Goal: Transaction & Acquisition: Purchase product/service

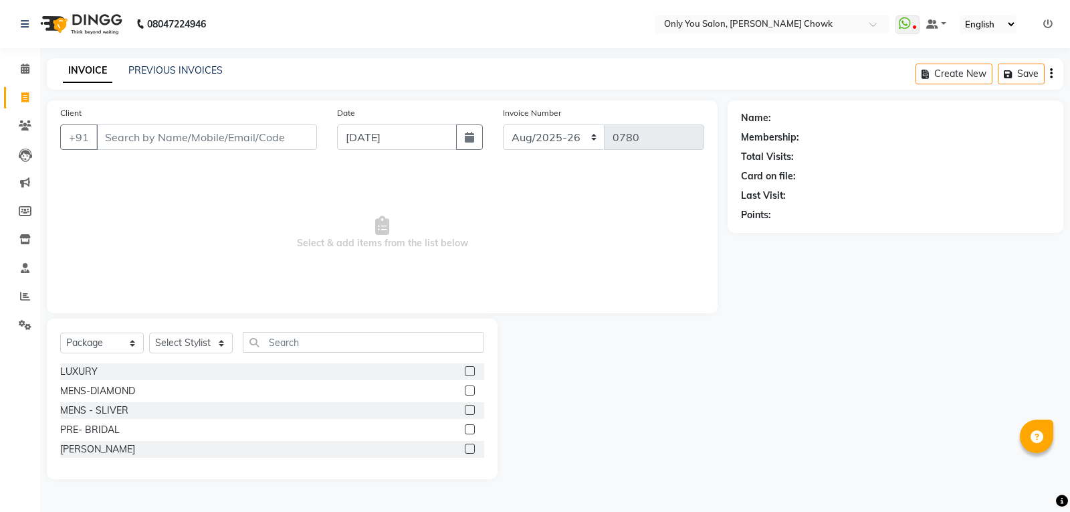
select select "8713"
select select "package"
click at [177, 76] on link "PREVIOUS INVOICES" at bounding box center [175, 70] width 94 height 12
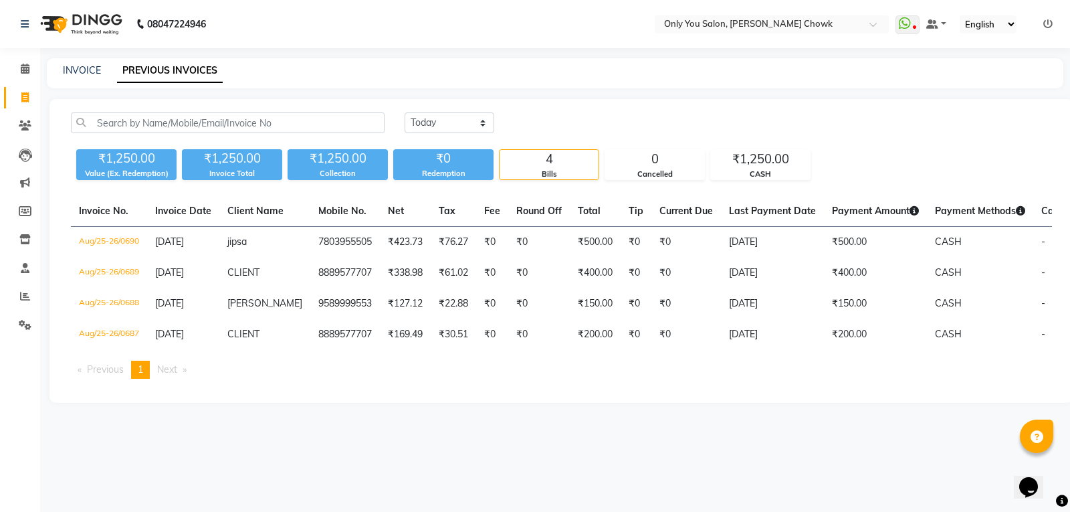
click at [89, 77] on div "INVOICE" at bounding box center [82, 71] width 38 height 14
click at [78, 72] on link "INVOICE" at bounding box center [82, 70] width 38 height 12
select select "service"
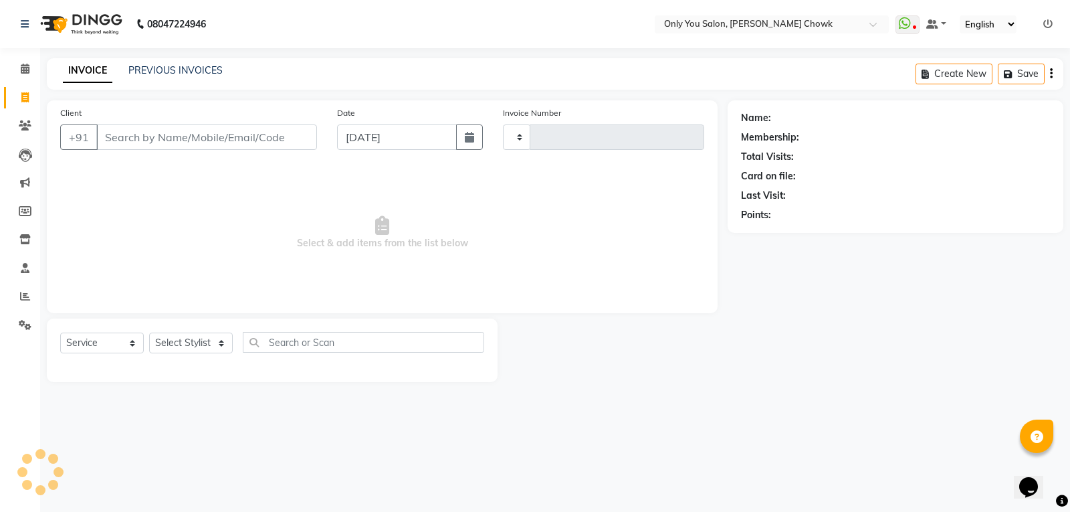
type input "0780"
select select "8713"
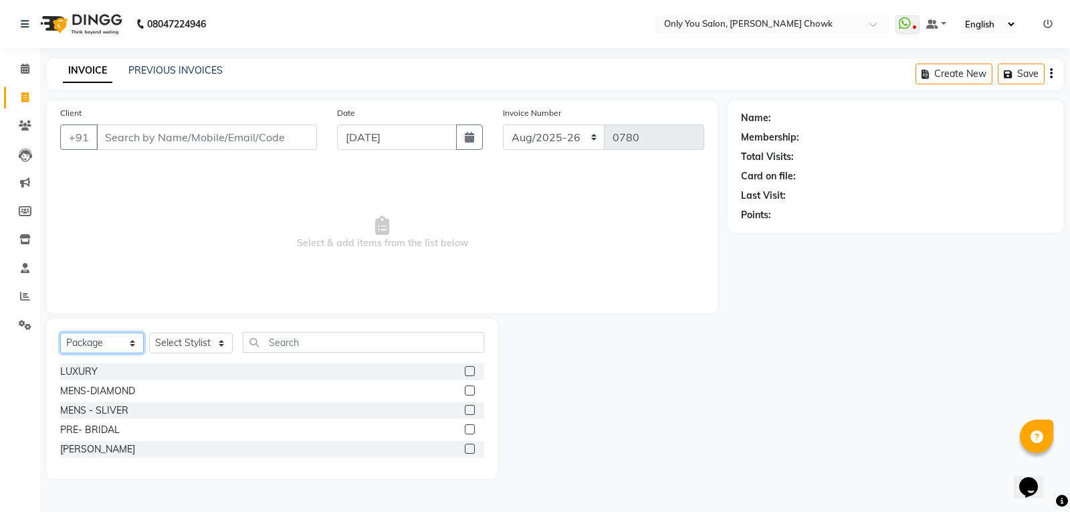
click at [114, 338] on select "Select Service Product Membership Package Voucher Prepaid Gift Card" at bounding box center [102, 342] width 84 height 21
select select "service"
click at [60, 332] on select "Select Service Product Membership Package Voucher Prepaid Gift Card" at bounding box center [102, 342] width 84 height 21
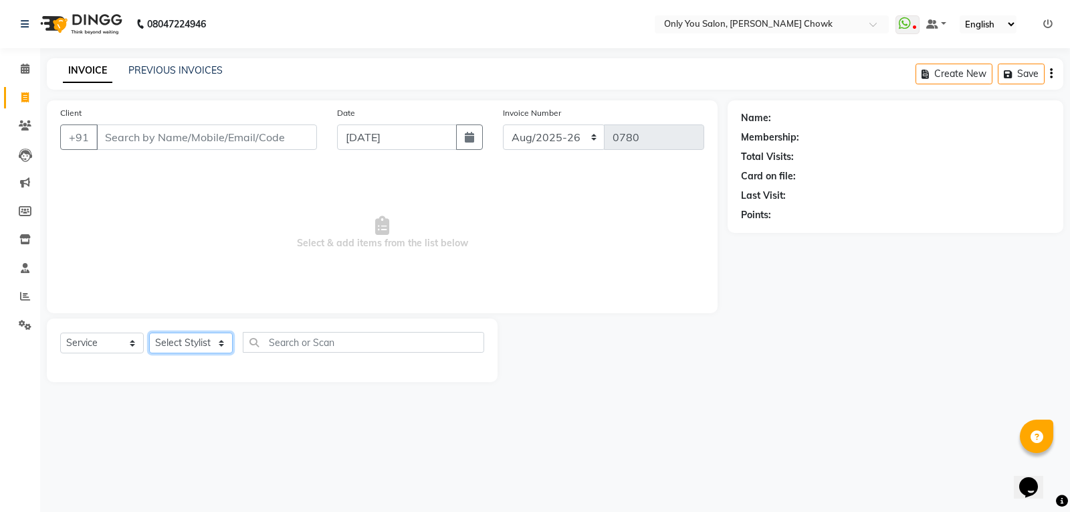
click at [178, 348] on select "Select Stylist [PERSON_NAME] [PERSON_NAME] [PERSON_NAME] MAMTA [PERSON_NAME] [P…" at bounding box center [191, 342] width 84 height 21
select select "90002"
click at [149, 332] on select "Select Stylist [PERSON_NAME] [PERSON_NAME] [PERSON_NAME] MAMTA [PERSON_NAME] [P…" at bounding box center [191, 342] width 84 height 21
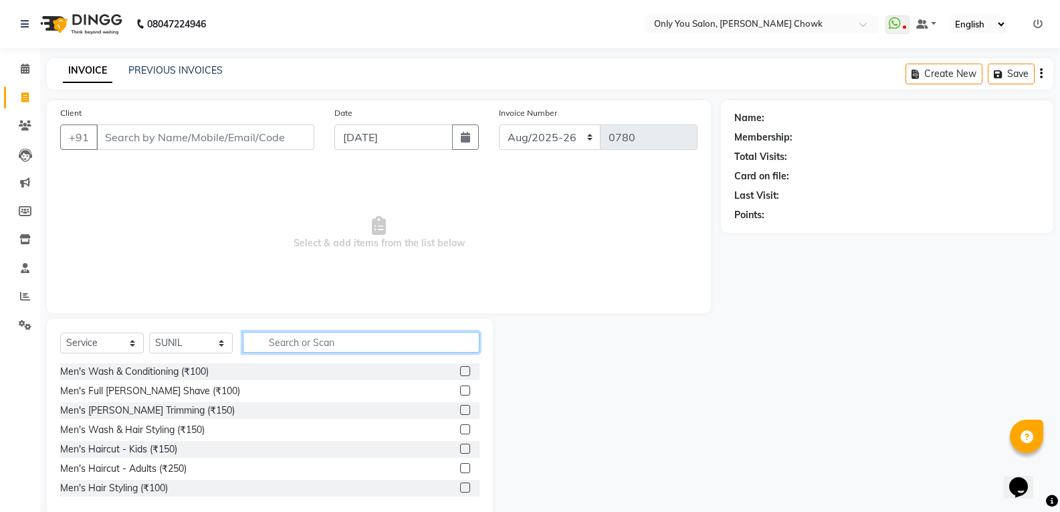
click at [293, 334] on input "text" at bounding box center [361, 342] width 237 height 21
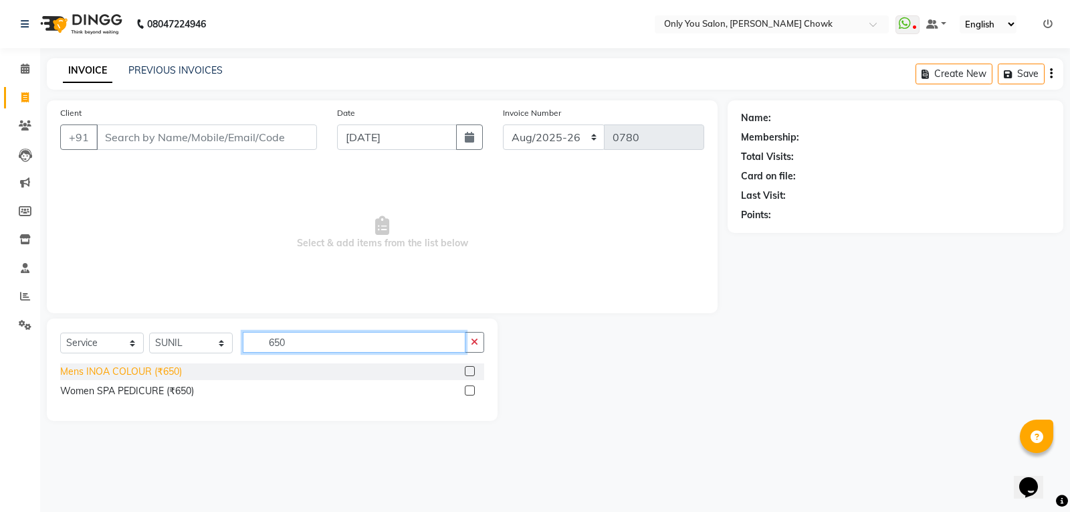
type input "650"
click at [126, 369] on div "Mens INOA COLOUR (₹650)" at bounding box center [121, 372] width 122 height 14
checkbox input "false"
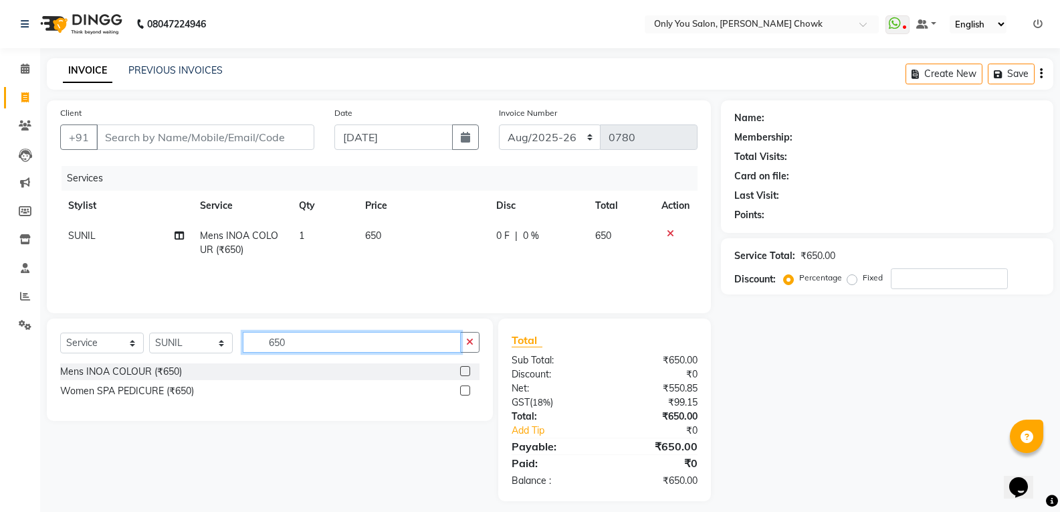
click at [309, 335] on input "650" at bounding box center [352, 342] width 218 height 21
type input "6"
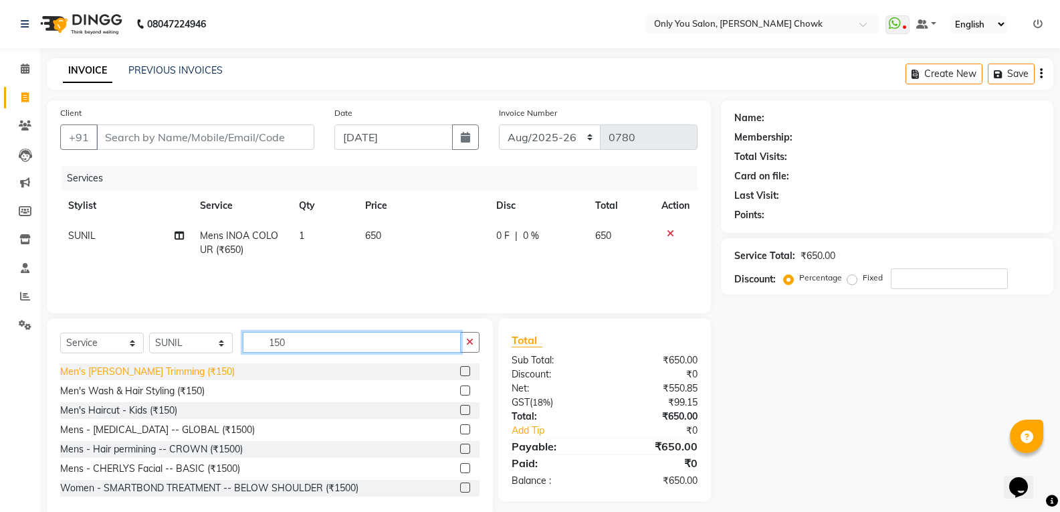
type input "150"
click at [112, 375] on div "Men's [PERSON_NAME] Trimming (₹150)" at bounding box center [147, 372] width 175 height 14
checkbox input "false"
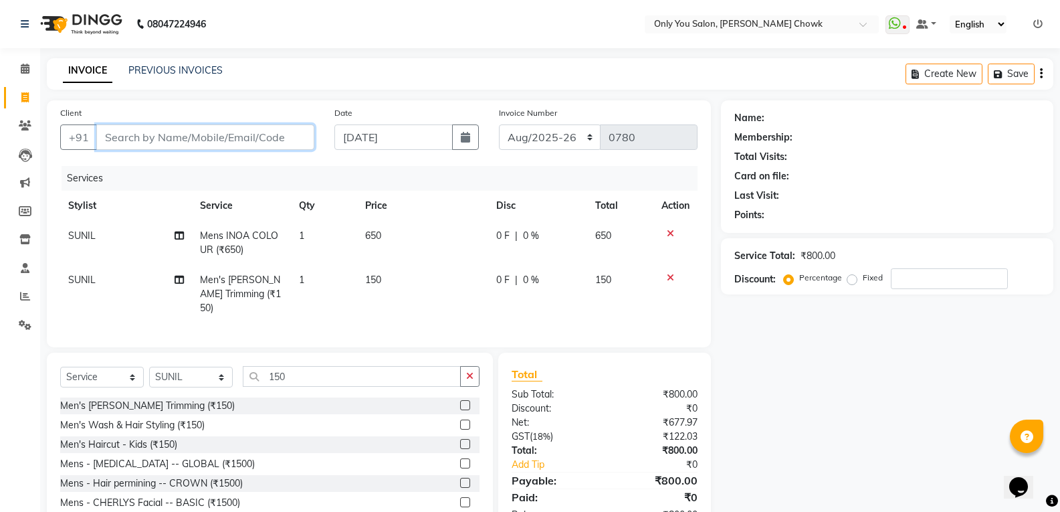
click at [212, 128] on input "Client" at bounding box center [205, 136] width 218 height 25
type input "8"
type input "0"
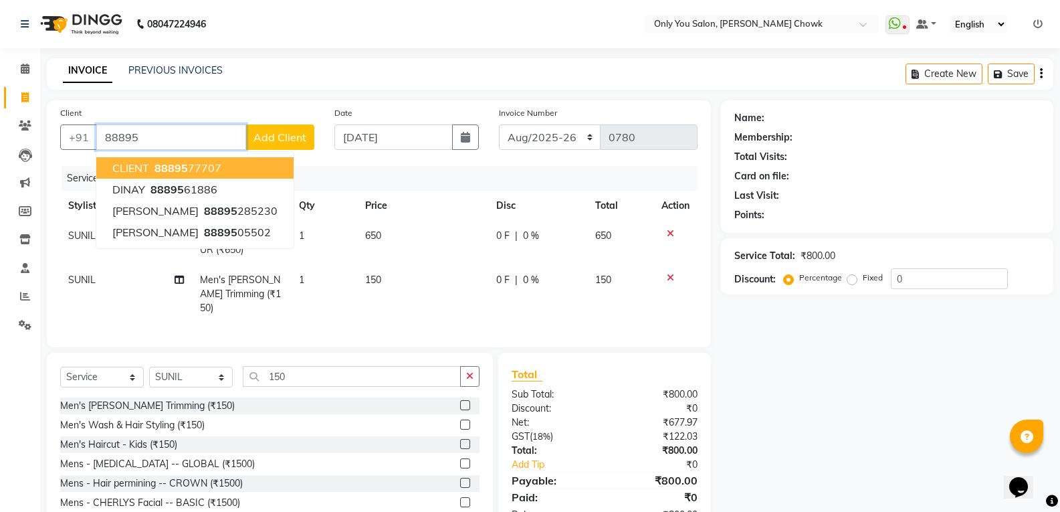
click at [149, 161] on button "CLIENT 88895 77707" at bounding box center [194, 167] width 197 height 21
type input "8889577707"
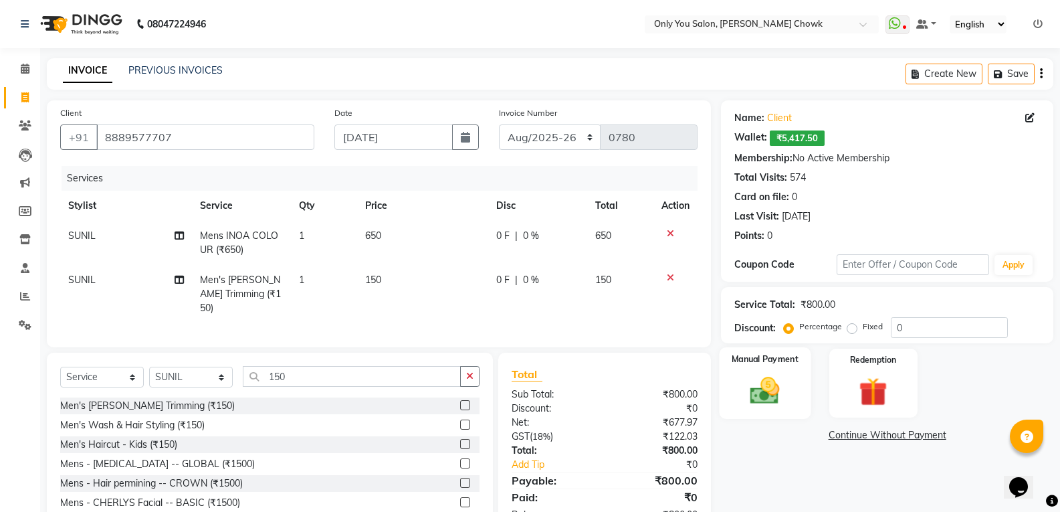
click at [769, 372] on div "Manual Payment" at bounding box center [766, 383] width 92 height 72
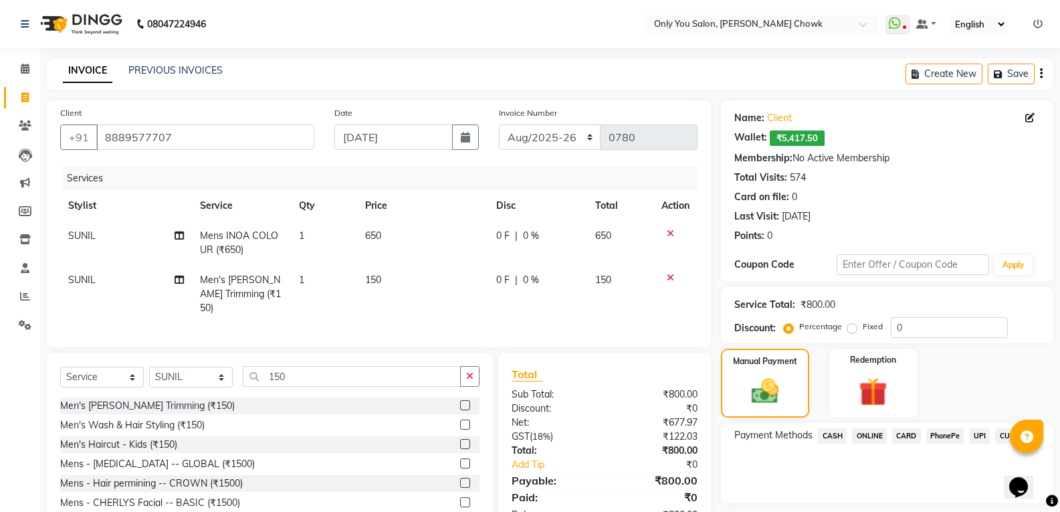
click at [860, 434] on span "ONLINE" at bounding box center [869, 435] width 35 height 15
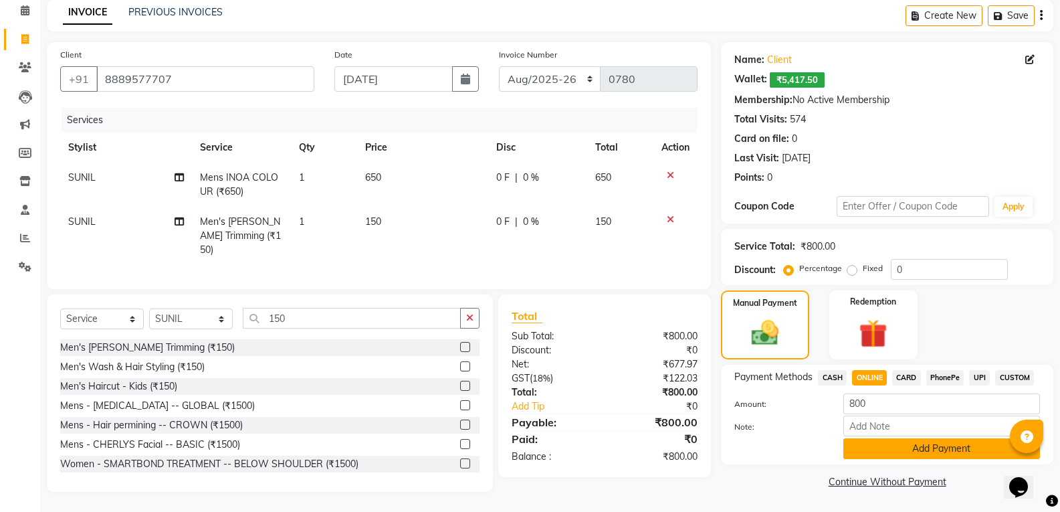
click at [894, 454] on button "Add Payment" at bounding box center [941, 448] width 197 height 21
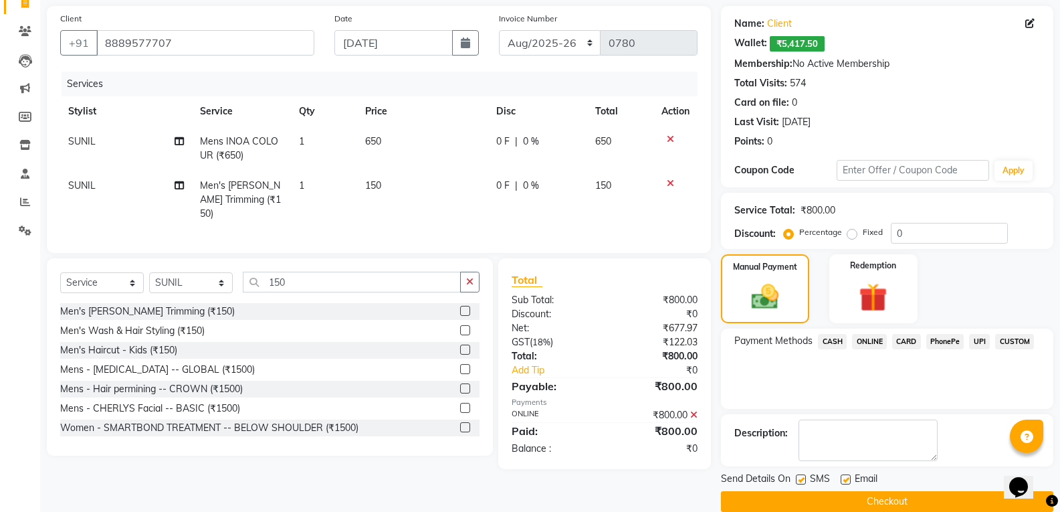
scroll to position [114, 0]
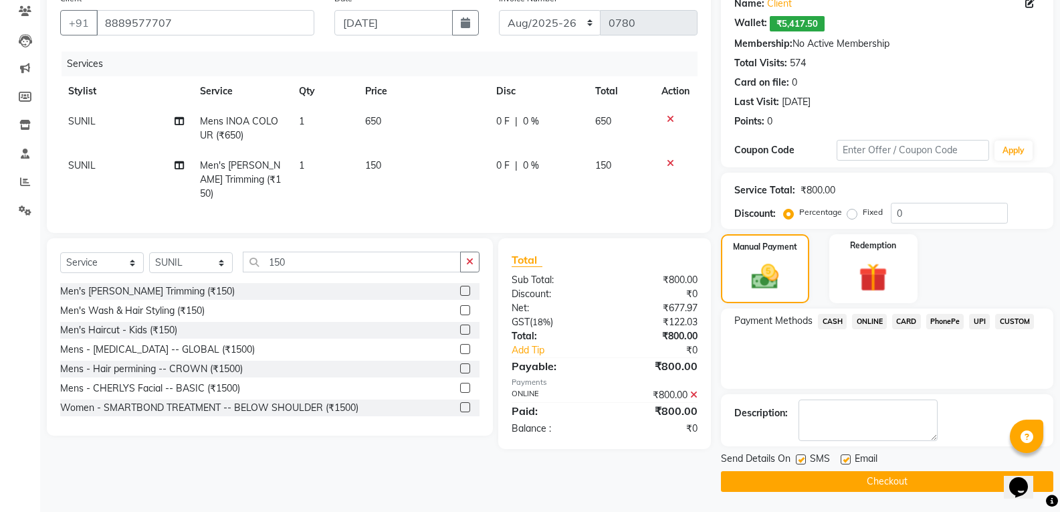
click at [899, 479] on button "Checkout" at bounding box center [887, 481] width 332 height 21
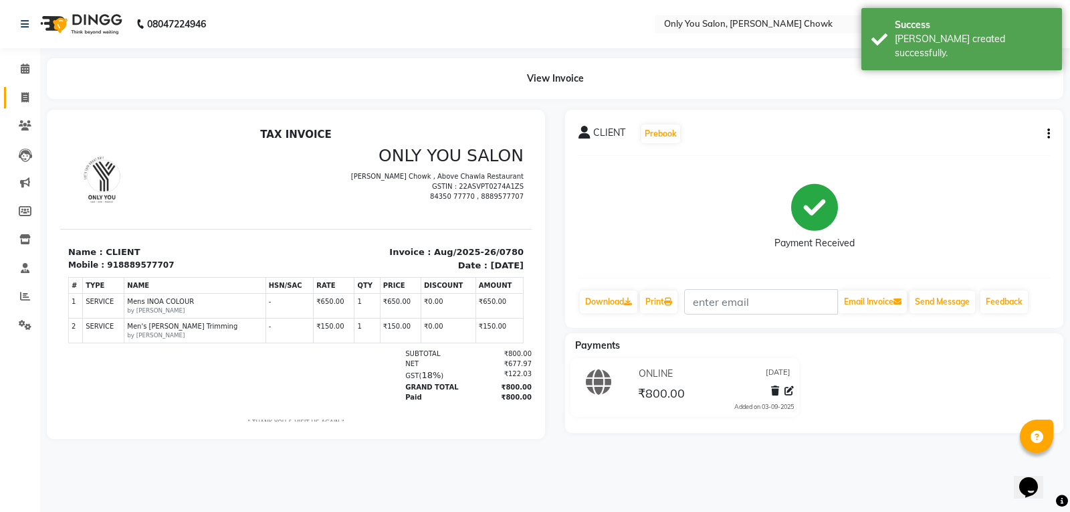
click at [22, 106] on link "Invoice" at bounding box center [20, 98] width 32 height 22
select select "service"
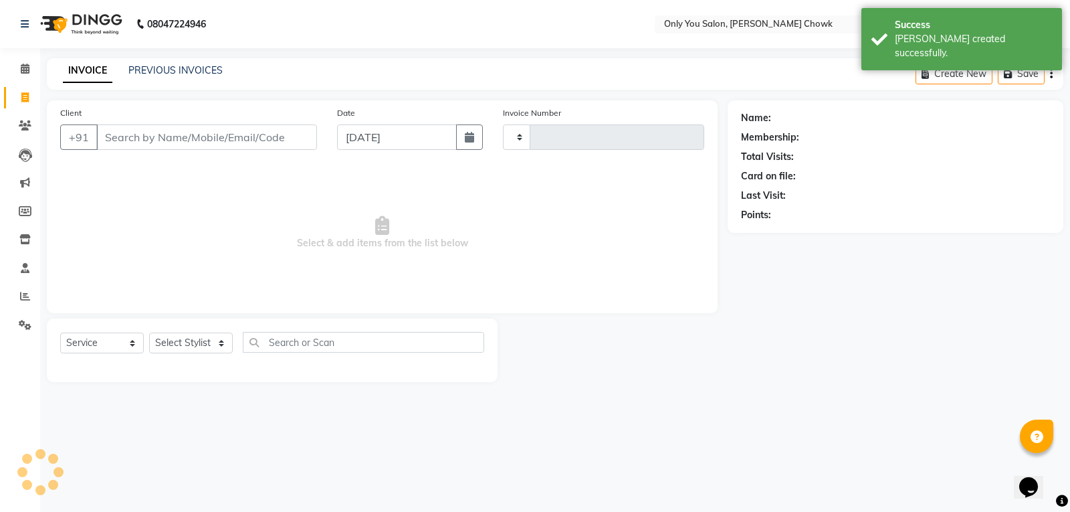
type input "0781"
select select "8713"
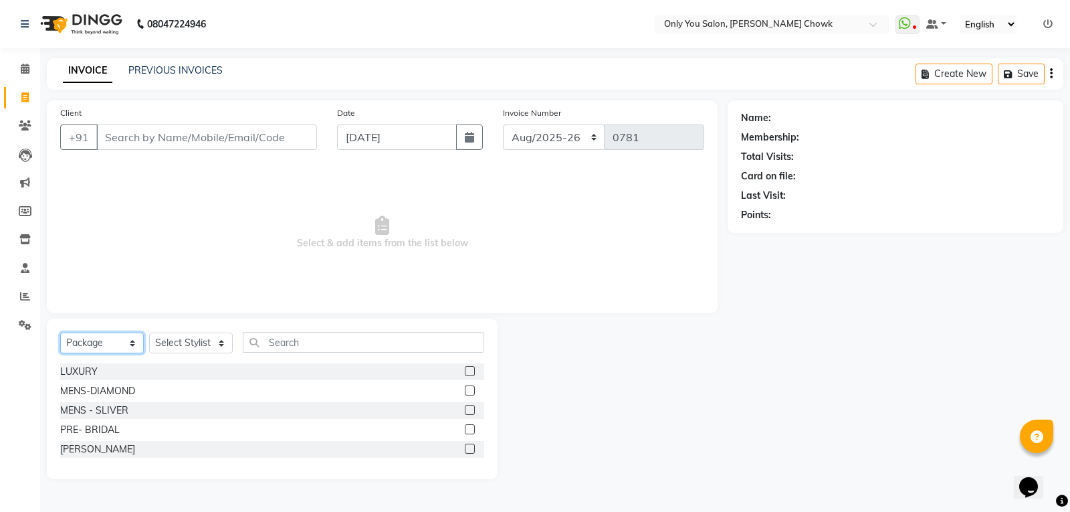
click at [93, 348] on select "Select Service Product Membership Package Voucher Prepaid Gift Card" at bounding box center [102, 342] width 84 height 21
select select "service"
click at [60, 332] on select "Select Service Product Membership Package Voucher Prepaid Gift Card" at bounding box center [102, 342] width 84 height 21
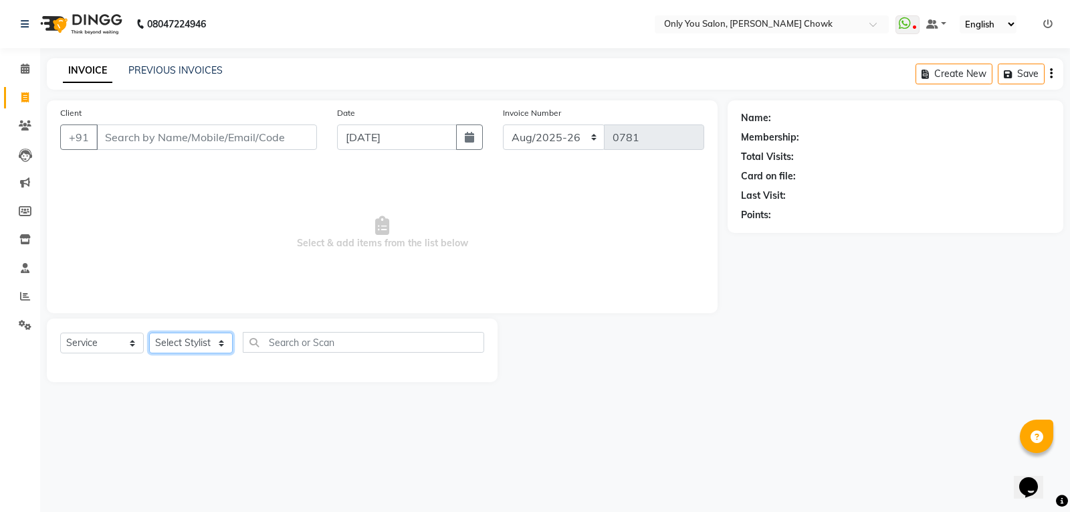
click at [197, 336] on select "Select Stylist [PERSON_NAME] [PERSON_NAME] [PERSON_NAME] MAMTA [PERSON_NAME] [P…" at bounding box center [191, 342] width 84 height 21
select select "21376"
click at [149, 332] on select "Select Stylist [PERSON_NAME] [PERSON_NAME] [PERSON_NAME] MAMTA [PERSON_NAME] [P…" at bounding box center [191, 342] width 84 height 21
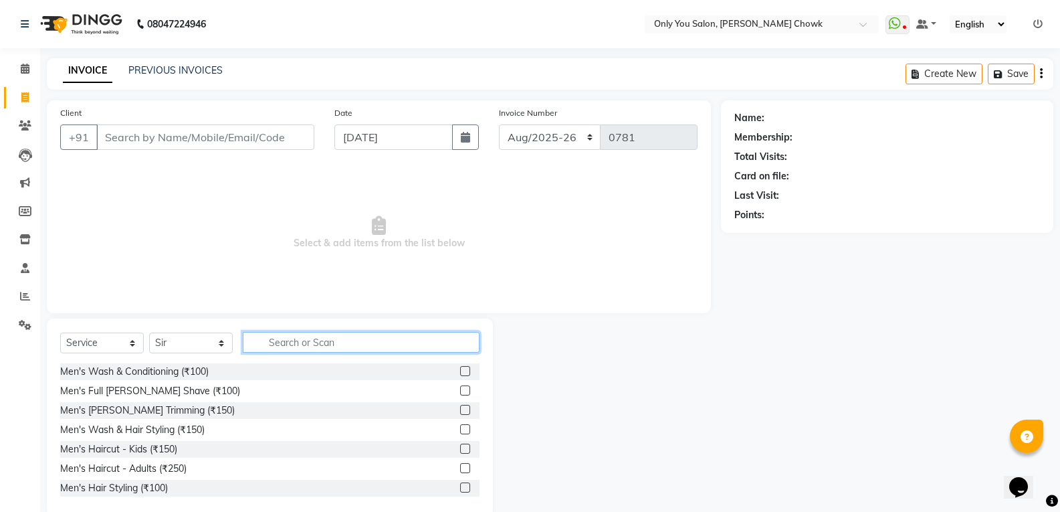
click at [304, 335] on input "text" at bounding box center [361, 342] width 237 height 21
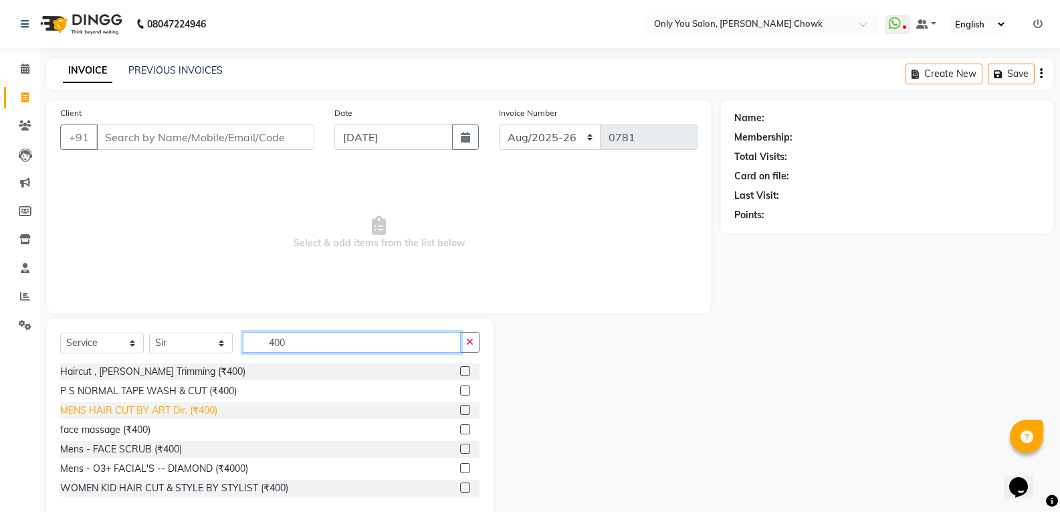
type input "400"
click at [197, 406] on div "MENS HAIR CUT BY ART Dir. (₹400)" at bounding box center [138, 410] width 157 height 14
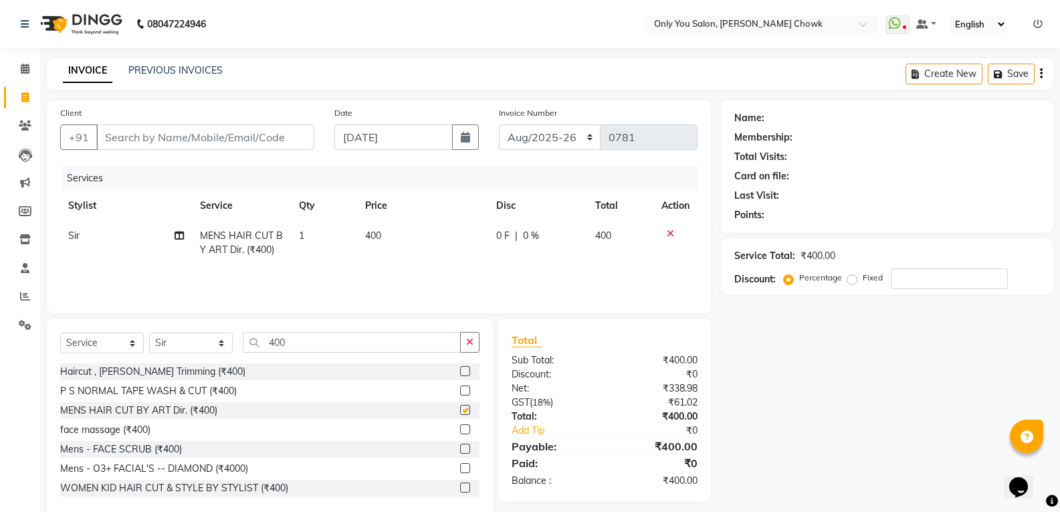
checkbox input "false"
click at [331, 347] on input "400" at bounding box center [352, 342] width 218 height 21
click at [199, 344] on select "Select Stylist [PERSON_NAME] [PERSON_NAME] [PERSON_NAME] MAMTA [PERSON_NAME] [P…" at bounding box center [191, 342] width 84 height 21
select select "86689"
click at [149, 332] on select "Select Stylist [PERSON_NAME] [PERSON_NAME] [PERSON_NAME] MAMTA [PERSON_NAME] [P…" at bounding box center [191, 342] width 84 height 21
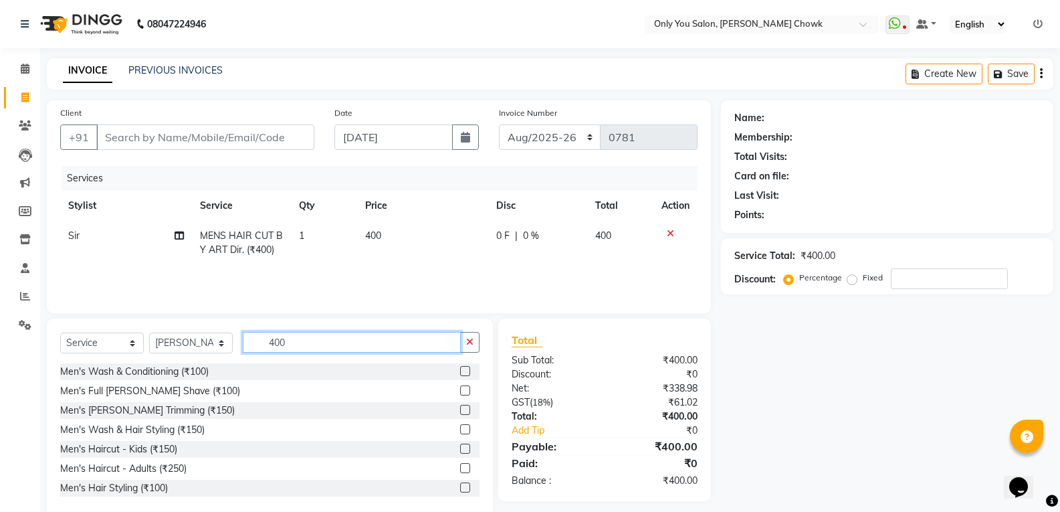
click at [318, 334] on input "400" at bounding box center [352, 342] width 218 height 21
type input "4"
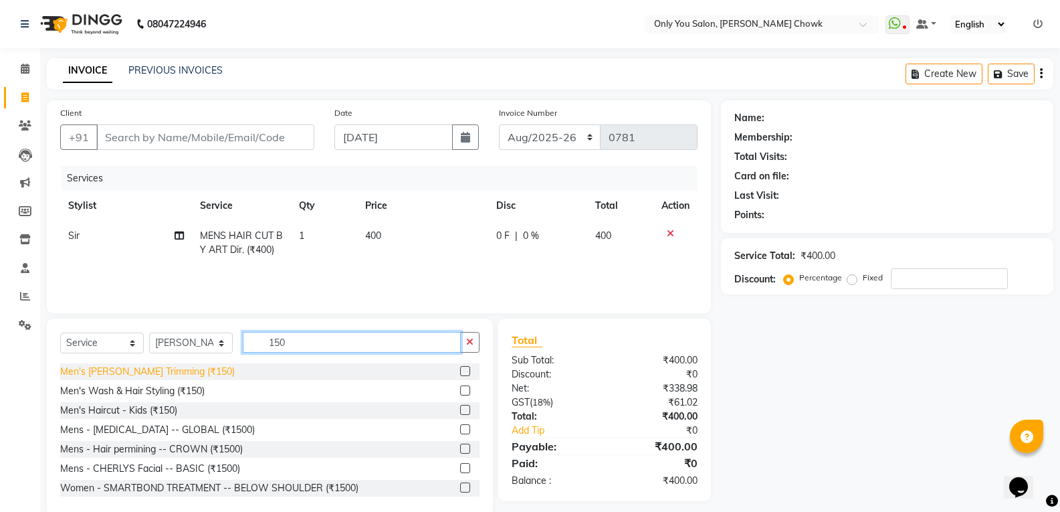
type input "150"
click at [177, 372] on div "Men's [PERSON_NAME] Trimming (₹150)" at bounding box center [147, 372] width 175 height 14
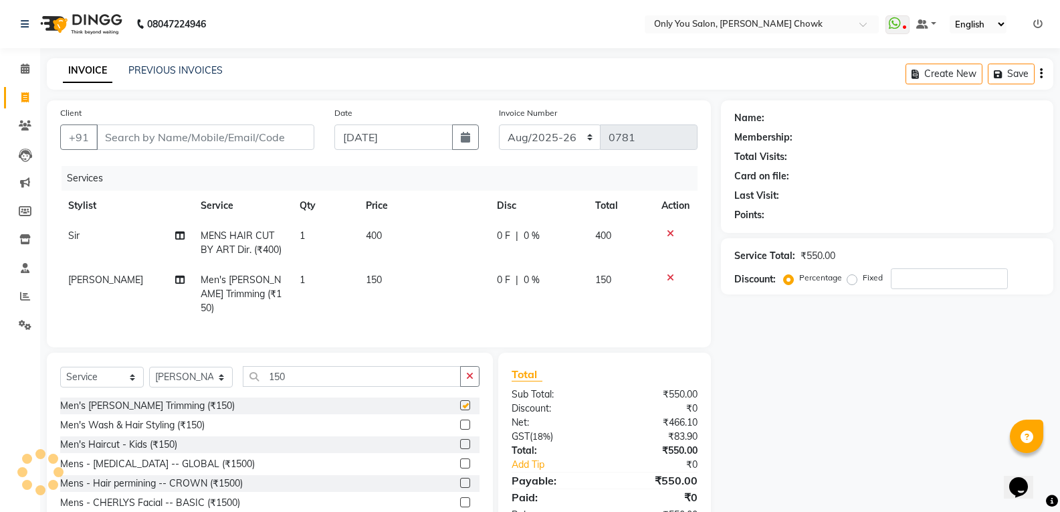
checkbox input "false"
click at [205, 130] on input "Client" at bounding box center [205, 136] width 218 height 25
type input "8"
type input "0"
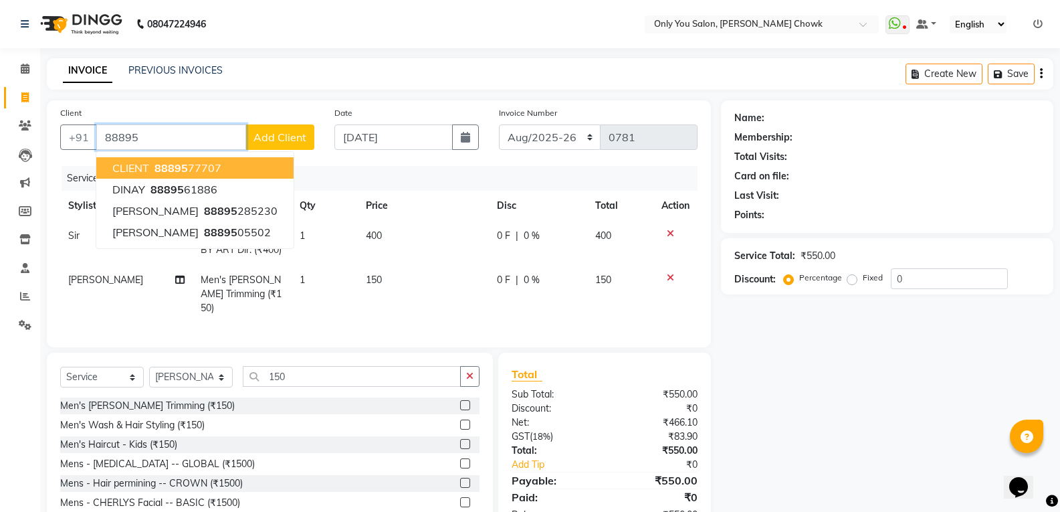
click at [223, 158] on button "CLIENT 88895 77707" at bounding box center [194, 167] width 197 height 21
type input "8889577707"
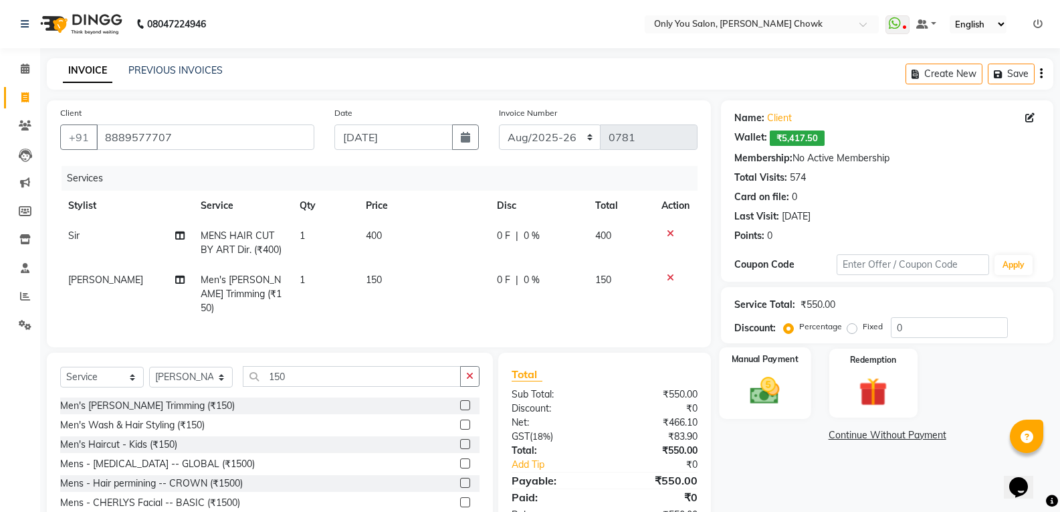
click at [771, 380] on img at bounding box center [764, 390] width 47 height 34
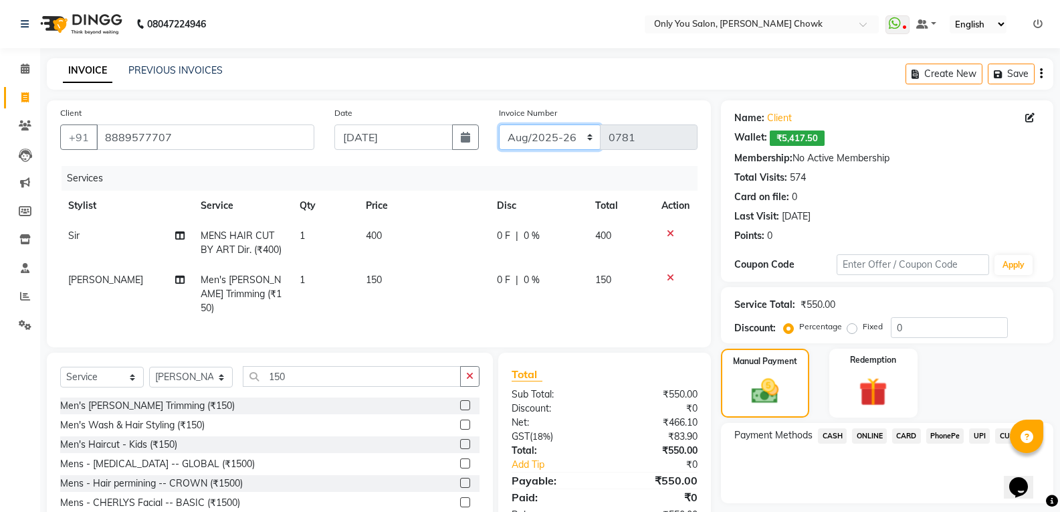
click at [530, 139] on select "[DATE]-[DATE]-26 TRD/2025" at bounding box center [550, 136] width 102 height 25
select select "8714"
click at [499, 124] on select "[DATE]-[DATE]-26 TRD/2025" at bounding box center [550, 136] width 102 height 25
type input "0691"
drag, startPoint x: 843, startPoint y: 431, endPoint x: 848, endPoint y: 445, distance: 15.0
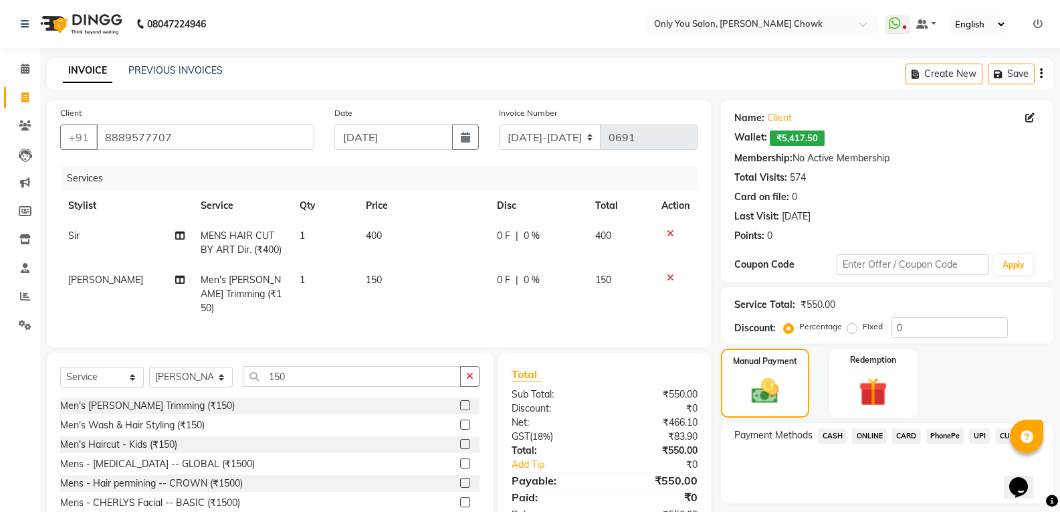
click at [843, 432] on span "CASH" at bounding box center [832, 435] width 29 height 15
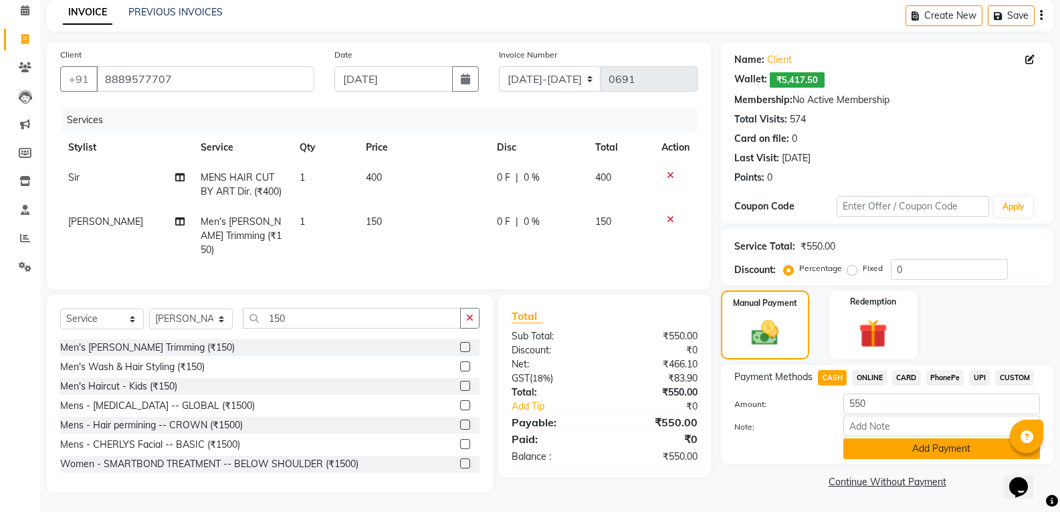
click at [882, 449] on button "Add Payment" at bounding box center [941, 448] width 197 height 21
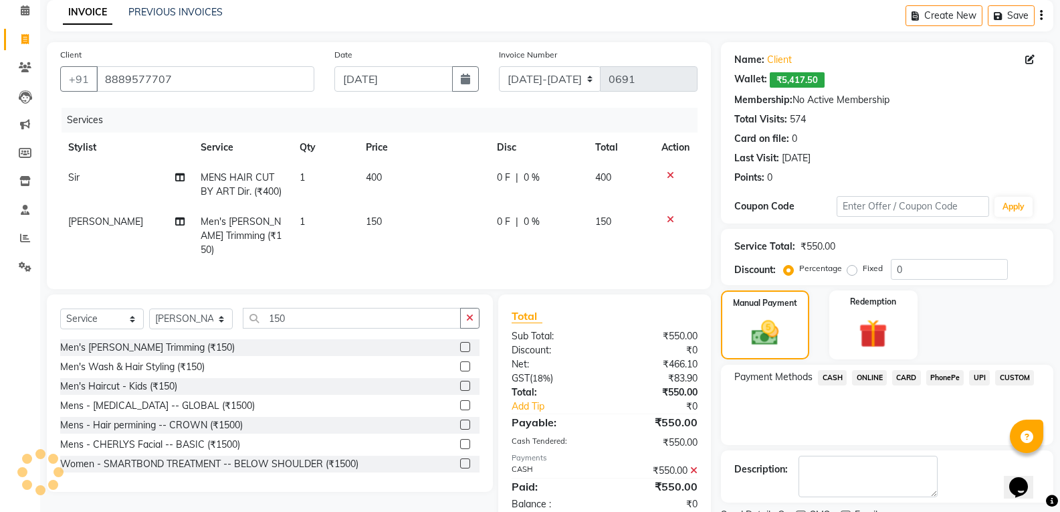
scroll to position [114, 0]
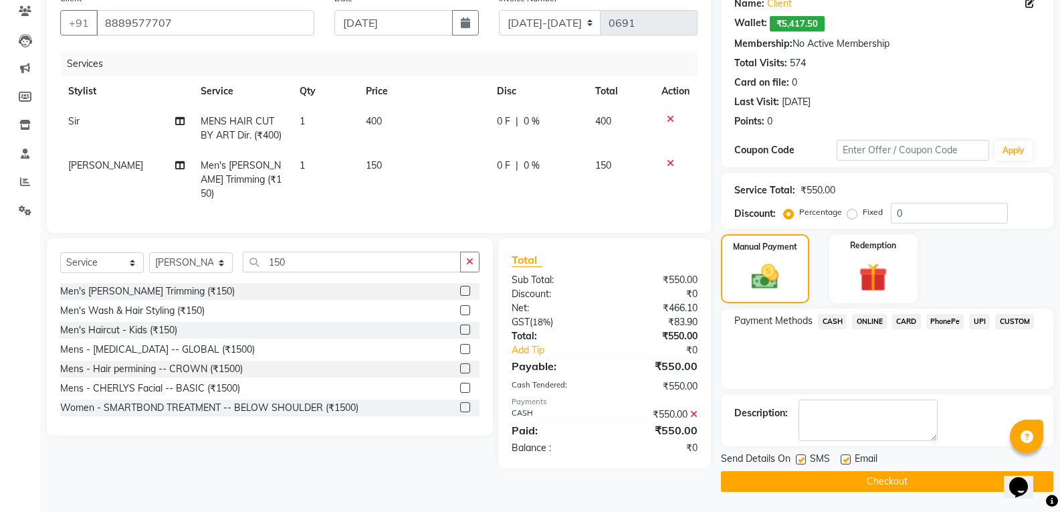
click at [895, 476] on button "Checkout" at bounding box center [887, 481] width 332 height 21
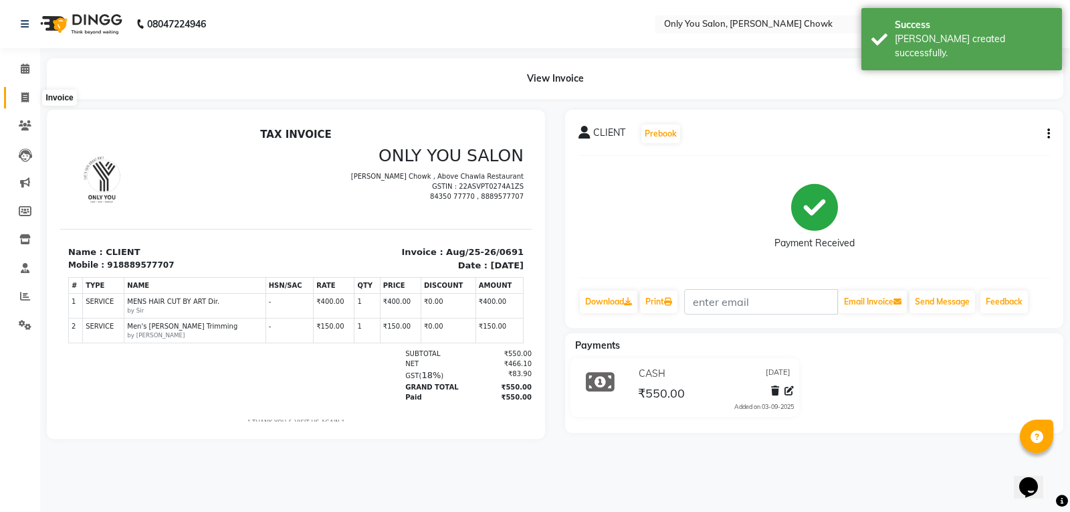
click at [29, 96] on icon at bounding box center [24, 97] width 7 height 10
select select "service"
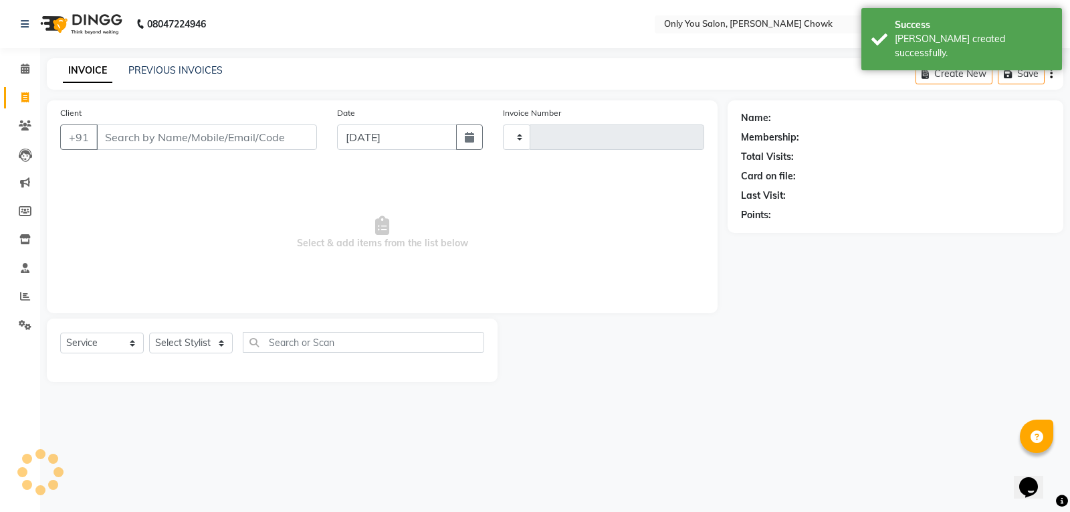
type input "0781"
select select "8713"
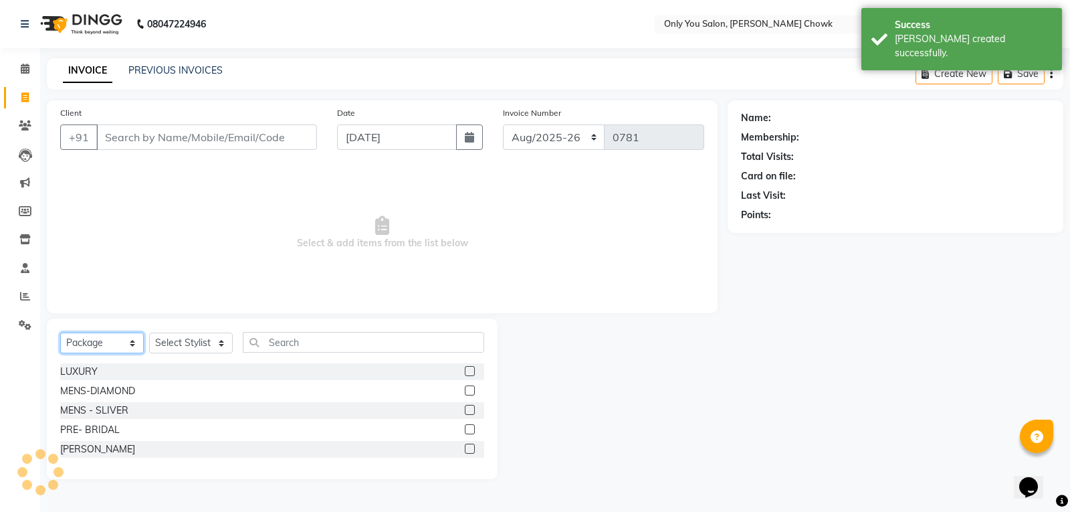
click at [115, 347] on select "Select Service Product Membership Package Voucher Prepaid Gift Card" at bounding box center [102, 342] width 84 height 21
select select "service"
click at [60, 332] on select "Select Service Product Membership Package Voucher Prepaid Gift Card" at bounding box center [102, 342] width 84 height 21
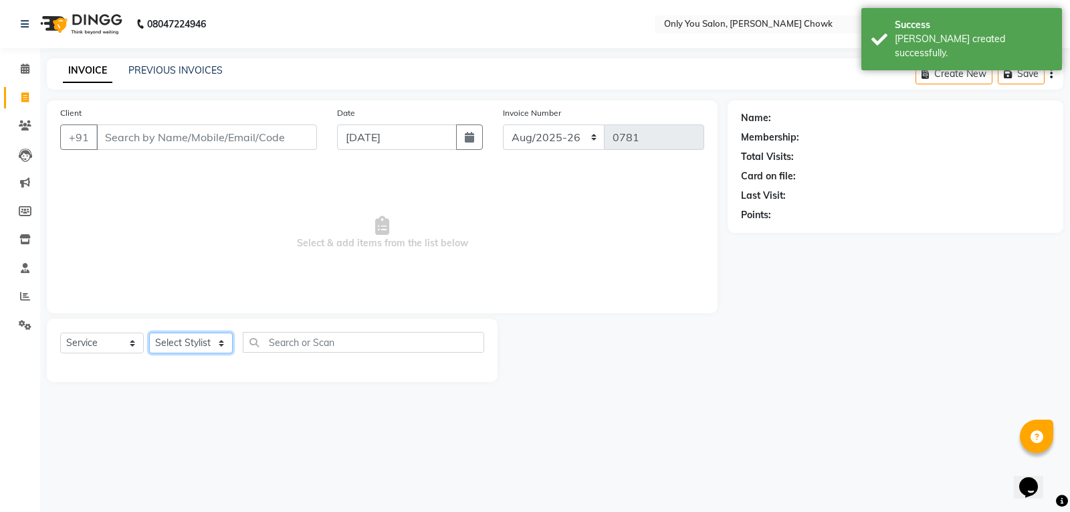
click at [207, 332] on select "Select Stylist [PERSON_NAME] [PERSON_NAME] [PERSON_NAME] MAMTA [PERSON_NAME] [P…" at bounding box center [191, 342] width 84 height 21
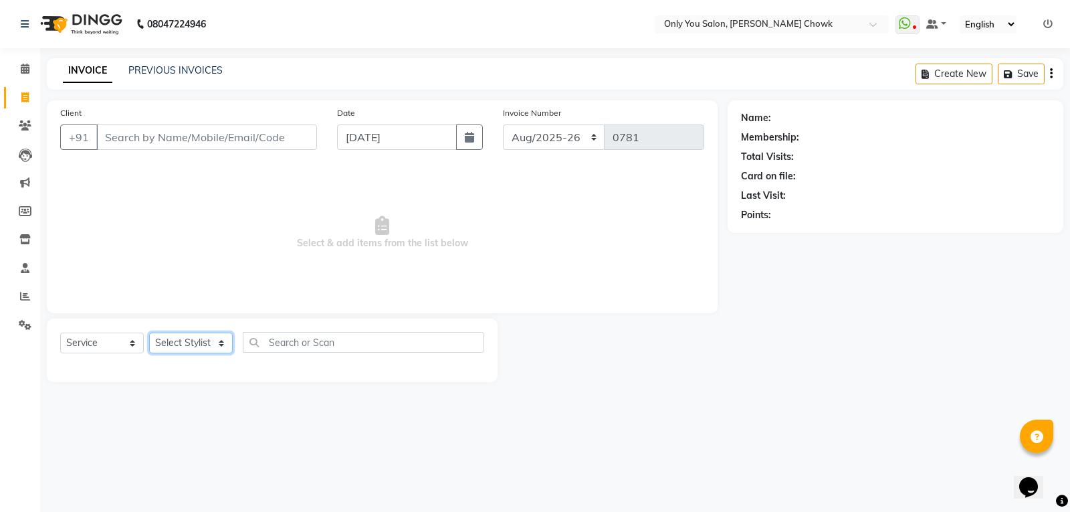
select select "54278"
click at [149, 332] on select "Select Stylist [PERSON_NAME] [PERSON_NAME] [PERSON_NAME] MAMTA [PERSON_NAME] [P…" at bounding box center [191, 342] width 84 height 21
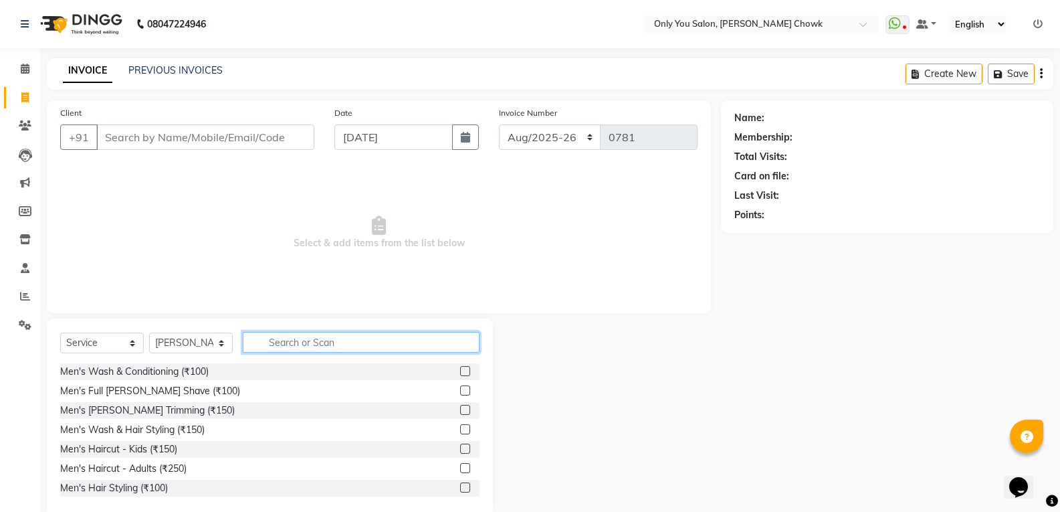
click at [285, 341] on input "text" at bounding box center [361, 342] width 237 height 21
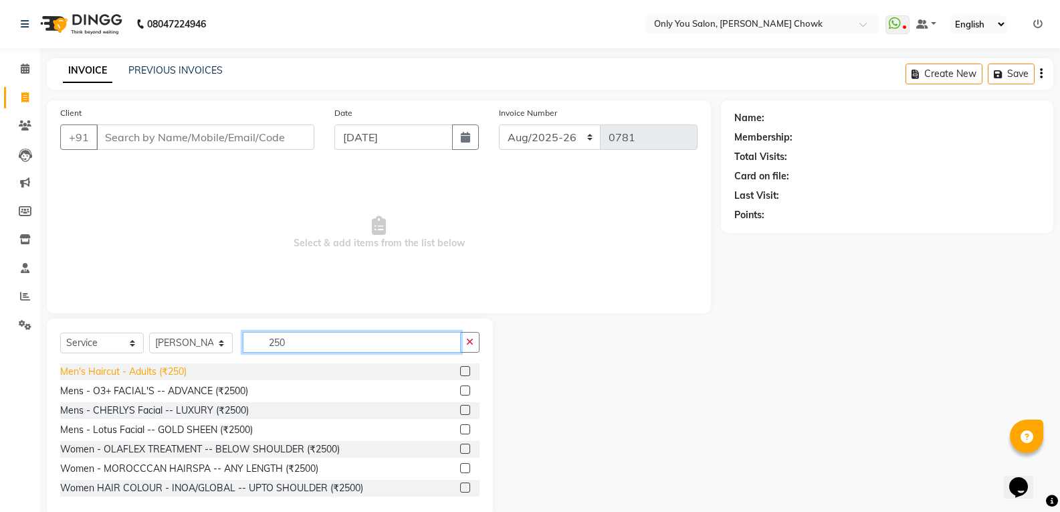
type input "250"
click at [175, 371] on div "Men's Haircut - Adults (₹250)" at bounding box center [123, 372] width 126 height 14
checkbox input "false"
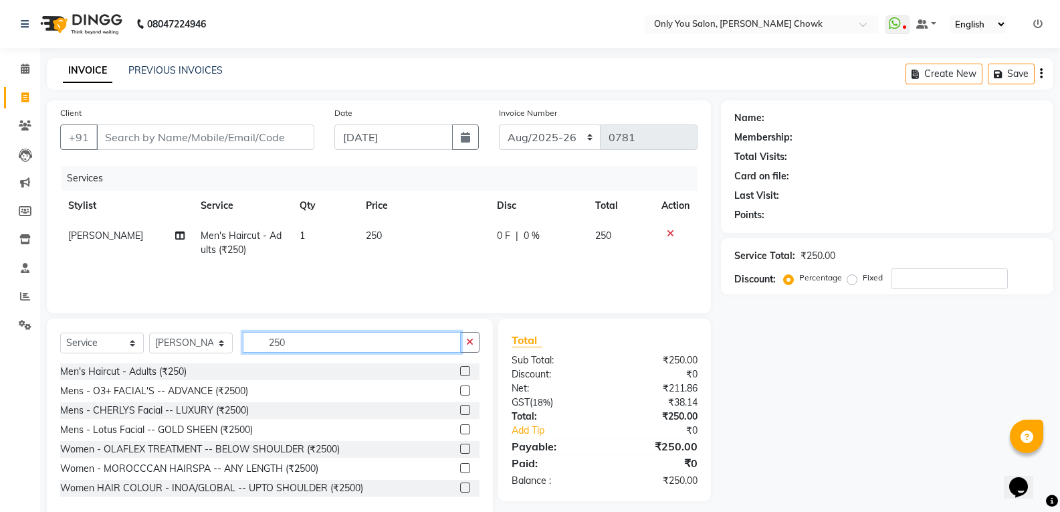
click at [299, 346] on input "250" at bounding box center [352, 342] width 218 height 21
type input "2"
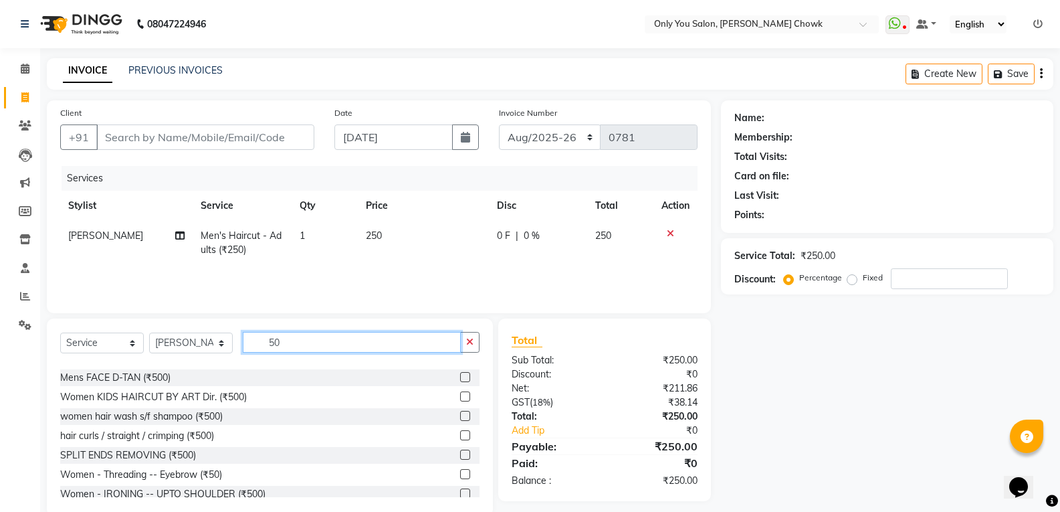
scroll to position [401, 0]
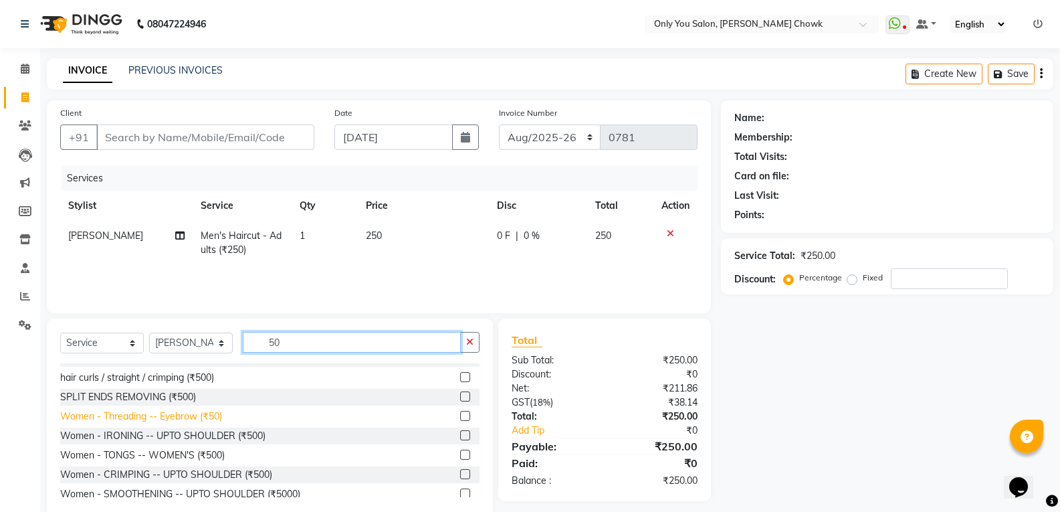
type input "50"
click at [184, 419] on div "Women - Threading -- Eyebrow (₹50)" at bounding box center [141, 416] width 162 height 14
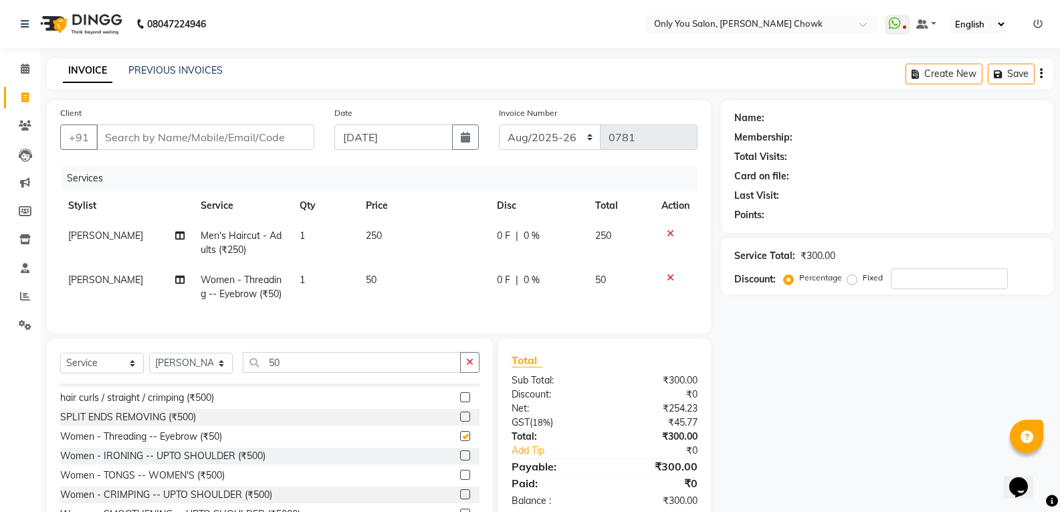
checkbox input "false"
click at [186, 131] on input "Client" at bounding box center [205, 136] width 218 height 25
type input "8"
type input "0"
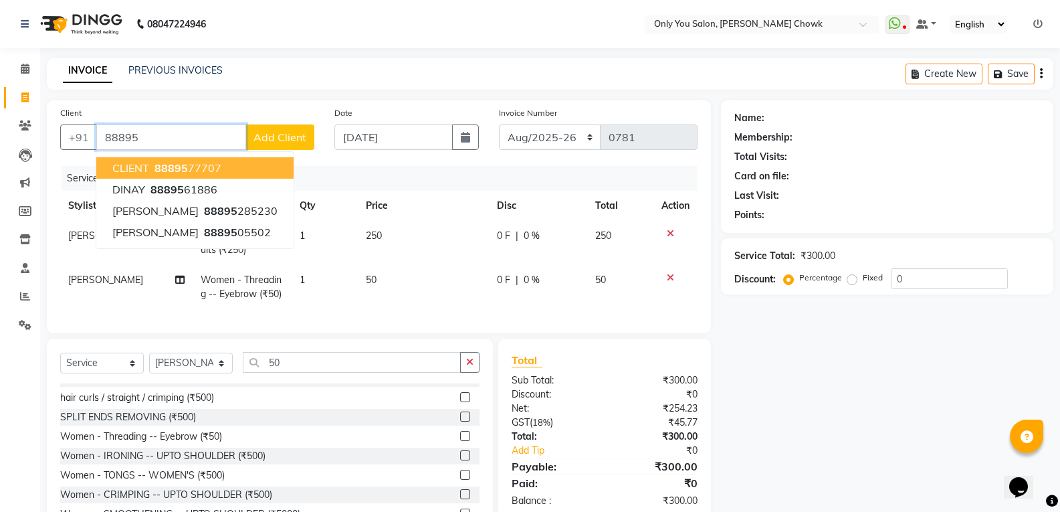
click at [184, 165] on span "88895" at bounding box center [171, 167] width 33 height 13
type input "8889577707"
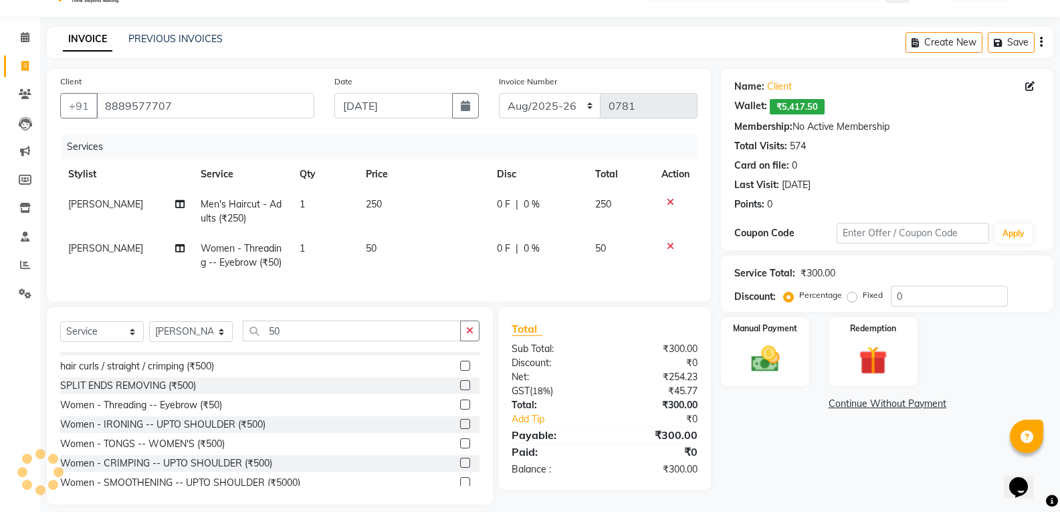
scroll to position [54, 0]
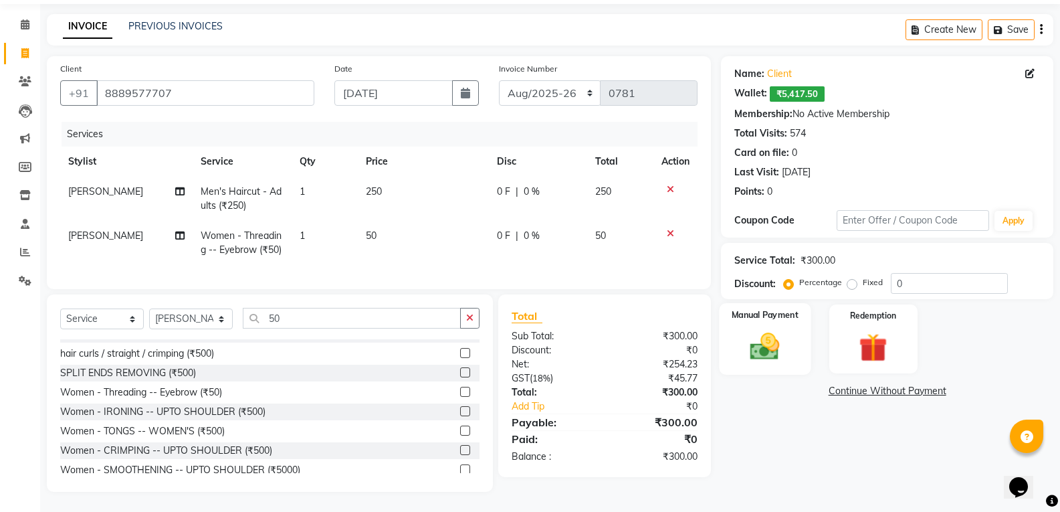
click at [758, 346] on img at bounding box center [764, 346] width 47 height 34
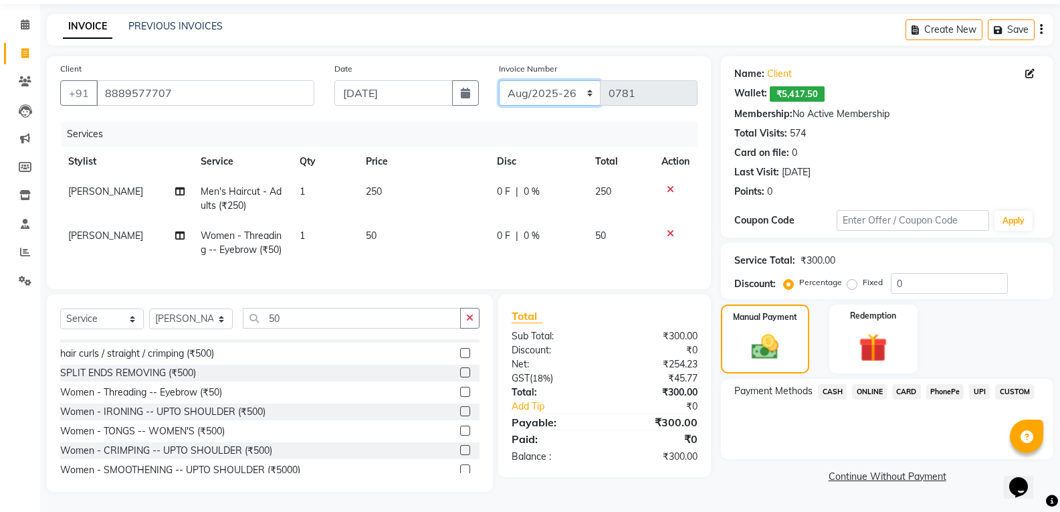
click at [561, 80] on select "[DATE]-[DATE]-26 TRD/2025" at bounding box center [550, 92] width 102 height 25
select select "8714"
click at [499, 80] on select "[DATE]-[DATE]-26 TRD/2025" at bounding box center [550, 92] width 102 height 25
type input "0692"
click at [832, 384] on span "CASH" at bounding box center [832, 391] width 29 height 15
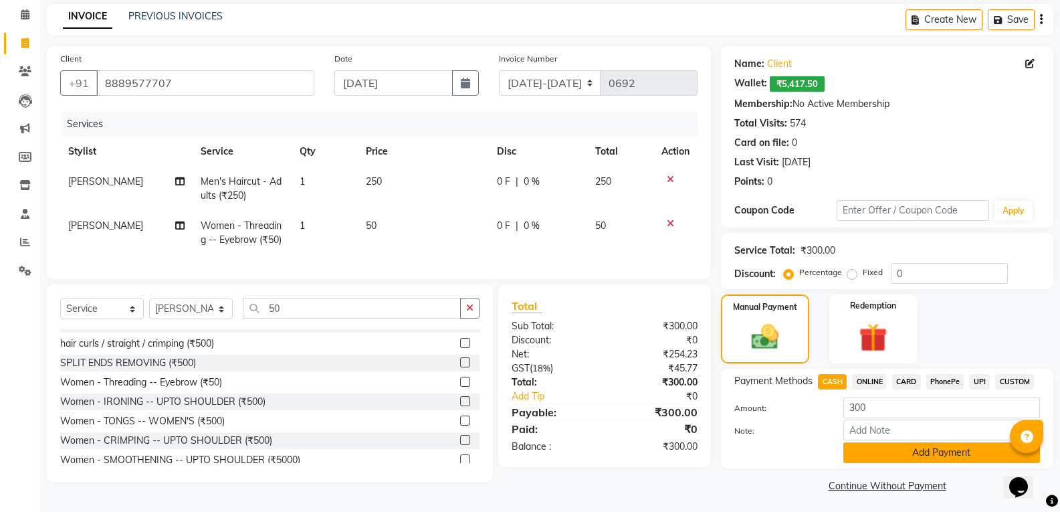
click at [874, 448] on button "Add Payment" at bounding box center [941, 452] width 197 height 21
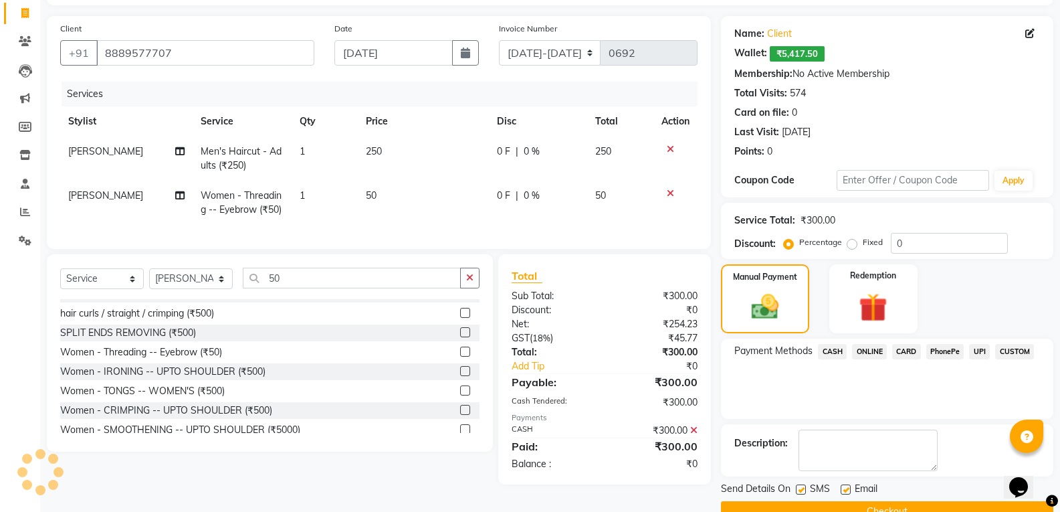
scroll to position [114, 0]
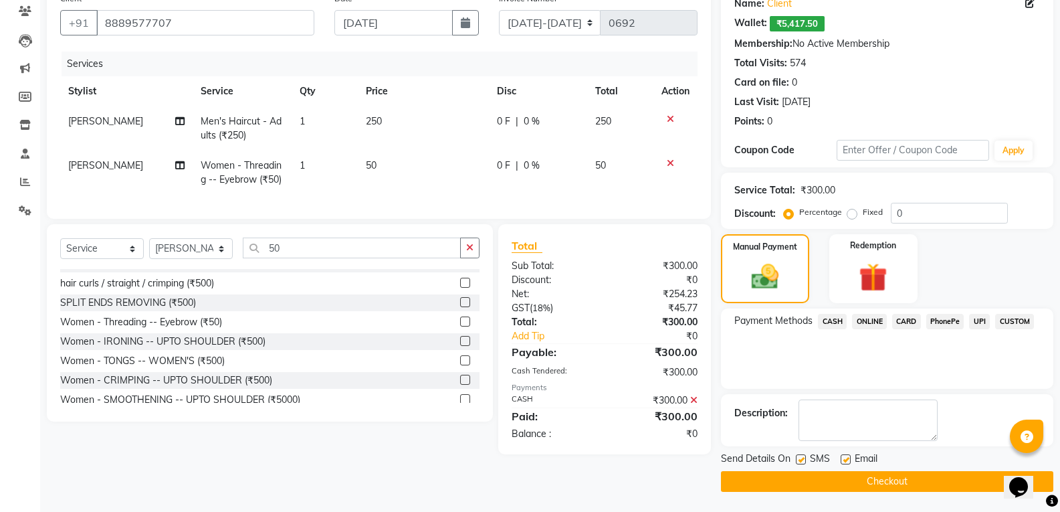
drag, startPoint x: 858, startPoint y: 482, endPoint x: 813, endPoint y: 472, distance: 46.1
click at [850, 482] on button "Checkout" at bounding box center [887, 481] width 332 height 21
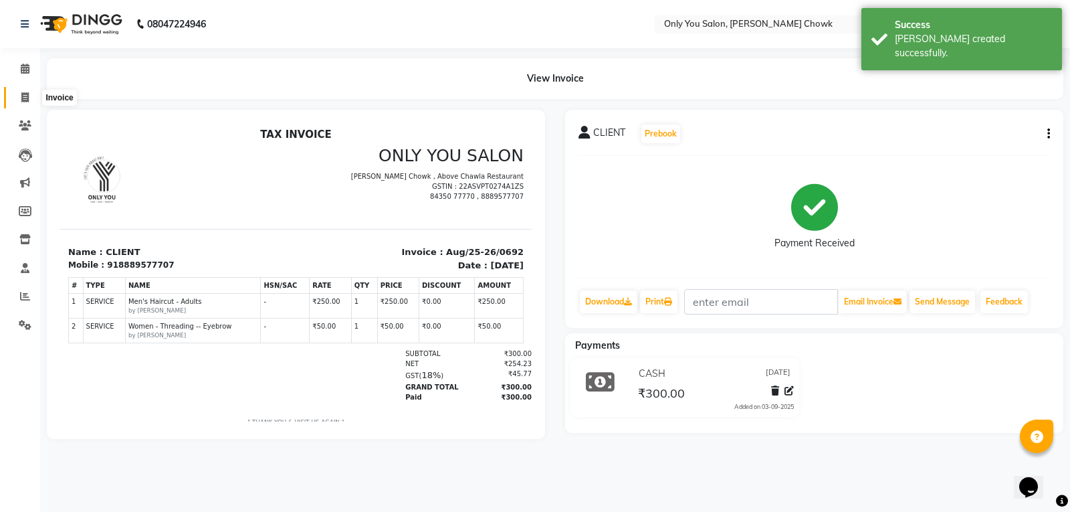
click at [17, 88] on link "Invoice" at bounding box center [20, 98] width 32 height 22
select select "service"
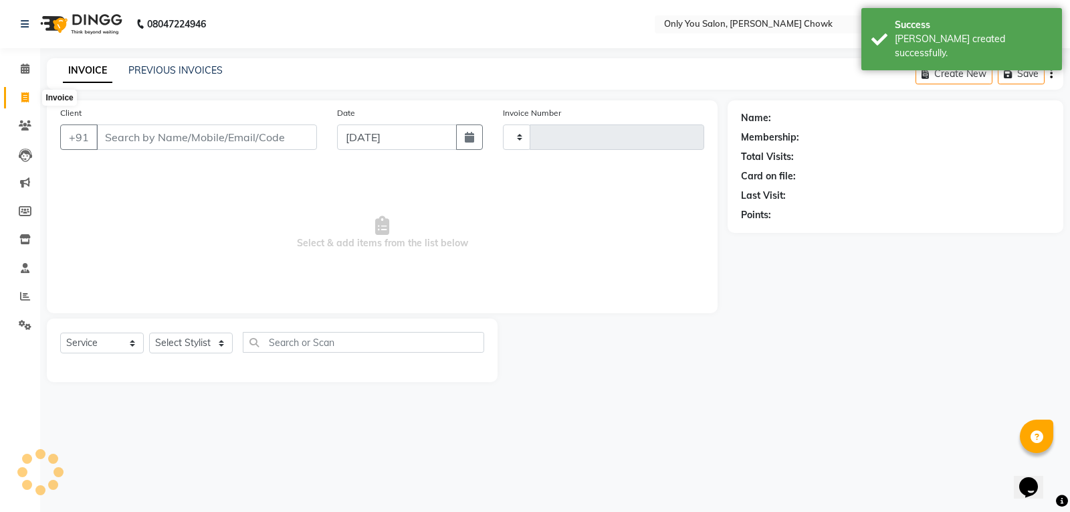
type input "0781"
select select "8713"
select select "package"
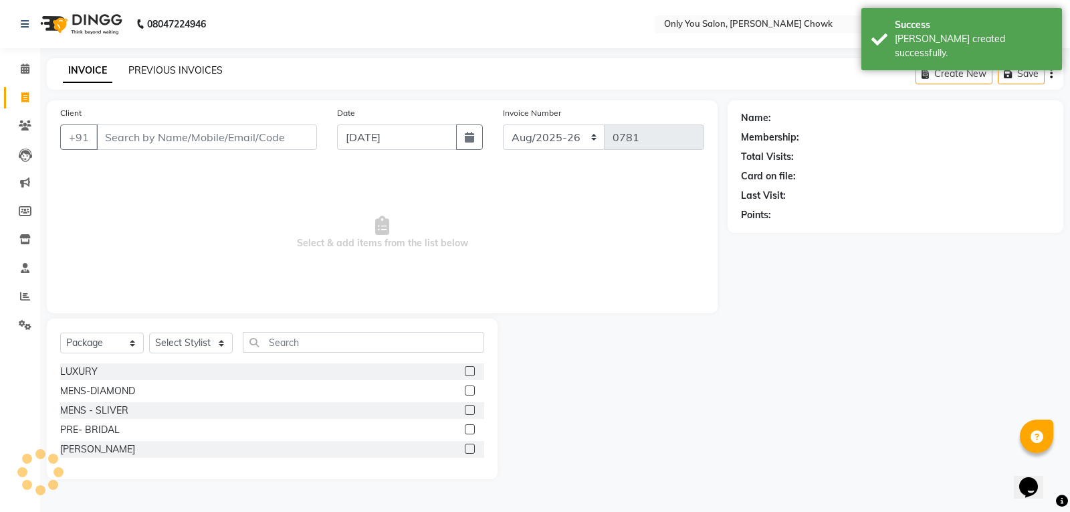
click at [165, 69] on link "PREVIOUS INVOICES" at bounding box center [175, 70] width 94 height 12
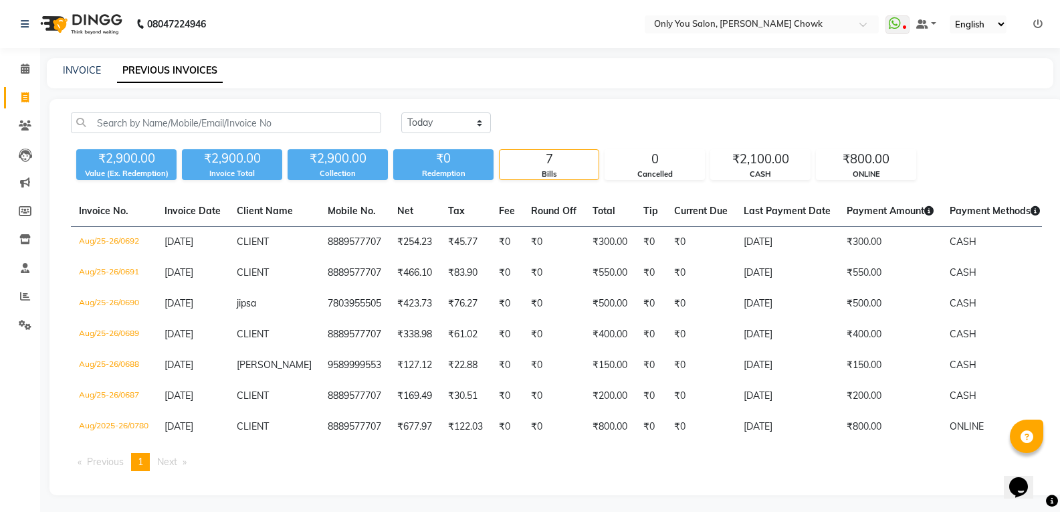
click at [86, 64] on div "INVOICE" at bounding box center [82, 71] width 38 height 14
click at [80, 68] on link "INVOICE" at bounding box center [82, 70] width 38 height 12
select select "service"
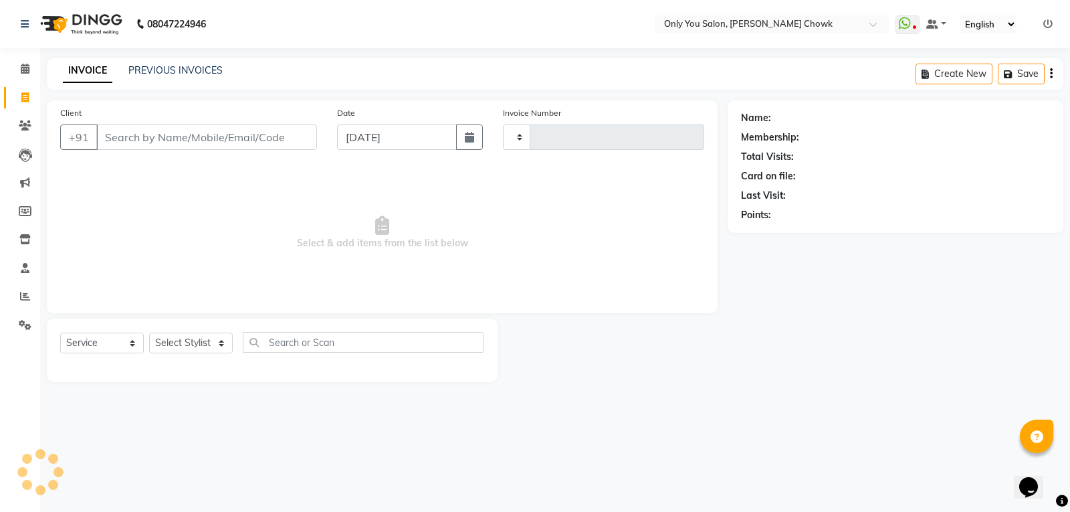
type input "0781"
select select "8713"
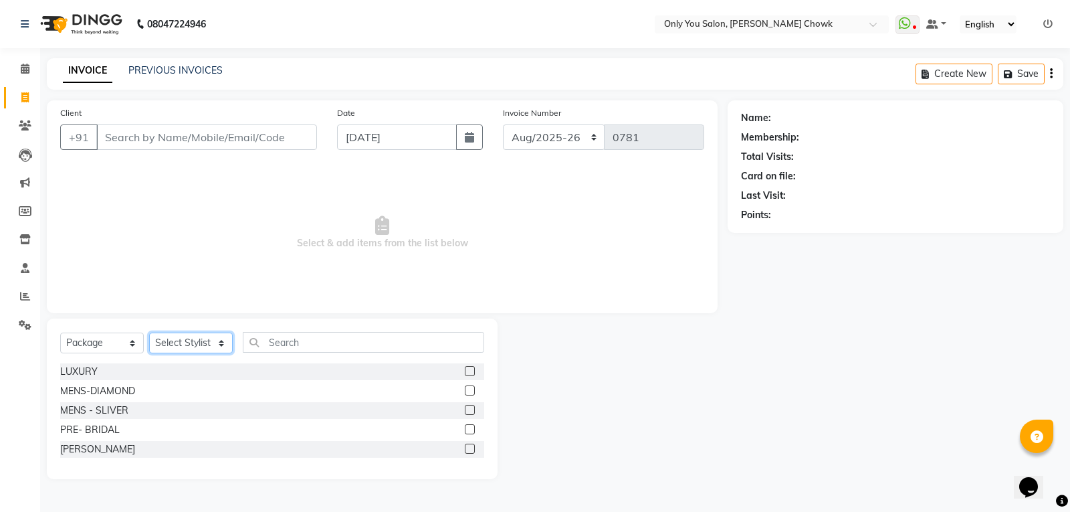
drag, startPoint x: 158, startPoint y: 340, endPoint x: 134, endPoint y: 341, distance: 24.1
click at [158, 340] on select "Select Stylist [PERSON_NAME] [PERSON_NAME] [PERSON_NAME] MAMTA [PERSON_NAME] [P…" at bounding box center [191, 342] width 84 height 21
click at [79, 348] on select "Select Service Product Membership Package Voucher Prepaid Gift Card" at bounding box center [102, 342] width 84 height 21
select select "service"
click at [60, 332] on select "Select Service Product Membership Package Voucher Prepaid Gift Card" at bounding box center [102, 342] width 84 height 21
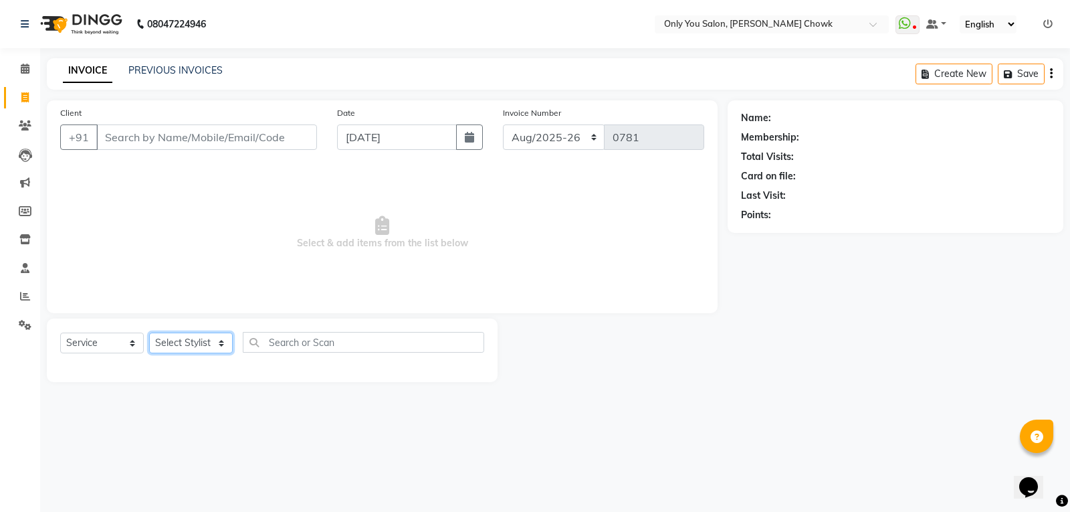
click at [191, 351] on select "Select Stylist [PERSON_NAME] [PERSON_NAME] [PERSON_NAME] MAMTA [PERSON_NAME] [P…" at bounding box center [191, 342] width 84 height 21
select select "82127"
click at [149, 332] on select "Select Stylist [PERSON_NAME] [PERSON_NAME] [PERSON_NAME] MAMTA [PERSON_NAME] [P…" at bounding box center [191, 342] width 84 height 21
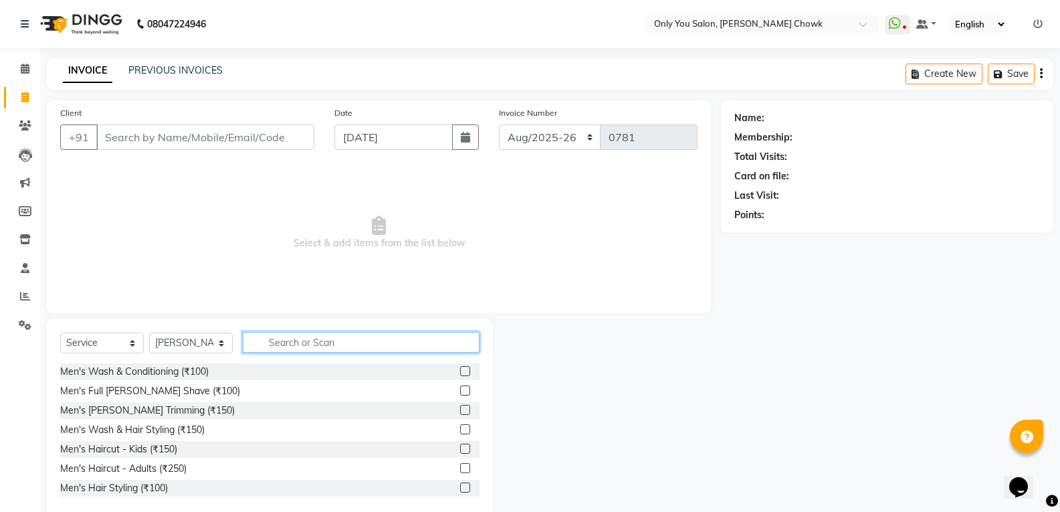
click at [282, 339] on input "text" at bounding box center [361, 342] width 237 height 21
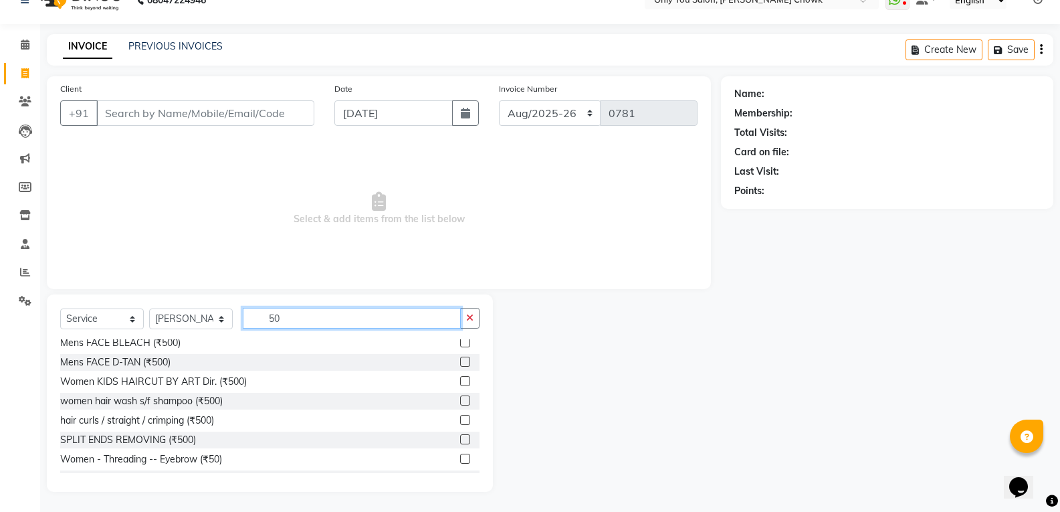
scroll to position [401, 0]
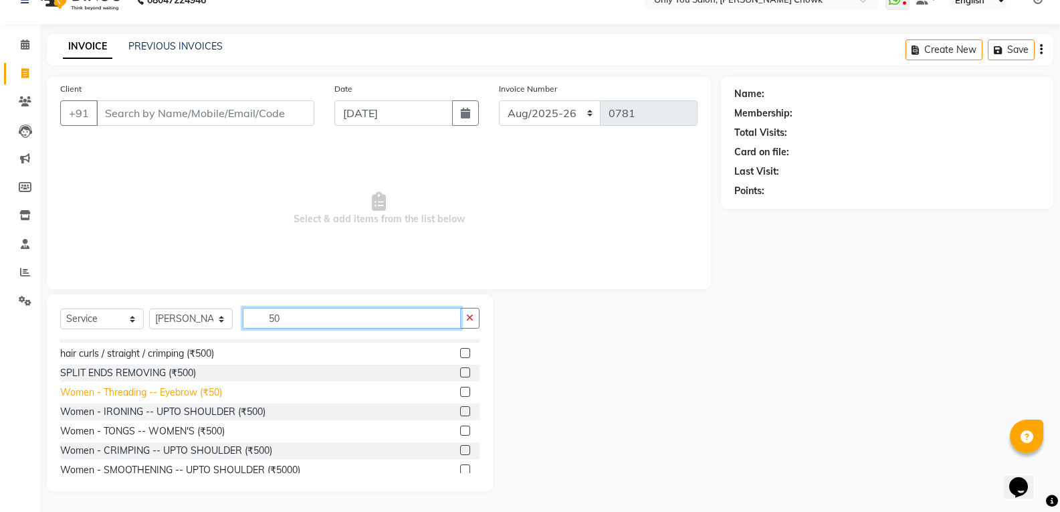
type input "50"
click at [211, 389] on div "Women - Threading -- Eyebrow (₹50)" at bounding box center [141, 392] width 162 height 14
checkbox input "false"
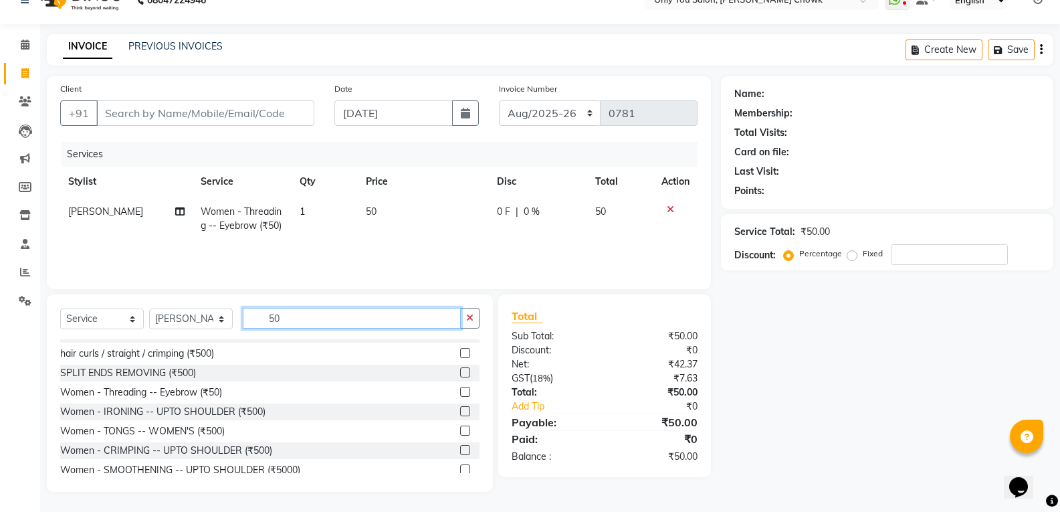
click at [324, 318] on input "50" at bounding box center [352, 318] width 218 height 21
type input "5"
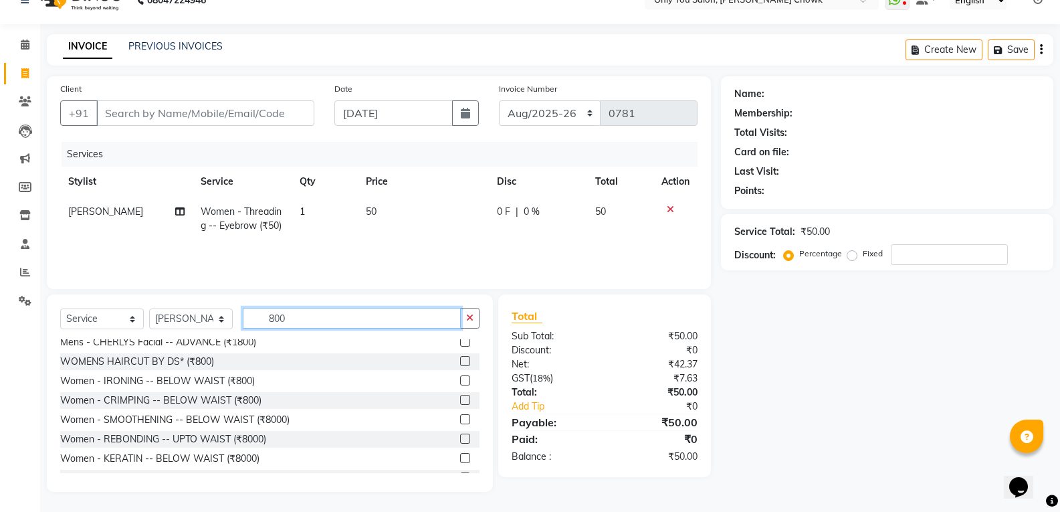
scroll to position [23, 0]
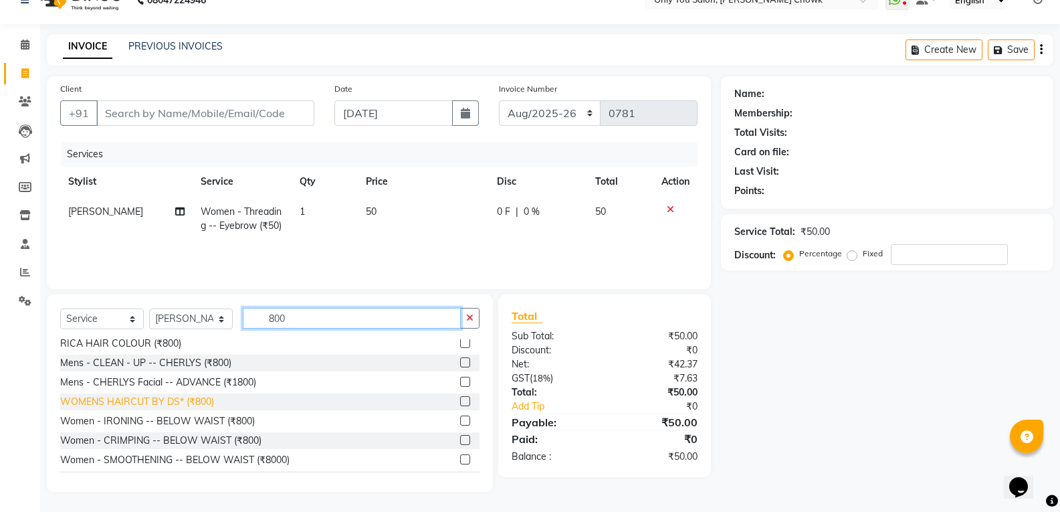
type input "800"
click at [162, 407] on div "WOMENS HAIRCUT BY DS* (₹800)" at bounding box center [137, 402] width 154 height 14
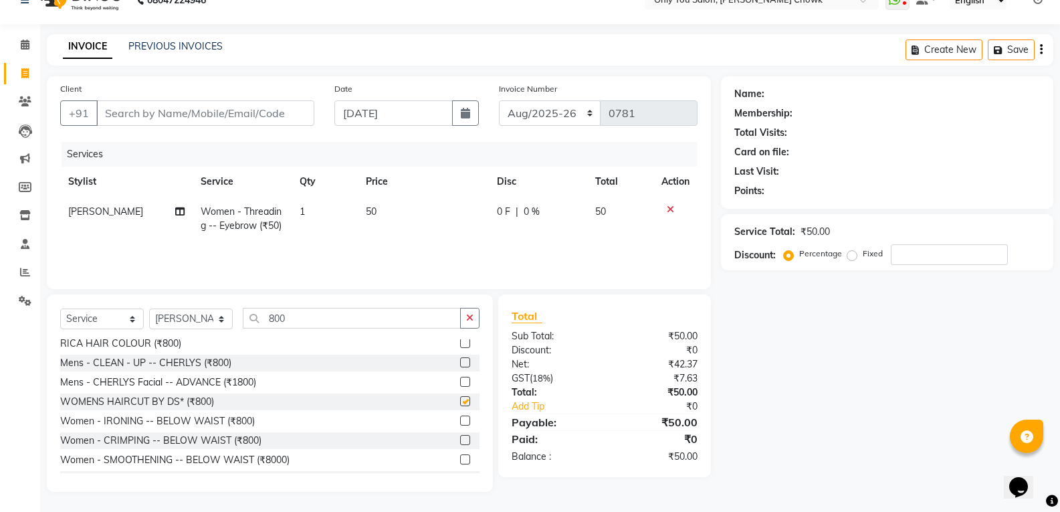
checkbox input "false"
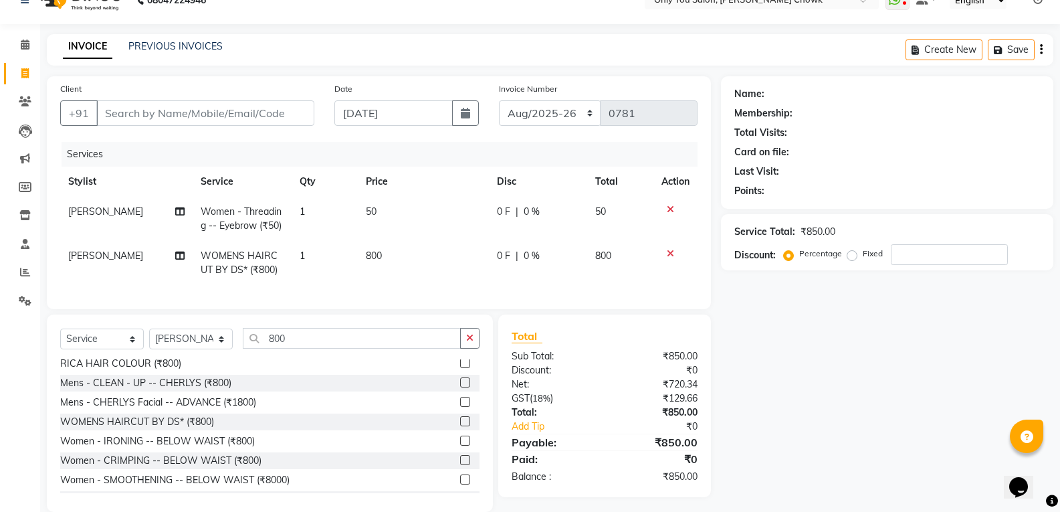
click at [68, 257] on span "[PERSON_NAME]" at bounding box center [105, 256] width 75 height 12
select select "82127"
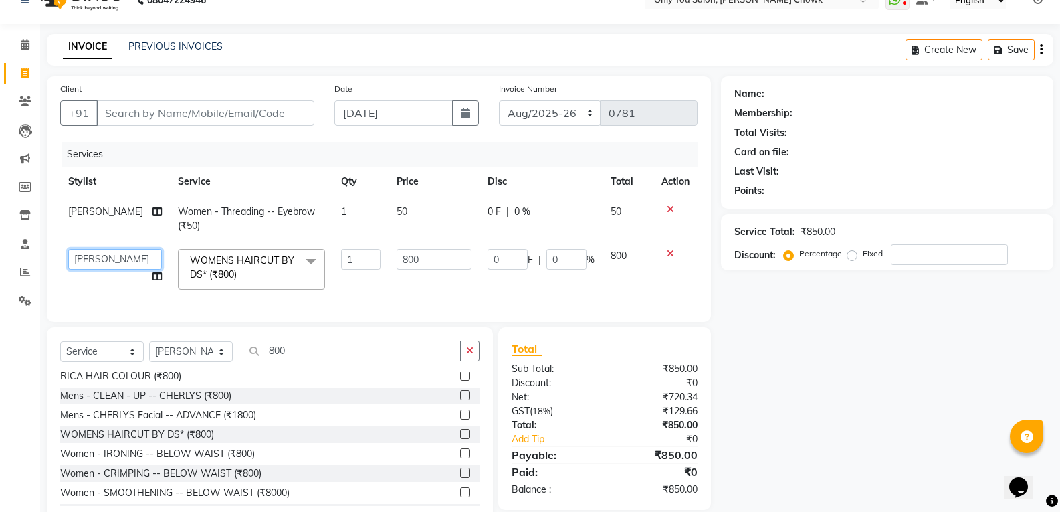
drag, startPoint x: 68, startPoint y: 257, endPoint x: 100, endPoint y: 251, distance: 32.7
click at [100, 251] on select "[PERSON_NAME] [PERSON_NAME] [PERSON_NAME] MAMTA [PERSON_NAME] [PERSON_NAME] [PE…" at bounding box center [115, 259] width 94 height 21
select select "21376"
click at [898, 462] on div "Name: Membership: Total Visits: Card on file: Last Visit: Points: Service Total…" at bounding box center [892, 300] width 342 height 448
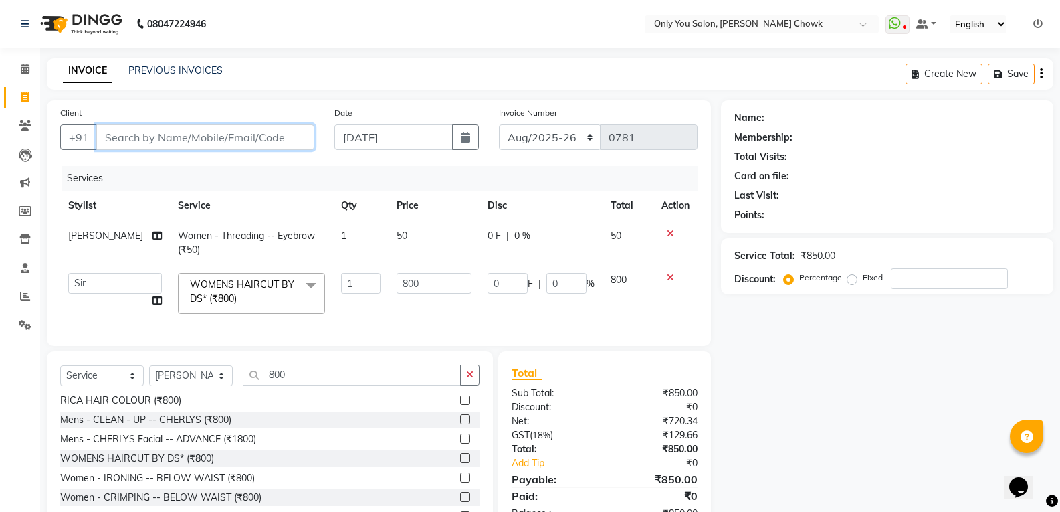
click at [219, 147] on input "Client" at bounding box center [205, 136] width 218 height 25
type input "8"
type input "0"
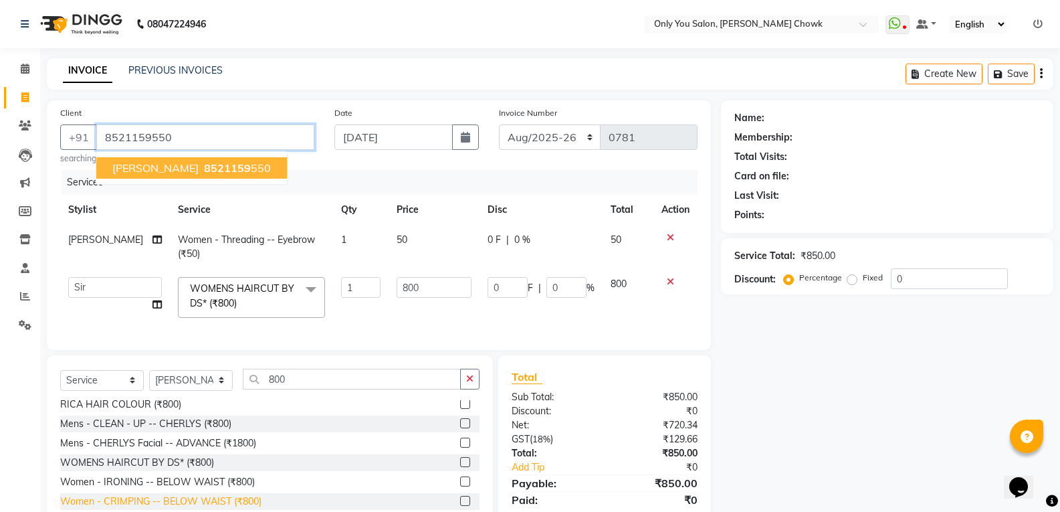
type input "8521159550"
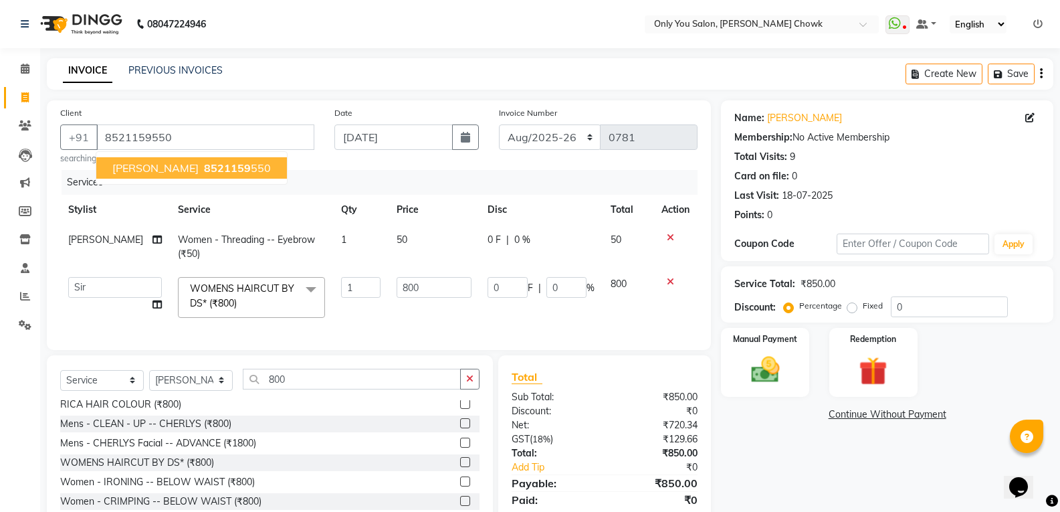
click at [158, 169] on span "JASMEET" at bounding box center [155, 167] width 86 height 13
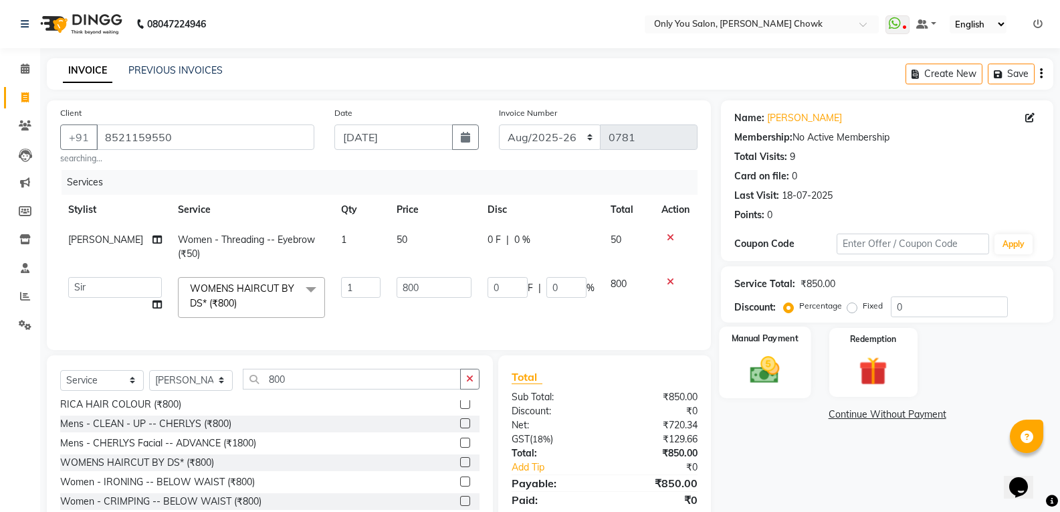
click at [771, 382] on img at bounding box center [764, 370] width 47 height 34
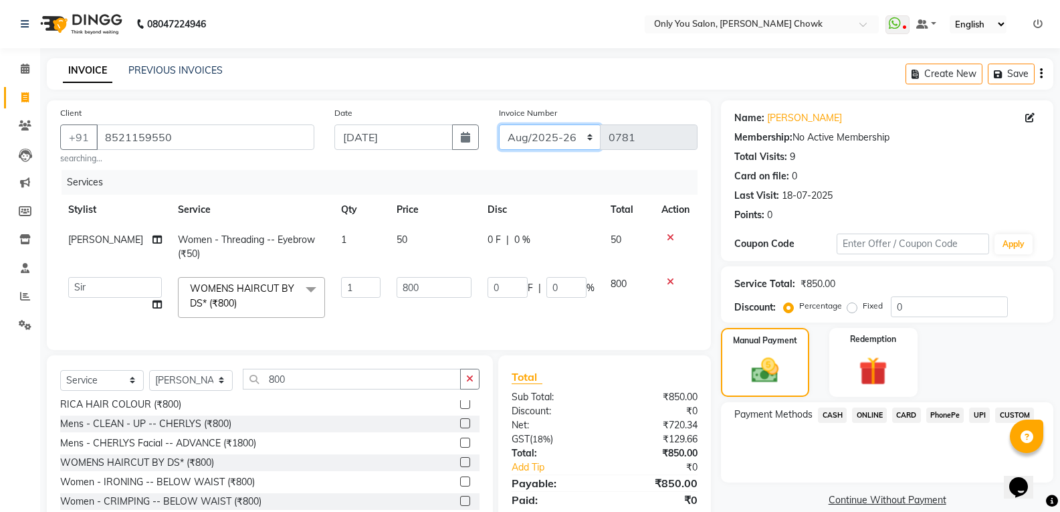
click at [562, 129] on select "[DATE]-[DATE]-26 TRD/2025" at bounding box center [550, 136] width 102 height 25
click at [874, 416] on span "ONLINE" at bounding box center [869, 414] width 35 height 15
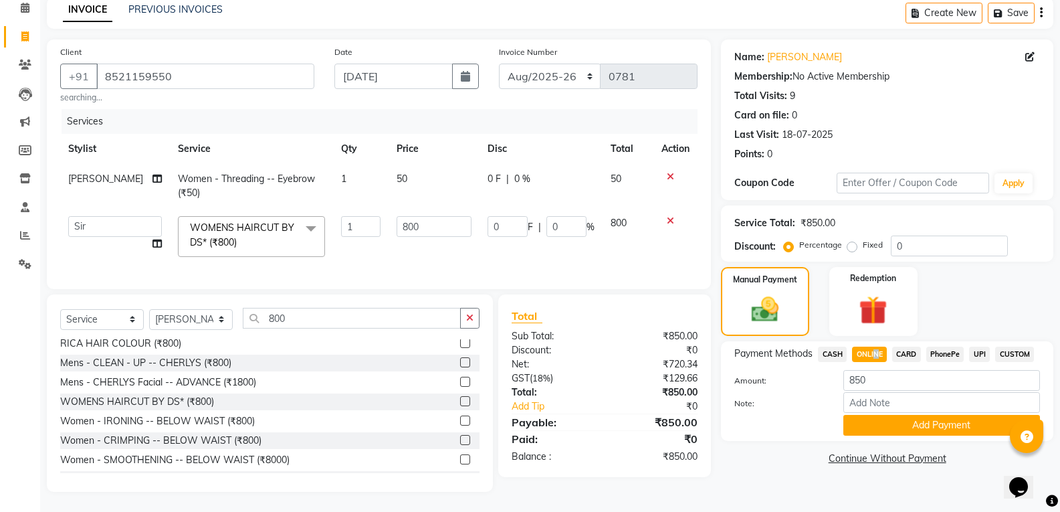
scroll to position [71, 0]
click at [883, 418] on button "Add Payment" at bounding box center [941, 425] width 197 height 21
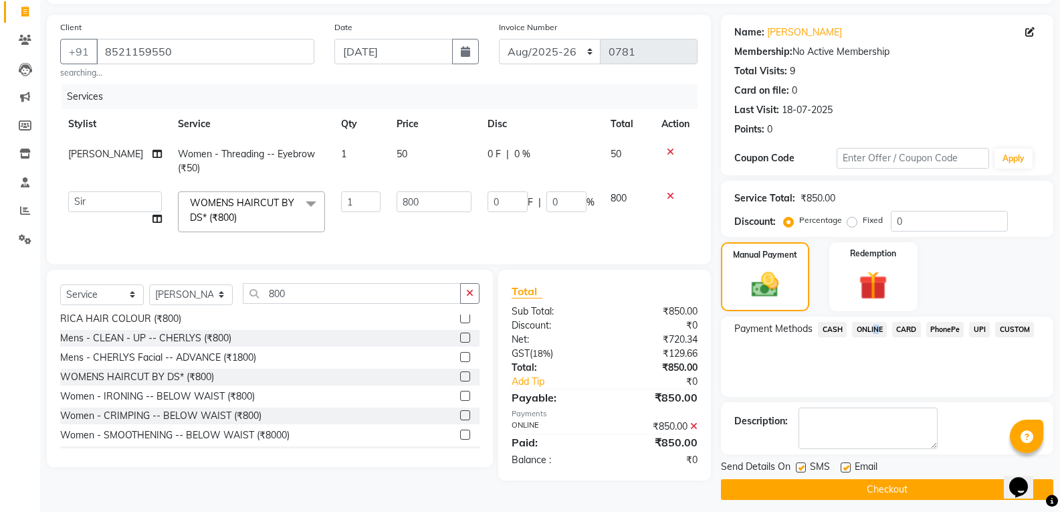
scroll to position [94, 0]
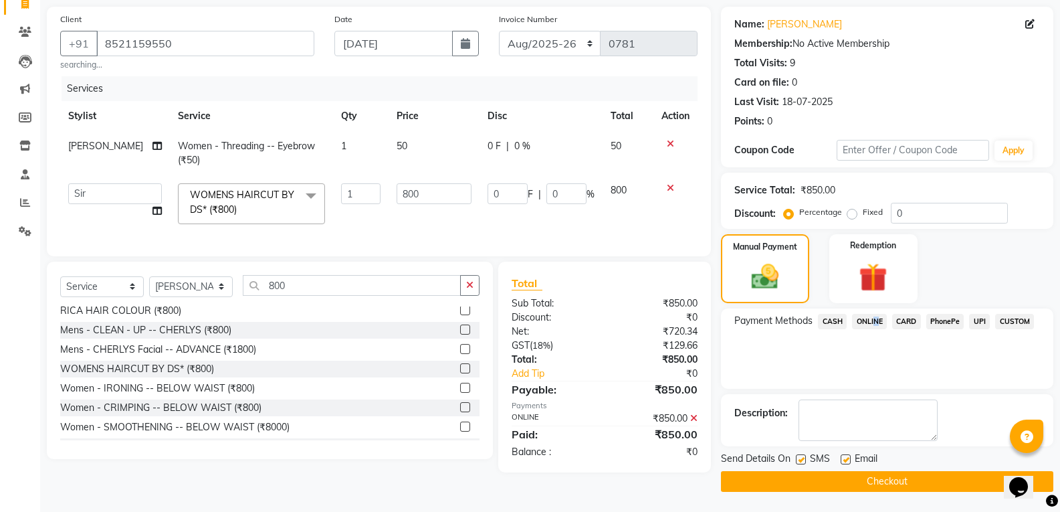
click at [877, 483] on button "Checkout" at bounding box center [887, 481] width 332 height 21
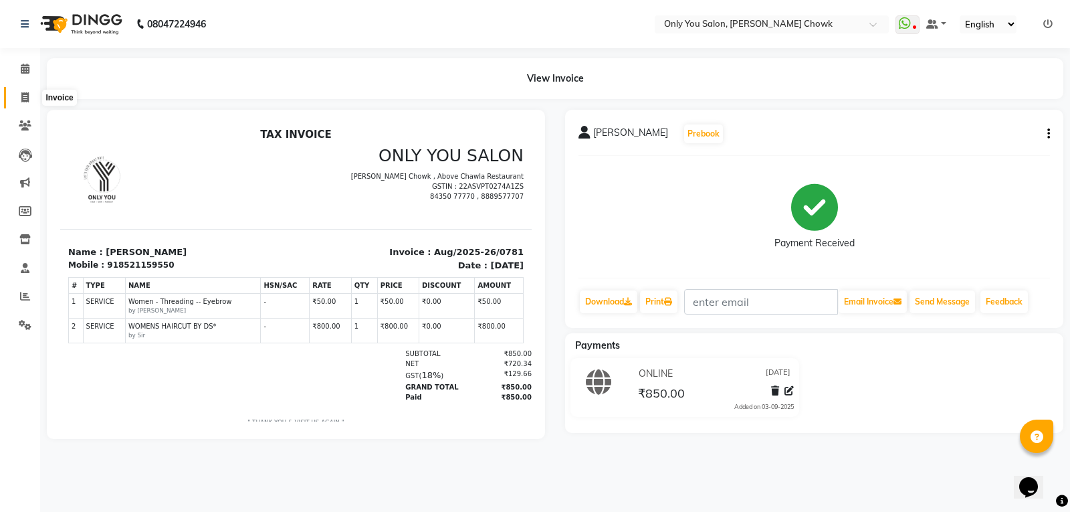
click at [21, 96] on icon at bounding box center [24, 97] width 7 height 10
select select "service"
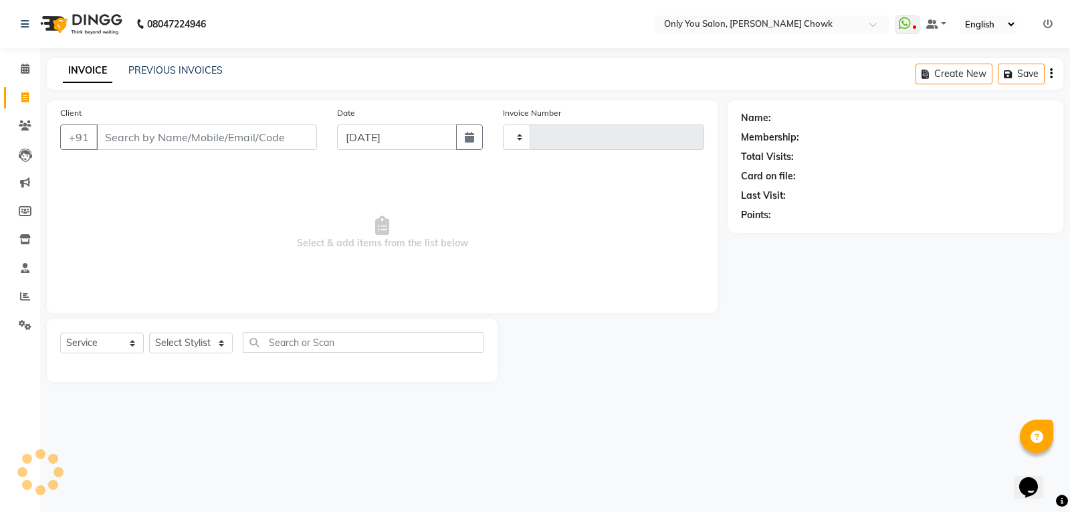
type input "0782"
select select "8713"
select select "package"
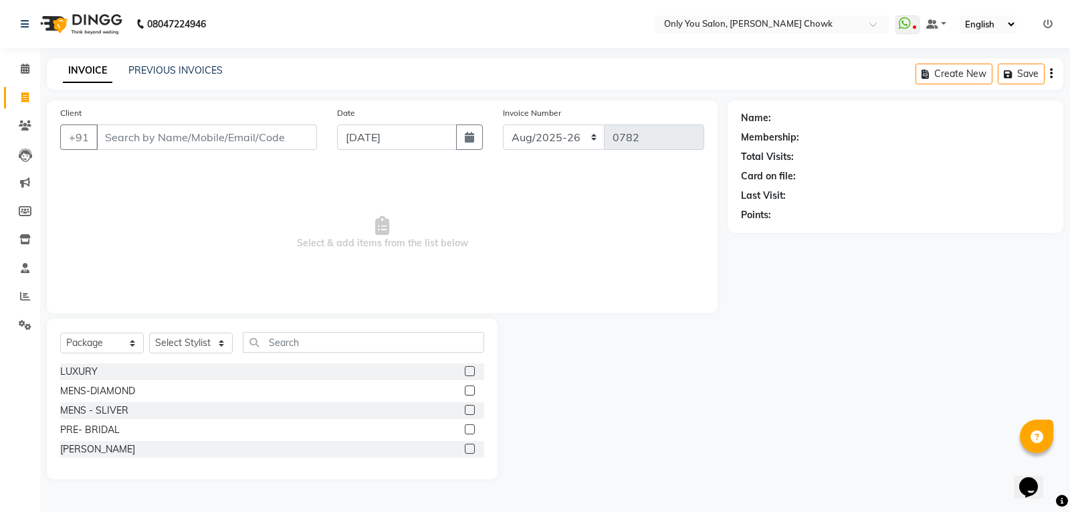
click at [31, 87] on link "Invoice" at bounding box center [20, 98] width 32 height 22
select select "service"
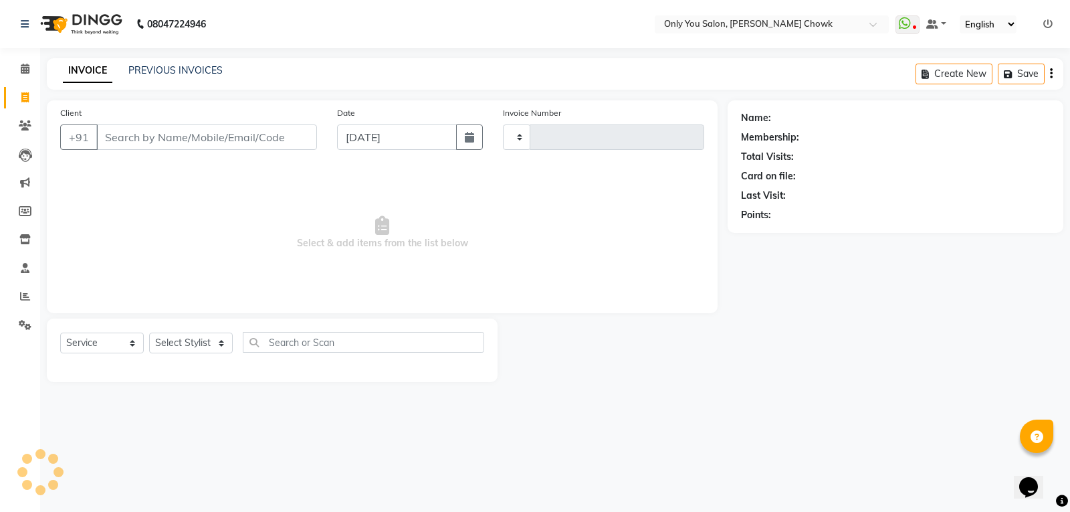
type input "0782"
select select "8713"
select select "package"
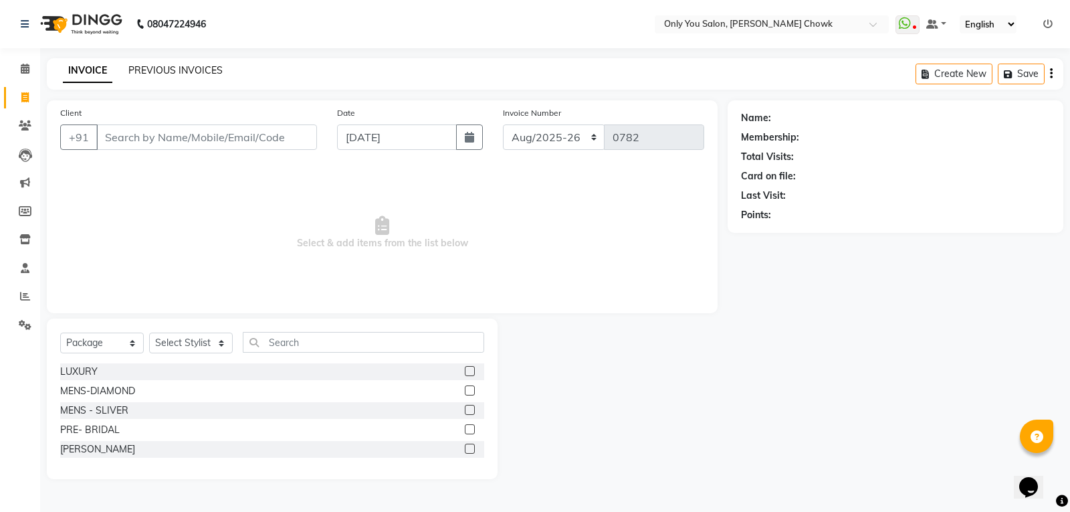
click at [195, 68] on link "PREVIOUS INVOICES" at bounding box center [175, 70] width 94 height 12
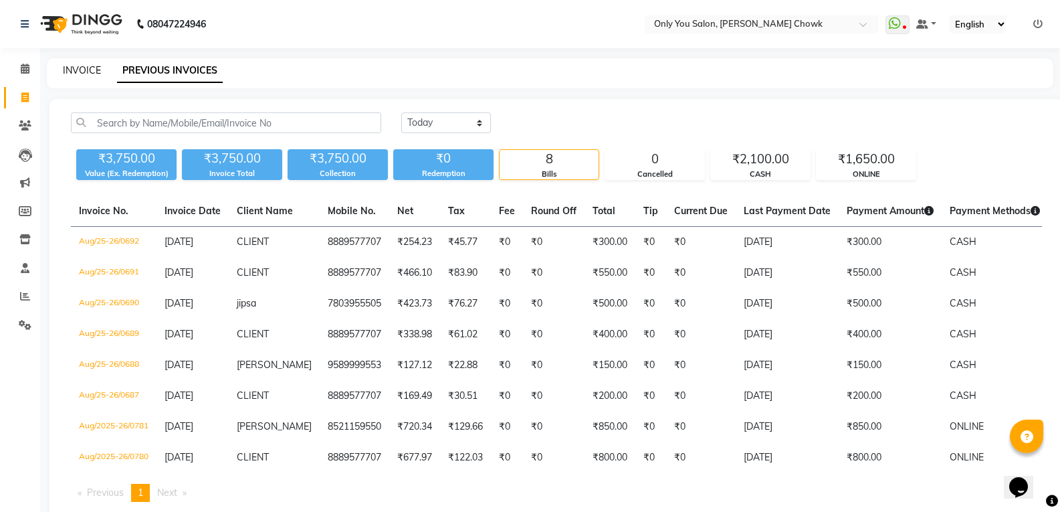
click at [74, 67] on link "INVOICE" at bounding box center [82, 70] width 38 height 12
select select "service"
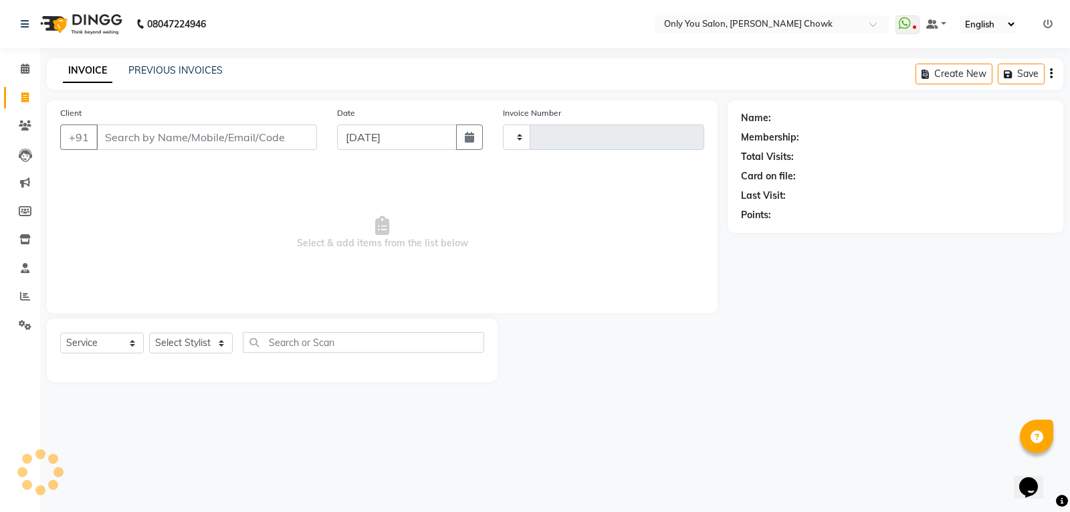
type input "0782"
select select "8713"
select select "package"
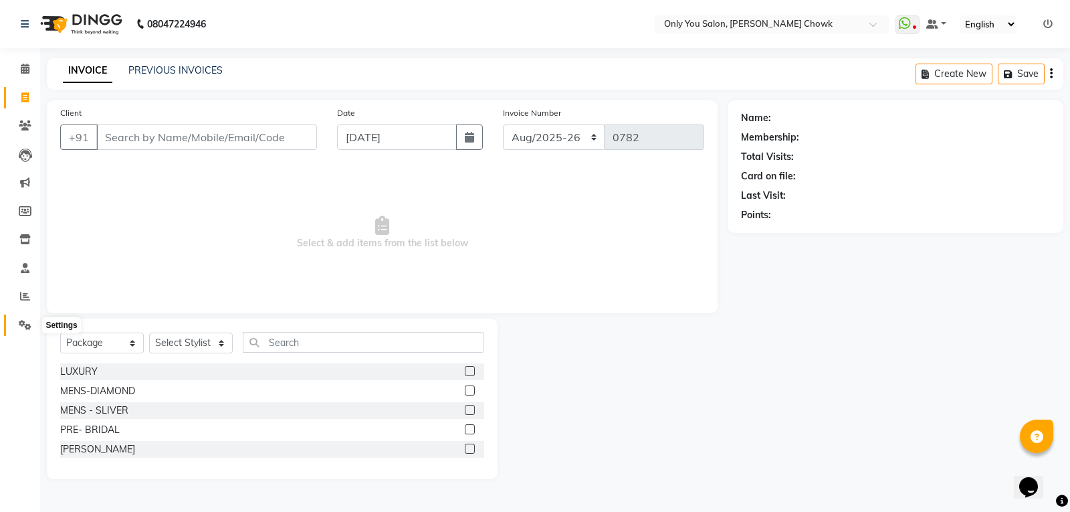
click at [35, 324] on span at bounding box center [24, 325] width 23 height 15
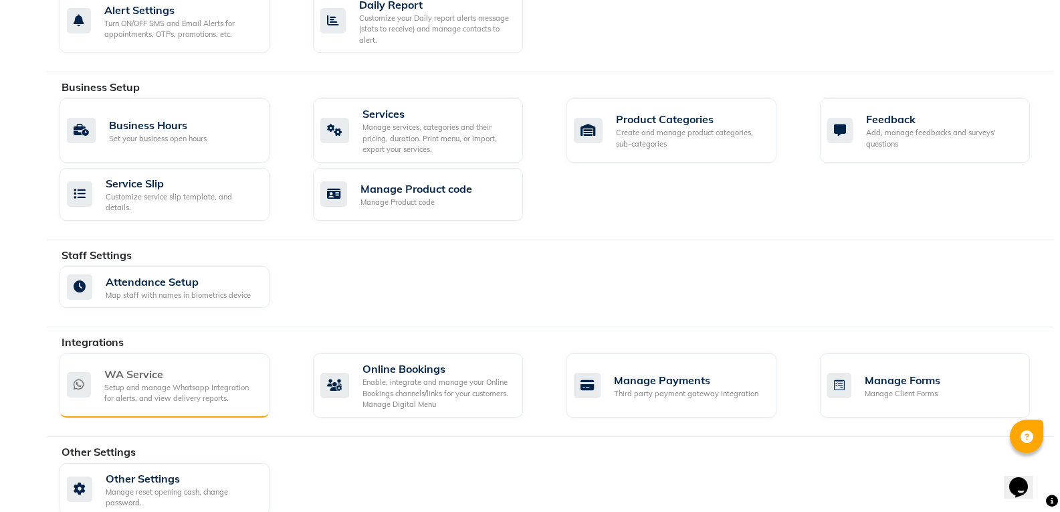
scroll to position [450, 0]
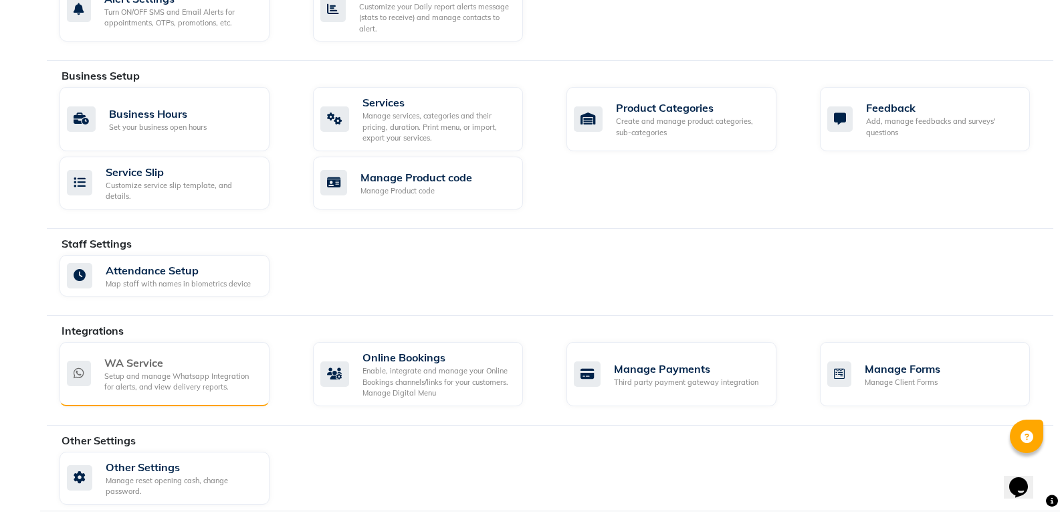
click at [166, 371] on div "Setup and manage Whatsapp Integration for alerts, and view delivery reports." at bounding box center [181, 382] width 155 height 22
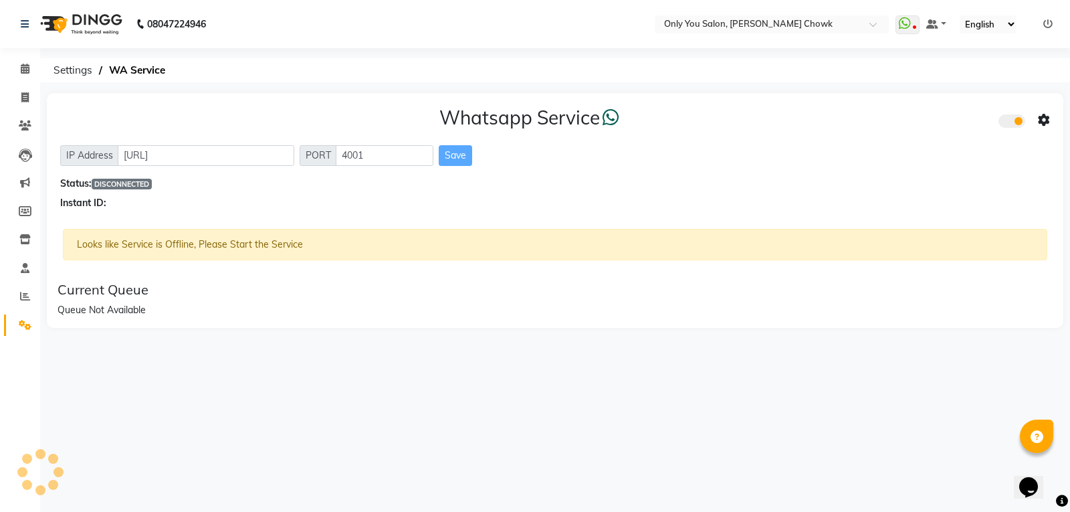
click at [115, 183] on span "DISCONNECTED" at bounding box center [122, 184] width 60 height 11
click at [146, 185] on span "DISCONNECTED" at bounding box center [122, 184] width 60 height 11
drag, startPoint x: 134, startPoint y: 266, endPoint x: 120, endPoint y: 280, distance: 19.9
click at [120, 280] on div "Whatsapp Service IP Address http://localhost PORT 4001 Save Status: DISCONNECTE…" at bounding box center [555, 210] width 1017 height 235
click at [128, 310] on div "Queue Not Available" at bounding box center [555, 310] width 995 height 14
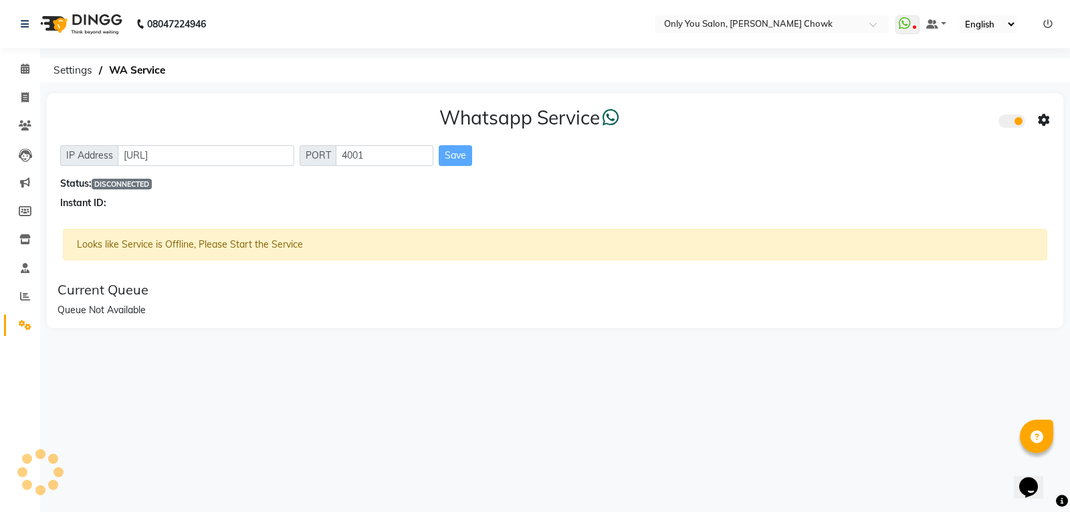
drag, startPoint x: 153, startPoint y: 314, endPoint x: 161, endPoint y: 319, distance: 9.9
click at [161, 319] on div "Current Queue Queue Not Available" at bounding box center [555, 299] width 1006 height 46
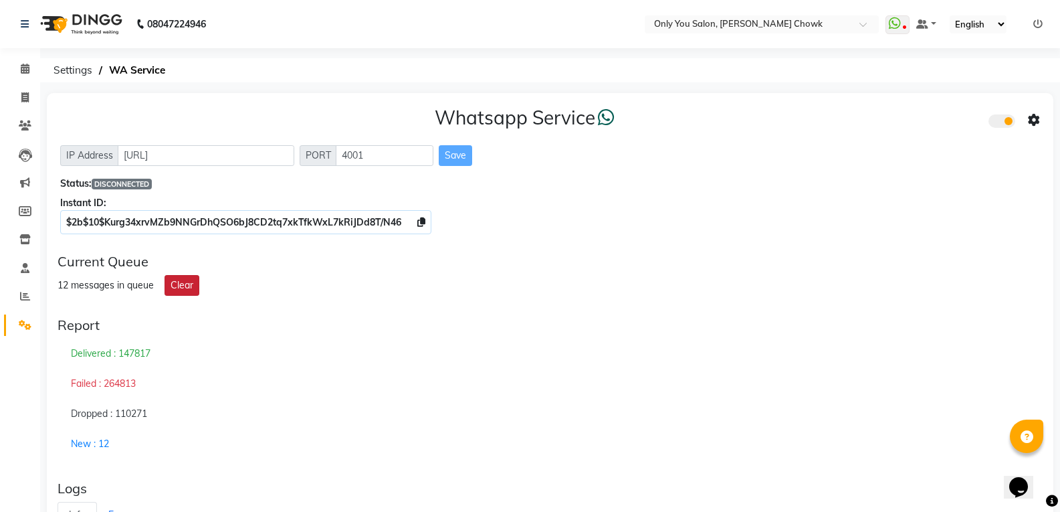
click at [181, 288] on button "Clear" at bounding box center [182, 285] width 35 height 21
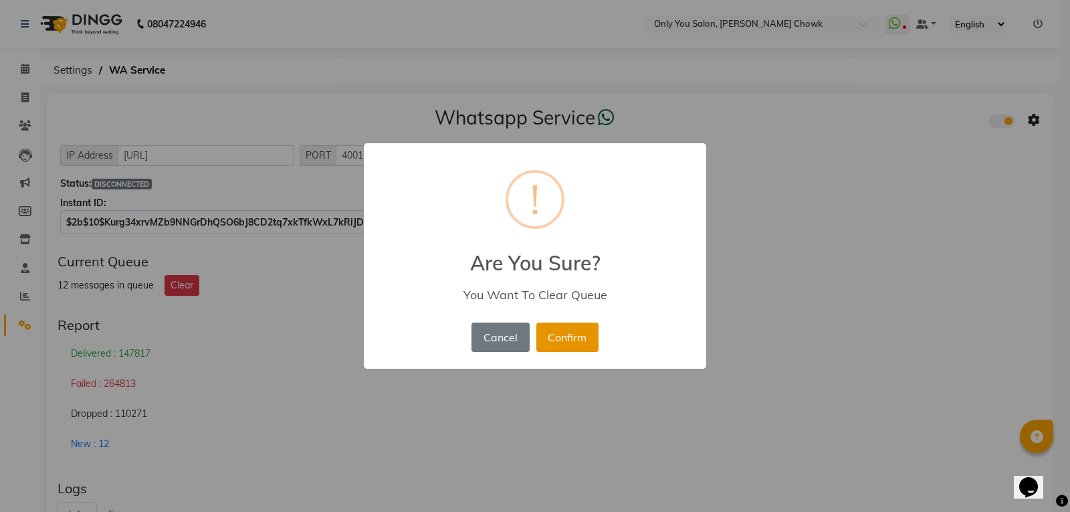
click at [571, 341] on button "Confirm" at bounding box center [567, 336] width 62 height 29
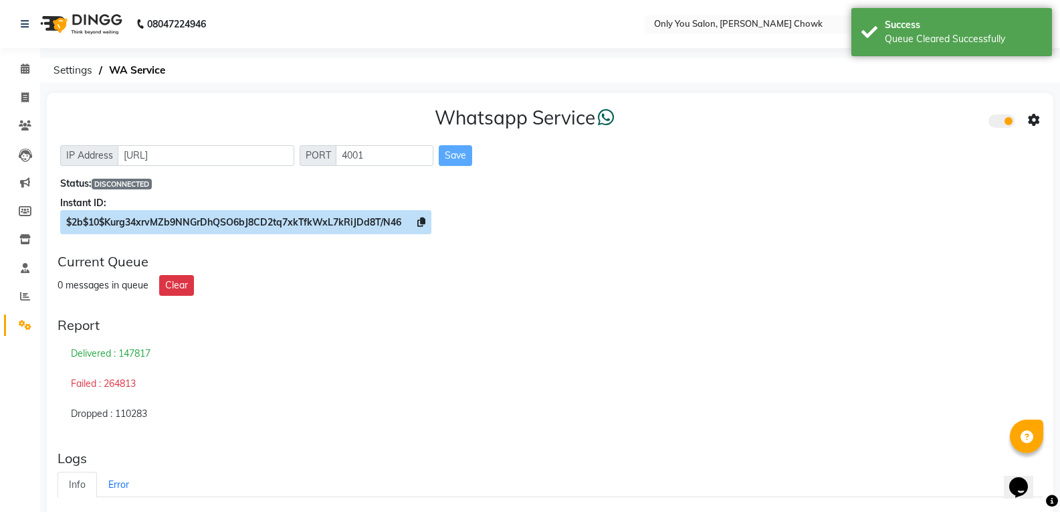
click at [134, 215] on span "$2b$10$Kurg34xrvMZb9NNGrDhQSO6bJ8CD2tq7xkTfkWxL7kRiJDd8T/N46" at bounding box center [245, 222] width 371 height 24
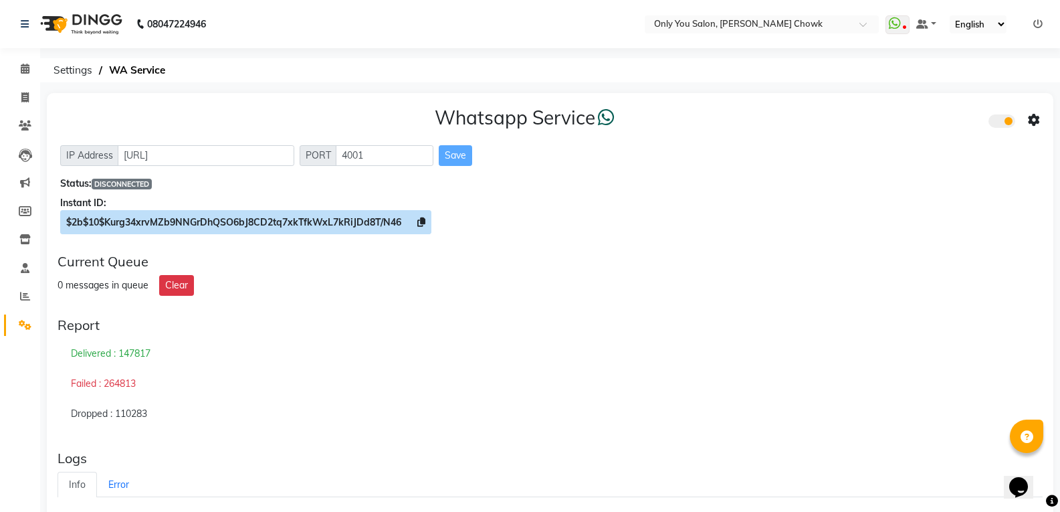
click at [367, 231] on span "$2b$10$Kurg34xrvMZb9NNGrDhQSO6bJ8CD2tq7xkTfkWxL7kRiJDd8T/N46" at bounding box center [245, 222] width 371 height 24
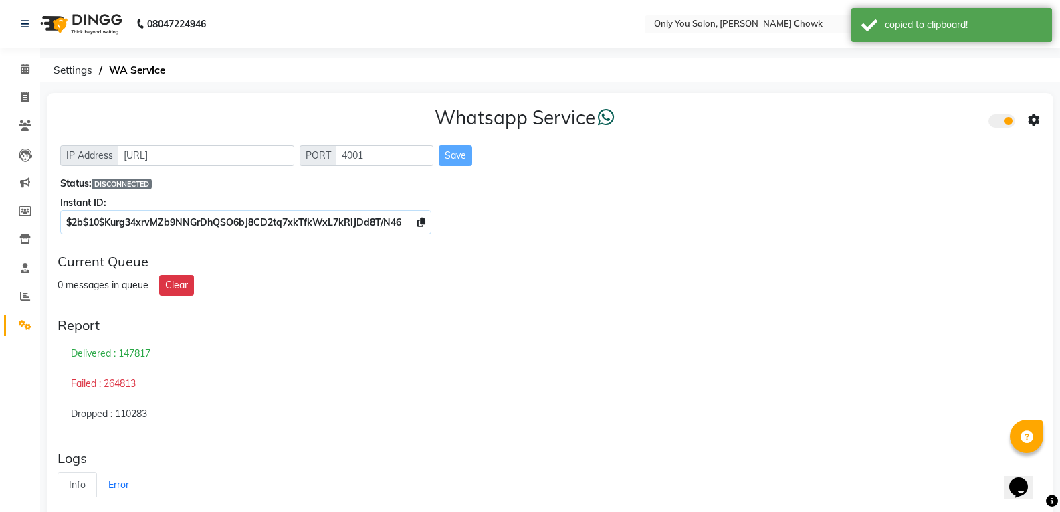
click at [90, 185] on div "Status: DISCONNECTED" at bounding box center [550, 184] width 980 height 14
click at [186, 276] on button "Clear" at bounding box center [176, 285] width 35 height 21
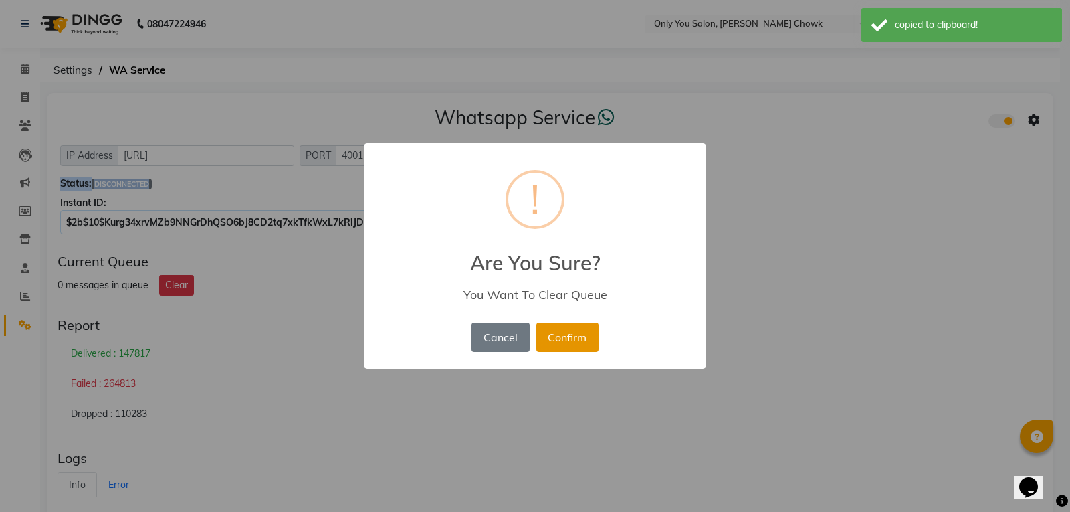
click at [553, 339] on button "Confirm" at bounding box center [567, 336] width 62 height 29
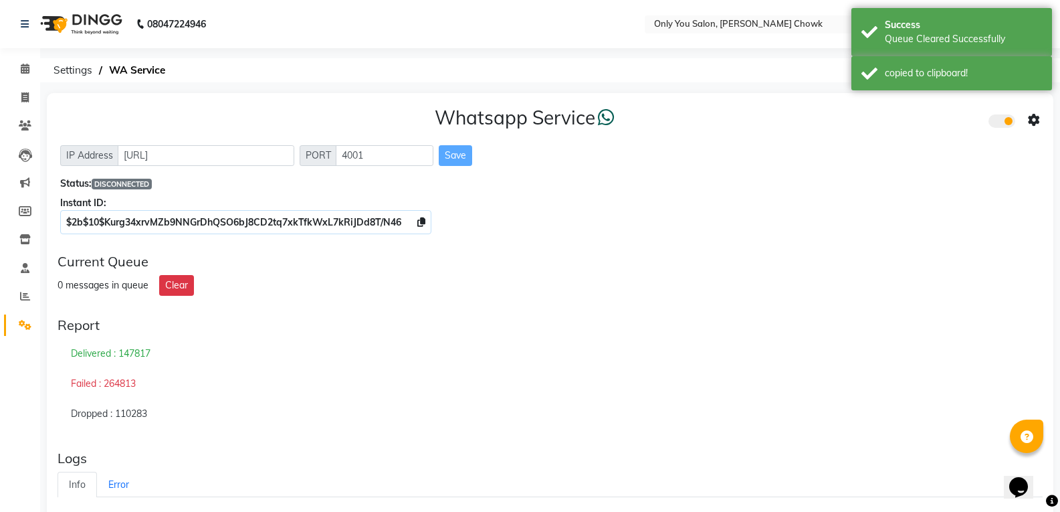
click at [258, 102] on div "Whatsapp Service IP Address http://localhost PORT 4001 Save Status: DISCONNECTE…" at bounding box center [550, 168] width 1007 height 150
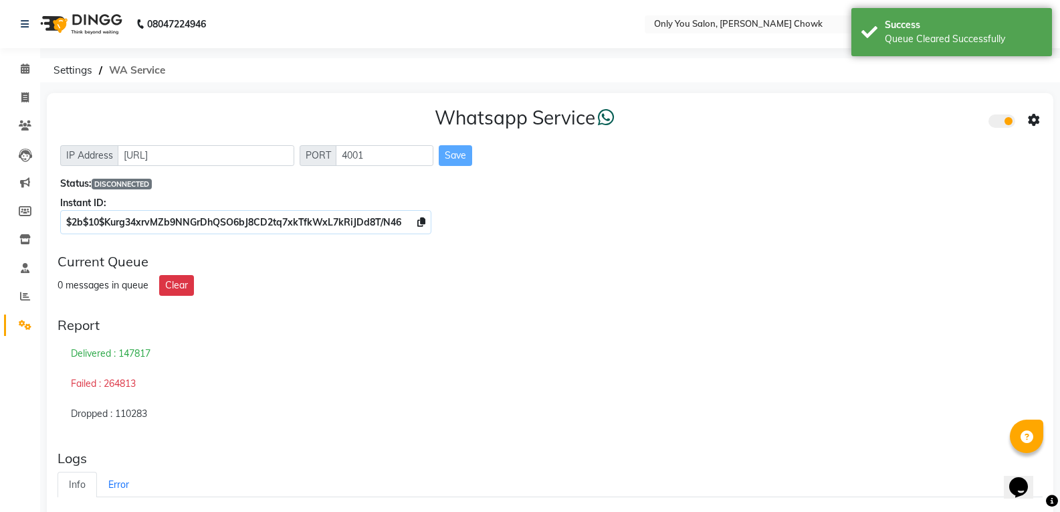
click at [126, 74] on span "WA Service" at bounding box center [137, 70] width 70 height 24
click at [66, 69] on span "Settings" at bounding box center [73, 70] width 52 height 24
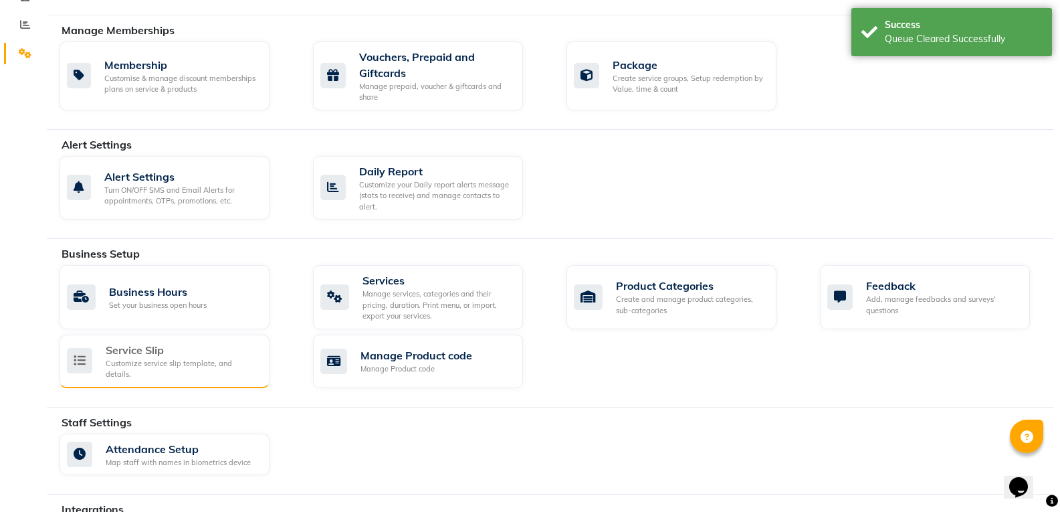
scroll to position [401, 0]
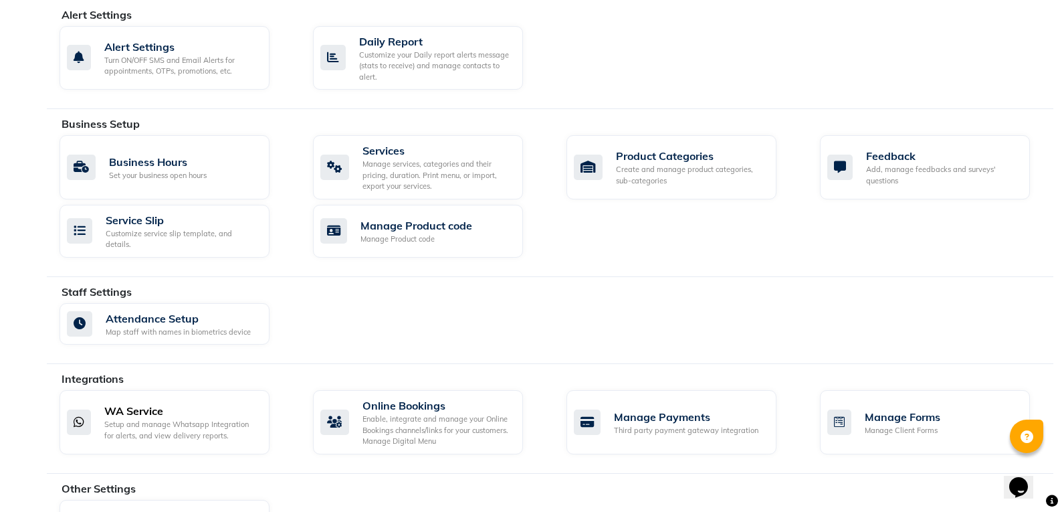
click at [197, 403] on div "WA Service" at bounding box center [181, 411] width 155 height 16
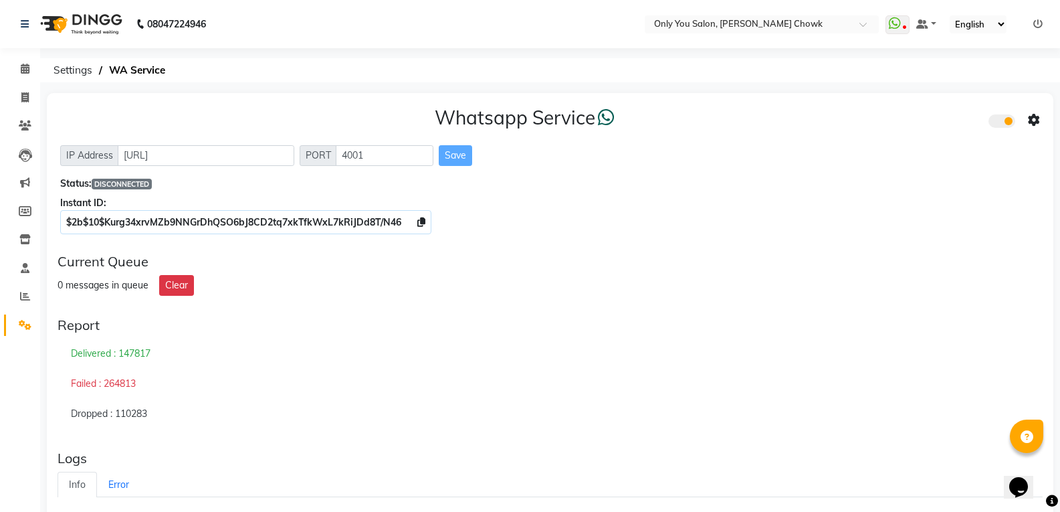
click at [150, 185] on span "DISCONNECTED" at bounding box center [122, 184] width 60 height 11
click at [158, 185] on div "Status: DISCONNECTED" at bounding box center [550, 184] width 980 height 14
click at [156, 185] on div "Status: DISCONNECTED" at bounding box center [550, 184] width 980 height 14
click at [150, 182] on span "DISCONNECTED" at bounding box center [122, 184] width 60 height 11
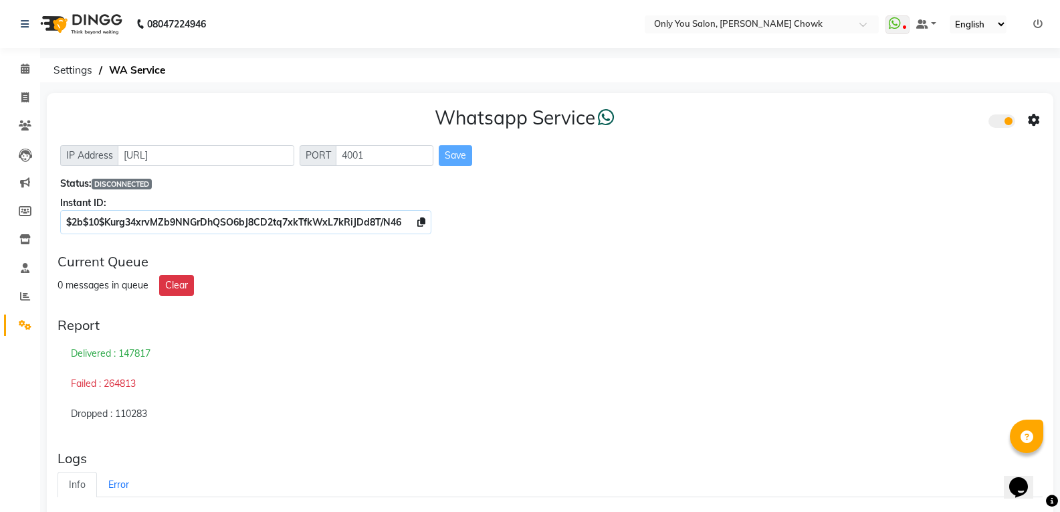
click at [147, 182] on span "DISCONNECTED" at bounding box center [122, 184] width 60 height 11
click at [130, 182] on span "DISCONNECTED" at bounding box center [122, 184] width 60 height 11
click at [129, 182] on span "DISCONNECTED" at bounding box center [122, 184] width 60 height 11
click at [201, 314] on div "Report Delivered : 147817 Failed : 264813 Dropped : 110283" at bounding box center [550, 373] width 996 height 122
click at [342, 243] on div "Whatsapp Service IP Address http://localhost PORT 4001 Save Status: DISCONNECTE…" at bounding box center [550, 459] width 1007 height 732
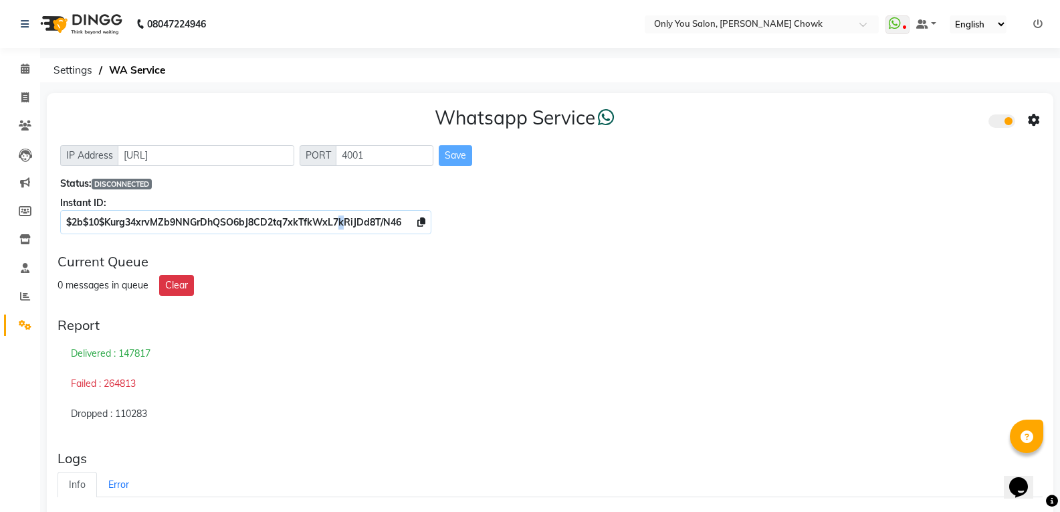
drag, startPoint x: 342, startPoint y: 243, endPoint x: 329, endPoint y: 266, distance: 26.4
click at [342, 244] on div "Whatsapp Service IP Address http://localhost PORT 4001 Save Status: DISCONNECTE…" at bounding box center [550, 459] width 1007 height 732
click at [329, 266] on div "Current Queue" at bounding box center [550, 262] width 985 height 16
click at [323, 290] on div "0 messages in queue Clear" at bounding box center [550, 285] width 985 height 21
click at [25, 95] on icon at bounding box center [24, 97] width 7 height 10
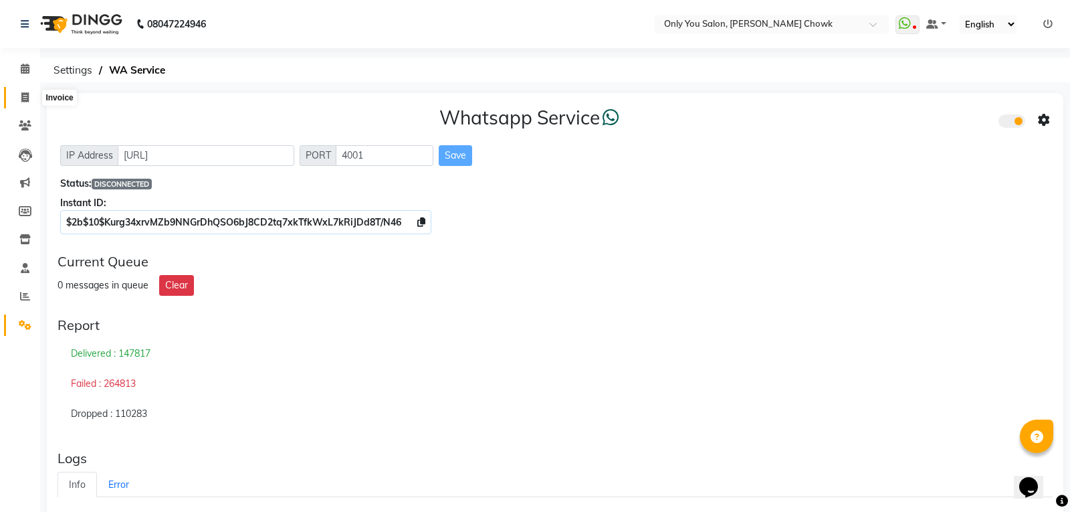
select select "service"
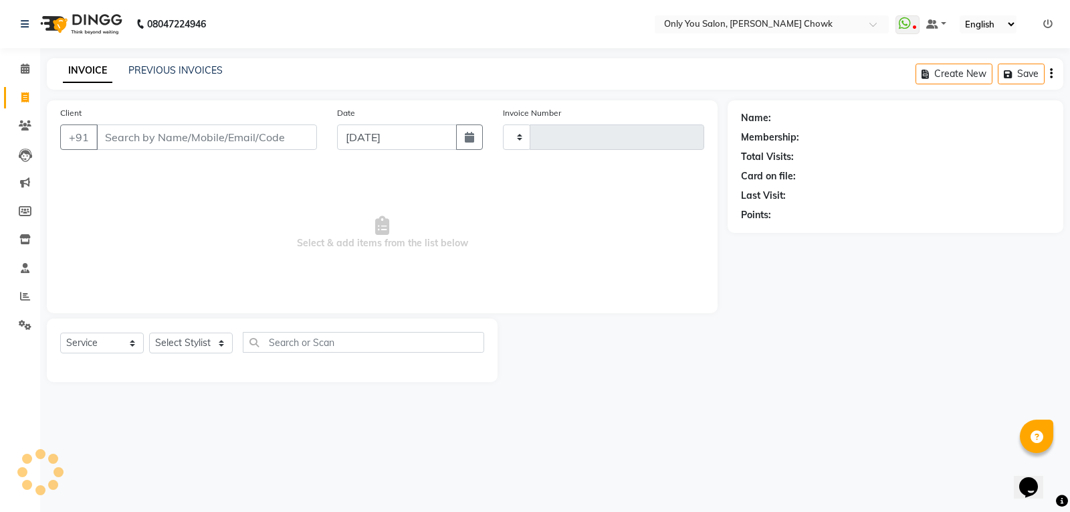
type input "0782"
select select "8713"
select select "package"
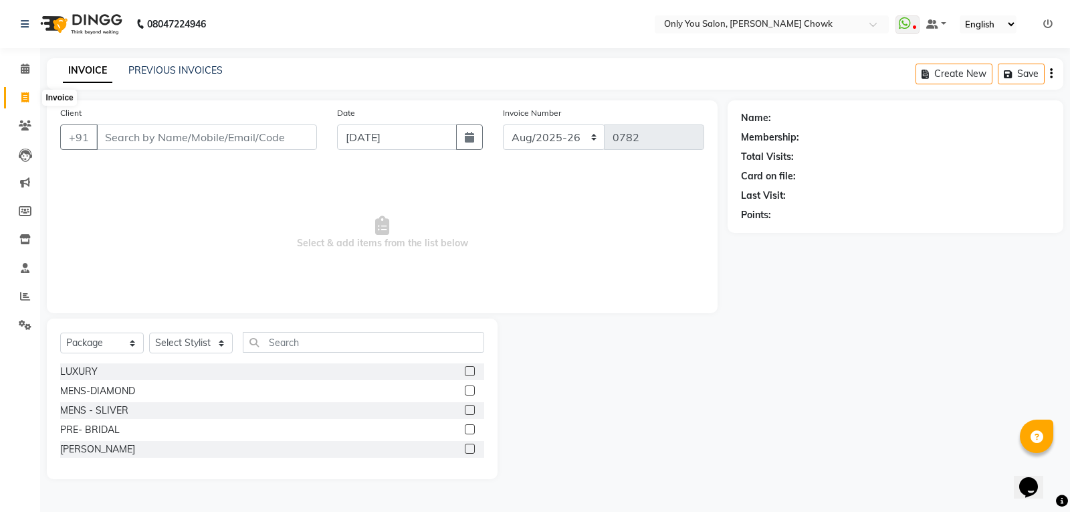
click at [27, 100] on icon at bounding box center [24, 97] width 7 height 10
select select "service"
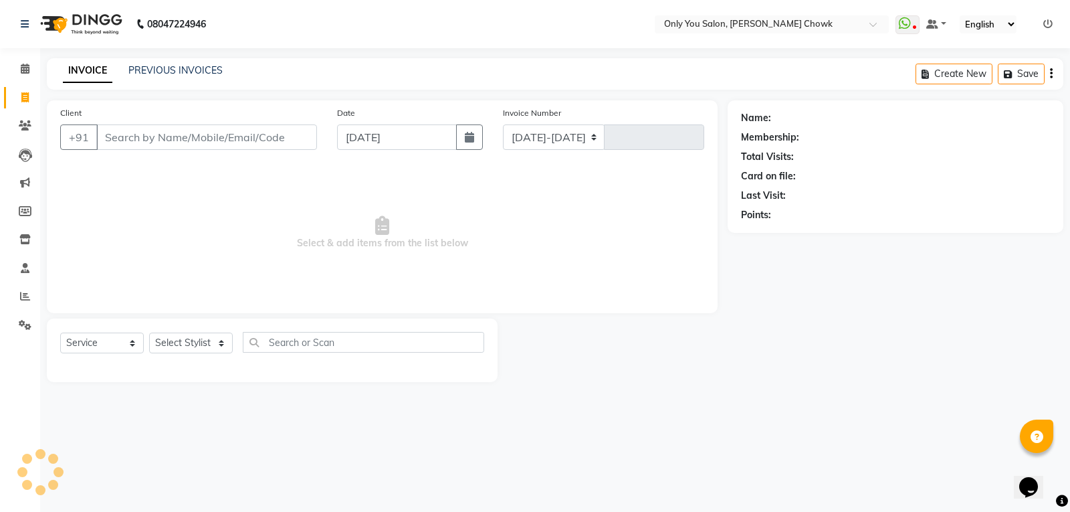
select select "8713"
type input "0782"
select select "package"
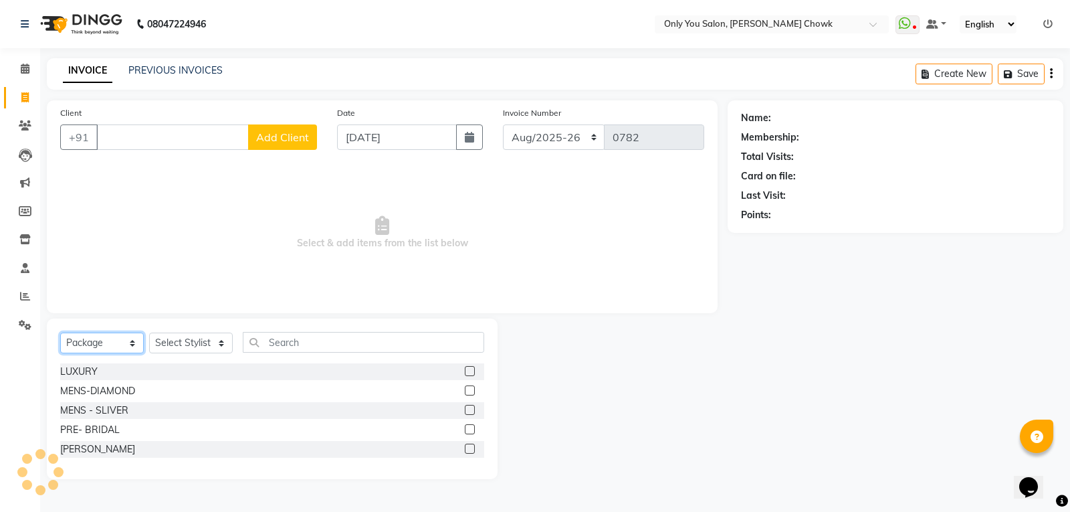
click at [99, 342] on select "Select Service Product Membership Package Voucher Prepaid Gift Card" at bounding box center [102, 342] width 84 height 21
select select "service"
click at [60, 332] on select "Select Service Product Membership Package Voucher Prepaid Gift Card" at bounding box center [102, 342] width 84 height 21
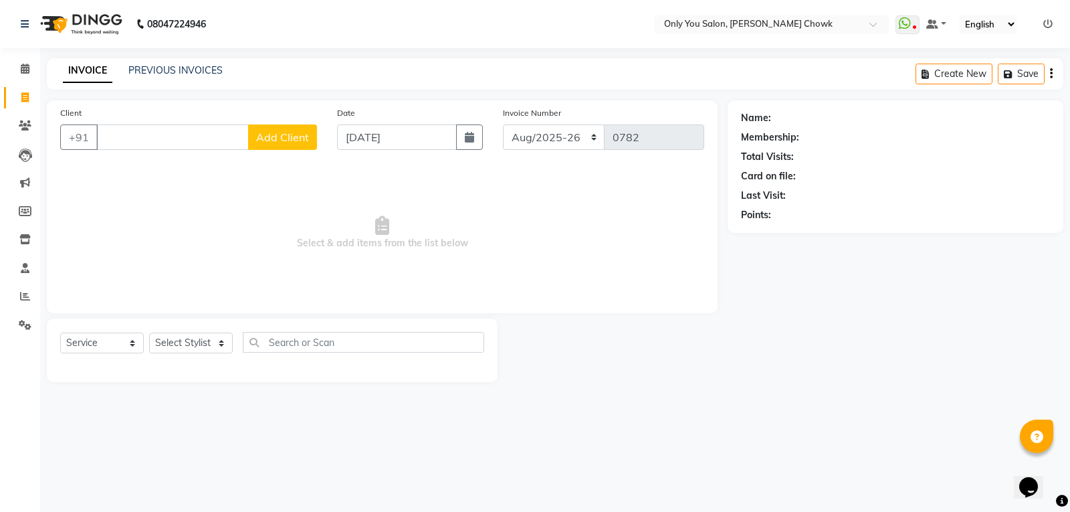
click at [131, 318] on div "Select Service Product Membership Package Voucher Prepaid Gift Card Select Styl…" at bounding box center [272, 350] width 451 height 64
click at [205, 339] on select "Select Stylist [PERSON_NAME] [PERSON_NAME] [PERSON_NAME] MAMTA [PERSON_NAME] [P…" at bounding box center [191, 342] width 84 height 21
select select "88527"
click at [149, 332] on select "Select Stylist [PERSON_NAME] [PERSON_NAME] [PERSON_NAME] MAMTA [PERSON_NAME] [P…" at bounding box center [191, 342] width 84 height 21
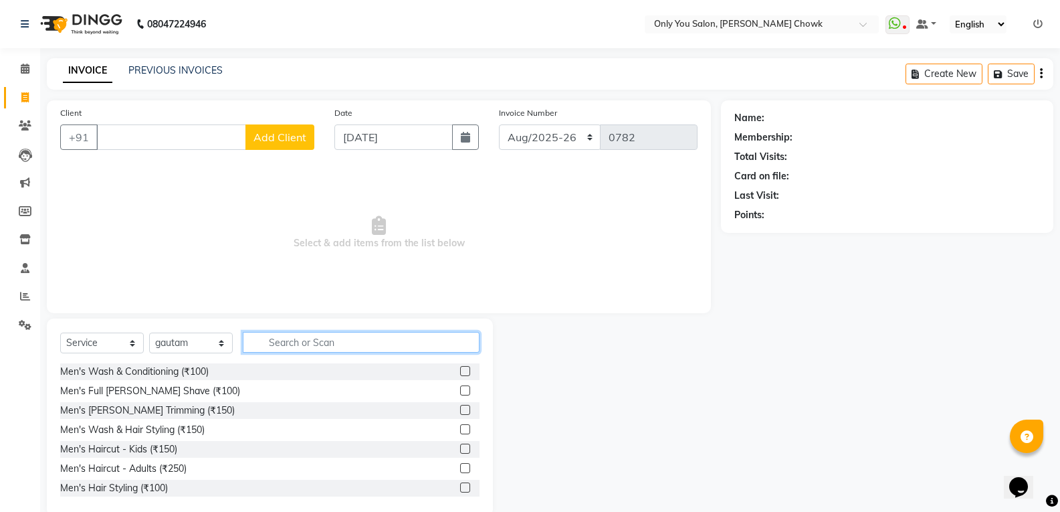
click at [273, 334] on input "text" at bounding box center [361, 342] width 237 height 21
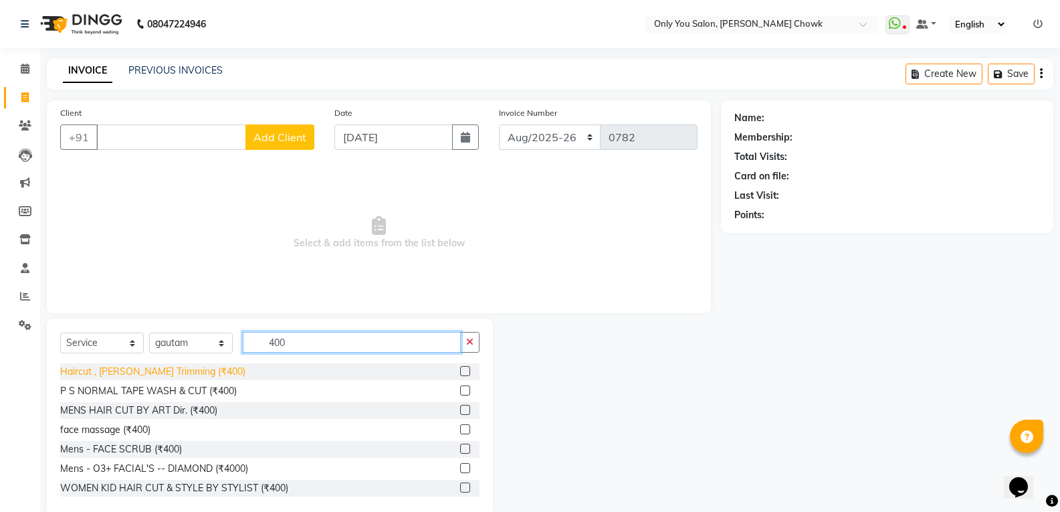
type input "400"
click at [164, 369] on div "Haircut , [PERSON_NAME] Trimming (₹400)" at bounding box center [152, 372] width 185 height 14
checkbox input "false"
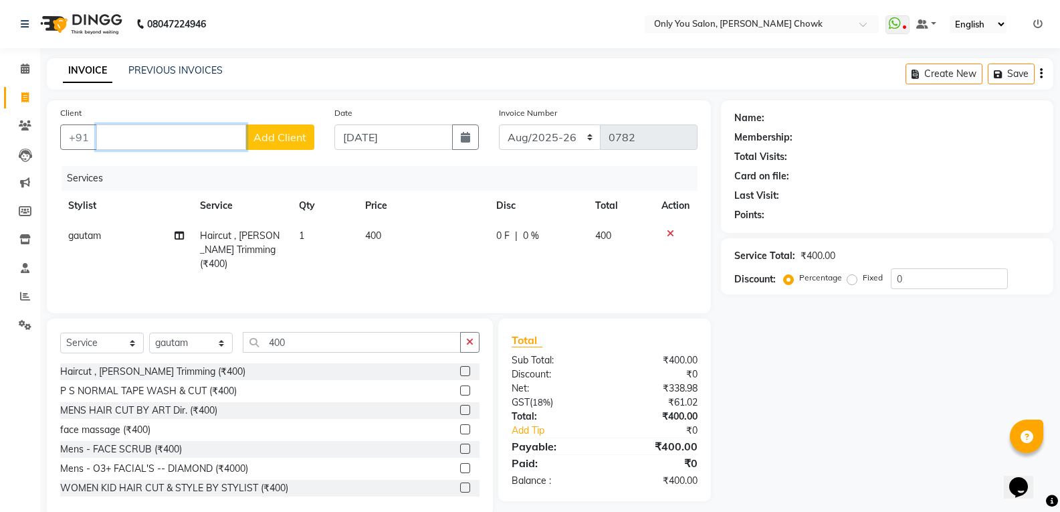
click at [146, 126] on input "Client" at bounding box center [171, 136] width 150 height 25
click at [152, 138] on input "Client" at bounding box center [171, 136] width 150 height 25
click at [153, 137] on input "Client" at bounding box center [171, 136] width 150 height 25
drag, startPoint x: 942, startPoint y: 445, endPoint x: 933, endPoint y: 443, distance: 8.9
click at [938, 445] on div "Name: Membership: Total Visits: Card on file: Last Visit: Points: Service Total…" at bounding box center [892, 307] width 342 height 415
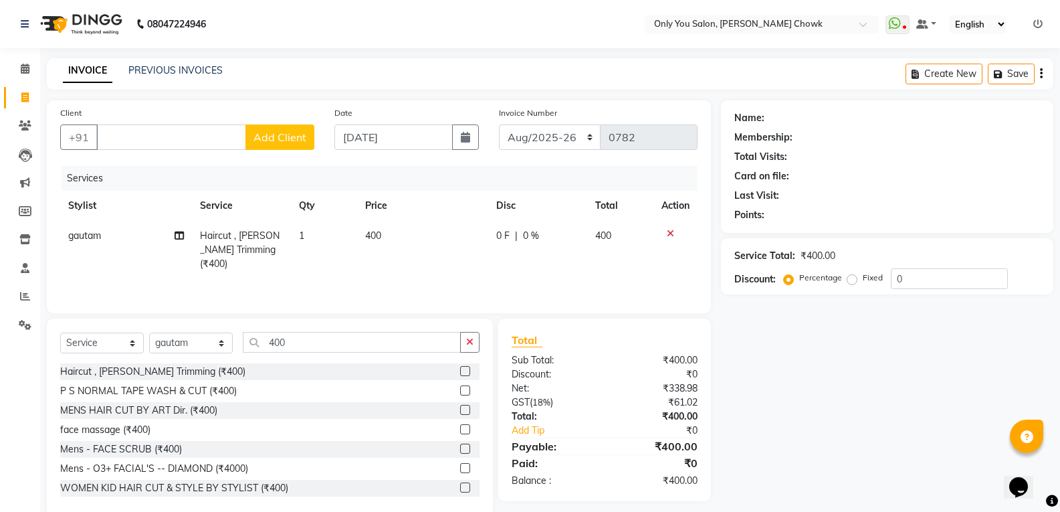
click at [930, 443] on div "Name: Membership: Total Visits: Card on file: Last Visit: Points: Service Total…" at bounding box center [892, 307] width 342 height 415
drag, startPoint x: 929, startPoint y: 443, endPoint x: 611, endPoint y: 296, distance: 350.2
click at [915, 443] on div "Name: Membership: Total Visits: Card on file: Last Visit: Points: Service Total…" at bounding box center [892, 307] width 342 height 415
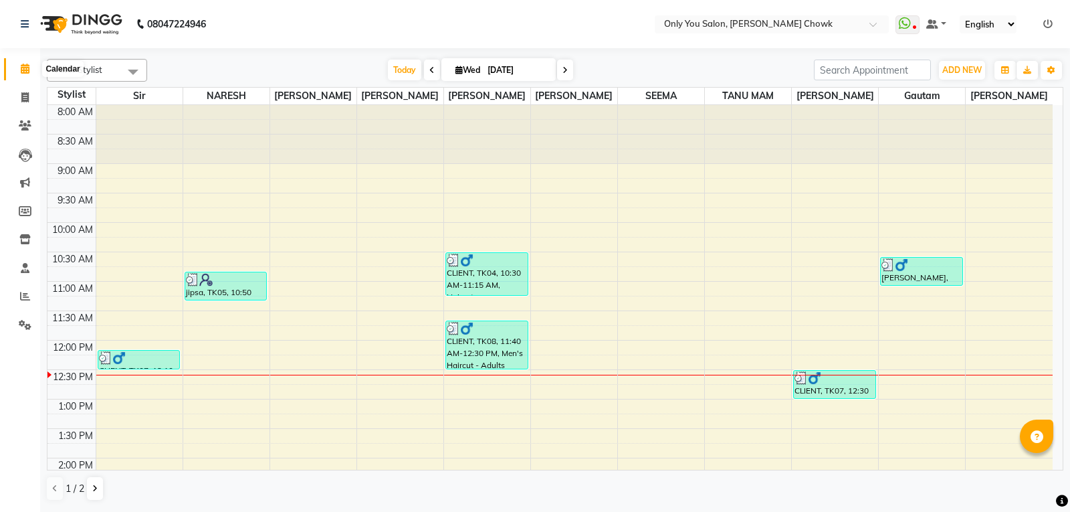
click at [22, 70] on icon at bounding box center [25, 69] width 9 height 10
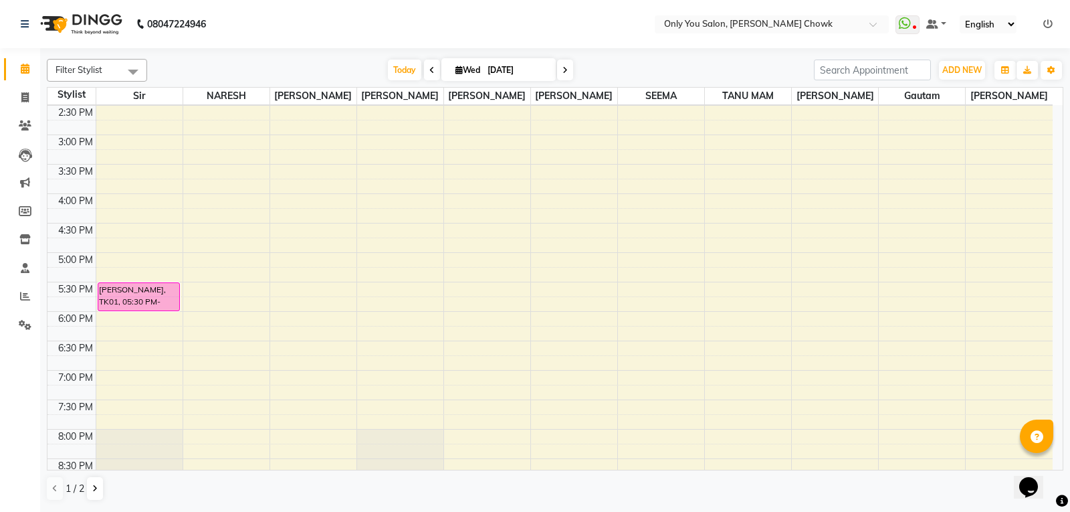
scroll to position [459, 0]
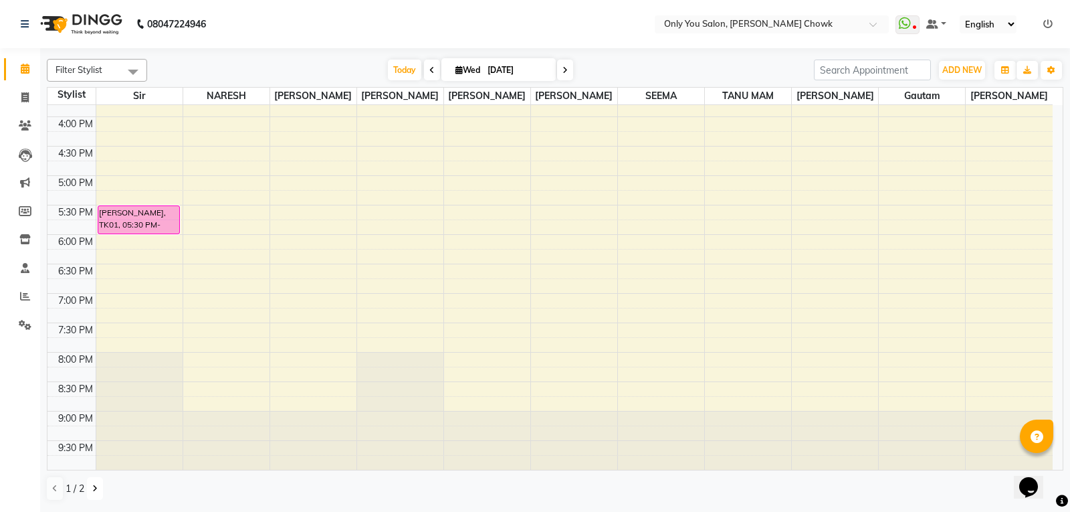
click at [96, 491] on icon at bounding box center [94, 488] width 5 height 8
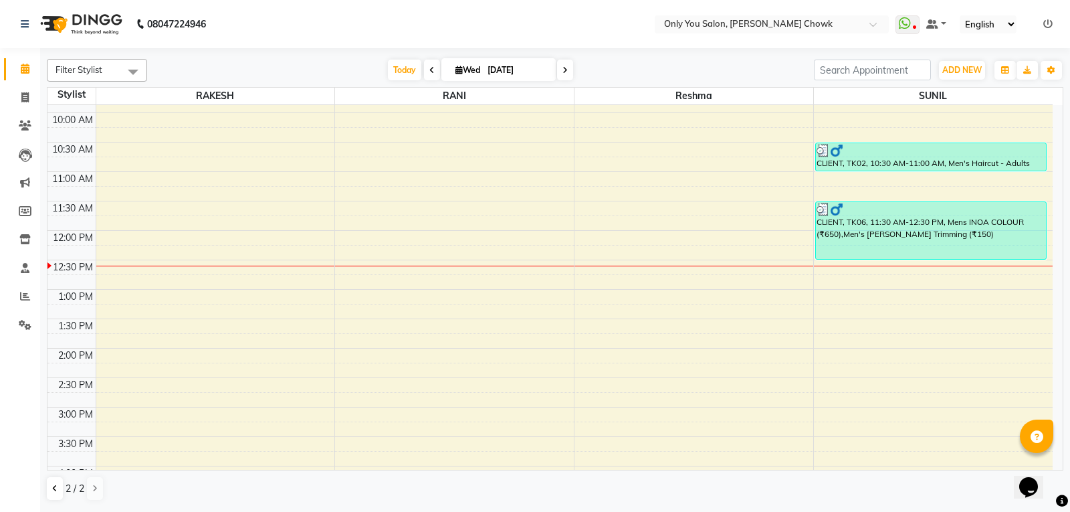
scroll to position [0, 0]
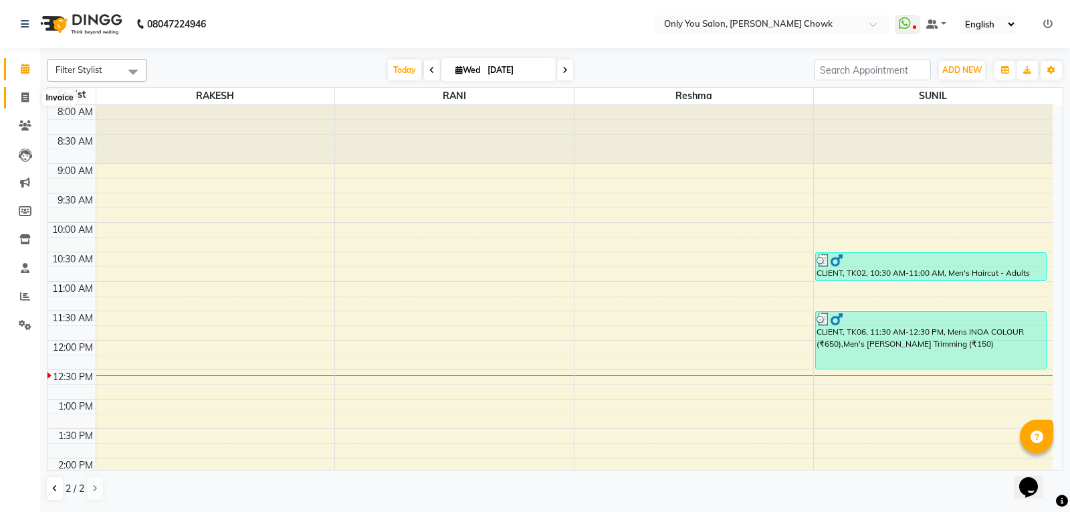
click at [26, 96] on icon at bounding box center [24, 97] width 7 height 10
select select "service"
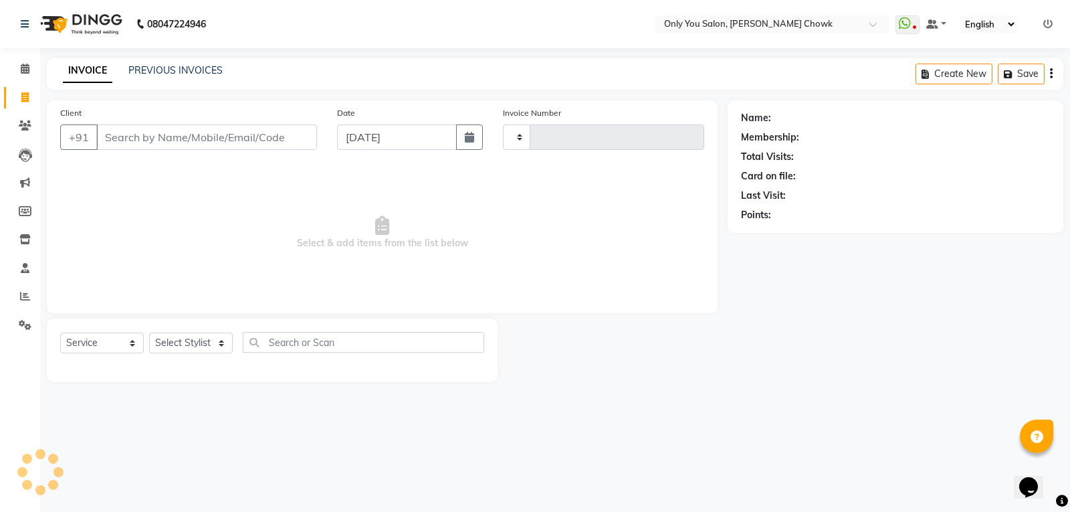
type input "0781"
select select "8713"
select select "package"
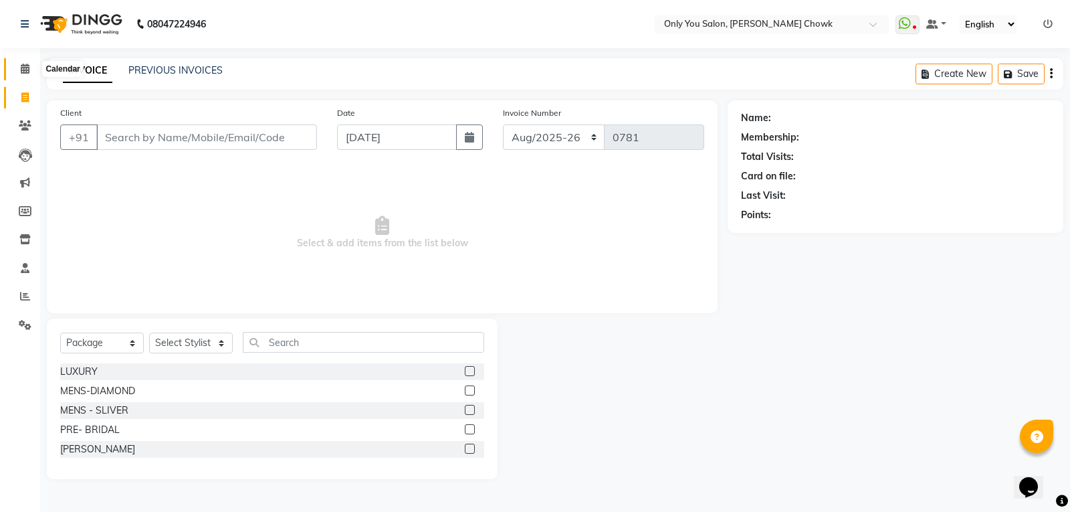
click at [24, 74] on span at bounding box center [24, 69] width 23 height 15
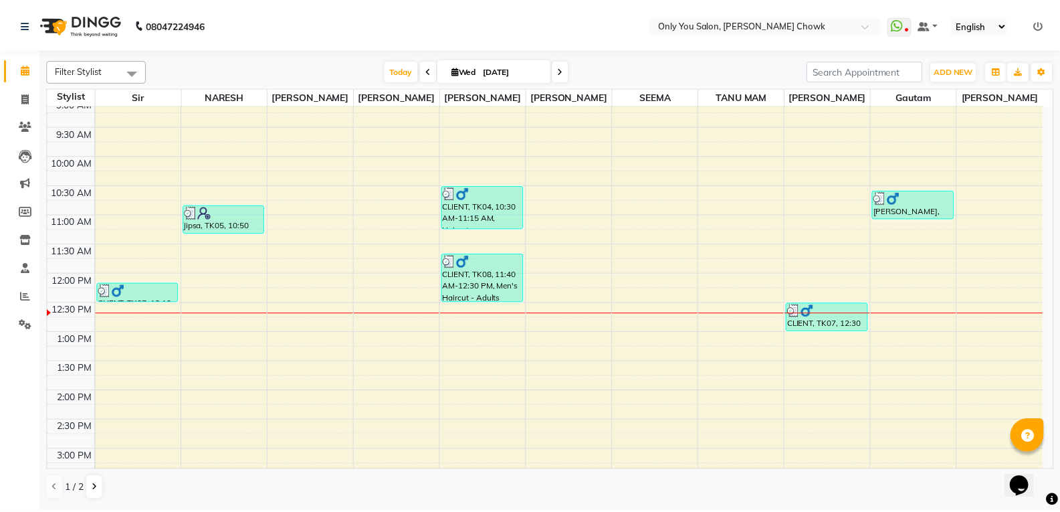
scroll to position [134, 0]
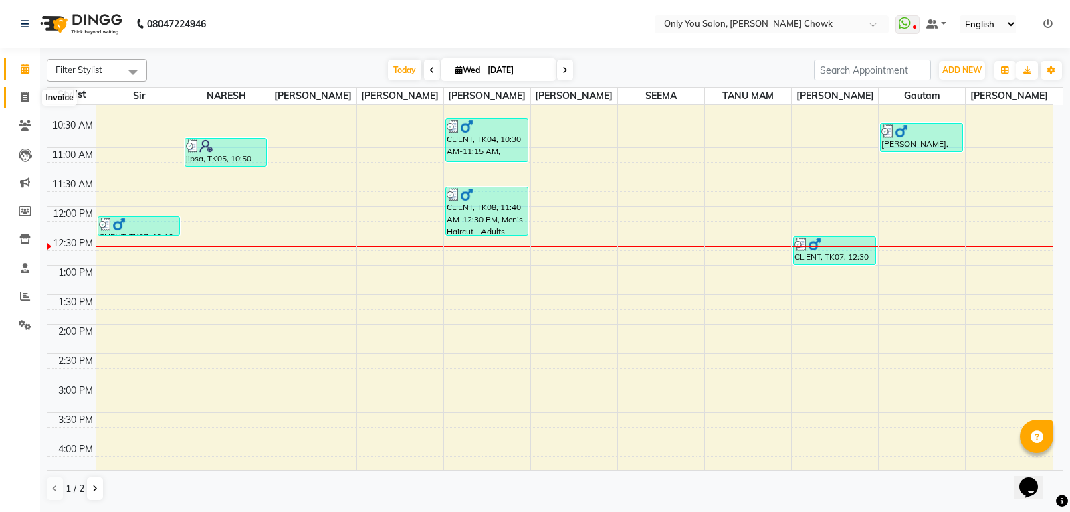
click at [27, 96] on icon at bounding box center [24, 97] width 7 height 10
select select "8713"
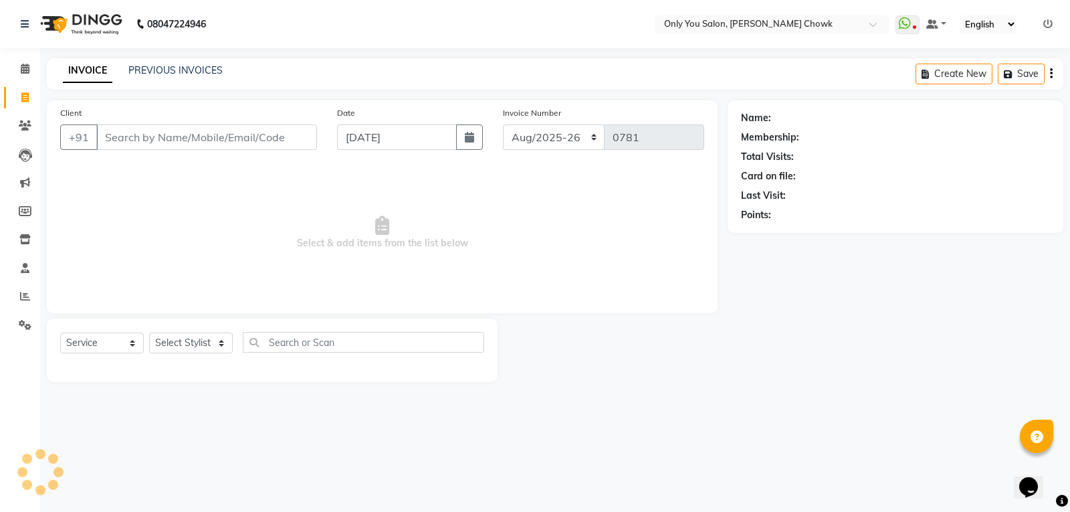
select select "package"
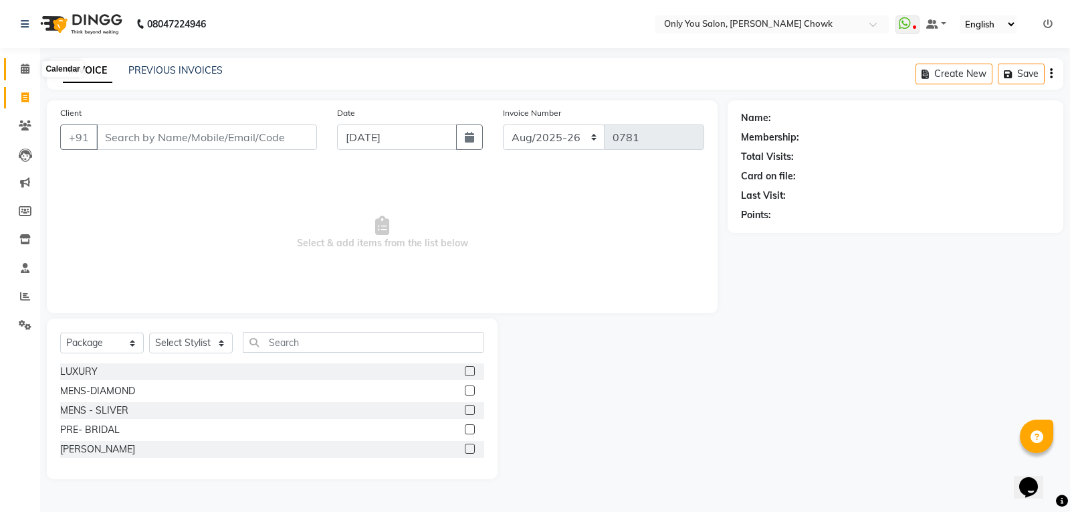
click at [25, 74] on span at bounding box center [24, 69] width 23 height 15
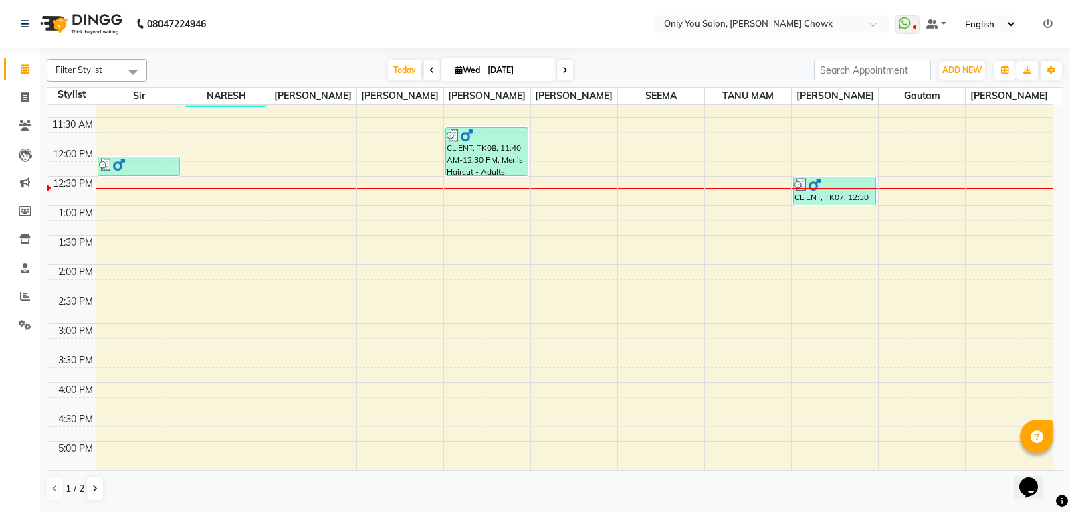
scroll to position [201, 0]
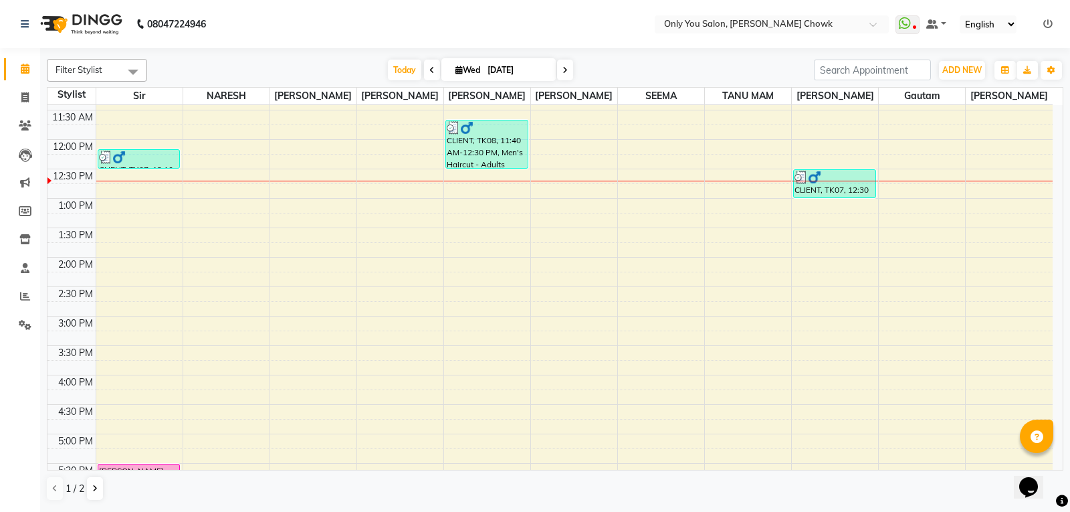
click at [125, 229] on div "8:00 AM 8:30 AM 9:00 AM 9:30 AM 10:00 AM 10:30 AM 11:00 AM 11:30 AM 12:00 PM 12…" at bounding box center [549, 315] width 1005 height 823
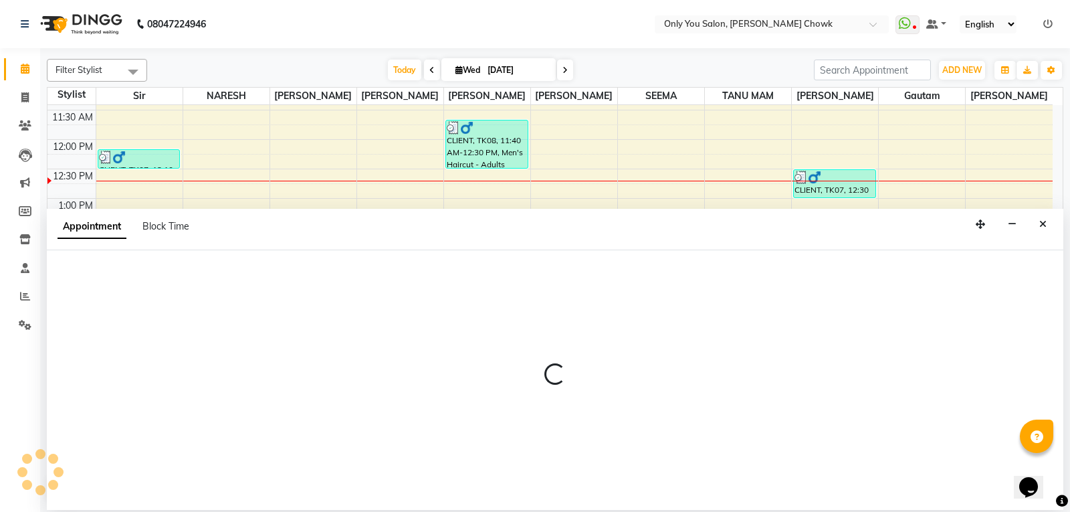
select select "21376"
select select "810"
select select "tentative"
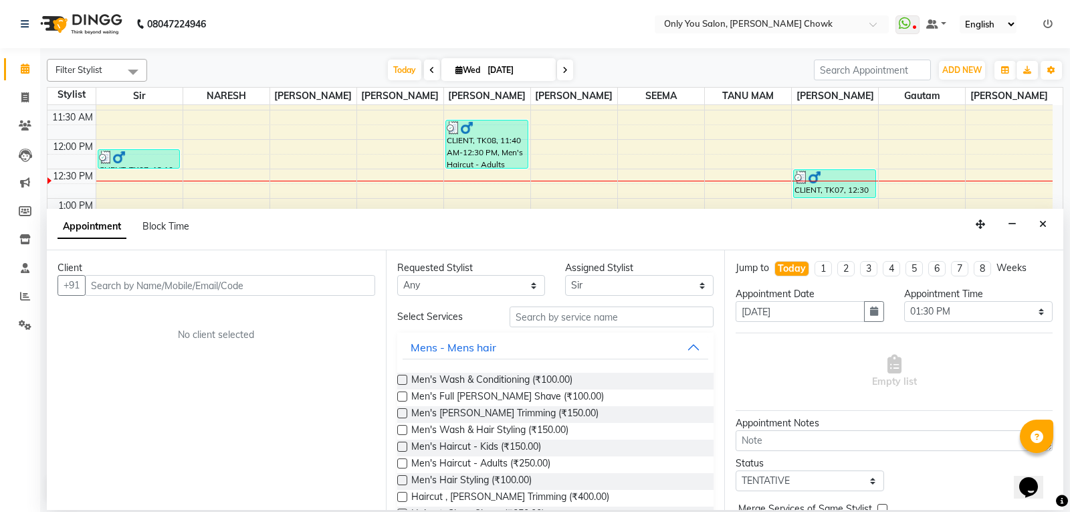
click at [157, 288] on input "text" at bounding box center [230, 285] width 290 height 21
type input "s"
click at [1038, 231] on button "Close" at bounding box center [1042, 224] width 19 height 21
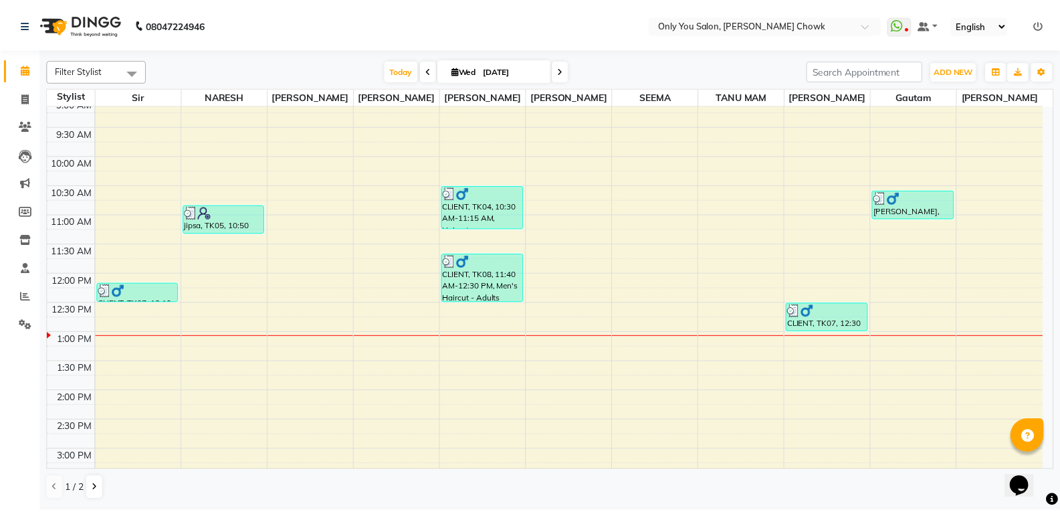
scroll to position [134, 0]
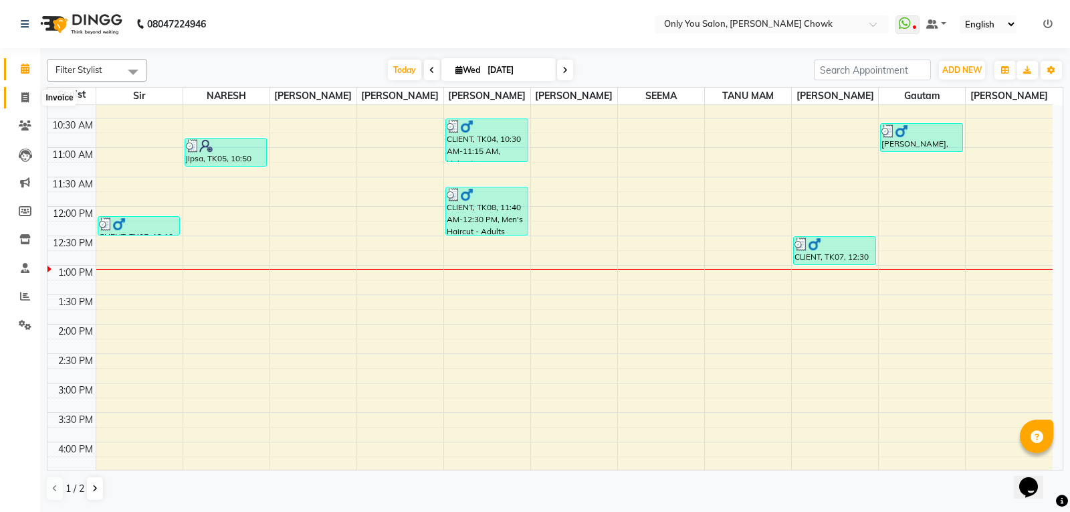
click at [30, 103] on span at bounding box center [24, 97] width 23 height 15
select select "service"
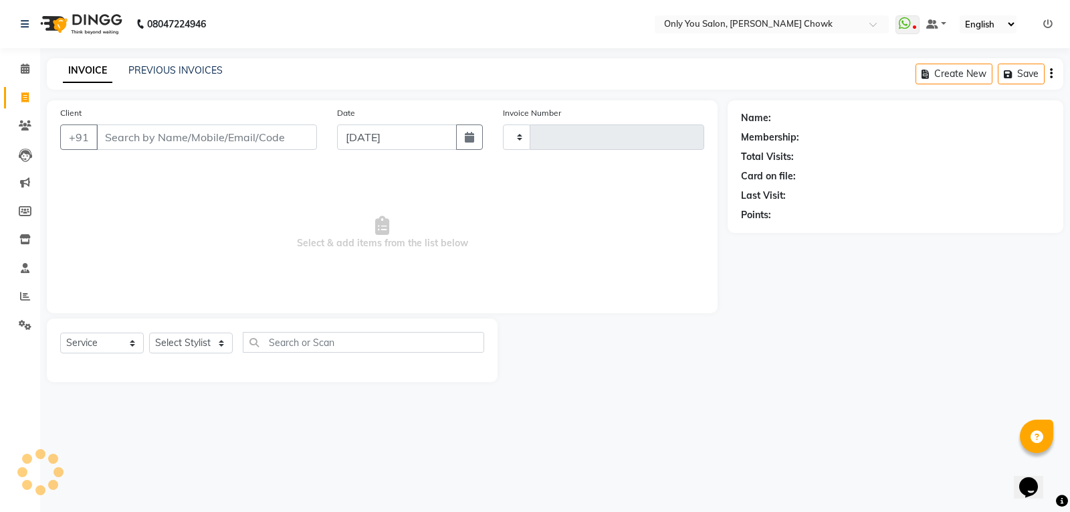
type input "0782"
select select "8713"
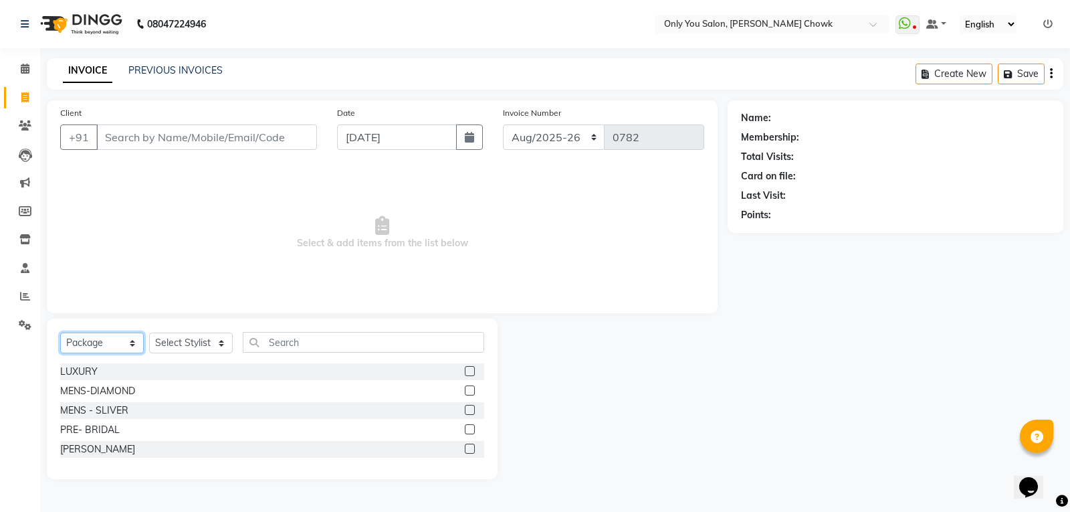
click at [112, 339] on select "Select Service Product Membership Package Voucher Prepaid Gift Card" at bounding box center [102, 342] width 84 height 21
select select "service"
click at [60, 332] on select "Select Service Product Membership Package Voucher Prepaid Gift Card" at bounding box center [102, 342] width 84 height 21
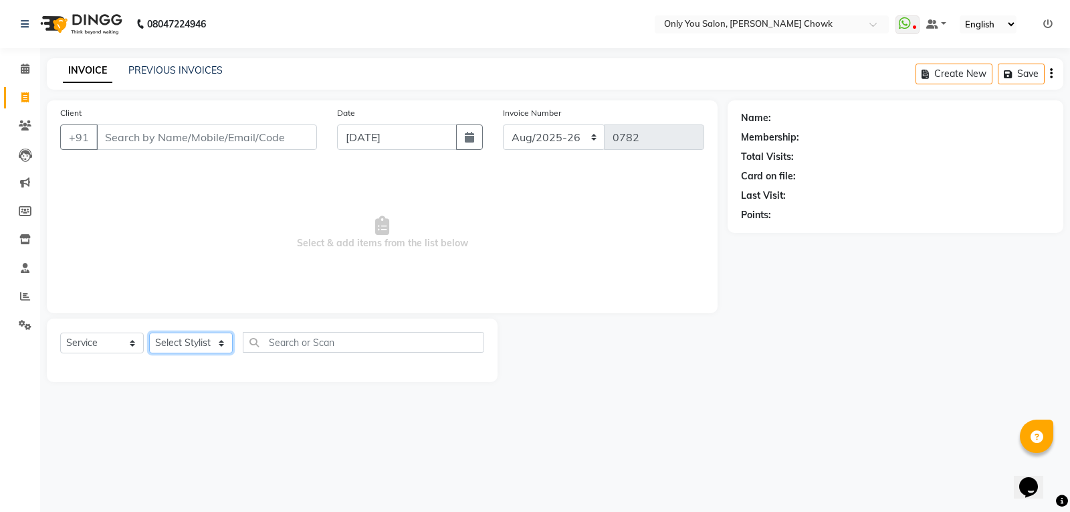
click at [174, 350] on select "Select Stylist [PERSON_NAME] [PERSON_NAME] [PERSON_NAME] MAMTA [PERSON_NAME] [P…" at bounding box center [191, 342] width 84 height 21
select select "54293"
click at [149, 332] on select "Select Stylist [PERSON_NAME] [PERSON_NAME] [PERSON_NAME] MAMTA [PERSON_NAME] [P…" at bounding box center [191, 342] width 84 height 21
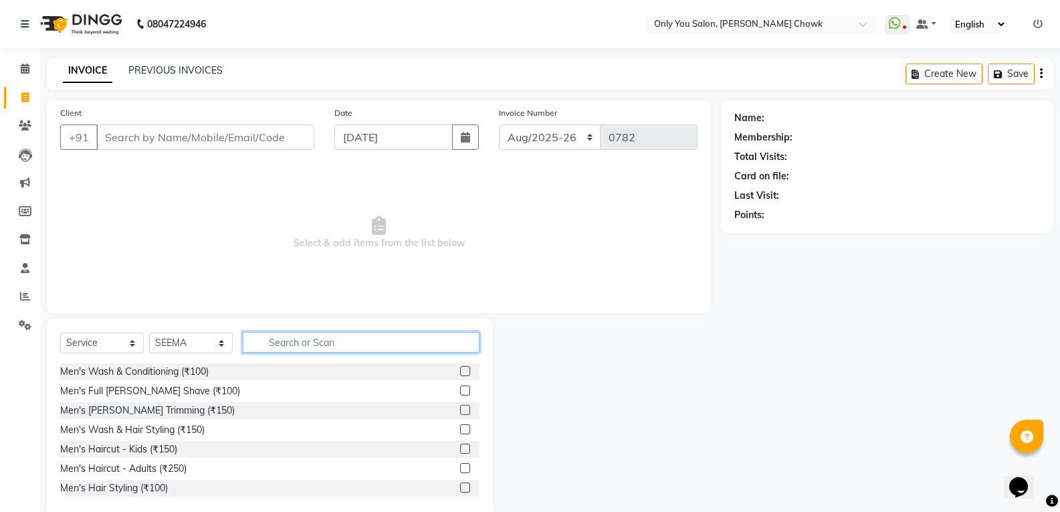
click at [279, 343] on input "text" at bounding box center [361, 342] width 237 height 21
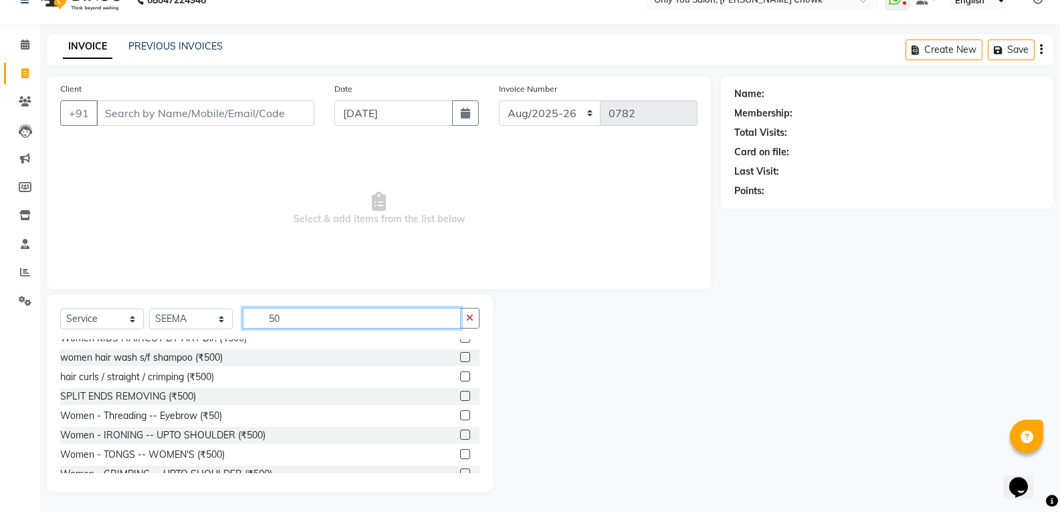
scroll to position [401, 0]
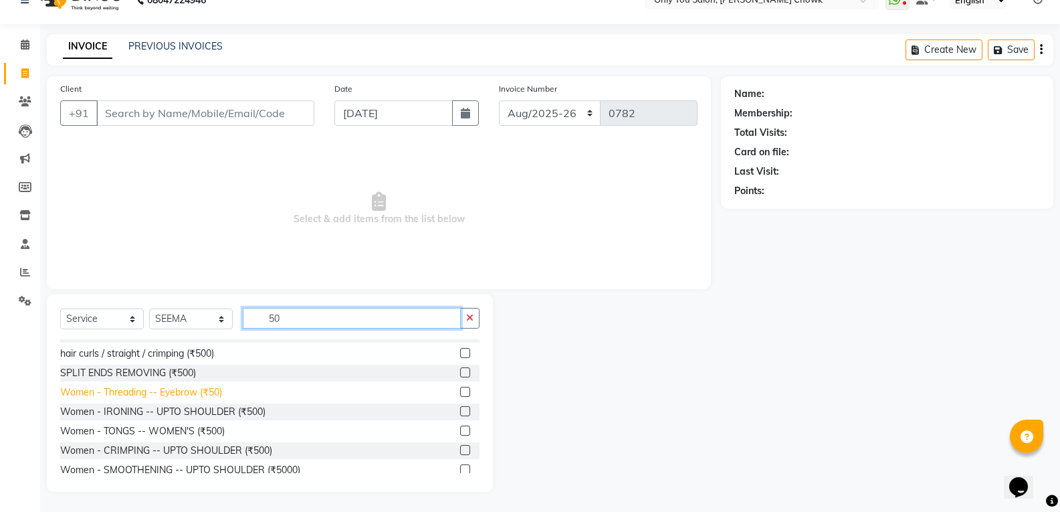
type input "50"
drag, startPoint x: 213, startPoint y: 394, endPoint x: 268, endPoint y: 377, distance: 56.9
click at [213, 393] on div "Women - Threading -- Eyebrow (₹50)" at bounding box center [141, 392] width 162 height 14
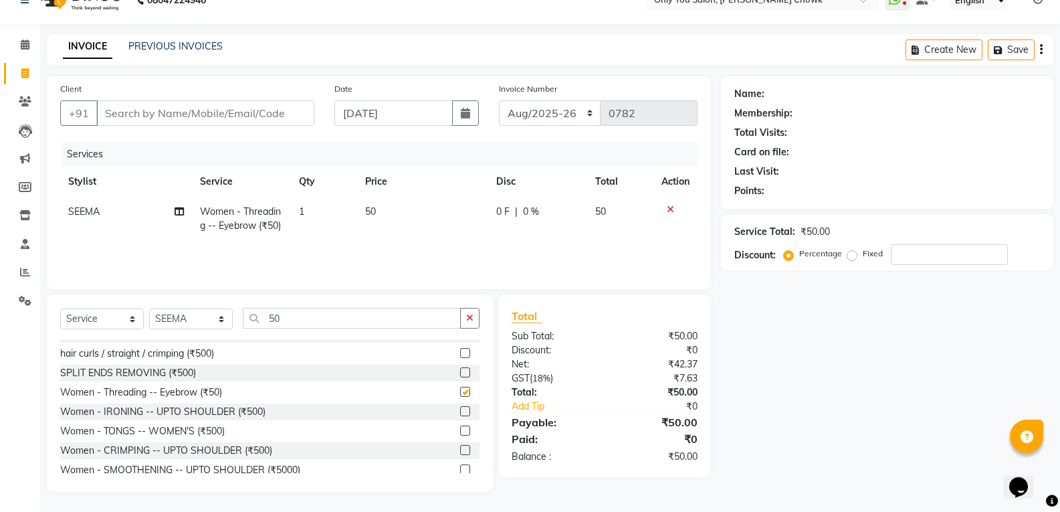
checkbox input "false"
click at [410, 313] on input "50" at bounding box center [352, 318] width 218 height 21
type input "5"
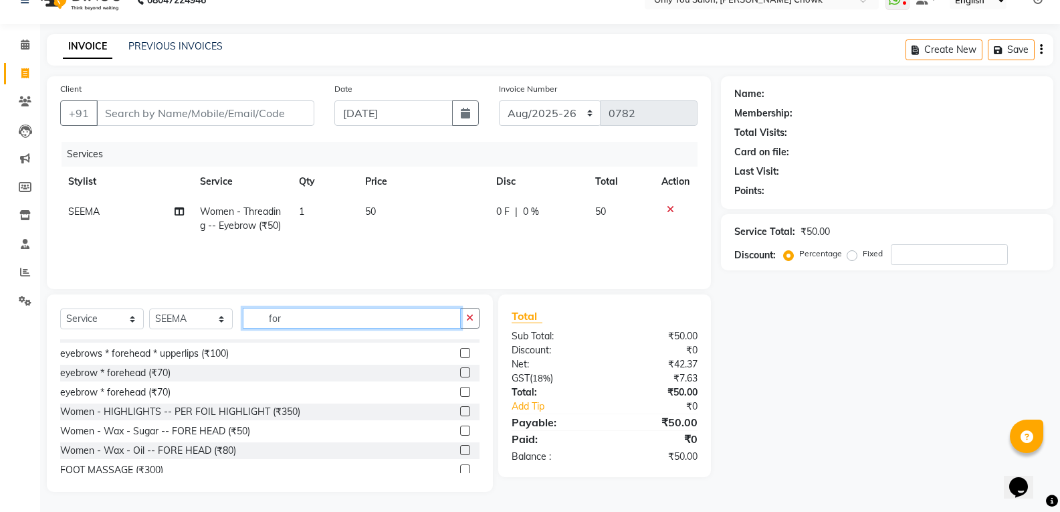
scroll to position [9, 0]
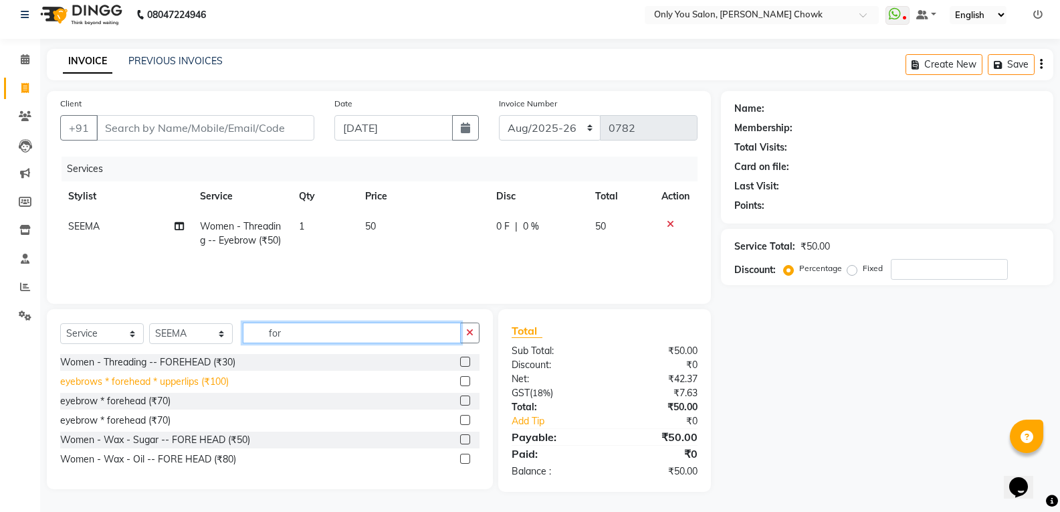
type input "for"
click at [182, 384] on div "eyebrows * forehead * upperlips (₹100)" at bounding box center [144, 382] width 169 height 14
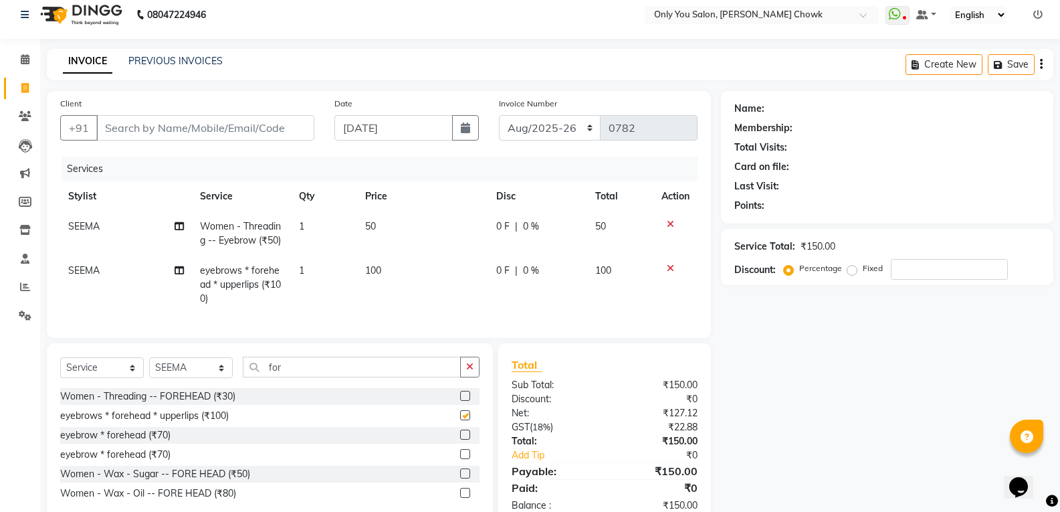
checkbox input "false"
click at [379, 267] on span "100" at bounding box center [373, 270] width 16 height 12
select select "54293"
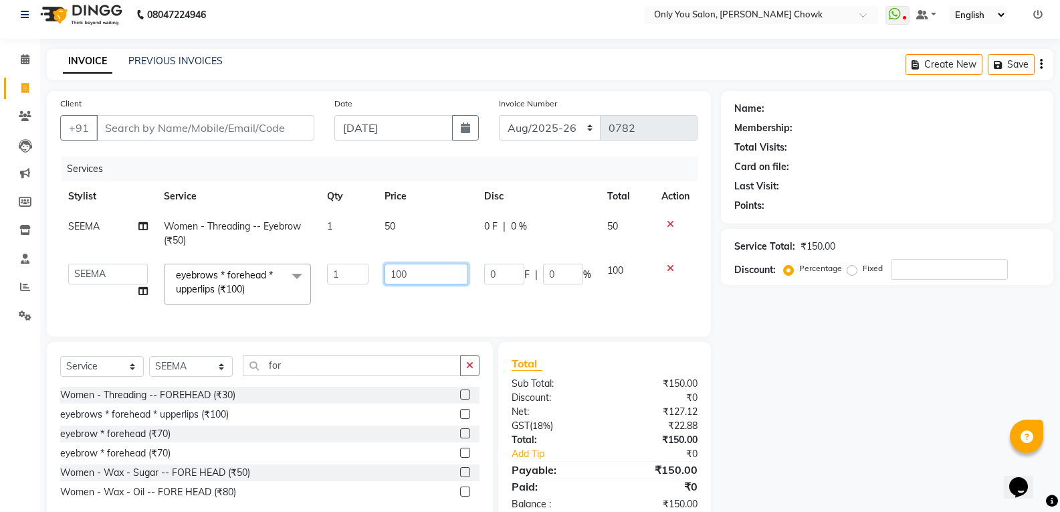
click at [421, 269] on input "100" at bounding box center [427, 274] width 84 height 21
type input "110"
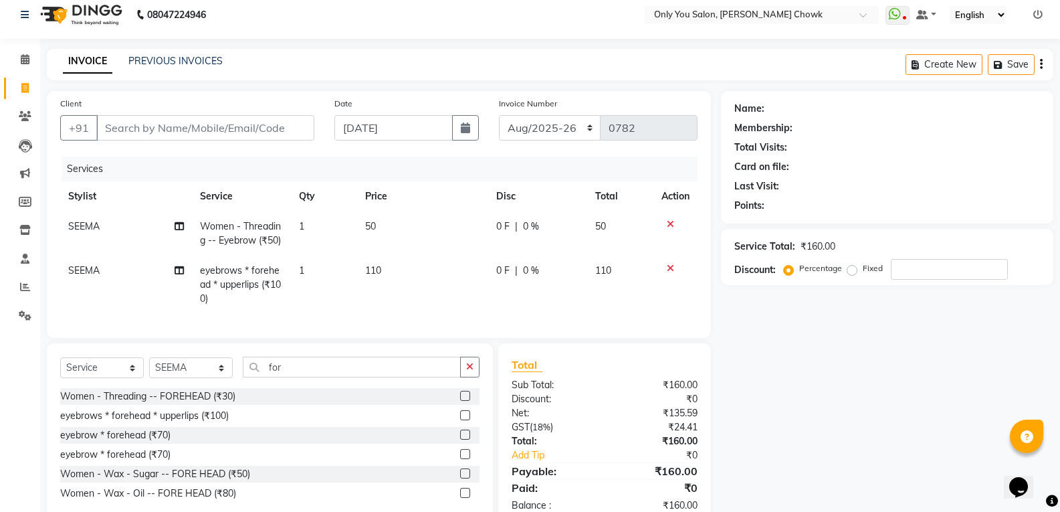
click at [829, 380] on div "Name: Membership: Total Visits: Card on file: Last Visit: Points: Service Total…" at bounding box center [892, 308] width 342 height 435
click at [78, 270] on span "SEEMA" at bounding box center [83, 270] width 31 height 12
select select "54293"
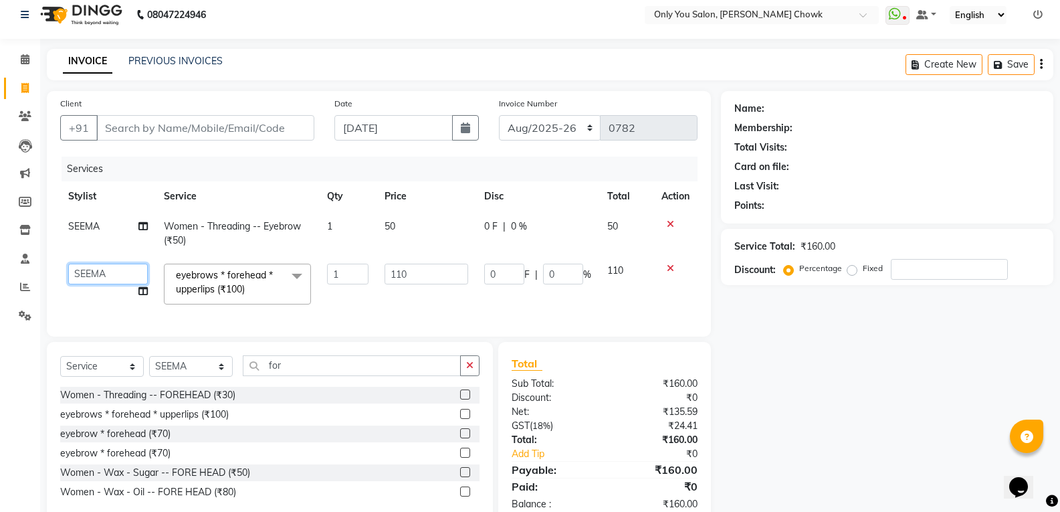
drag, startPoint x: 78, startPoint y: 270, endPoint x: 88, endPoint y: 270, distance: 9.4
click at [88, 270] on select "[PERSON_NAME] [PERSON_NAME] [PERSON_NAME] MAMTA [PERSON_NAME] [PERSON_NAME] [PE…" at bounding box center [108, 274] width 80 height 21
select select "43930"
click at [147, 128] on input "Client" at bounding box center [205, 127] width 218 height 25
type input "8"
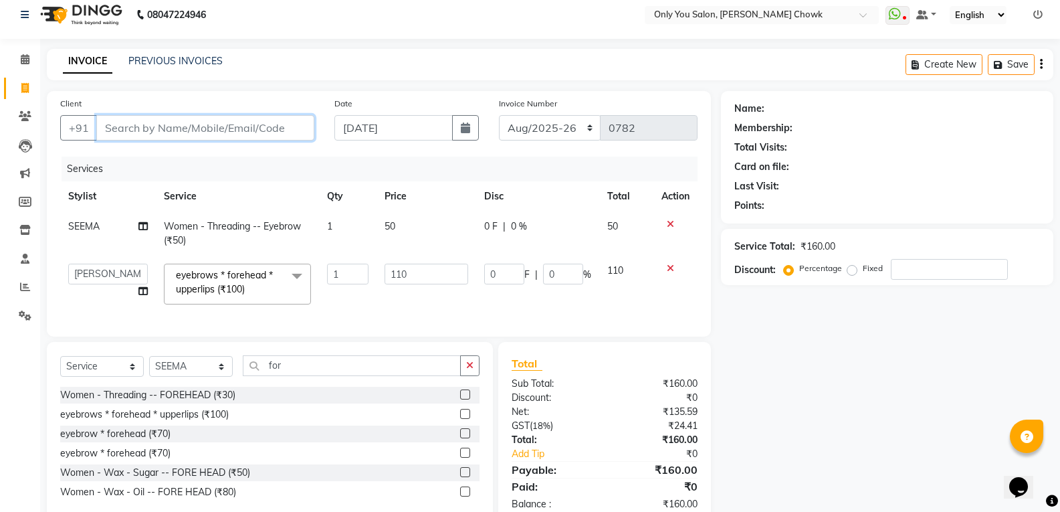
type input "0"
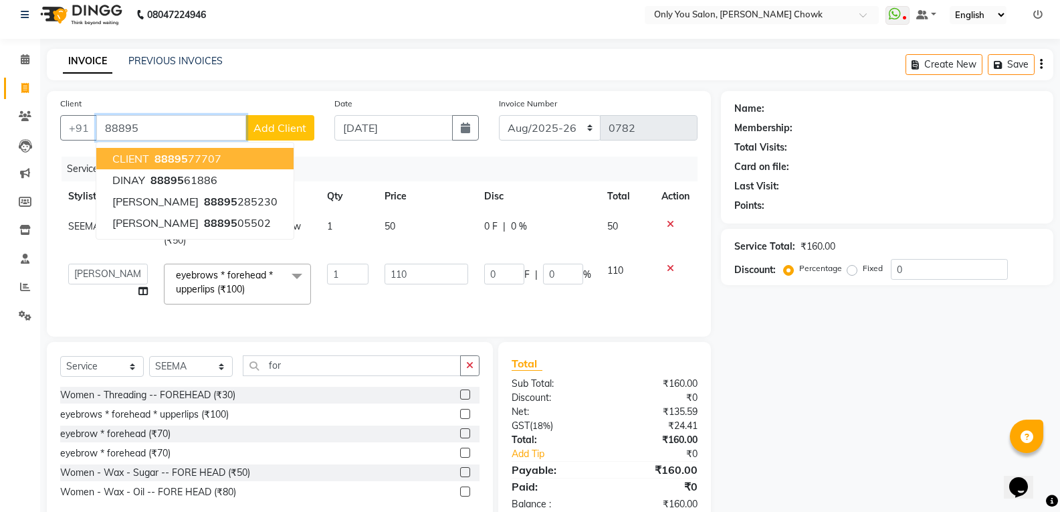
click at [199, 158] on ngb-highlight "88895 77707" at bounding box center [187, 158] width 70 height 13
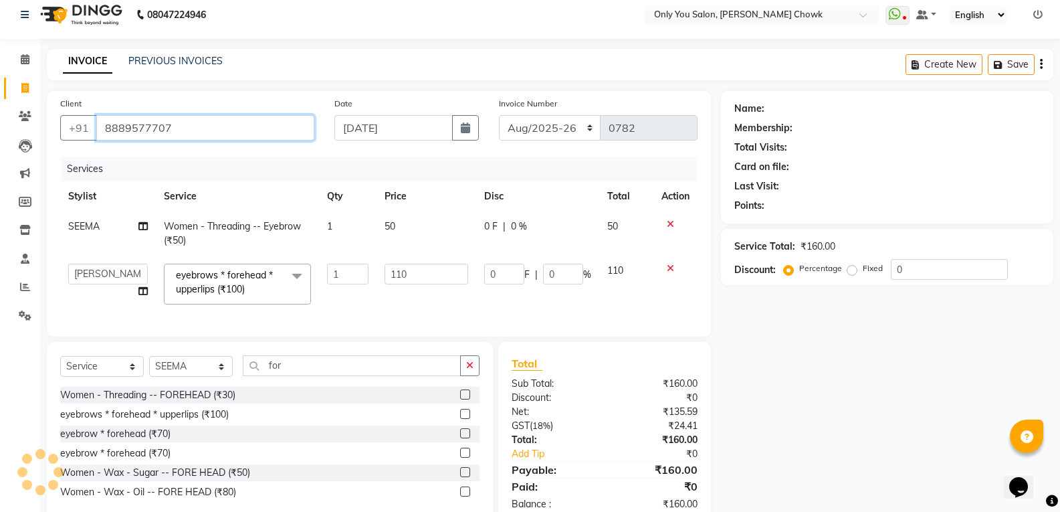
type input "8889577707"
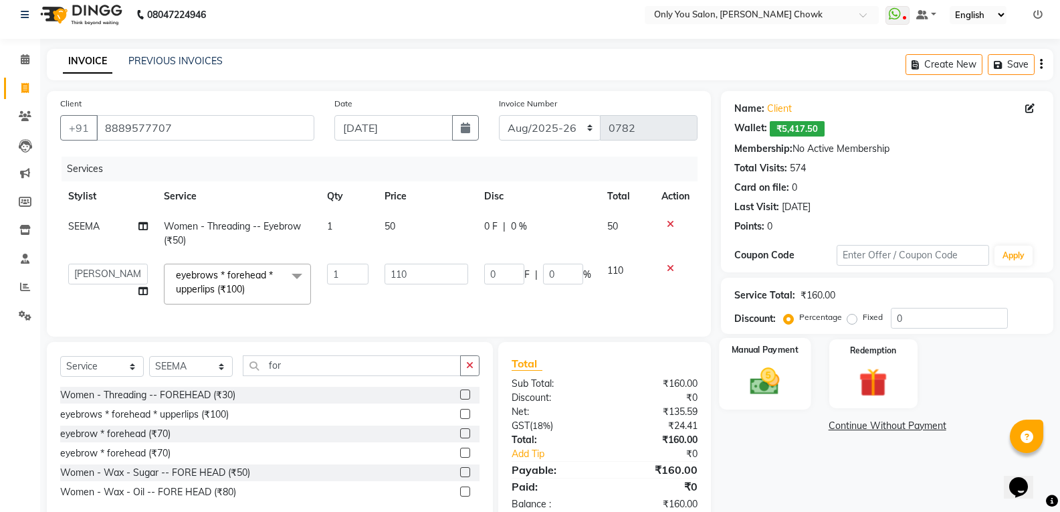
click at [755, 391] on img at bounding box center [764, 381] width 47 height 34
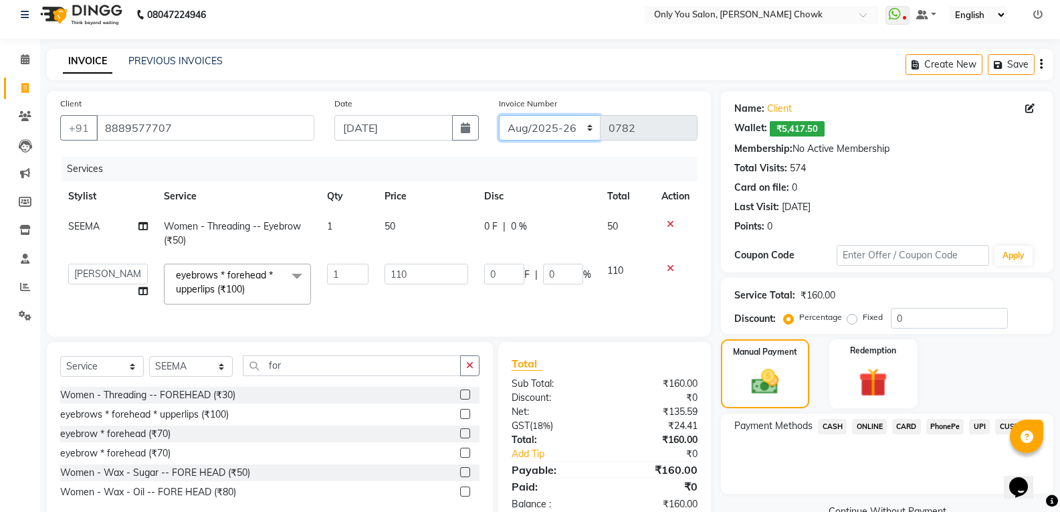
click at [524, 137] on select "[DATE]-[DATE]-26 TRD/2025" at bounding box center [550, 127] width 102 height 25
select select "8714"
click at [499, 115] on select "[DATE]-[DATE]-26 TRD/2025" at bounding box center [550, 127] width 102 height 25
type input "0693"
click at [813, 425] on div "CASH" at bounding box center [830, 428] width 34 height 18
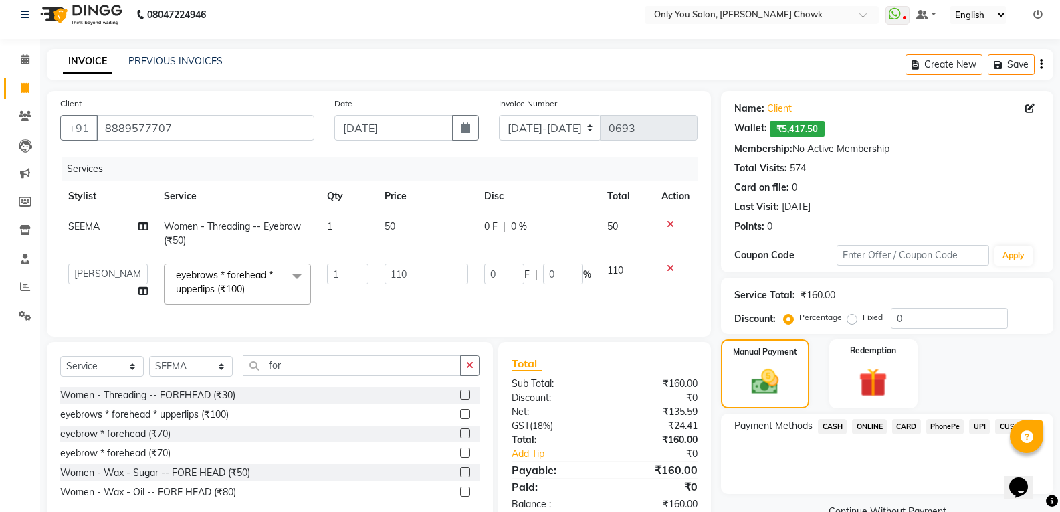
click at [831, 427] on span "CASH" at bounding box center [832, 426] width 29 height 15
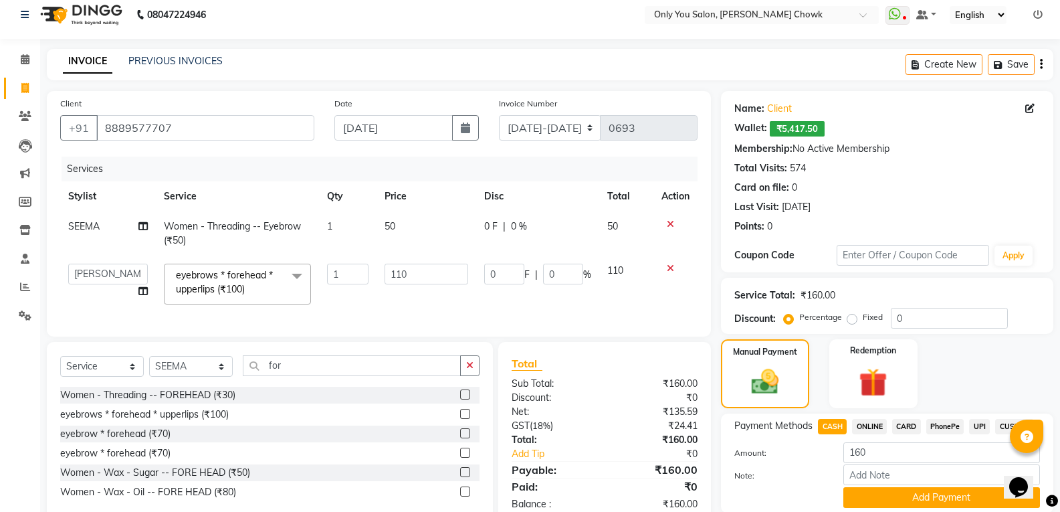
scroll to position [58, 0]
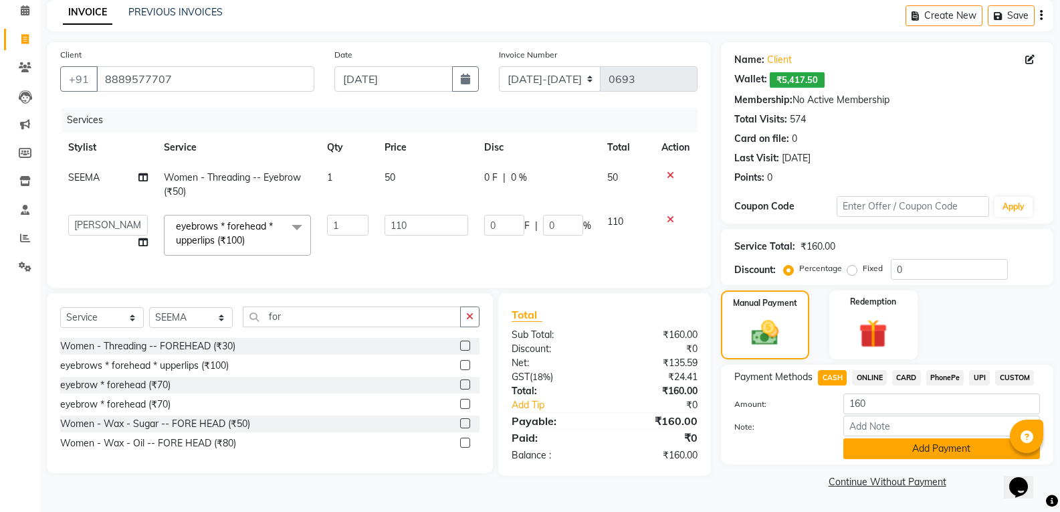
click at [862, 441] on button "Add Payment" at bounding box center [941, 448] width 197 height 21
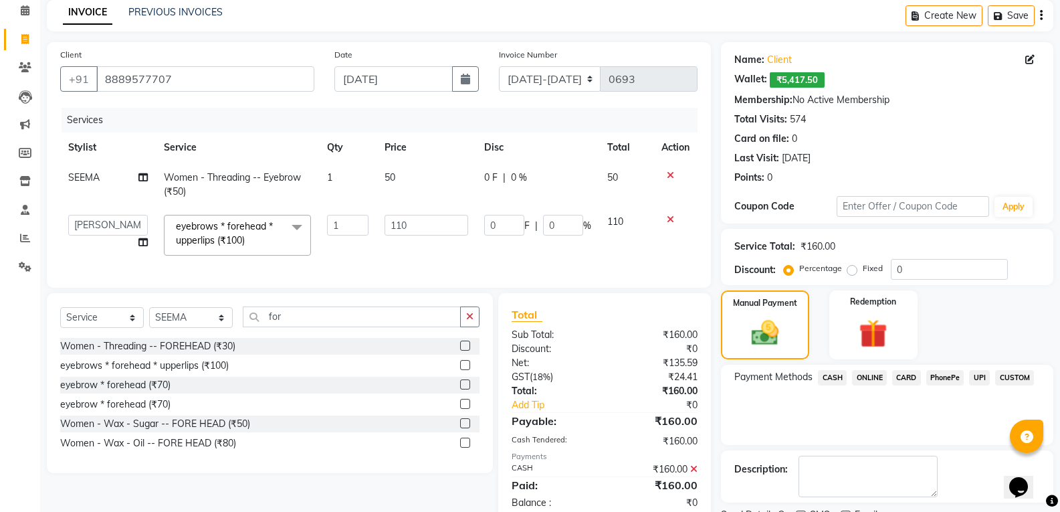
scroll to position [114, 0]
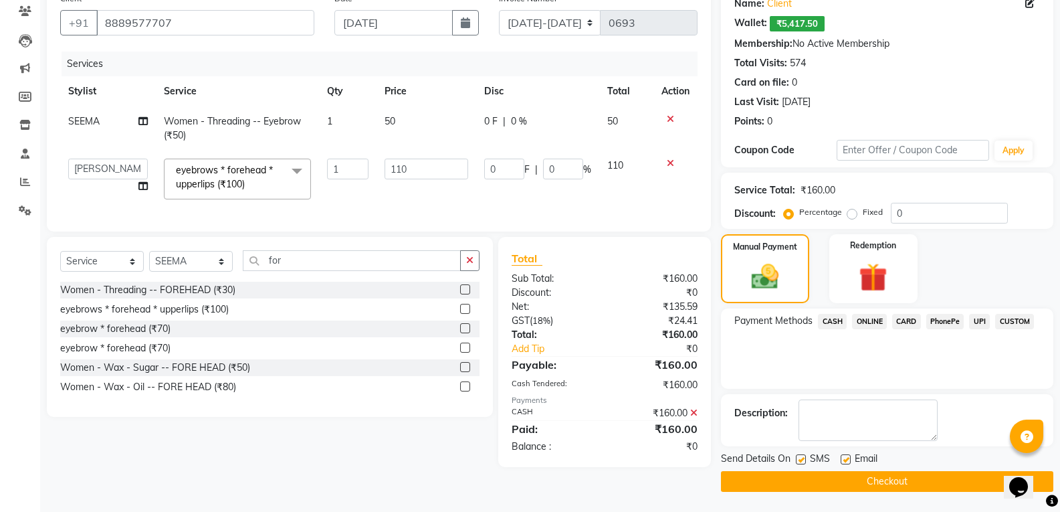
click at [870, 474] on button "Checkout" at bounding box center [887, 481] width 332 height 21
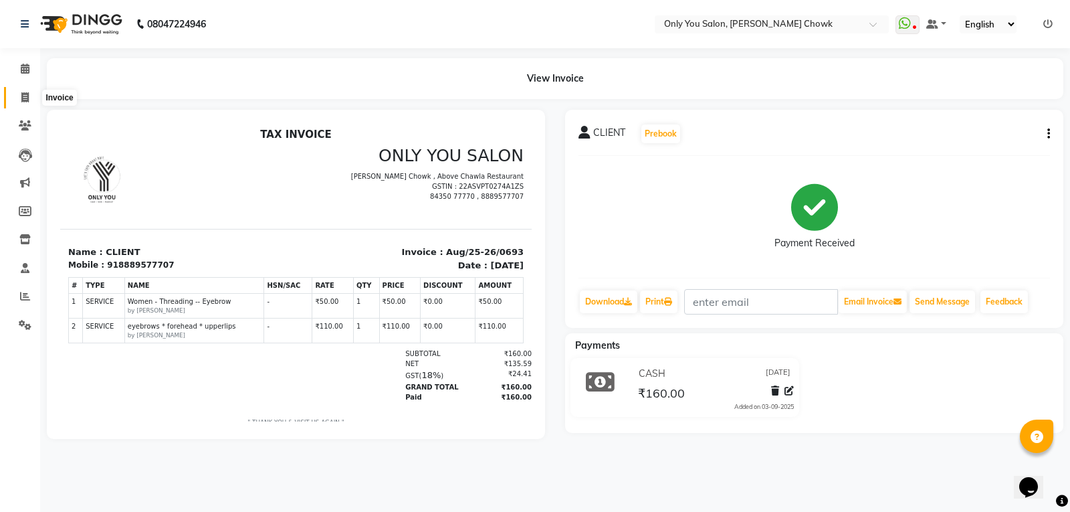
click at [25, 96] on icon at bounding box center [24, 97] width 7 height 10
select select "8713"
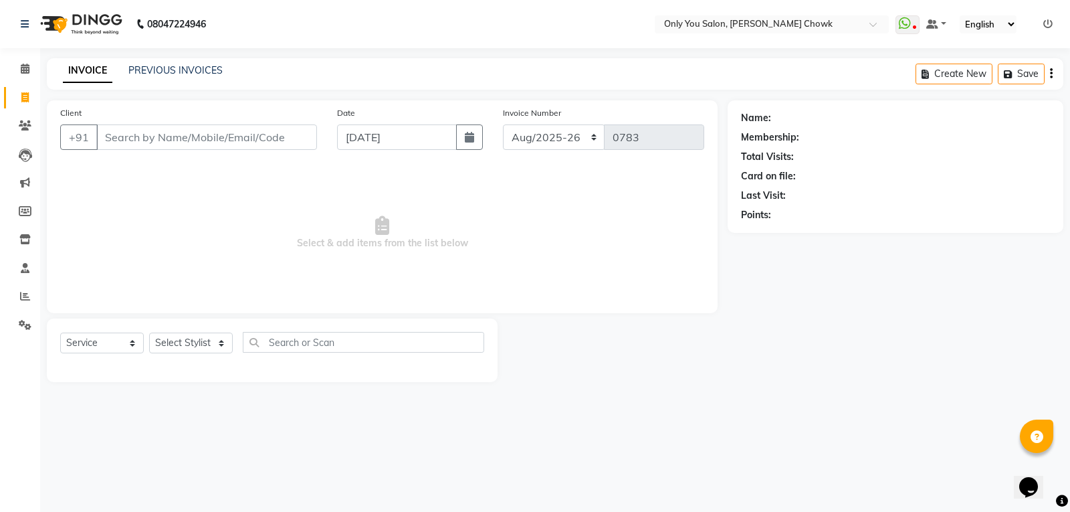
select select "package"
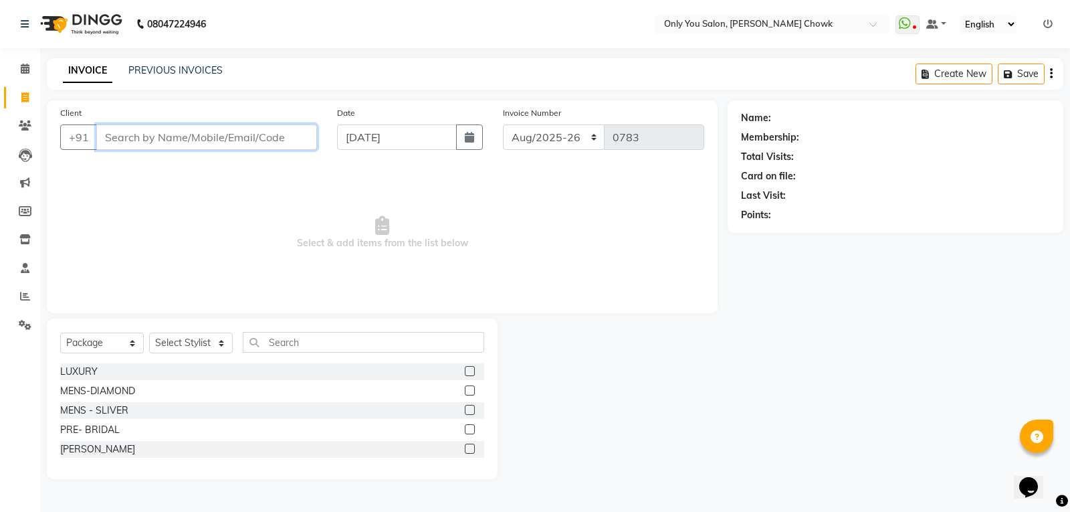
click at [138, 137] on input "Client" at bounding box center [206, 136] width 221 height 25
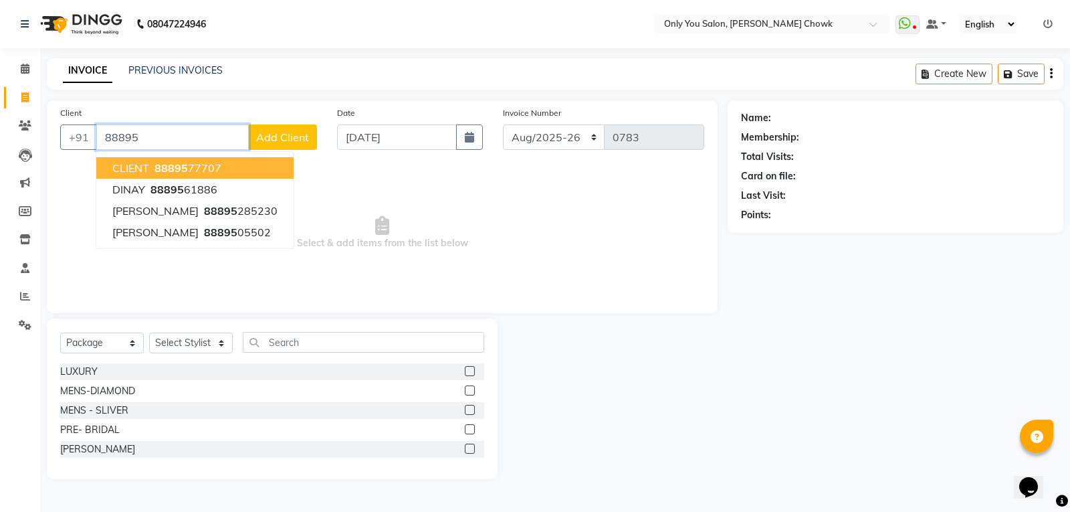
click at [152, 167] on ngb-highlight "88895 77707" at bounding box center [187, 167] width 70 height 13
type input "8889577707"
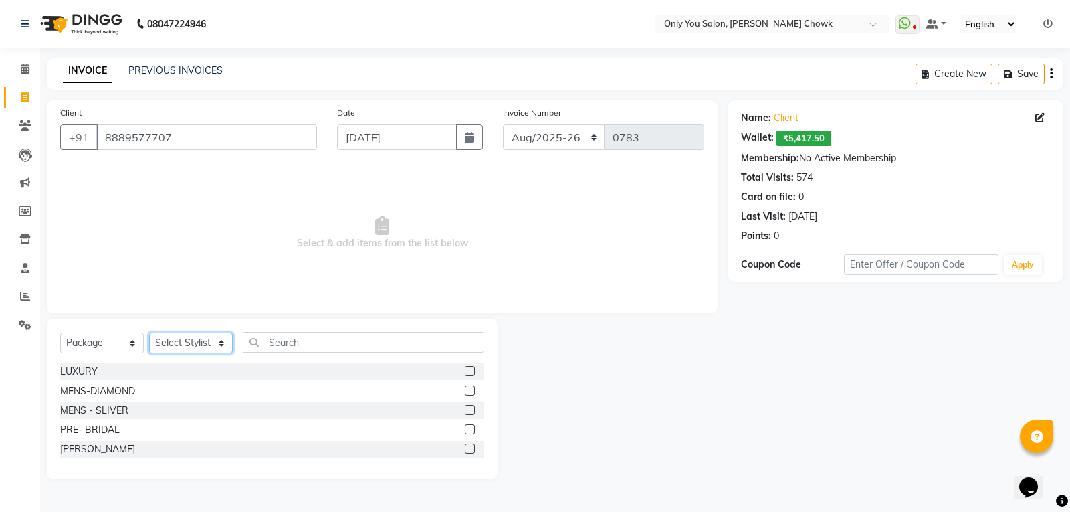
click at [220, 342] on select "Select Stylist [PERSON_NAME] [PERSON_NAME] [PERSON_NAME] MAMTA [PERSON_NAME] [P…" at bounding box center [191, 342] width 84 height 21
select select "54278"
click at [149, 332] on select "Select Stylist [PERSON_NAME] [PERSON_NAME] [PERSON_NAME] MAMTA [PERSON_NAME] [P…" at bounding box center [191, 342] width 84 height 21
click at [289, 342] on input "text" at bounding box center [363, 342] width 241 height 21
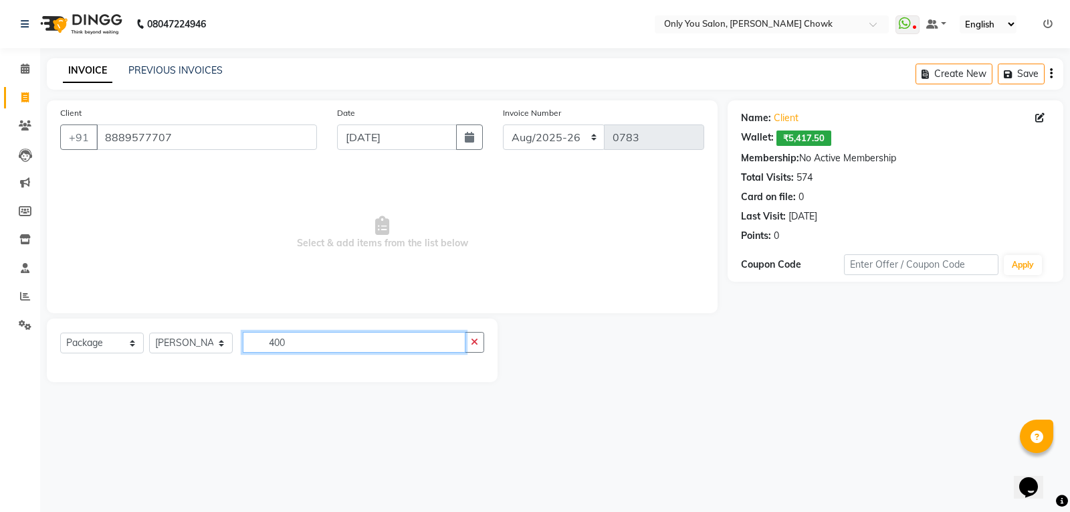
type input "400"
click at [584, 137] on select "[DATE]-[DATE]-26 TRD/2025" at bounding box center [554, 136] width 102 height 25
select select "8714"
click at [503, 124] on select "[DATE]-[DATE]-26 TRD/2025" at bounding box center [554, 136] width 102 height 25
type input "0694"
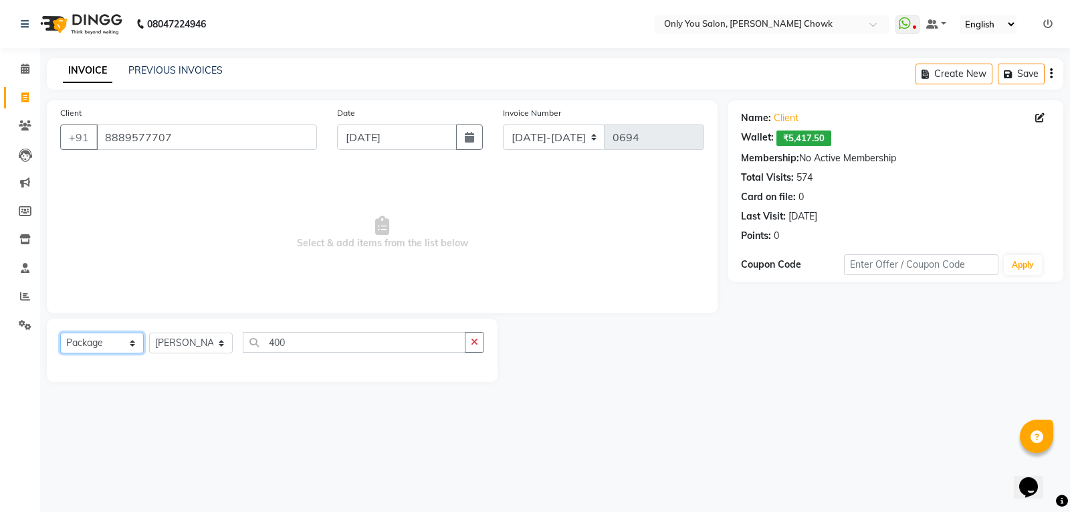
click at [134, 343] on select "Select Service Product Membership Package Voucher Prepaid Gift Card" at bounding box center [102, 342] width 84 height 21
select select "service"
click at [60, 332] on select "Select Service Product Membership Package Voucher Prepaid Gift Card" at bounding box center [102, 342] width 84 height 21
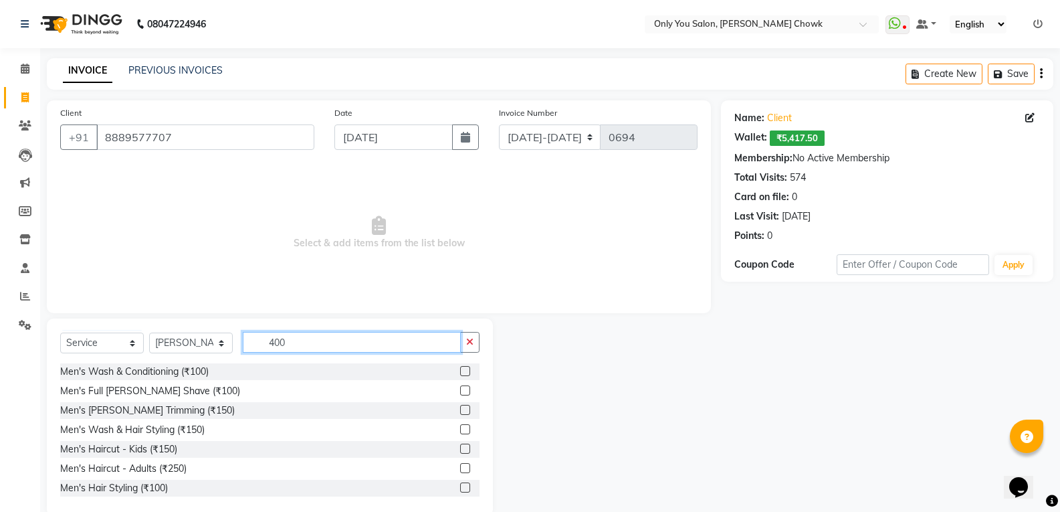
click at [300, 337] on input "400" at bounding box center [352, 342] width 218 height 21
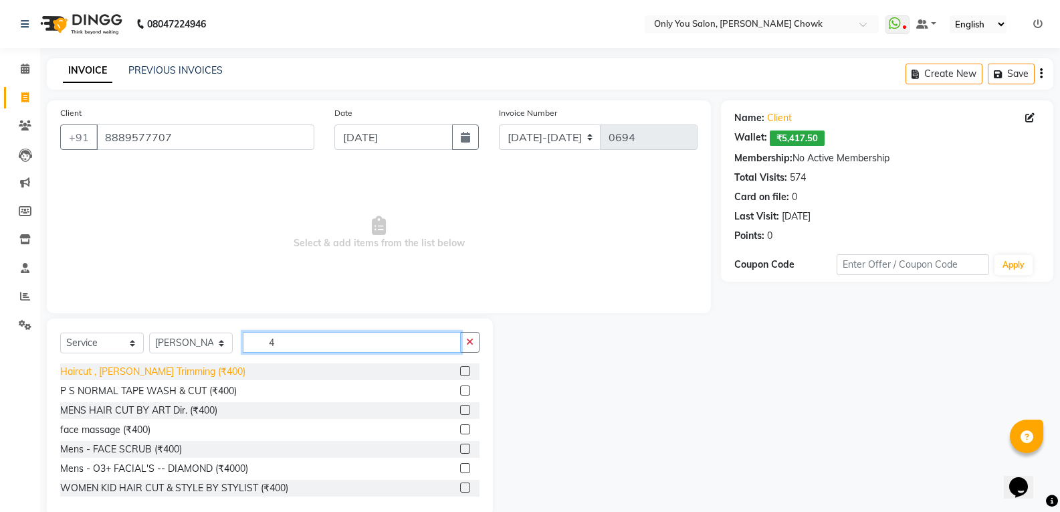
type input "4"
click at [169, 372] on div "Haircut , [PERSON_NAME] Trimming (₹400)" at bounding box center [152, 372] width 185 height 14
checkbox input "false"
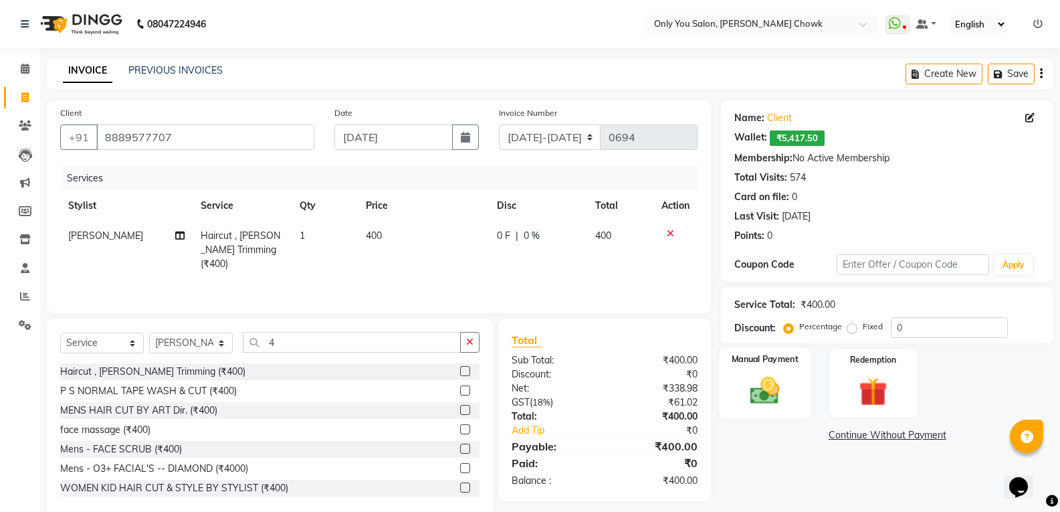
click at [762, 398] on img at bounding box center [764, 390] width 47 height 34
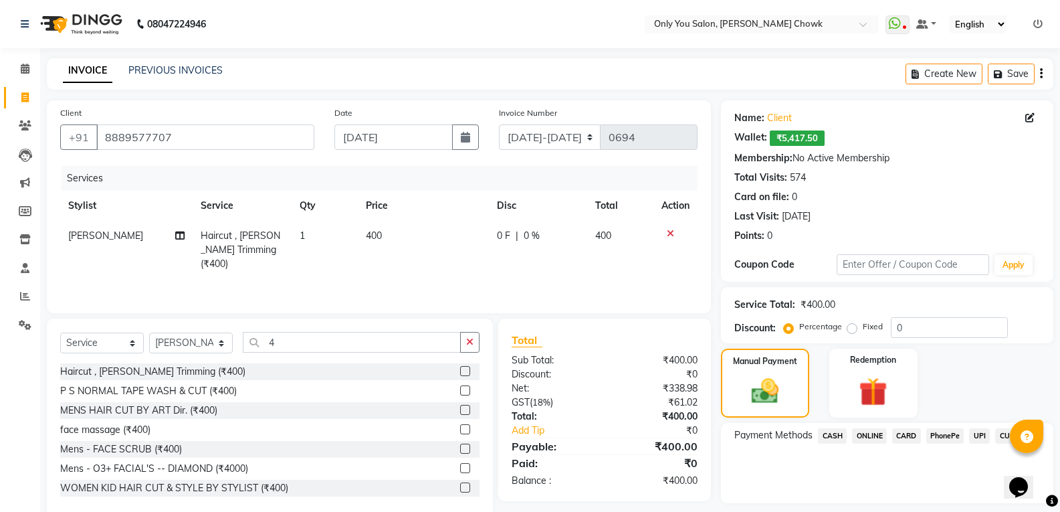
click at [836, 437] on span "CASH" at bounding box center [832, 435] width 29 height 15
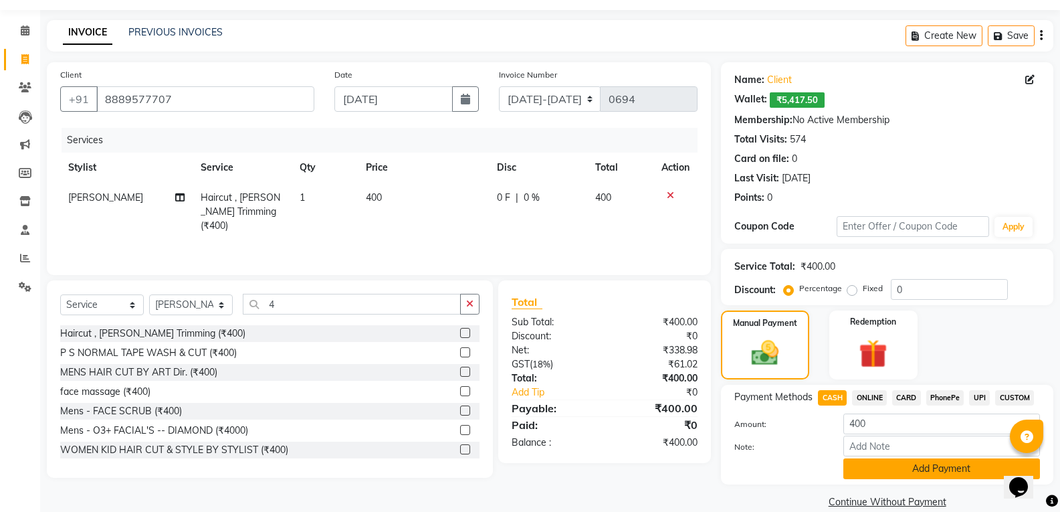
scroll to position [58, 0]
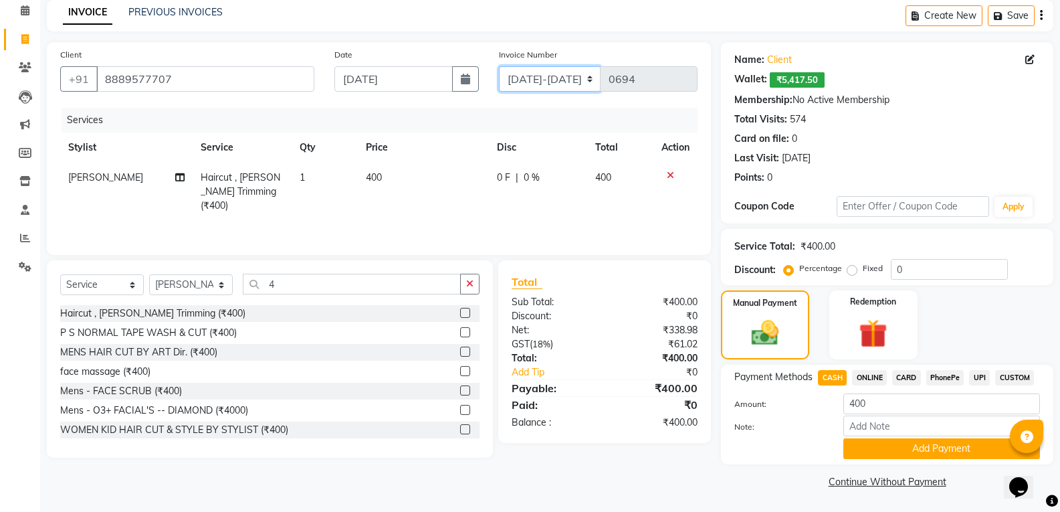
click at [587, 80] on select "[DATE]-[DATE]-26 TRD/2025" at bounding box center [550, 78] width 102 height 25
click at [896, 455] on button "Add Payment" at bounding box center [941, 448] width 197 height 21
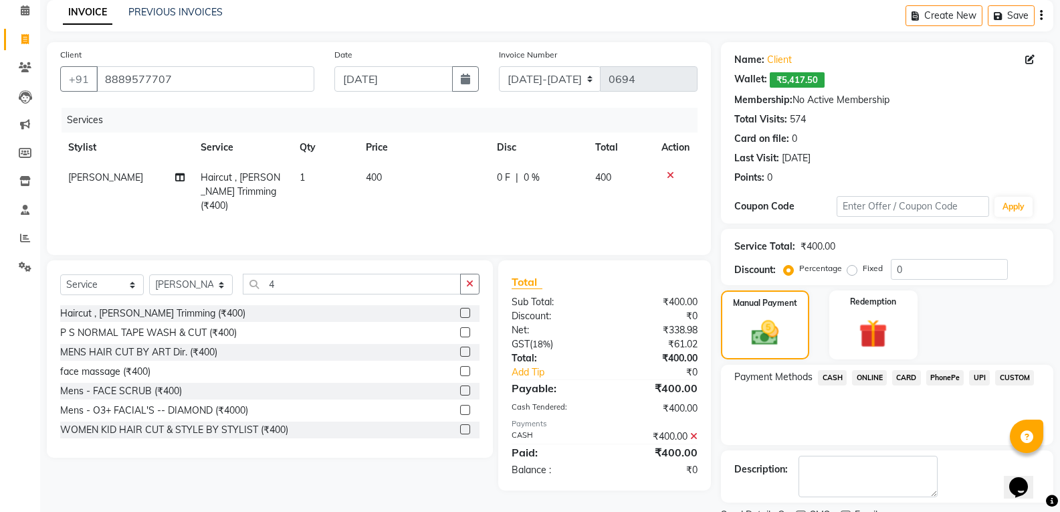
scroll to position [114, 0]
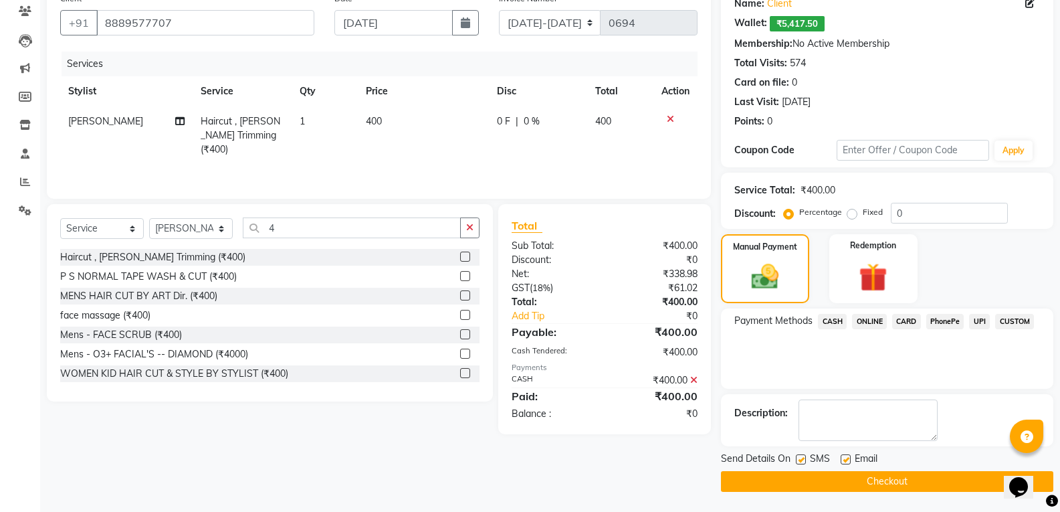
click at [915, 480] on button "Checkout" at bounding box center [887, 481] width 332 height 21
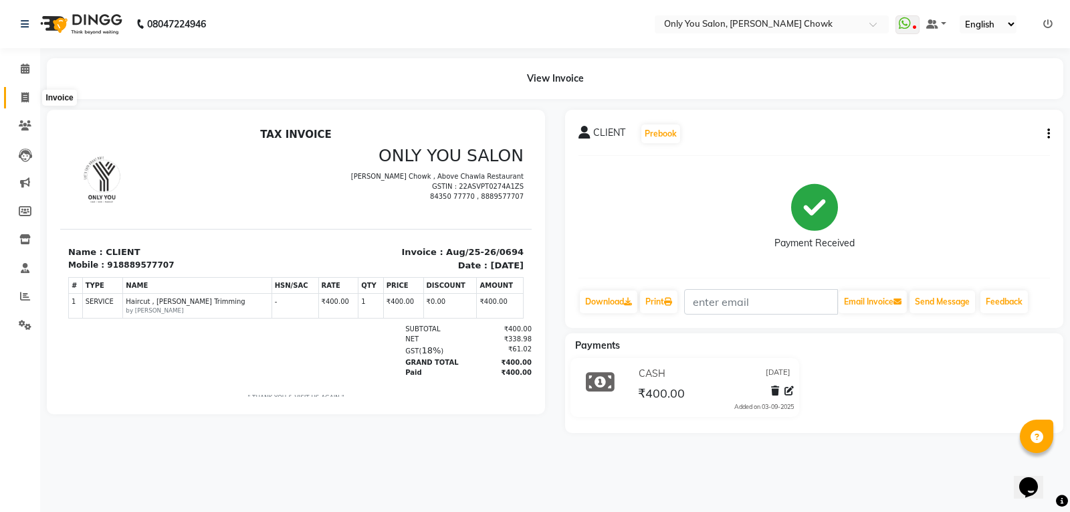
click at [25, 101] on icon at bounding box center [24, 97] width 7 height 10
select select "service"
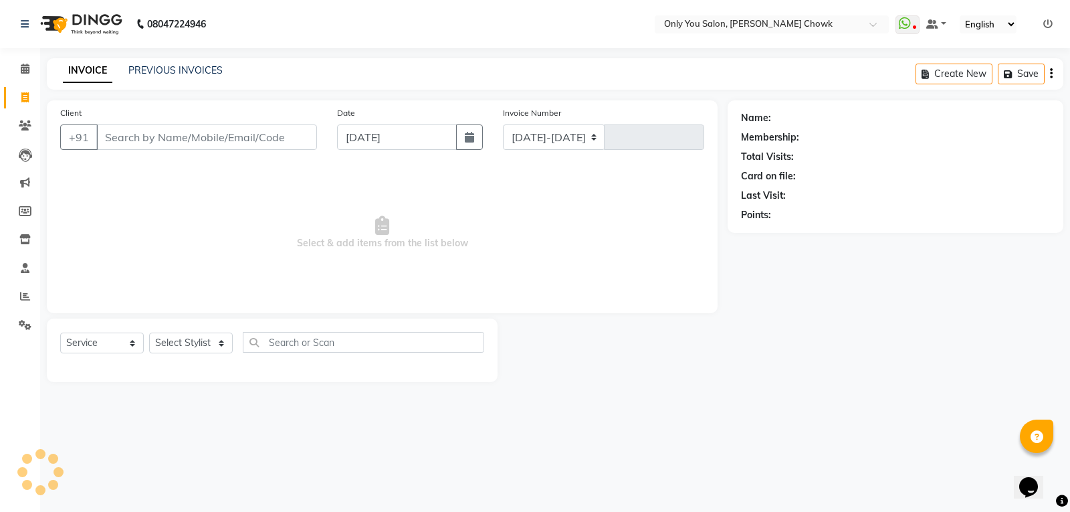
select select "8713"
type input "0783"
click at [171, 340] on select "Select Stylist" at bounding box center [191, 342] width 84 height 21
select select "package"
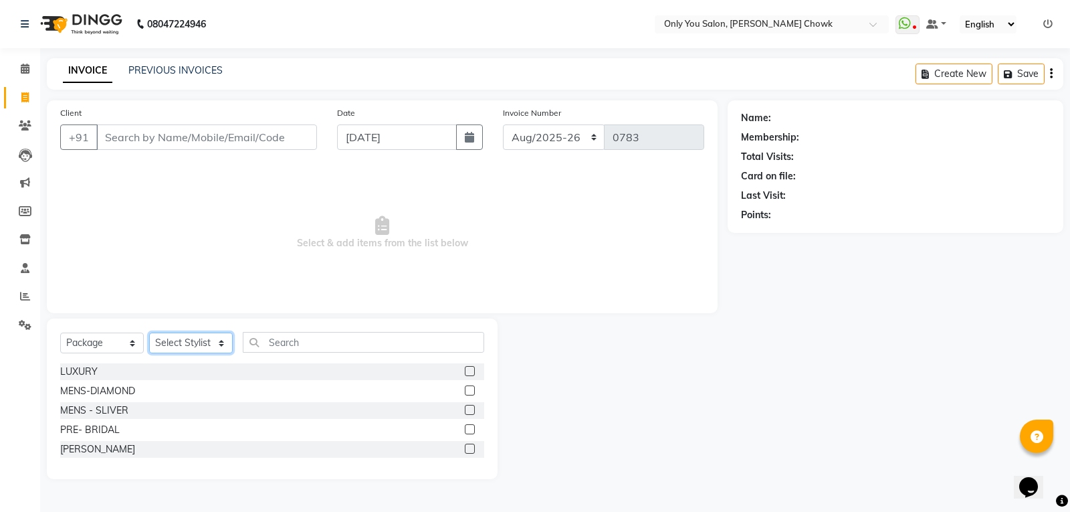
select select "88527"
click at [149, 332] on select "Select Stylist [PERSON_NAME] [PERSON_NAME] [PERSON_NAME] MAMTA [PERSON_NAME] [P…" at bounding box center [191, 342] width 84 height 21
click at [91, 345] on select "Select Service Product Membership Package Voucher Prepaid Gift Card" at bounding box center [102, 342] width 84 height 21
select select "service"
click at [60, 332] on select "Select Service Product Membership Package Voucher Prepaid Gift Card" at bounding box center [102, 342] width 84 height 21
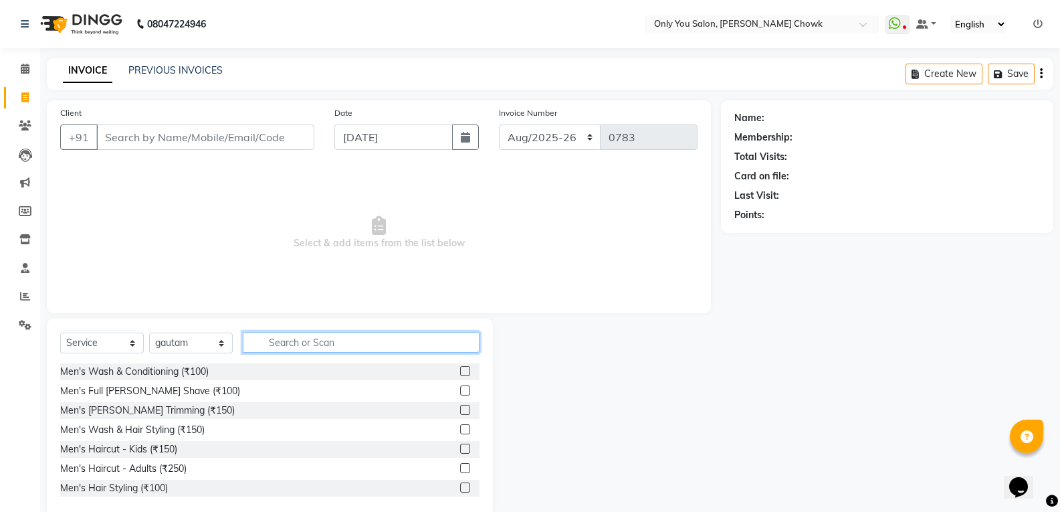
click at [320, 346] on input "text" at bounding box center [361, 342] width 237 height 21
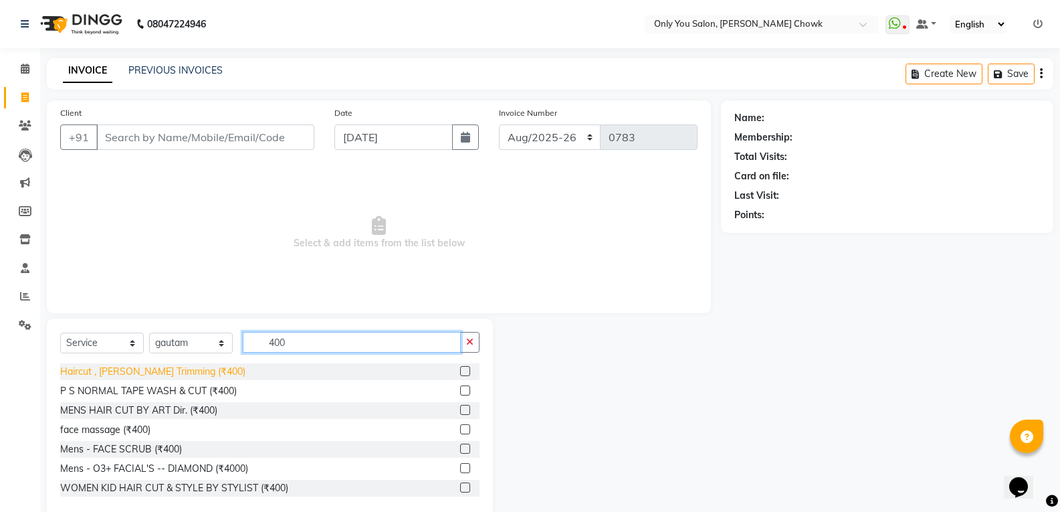
type input "400"
click at [168, 375] on div "Haircut , [PERSON_NAME] Trimming (₹400)" at bounding box center [152, 372] width 185 height 14
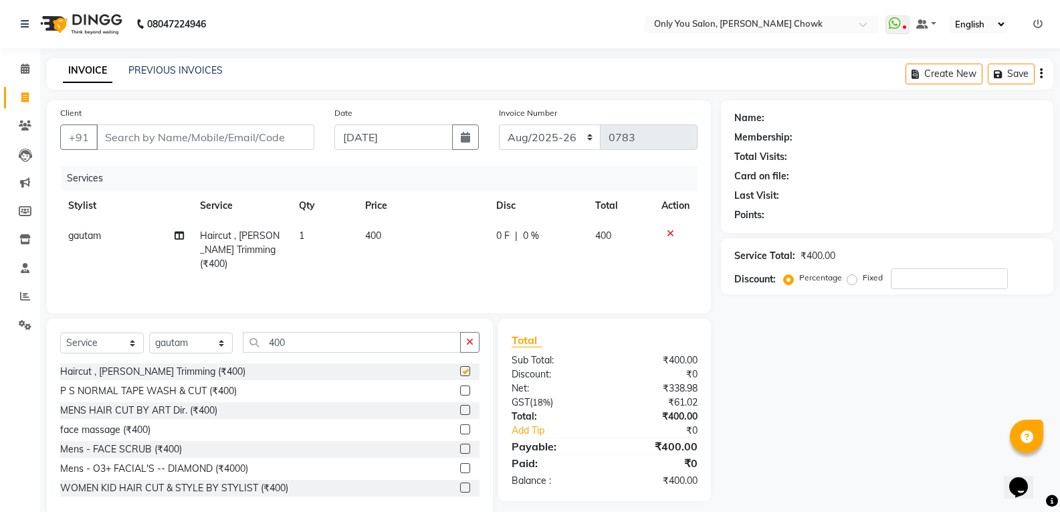
checkbox input "false"
click at [168, 140] on input "Client" at bounding box center [205, 136] width 218 height 25
type input "8"
type input "0"
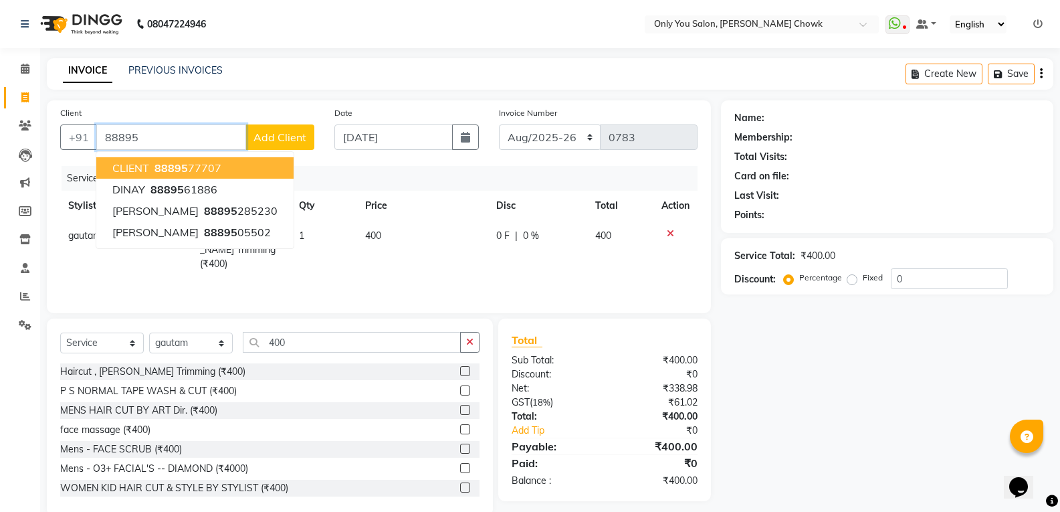
click at [171, 170] on span "88895" at bounding box center [171, 167] width 33 height 13
type input "8889577707"
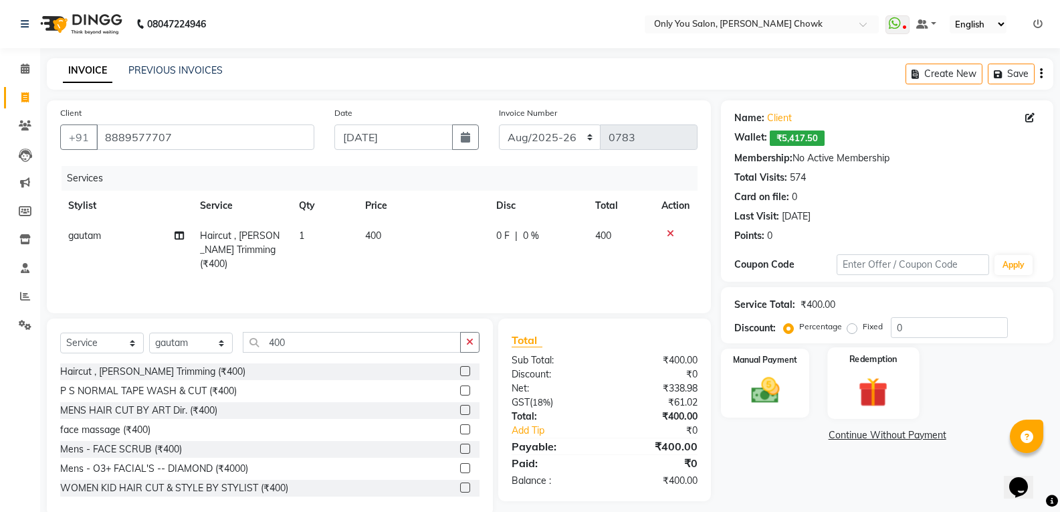
scroll to position [24, 0]
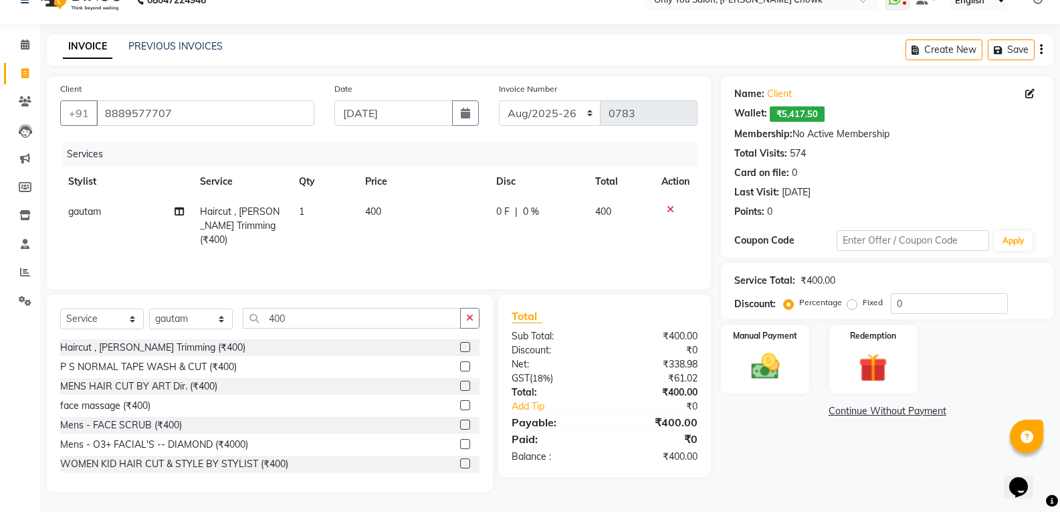
click at [670, 209] on icon at bounding box center [670, 209] width 7 height 9
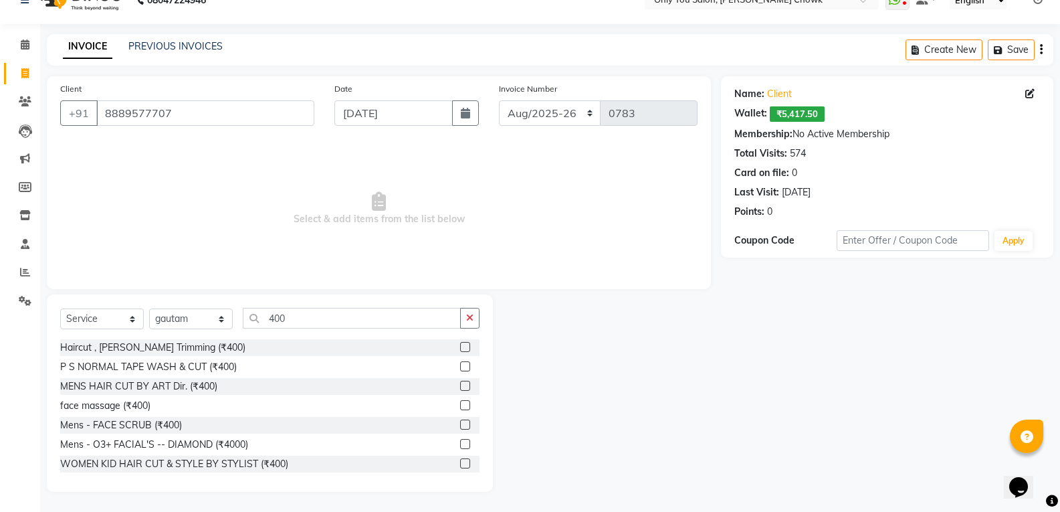
scroll to position [0, 0]
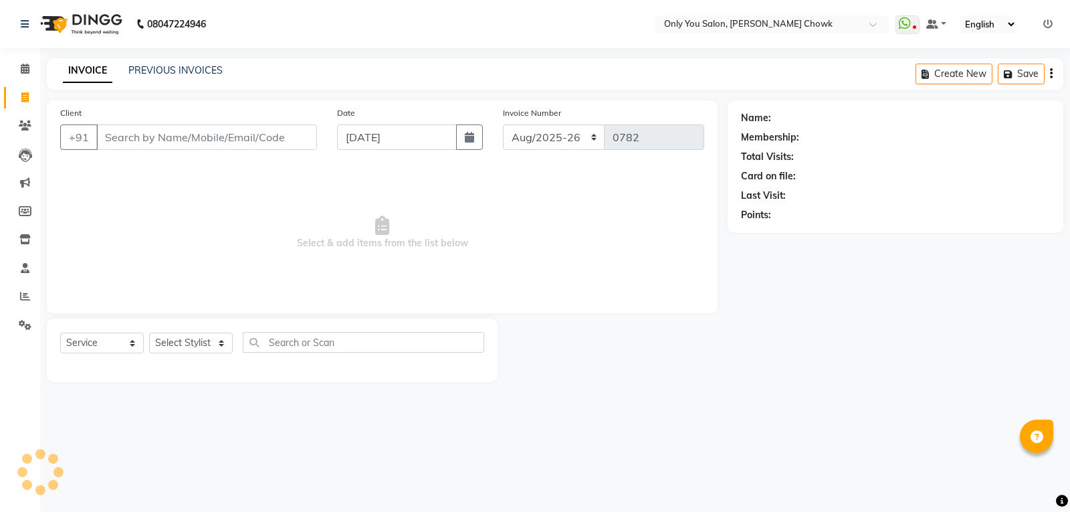
select select "8713"
select select "package"
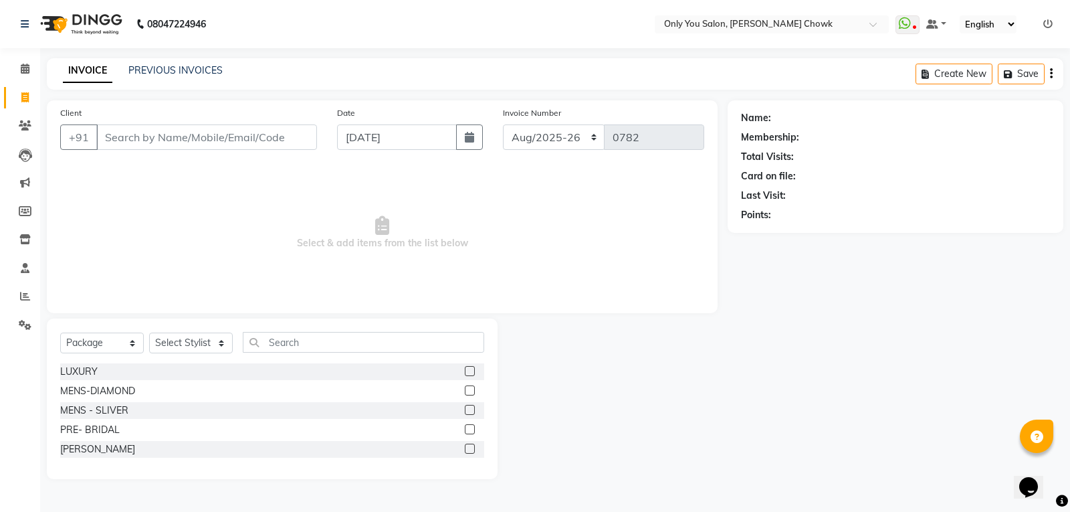
click at [148, 145] on input "Client" at bounding box center [206, 136] width 221 height 25
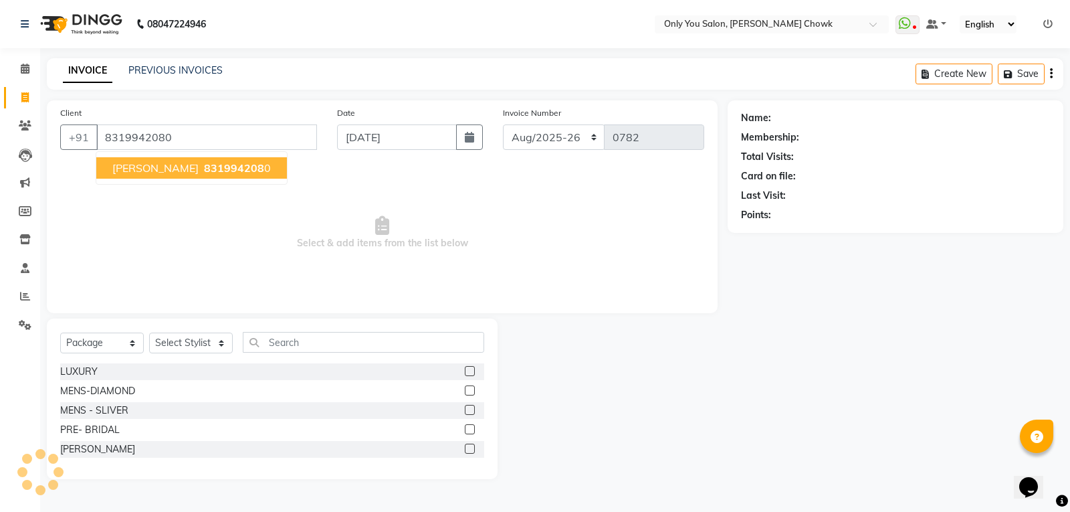
type input "8319942080"
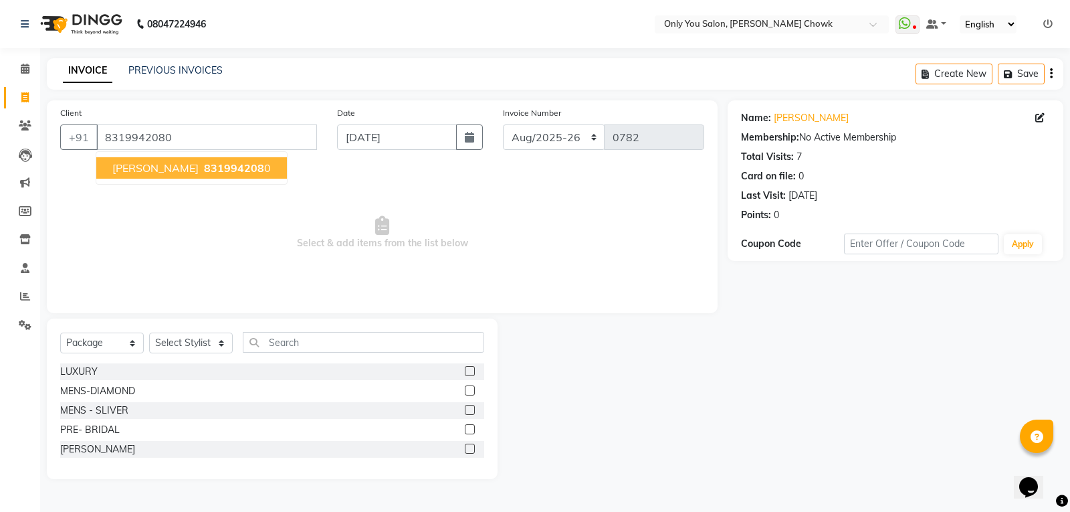
click at [167, 169] on span "[PERSON_NAME]" at bounding box center [155, 167] width 86 height 13
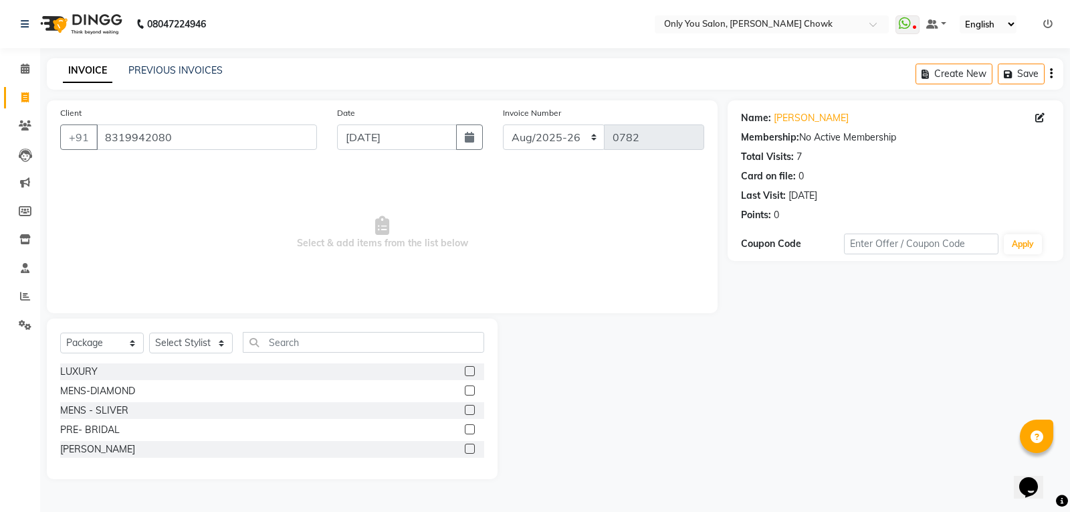
drag, startPoint x: 98, startPoint y: 359, endPoint x: 96, endPoint y: 346, distance: 12.2
click at [98, 359] on div "Select Service Product Membership Package Voucher Prepaid Gift Card Select Styl…" at bounding box center [272, 347] width 424 height 31
click at [96, 346] on select "Select Service Product Membership Package Voucher Prepaid Gift Card" at bounding box center [102, 342] width 84 height 21
select select "service"
click at [60, 332] on select "Select Service Product Membership Package Voucher Prepaid Gift Card" at bounding box center [102, 342] width 84 height 21
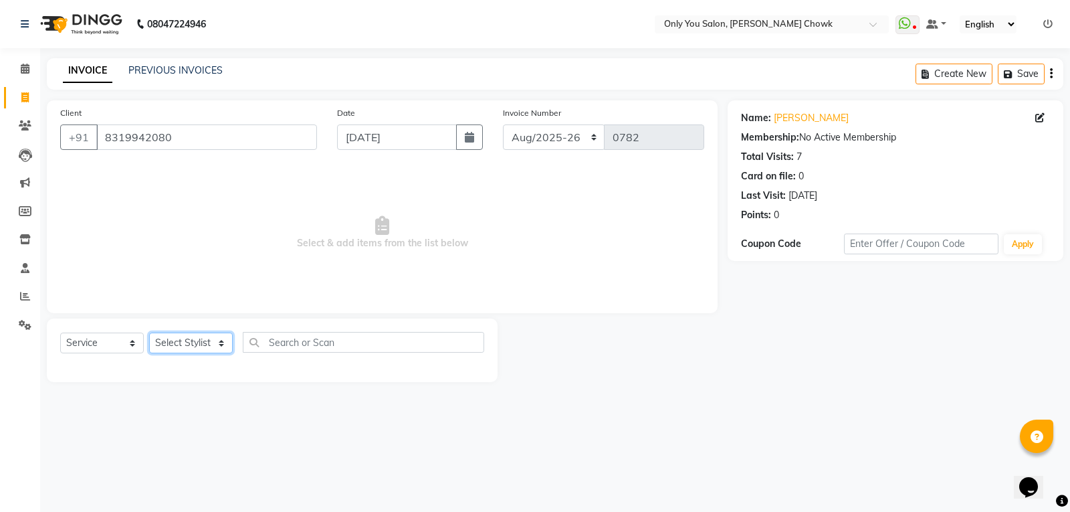
click at [163, 342] on select "Select Stylist [PERSON_NAME] [PERSON_NAME] [PERSON_NAME] MAMTA [PERSON_NAME] [P…" at bounding box center [191, 342] width 84 height 21
select select "88527"
click at [149, 332] on select "Select Stylist [PERSON_NAME] [PERSON_NAME] [PERSON_NAME] MAMTA [PERSON_NAME] [P…" at bounding box center [191, 342] width 84 height 21
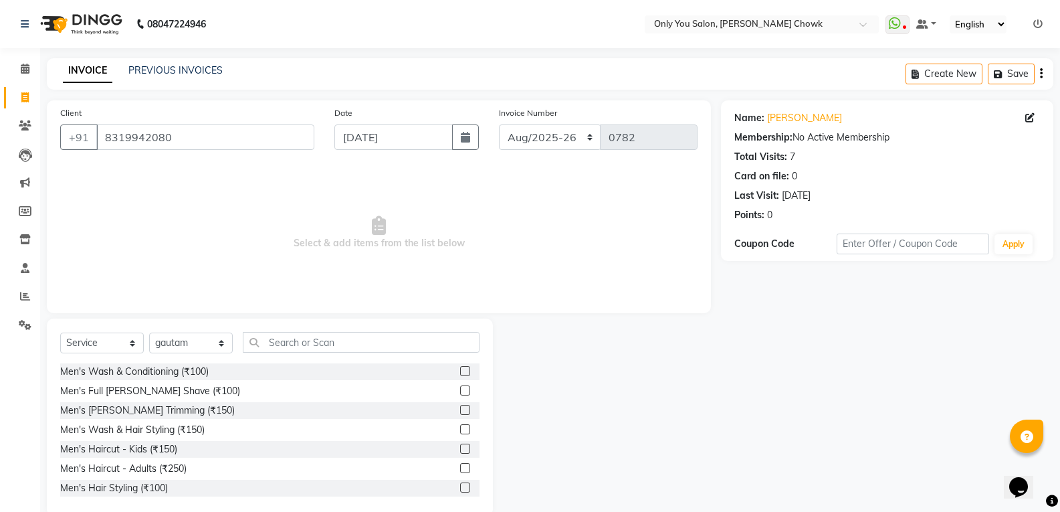
click at [330, 321] on div "Select Service Product Membership Package Voucher Prepaid Gift Card Select Styl…" at bounding box center [270, 416] width 446 height 197
click at [326, 336] on input "text" at bounding box center [361, 342] width 237 height 21
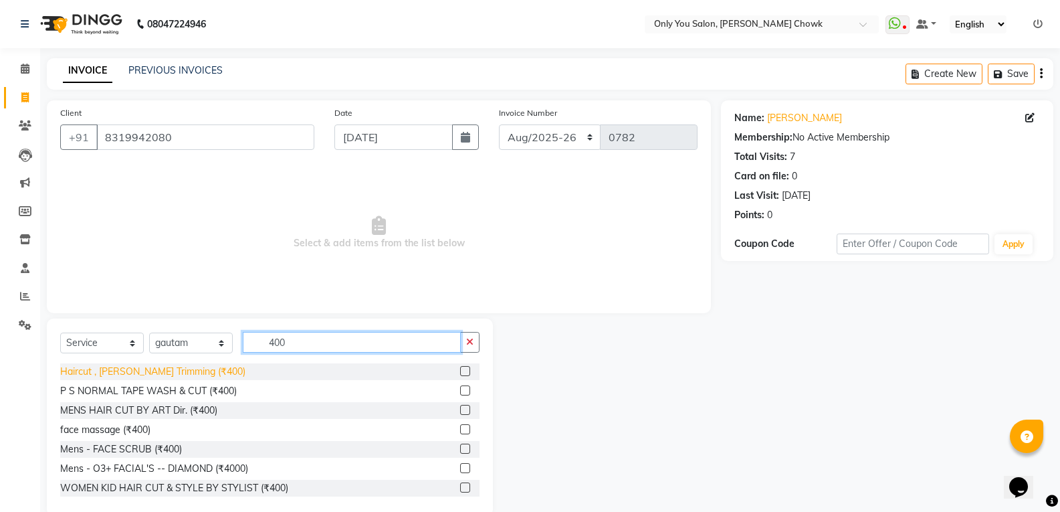
type input "400"
click at [187, 369] on div "Haircut , [PERSON_NAME] Trimming (₹400)" at bounding box center [152, 372] width 185 height 14
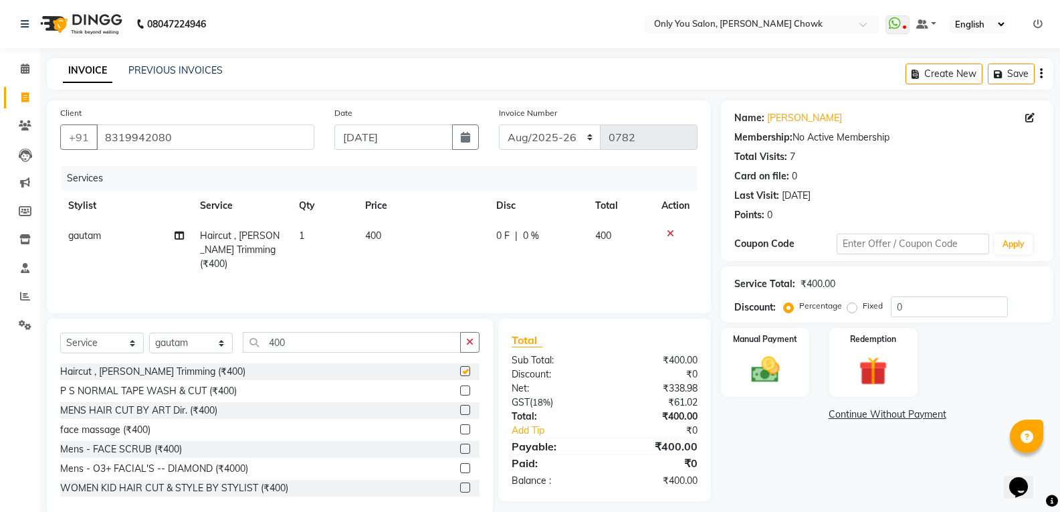
checkbox input "false"
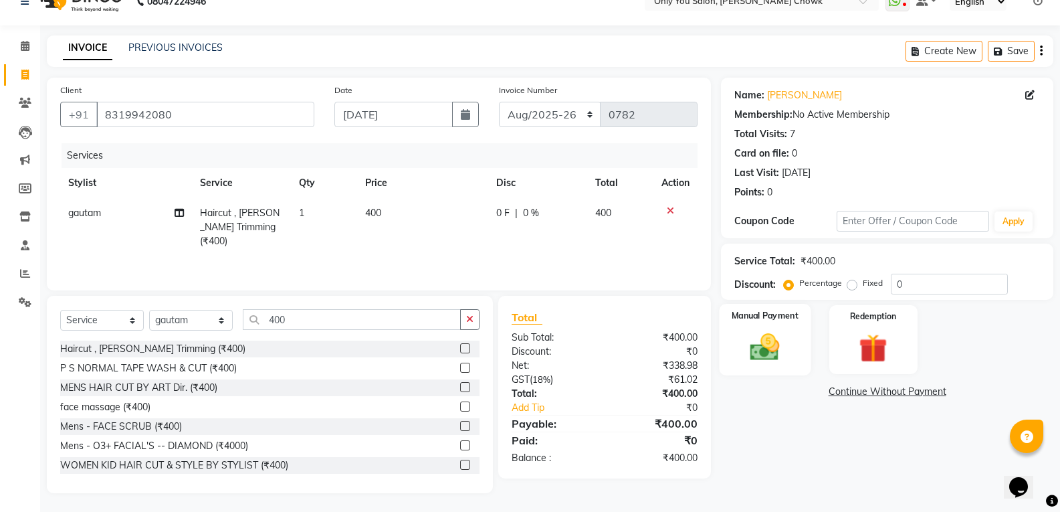
scroll to position [24, 0]
click at [763, 322] on div "Manual Payment" at bounding box center [766, 338] width 92 height 72
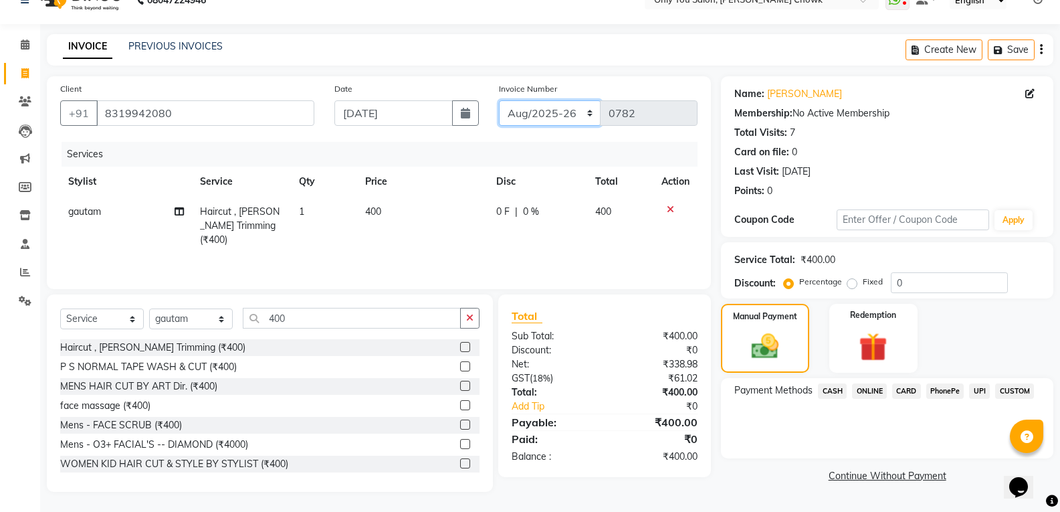
click at [559, 112] on select "[DATE]-[DATE]-26 TRD/2025" at bounding box center [550, 112] width 102 height 25
click at [862, 388] on span "ONLINE" at bounding box center [869, 390] width 35 height 15
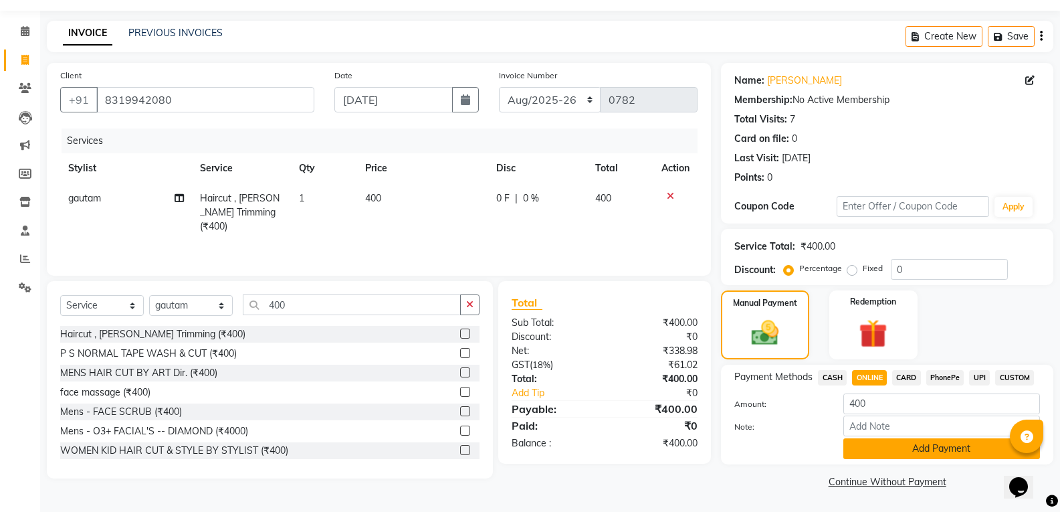
click at [924, 450] on button "Add Payment" at bounding box center [941, 448] width 197 height 21
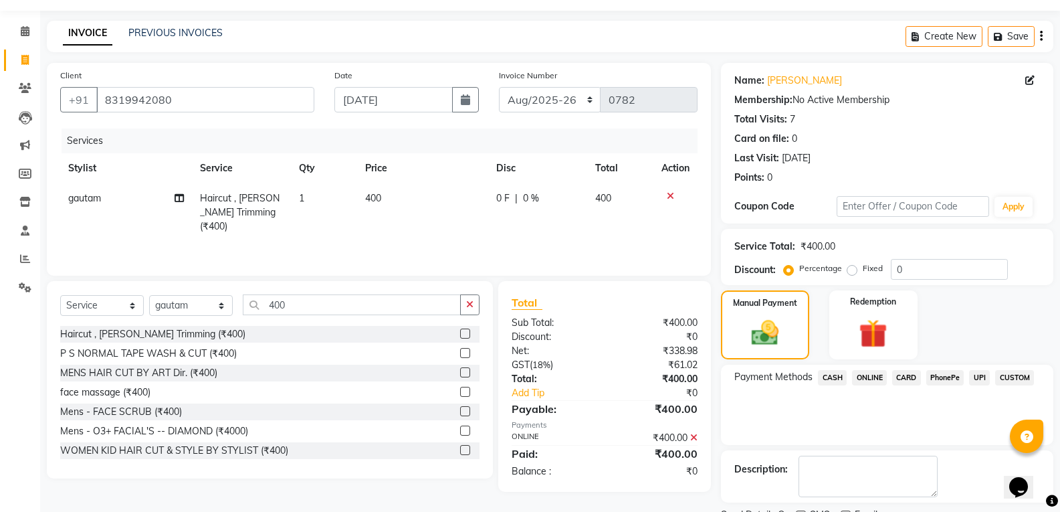
scroll to position [94, 0]
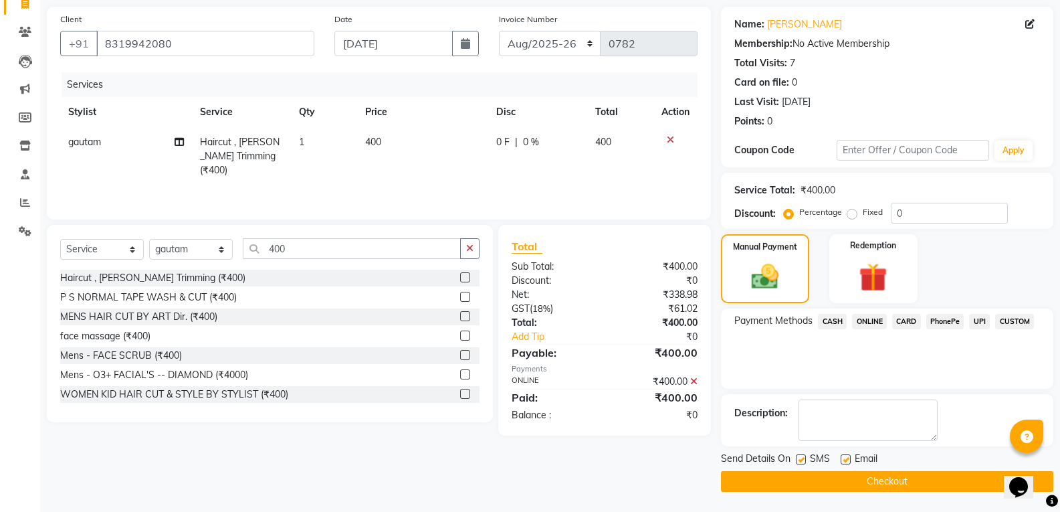
click at [926, 476] on button "Checkout" at bounding box center [887, 481] width 332 height 21
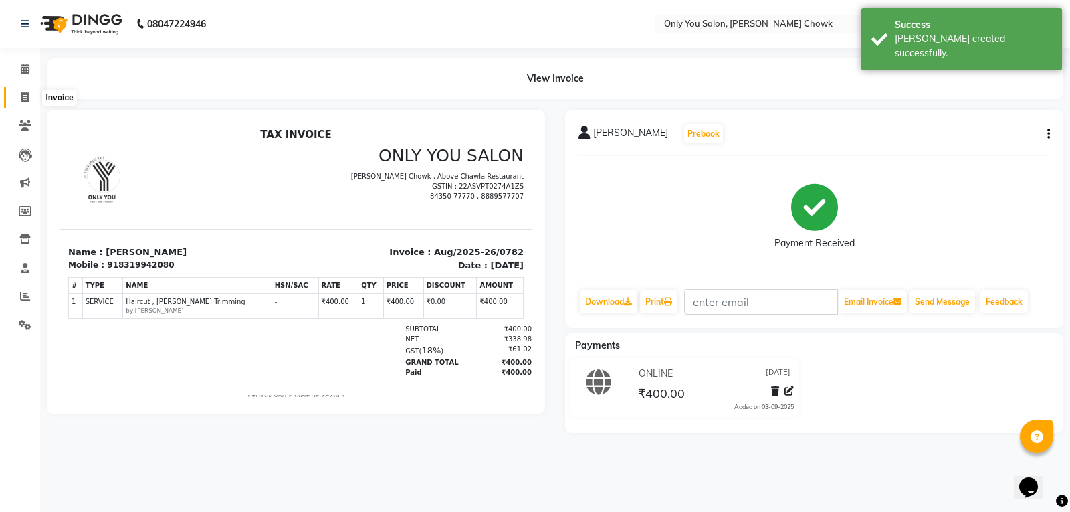
drag, startPoint x: 26, startPoint y: 95, endPoint x: 47, endPoint y: 92, distance: 21.7
click at [26, 95] on icon at bounding box center [24, 97] width 7 height 10
select select "service"
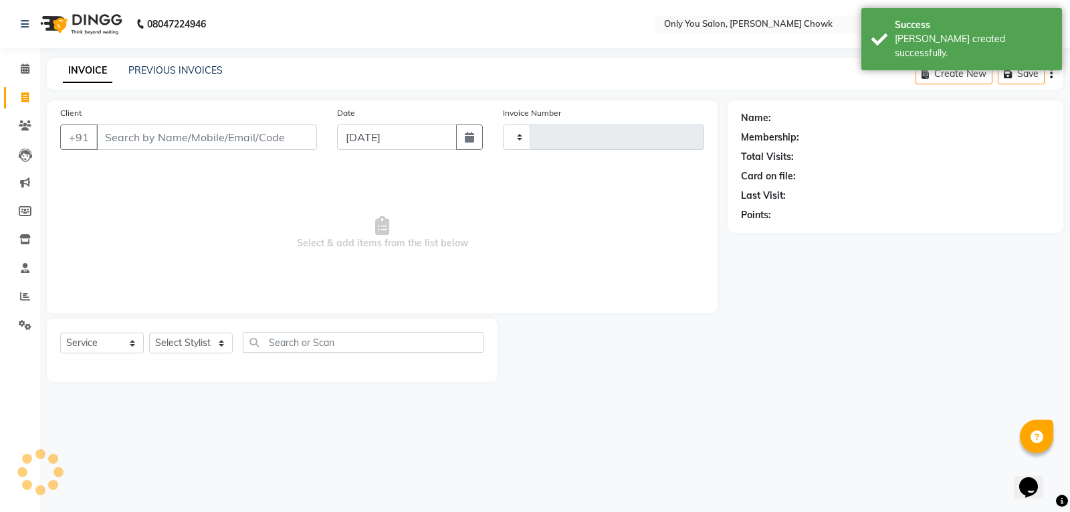
type input "0783"
select select "8713"
select select "package"
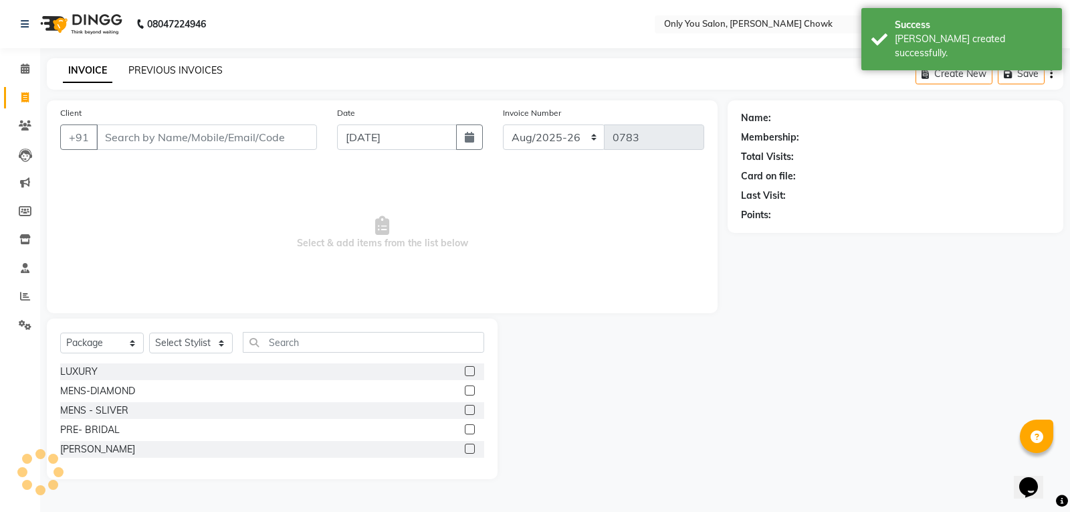
click at [200, 73] on link "PREVIOUS INVOICES" at bounding box center [175, 70] width 94 height 12
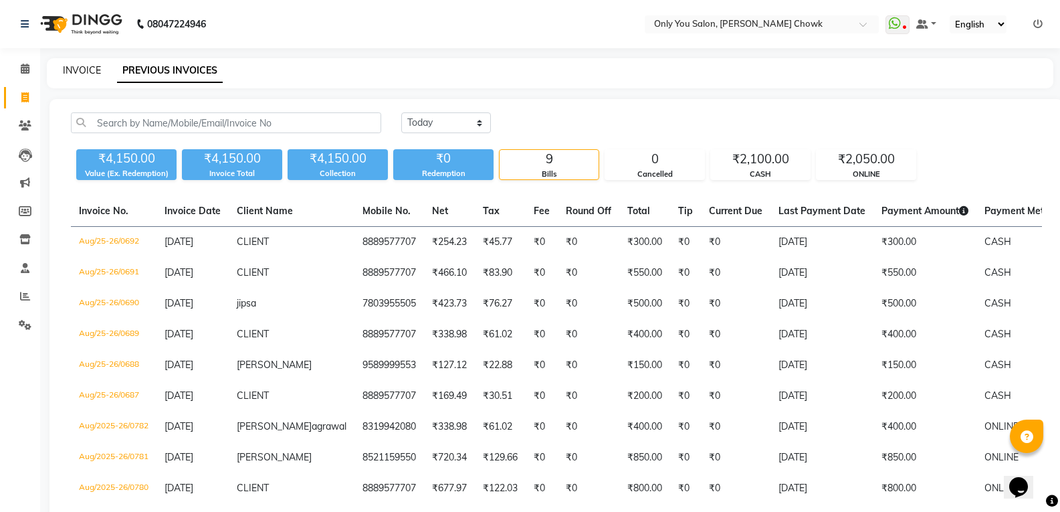
click at [94, 68] on link "INVOICE" at bounding box center [82, 70] width 38 height 12
select select "service"
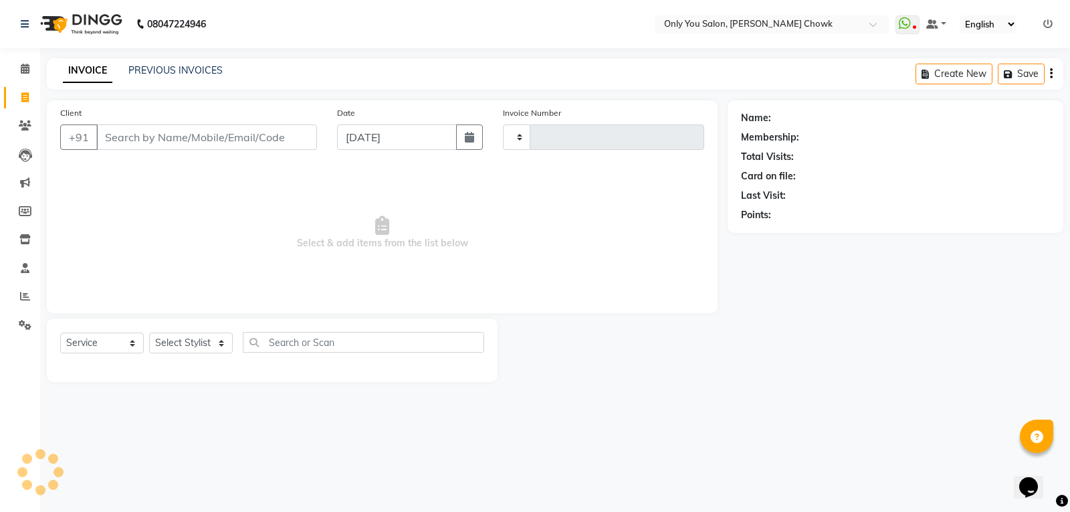
type input "0783"
select select "8713"
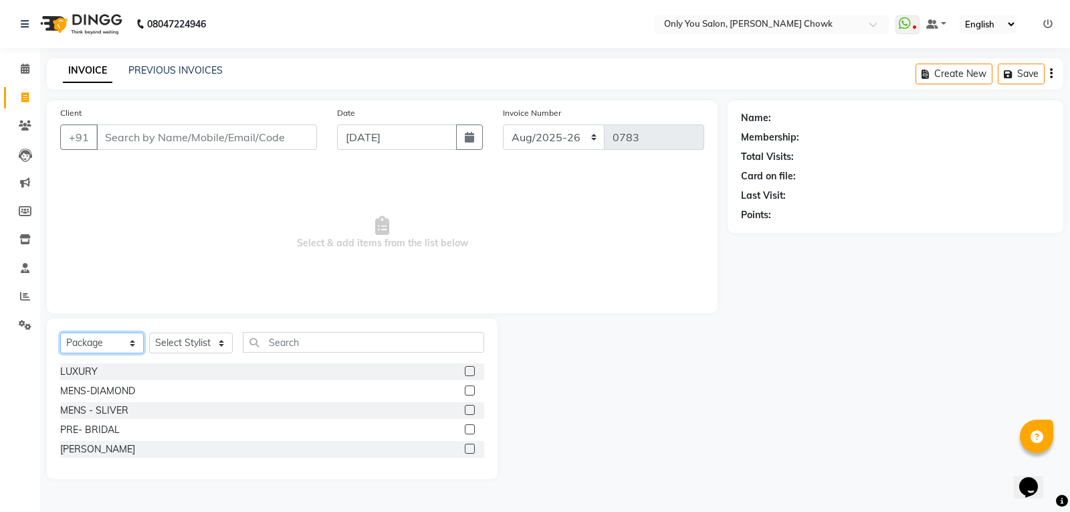
click at [105, 348] on select "Select Service Product Membership Package Voucher Prepaid Gift Card" at bounding box center [102, 342] width 84 height 21
select select "service"
click at [60, 332] on select "Select Service Product Membership Package Voucher Prepaid Gift Card" at bounding box center [102, 342] width 84 height 21
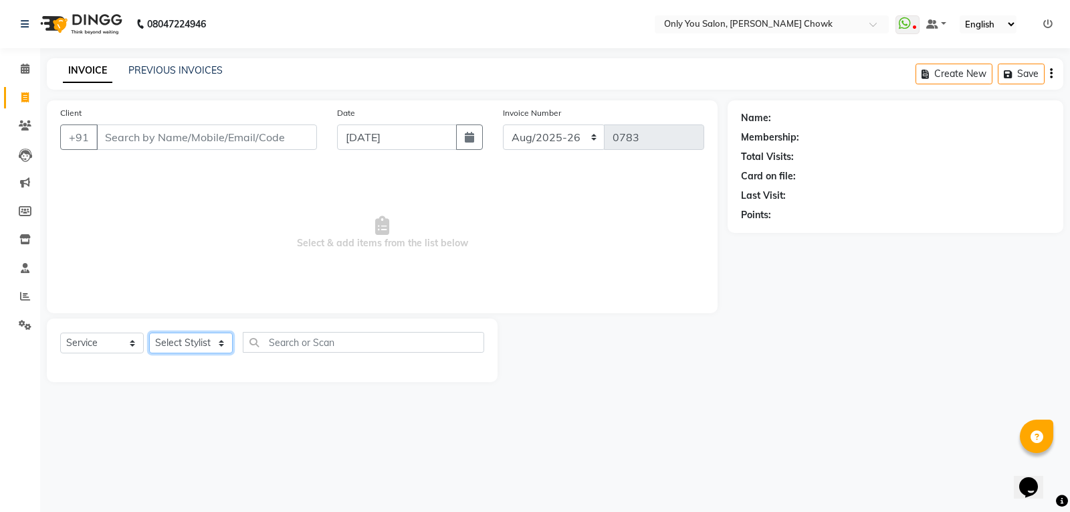
click at [198, 344] on select "Select Stylist [PERSON_NAME] [PERSON_NAME] [PERSON_NAME] MAMTA [PERSON_NAME] [P…" at bounding box center [191, 342] width 84 height 21
select select "59571"
click at [149, 332] on select "Select Stylist [PERSON_NAME] [PERSON_NAME] [PERSON_NAME] MAMTA [PERSON_NAME] [P…" at bounding box center [191, 342] width 84 height 21
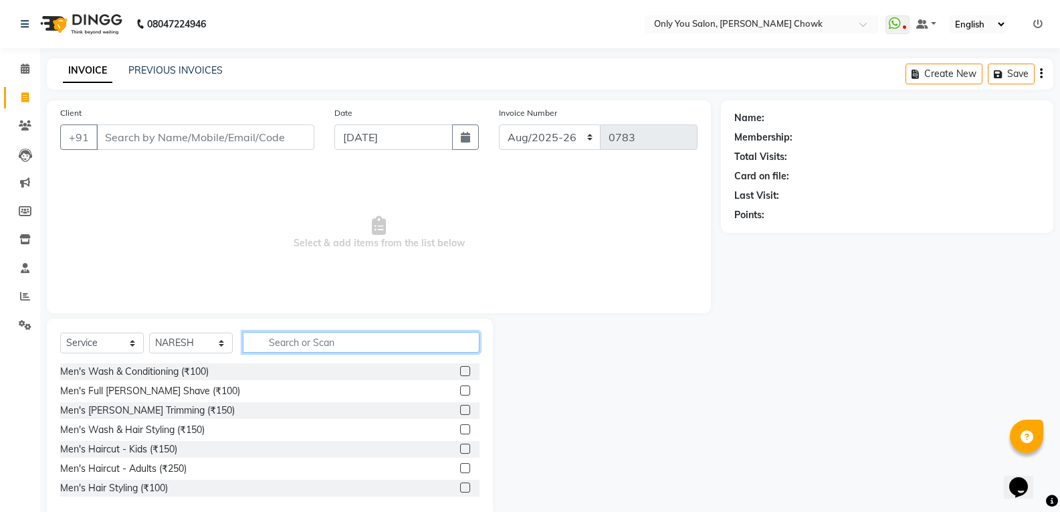
click at [304, 345] on input "text" at bounding box center [361, 342] width 237 height 21
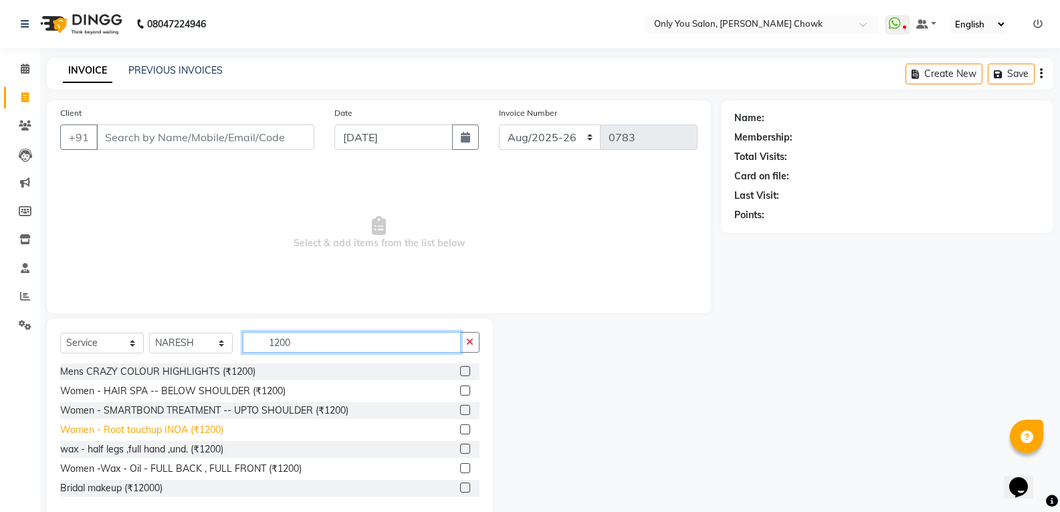
type input "1200"
click at [199, 431] on div "Women - Root touchup INOA (₹1200)" at bounding box center [141, 430] width 163 height 14
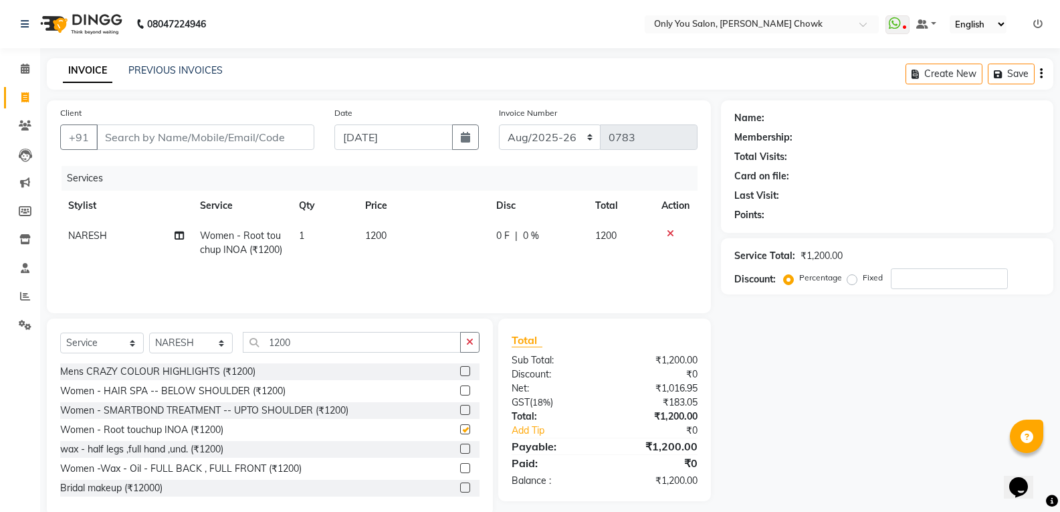
checkbox input "false"
click at [322, 340] on input "1200" at bounding box center [352, 342] width 218 height 21
type input "1"
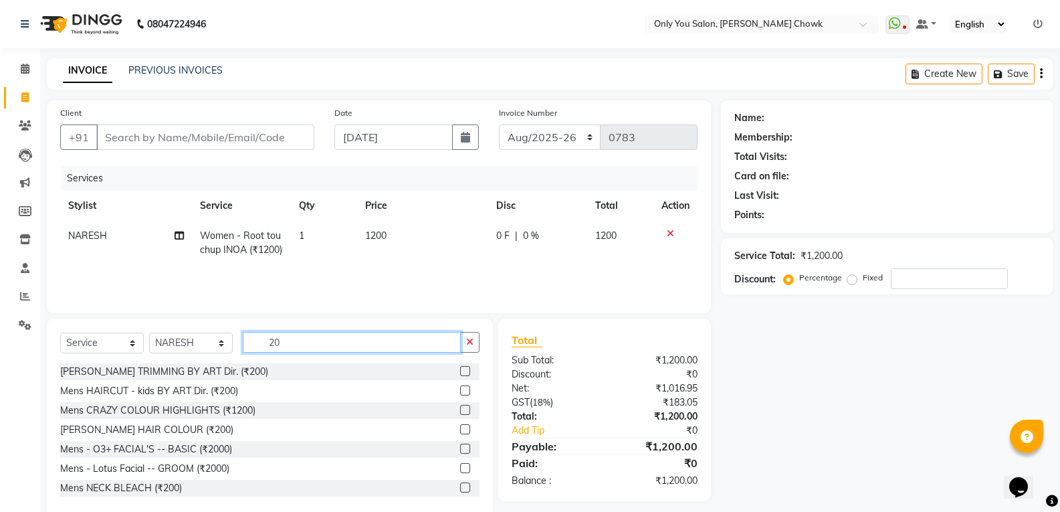
type input "2"
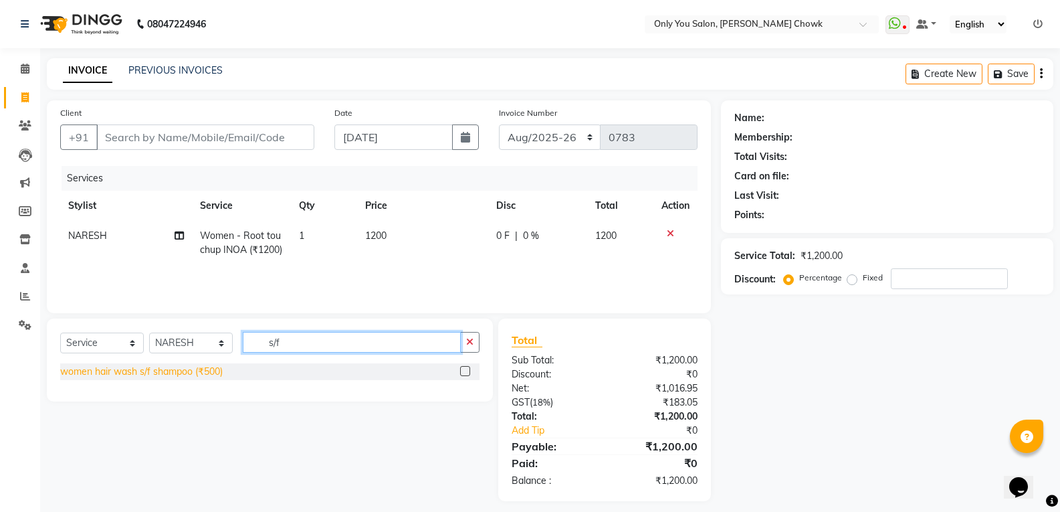
type input "s/f"
click at [142, 375] on div "women hair wash s/f shampoo (₹500)" at bounding box center [141, 372] width 163 height 14
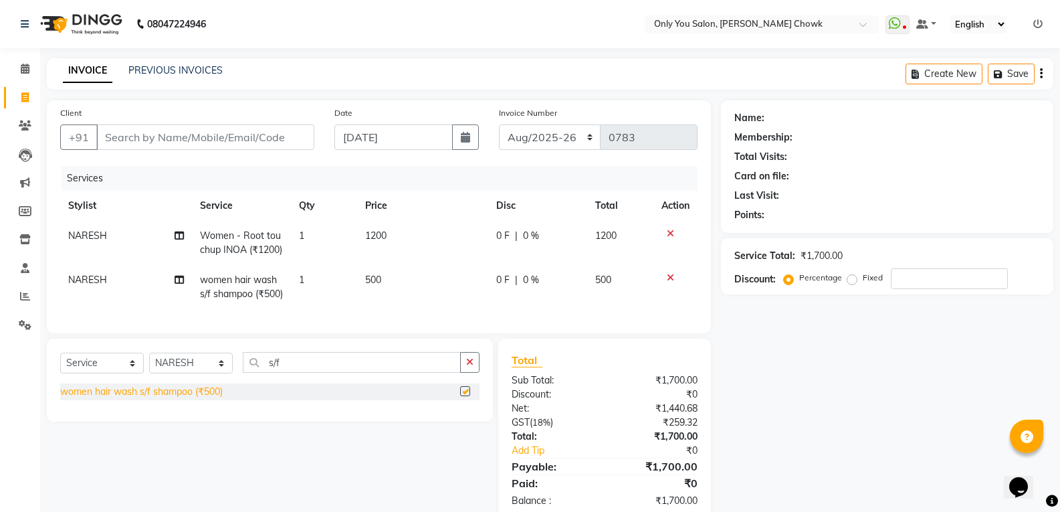
checkbox input "false"
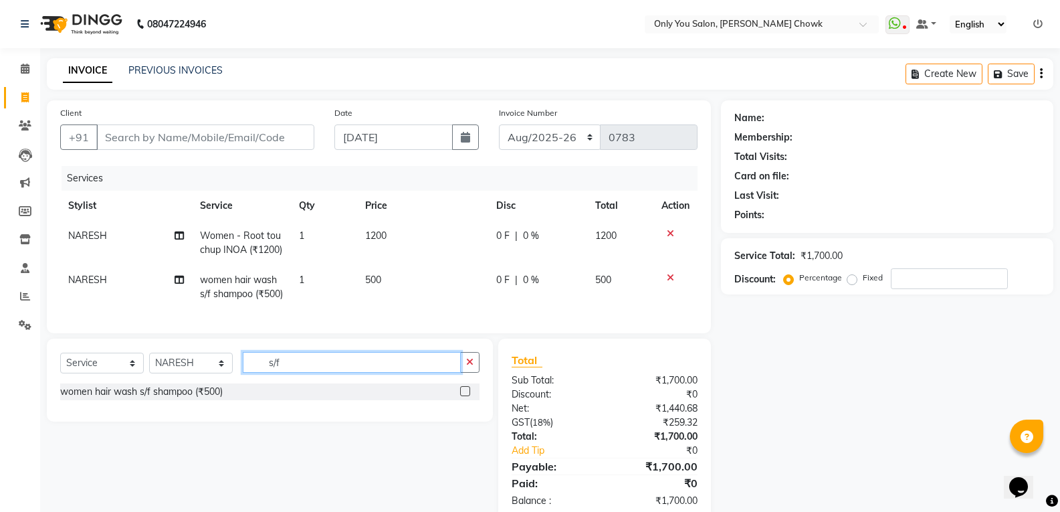
click at [291, 373] on input "s/f" at bounding box center [352, 362] width 218 height 21
type input "s"
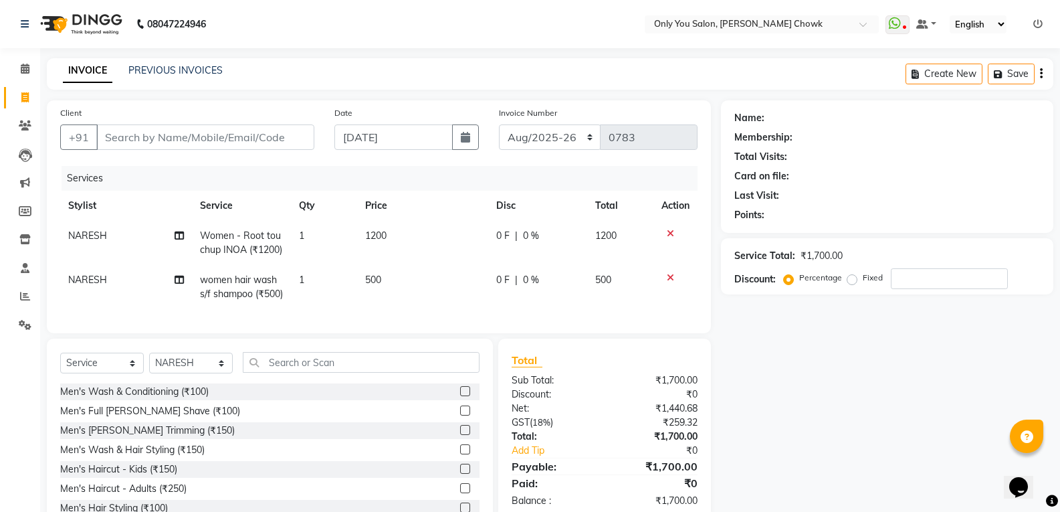
click at [399, 296] on td "500" at bounding box center [423, 287] width 132 height 44
select select "59571"
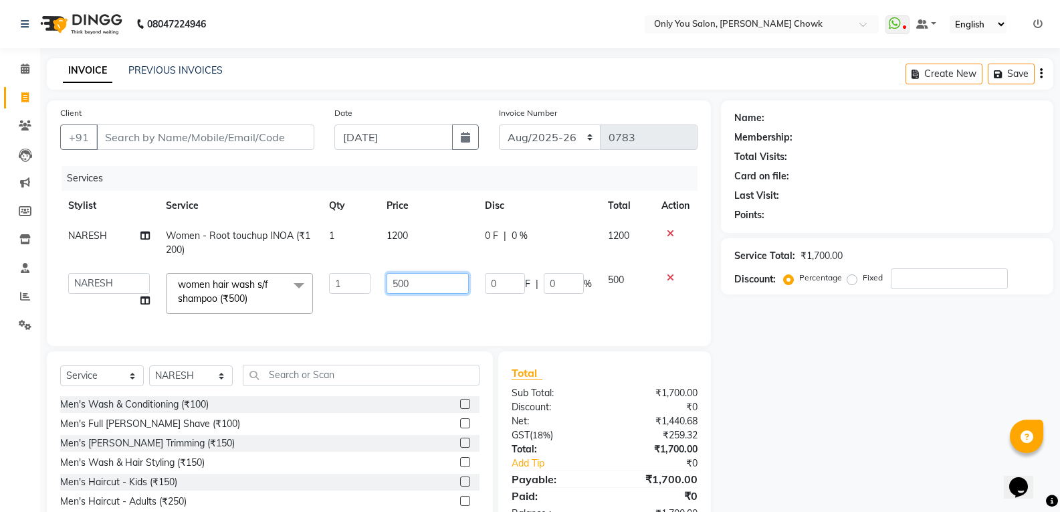
click at [436, 275] on input "500" at bounding box center [428, 283] width 82 height 21
type input "5"
type input "200"
click at [850, 432] on div "Name: Membership: Total Visits: Card on file: Last Visit: Points: Service Total…" at bounding box center [892, 324] width 342 height 448
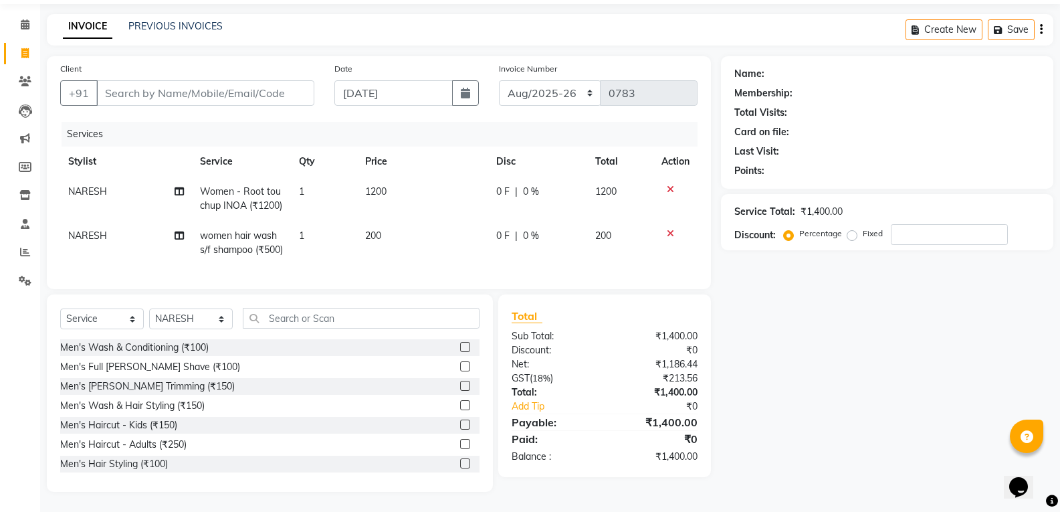
scroll to position [82, 0]
click at [173, 312] on select "Select Stylist [PERSON_NAME] [PERSON_NAME] [PERSON_NAME] MAMTA [PERSON_NAME] [P…" at bounding box center [191, 318] width 84 height 21
select select "87151"
click at [149, 308] on select "Select Stylist [PERSON_NAME] [PERSON_NAME] [PERSON_NAME] MAMTA [PERSON_NAME] [P…" at bounding box center [191, 318] width 84 height 21
click at [340, 316] on input "text" at bounding box center [361, 318] width 237 height 21
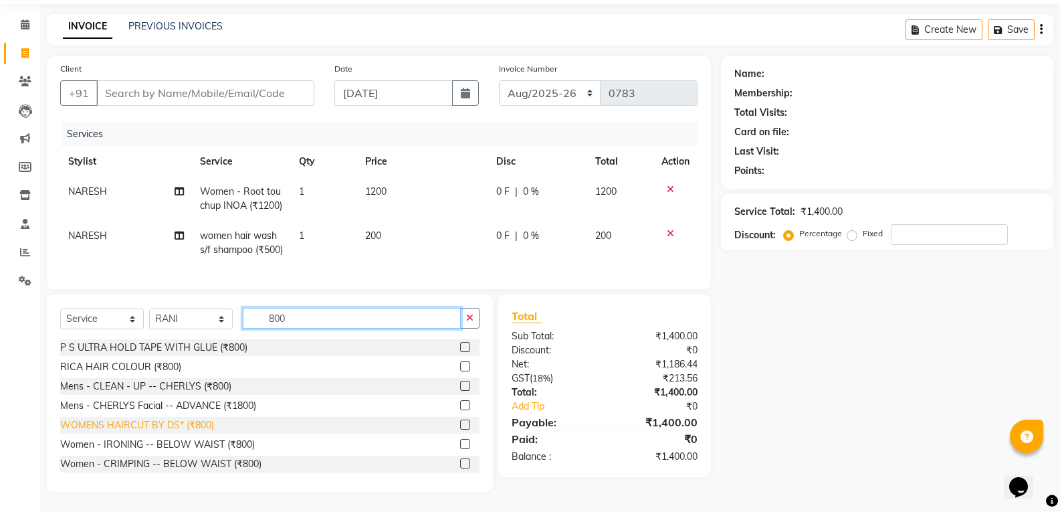
type input "800"
click at [186, 424] on div "WOMENS HAIRCUT BY DS* (₹800)" at bounding box center [137, 425] width 154 height 14
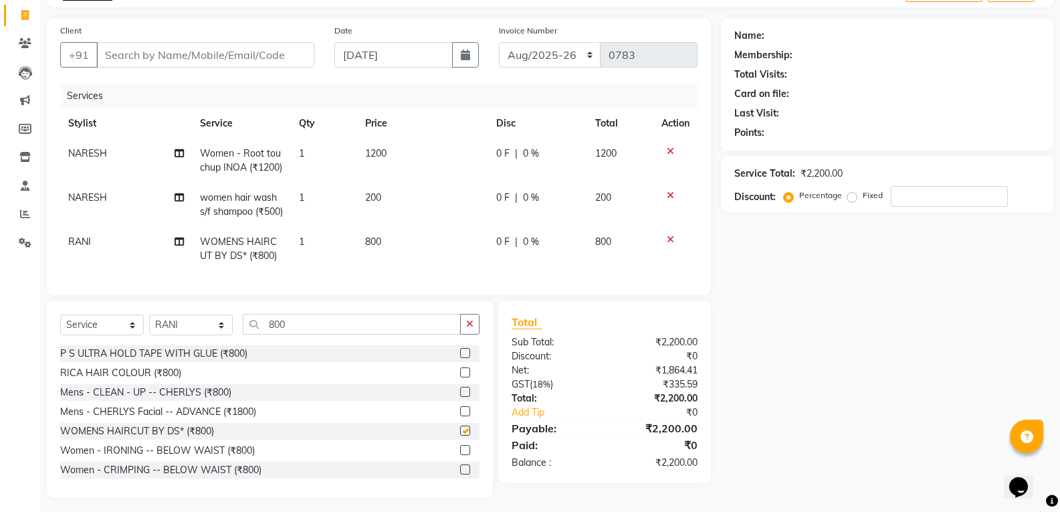
checkbox input "false"
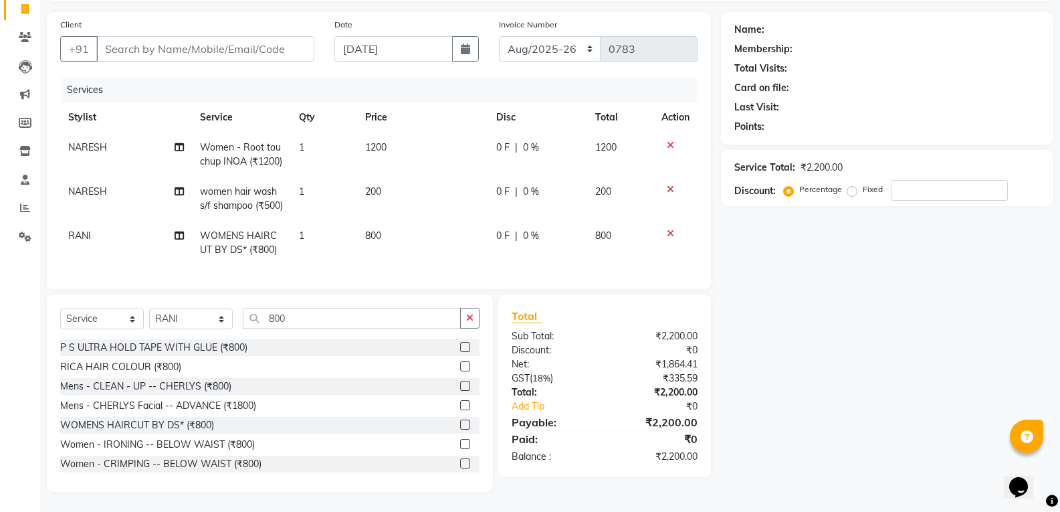
scroll to position [0, 0]
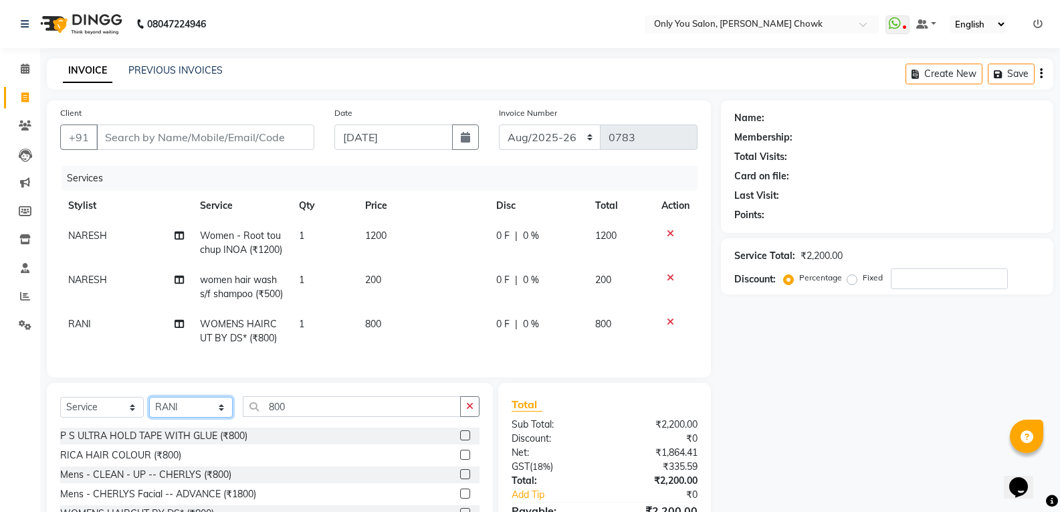
click at [194, 417] on select "Select Stylist [PERSON_NAME] [PERSON_NAME] [PERSON_NAME] MAMTA [PERSON_NAME] [P…" at bounding box center [191, 407] width 84 height 21
select select "59571"
click at [149, 417] on select "Select Stylist [PERSON_NAME] [PERSON_NAME] [PERSON_NAME] MAMTA [PERSON_NAME] [P…" at bounding box center [191, 407] width 84 height 21
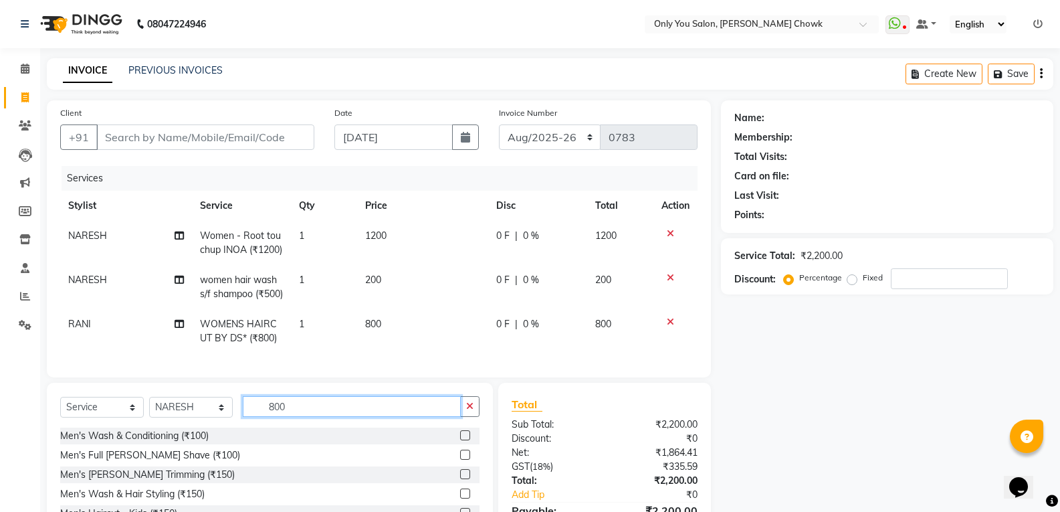
click at [300, 417] on input "800" at bounding box center [352, 406] width 218 height 21
type input "8"
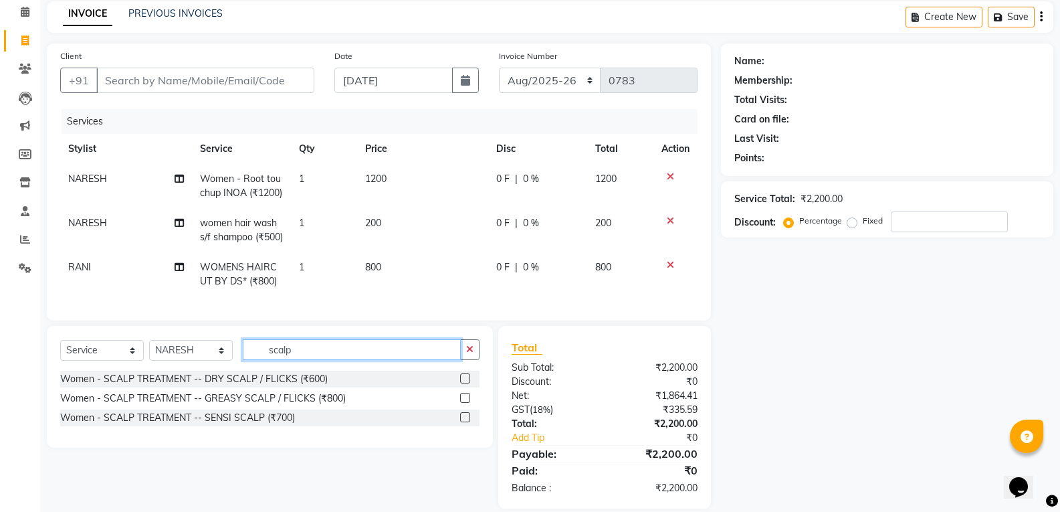
scroll to position [112, 0]
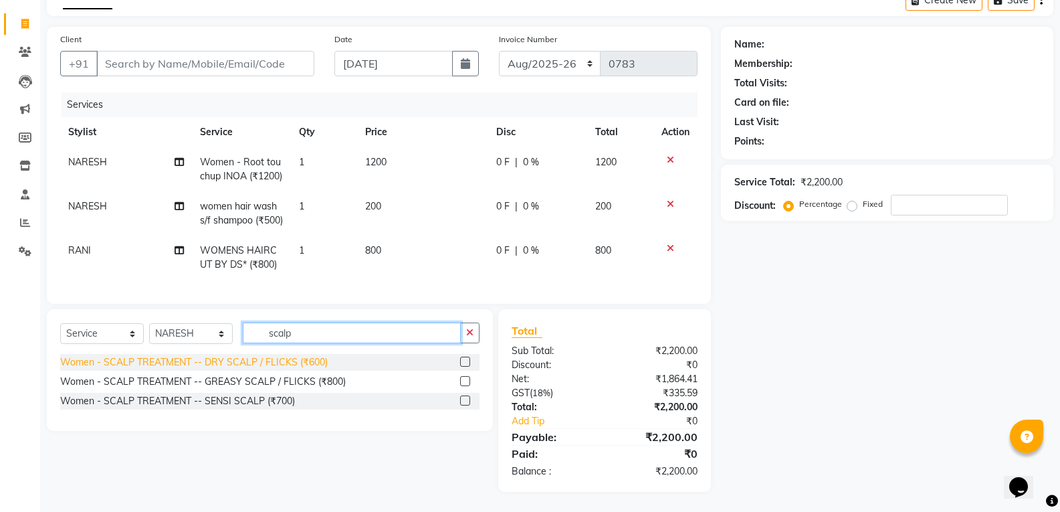
type input "scalp"
click at [288, 365] on div "Women - SCALP TREATMENT -- DRY SCALP / FLICKS (₹600)" at bounding box center [194, 362] width 268 height 14
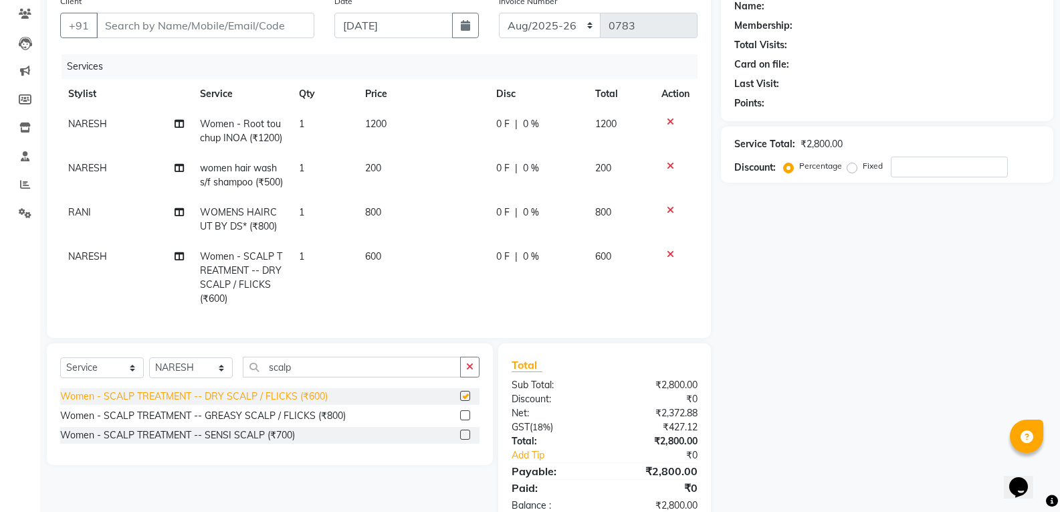
checkbox input "false"
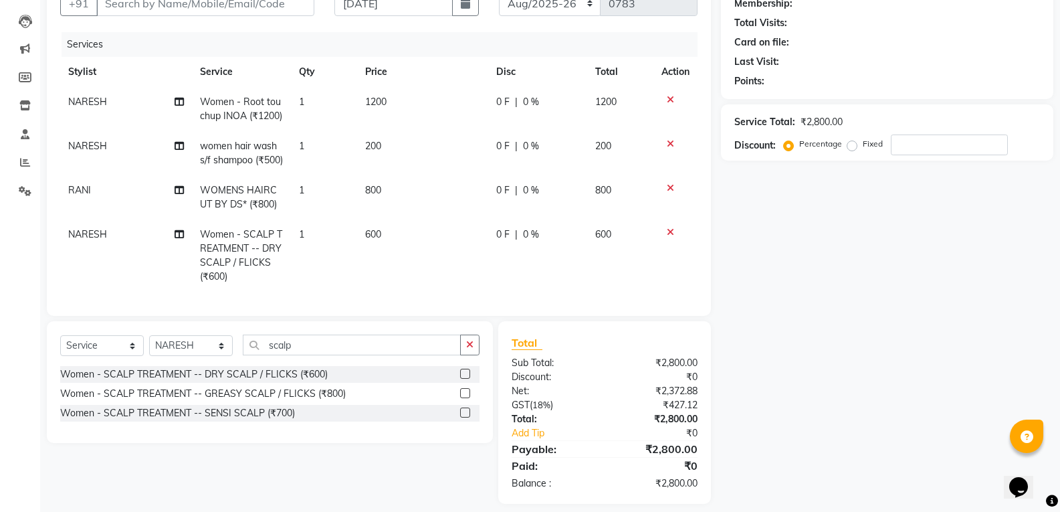
scroll to position [0, 0]
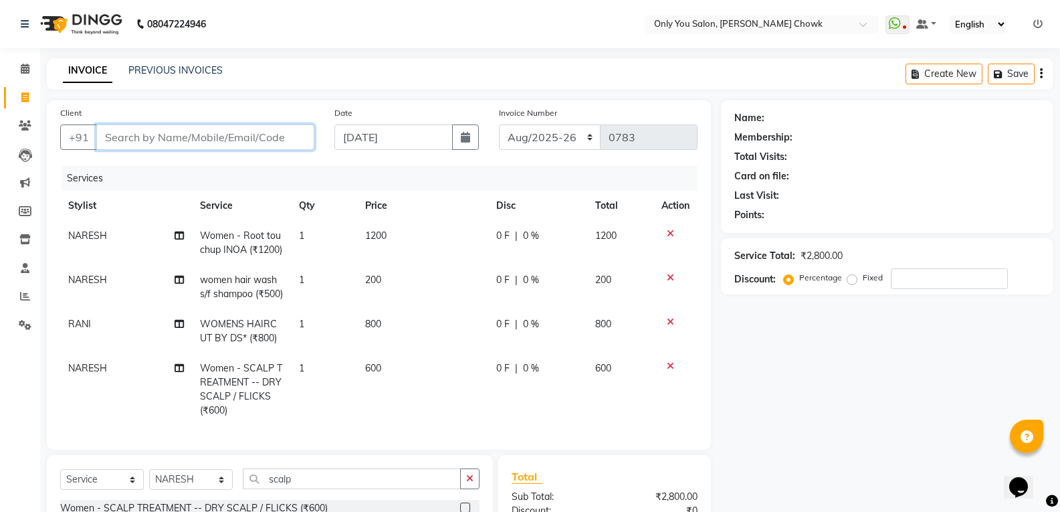
click at [177, 133] on input "Client" at bounding box center [205, 136] width 218 height 25
type input "9"
type input "0"
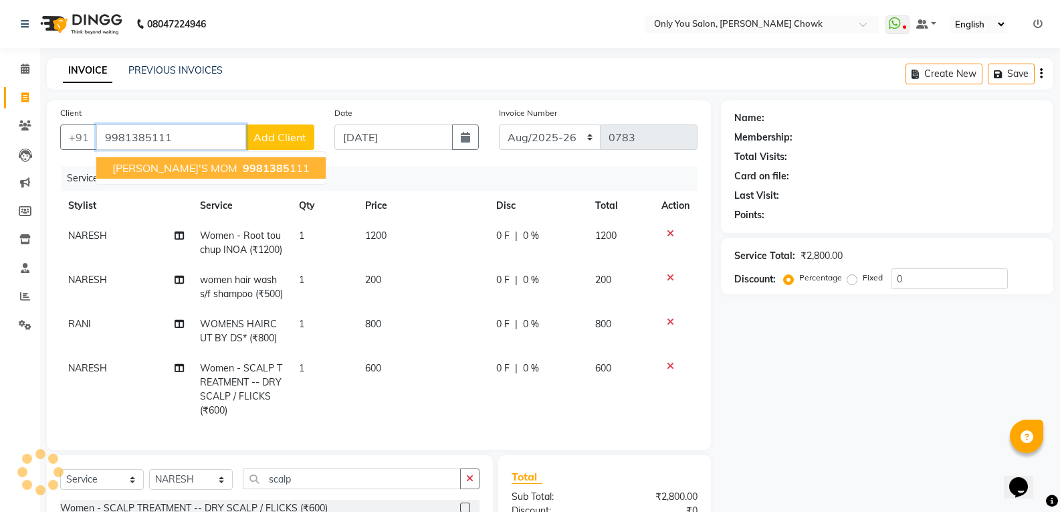
type input "9981385111"
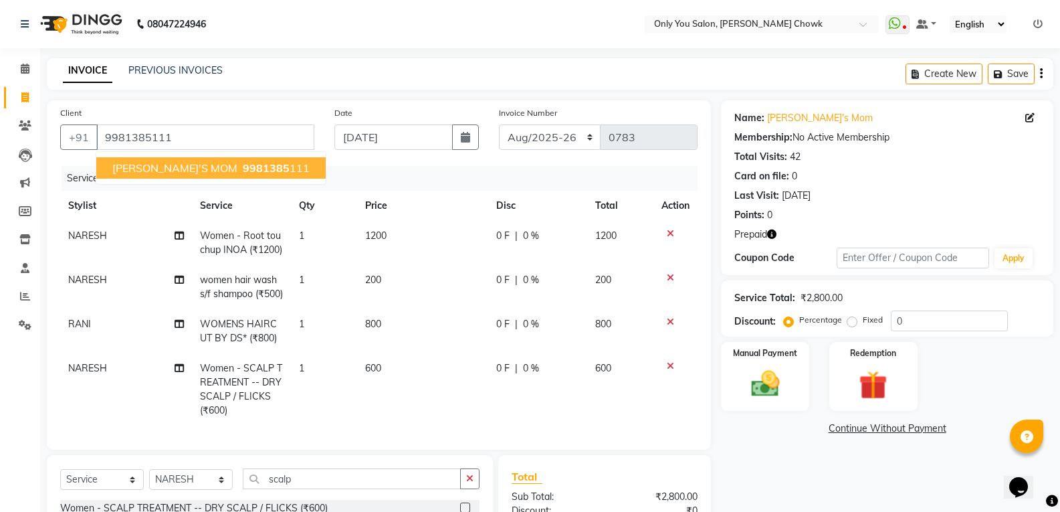
click at [855, 480] on div "Name: Charan Jita Sheena's Mom Membership: No Active Membership Total Visits: 4…" at bounding box center [892, 368] width 342 height 537
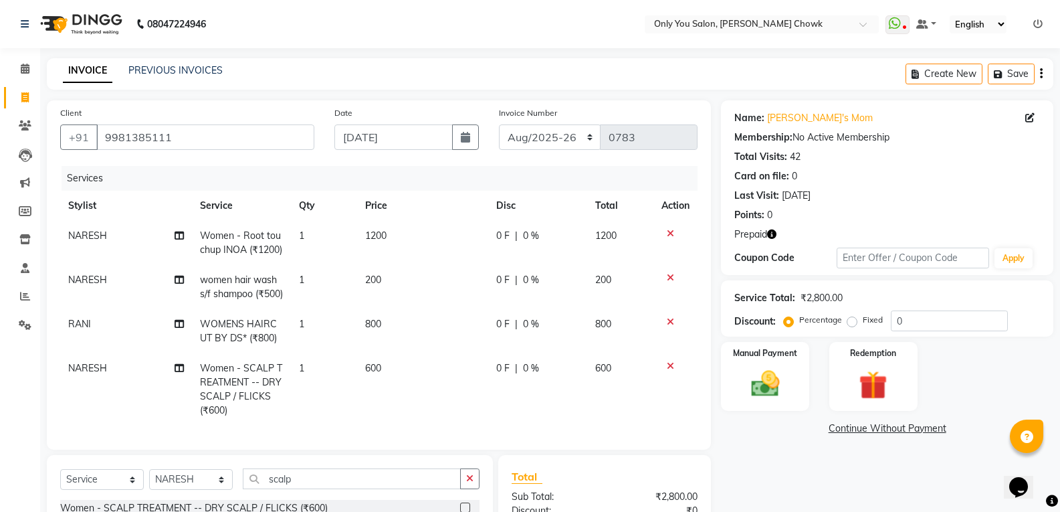
click at [673, 326] on icon at bounding box center [670, 321] width 7 height 9
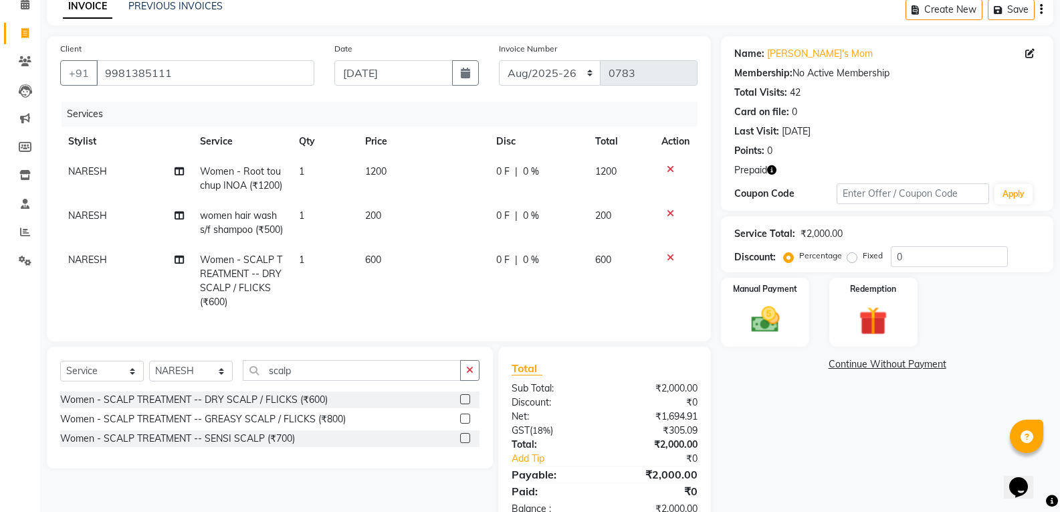
scroll to position [67, 0]
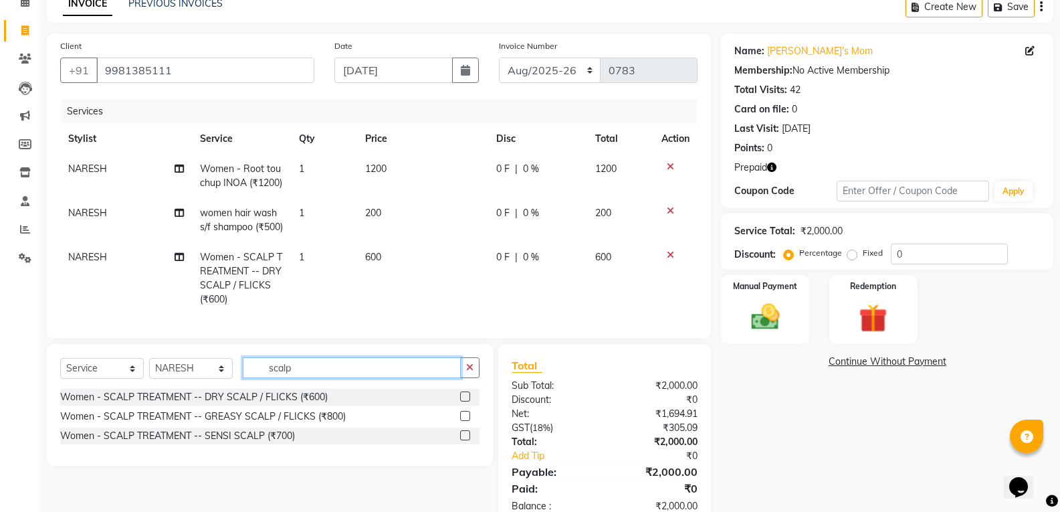
click at [358, 378] on input "scalp" at bounding box center [352, 367] width 218 height 21
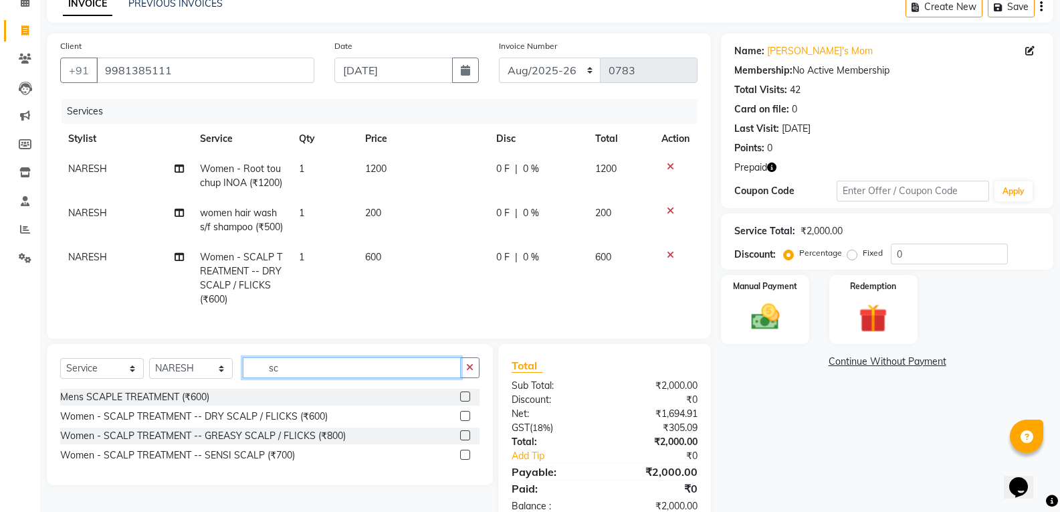
type input "s"
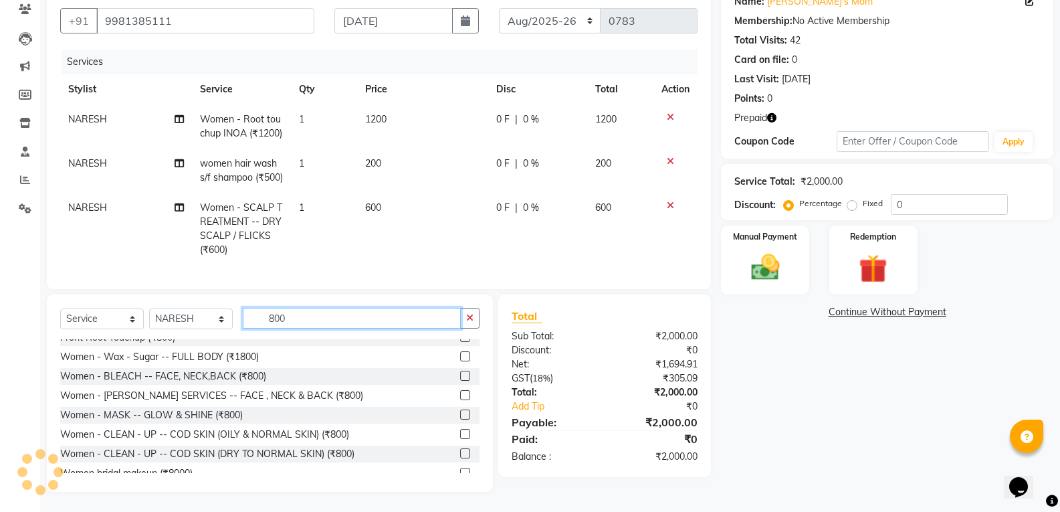
scroll to position [334, 0]
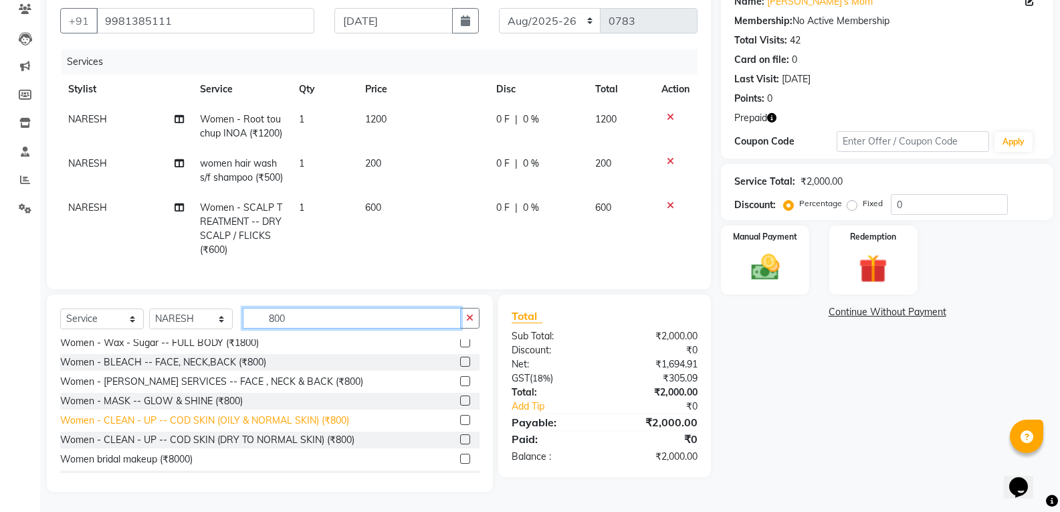
type input "800"
click at [324, 421] on div "Women - CLEAN - UP -- COD SKIN (OILY & NORMAL SKIN) (₹800)" at bounding box center [204, 420] width 289 height 14
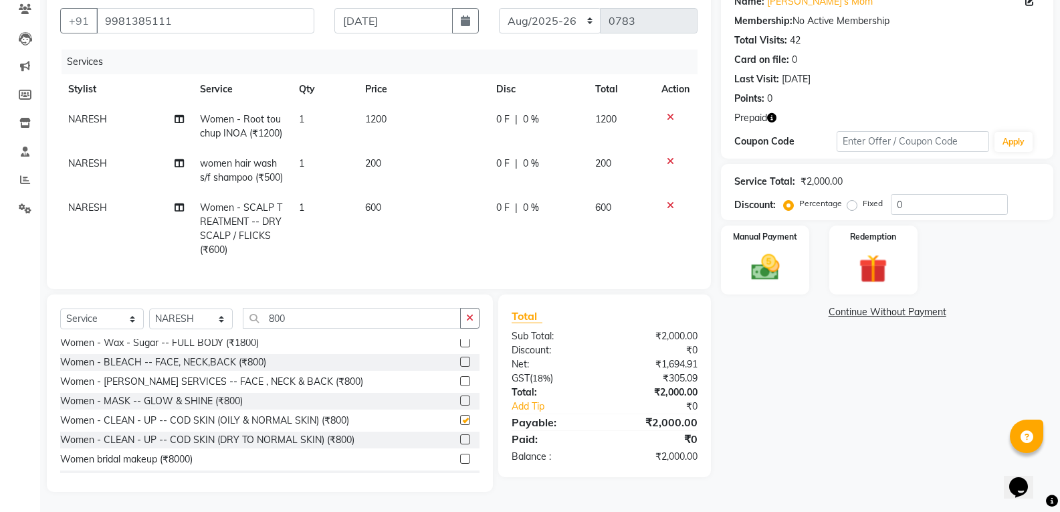
checkbox input "false"
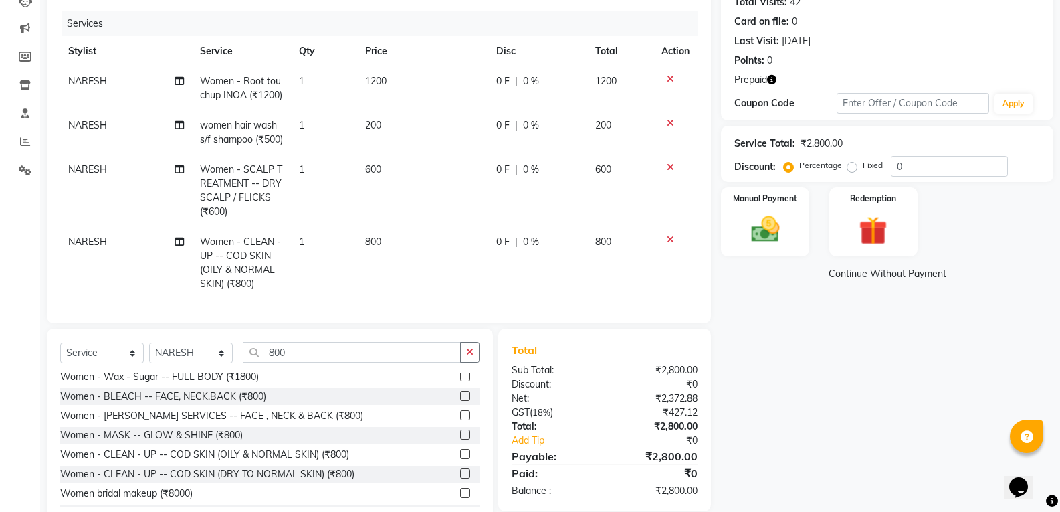
click at [85, 282] on td "NARESH" at bounding box center [126, 263] width 132 height 72
select select "59571"
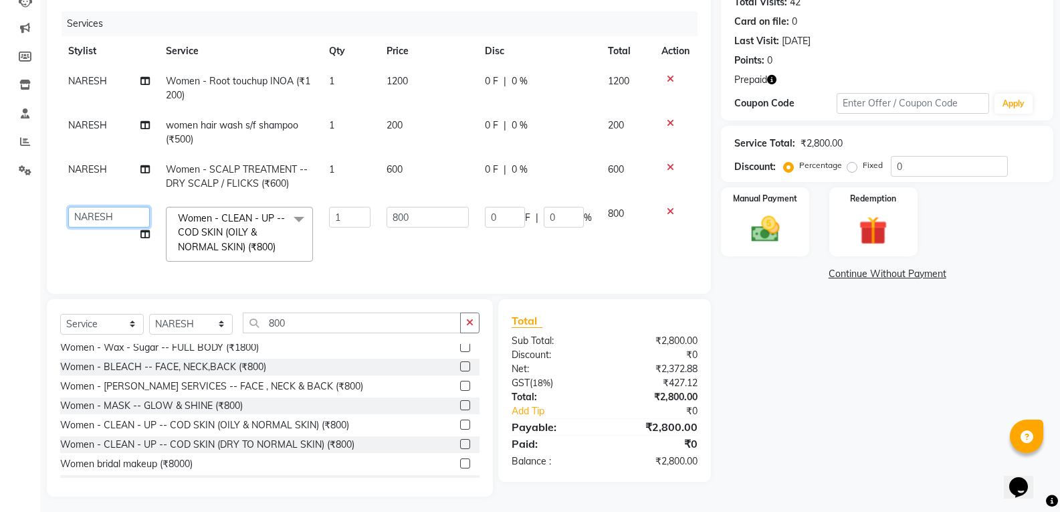
click at [101, 213] on select "[PERSON_NAME] [PERSON_NAME] [PERSON_NAME] MAMTA [PERSON_NAME] [PERSON_NAME] [PE…" at bounding box center [109, 217] width 82 height 21
select select "87151"
click at [826, 338] on div "Name: Charan Jita Sheena's Mom Membership: No Active Membership Total Visits: 4…" at bounding box center [892, 221] width 342 height 551
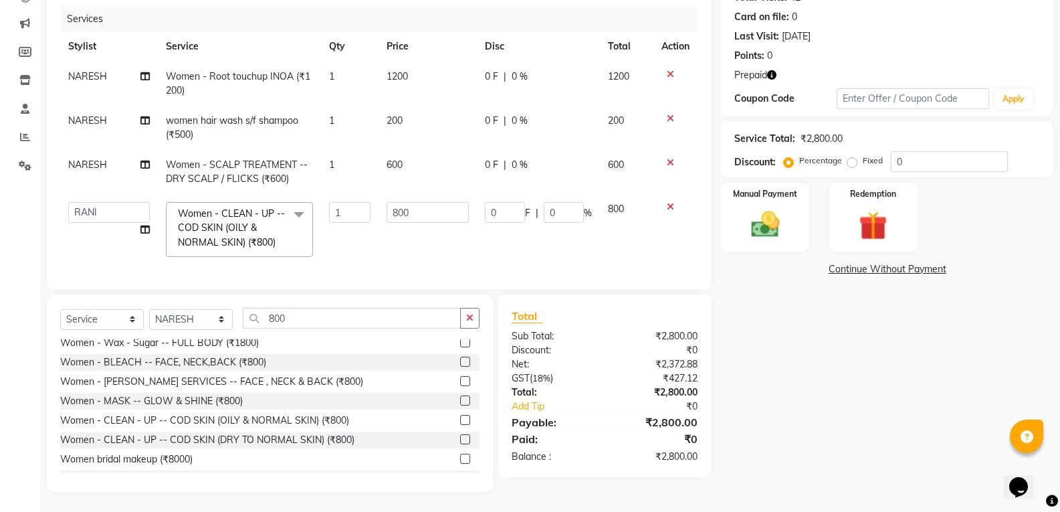
scroll to position [169, 0]
click at [852, 222] on img at bounding box center [873, 225] width 47 height 37
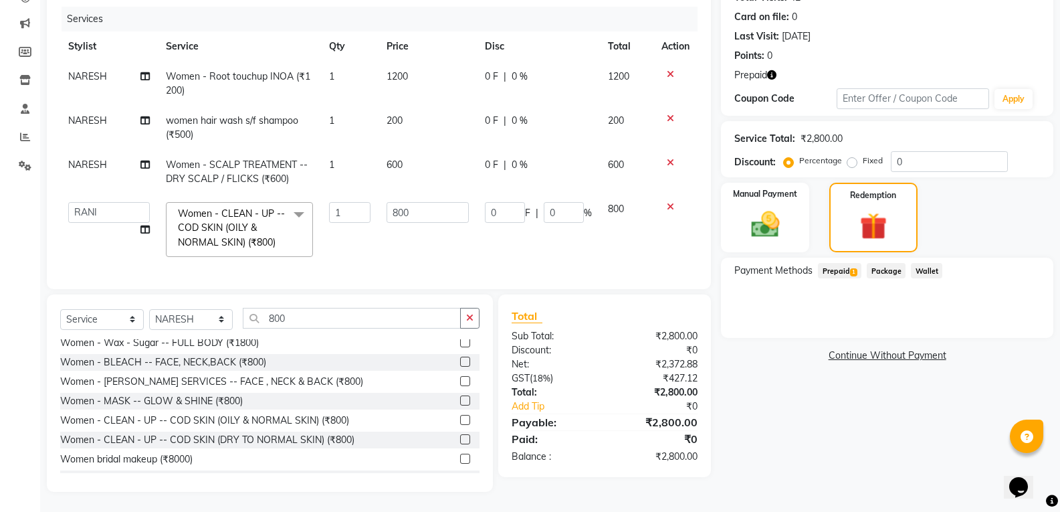
click at [850, 263] on span "Prepaid 1" at bounding box center [839, 270] width 43 height 15
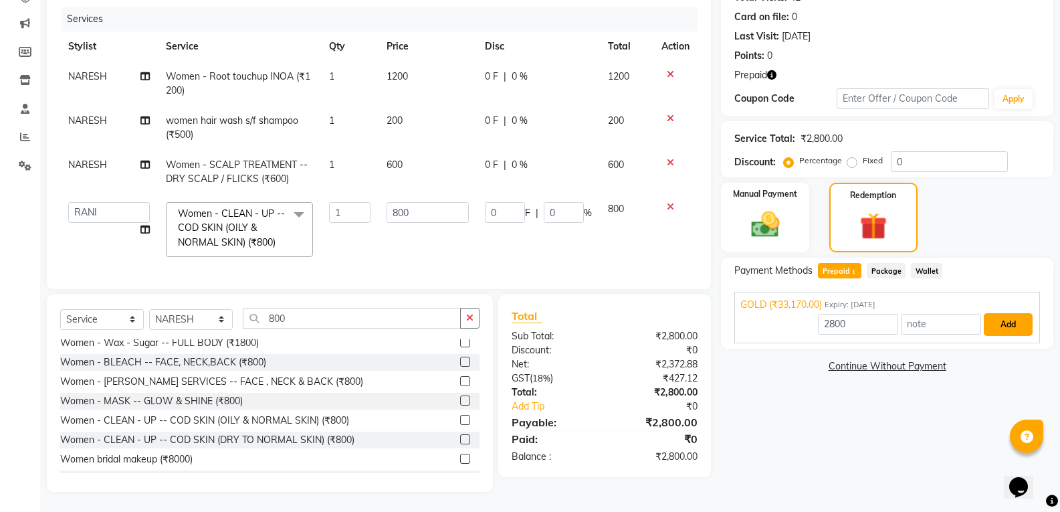
click at [1007, 320] on button "Add" at bounding box center [1008, 324] width 49 height 23
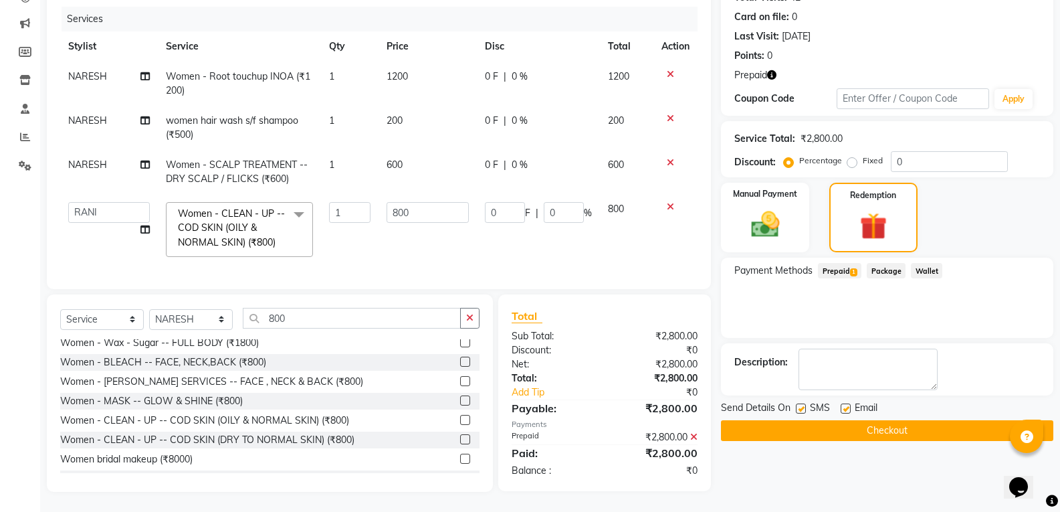
click at [975, 420] on button "Checkout" at bounding box center [887, 430] width 332 height 21
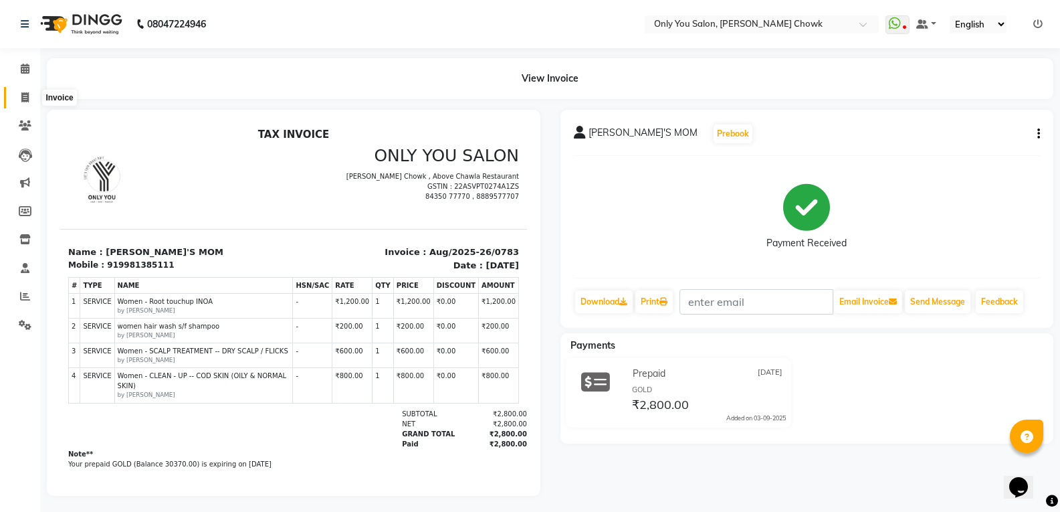
click at [21, 93] on icon at bounding box center [24, 97] width 7 height 10
select select "service"
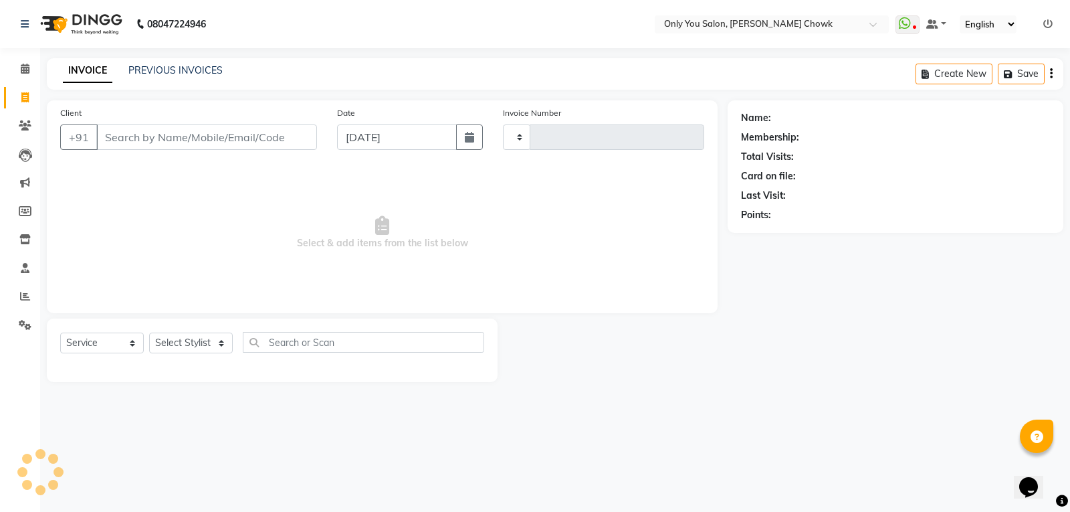
type input "0784"
select select "8713"
select select "package"
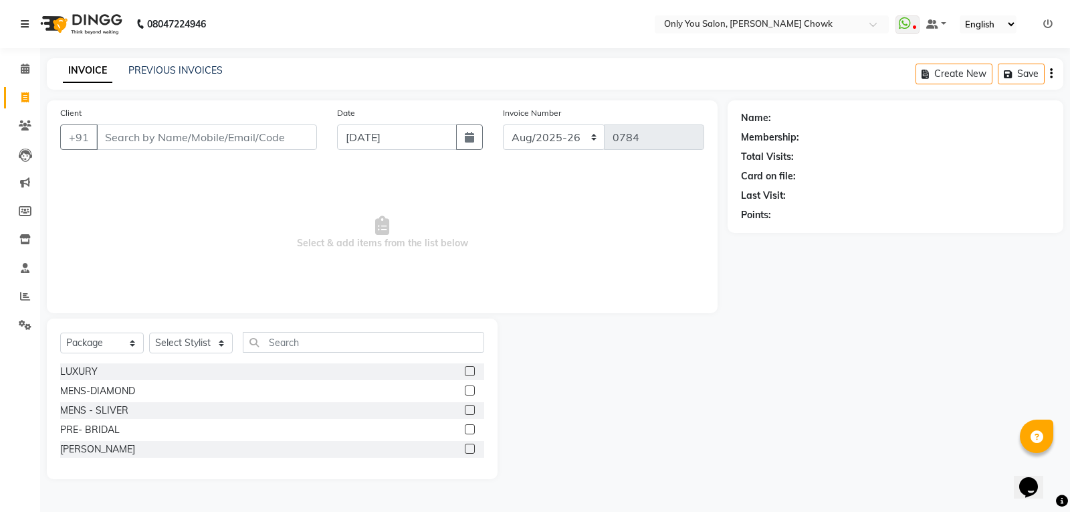
click at [29, 24] on icon at bounding box center [25, 23] width 8 height 9
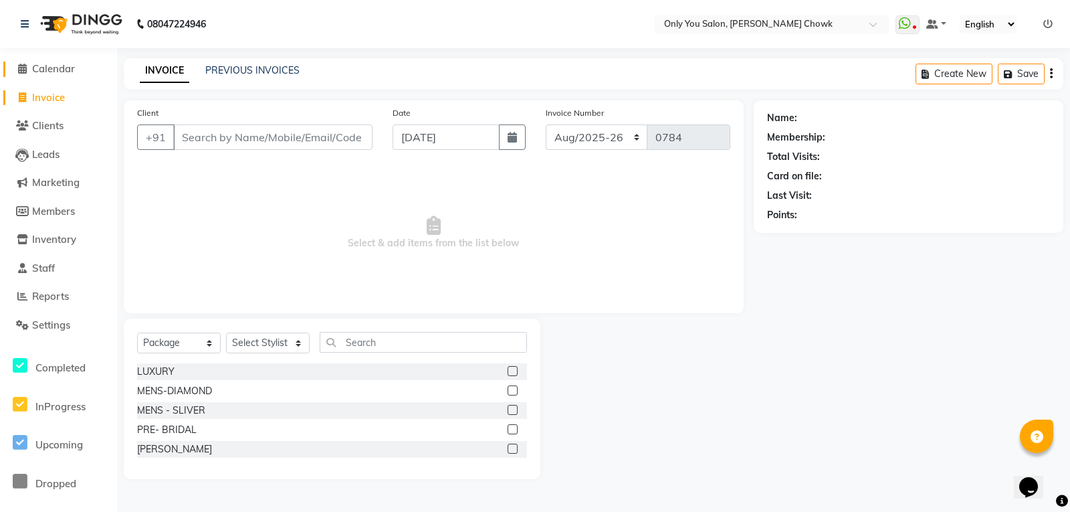
click at [27, 68] on span at bounding box center [22, 69] width 20 height 15
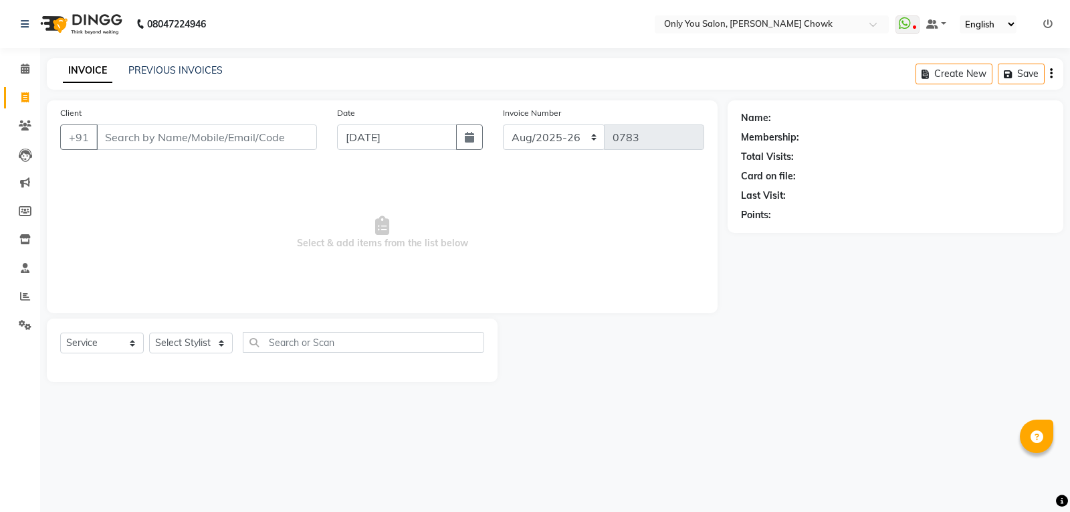
select select "8713"
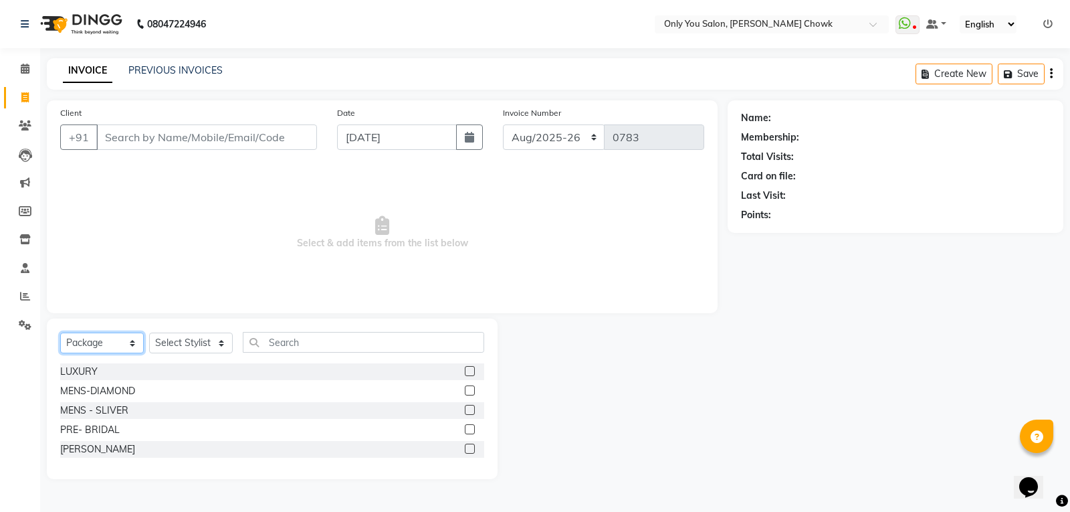
click at [86, 343] on select "Select Service Product Membership Package Voucher Prepaid Gift Card" at bounding box center [102, 342] width 84 height 21
select select "service"
click at [60, 332] on select "Select Service Product Membership Package Voucher Prepaid Gift Card" at bounding box center [102, 342] width 84 height 21
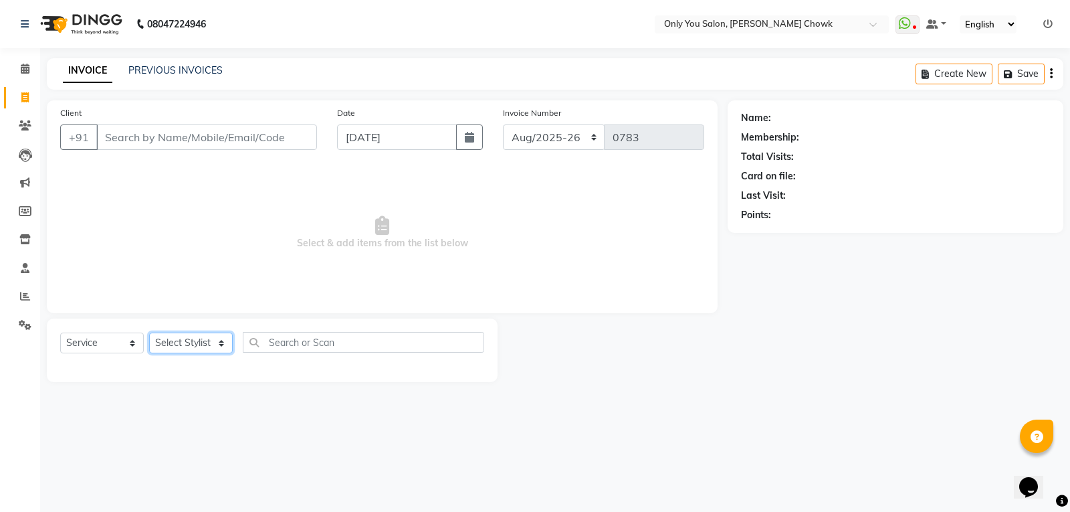
click at [192, 346] on select "Select Stylist [PERSON_NAME] [PERSON_NAME] [PERSON_NAME] MAMTA [PERSON_NAME] [P…" at bounding box center [191, 342] width 84 height 21
select select "88527"
click at [149, 332] on select "Select Stylist [PERSON_NAME] [PERSON_NAME] [PERSON_NAME] MAMTA [PERSON_NAME] [P…" at bounding box center [191, 342] width 84 height 21
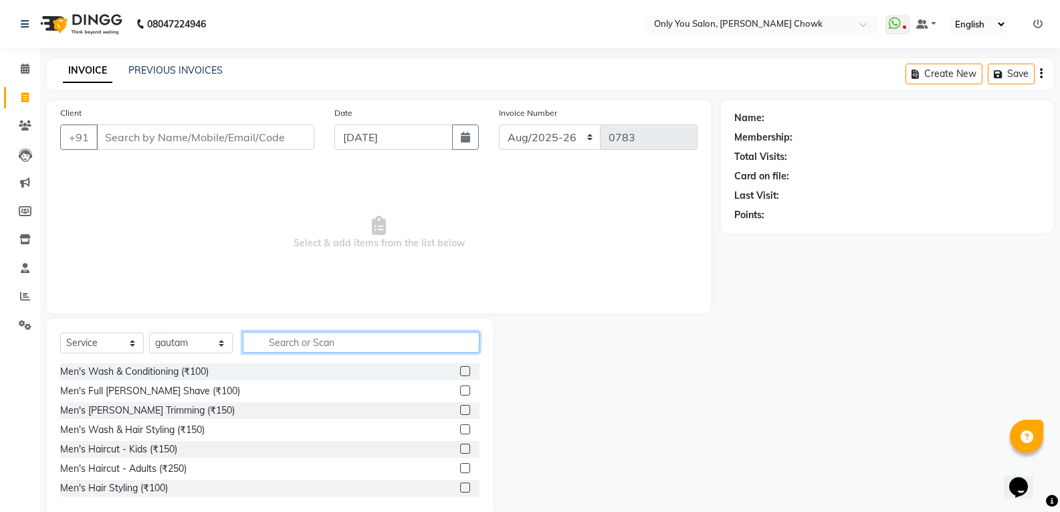
click at [319, 334] on input "text" at bounding box center [361, 342] width 237 height 21
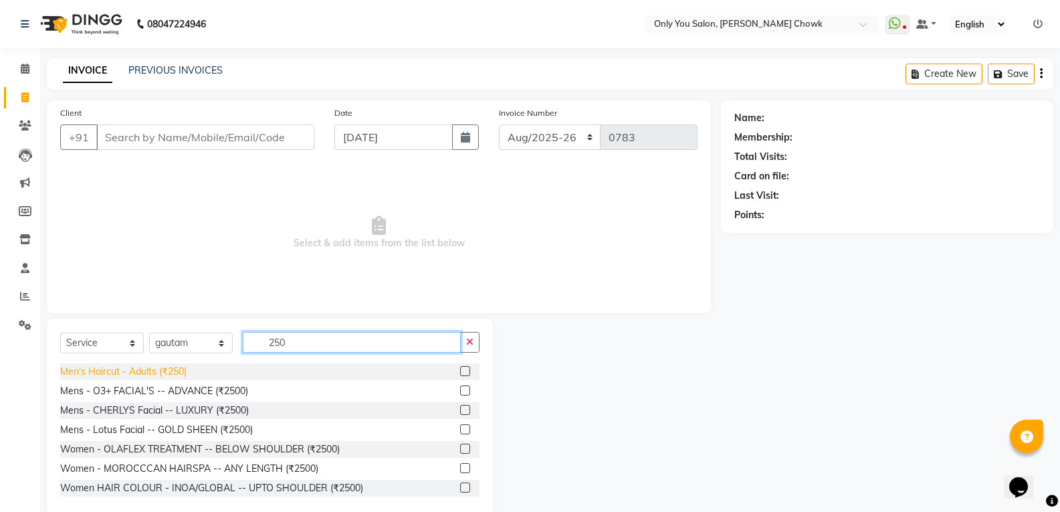
type input "250"
click at [110, 369] on div "Men's Haircut - Adults (₹250)" at bounding box center [123, 372] width 126 height 14
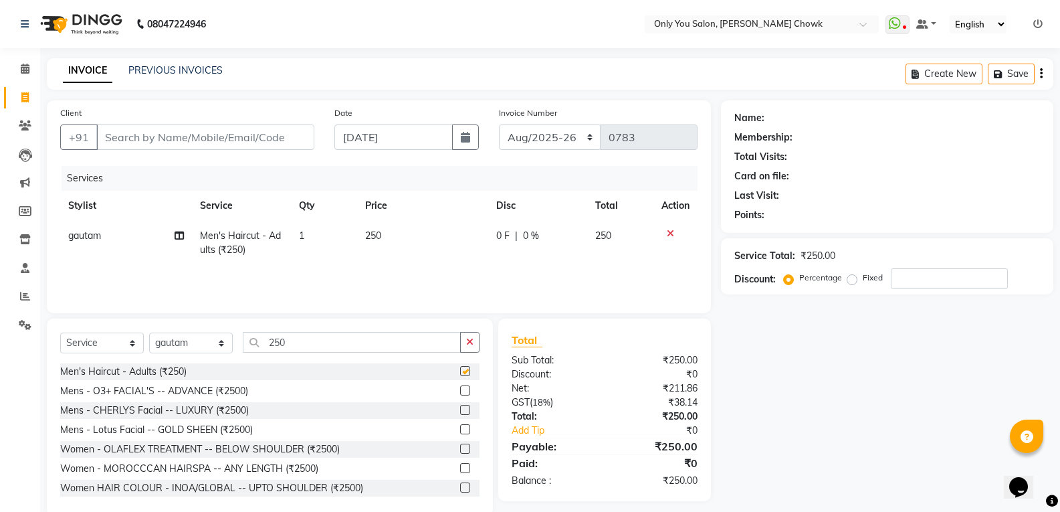
checkbox input "false"
click at [183, 144] on input "Client" at bounding box center [205, 136] width 218 height 25
type input "s"
type input "0"
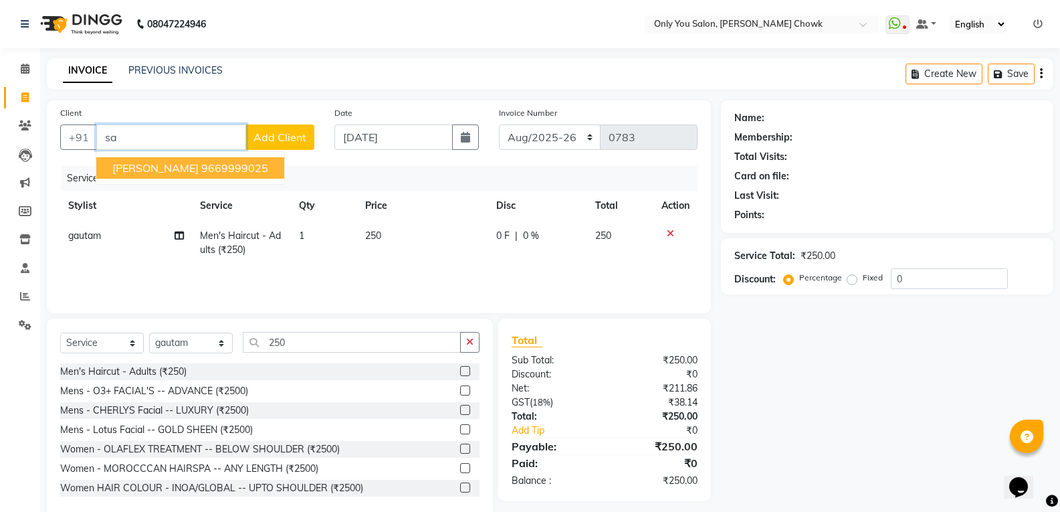
type input "s"
click at [171, 166] on span "7987315" at bounding box center [188, 167] width 47 height 13
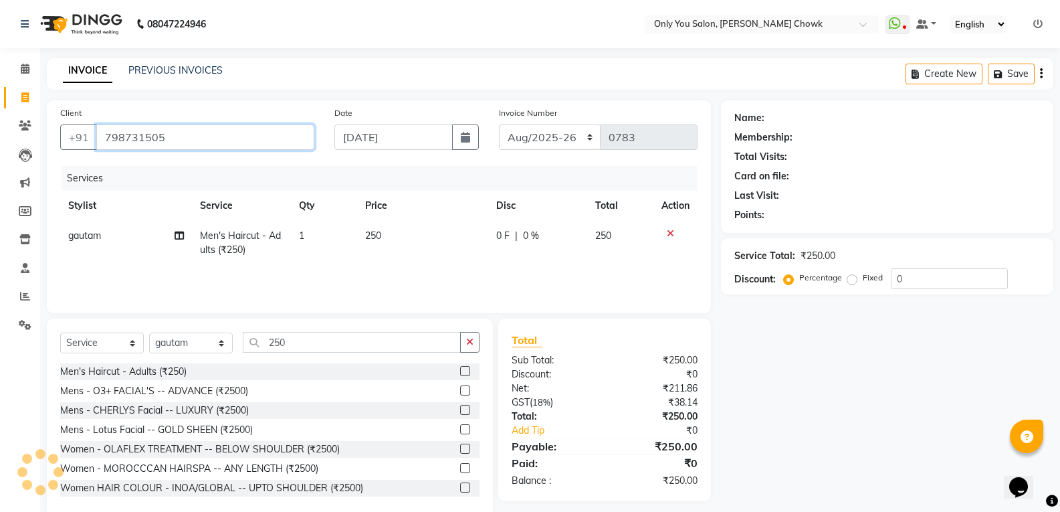
type input "798731505"
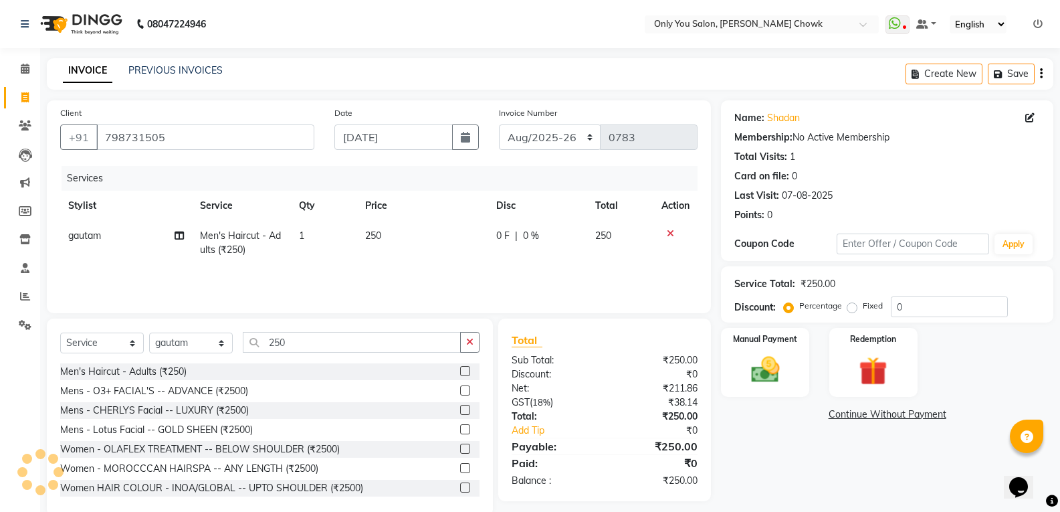
scroll to position [24, 0]
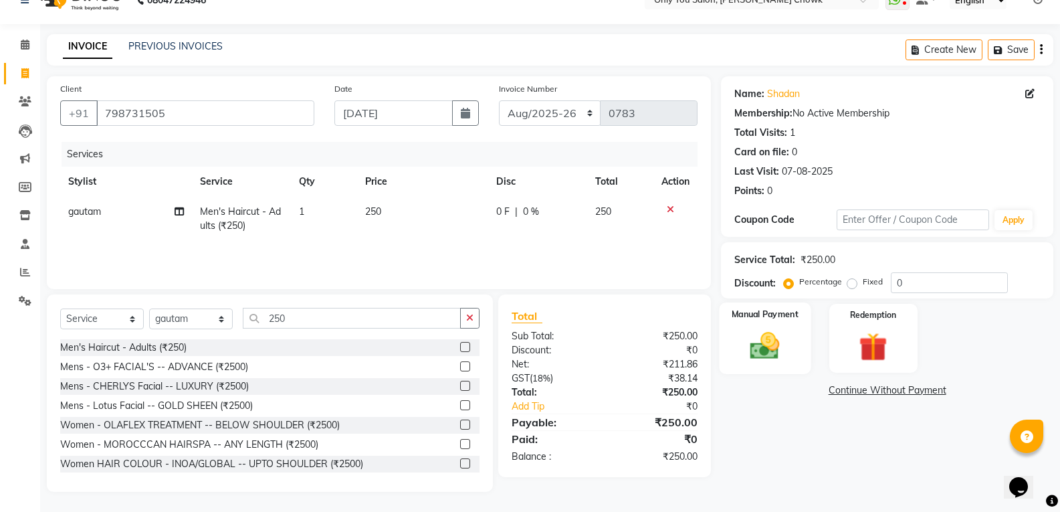
click at [779, 367] on div "Manual Payment" at bounding box center [766, 338] width 92 height 72
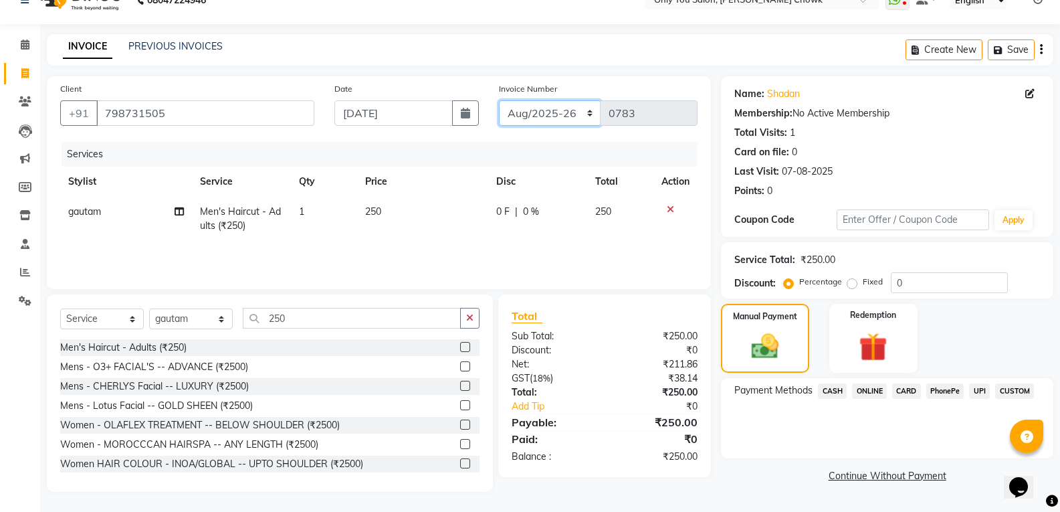
click at [548, 110] on select "[DATE]-[DATE]-26 TRD/2025" at bounding box center [550, 112] width 102 height 25
select select "8714"
click at [499, 100] on select "[DATE]-[DATE]-26 TRD/2025" at bounding box center [550, 112] width 102 height 25
type input "0695"
click at [828, 389] on span "CASH" at bounding box center [832, 390] width 29 height 15
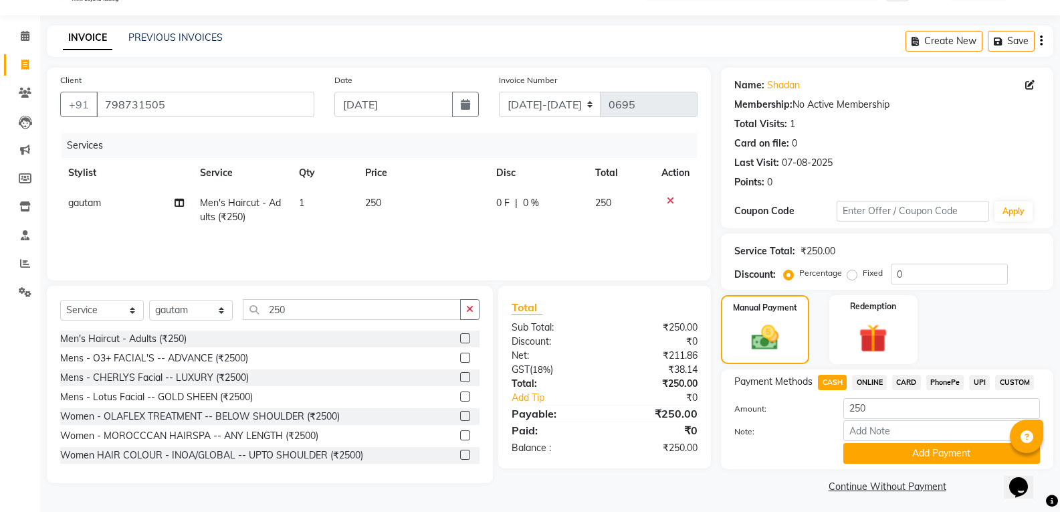
scroll to position [37, 0]
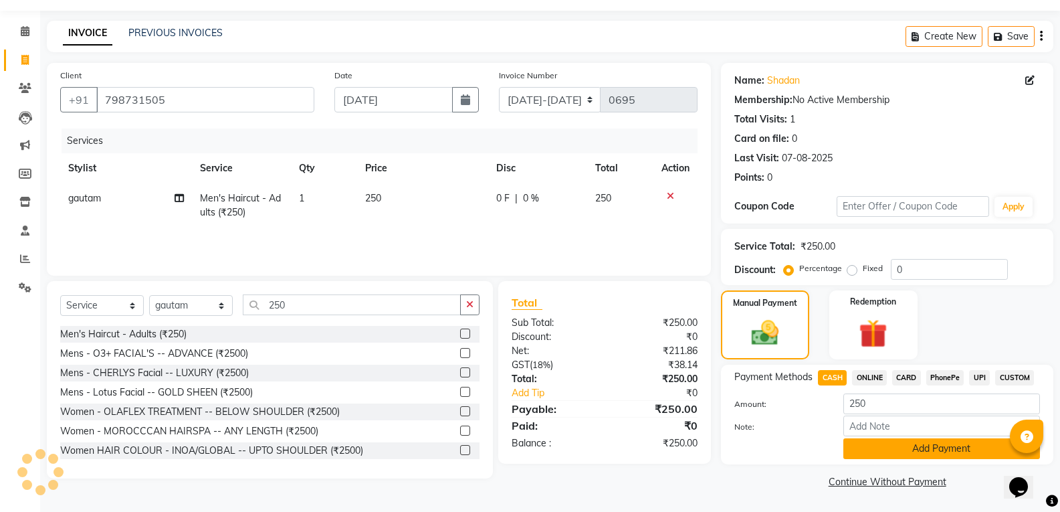
click at [902, 451] on button "Add Payment" at bounding box center [941, 448] width 197 height 21
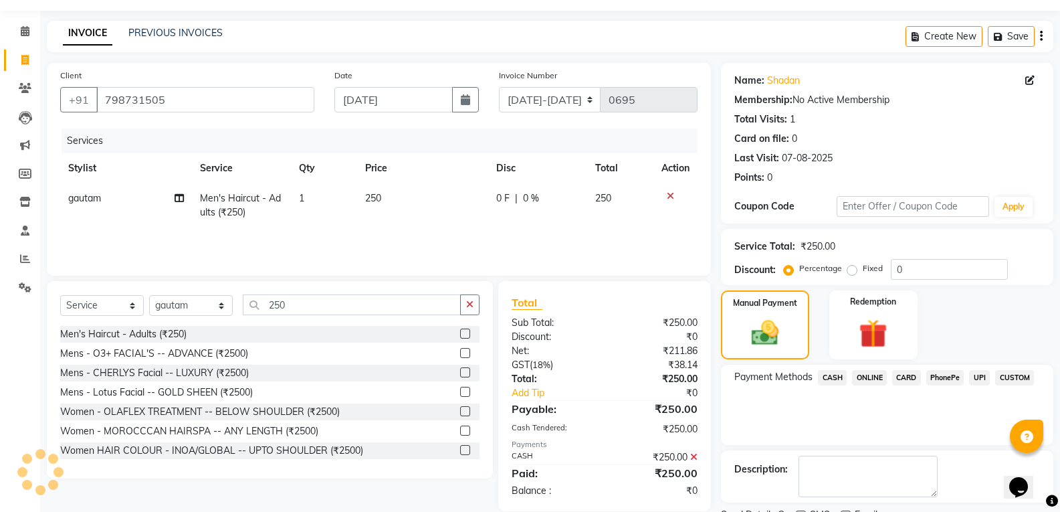
scroll to position [94, 0]
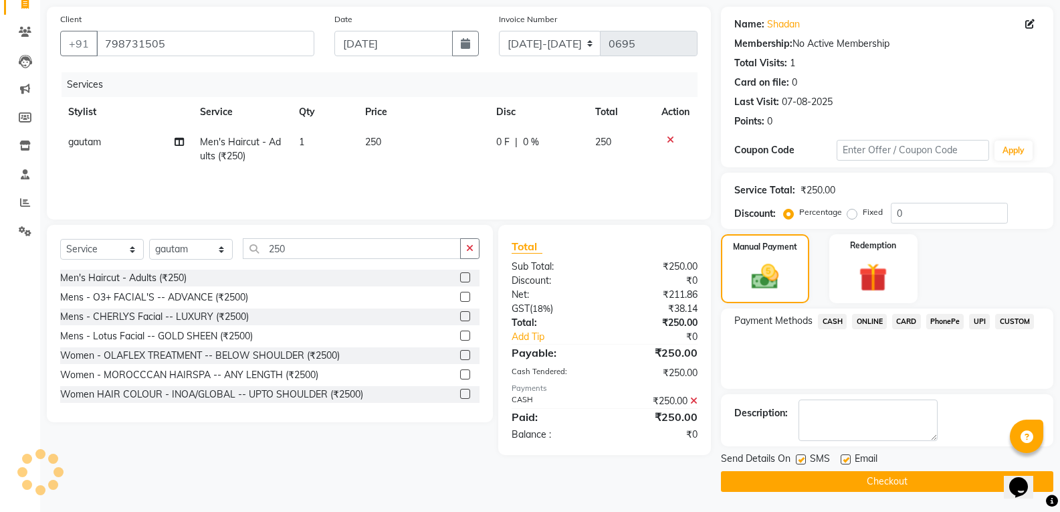
click at [916, 471] on button "Checkout" at bounding box center [887, 481] width 332 height 21
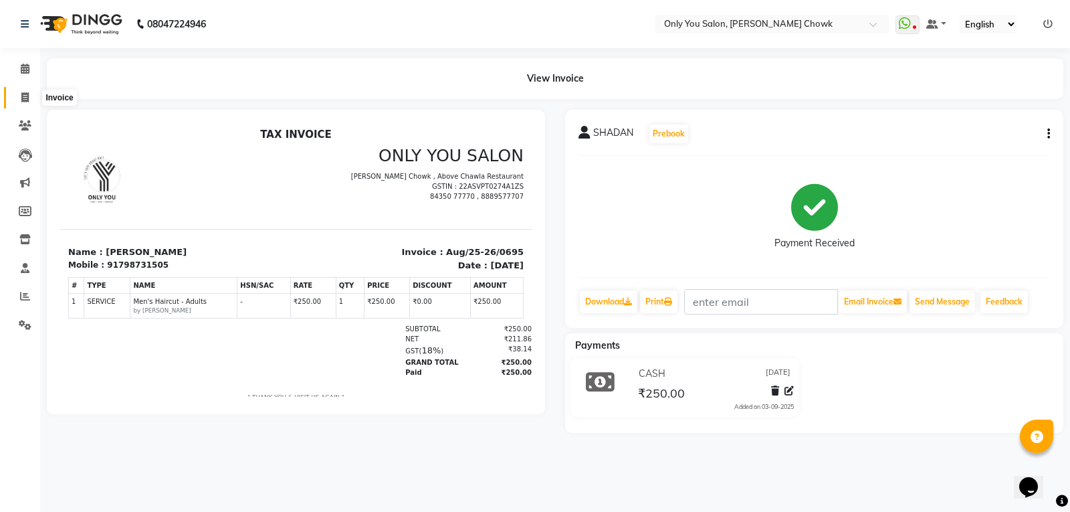
click at [23, 102] on icon at bounding box center [24, 97] width 7 height 10
select select "8713"
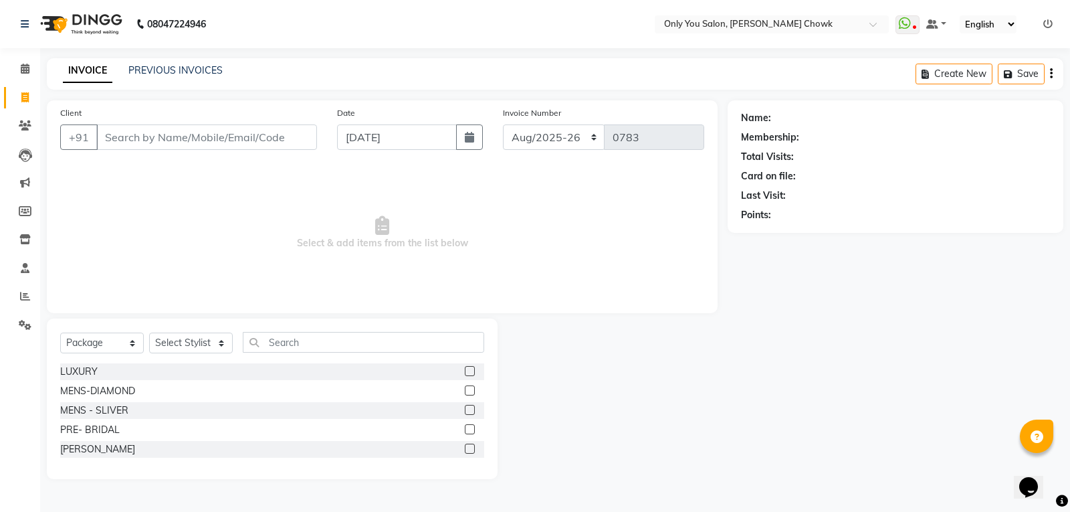
click at [102, 324] on div "Select Service Product Membership Package Voucher Prepaid Gift Card Select Styl…" at bounding box center [272, 398] width 451 height 161
click at [80, 348] on select "Select Service Product Membership Package Voucher Prepaid Gift Card" at bounding box center [102, 342] width 84 height 21
select select "service"
click at [60, 332] on select "Select Service Product Membership Package Voucher Prepaid Gift Card" at bounding box center [102, 342] width 84 height 21
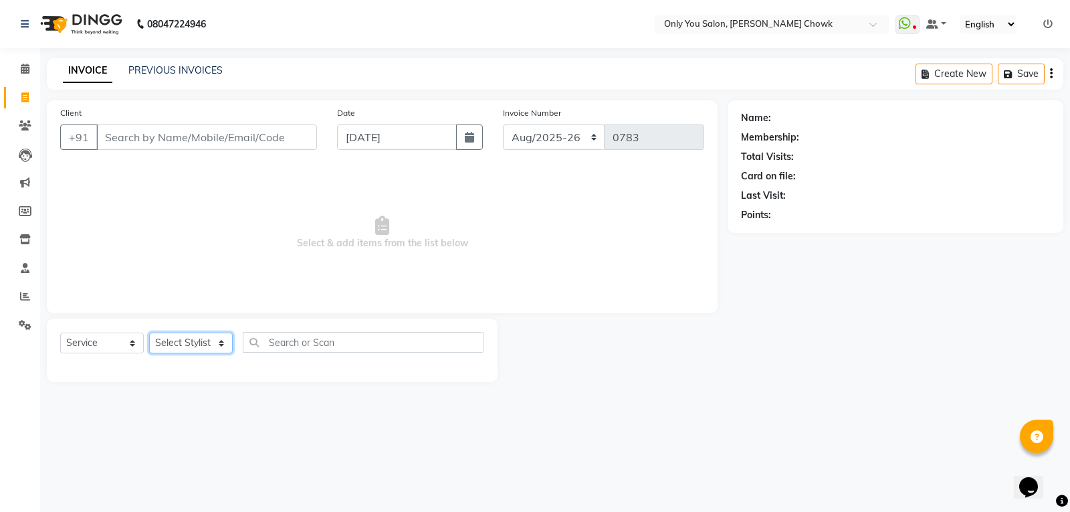
click at [177, 349] on select "Select Stylist [PERSON_NAME] [PERSON_NAME] [PERSON_NAME] MAMTA [PERSON_NAME] [P…" at bounding box center [191, 342] width 84 height 21
select select "22488"
click at [149, 332] on select "Select Stylist [PERSON_NAME] [PERSON_NAME] [PERSON_NAME] MAMTA [PERSON_NAME] [P…" at bounding box center [191, 342] width 84 height 21
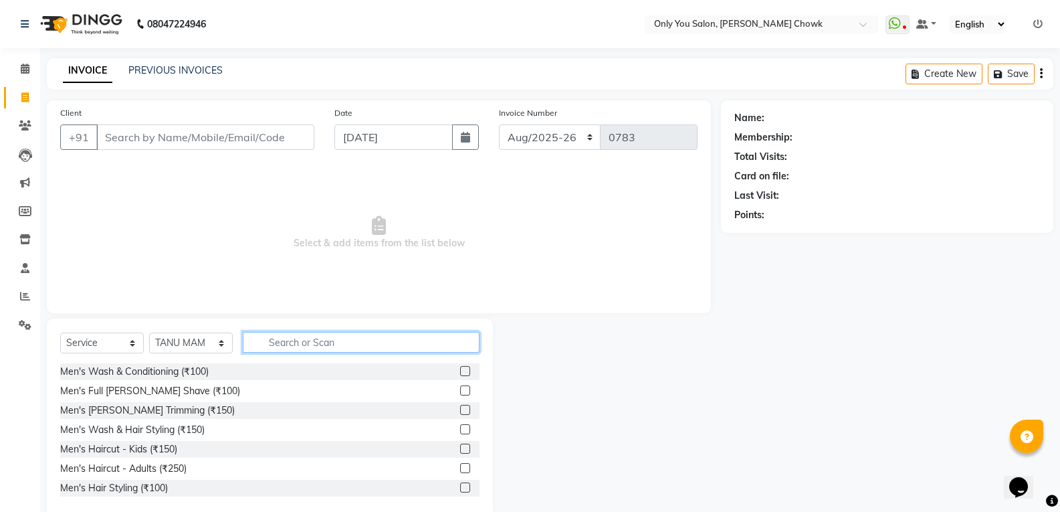
click at [344, 344] on input "text" at bounding box center [361, 342] width 237 height 21
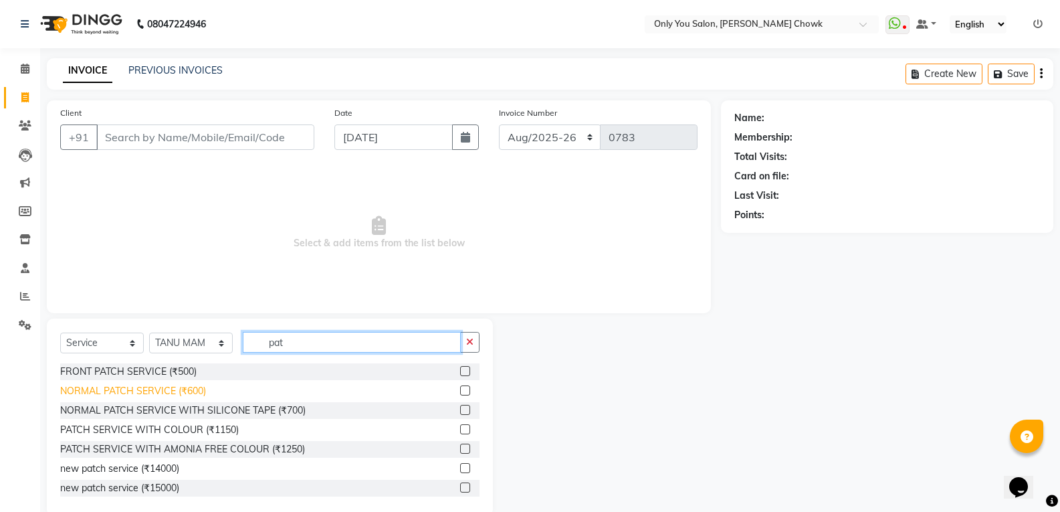
type input "pat"
click at [168, 391] on div "NORMAL PATCH SERVICE (₹600)" at bounding box center [133, 391] width 146 height 14
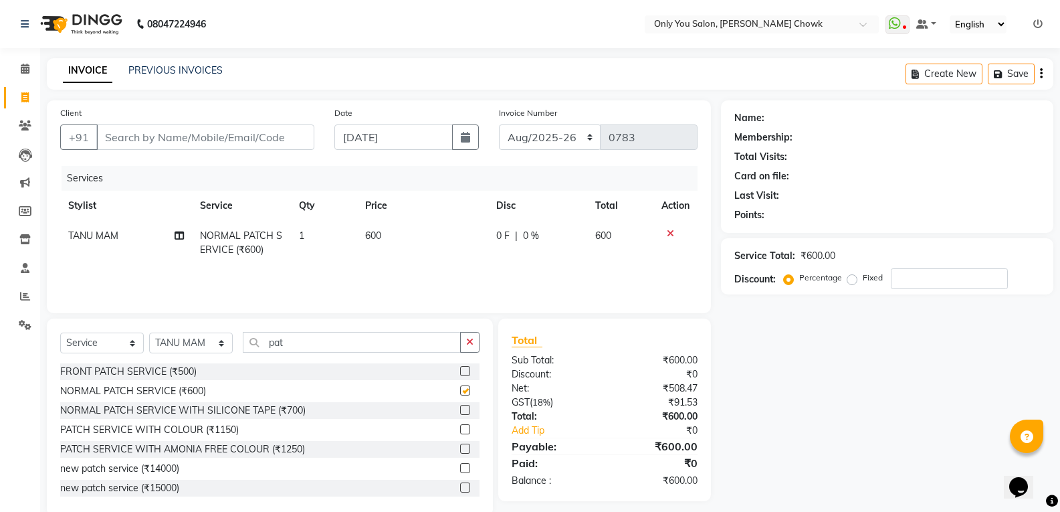
checkbox input "false"
click at [407, 227] on td "600" at bounding box center [423, 243] width 132 height 44
select select "22488"
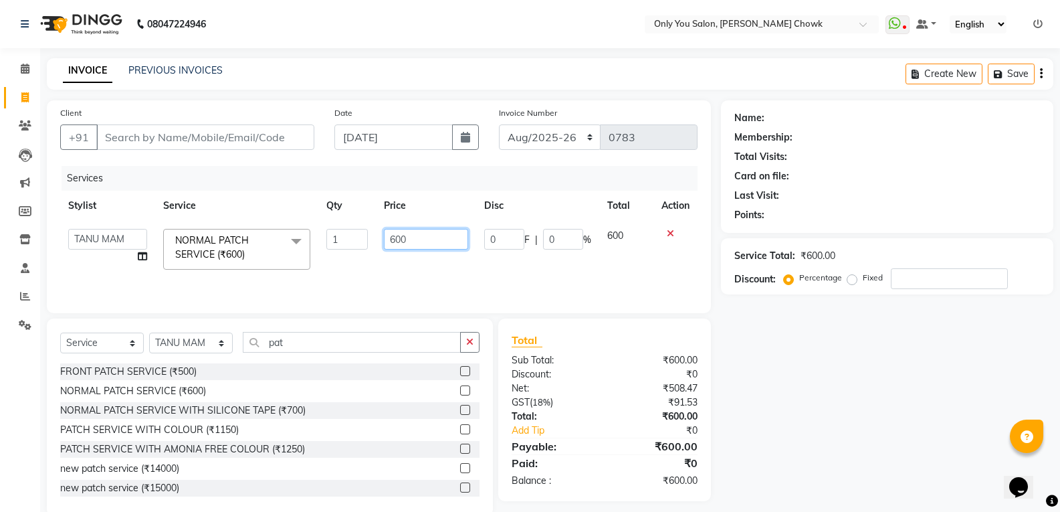
click at [426, 239] on input "600" at bounding box center [426, 239] width 84 height 21
click at [436, 231] on input "600" at bounding box center [426, 239] width 84 height 21
type input "6"
type input "400"
click at [898, 391] on div "Name: Membership: Total Visits: Card on file: Last Visit: Points: Service Total…" at bounding box center [892, 307] width 342 height 415
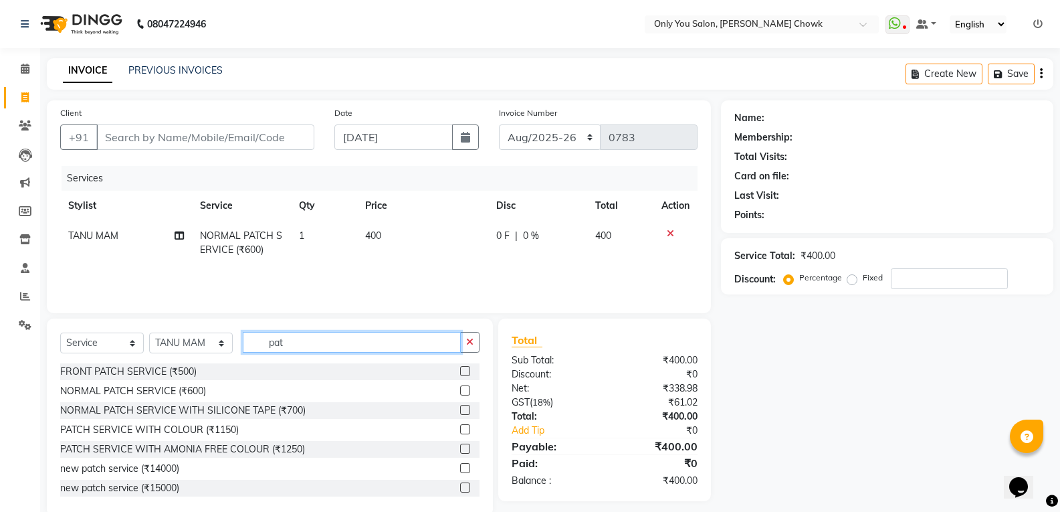
click at [320, 338] on input "pat" at bounding box center [352, 342] width 218 height 21
type input "p"
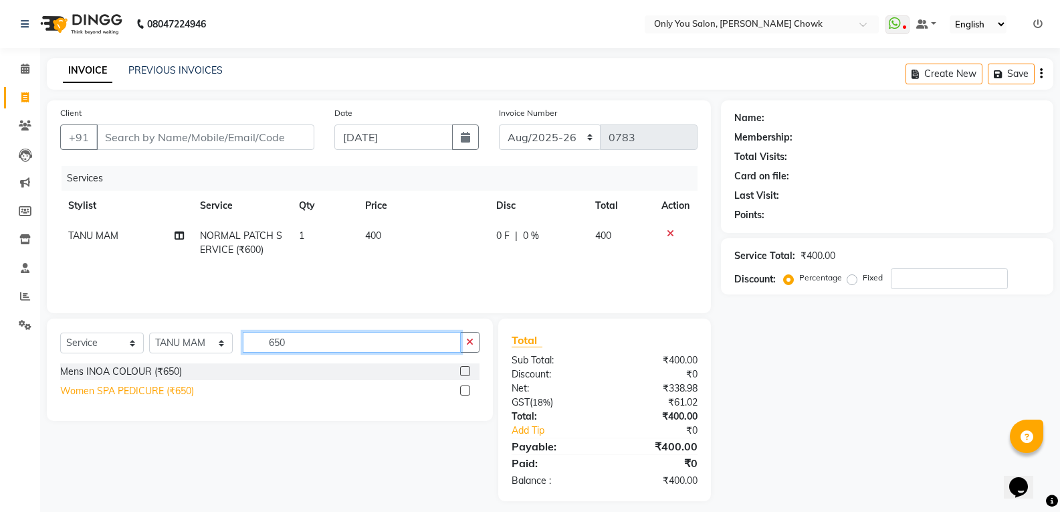
type input "650"
click at [134, 390] on div "Women SPA PEDICURE (₹650)" at bounding box center [127, 391] width 134 height 14
checkbox input "false"
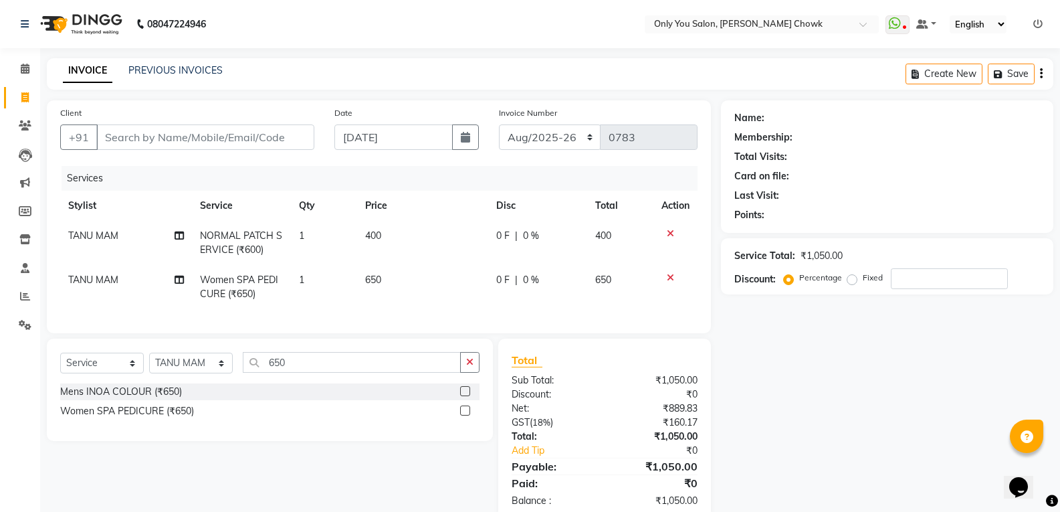
drag, startPoint x: 672, startPoint y: 277, endPoint x: 613, endPoint y: 300, distance: 63.3
click at [670, 277] on icon at bounding box center [670, 277] width 7 height 9
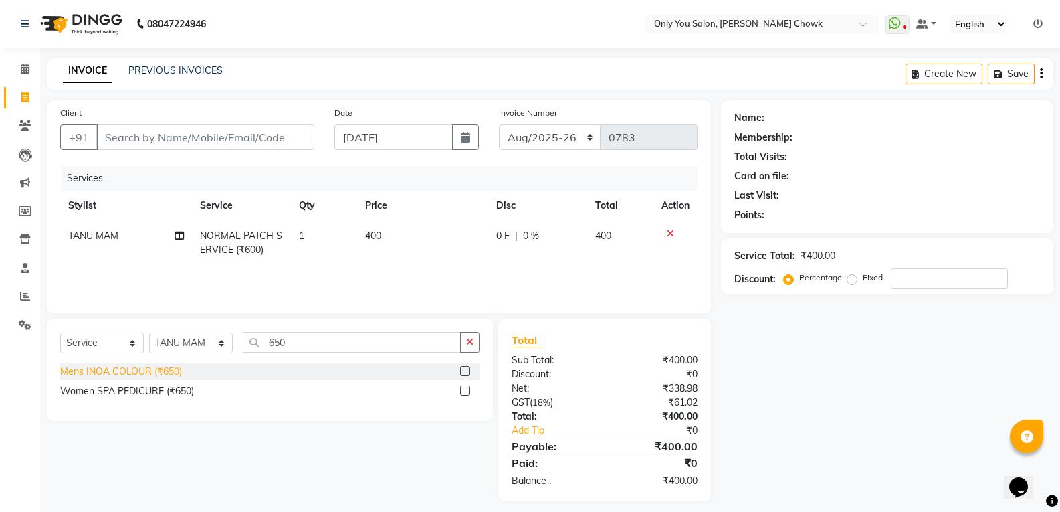
click at [165, 369] on div "Mens INOA COLOUR (₹650)" at bounding box center [121, 372] width 122 height 14
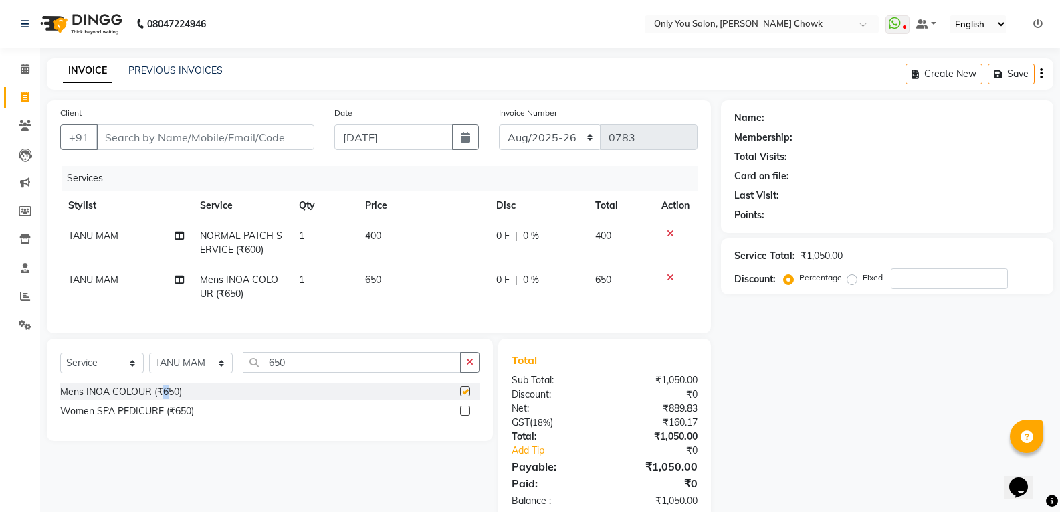
checkbox input "false"
click at [313, 365] on input "650" at bounding box center [352, 362] width 218 height 21
type input "6"
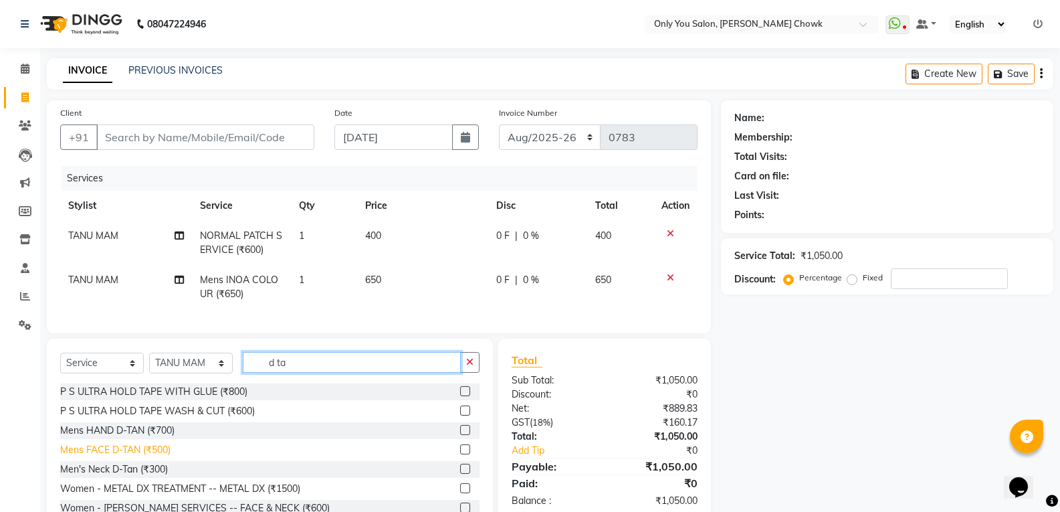
type input "d ta"
click at [159, 457] on div "Mens FACE D-TAN (₹500)" at bounding box center [115, 450] width 110 height 14
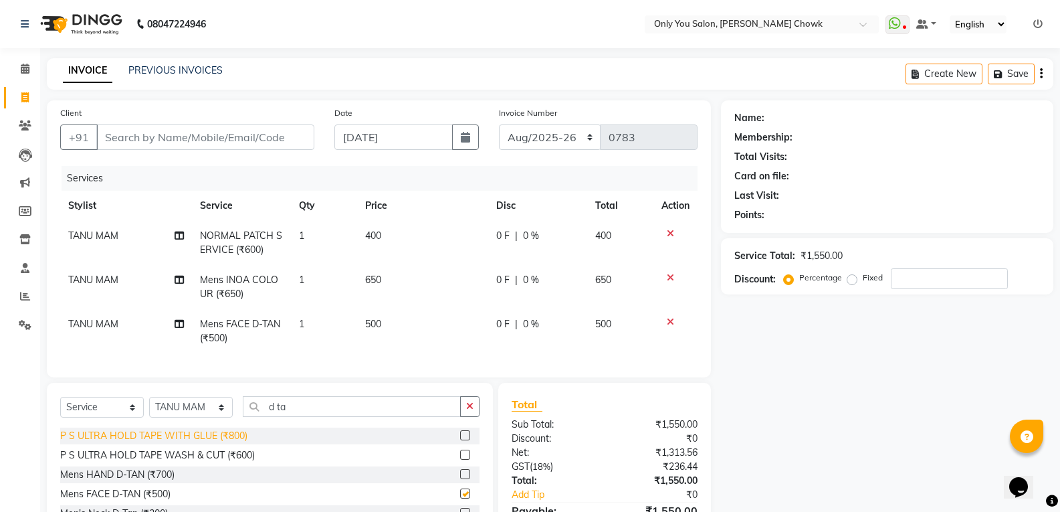
checkbox input "false"
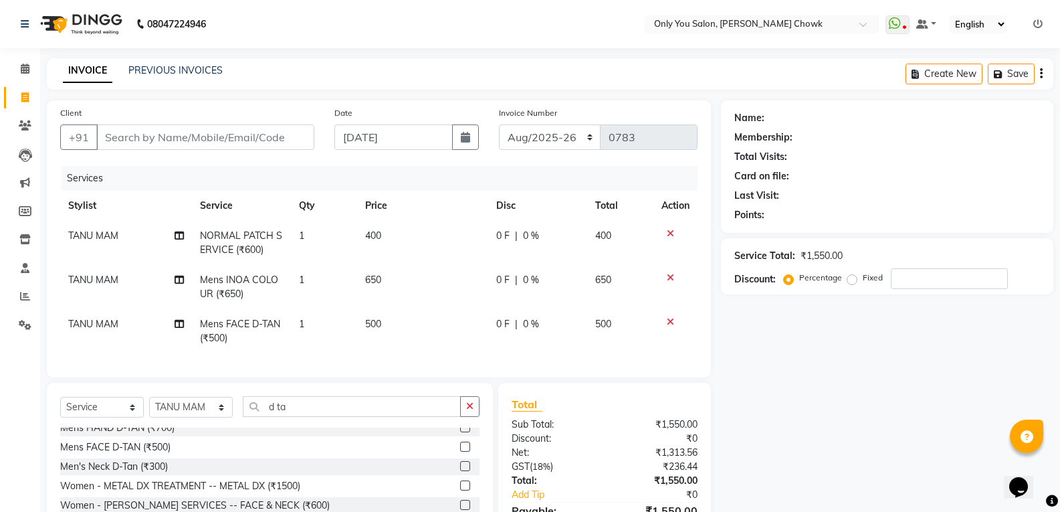
scroll to position [157, 0]
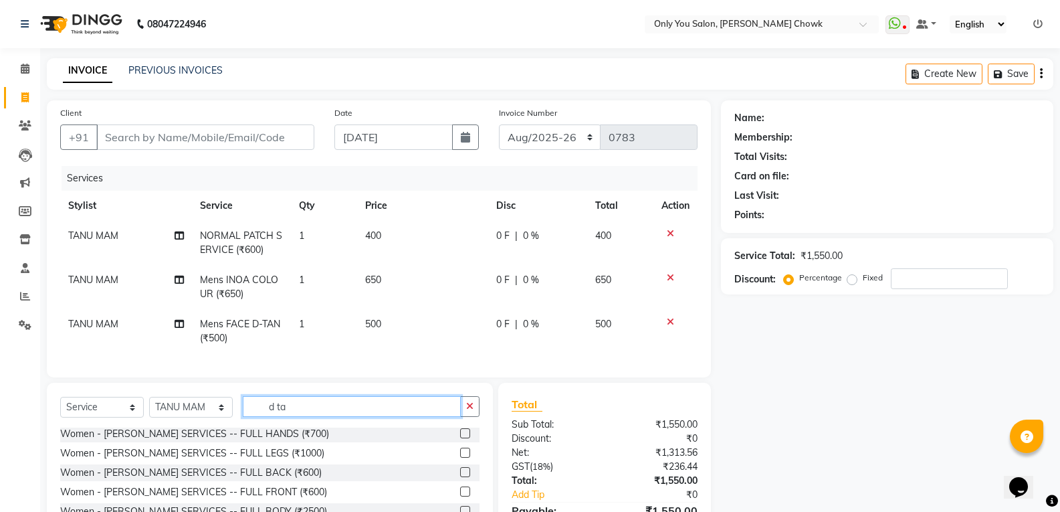
click at [331, 413] on input "d ta" at bounding box center [352, 406] width 218 height 21
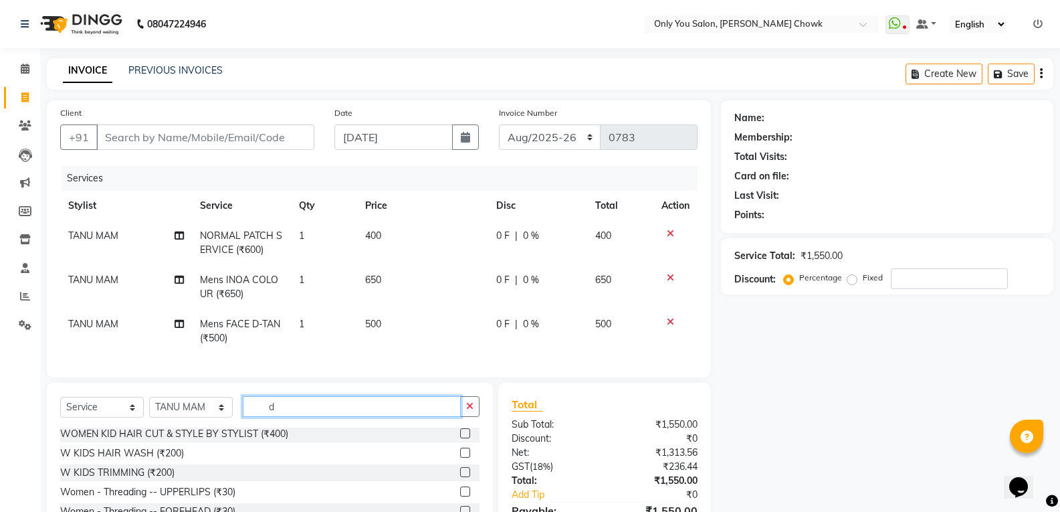
type input "d"
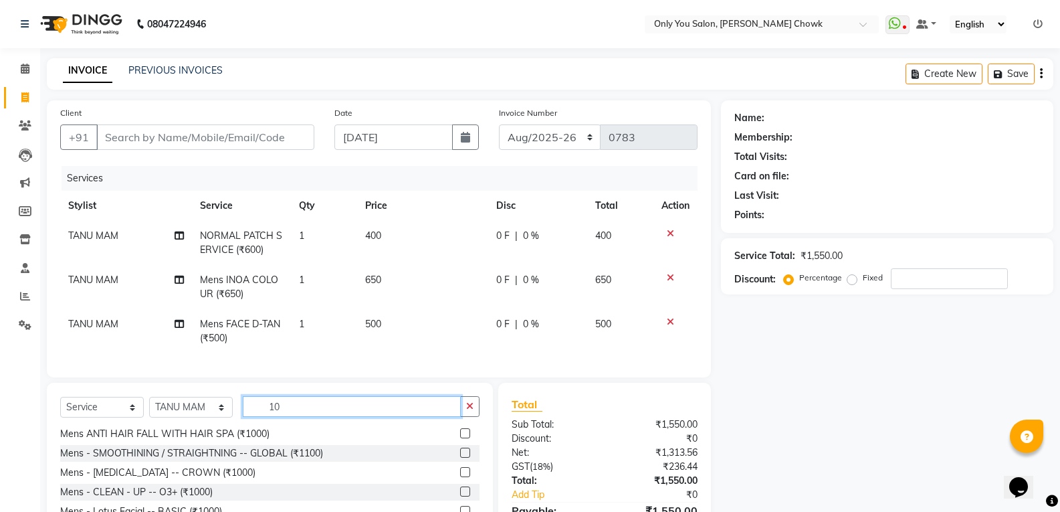
scroll to position [21, 0]
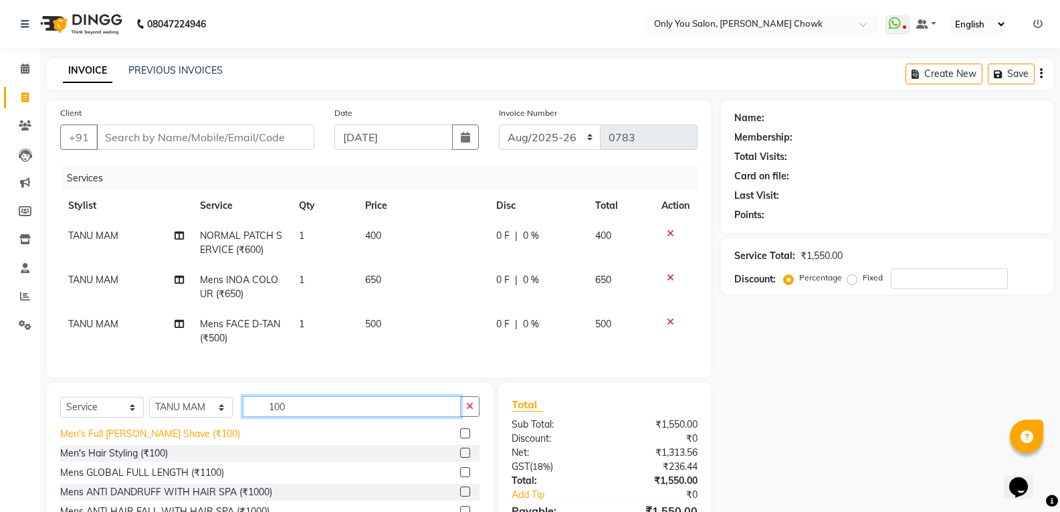
type input "100"
click at [186, 439] on div "Men's Full [PERSON_NAME] Shave (₹100)" at bounding box center [150, 434] width 180 height 14
checkbox input "false"
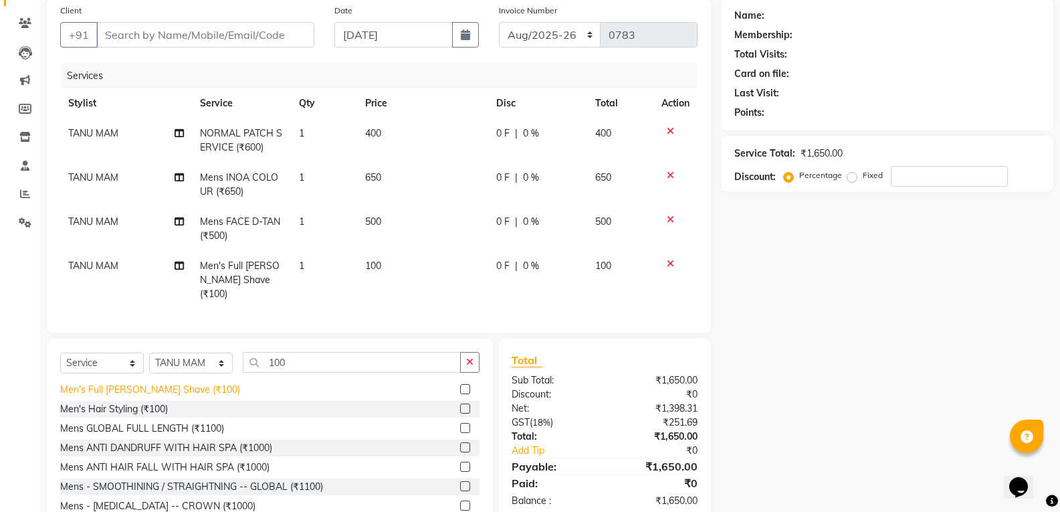
scroll to position [142, 0]
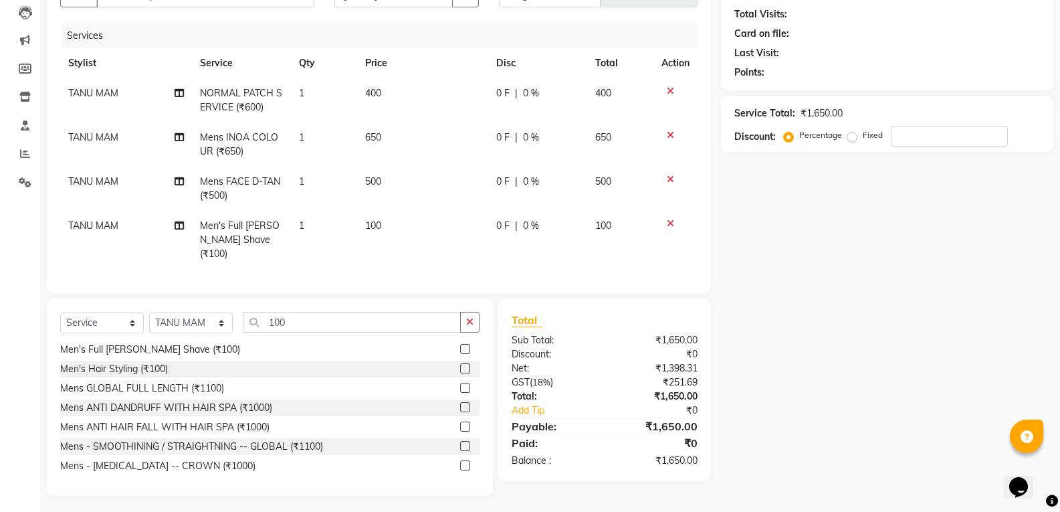
click at [386, 182] on td "500" at bounding box center [423, 189] width 132 height 44
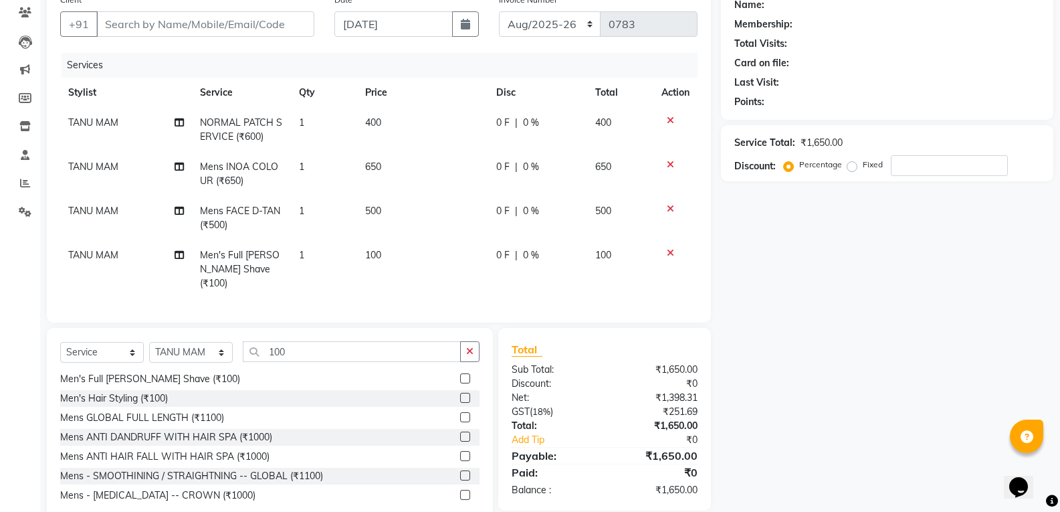
select select "22488"
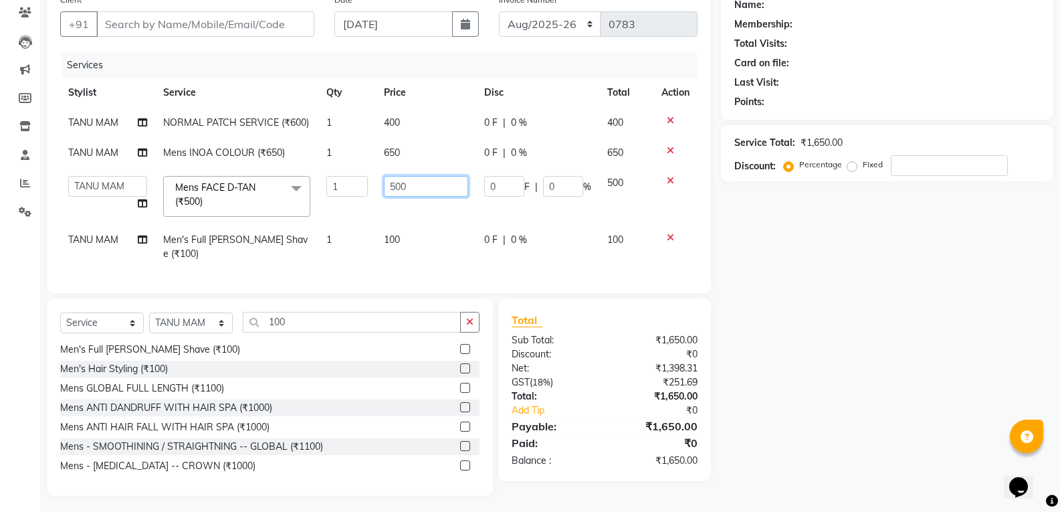
click at [411, 186] on input "500" at bounding box center [426, 186] width 84 height 21
type input "5"
type input "600"
click at [868, 310] on div "Name: Membership: Total Visits: Card on file: Last Visit: Points: Service Total…" at bounding box center [892, 241] width 342 height 508
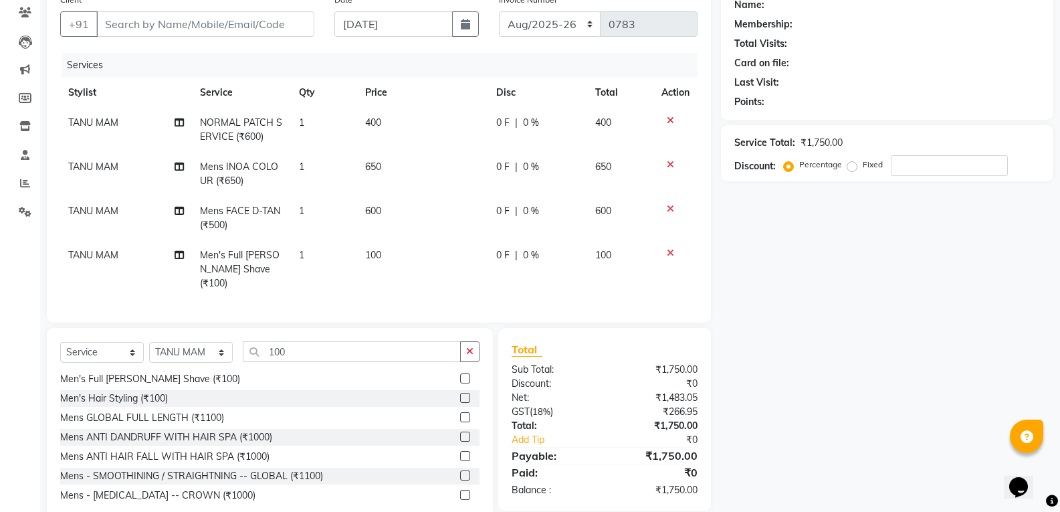
click at [76, 126] on span "TANU MAM" at bounding box center [93, 122] width 50 height 12
select select "22488"
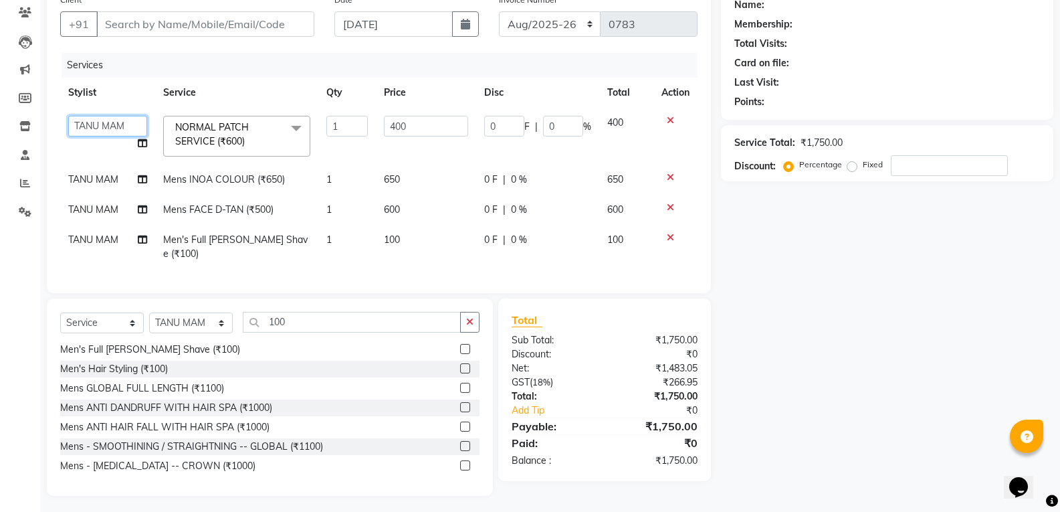
click at [86, 126] on select "[PERSON_NAME] [PERSON_NAME] [PERSON_NAME] MAMTA [PERSON_NAME] [PERSON_NAME] [PE…" at bounding box center [107, 126] width 79 height 21
select select "90002"
click at [82, 181] on span "TANU MAM" at bounding box center [93, 179] width 50 height 12
select select "22488"
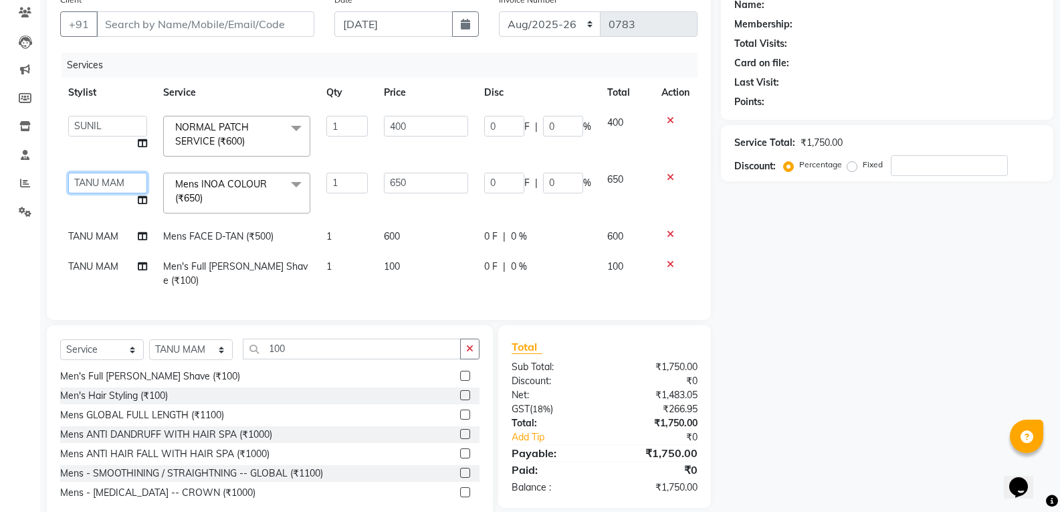
click at [82, 181] on select "[PERSON_NAME] [PERSON_NAME] [PERSON_NAME] MAMTA [PERSON_NAME] [PERSON_NAME] [PE…" at bounding box center [107, 183] width 79 height 21
select select "90002"
click at [97, 236] on span "TANU MAM" at bounding box center [93, 236] width 50 height 12
select select "22488"
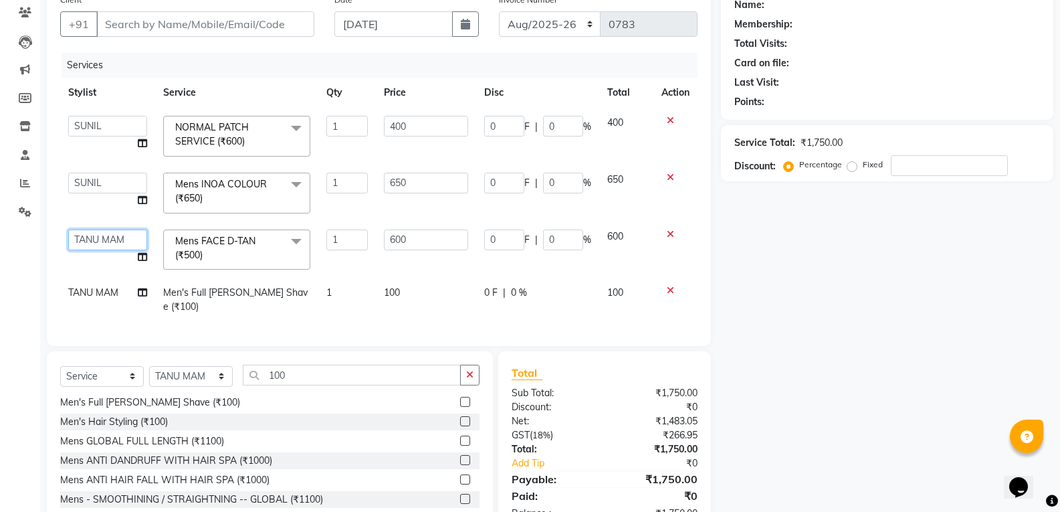
click at [98, 237] on select "[PERSON_NAME] [PERSON_NAME] [PERSON_NAME] MAMTA [PERSON_NAME] [PERSON_NAME] [PE…" at bounding box center [107, 239] width 79 height 21
select select "90002"
click at [116, 296] on span "TANU MAM" at bounding box center [93, 292] width 50 height 12
select select "22488"
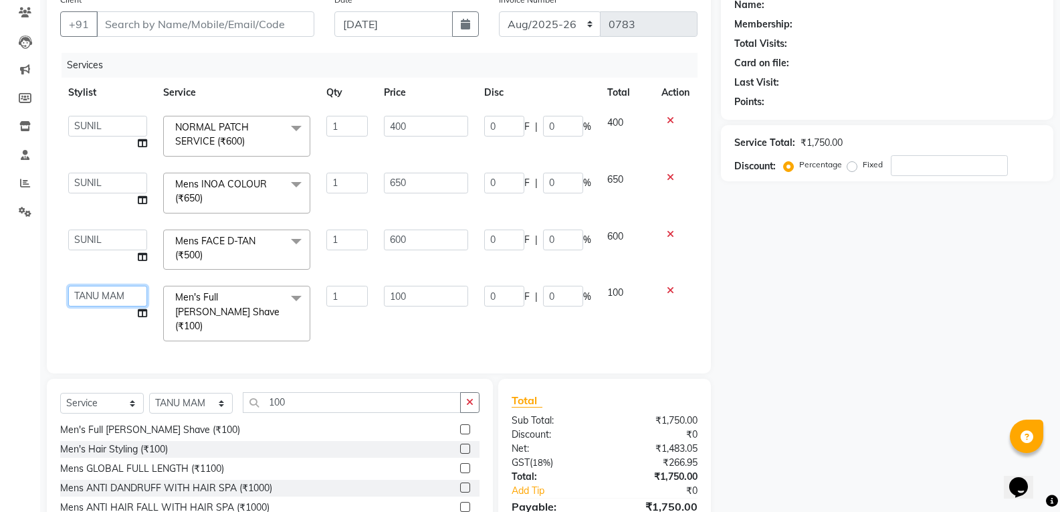
click at [115, 297] on select "[PERSON_NAME] [PERSON_NAME] [PERSON_NAME] MAMTA [PERSON_NAME] [PERSON_NAME] [PE…" at bounding box center [107, 296] width 79 height 21
select select "90002"
click at [932, 388] on div "Name: Membership: Total Visits: Card on file: Last Visit: Points: Service Total…" at bounding box center [892, 281] width 342 height 589
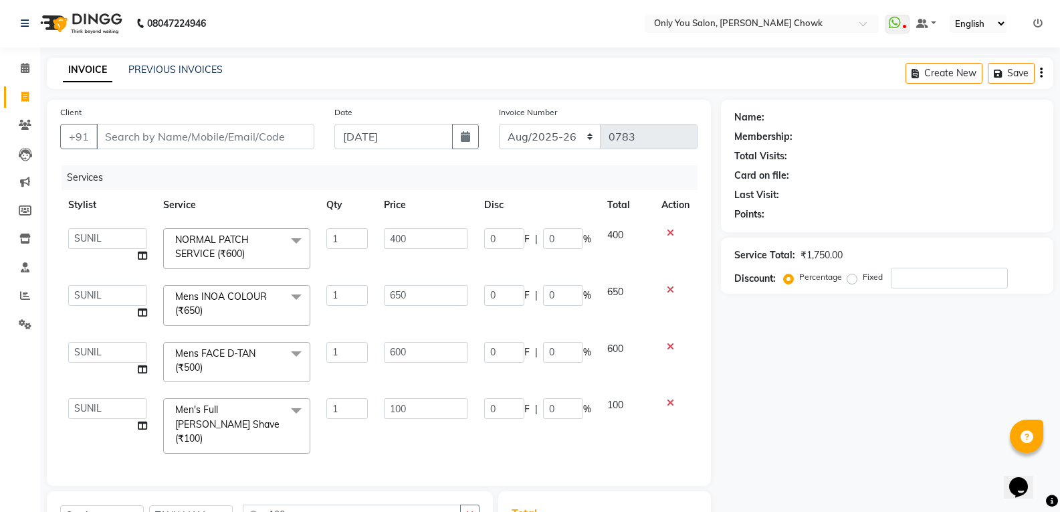
scroll to position [0, 0]
click at [184, 137] on input "Client" at bounding box center [205, 136] width 218 height 25
type input "8"
type input "0"
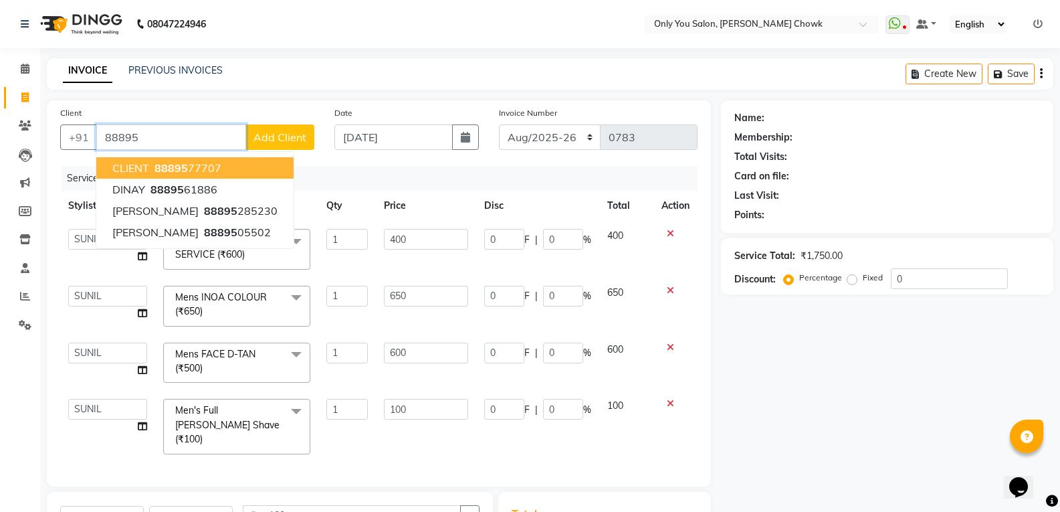
drag, startPoint x: 136, startPoint y: 175, endPoint x: 201, endPoint y: 175, distance: 64.9
click at [182, 175] on button "CLIENT 88895 77707" at bounding box center [194, 167] width 197 height 21
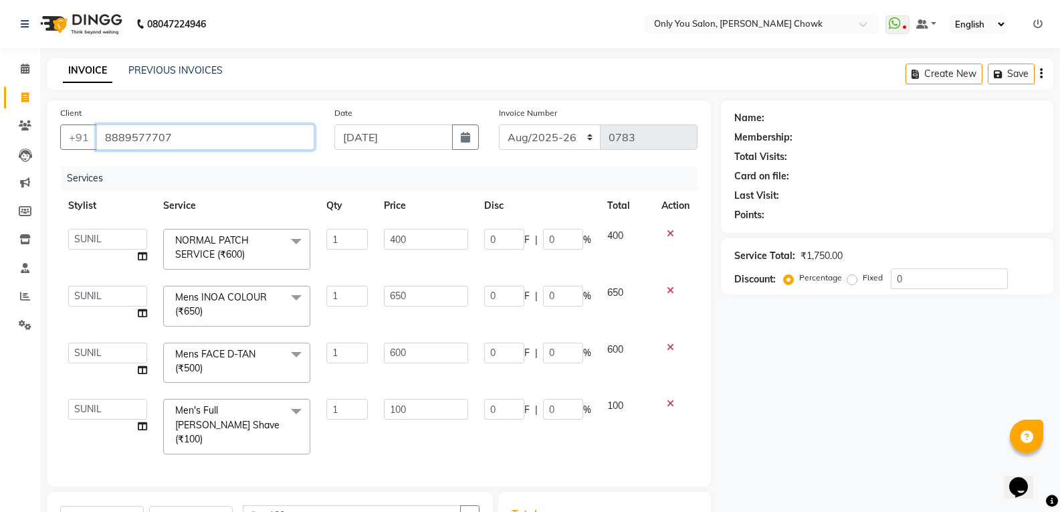
type input "8889577707"
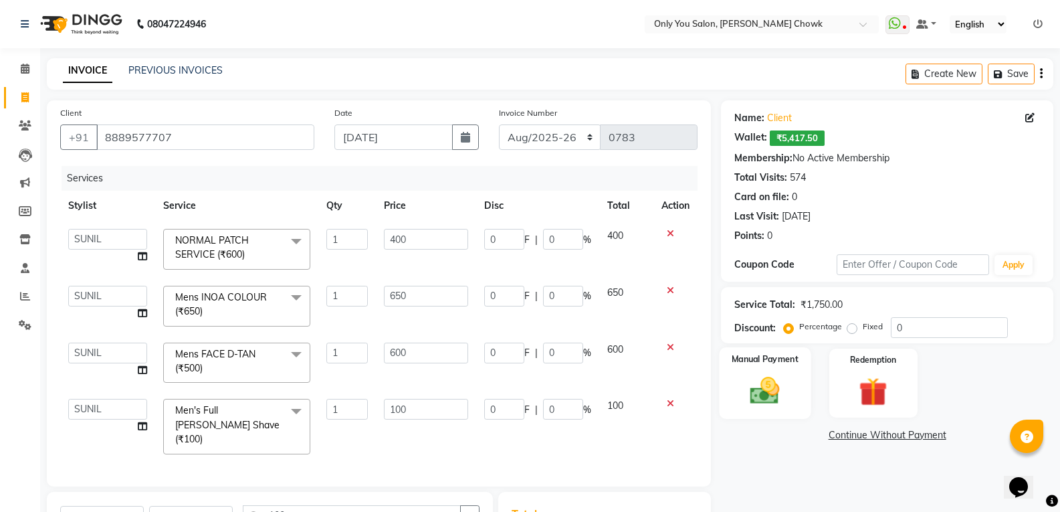
click at [793, 391] on div "Manual Payment" at bounding box center [766, 383] width 92 height 72
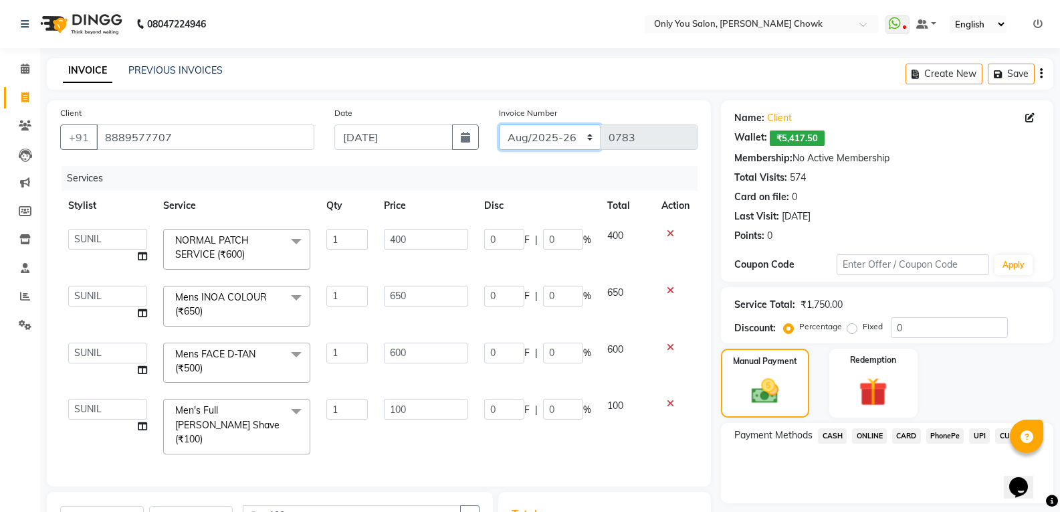
click at [575, 136] on select "[DATE]-[DATE]-26 TRD/2025" at bounding box center [550, 136] width 102 height 25
select select "8714"
click at [499, 124] on select "[DATE]-[DATE]-26 TRD/2025" at bounding box center [550, 136] width 102 height 25
type input "0696"
click at [829, 437] on span "CASH" at bounding box center [832, 435] width 29 height 15
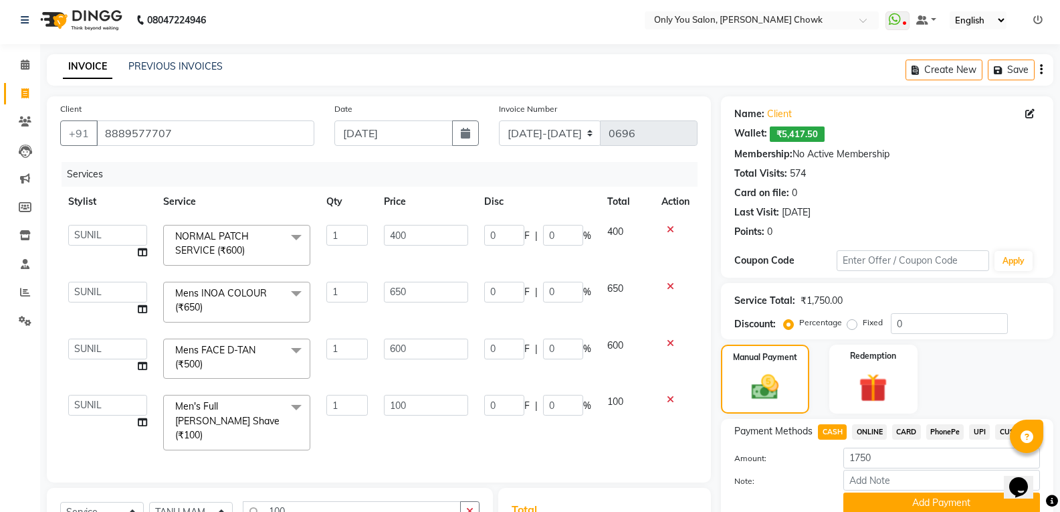
scroll to position [193, 0]
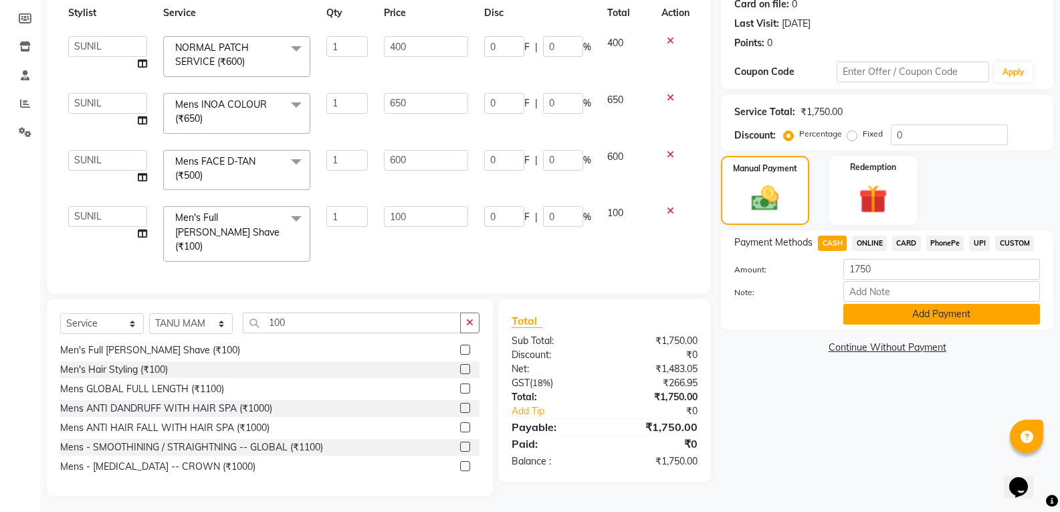
click at [917, 310] on button "Add Payment" at bounding box center [941, 314] width 197 height 21
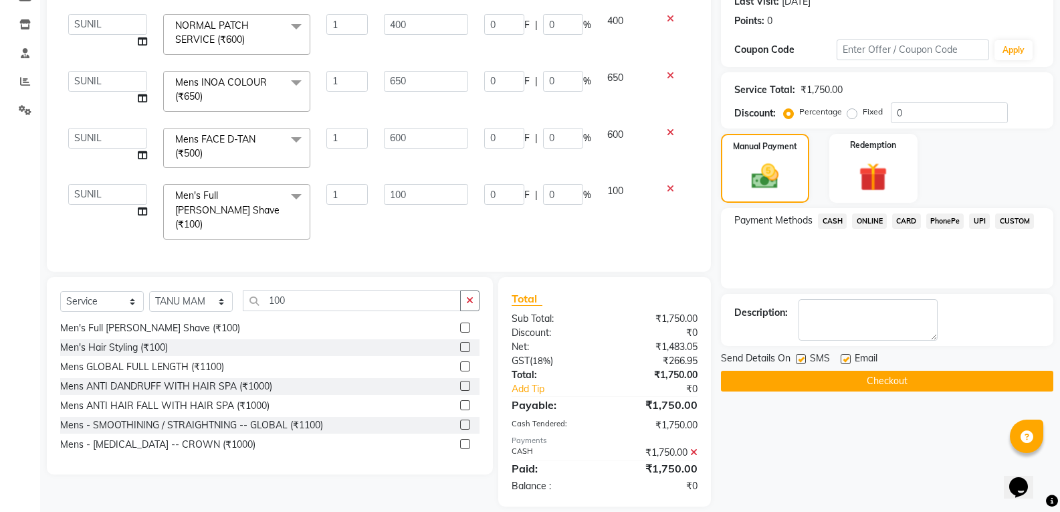
scroll to position [225, 0]
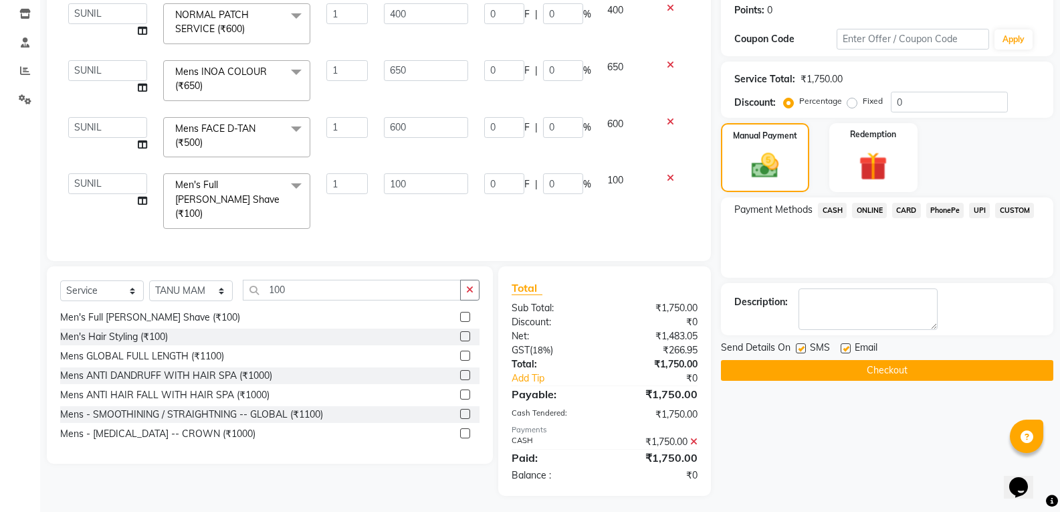
click at [901, 375] on button "Checkout" at bounding box center [887, 370] width 332 height 21
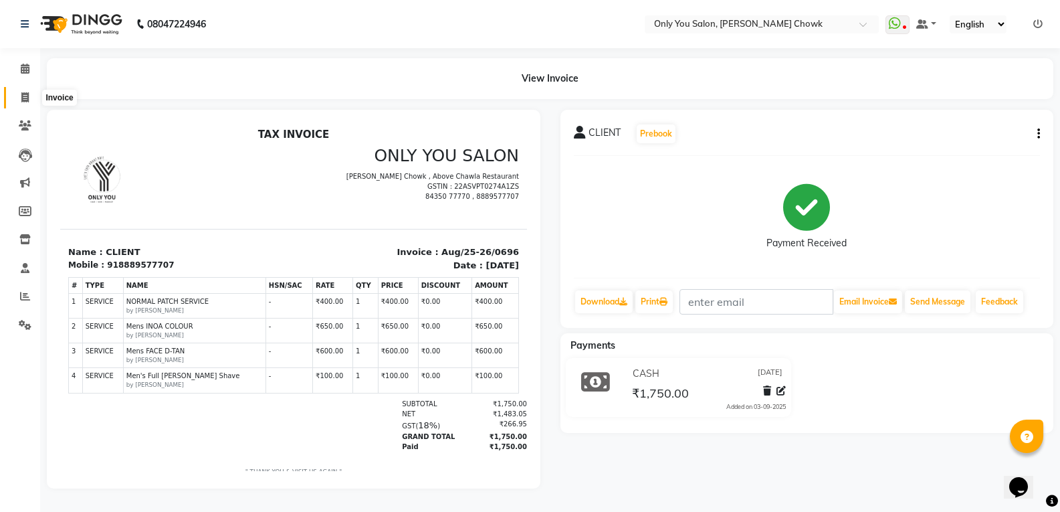
click at [23, 97] on icon at bounding box center [24, 97] width 7 height 10
select select "8713"
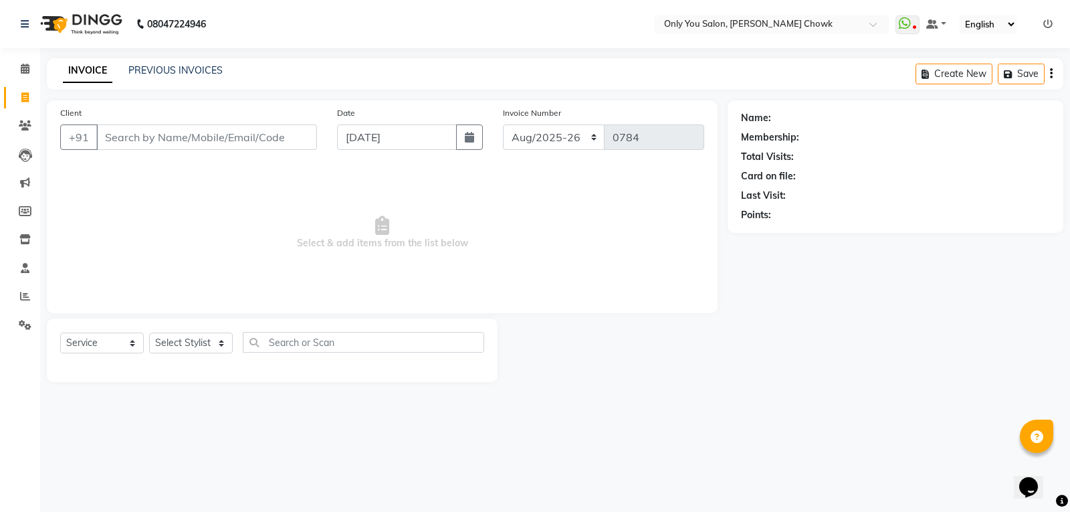
select select "package"
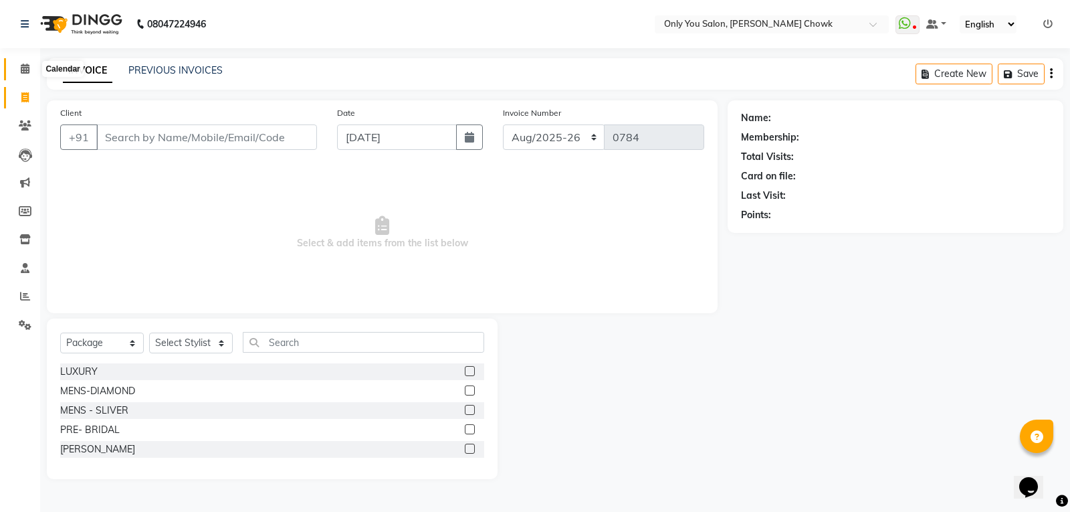
click at [25, 68] on icon at bounding box center [25, 69] width 9 height 10
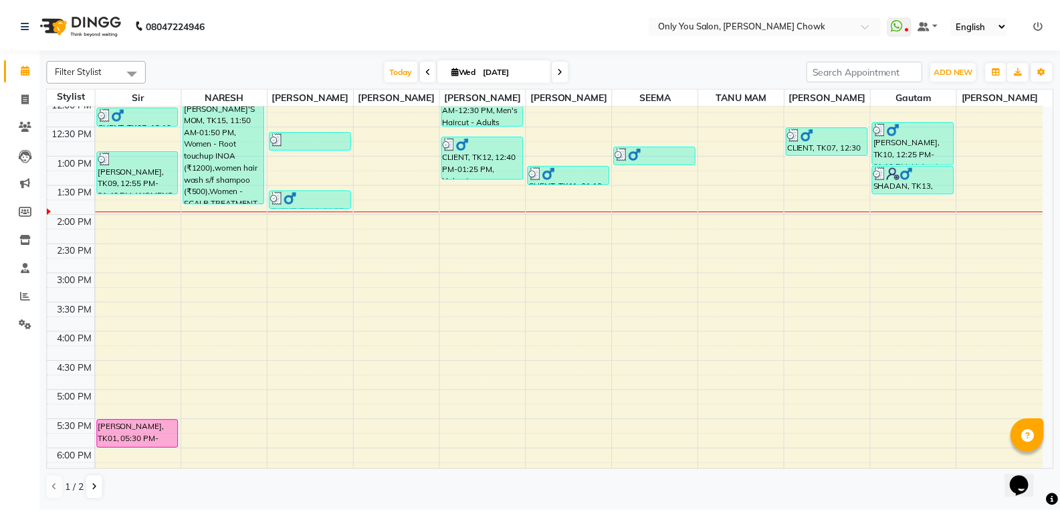
scroll to position [268, 0]
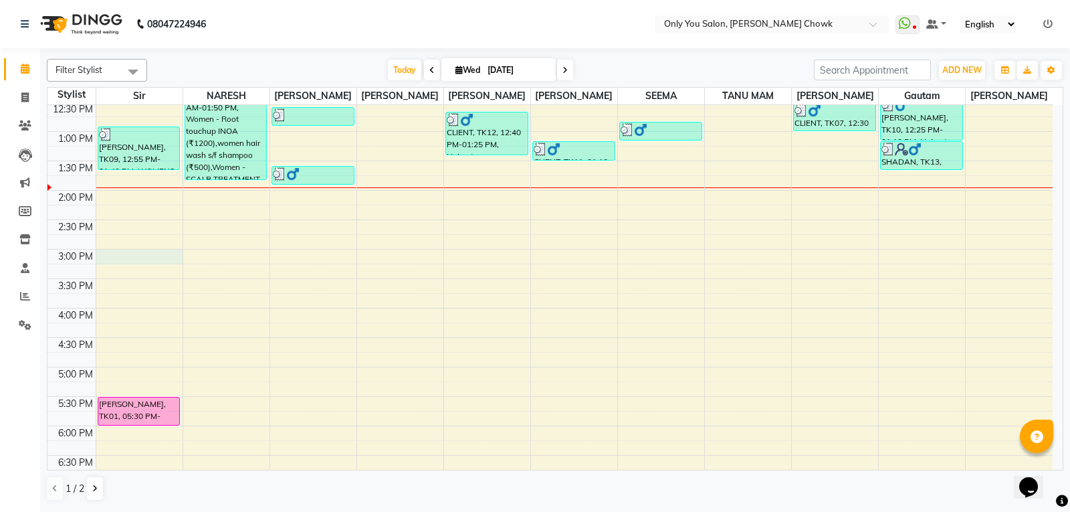
click at [143, 263] on div "8:00 AM 8:30 AM 9:00 AM 9:30 AM 10:00 AM 10:30 AM 11:00 AM 11:30 AM 12:00 PM 12…" at bounding box center [549, 248] width 1005 height 823
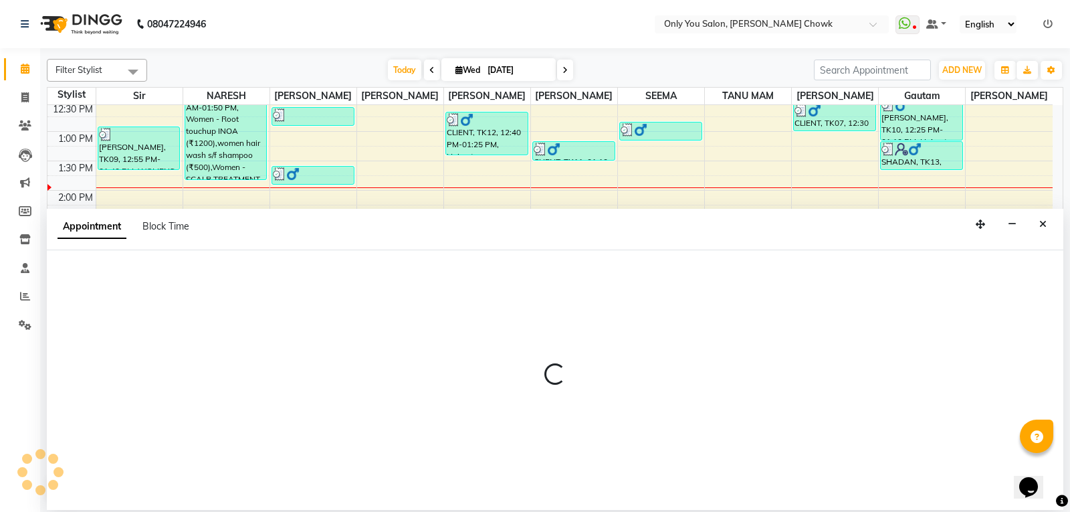
select select "21376"
select select "tentative"
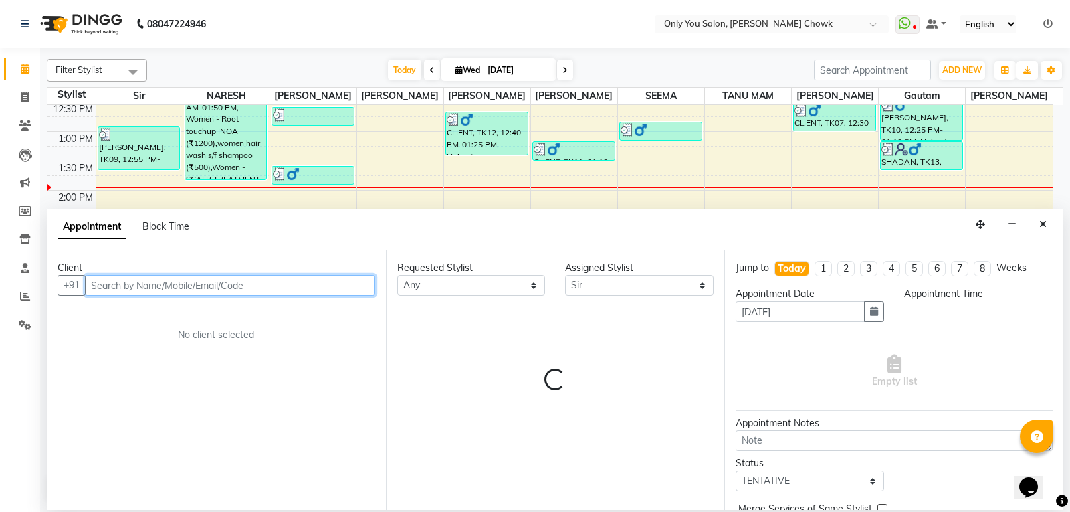
select select "900"
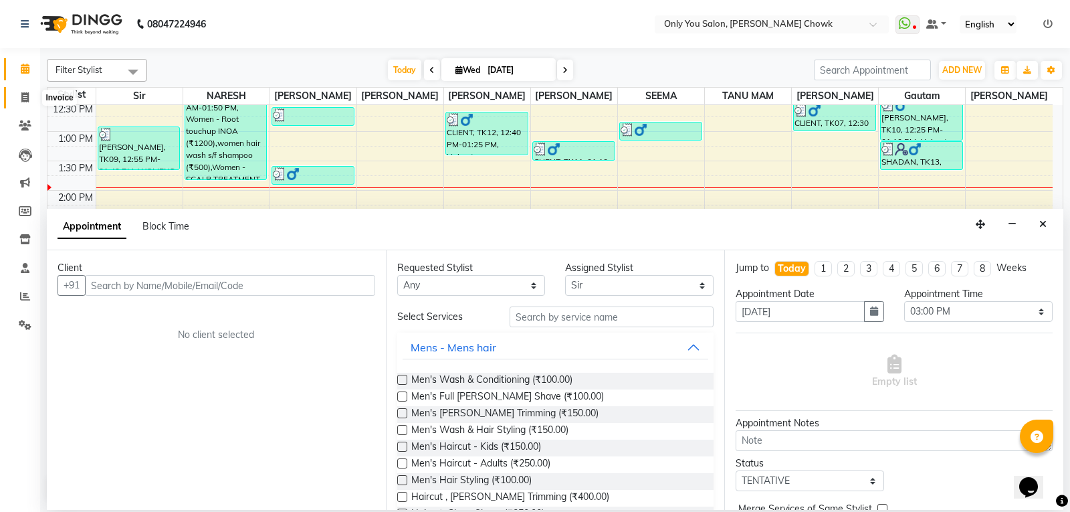
click at [27, 94] on icon at bounding box center [24, 97] width 7 height 10
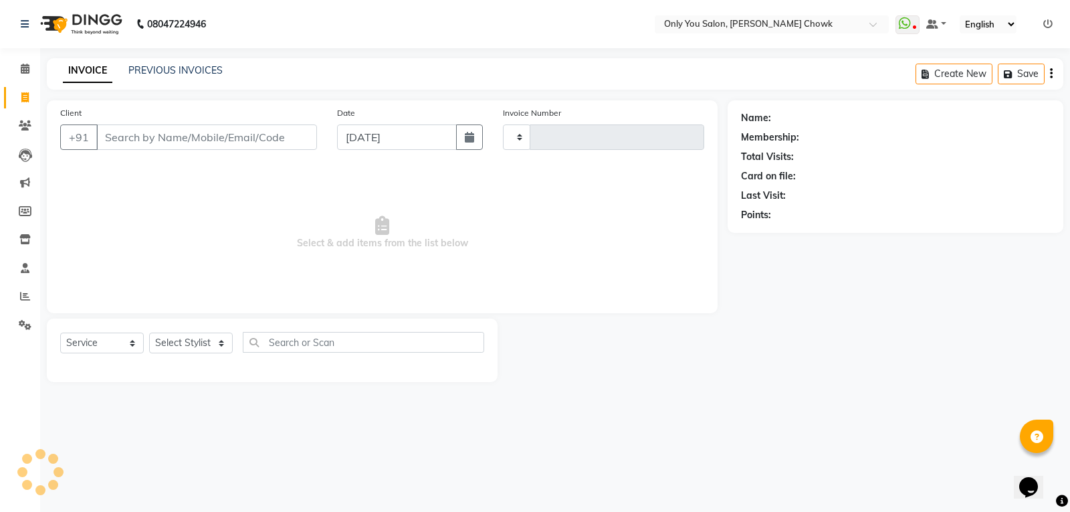
click at [116, 140] on input "Client" at bounding box center [206, 136] width 221 height 25
select select "package"
type input "0784"
select select "8713"
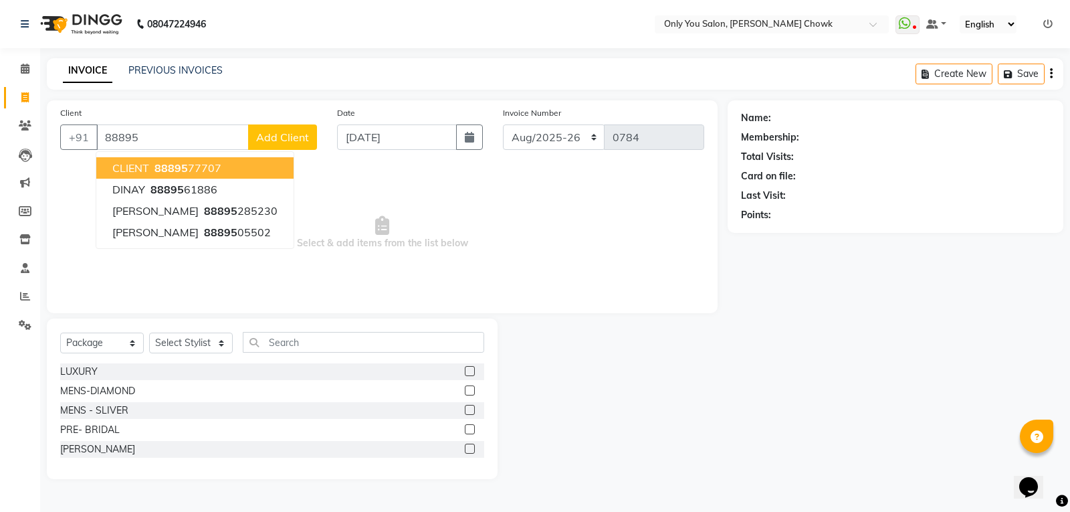
click at [220, 158] on button "CLIENT 88895 77707" at bounding box center [194, 167] width 197 height 21
type input "8889577707"
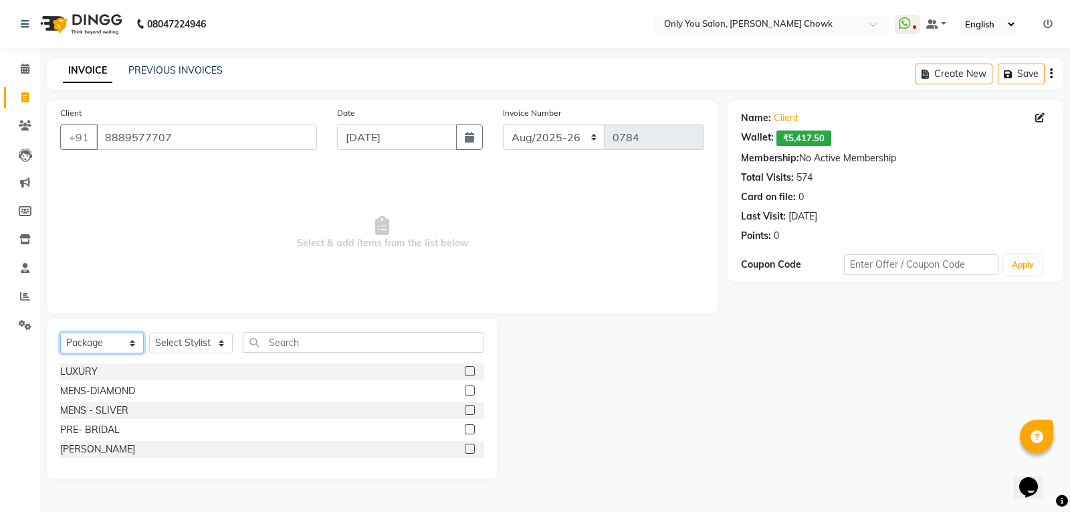
click at [95, 343] on select "Select Service Product Membership Package Voucher Prepaid Gift Card" at bounding box center [102, 342] width 84 height 21
select select "service"
click at [60, 332] on select "Select Service Product Membership Package Voucher Prepaid Gift Card" at bounding box center [102, 342] width 84 height 21
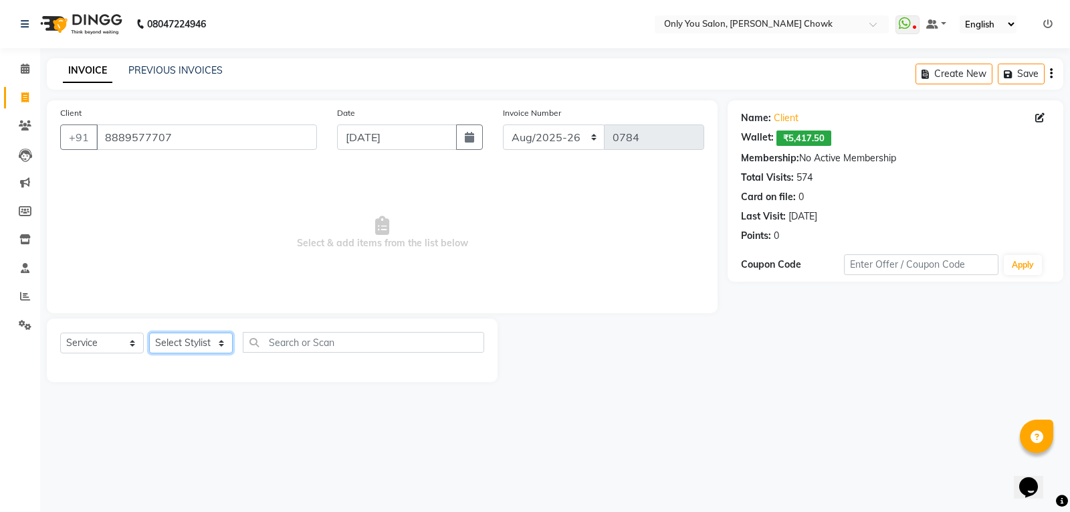
click at [208, 346] on select "Select Stylist [PERSON_NAME] [PERSON_NAME] [PERSON_NAME] MAMTA [PERSON_NAME] [P…" at bounding box center [191, 342] width 84 height 21
select select "54278"
click at [149, 332] on select "Select Stylist [PERSON_NAME] [PERSON_NAME] [PERSON_NAME] MAMTA [PERSON_NAME] [P…" at bounding box center [191, 342] width 84 height 21
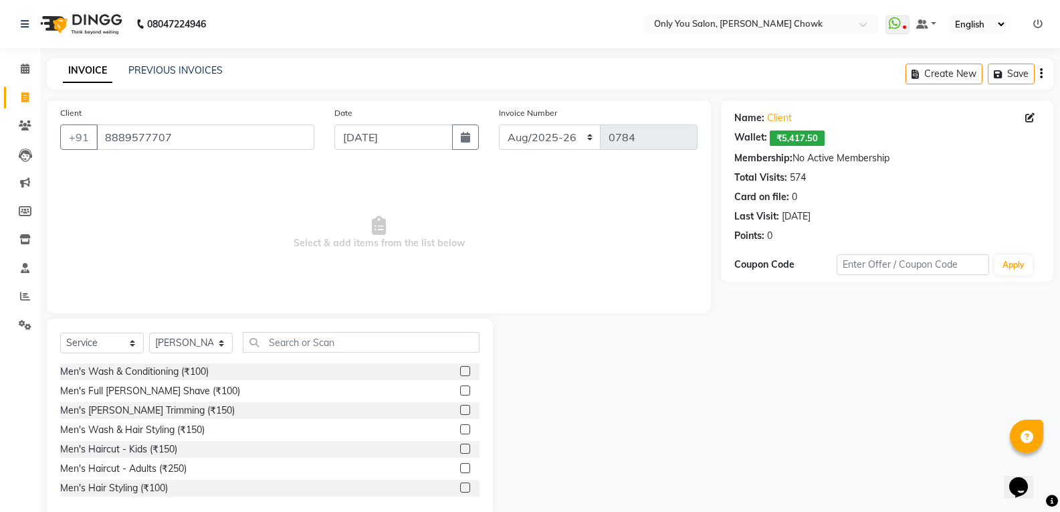
click at [460, 453] on label at bounding box center [465, 448] width 10 height 10
click at [460, 453] on input "checkbox" at bounding box center [464, 449] width 9 height 9
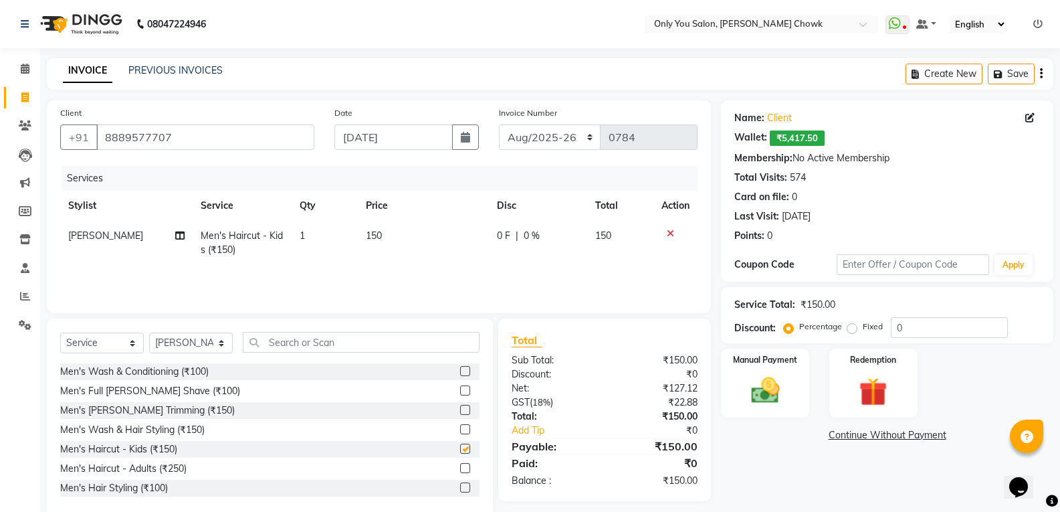
checkbox input "false"
click at [403, 347] on input "text" at bounding box center [361, 342] width 237 height 21
click at [758, 383] on img at bounding box center [764, 390] width 47 height 34
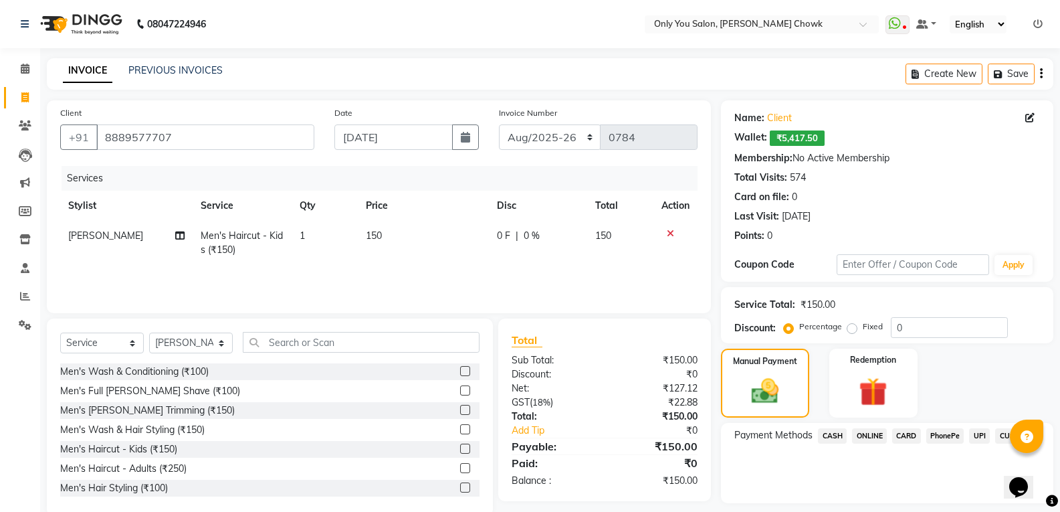
click at [843, 433] on span "CASH" at bounding box center [832, 435] width 29 height 15
click at [864, 506] on button "Add Payment" at bounding box center [941, 506] width 197 height 21
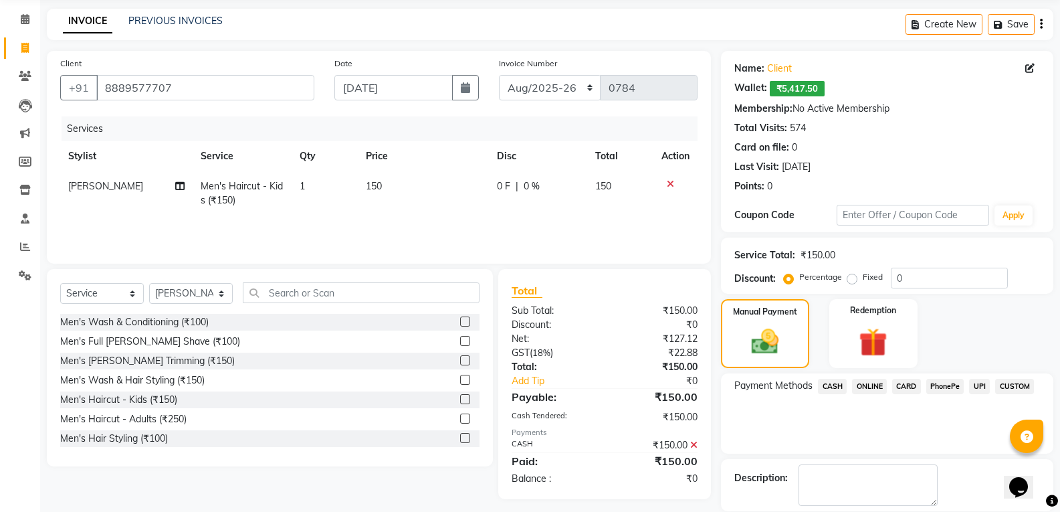
scroll to position [114, 0]
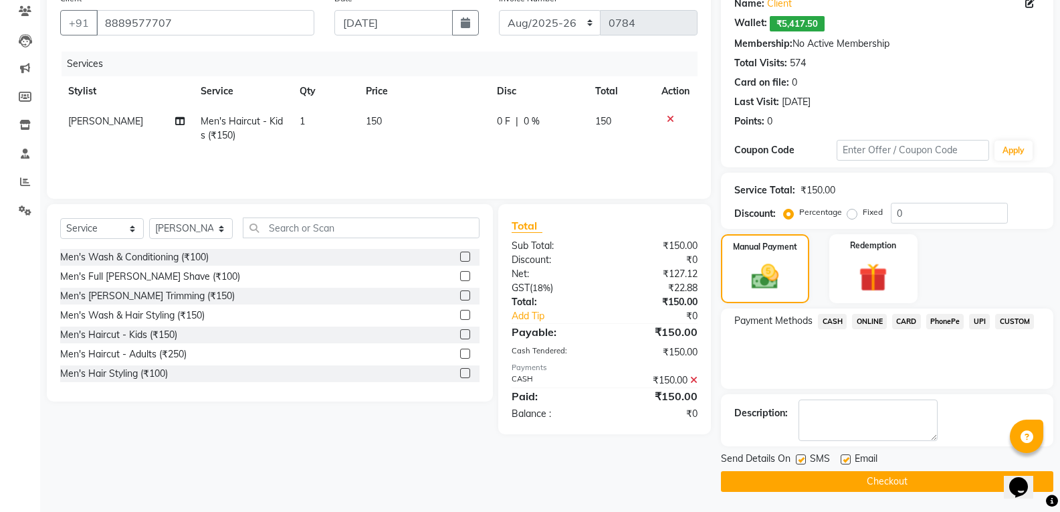
click at [806, 472] on button "Checkout" at bounding box center [887, 481] width 332 height 21
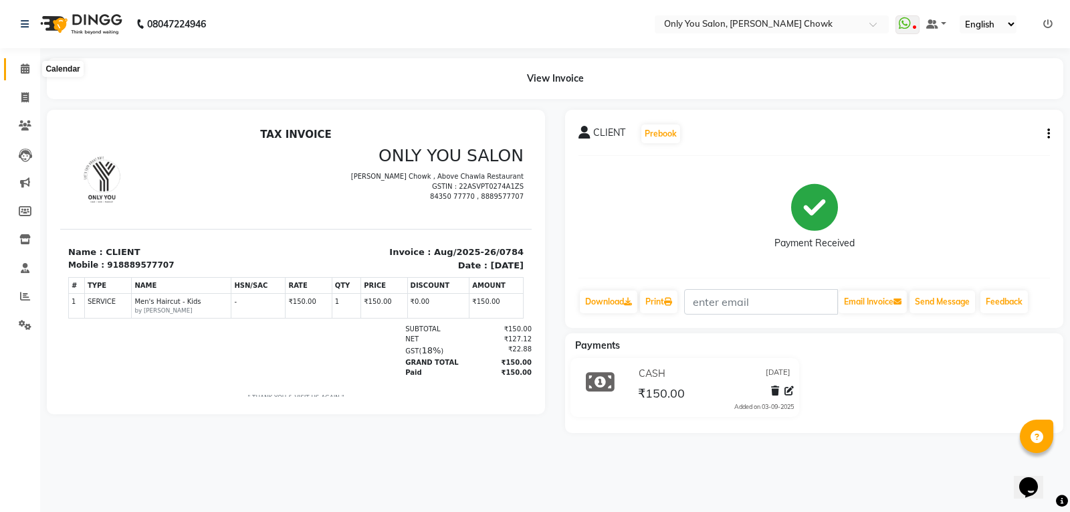
click at [31, 70] on span at bounding box center [24, 69] width 23 height 15
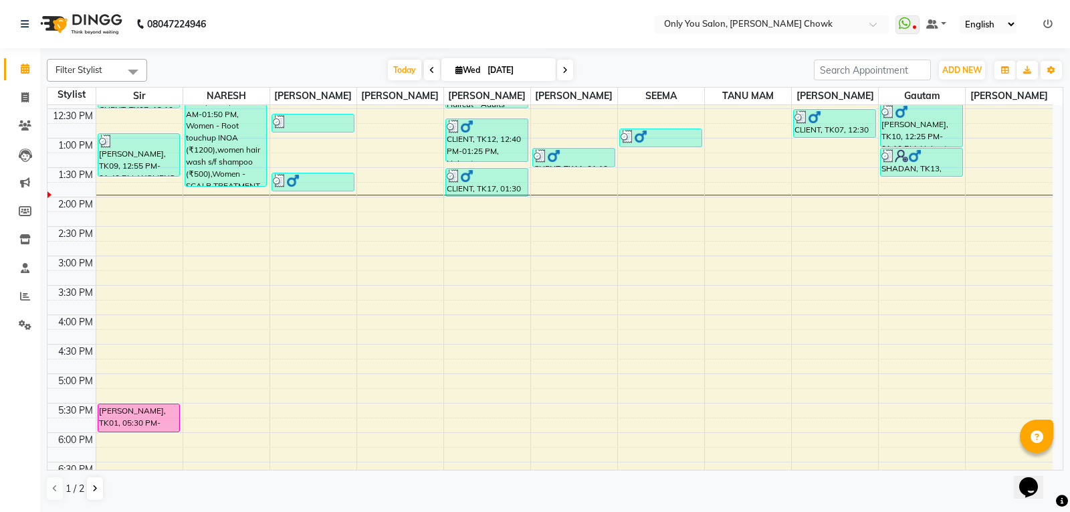
scroll to position [268, 0]
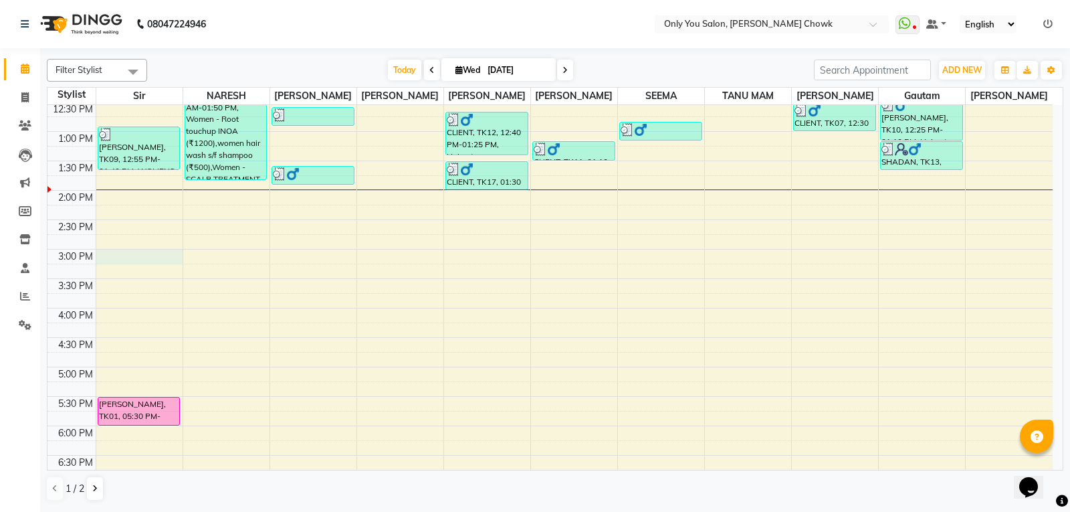
click at [110, 256] on div "8:00 AM 8:30 AM 9:00 AM 9:30 AM 10:00 AM 10:30 AM 11:00 AM 11:30 AM 12:00 PM 12…" at bounding box center [549, 248] width 1005 height 823
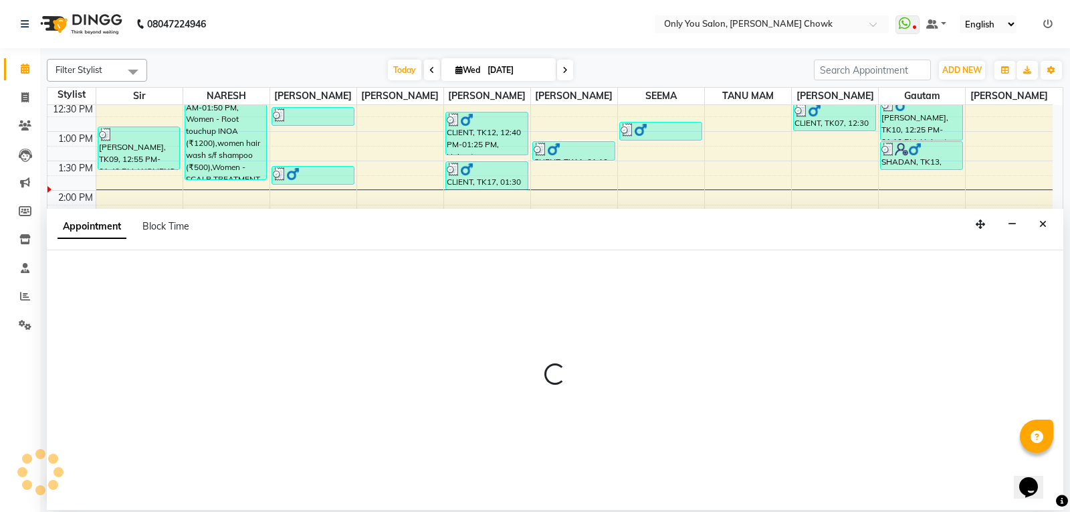
select select "21376"
select select "900"
select select "tentative"
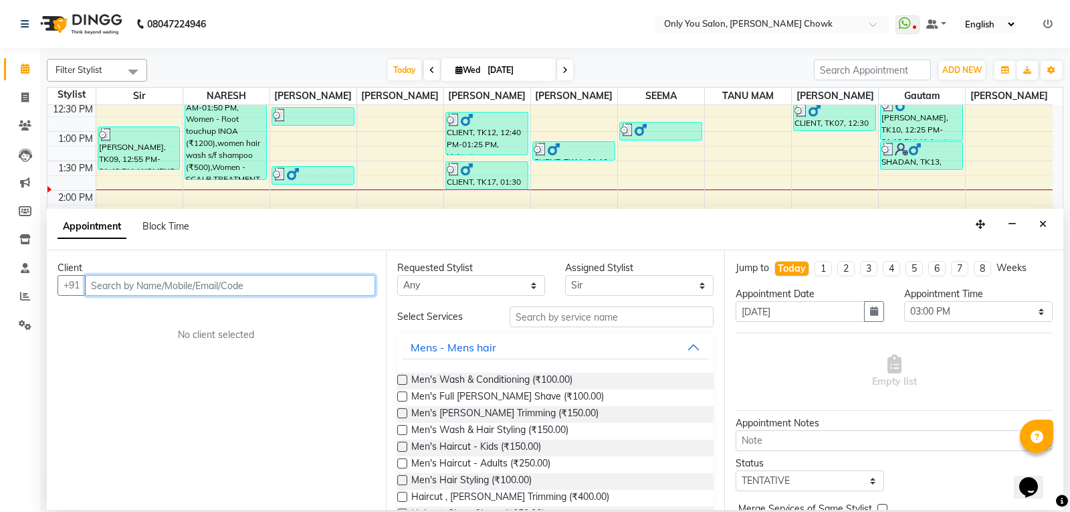
click at [165, 284] on input "text" at bounding box center [230, 285] width 290 height 21
type input "d"
type input "dr sab"
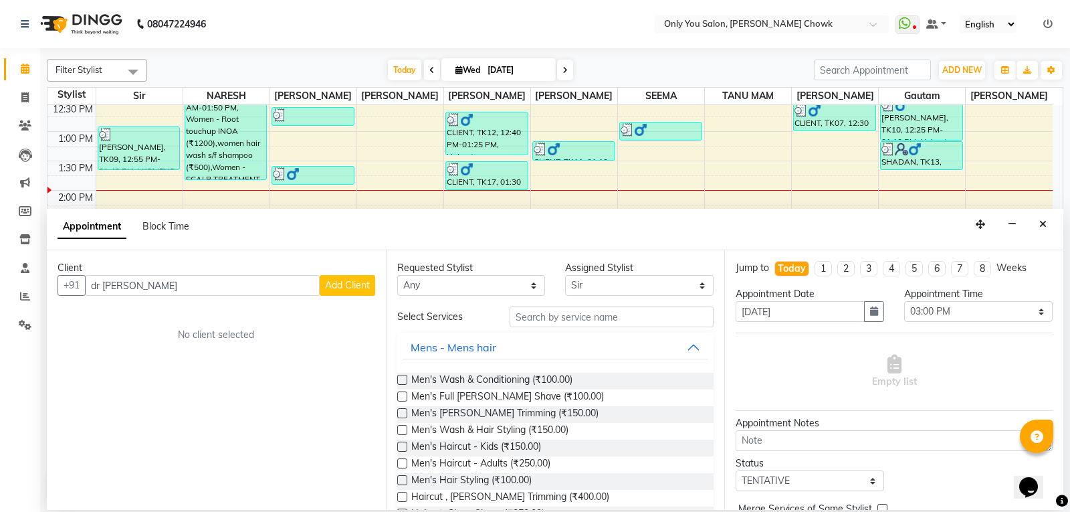
click at [353, 280] on span "Add Client" at bounding box center [347, 285] width 45 height 12
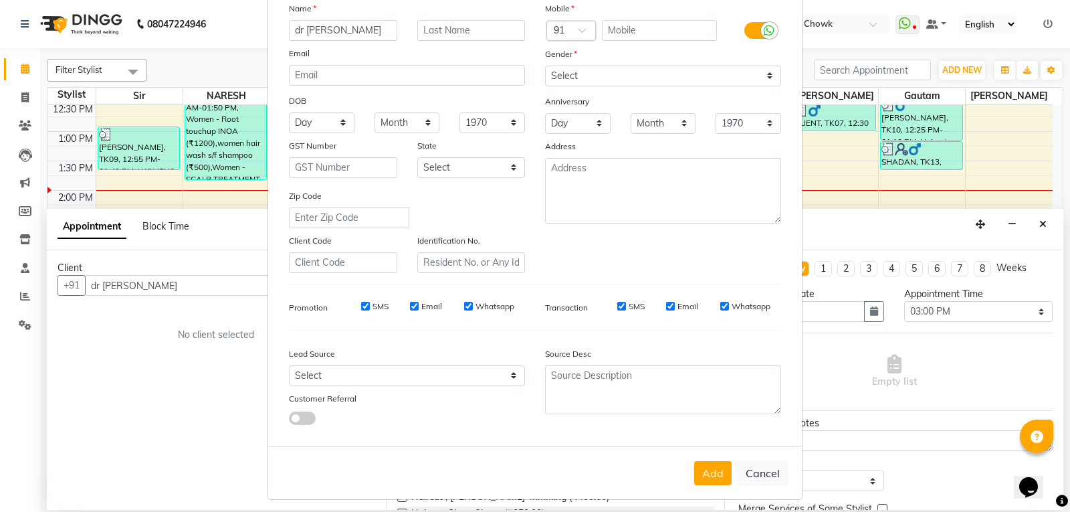
scroll to position [106, 0]
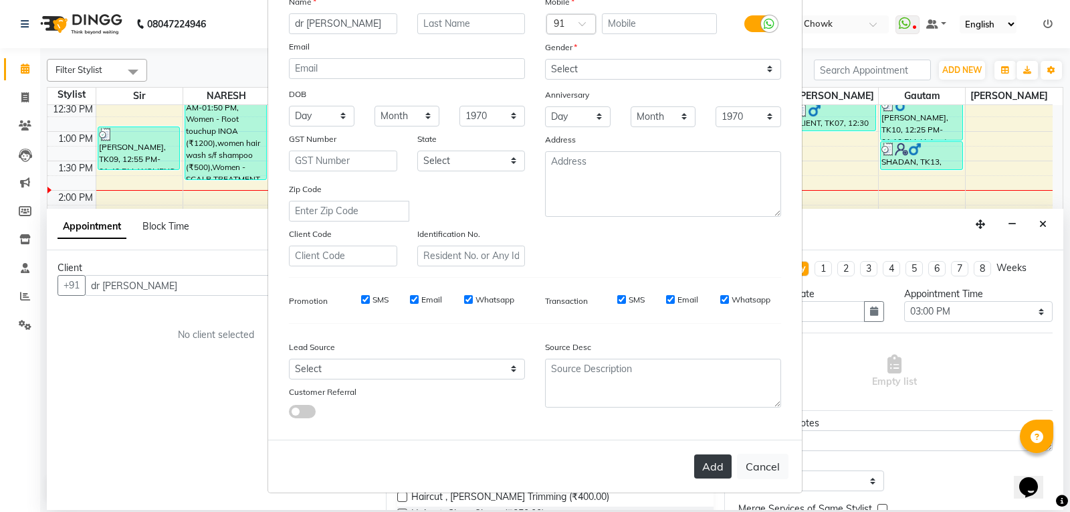
click at [697, 462] on button "Add" at bounding box center [712, 466] width 37 height 24
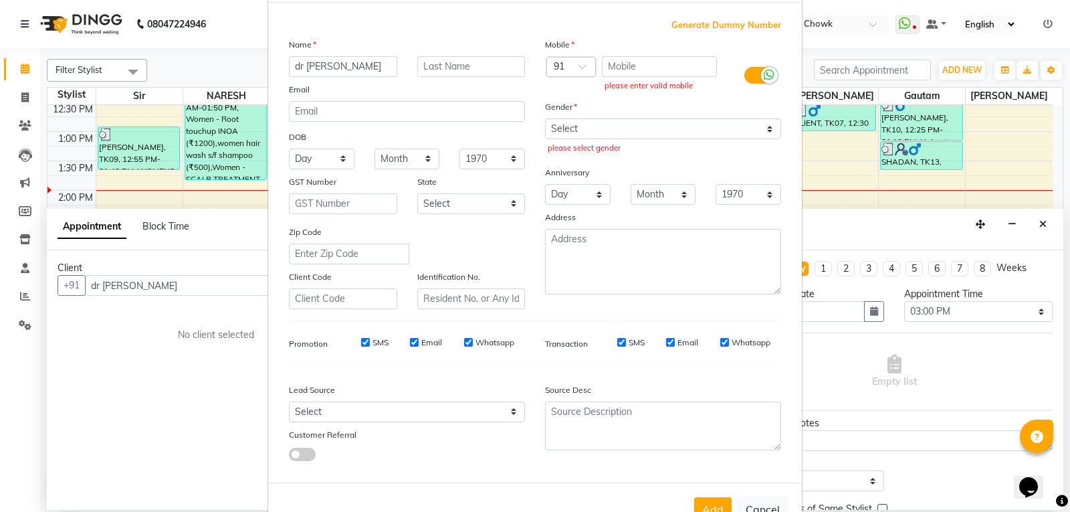
scroll to position [39, 0]
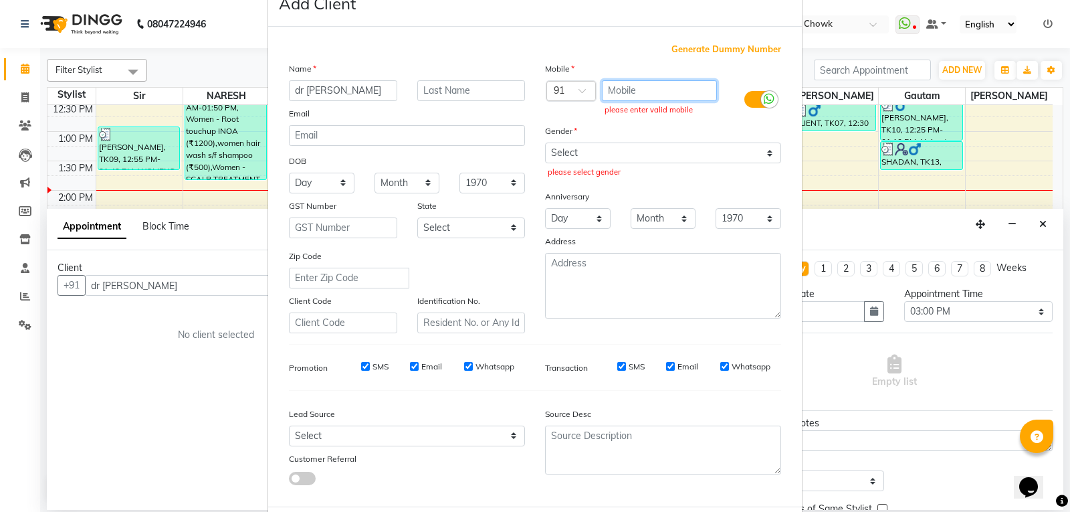
drag, startPoint x: 649, startPoint y: 81, endPoint x: 645, endPoint y: 91, distance: 10.8
click at [648, 84] on input "text" at bounding box center [660, 90] width 116 height 21
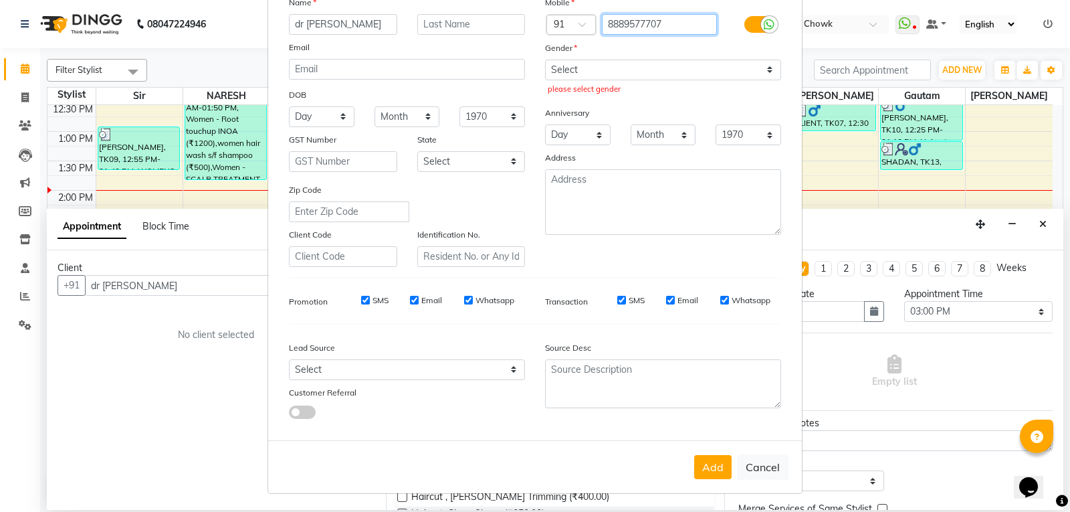
scroll to position [106, 0]
type input "8889577707"
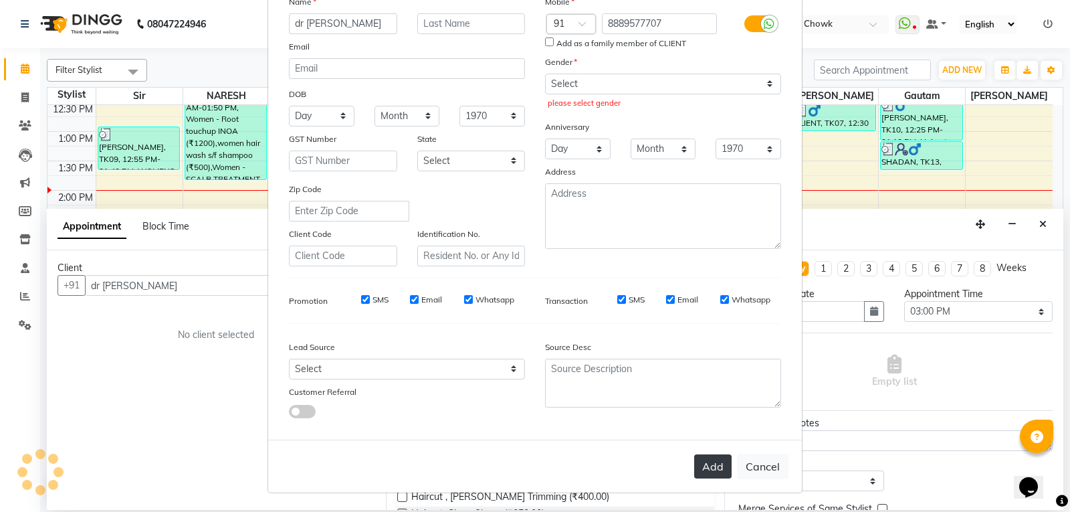
click at [706, 475] on button "Add" at bounding box center [712, 466] width 37 height 24
click at [707, 472] on button "Add" at bounding box center [712, 466] width 37 height 24
click at [710, 476] on button "Add" at bounding box center [712, 466] width 37 height 24
click at [713, 476] on button "Add" at bounding box center [712, 466] width 37 height 24
click at [165, 381] on ngb-modal-window "Add Client Generate Dummy Number Name dr sab Email DOB Day 01 02 03 04 05 06 07…" at bounding box center [535, 256] width 1070 height 512
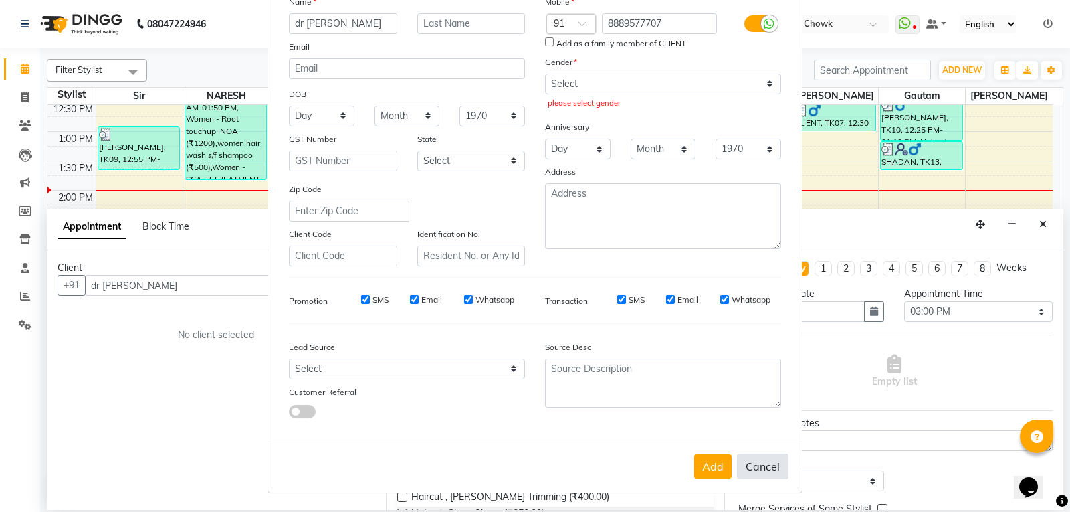
click at [771, 465] on button "Cancel" at bounding box center [763, 466] width 52 height 25
select select
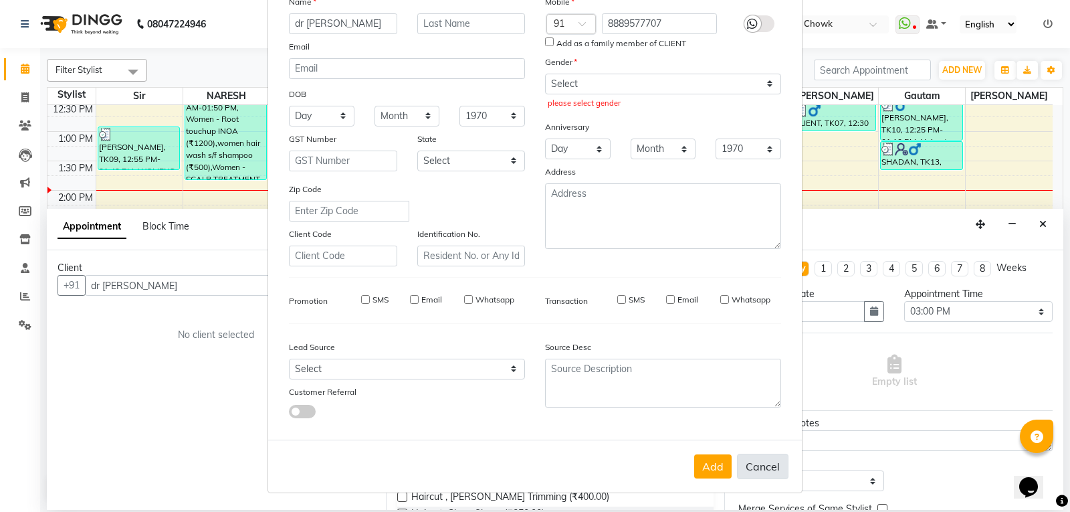
select select
checkbox input "false"
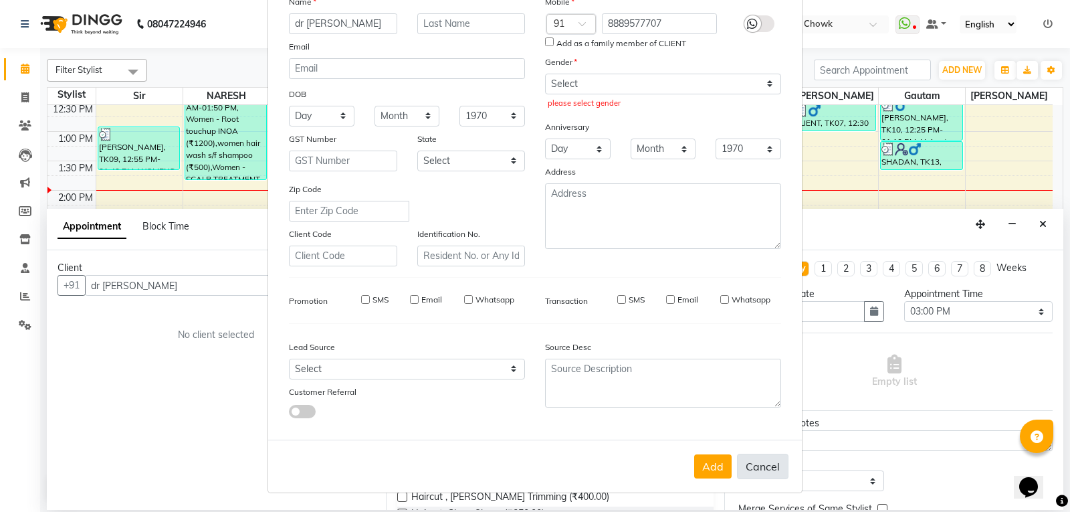
checkbox input "false"
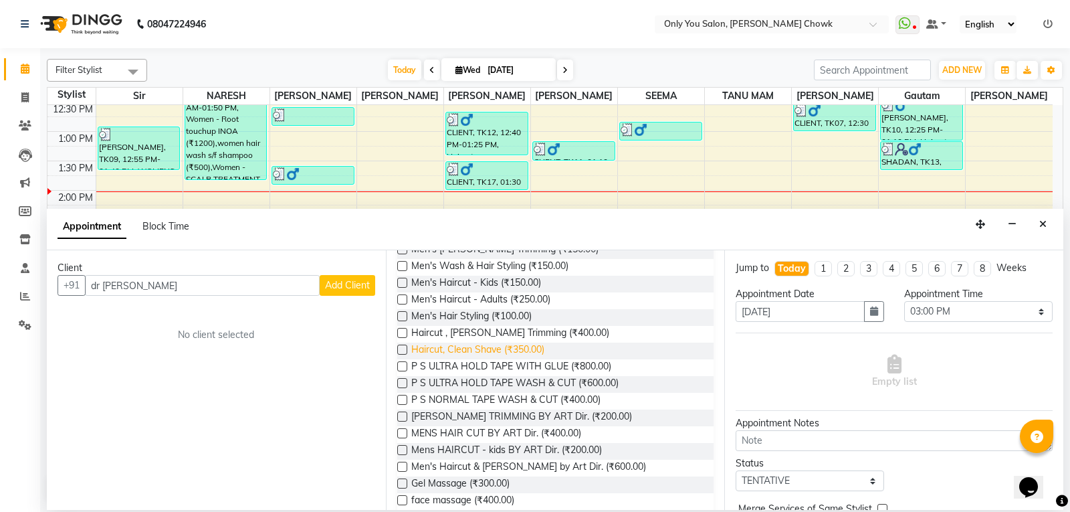
scroll to position [201, 0]
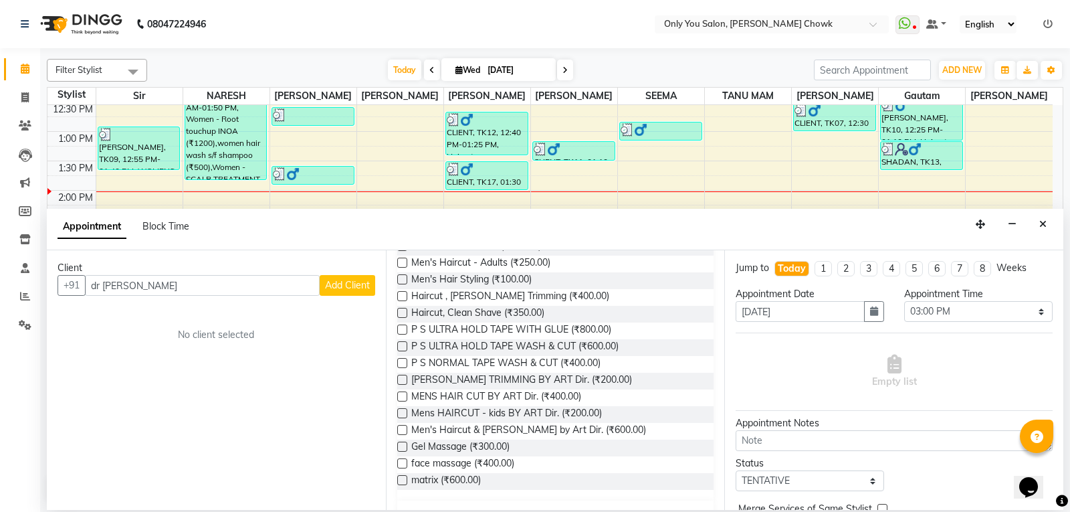
click at [407, 427] on label at bounding box center [402, 430] width 10 height 10
click at [406, 427] on input "checkbox" at bounding box center [401, 431] width 9 height 9
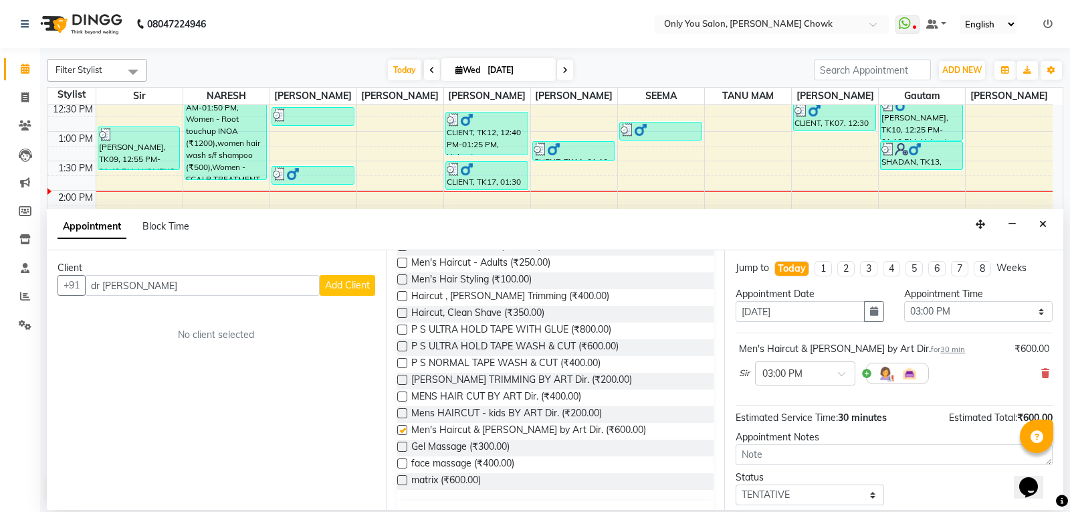
checkbox input "false"
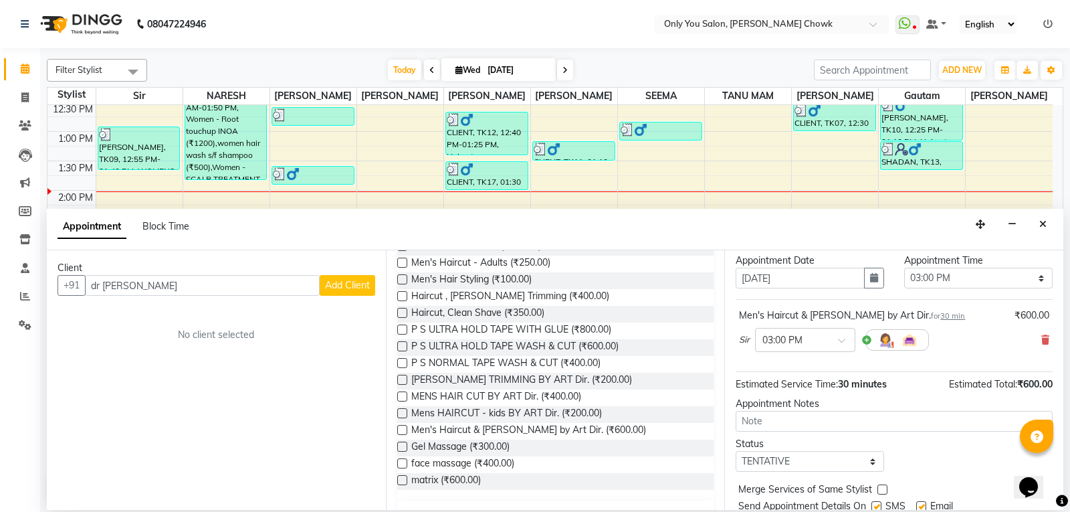
scroll to position [67, 0]
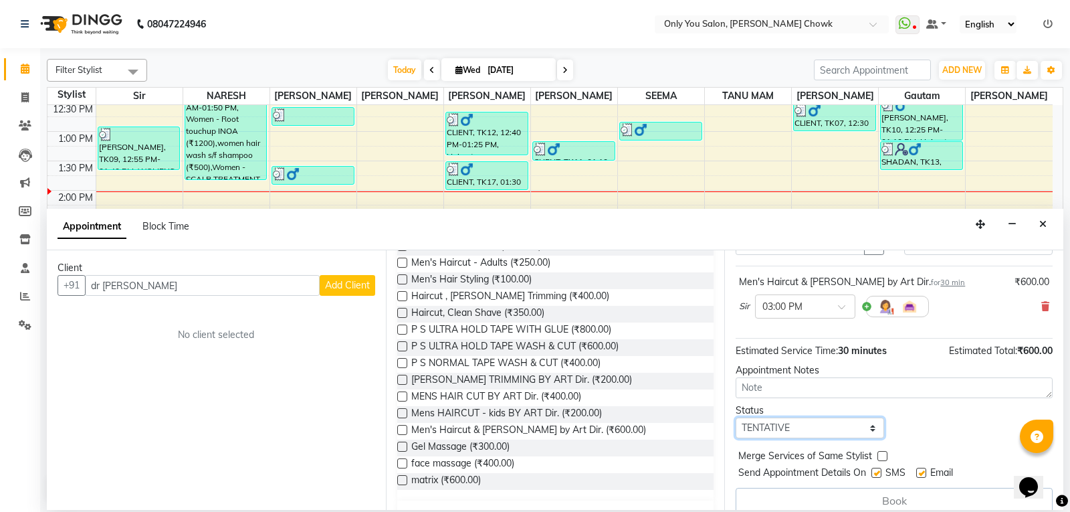
click at [763, 428] on select "Select TENTATIVE CONFIRM CHECK-IN UPCOMING" at bounding box center [810, 427] width 148 height 21
select select "confirm booking"
click at [736, 417] on select "Select TENTATIVE CONFIRM CHECK-IN UPCOMING" at bounding box center [810, 427] width 148 height 21
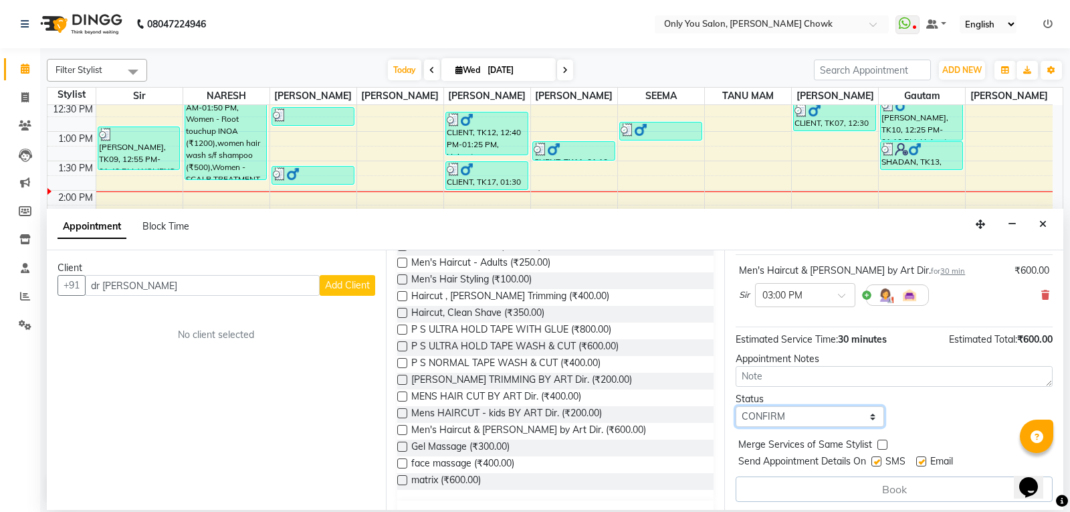
scroll to position [81, 0]
click at [781, 477] on div "Book" at bounding box center [894, 486] width 317 height 25
click at [896, 495] on div "Book" at bounding box center [894, 486] width 317 height 25
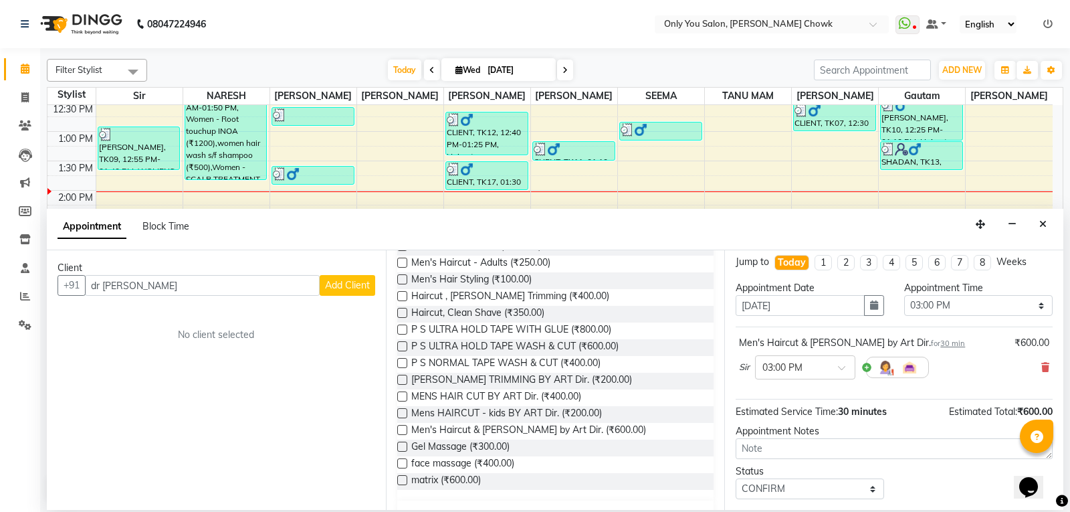
scroll to position [0, 0]
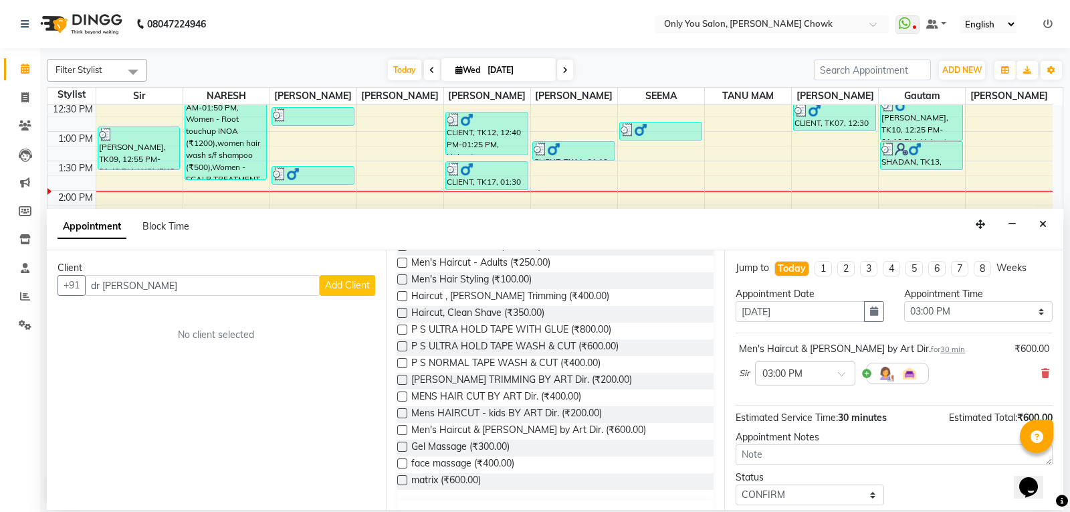
click at [606, 279] on div "Men's Hair Styling (₹100.00)" at bounding box center [555, 280] width 317 height 17
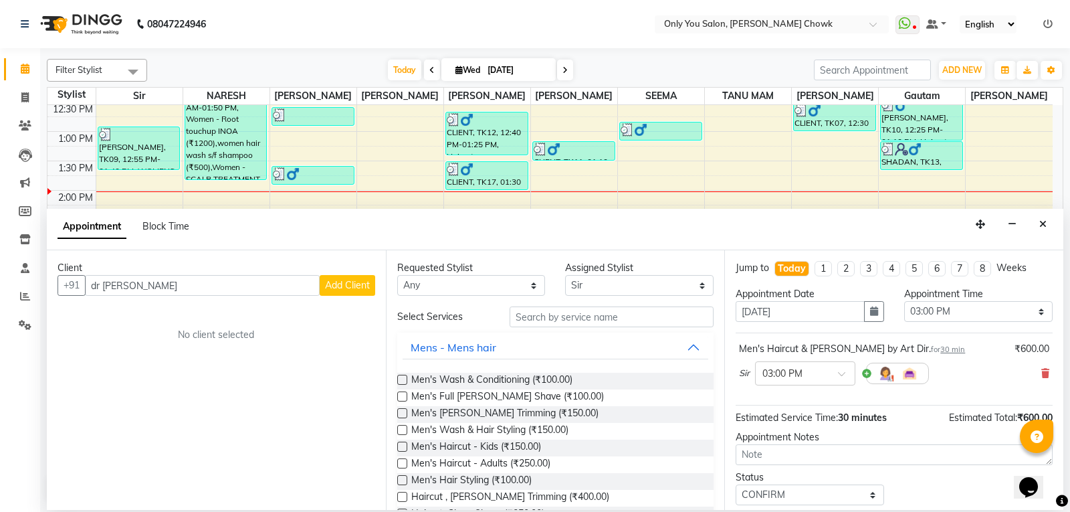
click at [342, 282] on span "Add Client" at bounding box center [347, 285] width 45 height 12
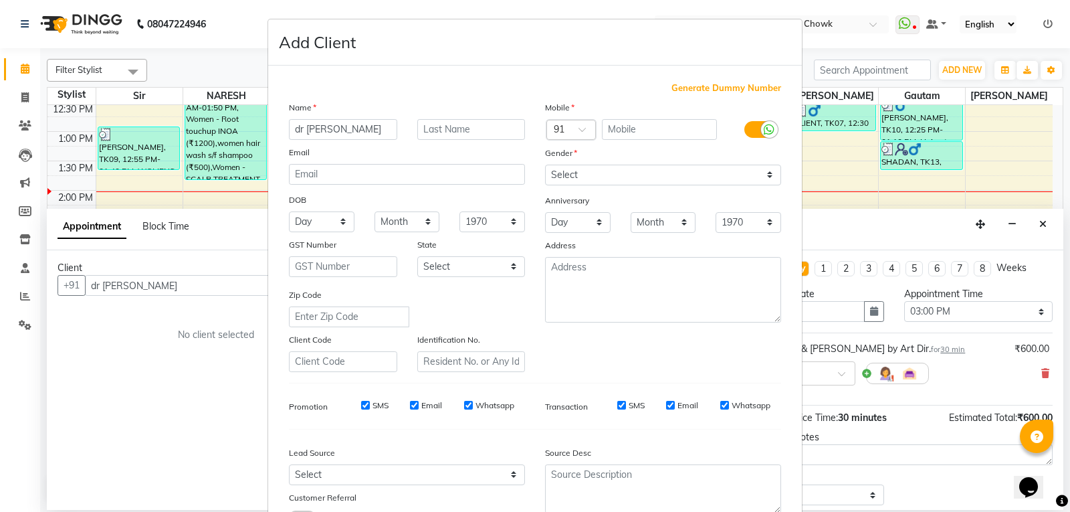
scroll to position [67, 0]
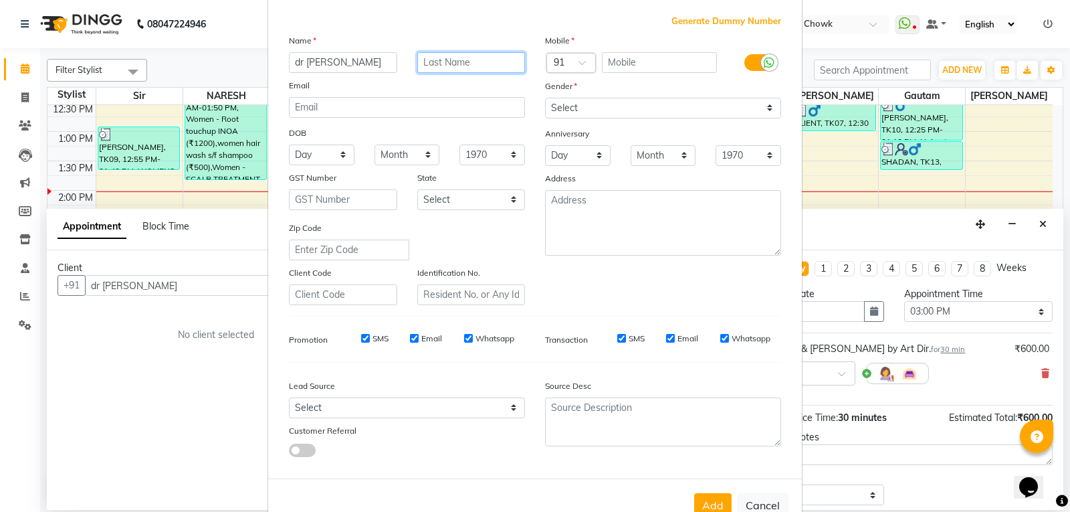
click at [434, 63] on input "text" at bounding box center [471, 62] width 108 height 21
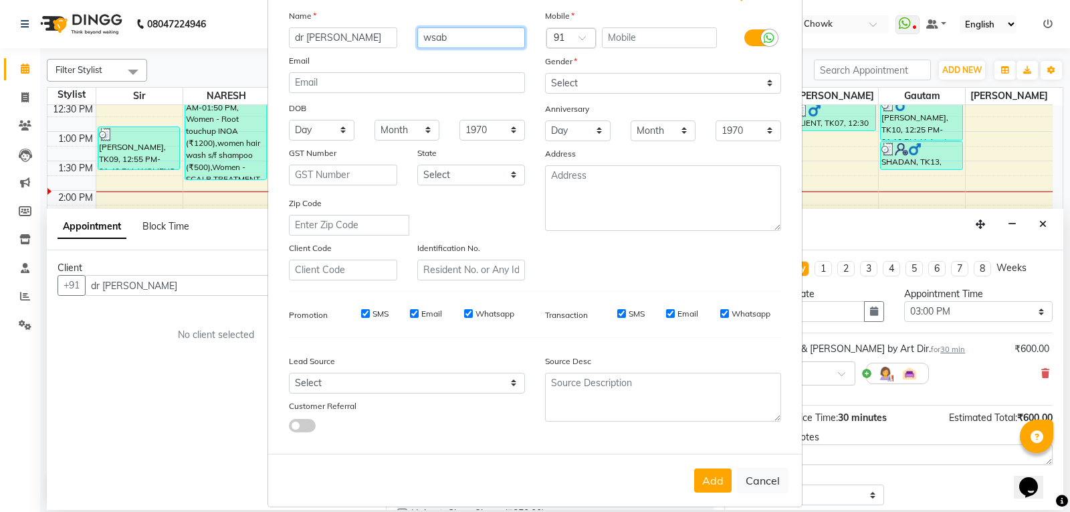
scroll to position [106, 0]
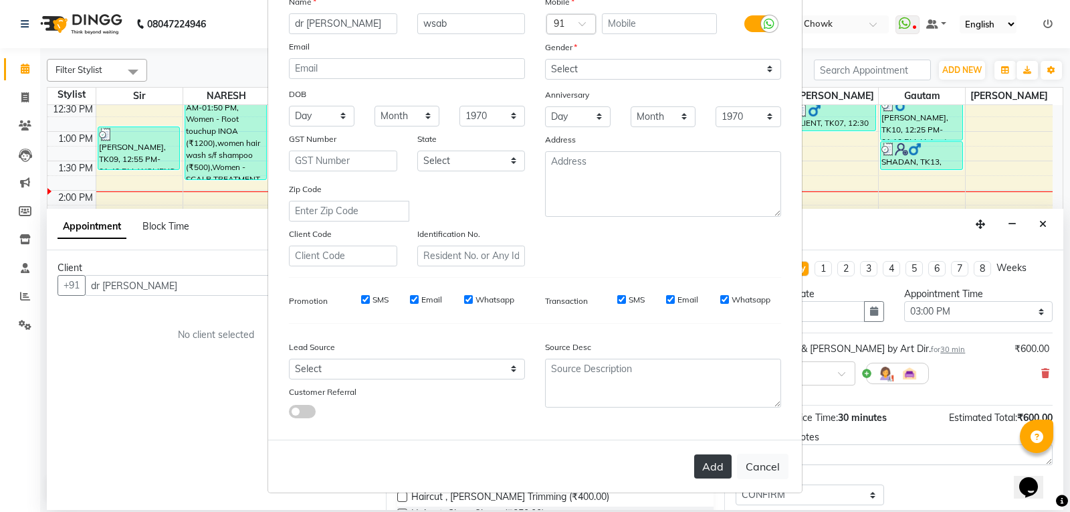
click at [694, 463] on button "Add" at bounding box center [712, 466] width 37 height 24
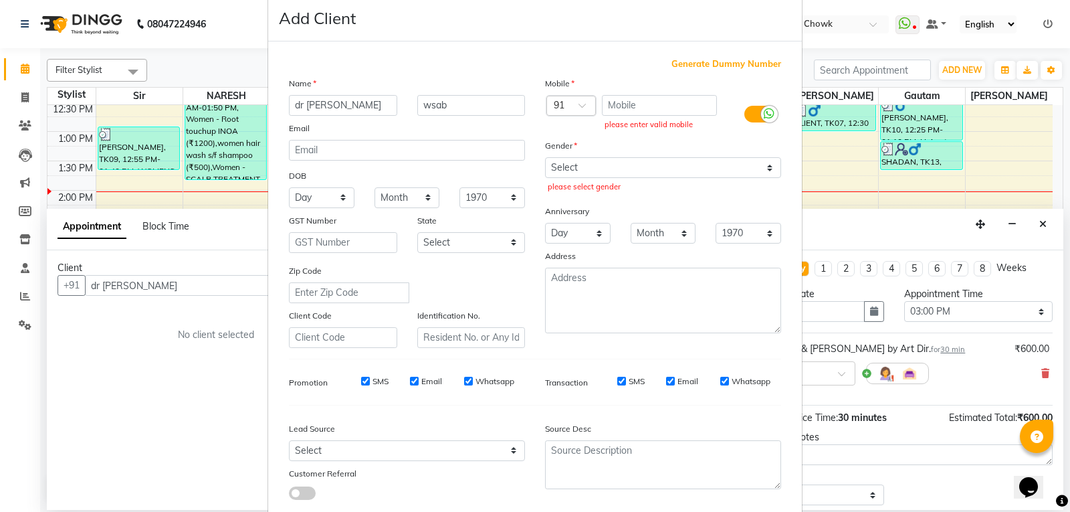
scroll to position [0, 0]
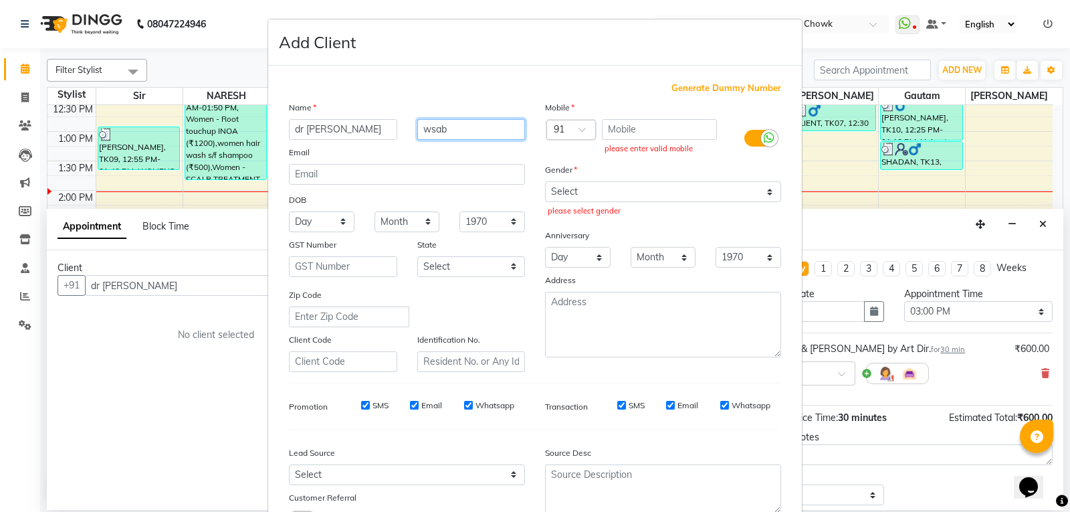
click at [468, 134] on input "wsab" at bounding box center [471, 129] width 108 height 21
type input "w"
click at [177, 472] on ngb-modal-window "Add Client Generate Dummy Number Name dr sab Email DOB Day 01 02 03 04 05 06 07…" at bounding box center [535, 256] width 1070 height 512
click at [195, 314] on ngb-modal-window "Add Client Generate Dummy Number Name dr sab Email DOB Day 01 02 03 04 05 06 07…" at bounding box center [535, 256] width 1070 height 512
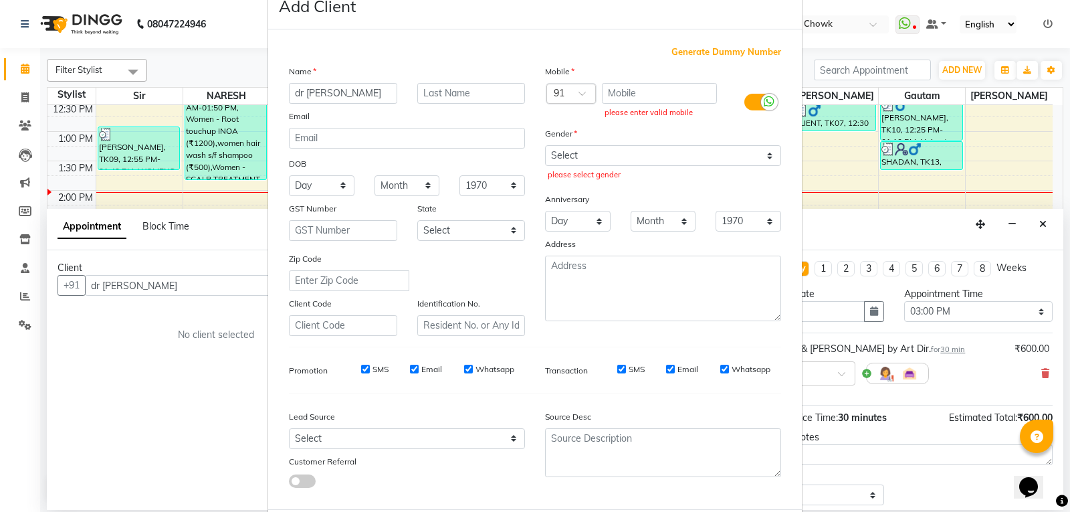
scroll to position [106, 0]
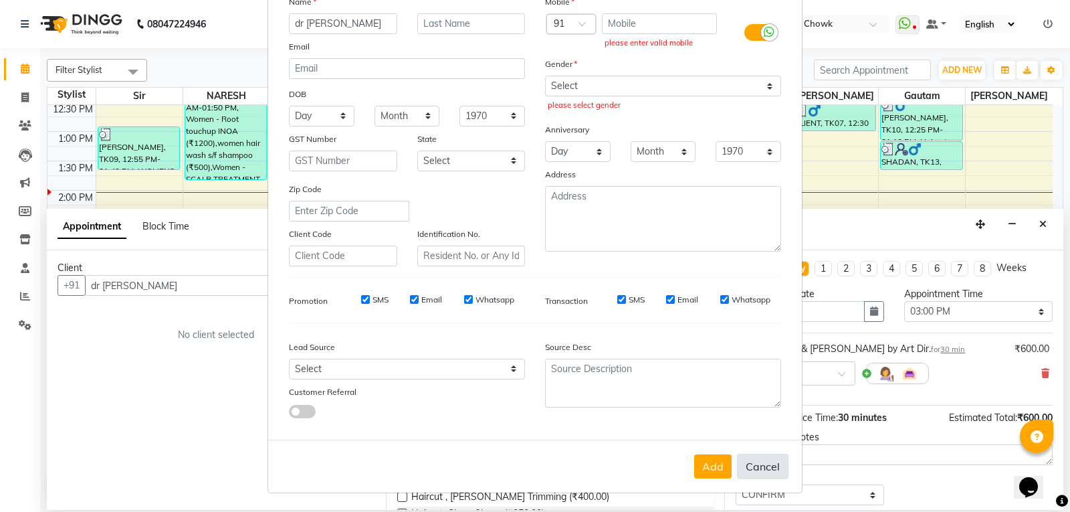
click at [764, 478] on button "Cancel" at bounding box center [763, 466] width 52 height 25
select select
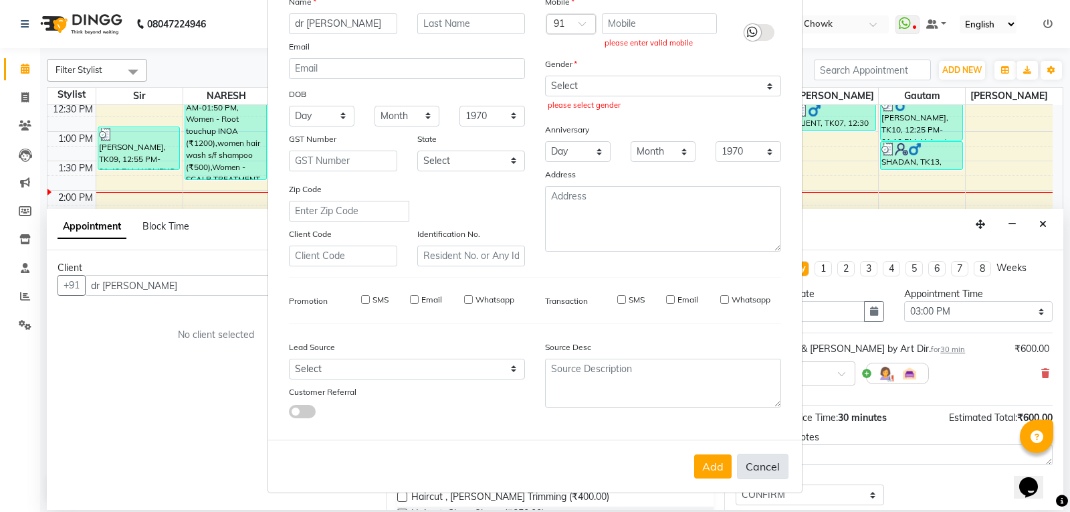
select select
checkbox input "false"
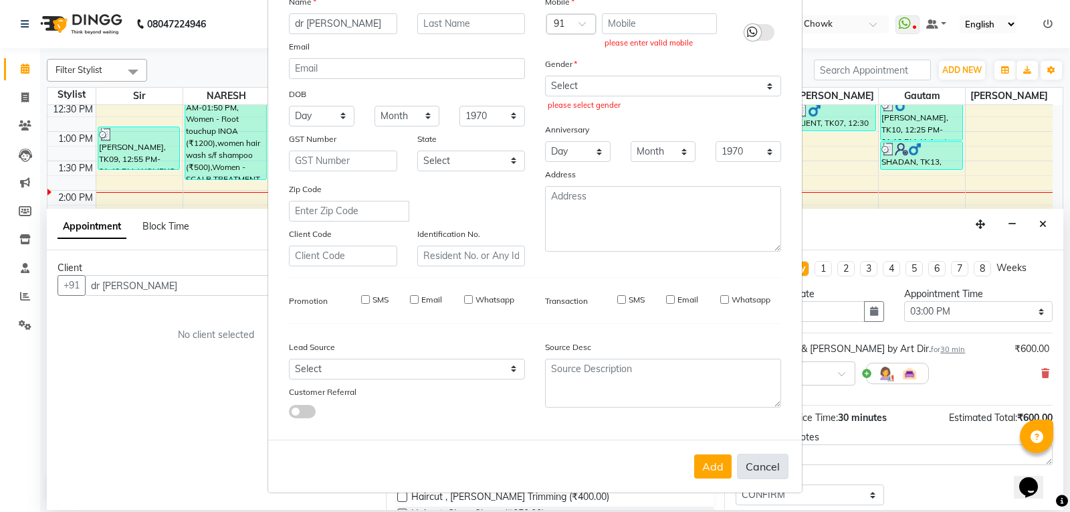
checkbox input "false"
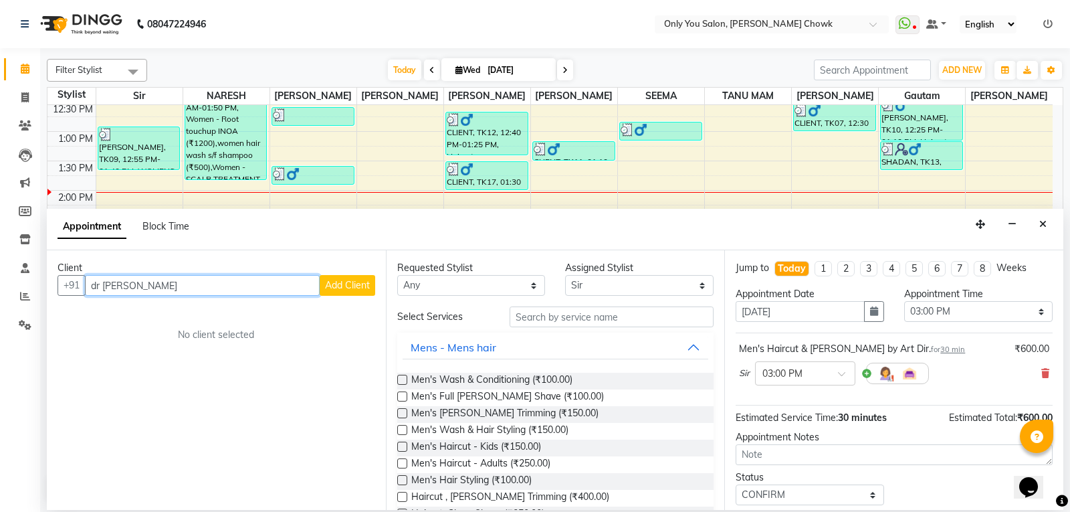
click at [128, 295] on input "dr sab" at bounding box center [202, 285] width 235 height 21
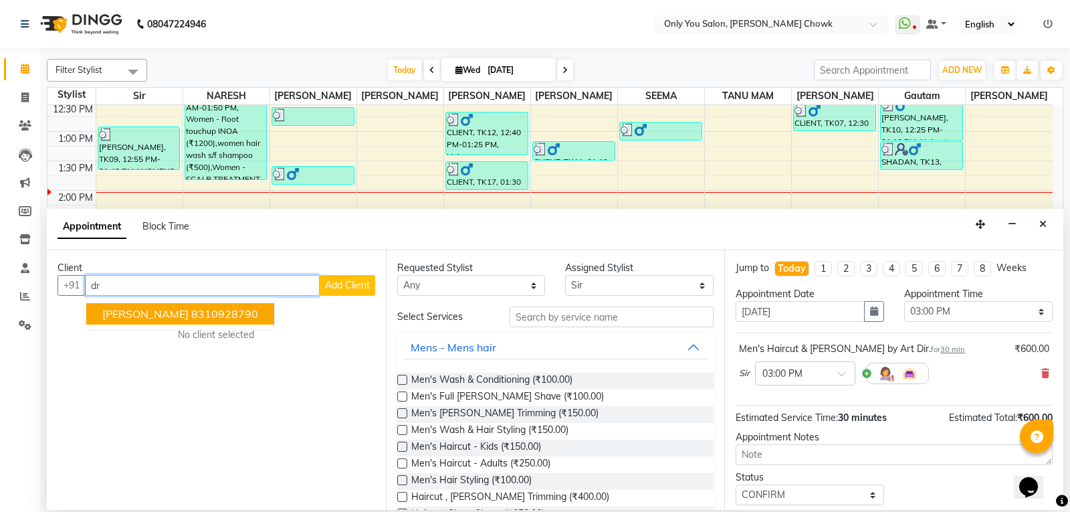
type input "d"
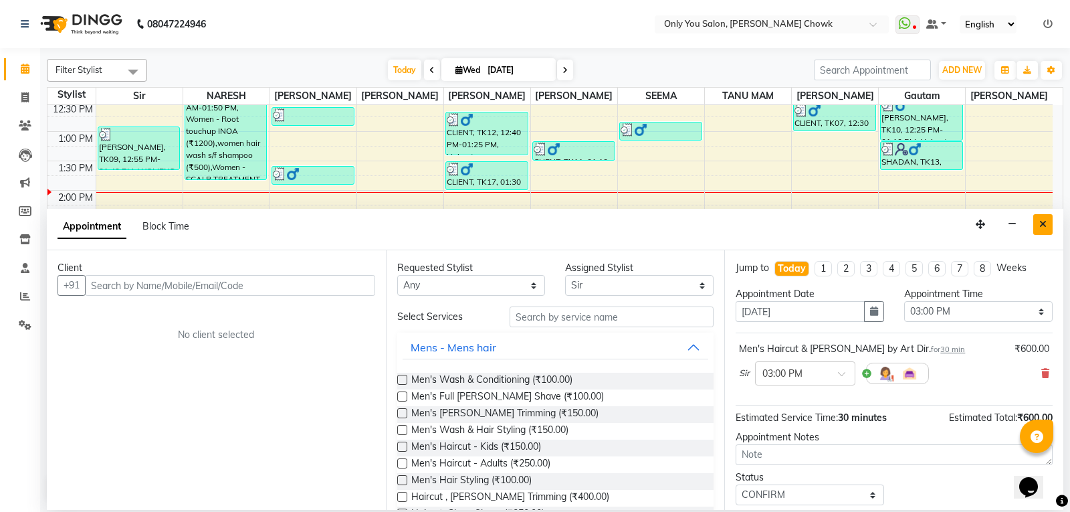
click at [1039, 227] on icon "Close" at bounding box center [1042, 223] width 7 height 9
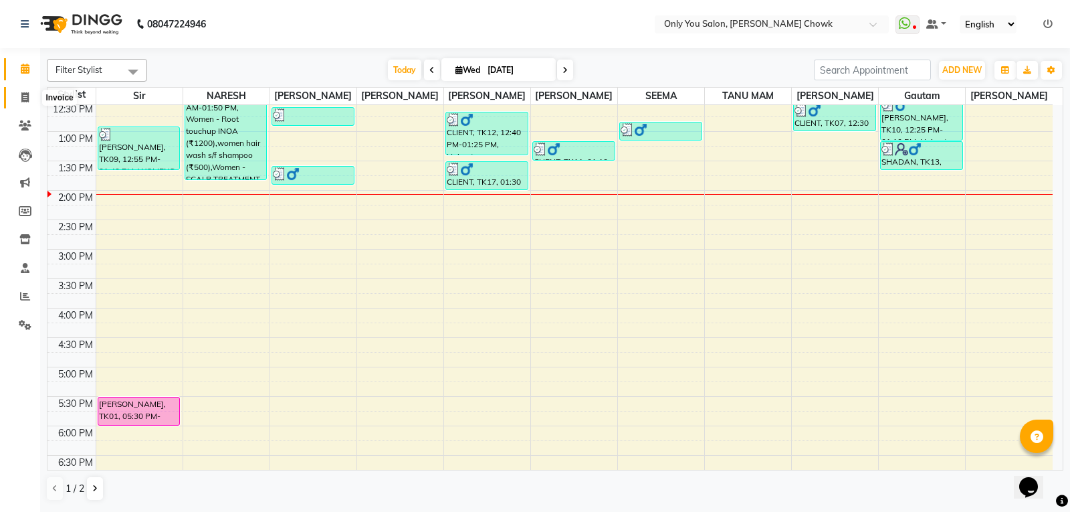
click at [22, 97] on icon at bounding box center [24, 97] width 7 height 10
select select "8713"
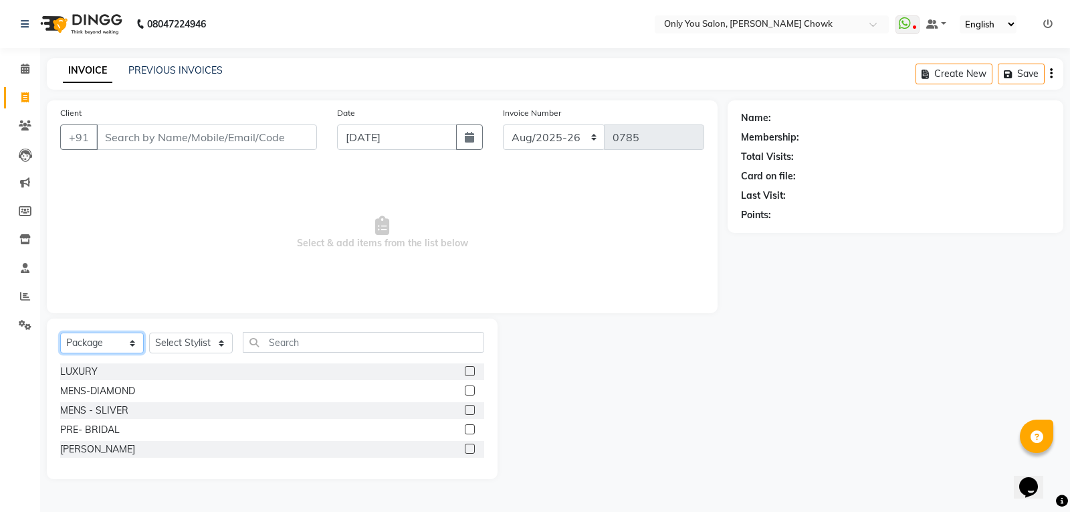
click at [100, 344] on select "Select Service Product Membership Package Voucher Prepaid Gift Card" at bounding box center [102, 342] width 84 height 21
select select "service"
click at [60, 332] on select "Select Service Product Membership Package Voucher Prepaid Gift Card" at bounding box center [102, 342] width 84 height 21
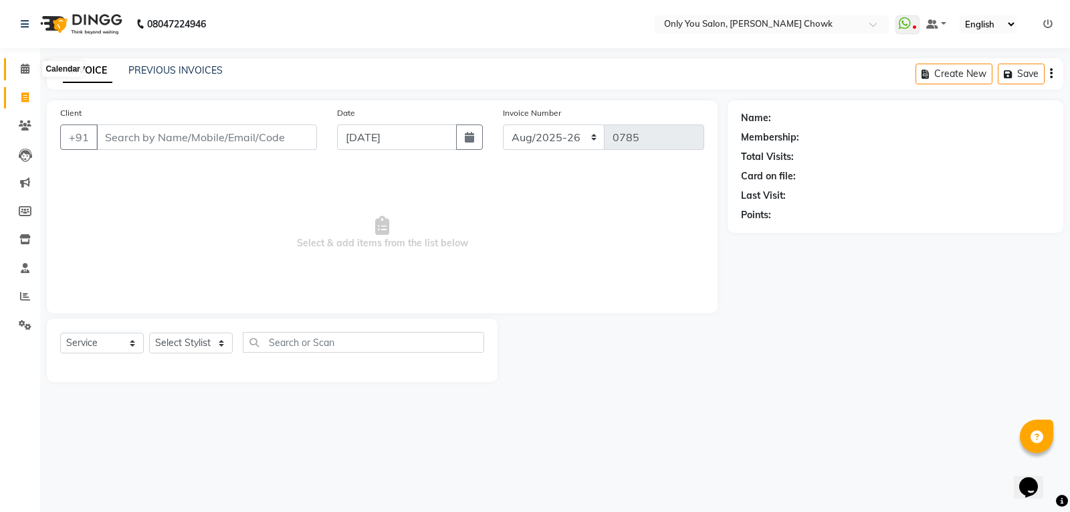
click at [23, 72] on icon at bounding box center [25, 69] width 9 height 10
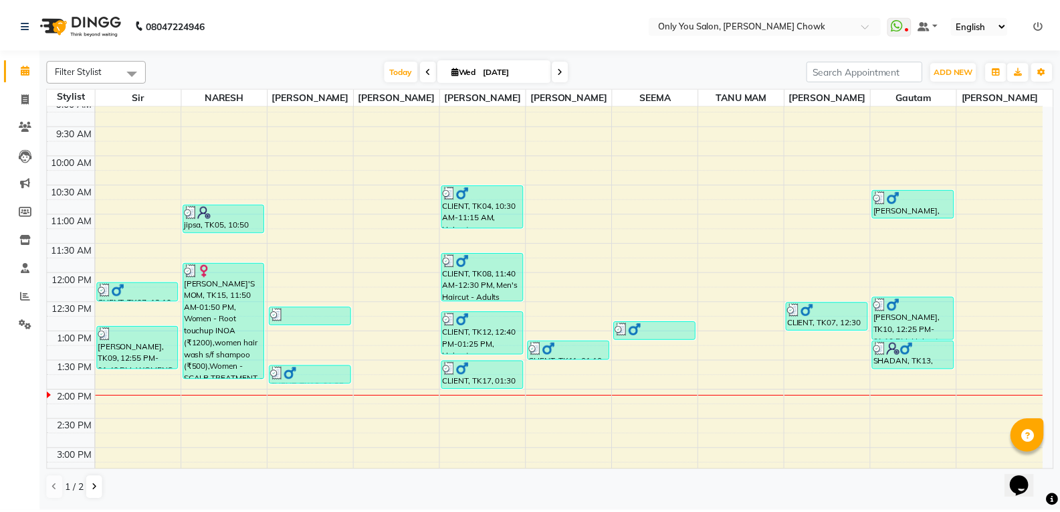
scroll to position [67, 0]
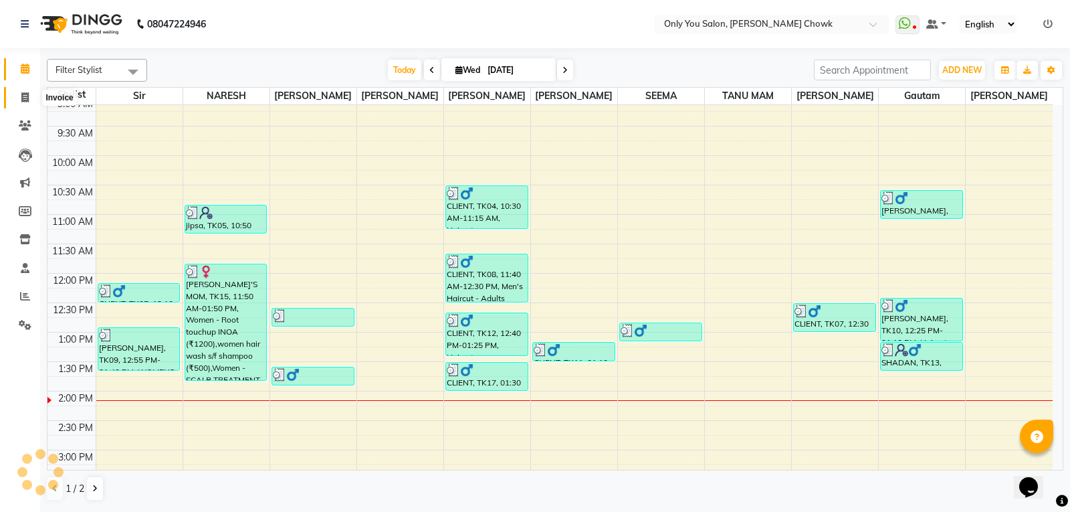
click at [26, 100] on icon at bounding box center [24, 97] width 7 height 10
select select "service"
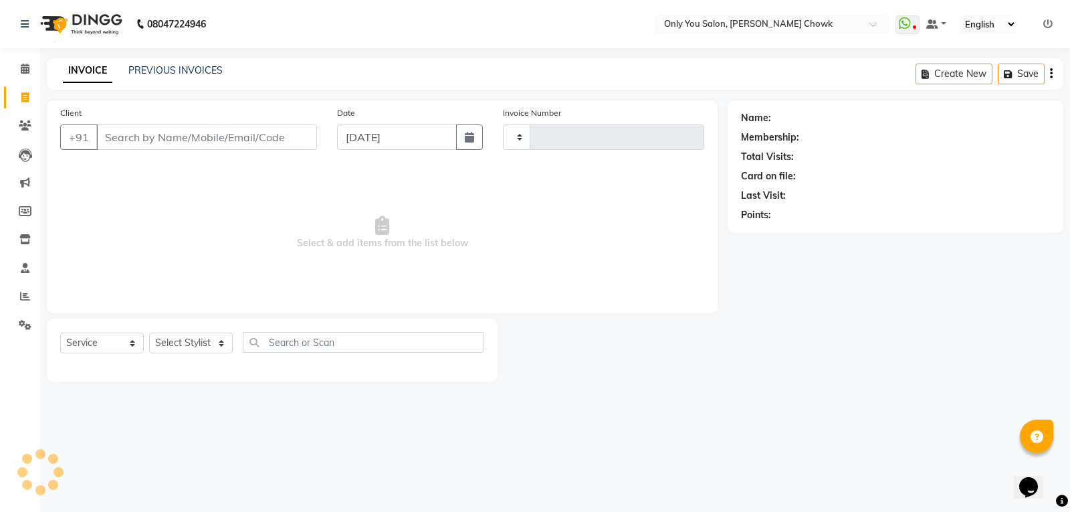
type input "0785"
select select "8713"
click at [110, 142] on input "Client" at bounding box center [206, 136] width 221 height 25
select select "package"
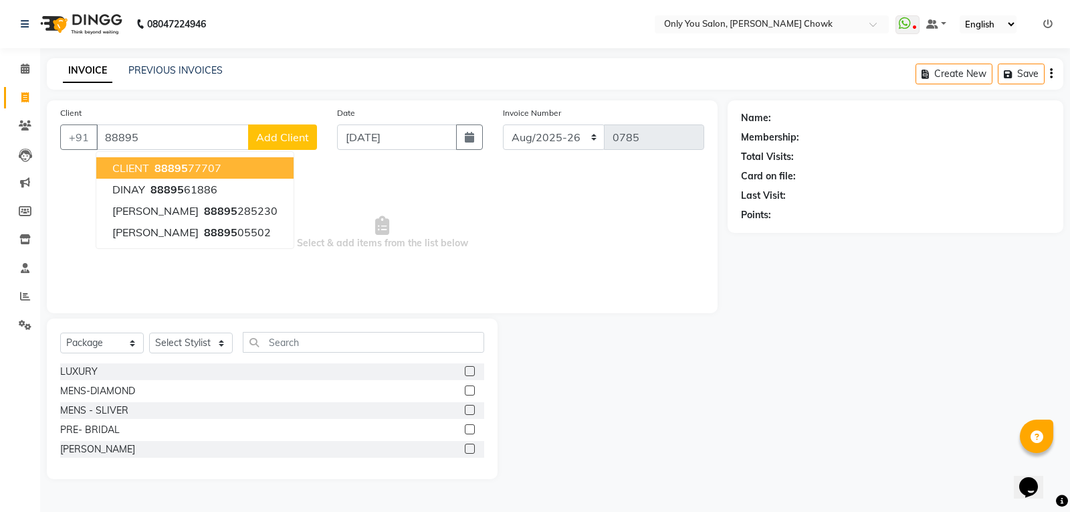
click at [178, 169] on span "88895" at bounding box center [171, 167] width 33 height 13
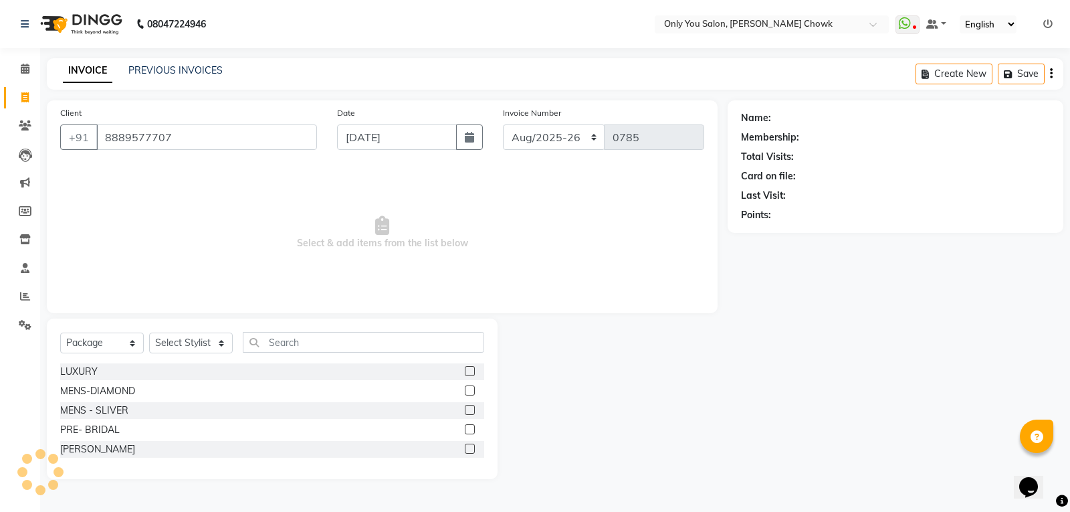
type input "8889577707"
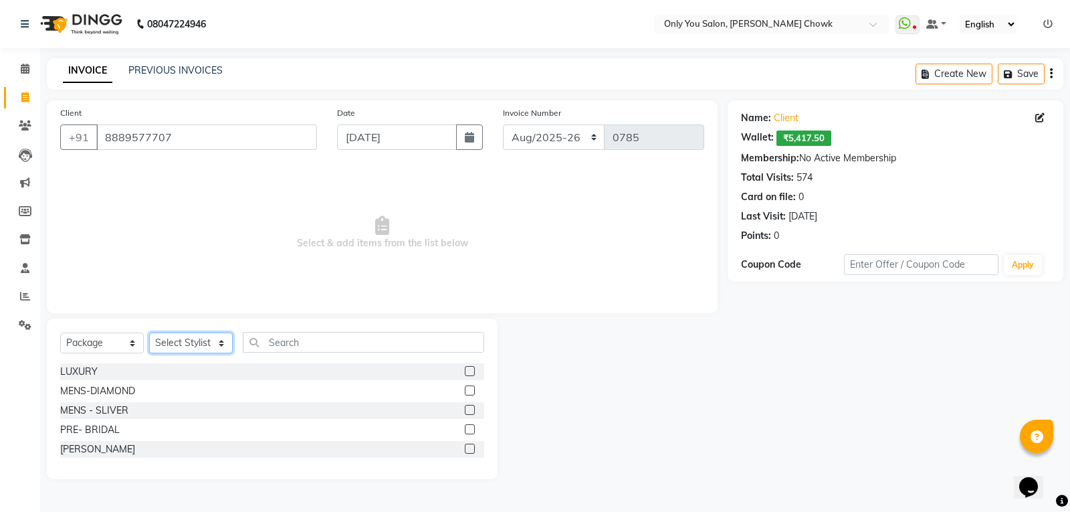
click at [205, 339] on select "Select Stylist [PERSON_NAME] [PERSON_NAME] [PERSON_NAME] MAMTA [PERSON_NAME] [P…" at bounding box center [191, 342] width 84 height 21
select select "21376"
click at [149, 332] on select "Select Stylist [PERSON_NAME] [PERSON_NAME] [PERSON_NAME] MAMTA [PERSON_NAME] [P…" at bounding box center [191, 342] width 84 height 21
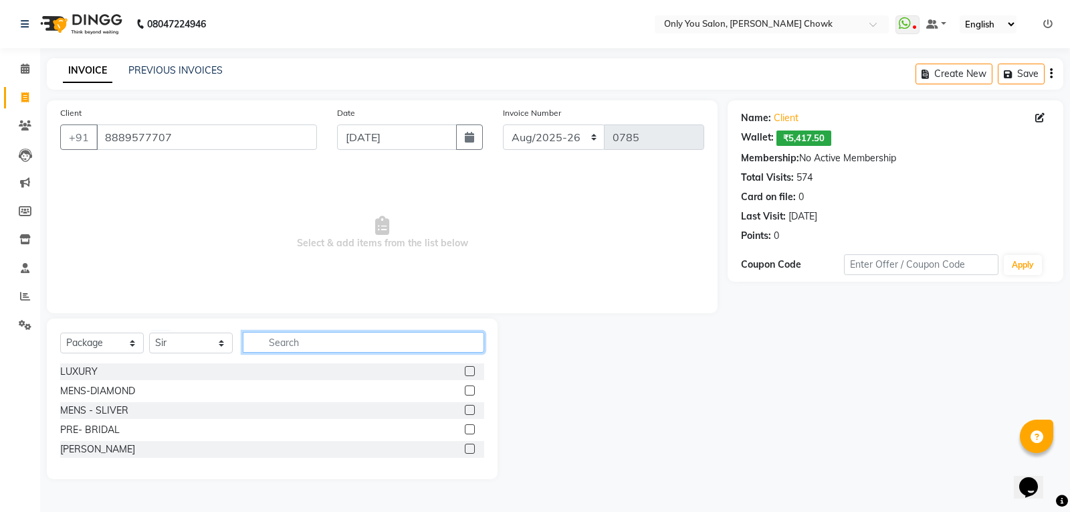
click at [322, 344] on input "text" at bounding box center [363, 342] width 241 height 21
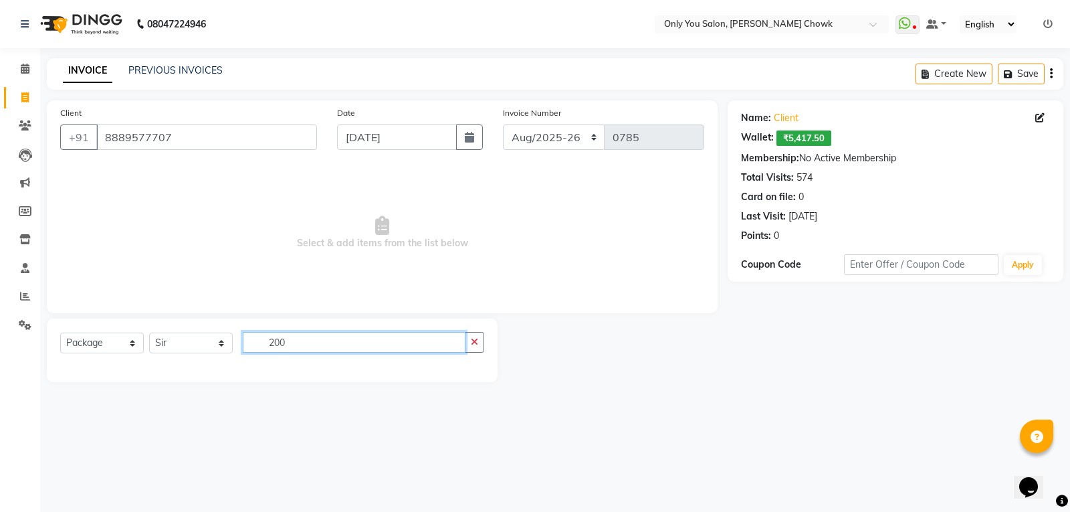
type input "200"
click at [83, 344] on select "Select Service Product Membership Package Voucher Prepaid Gift Card" at bounding box center [102, 342] width 84 height 21
select select "service"
click at [60, 332] on select "Select Service Product Membership Package Voucher Prepaid Gift Card" at bounding box center [102, 342] width 84 height 21
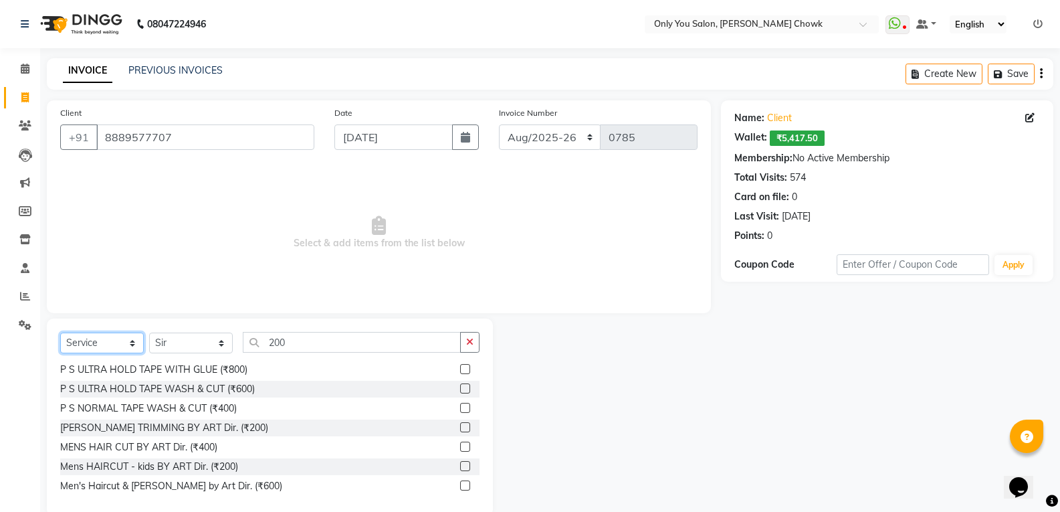
scroll to position [201, 0]
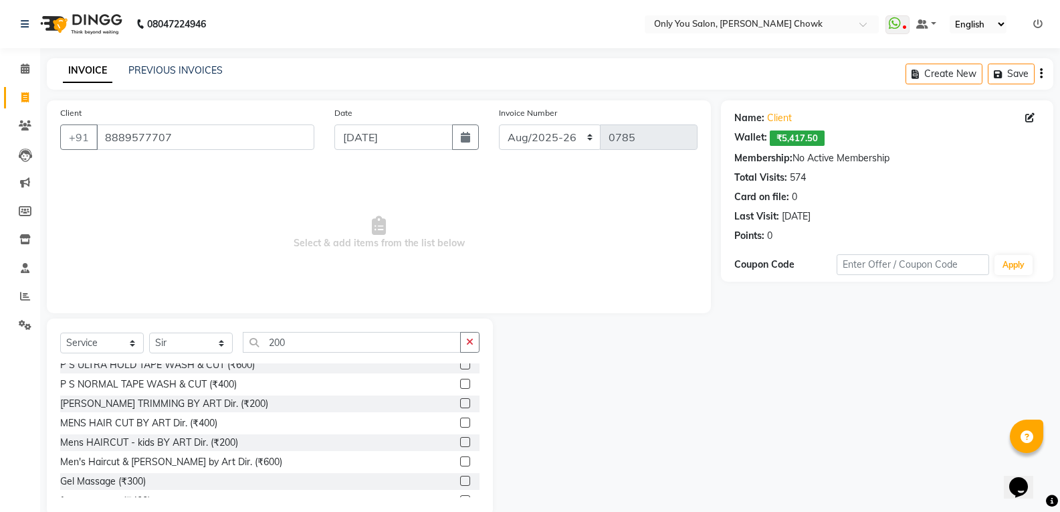
click at [460, 403] on label at bounding box center [465, 403] width 10 height 10
click at [460, 403] on input "checkbox" at bounding box center [464, 403] width 9 height 9
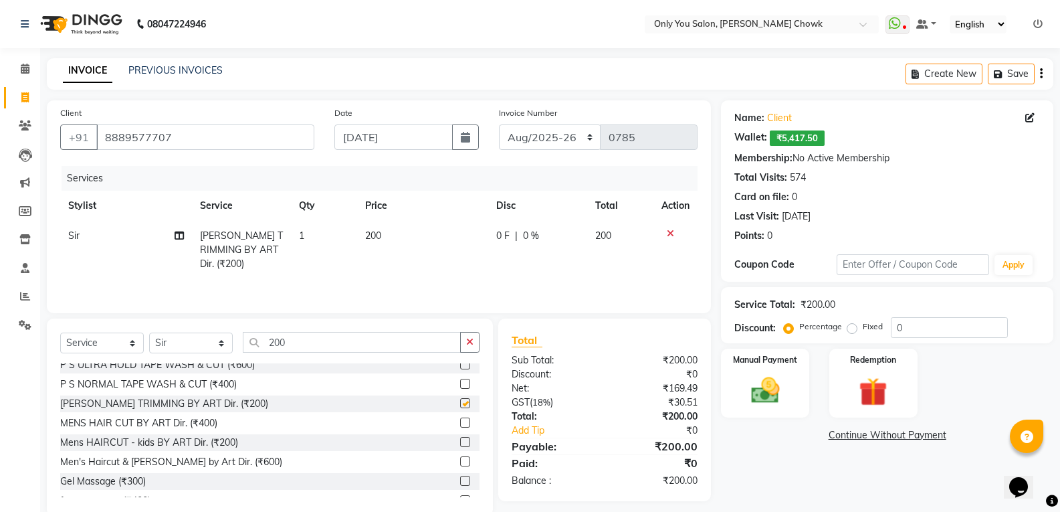
checkbox input "false"
click at [777, 397] on img at bounding box center [764, 390] width 47 height 34
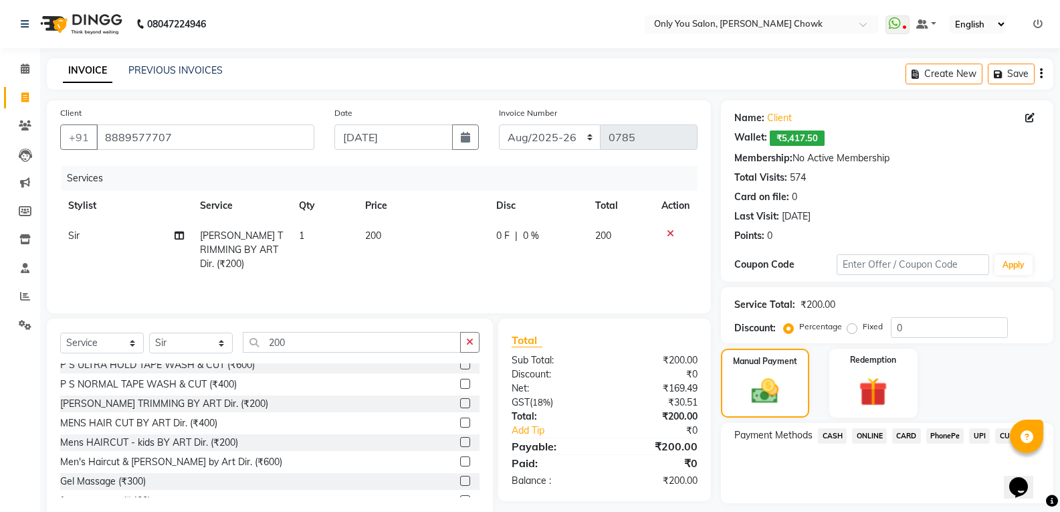
click at [880, 433] on span "ONLINE" at bounding box center [869, 435] width 35 height 15
click at [924, 505] on button "Add Payment" at bounding box center [941, 506] width 197 height 21
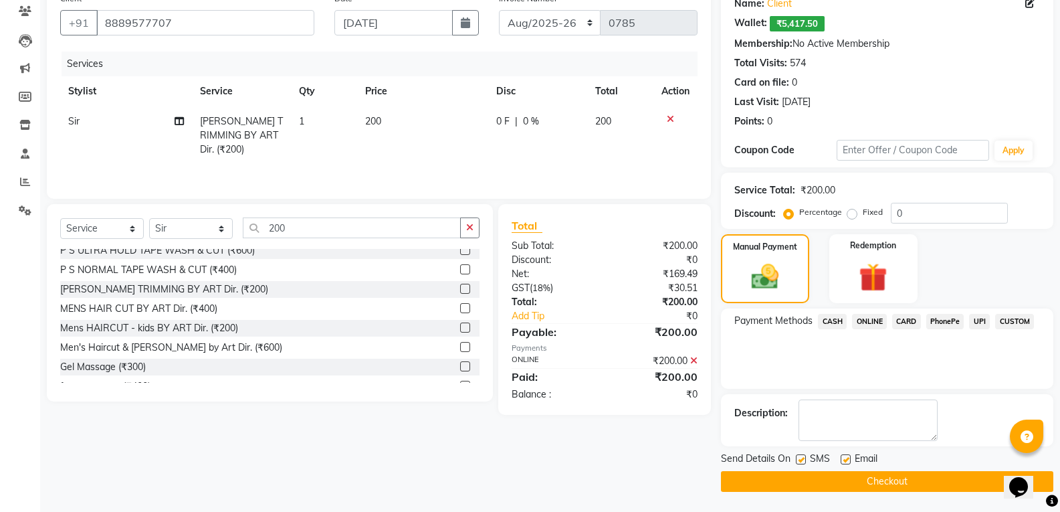
click at [935, 480] on button "Checkout" at bounding box center [887, 481] width 332 height 21
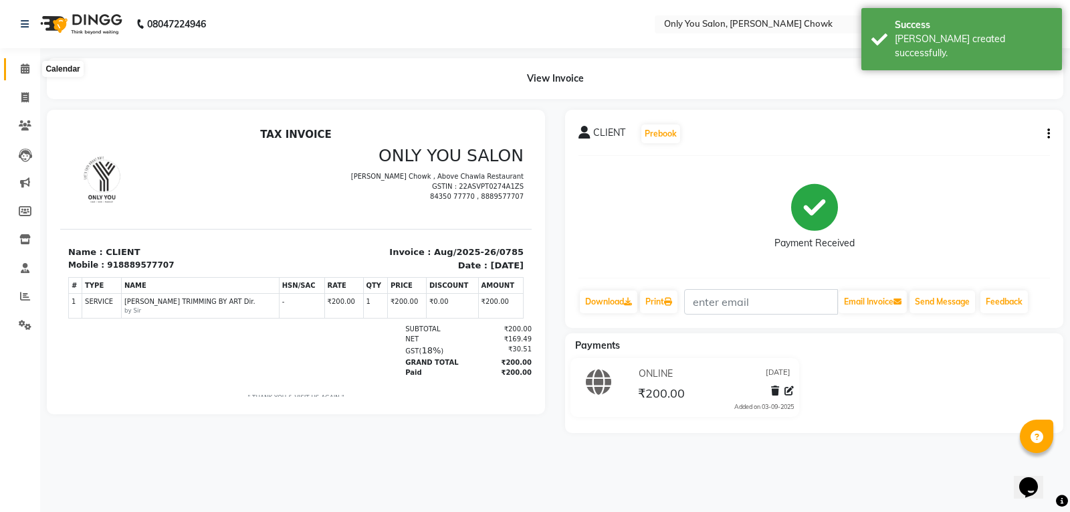
click at [29, 68] on icon at bounding box center [25, 69] width 9 height 10
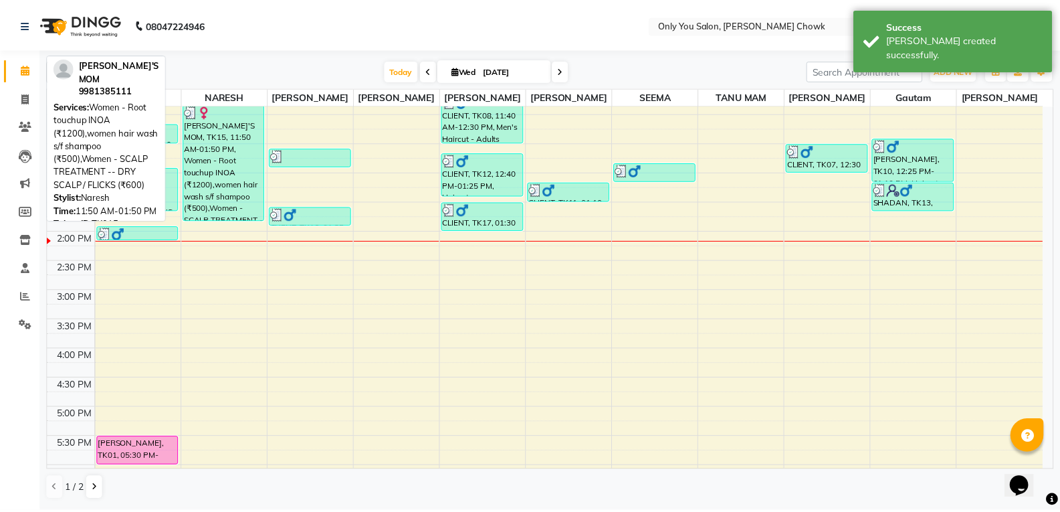
scroll to position [268, 0]
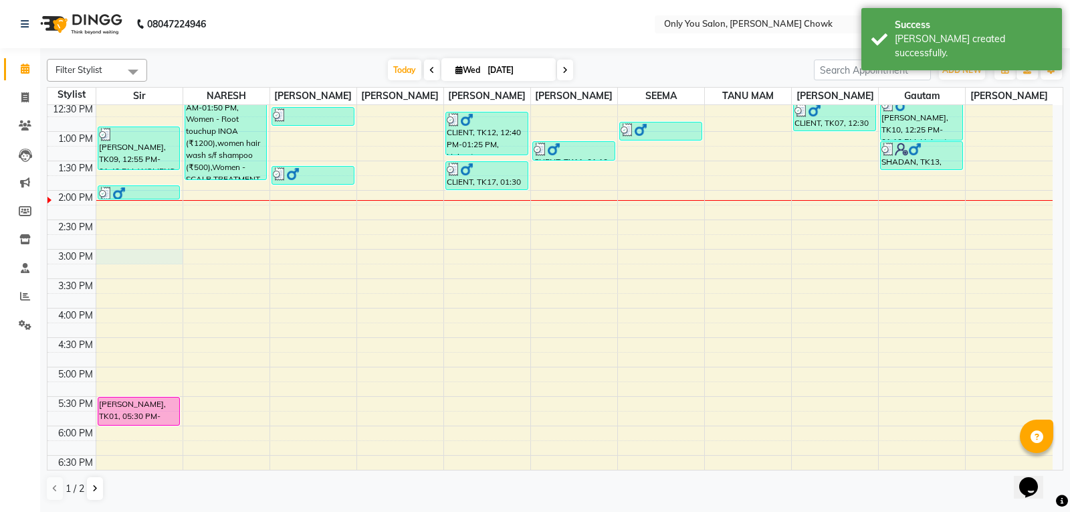
click at [128, 258] on div "8:00 AM 8:30 AM 9:00 AM 9:30 AM 10:00 AM 10:30 AM 11:00 AM 11:30 AM 12:00 PM 12…" at bounding box center [549, 248] width 1005 height 823
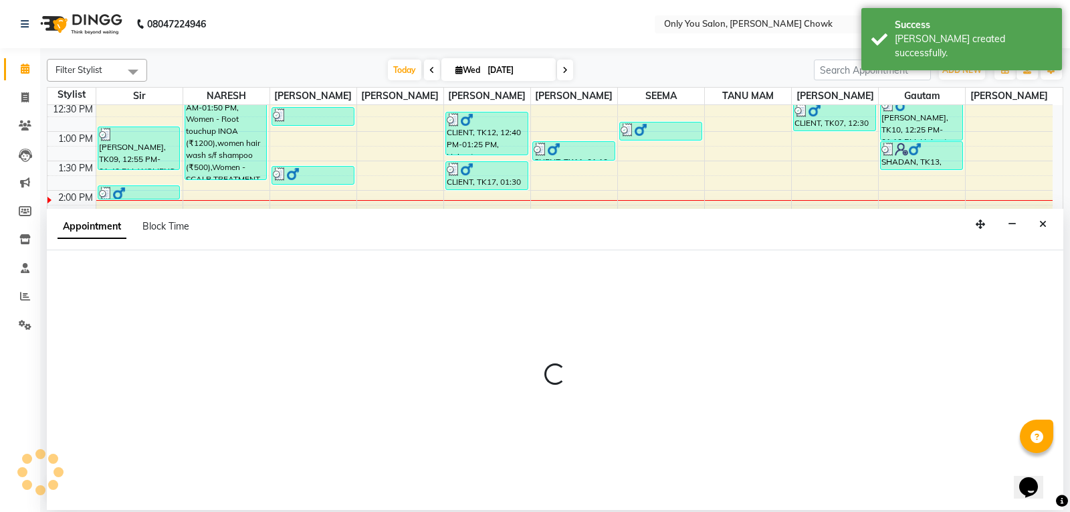
select select "21376"
select select "tentative"
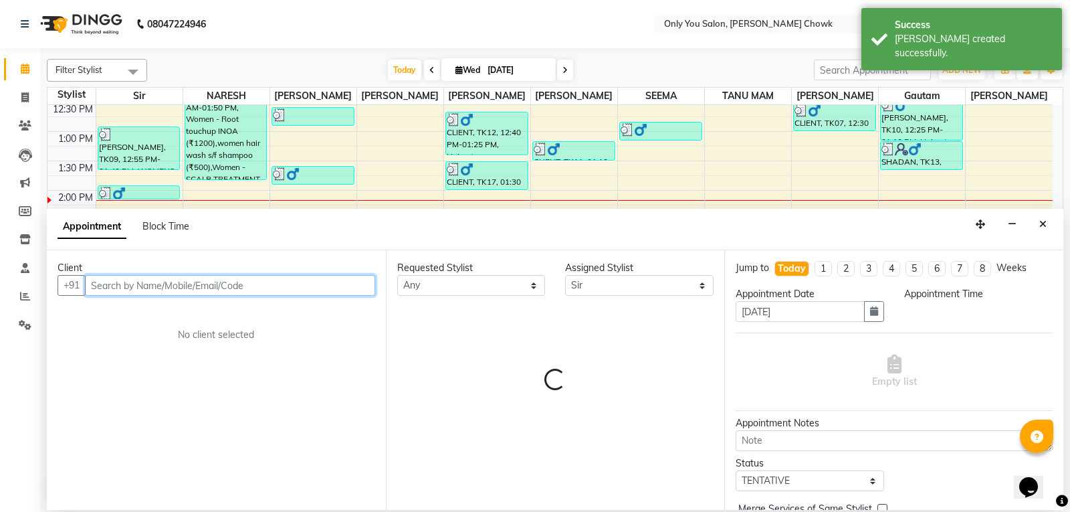
select select "900"
click at [121, 277] on input "text" at bounding box center [230, 285] width 290 height 21
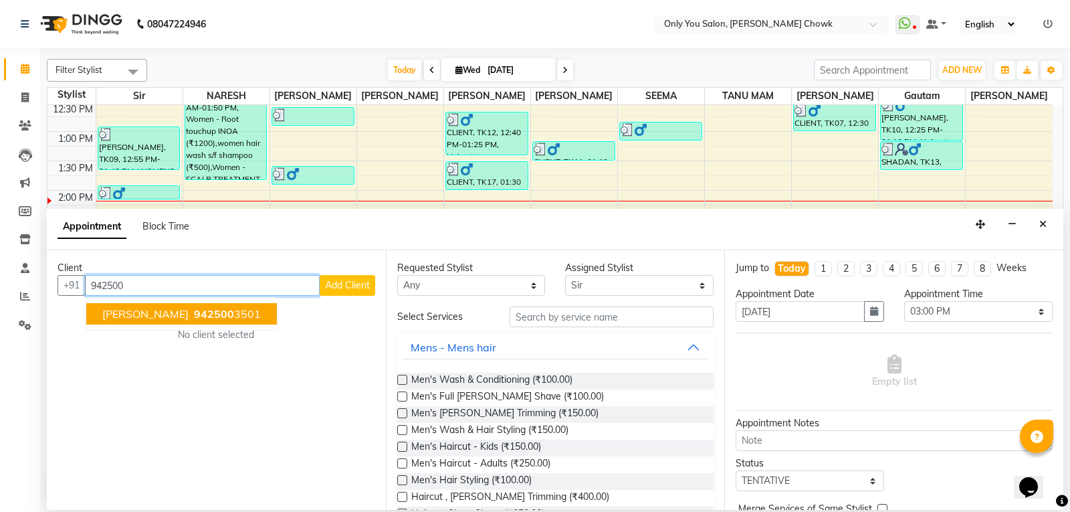
click at [146, 312] on span "[PERSON_NAME]" at bounding box center [145, 313] width 86 height 13
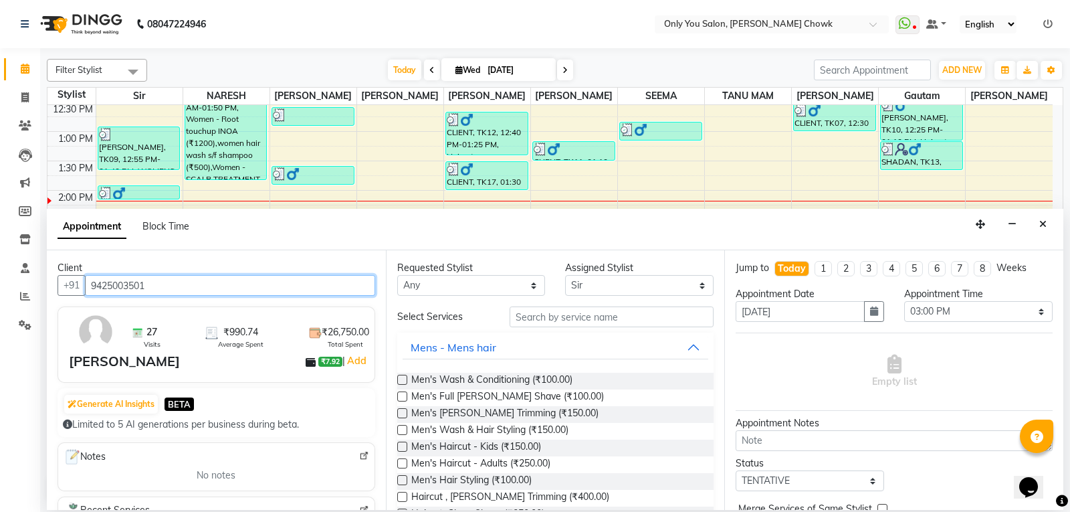
type input "9425003501"
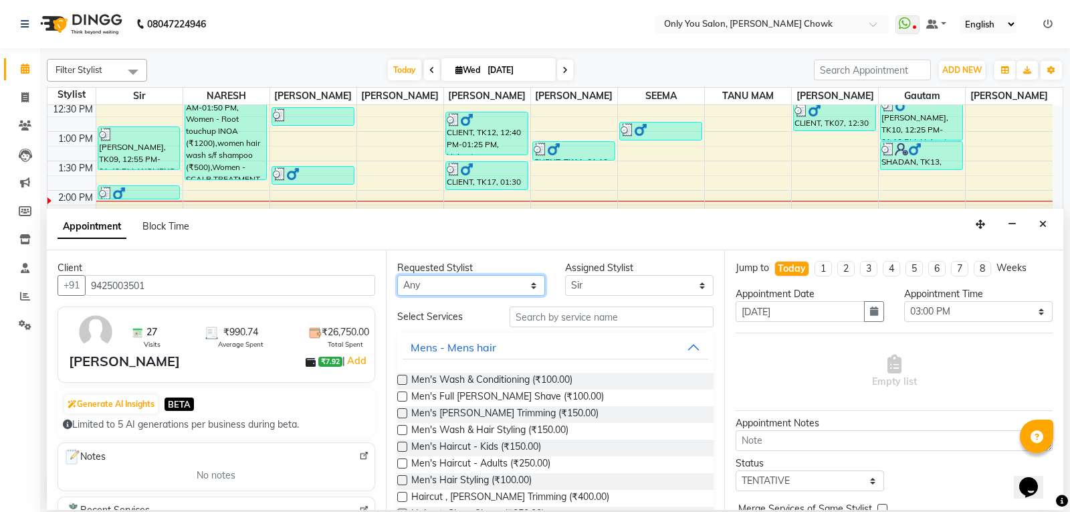
click at [454, 291] on select "Any [PERSON_NAME] [PERSON_NAME] [PERSON_NAME] [PERSON_NAME] [PERSON_NAME] RAMA …" at bounding box center [471, 285] width 148 height 21
select select "21376"
click at [397, 275] on select "Any [PERSON_NAME] [PERSON_NAME] [PERSON_NAME] [PERSON_NAME] [PERSON_NAME] RAMA …" at bounding box center [471, 285] width 148 height 21
click at [583, 290] on select "Select ASHWIN gautam LAXMI TIWARI NARESH Ragini Sahu RAKESH RAMA RANI RANJEET R…" at bounding box center [639, 285] width 148 height 21
click at [585, 290] on select "Select ASHWIN gautam LAXMI TIWARI NARESH Ragini Sahu RAKESH RAMA RANI RANJEET R…" at bounding box center [639, 285] width 148 height 21
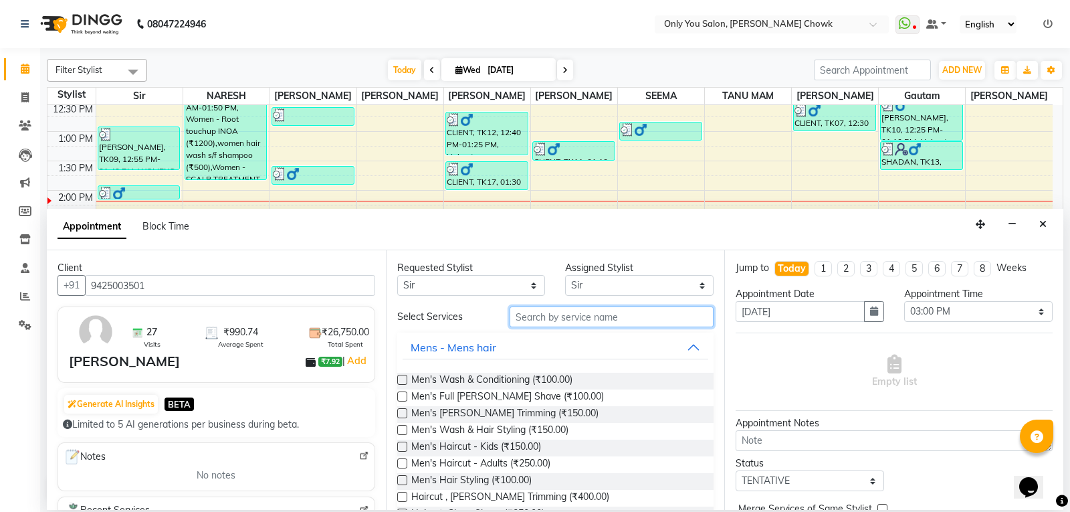
click at [609, 316] on input "text" at bounding box center [612, 316] width 205 height 21
click at [17, 96] on span at bounding box center [24, 97] width 23 height 15
select select "service"
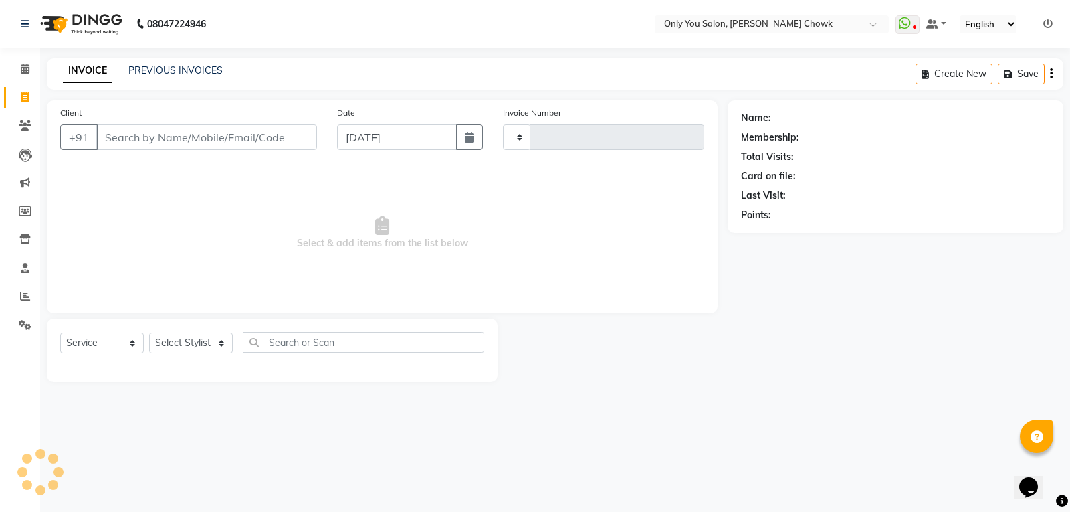
type input "0786"
select select "8713"
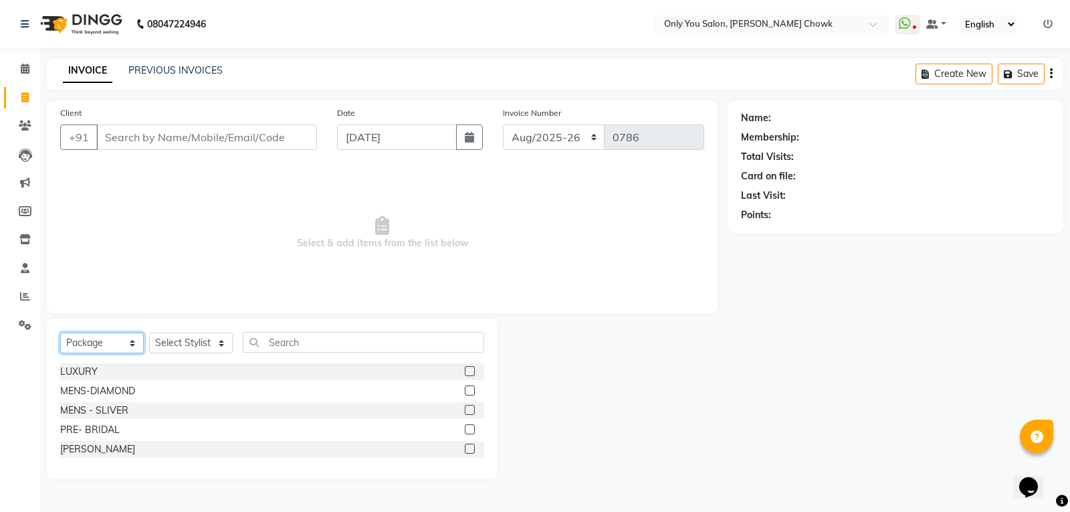
click at [94, 337] on select "Select Service Product Membership Package Voucher Prepaid Gift Card" at bounding box center [102, 342] width 84 height 21
select select "service"
click at [60, 332] on select "Select Service Product Membership Package Voucher Prepaid Gift Card" at bounding box center [102, 342] width 84 height 21
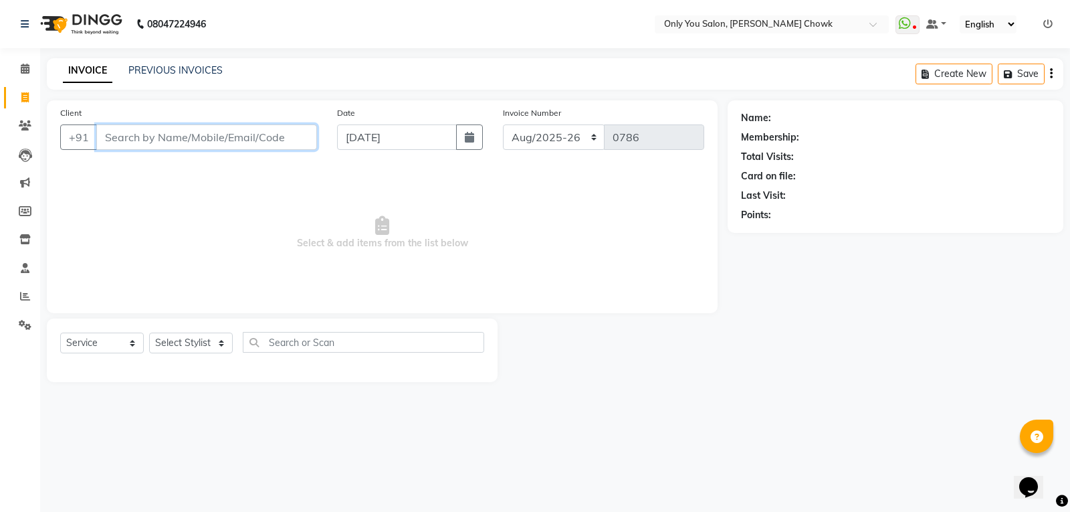
click at [185, 132] on input "Client" at bounding box center [206, 136] width 221 height 25
click at [233, 143] on input "Client" at bounding box center [206, 136] width 221 height 25
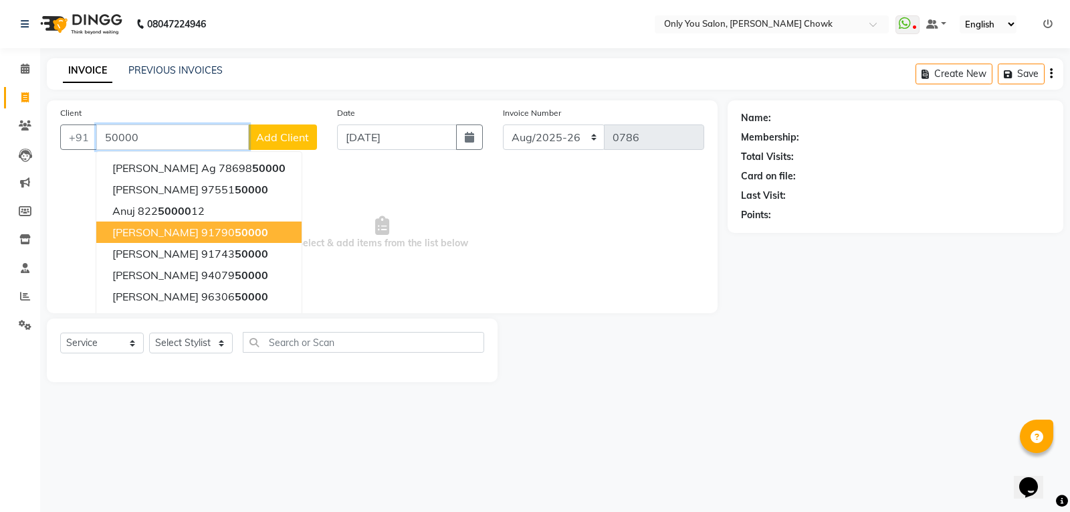
click at [150, 126] on input "50000" at bounding box center [172, 136] width 153 height 25
type input "5"
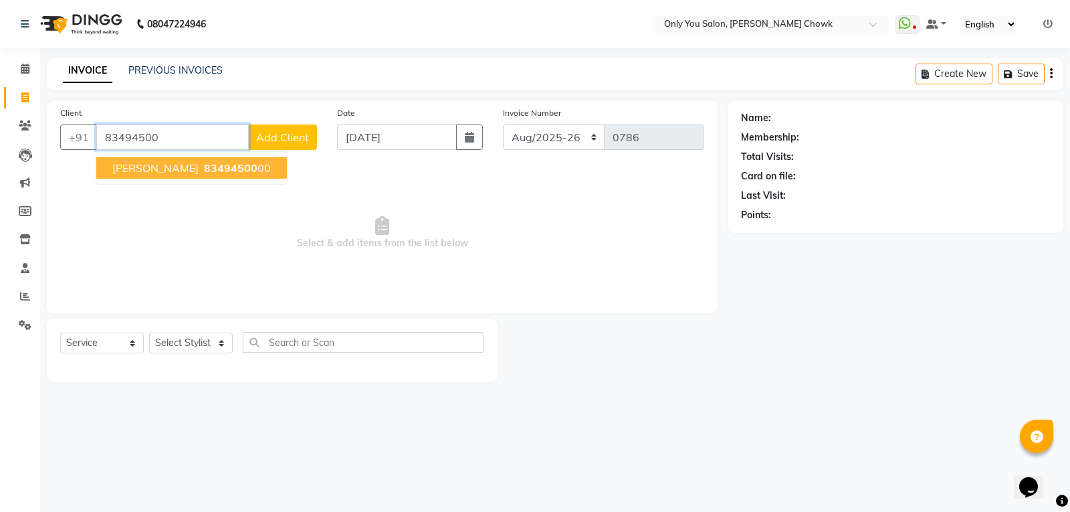
click at [205, 165] on span "83494500" at bounding box center [231, 167] width 54 height 13
type input "8349450000"
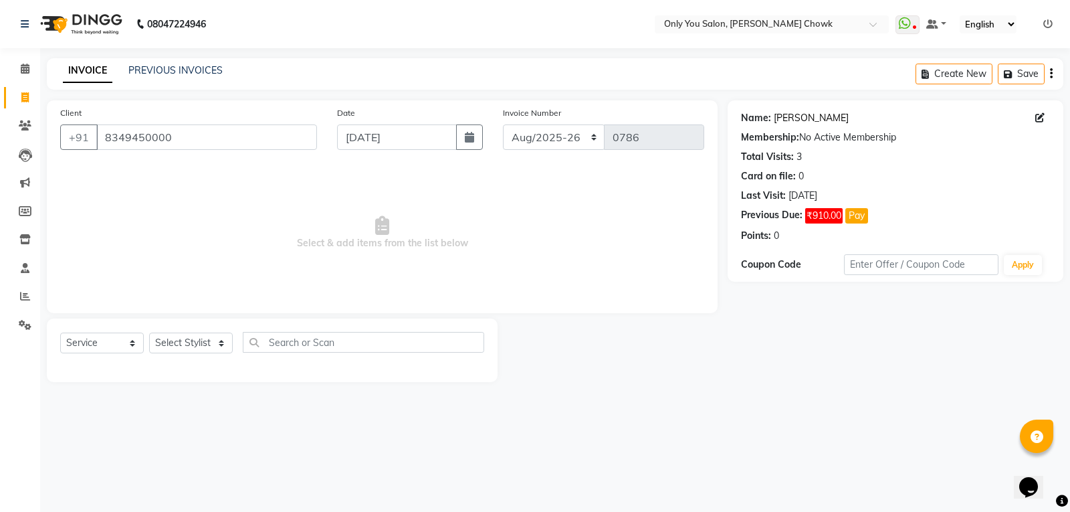
click at [790, 118] on link "Rakesh Bansal" at bounding box center [811, 118] width 75 height 14
click at [862, 220] on button "Pay" at bounding box center [856, 215] width 23 height 15
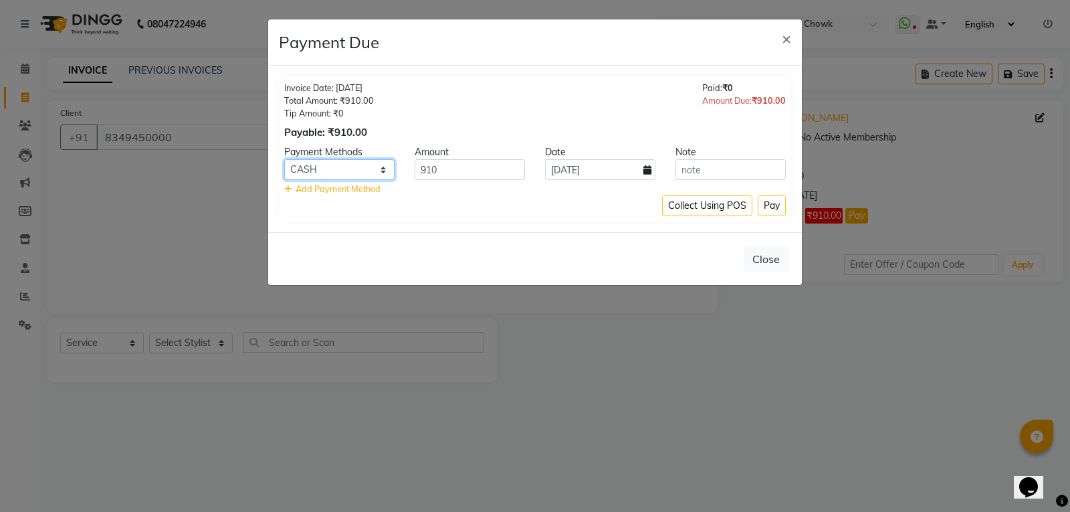
click at [369, 172] on select "CASH ONLINE CARD PhonePe UPI CUSTOM" at bounding box center [339, 169] width 110 height 21
click at [284, 159] on select "CASH ONLINE CARD PhonePe UPI CUSTOM" at bounding box center [339, 169] width 110 height 21
click at [785, 207] on button "Pay" at bounding box center [772, 205] width 28 height 21
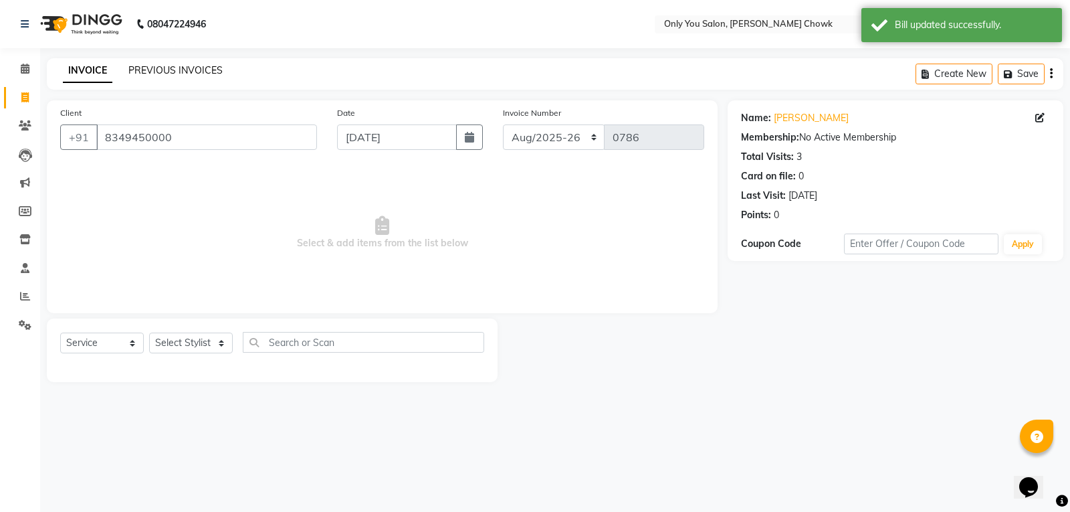
click at [199, 76] on link "PREVIOUS INVOICES" at bounding box center [175, 70] width 94 height 12
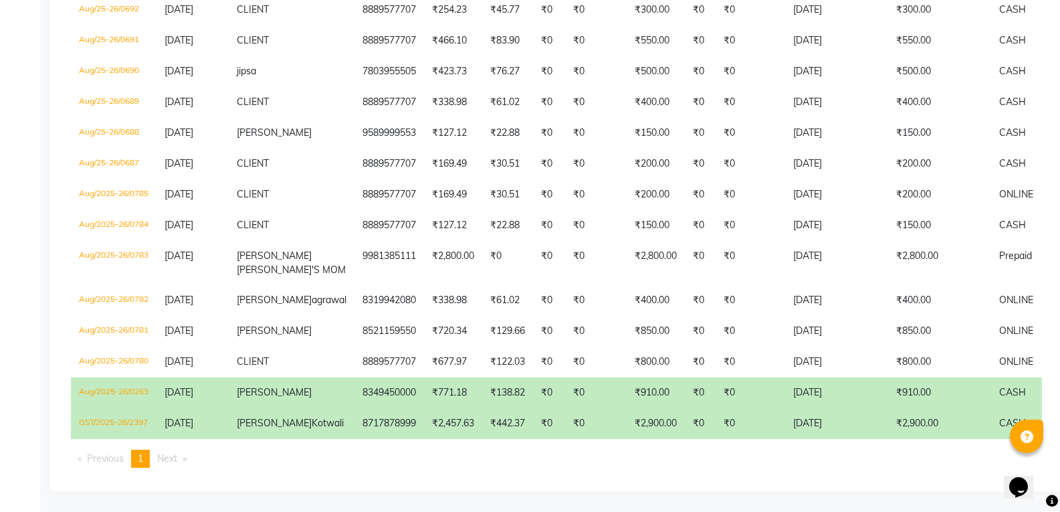
scroll to position [478, 0]
click at [370, 377] on td "8349450000" at bounding box center [390, 392] width 70 height 31
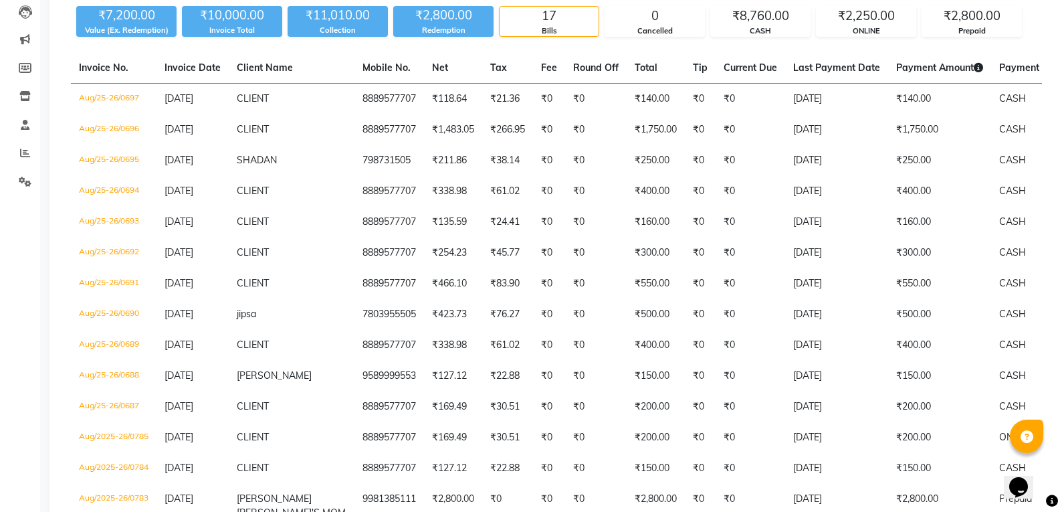
scroll to position [0, 0]
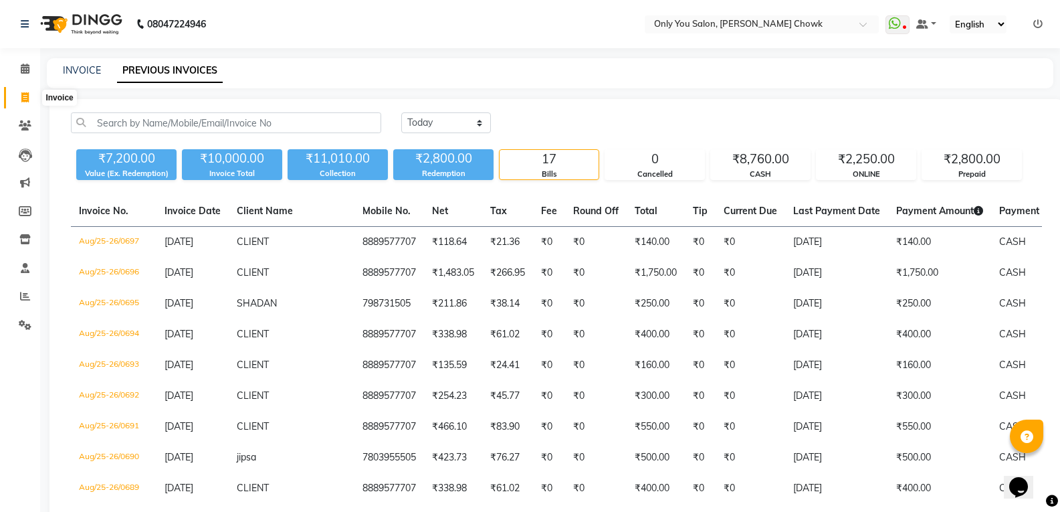
click at [31, 97] on span at bounding box center [24, 97] width 23 height 15
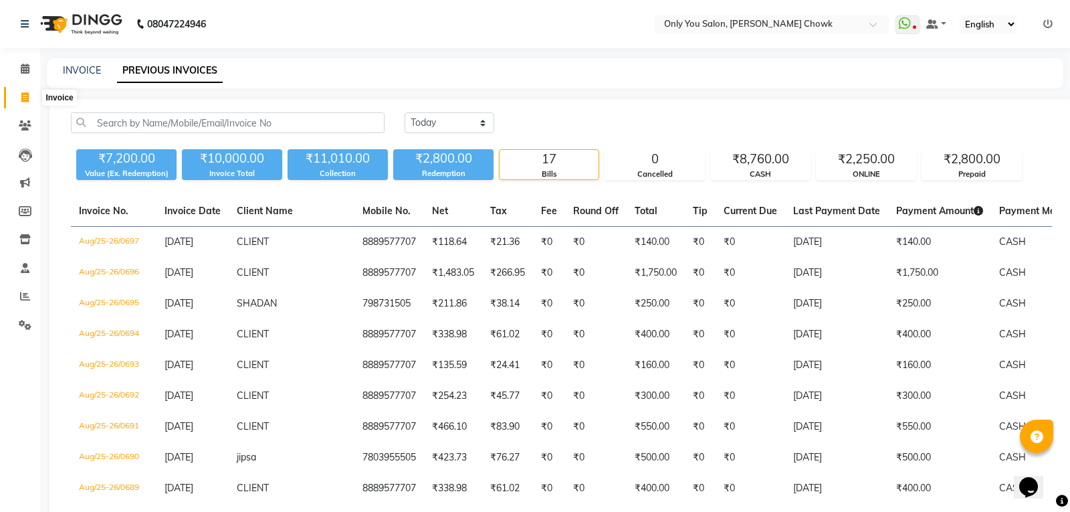
select select "8713"
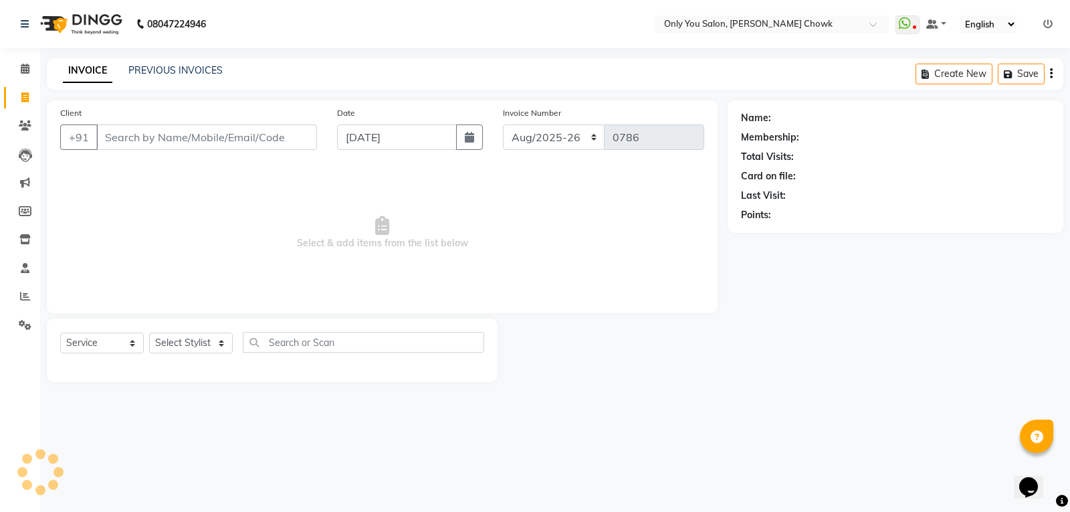
select select "package"
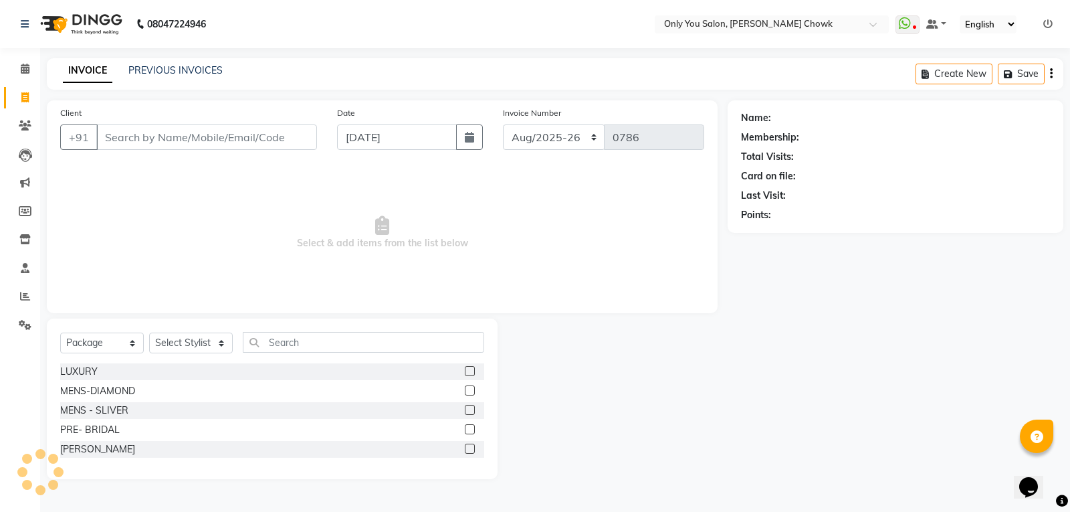
click at [165, 355] on div "Select Service Product Membership Package Voucher Prepaid Gift Card Select Styl…" at bounding box center [272, 347] width 424 height 31
click at [167, 346] on select "Select Stylist [PERSON_NAME] [PERSON_NAME] [PERSON_NAME] MAMTA [PERSON_NAME] [P…" at bounding box center [191, 342] width 84 height 21
select select "90002"
click at [149, 332] on select "Select Stylist [PERSON_NAME] [PERSON_NAME] [PERSON_NAME] MAMTA [PERSON_NAME] [P…" at bounding box center [191, 342] width 84 height 21
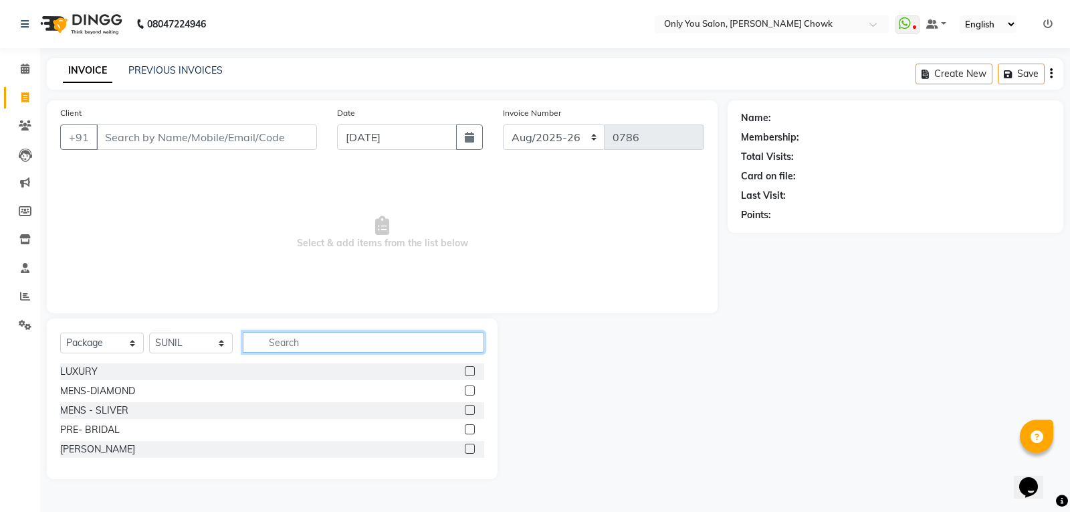
click at [324, 337] on input "text" at bounding box center [363, 342] width 241 height 21
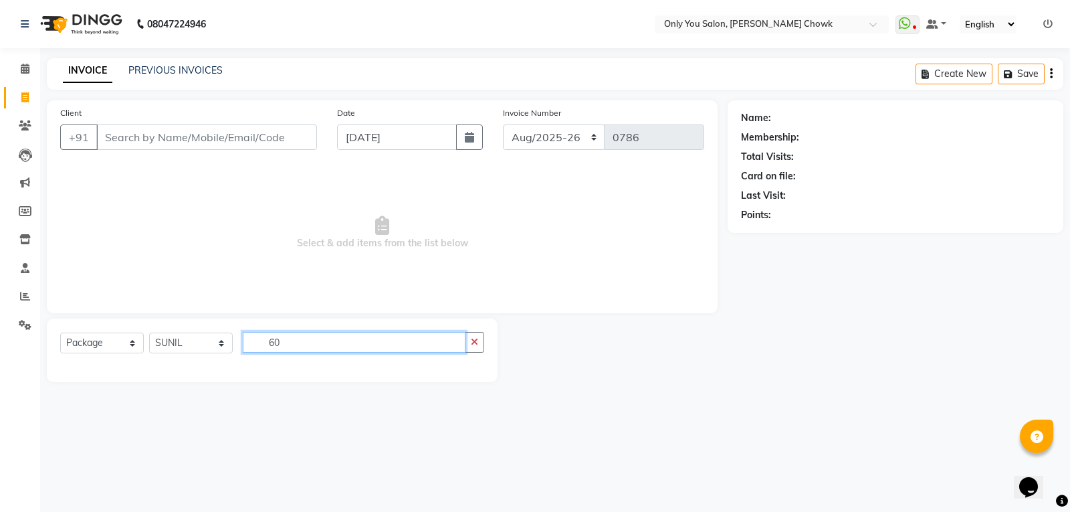
type input "6"
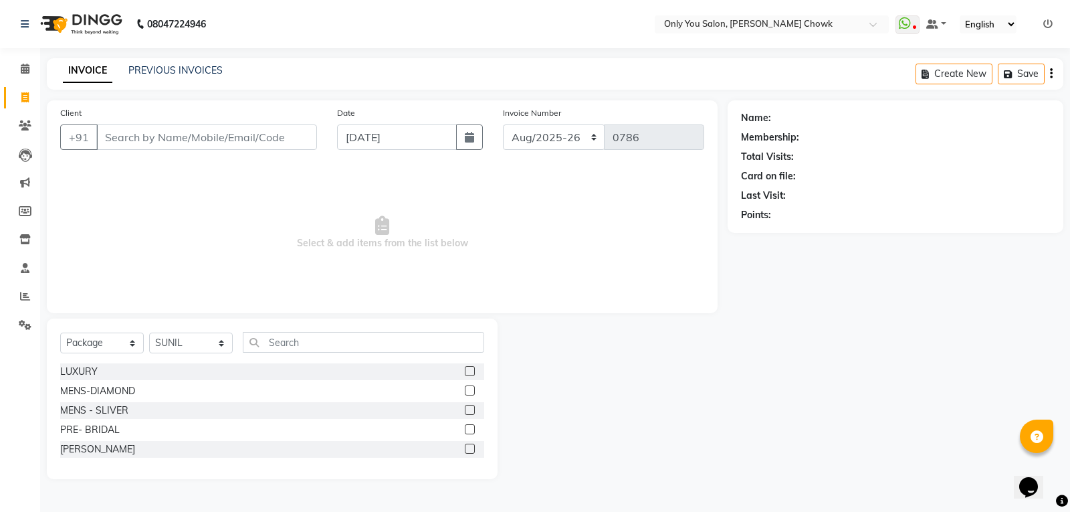
click at [121, 330] on div "Select Service Product Membership Package Voucher Prepaid Gift Card Select Styl…" at bounding box center [272, 398] width 451 height 161
click at [120, 342] on select "Select Service Product Membership Package Voucher Prepaid Gift Card" at bounding box center [102, 342] width 84 height 21
select select "service"
click at [60, 332] on select "Select Service Product Membership Package Voucher Prepaid Gift Card" at bounding box center [102, 342] width 84 height 21
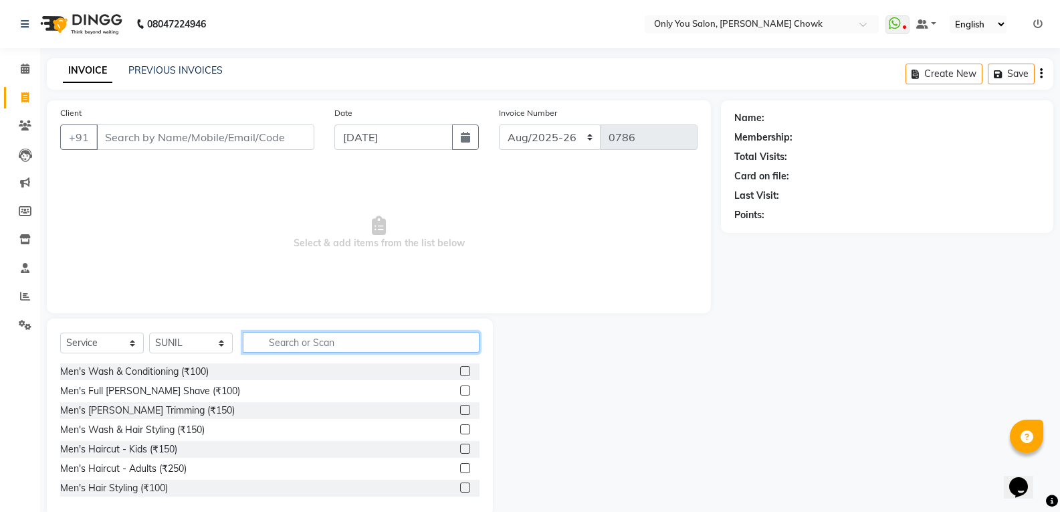
click at [347, 345] on input "text" at bounding box center [361, 342] width 237 height 21
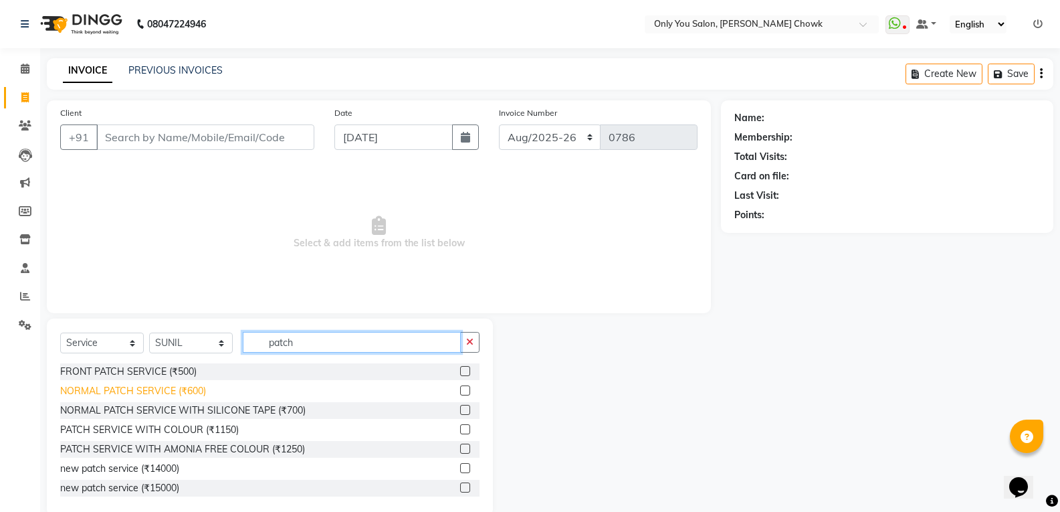
type input "patch"
click at [185, 394] on div "NORMAL PATCH SERVICE (₹600)" at bounding box center [133, 391] width 146 height 14
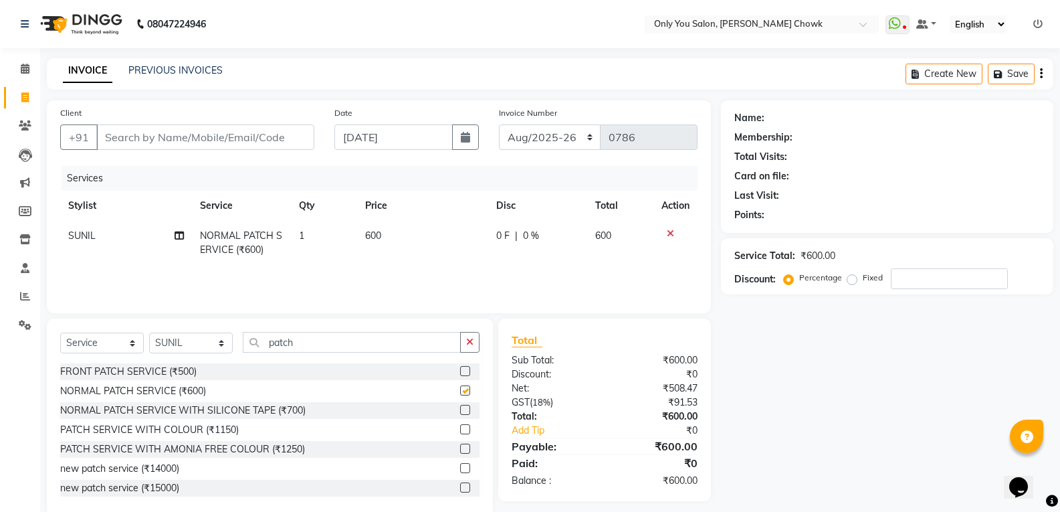
checkbox input "false"
click at [229, 144] on input "Client" at bounding box center [205, 136] width 218 height 25
type input "8"
type input "0"
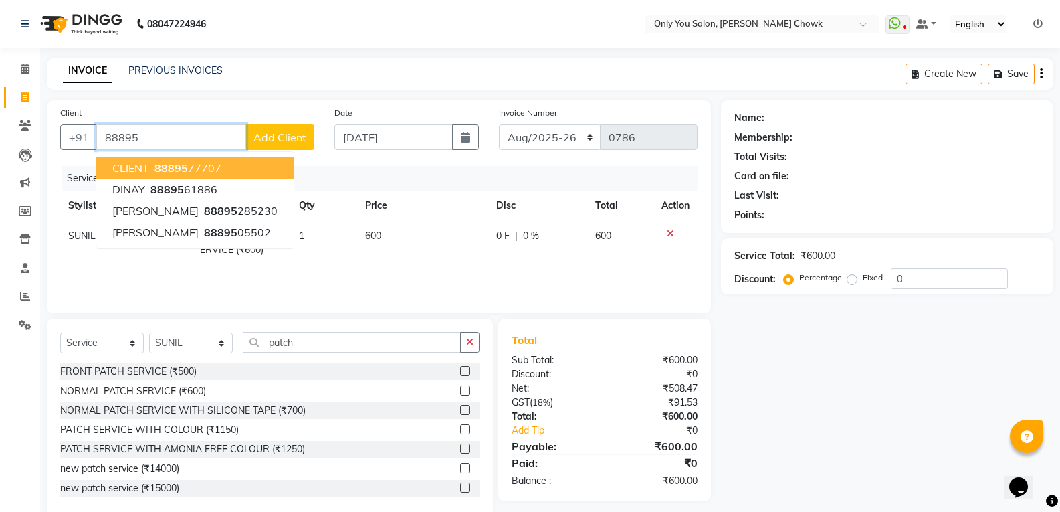
click at [217, 172] on ngb-highlight "88895 77707" at bounding box center [187, 167] width 70 height 13
type input "8889577707"
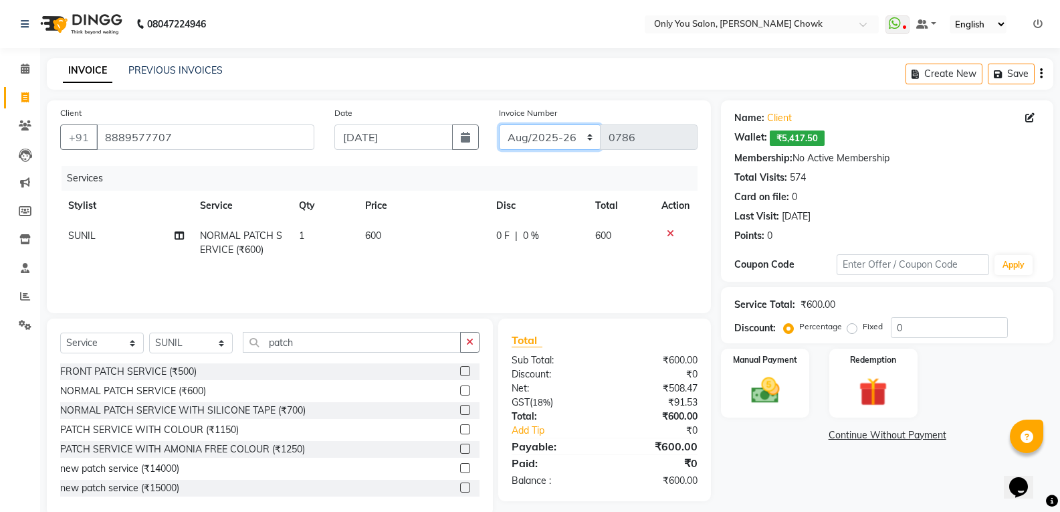
click at [510, 141] on select "[DATE]-[DATE]-26 TRD/2025" at bounding box center [550, 136] width 102 height 25
select select "8714"
click at [499, 124] on select "[DATE]-[DATE]-26 TRD/2025" at bounding box center [550, 136] width 102 height 25
type input "0698"
click at [747, 395] on img at bounding box center [764, 390] width 47 height 34
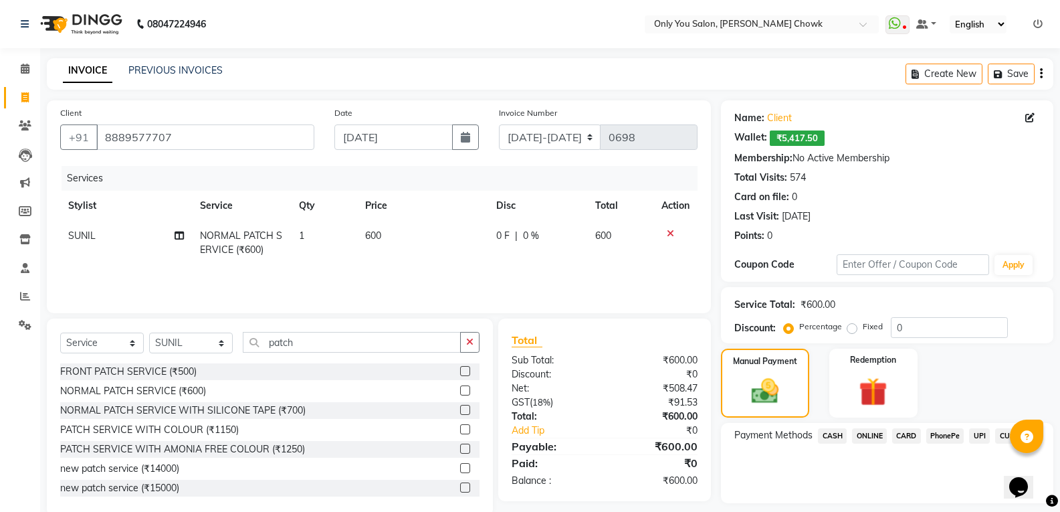
click at [873, 430] on span "ONLINE" at bounding box center [869, 435] width 35 height 15
click at [837, 434] on span "CASH" at bounding box center [832, 435] width 29 height 15
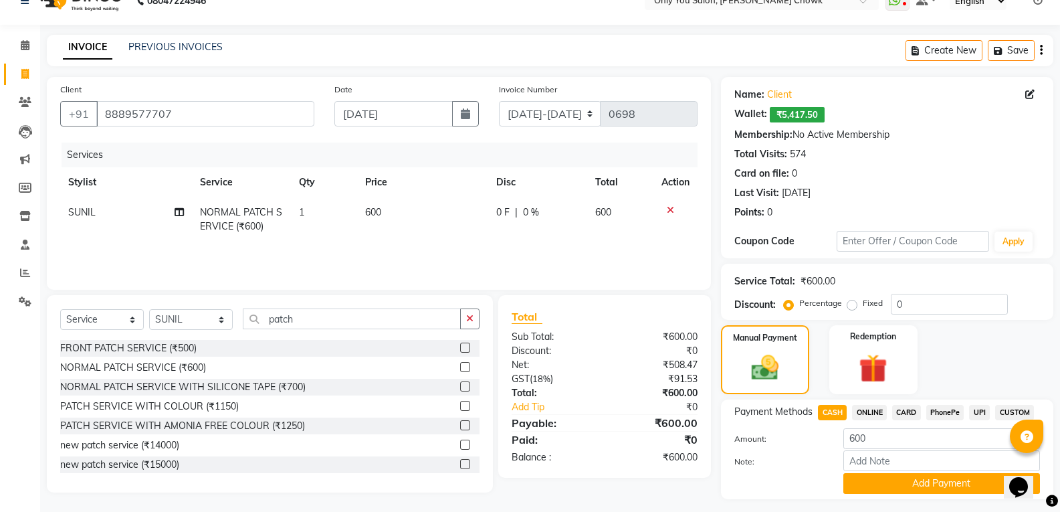
scroll to position [58, 0]
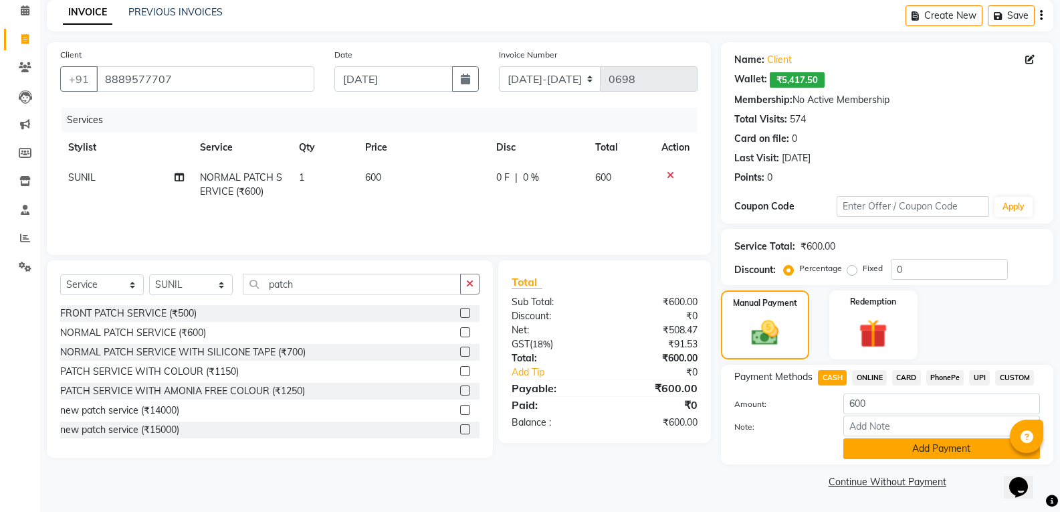
click at [896, 449] on button "Add Payment" at bounding box center [941, 448] width 197 height 21
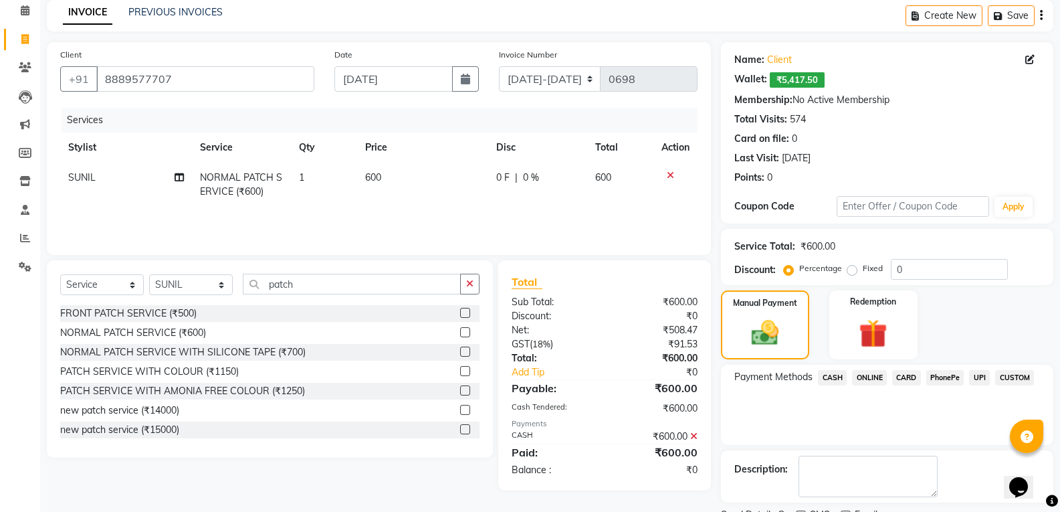
scroll to position [114, 0]
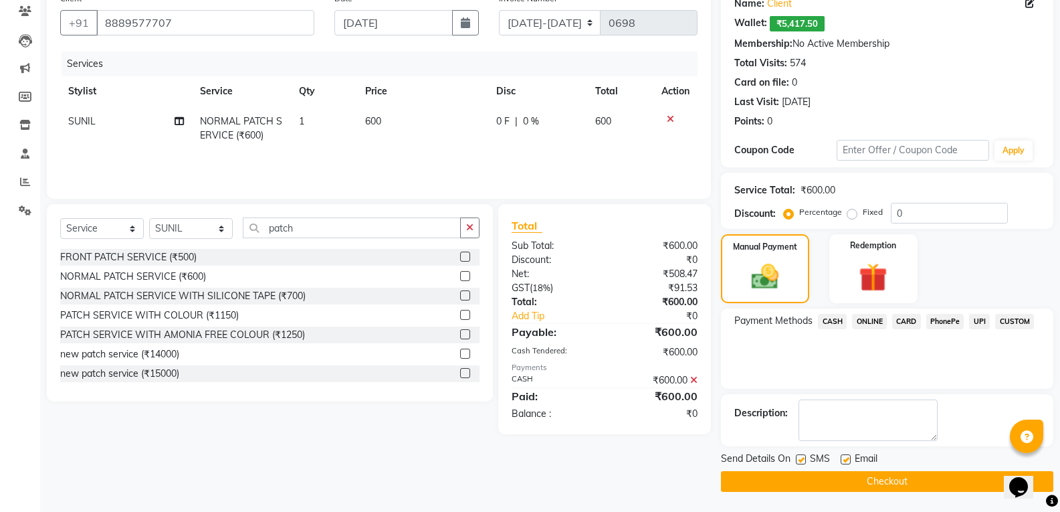
click at [899, 476] on button "Checkout" at bounding box center [887, 481] width 332 height 21
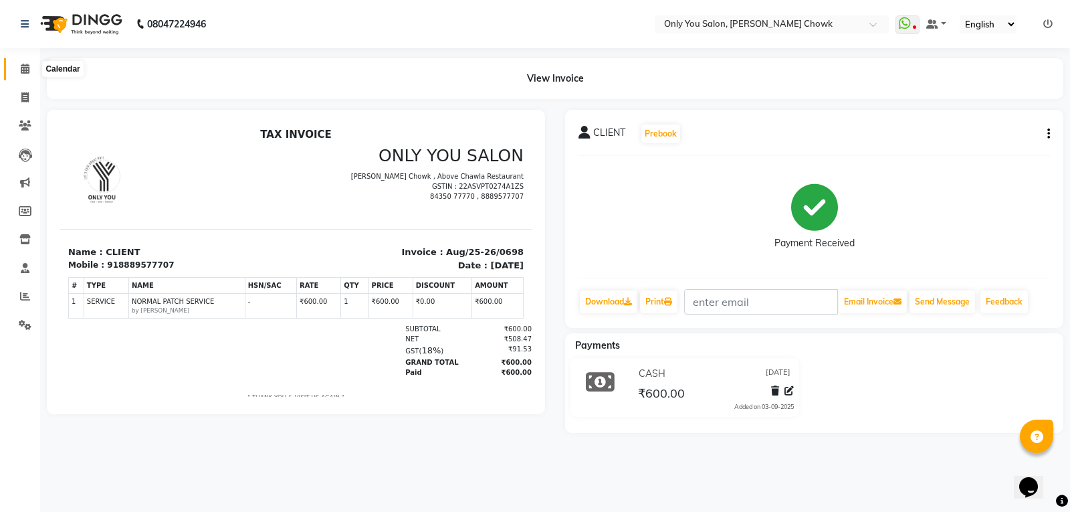
click at [26, 72] on icon at bounding box center [25, 69] width 9 height 10
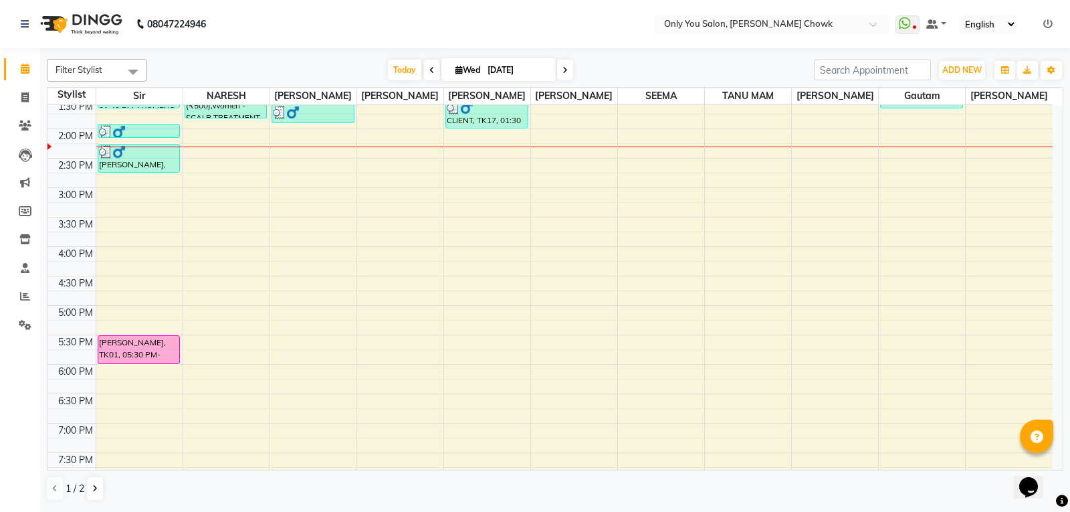
scroll to position [334, 0]
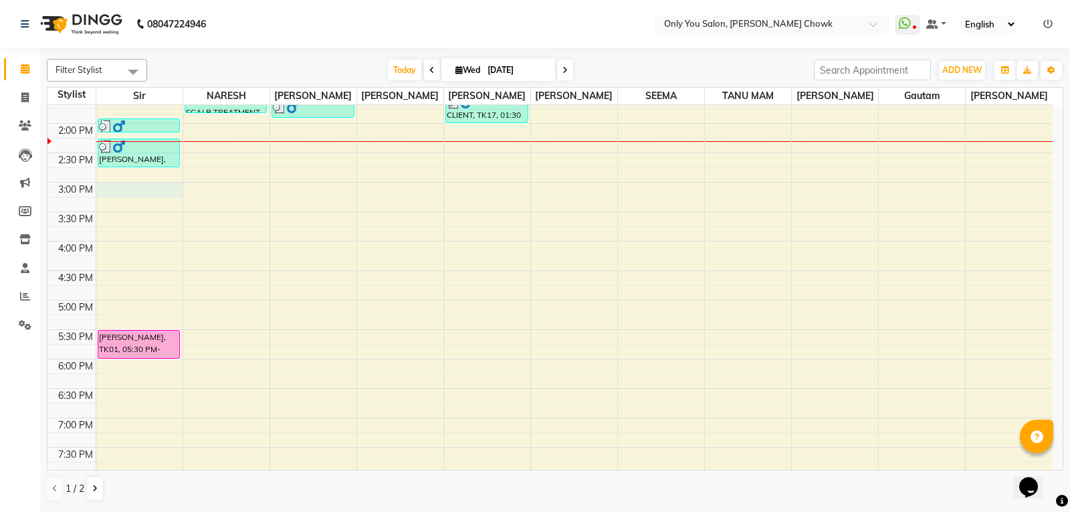
click at [115, 186] on div "8:00 AM 8:30 AM 9:00 AM 9:30 AM 10:00 AM 10:30 AM 11:00 AM 11:30 AM 12:00 PM 12…" at bounding box center [549, 182] width 1005 height 823
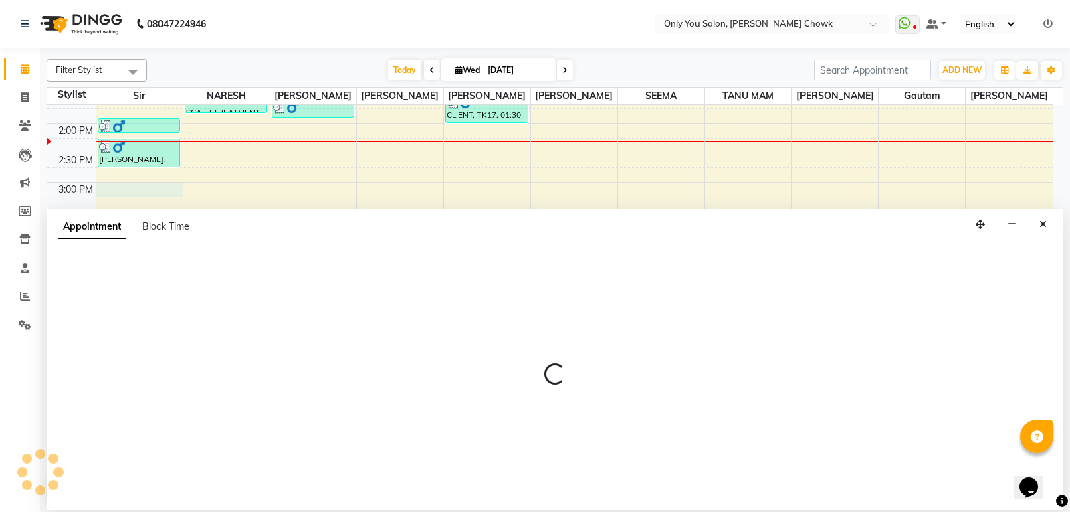
select select "21376"
select select "tentative"
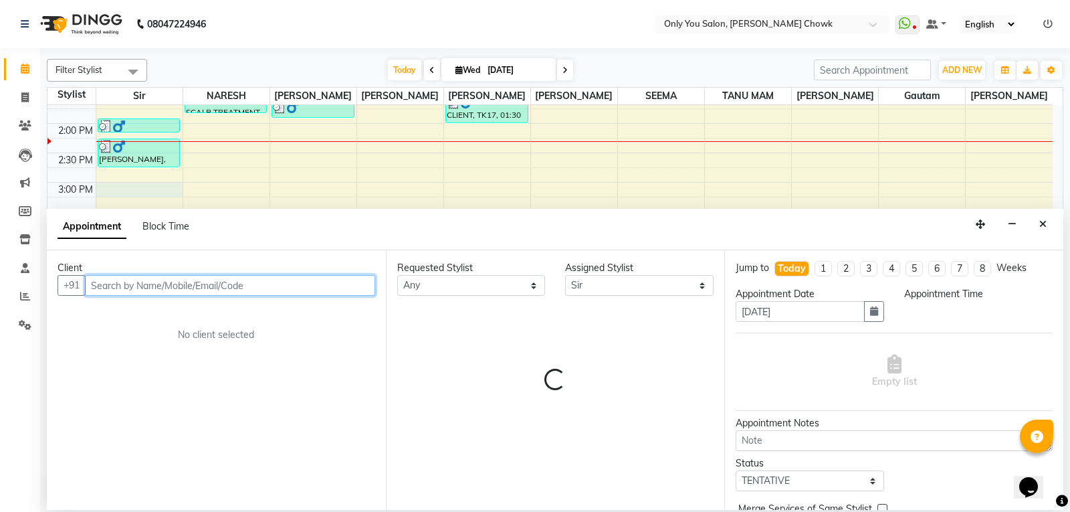
select select "900"
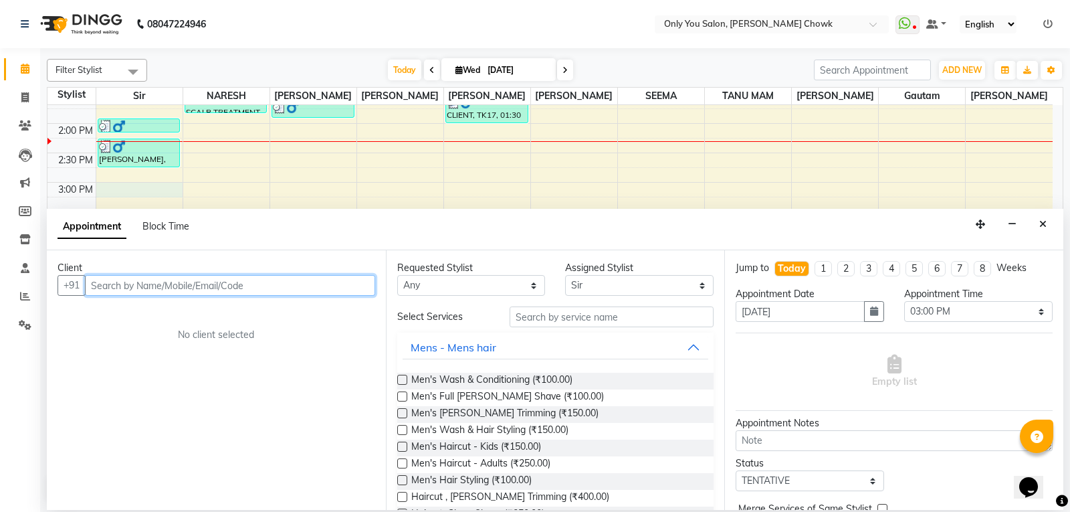
click at [173, 287] on input "text" at bounding box center [230, 285] width 290 height 21
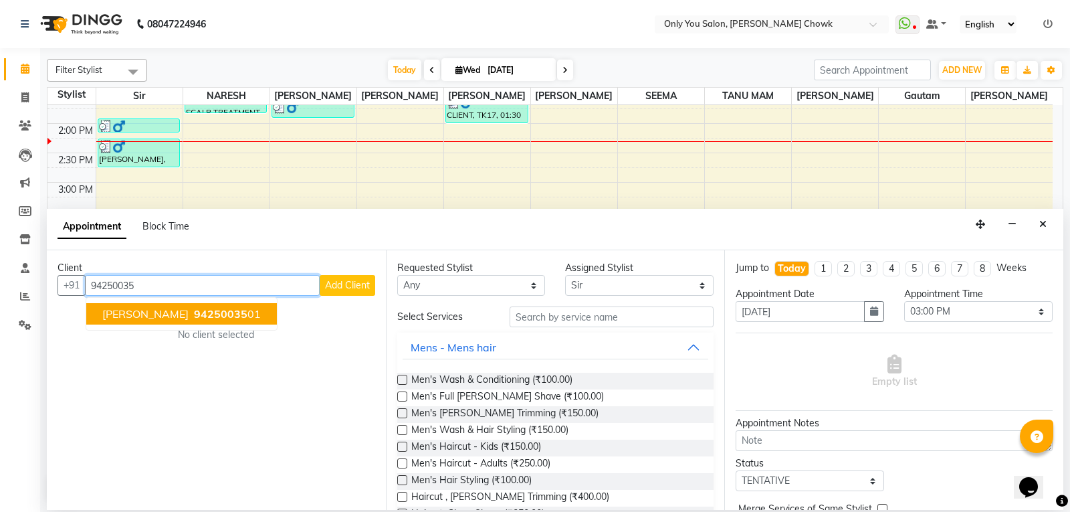
click at [189, 307] on span "[PERSON_NAME]" at bounding box center [145, 313] width 86 height 13
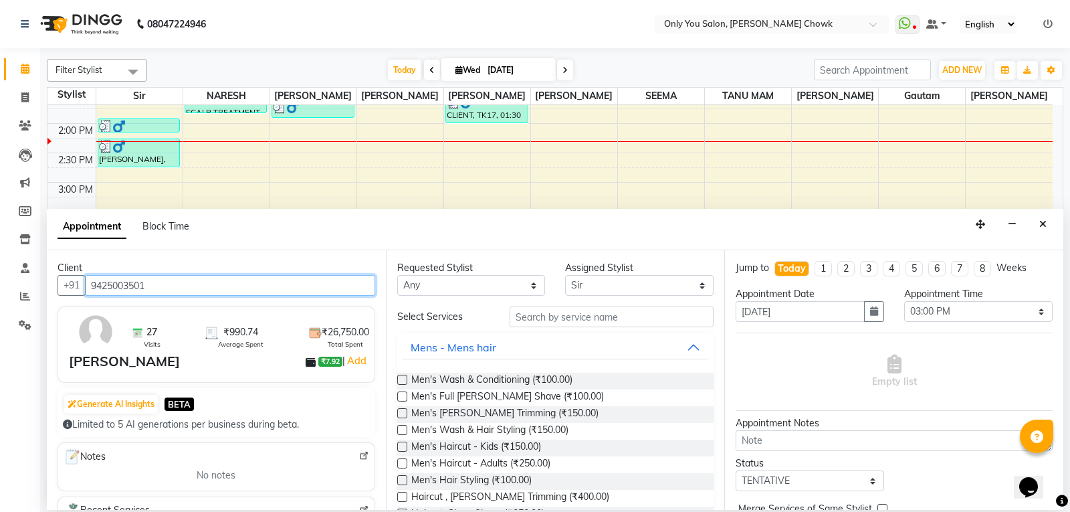
type input "9425003501"
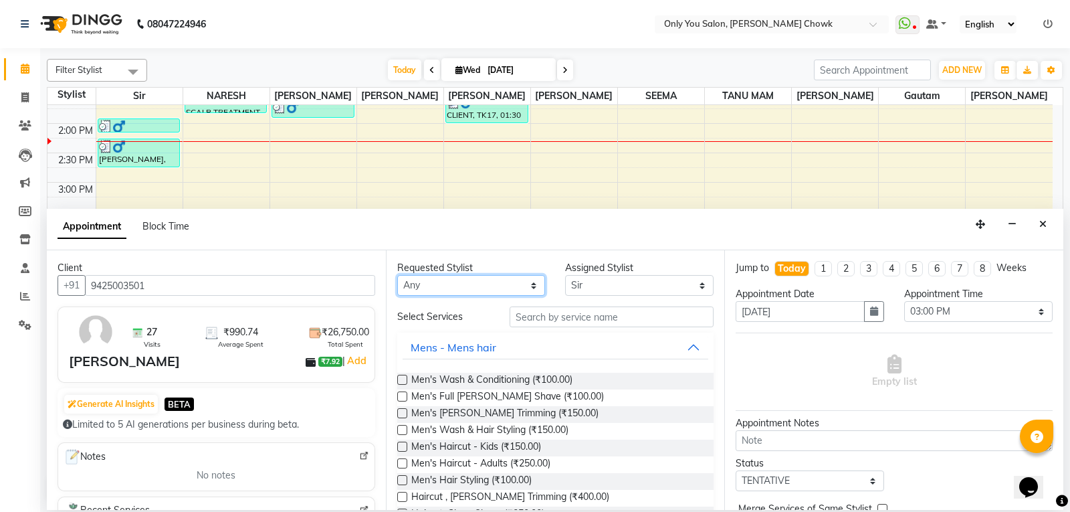
click at [430, 288] on select "Any [PERSON_NAME] [PERSON_NAME] [PERSON_NAME] [PERSON_NAME] [PERSON_NAME] RAMA …" at bounding box center [471, 285] width 148 height 21
select select "21376"
click at [397, 275] on select "Any [PERSON_NAME] [PERSON_NAME] [PERSON_NAME] [PERSON_NAME] [PERSON_NAME] RAMA …" at bounding box center [471, 285] width 148 height 21
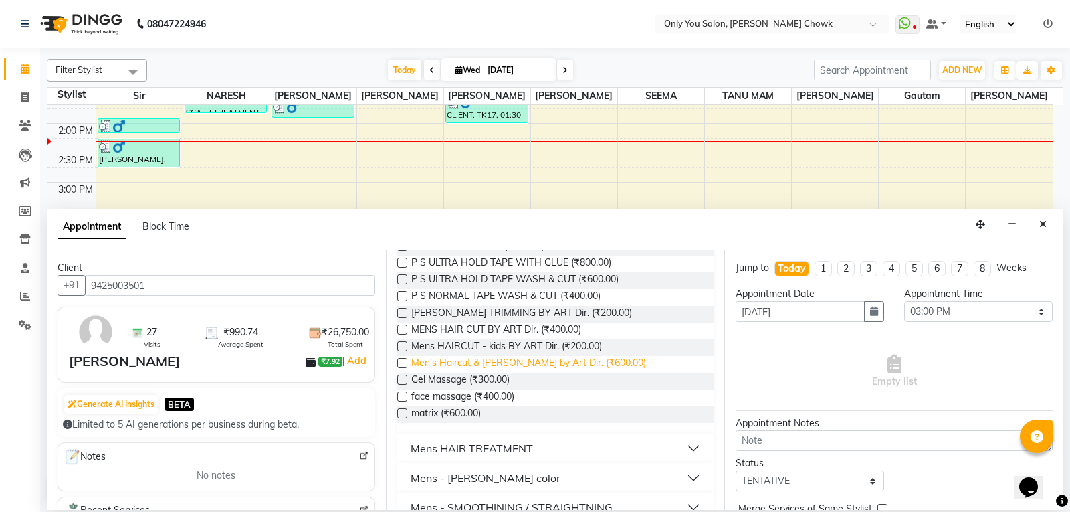
click at [535, 364] on span "Men's Haircut & [PERSON_NAME] by Art Dir. (₹600.00)" at bounding box center [528, 364] width 235 height 17
checkbox input "false"
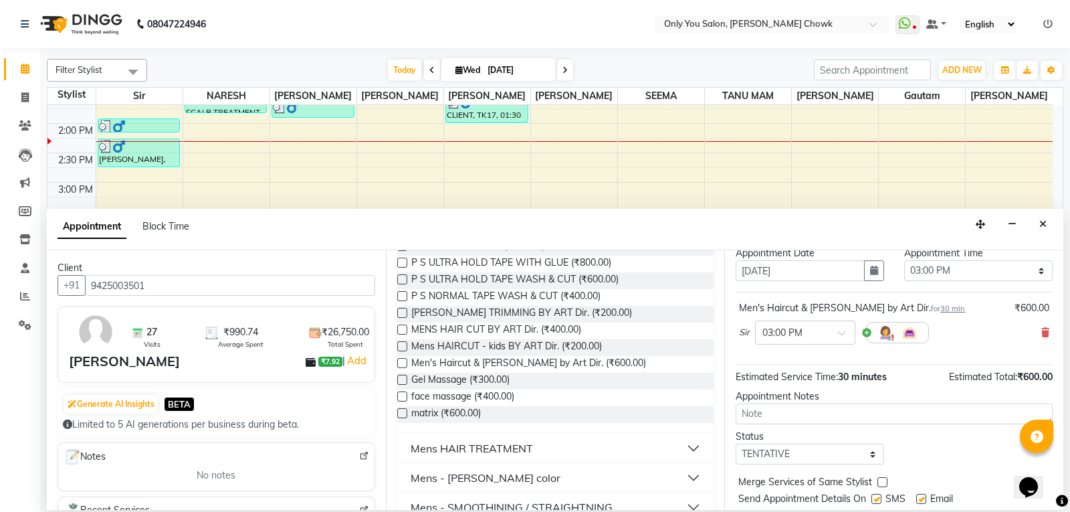
scroll to position [80, 0]
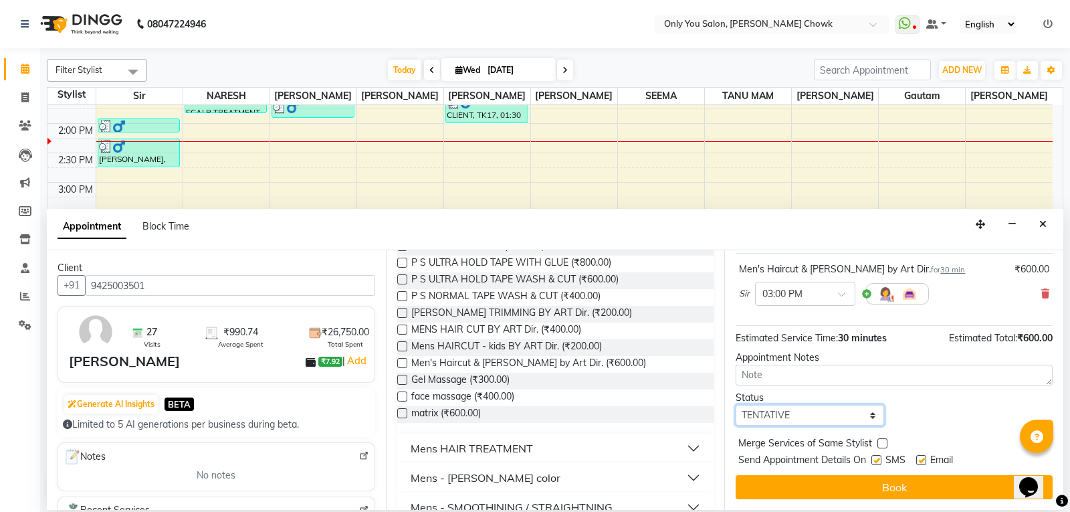
click at [792, 412] on select "Select TENTATIVE CONFIRM CHECK-IN UPCOMING" at bounding box center [810, 415] width 148 height 21
select select "confirm booking"
click at [736, 405] on select "Select TENTATIVE CONFIRM CHECK-IN UPCOMING" at bounding box center [810, 415] width 148 height 21
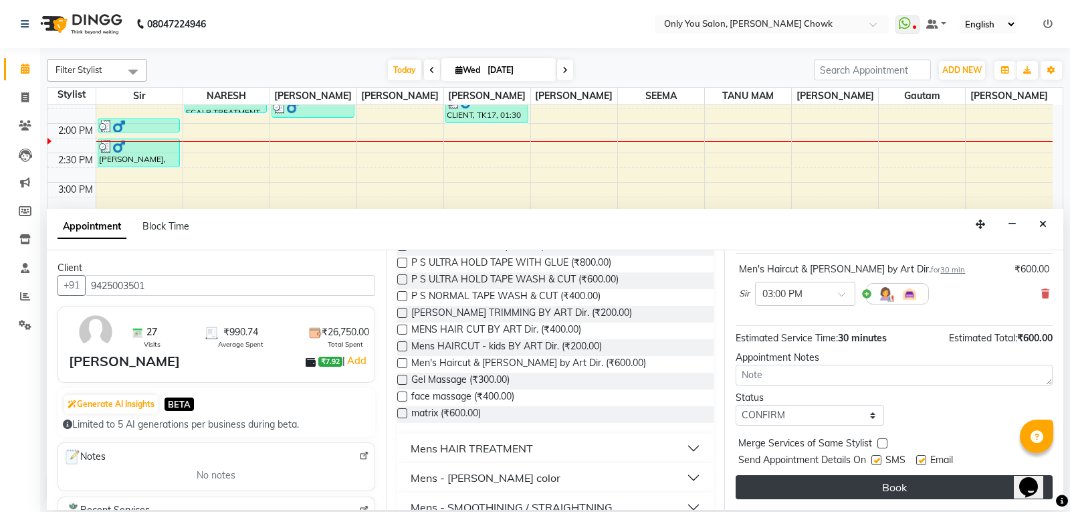
click at [815, 490] on button "Book" at bounding box center [894, 487] width 317 height 24
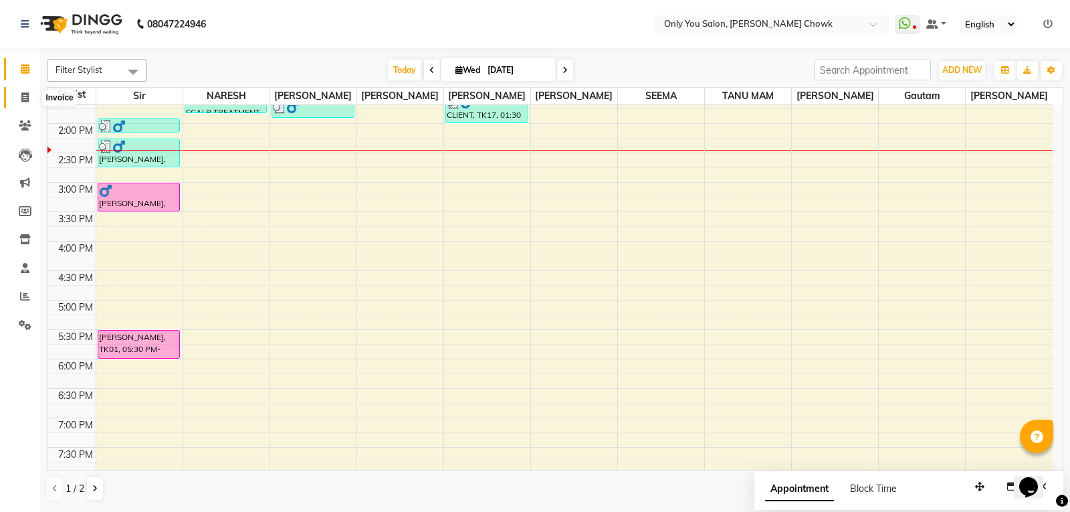
click at [23, 101] on icon at bounding box center [24, 97] width 7 height 10
select select "service"
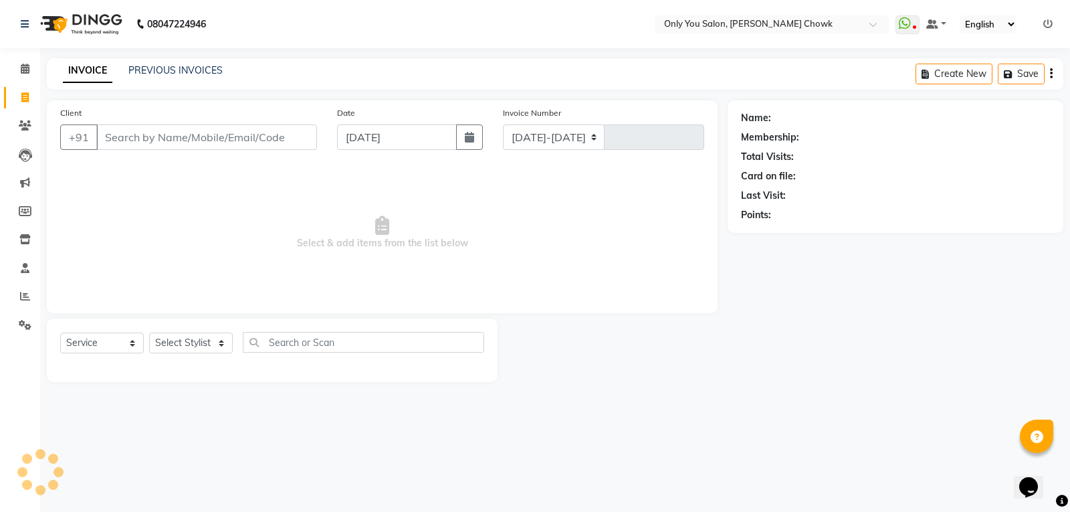
select select "8713"
type input "0786"
drag, startPoint x: 211, startPoint y: 349, endPoint x: 204, endPoint y: 346, distance: 7.5
click at [211, 349] on select "Select Stylist" at bounding box center [191, 342] width 84 height 21
select select "package"
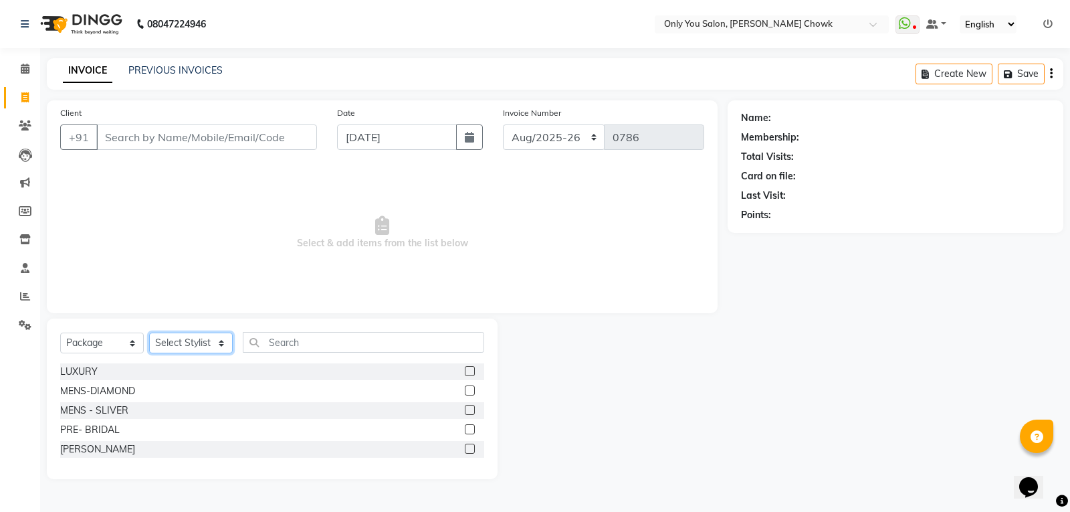
select select "86689"
click at [149, 332] on select "Select Stylist [PERSON_NAME] [PERSON_NAME] [PERSON_NAME] MAMTA [PERSON_NAME] [P…" at bounding box center [191, 342] width 84 height 21
click at [177, 128] on input "Client" at bounding box center [206, 136] width 221 height 25
type input "7987647201"
click at [282, 142] on span "Add Client" at bounding box center [282, 136] width 53 height 13
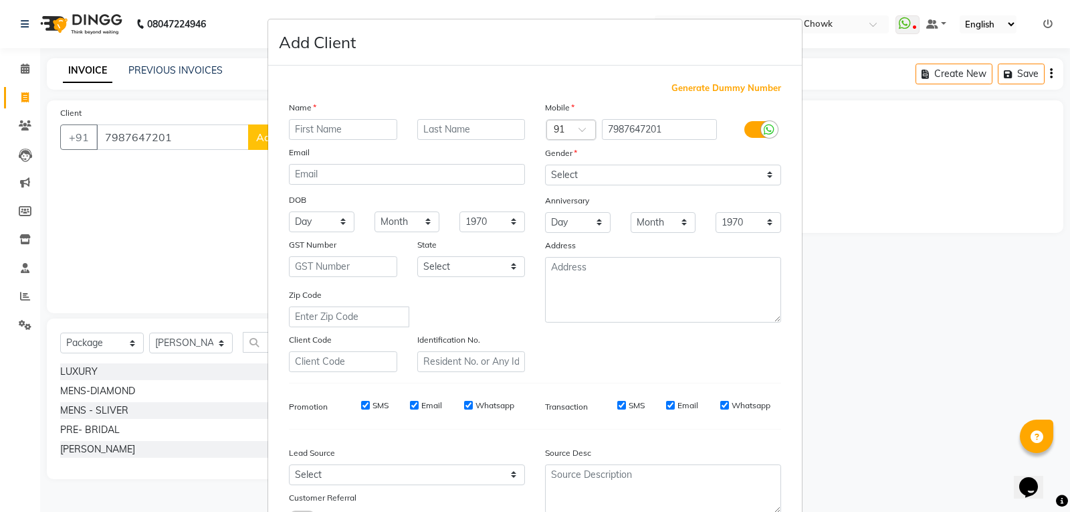
click at [346, 122] on input "text" at bounding box center [343, 129] width 108 height 21
type input "ayush"
click at [598, 175] on select "Select Male Female Other Prefer Not To Say" at bounding box center [663, 175] width 236 height 21
select select "male"
click at [545, 165] on select "Select Male Female Other Prefer Not To Say" at bounding box center [663, 175] width 236 height 21
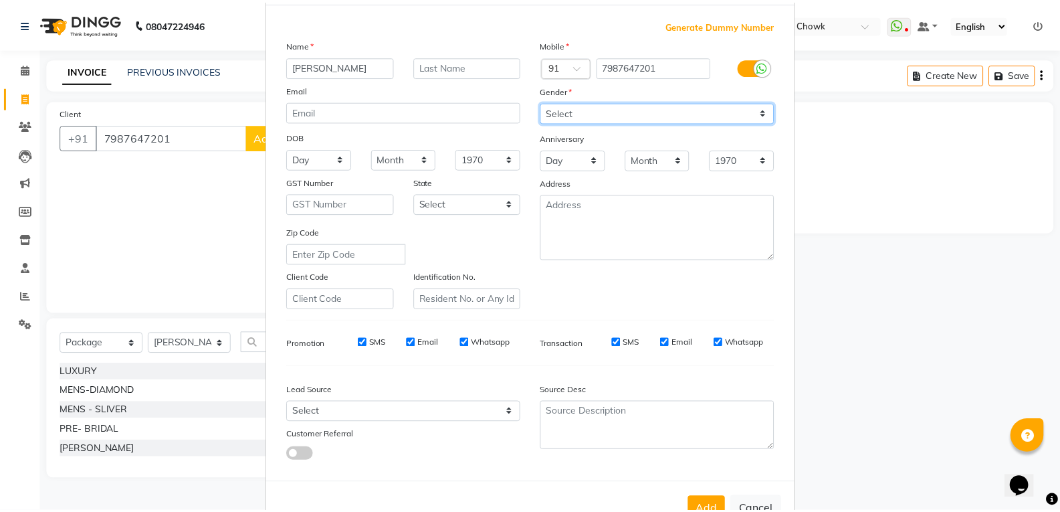
scroll to position [106, 0]
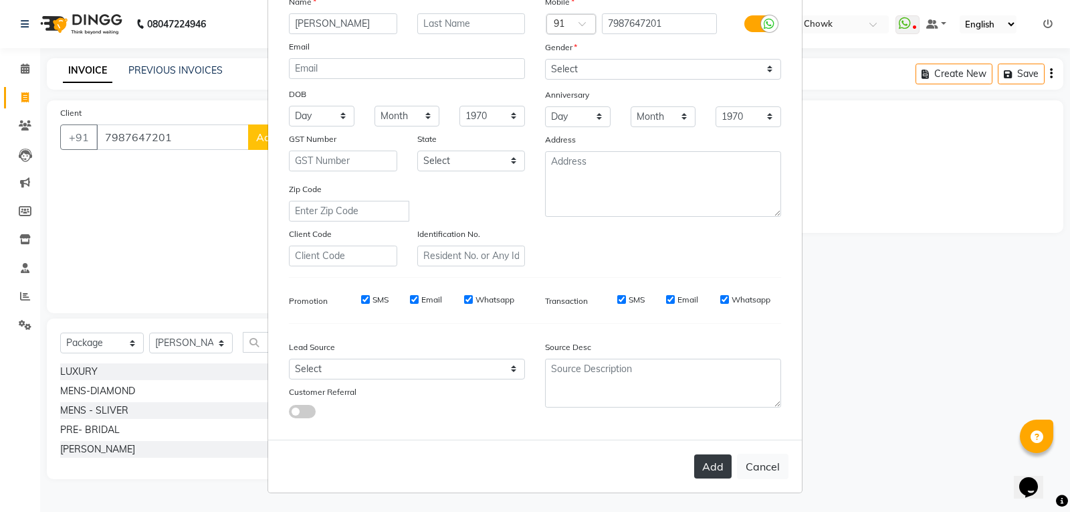
click at [698, 466] on button "Add" at bounding box center [712, 466] width 37 height 24
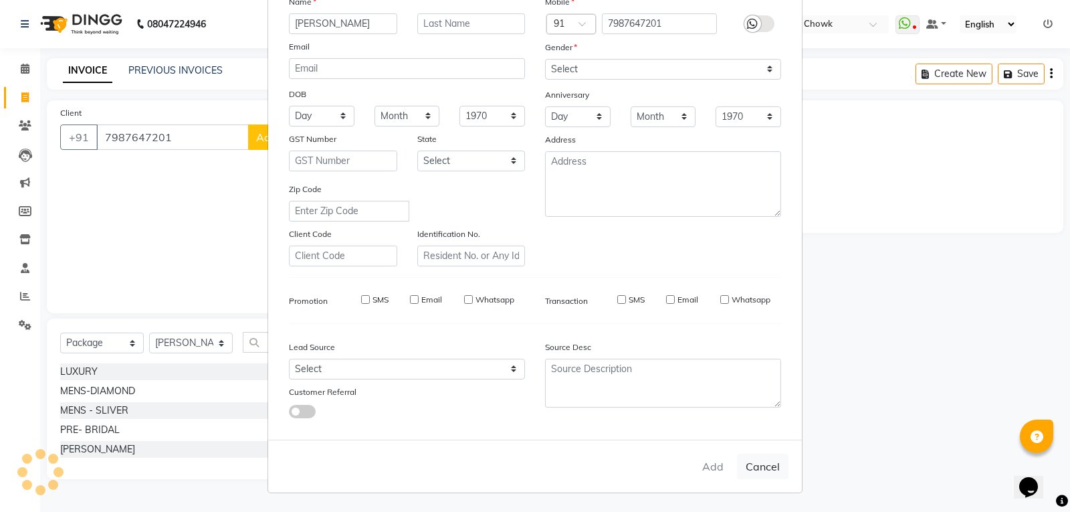
select select
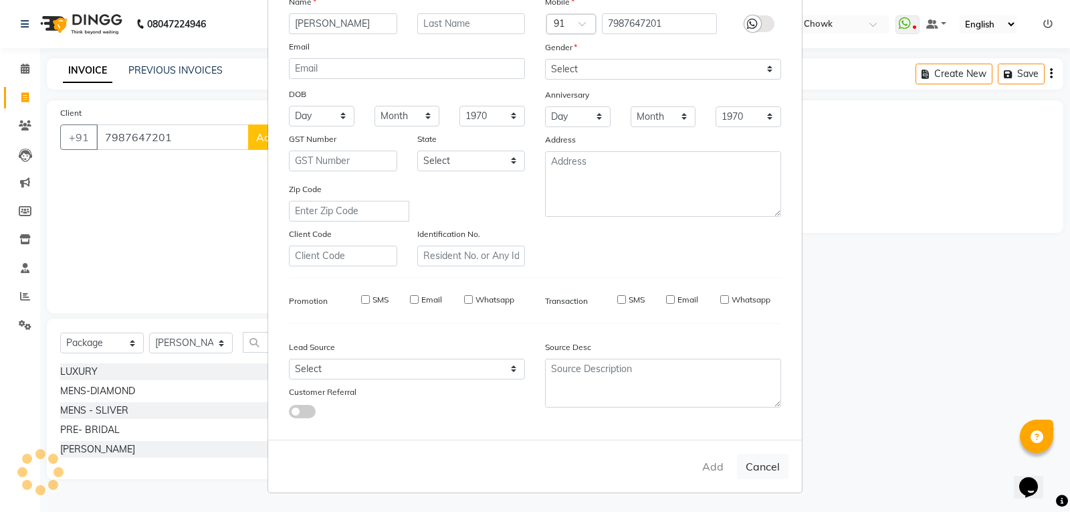
select select
checkbox input "false"
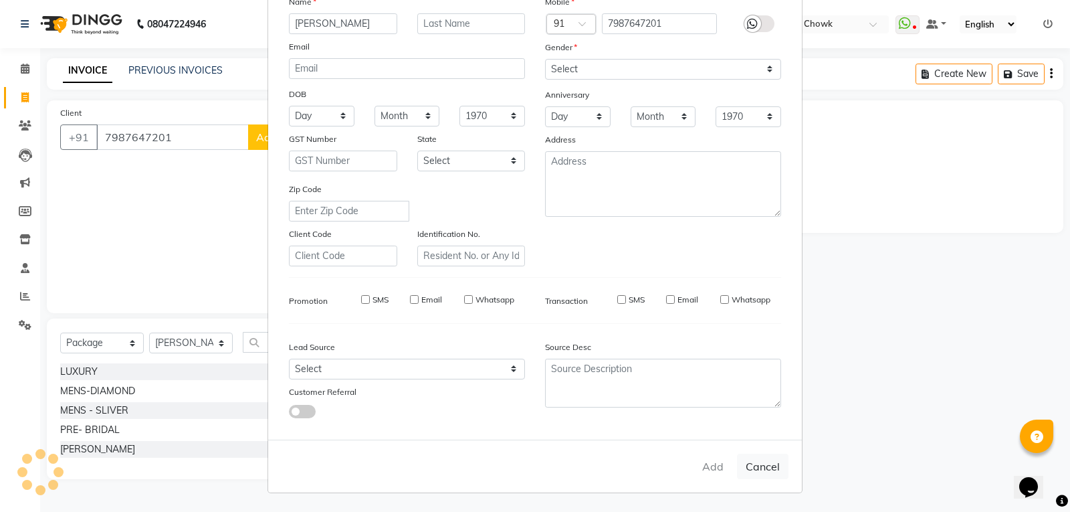
checkbox input "false"
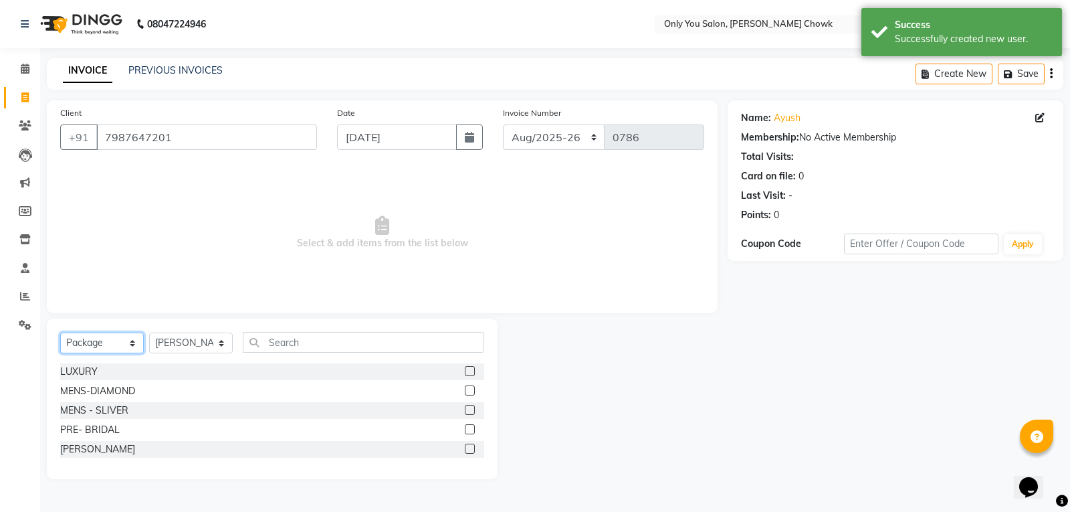
click at [111, 338] on select "Select Service Product Membership Package Voucher Prepaid Gift Card" at bounding box center [102, 342] width 84 height 21
select select "service"
click at [60, 332] on select "Select Service Product Membership Package Voucher Prepaid Gift Card" at bounding box center [102, 342] width 84 height 21
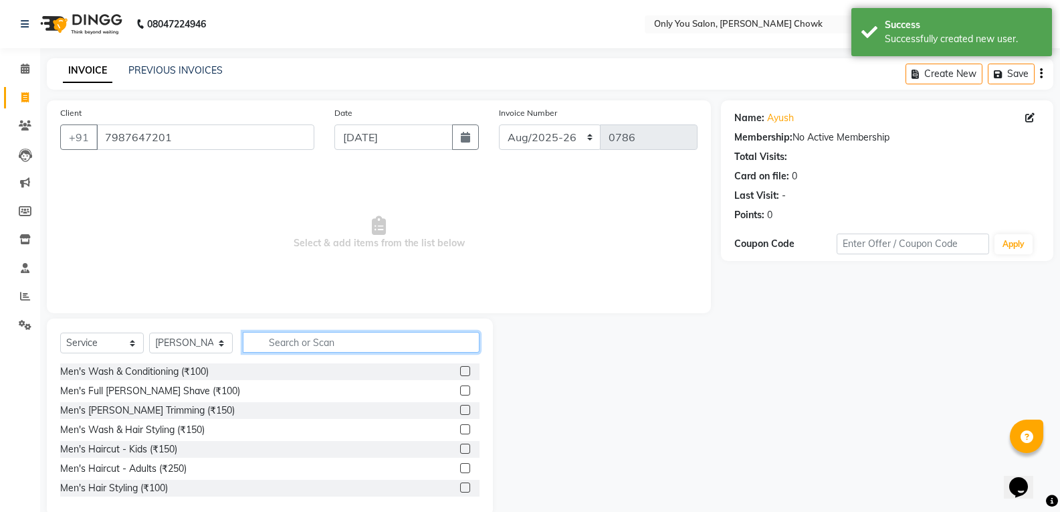
click at [297, 345] on input "text" at bounding box center [361, 342] width 237 height 21
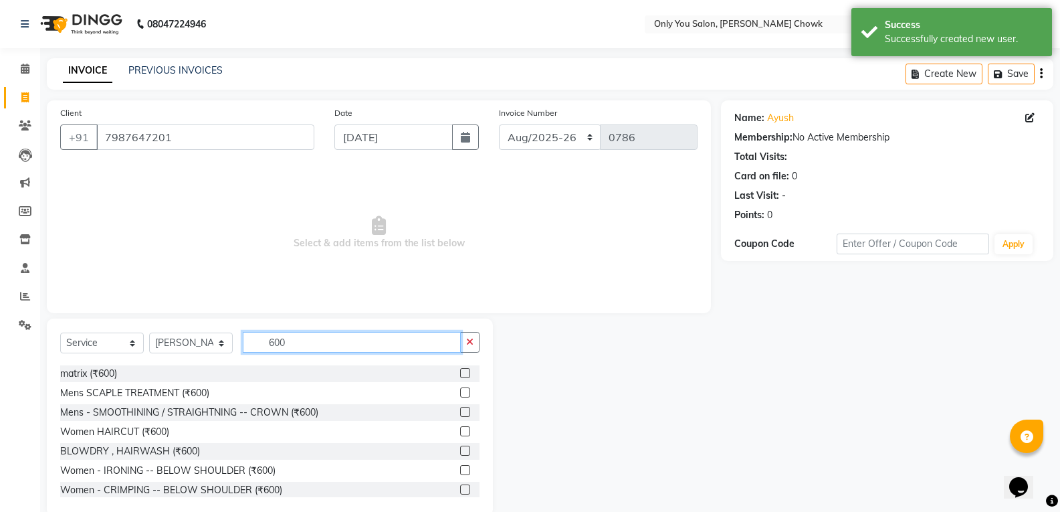
scroll to position [67, 0]
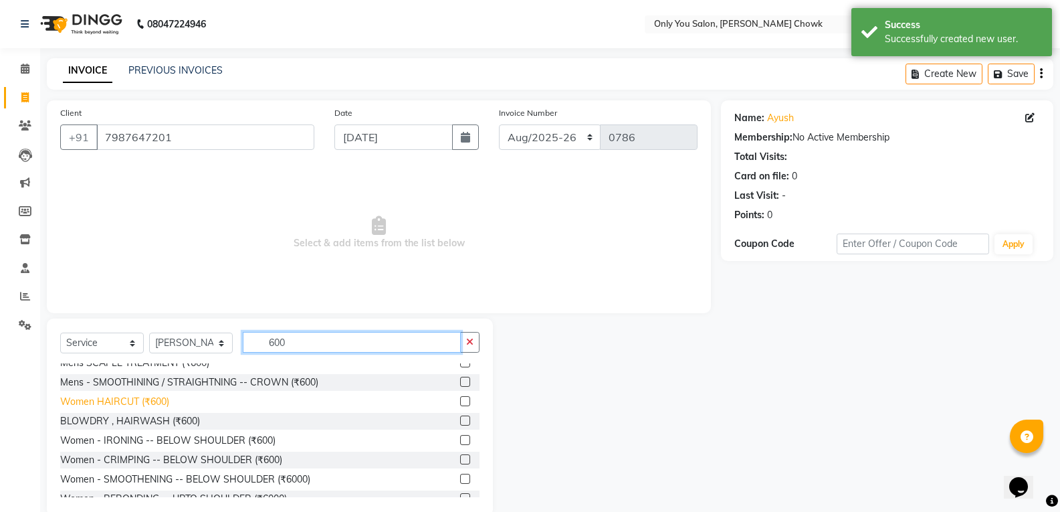
type input "600"
click at [138, 404] on div "Women HAIRCUT (₹600)" at bounding box center [114, 402] width 109 height 14
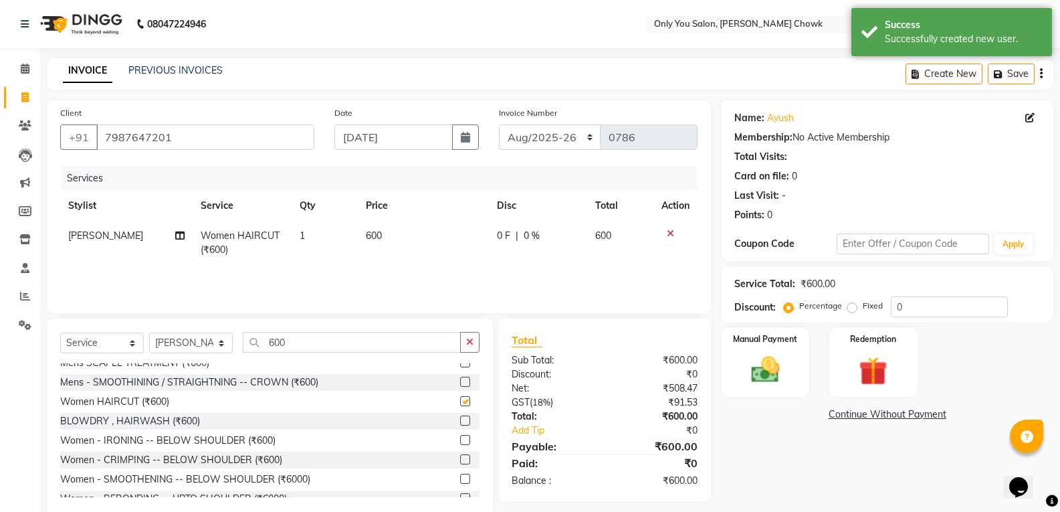
checkbox input "false"
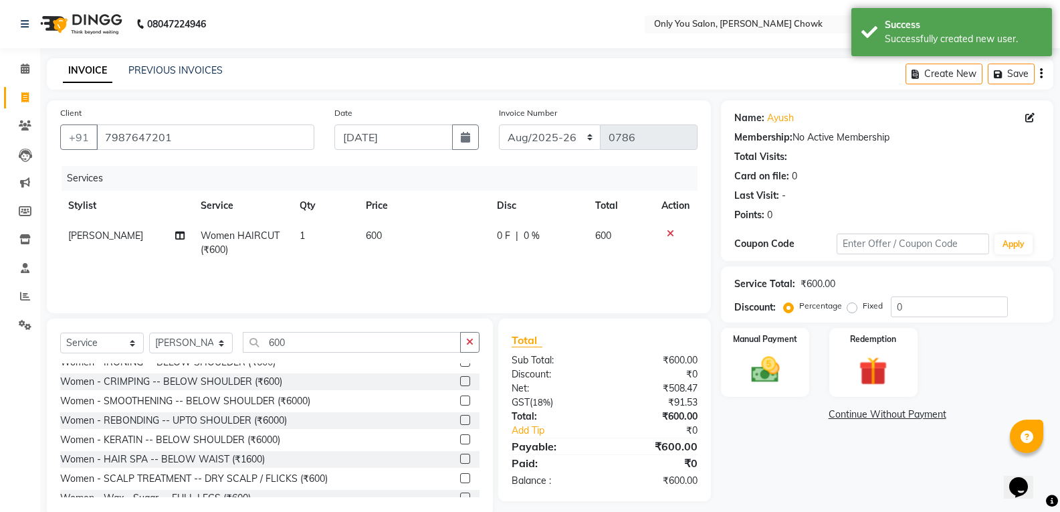
scroll to position [268, 0]
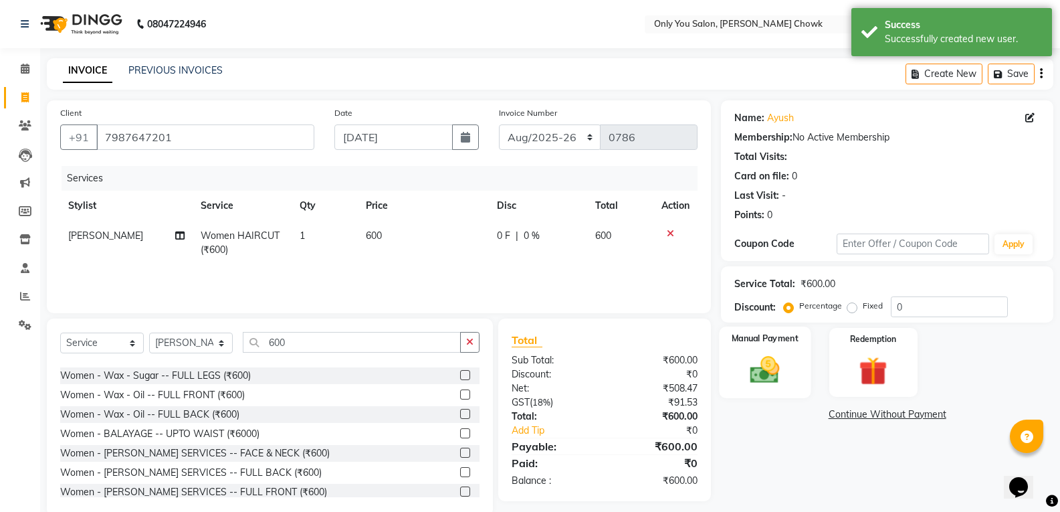
click at [778, 385] on img at bounding box center [764, 370] width 47 height 34
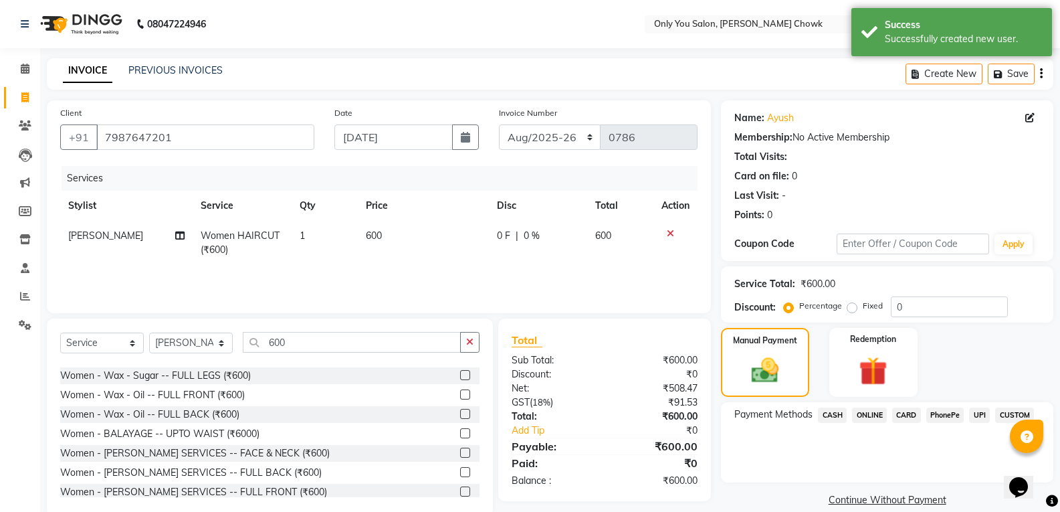
scroll to position [24, 0]
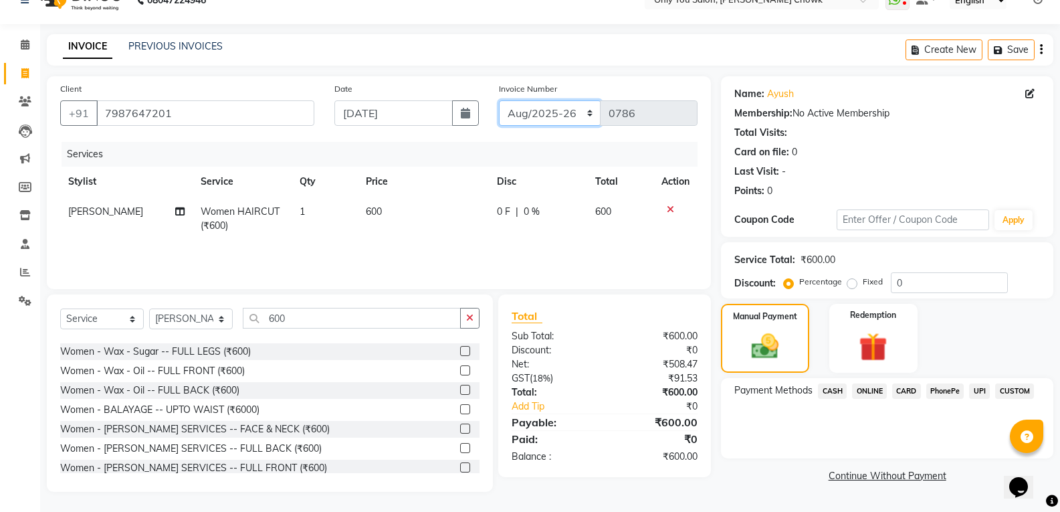
click at [553, 111] on select "[DATE]-[DATE]-26 TRD/2025" at bounding box center [550, 112] width 102 height 25
select select "8714"
click at [499, 100] on select "[DATE]-[DATE]-26 TRD/2025" at bounding box center [550, 112] width 102 height 25
type input "0700"
click at [841, 389] on span "CASH" at bounding box center [832, 390] width 29 height 15
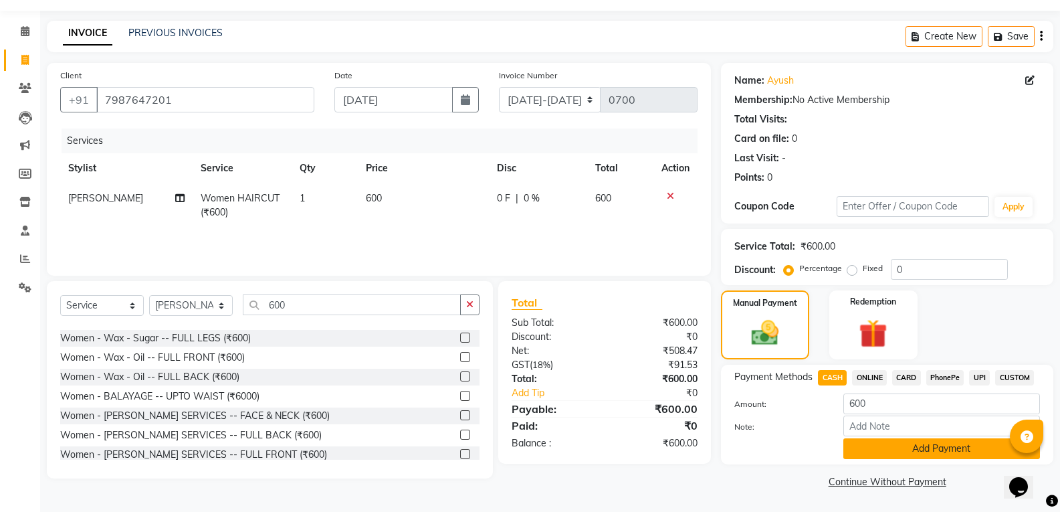
click at [857, 452] on button "Add Payment" at bounding box center [941, 448] width 197 height 21
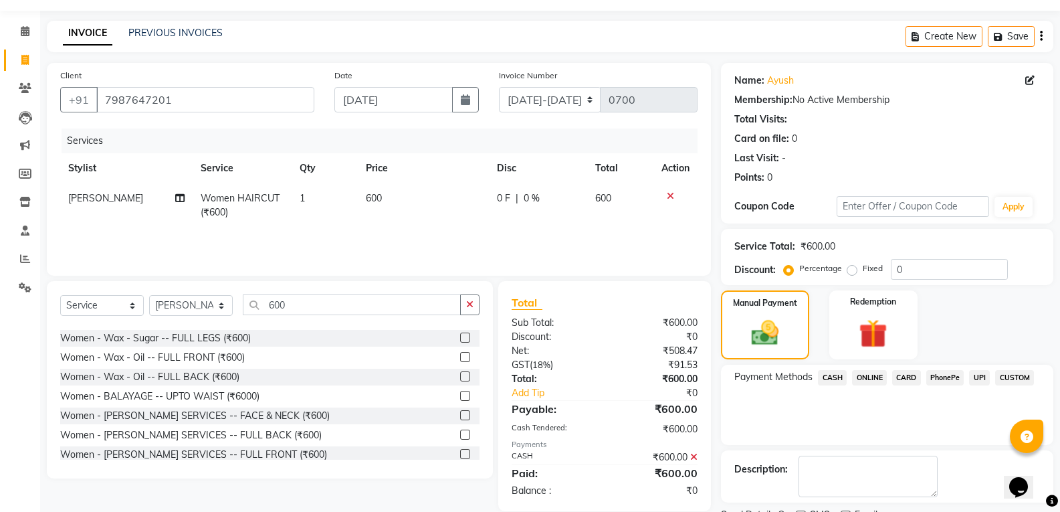
scroll to position [94, 0]
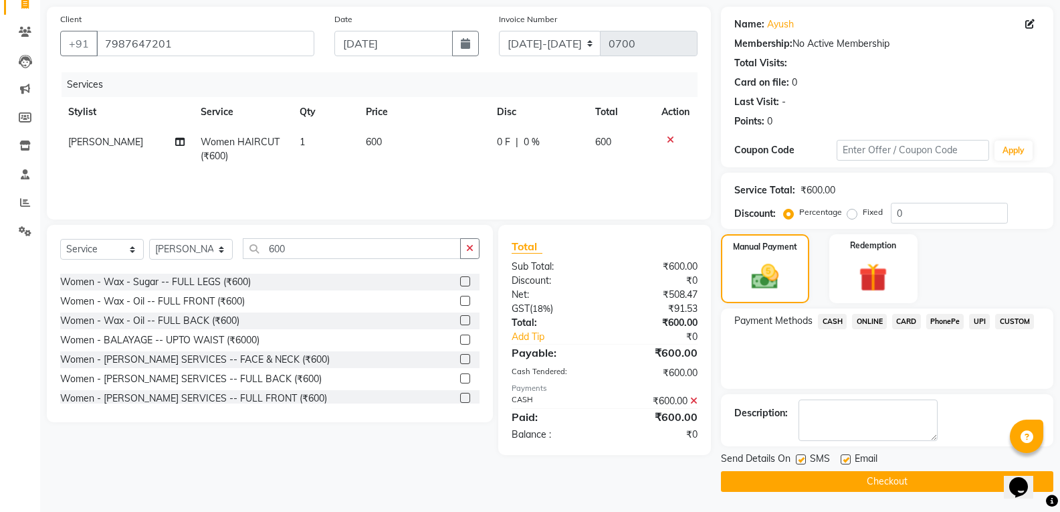
click at [860, 482] on button "Checkout" at bounding box center [887, 481] width 332 height 21
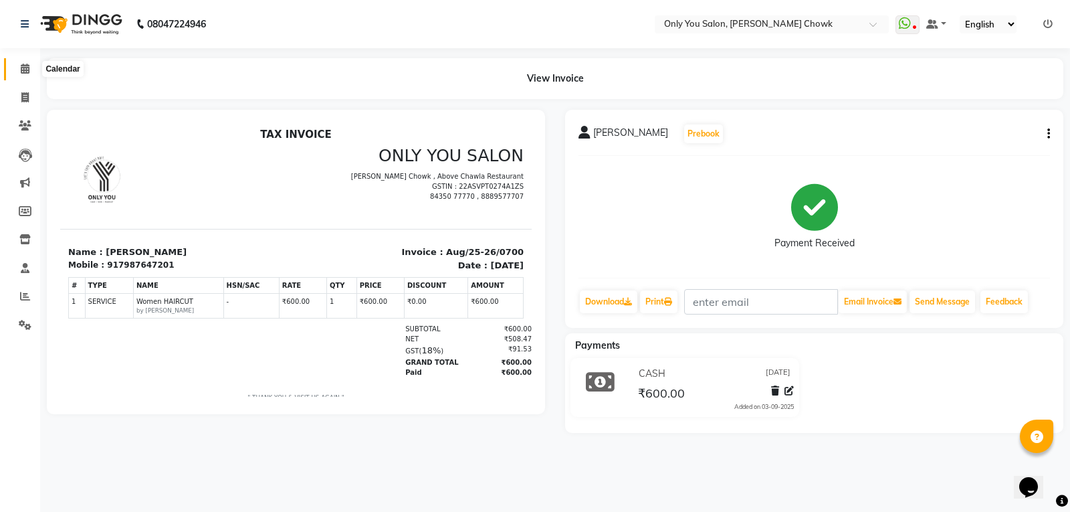
click at [24, 70] on icon at bounding box center [25, 69] width 9 height 10
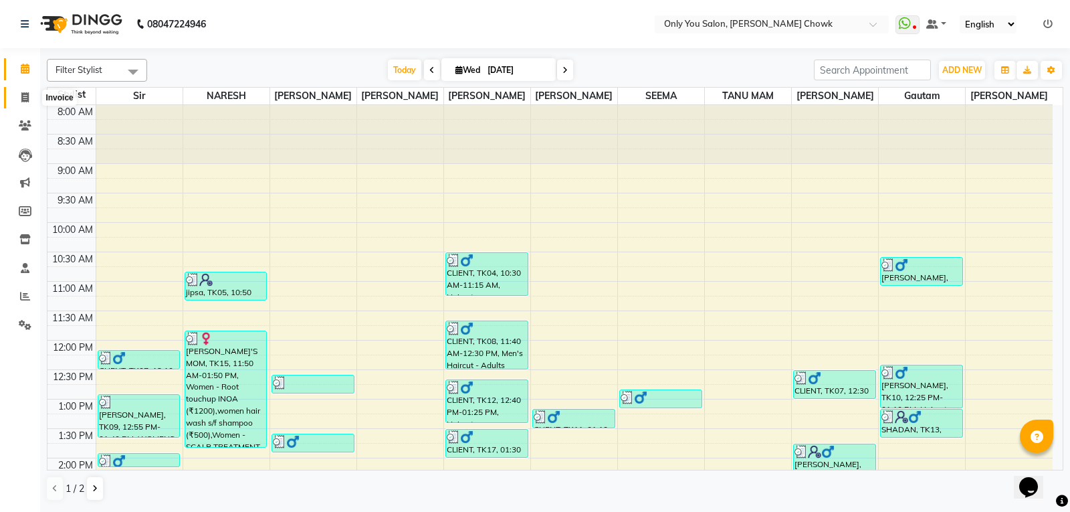
click at [27, 98] on icon at bounding box center [24, 97] width 7 height 10
select select "service"
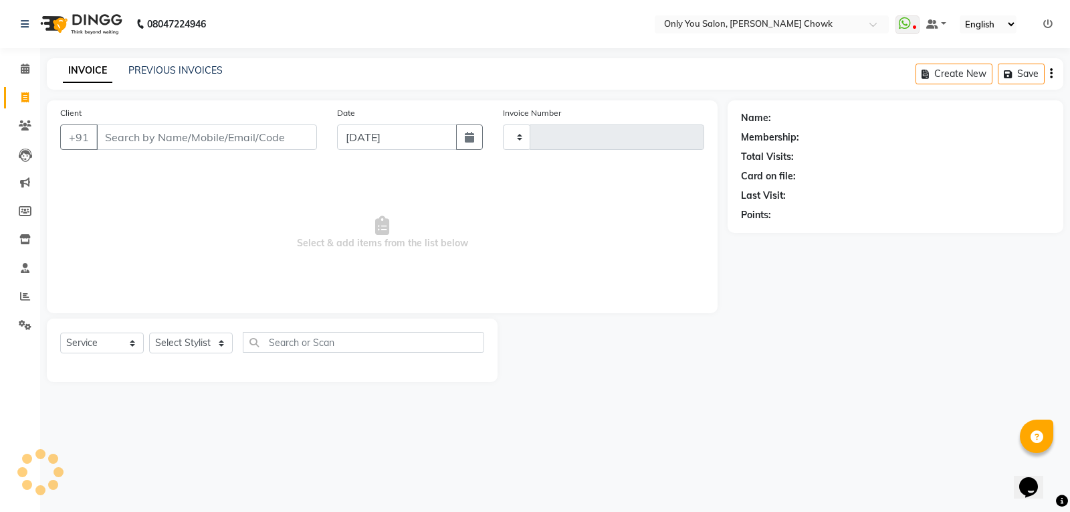
type input "0786"
select select "8713"
select select "package"
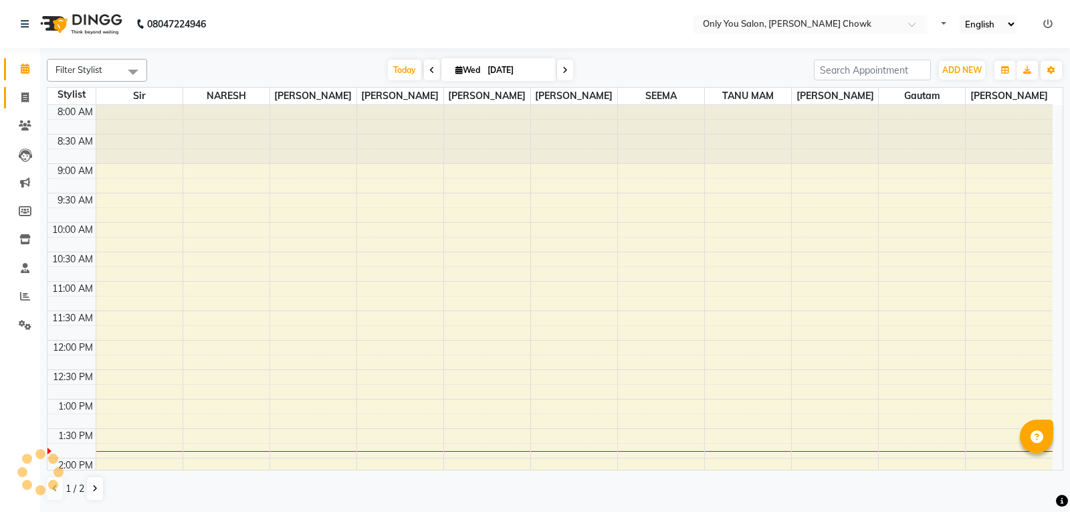
click at [27, 96] on icon at bounding box center [24, 97] width 7 height 10
select select "service"
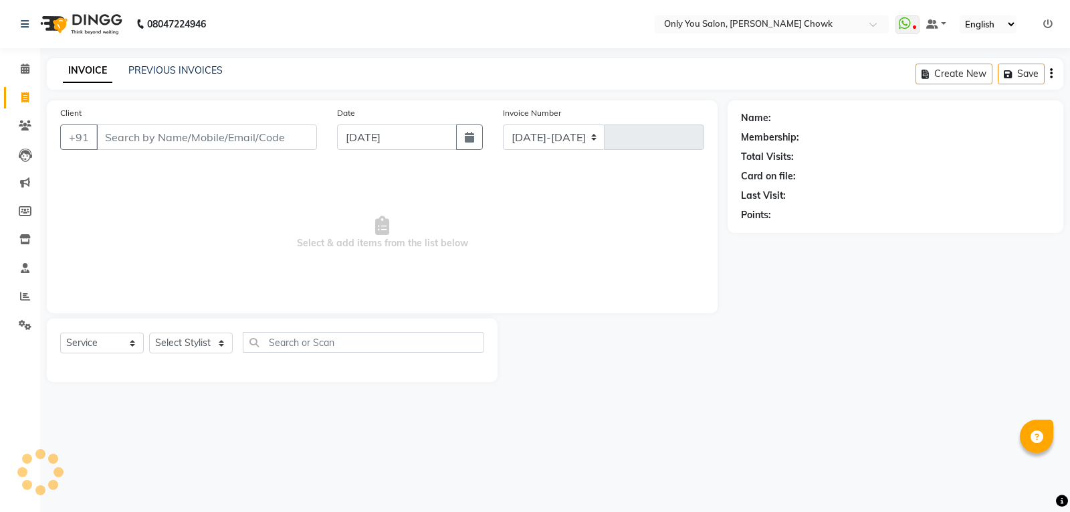
select select "8713"
type input "0784"
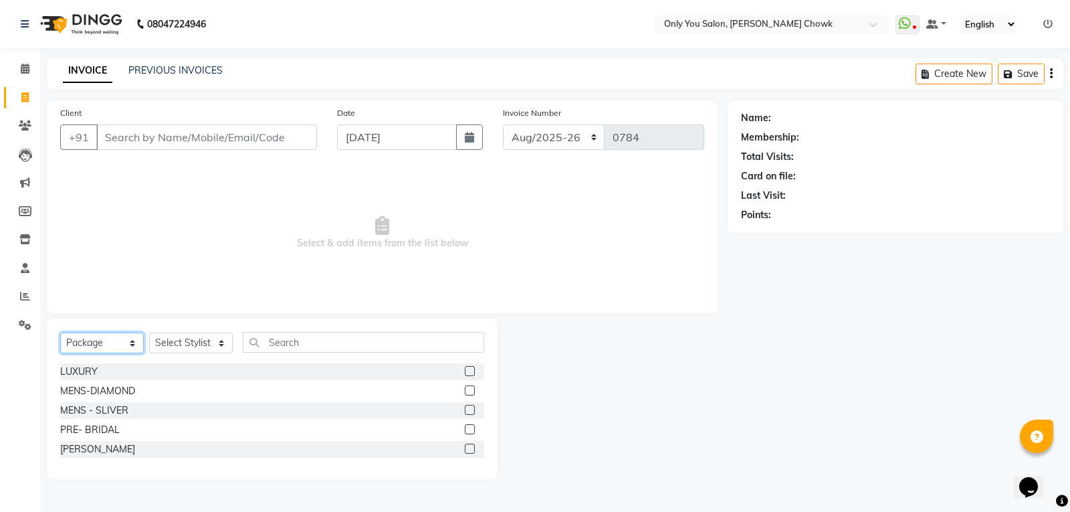
click at [110, 348] on select "Select Service Product Membership Package Voucher Prepaid Gift Card" at bounding box center [102, 342] width 84 height 21
select select "service"
click at [60, 332] on select "Select Service Product Membership Package Voucher Prepaid Gift Card" at bounding box center [102, 342] width 84 height 21
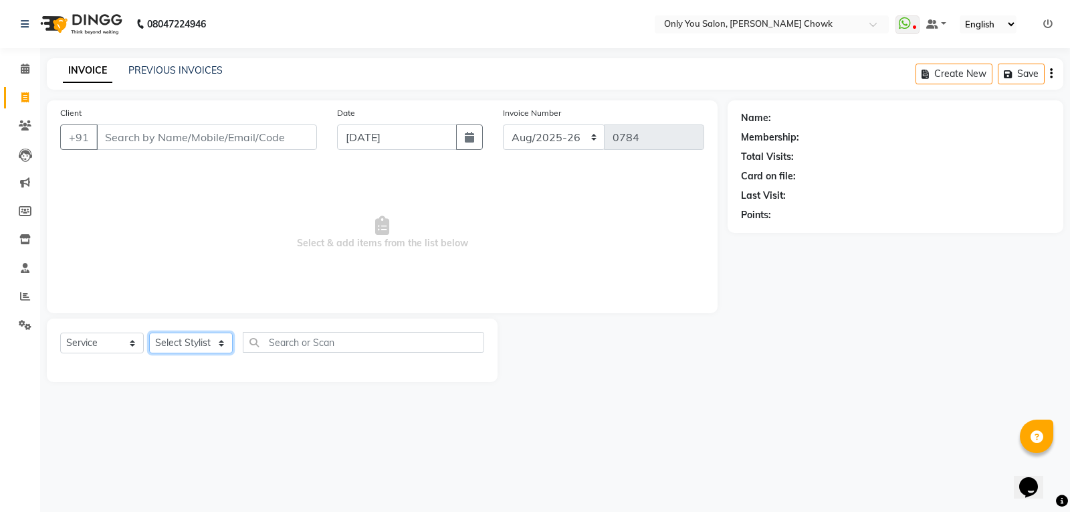
click at [179, 342] on select "Select Stylist [PERSON_NAME] [PERSON_NAME] [PERSON_NAME] MAMTA [PERSON_NAME] [P…" at bounding box center [191, 342] width 84 height 21
select select "82127"
click at [149, 332] on select "Select Stylist [PERSON_NAME] [PERSON_NAME] [PERSON_NAME] MAMTA [PERSON_NAME] [P…" at bounding box center [191, 342] width 84 height 21
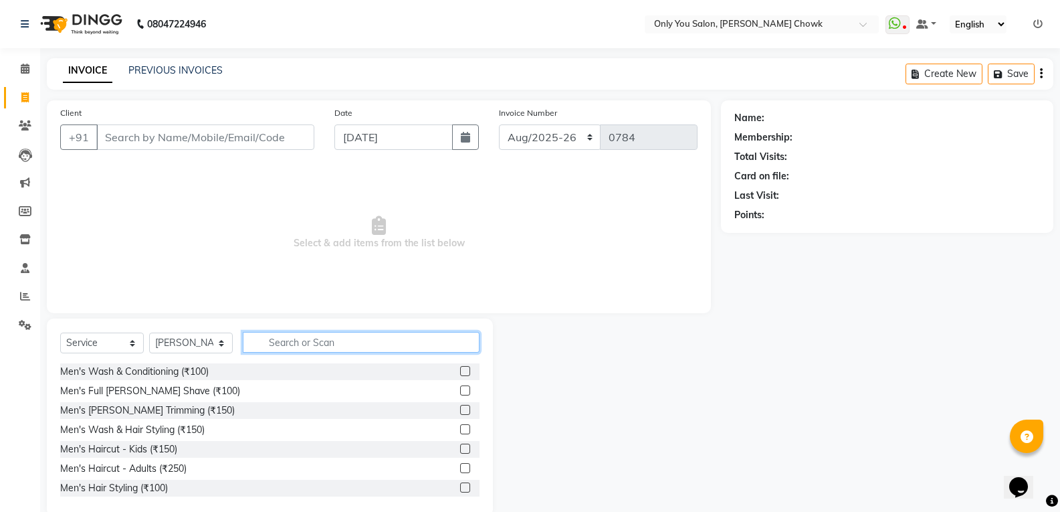
click at [281, 347] on input "text" at bounding box center [361, 342] width 237 height 21
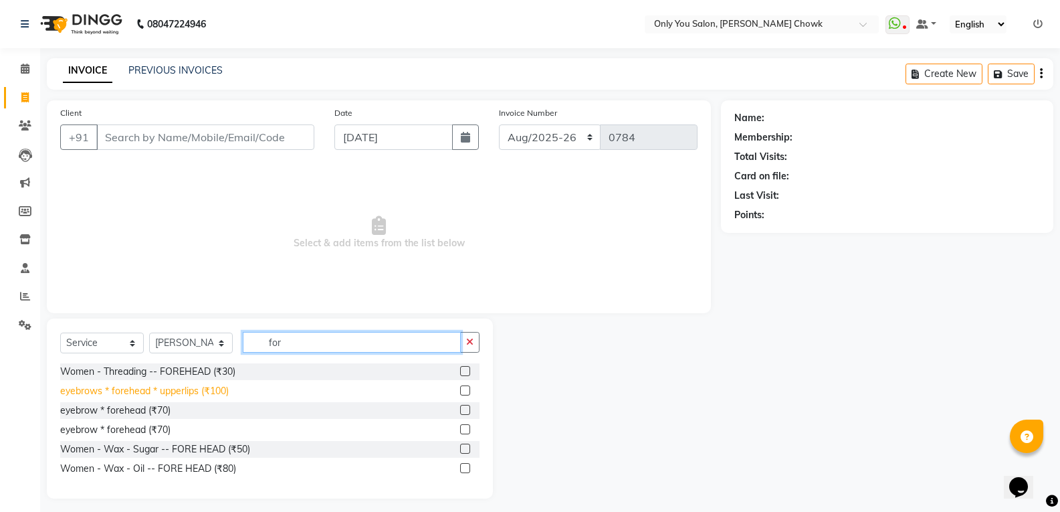
type input "for"
click at [202, 389] on div "eyebrows * forehead * upperlips (₹100)" at bounding box center [144, 391] width 169 height 14
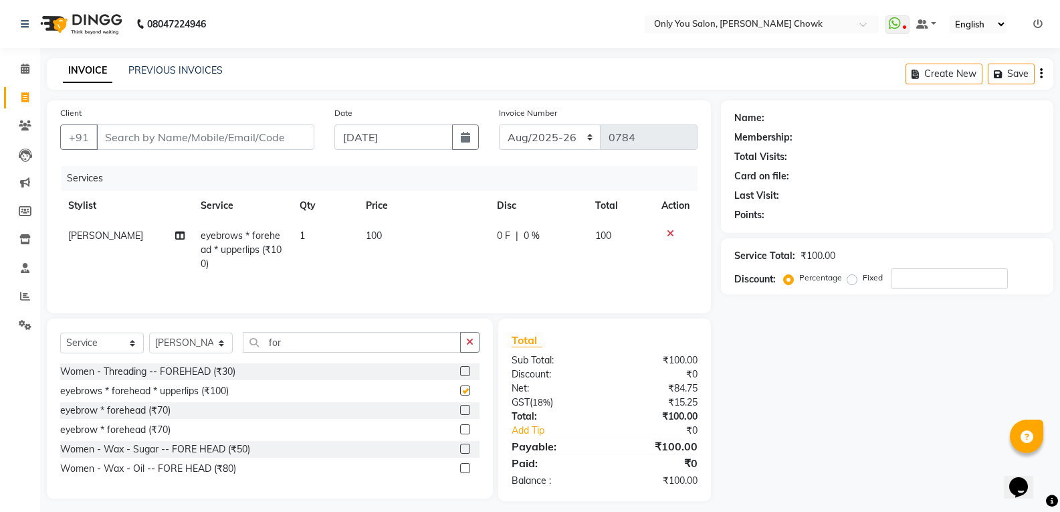
checkbox input "false"
click at [421, 223] on td "100" at bounding box center [423, 250] width 131 height 58
select select "82127"
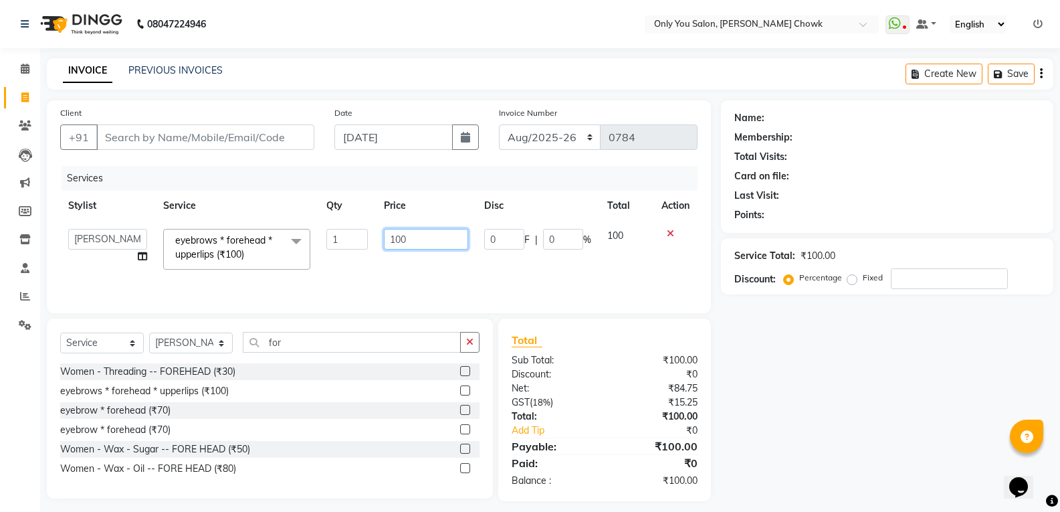
click at [411, 237] on input "100" at bounding box center [426, 239] width 84 height 21
click at [443, 241] on input "100" at bounding box center [426, 239] width 84 height 21
type input "1"
type input "140"
click at [862, 339] on div "Name: Membership: Total Visits: Card on file: Last Visit: Points: Service Total…" at bounding box center [892, 300] width 342 height 401
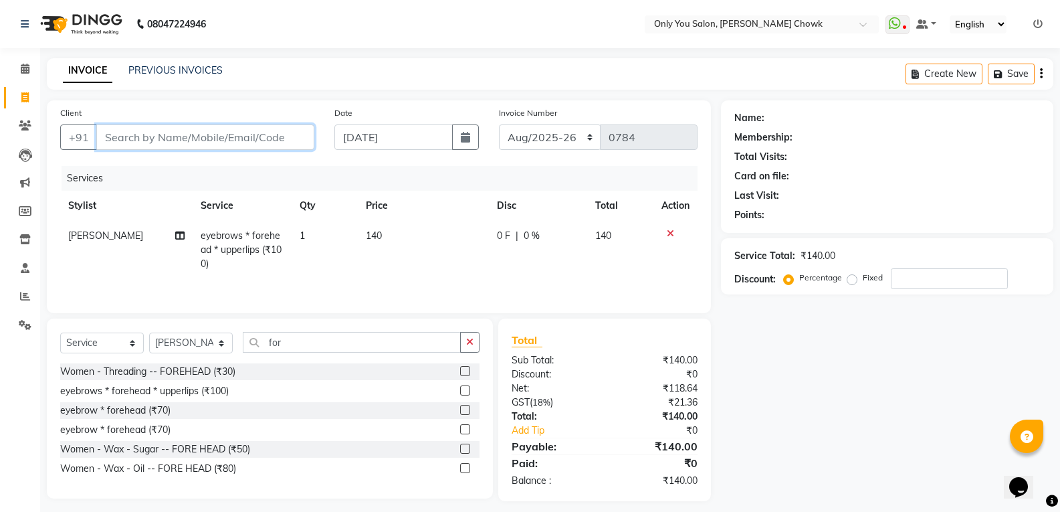
click at [153, 143] on input "Client" at bounding box center [205, 136] width 218 height 25
click at [171, 135] on input "Client" at bounding box center [205, 136] width 218 height 25
type input "8"
type input "0"
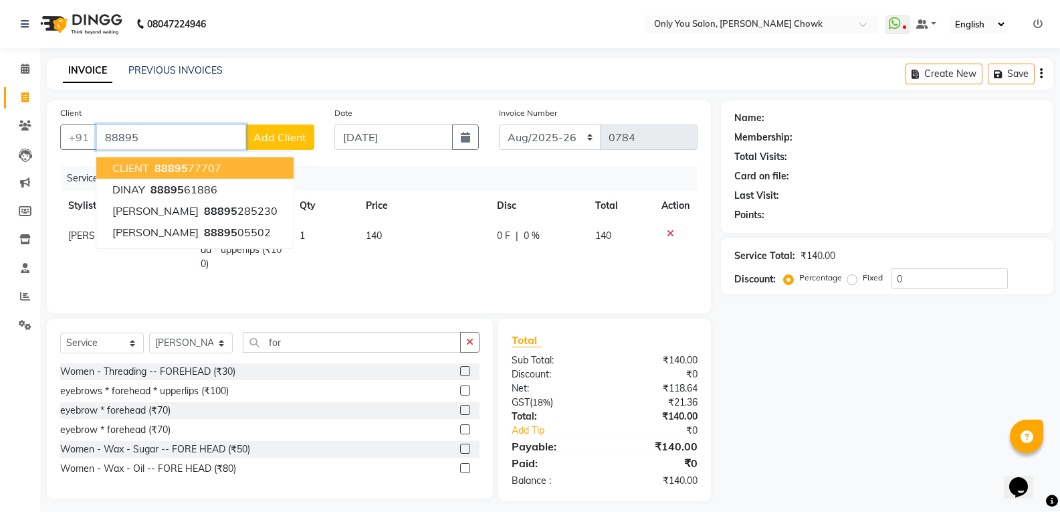
click at [197, 167] on ngb-highlight "88895 77707" at bounding box center [187, 167] width 70 height 13
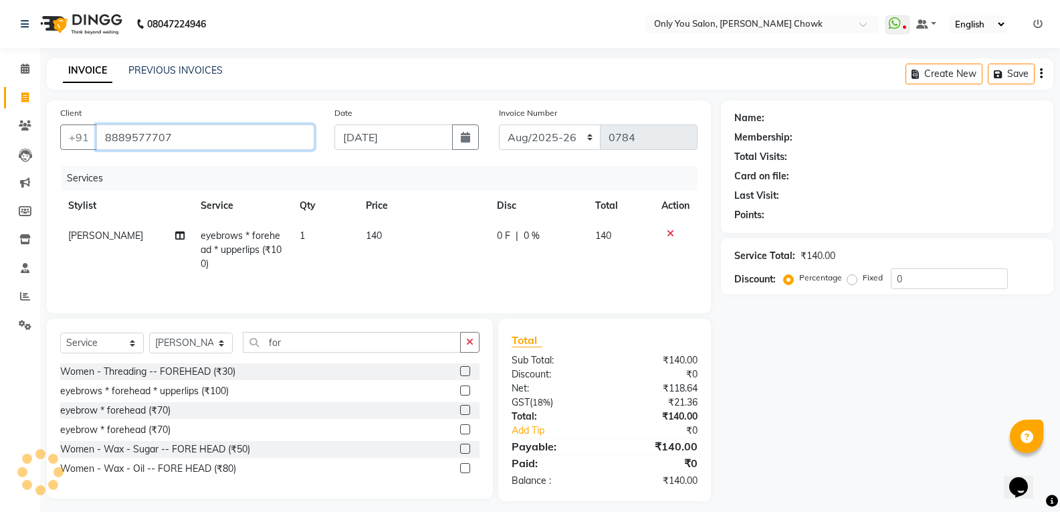
type input "8889577707"
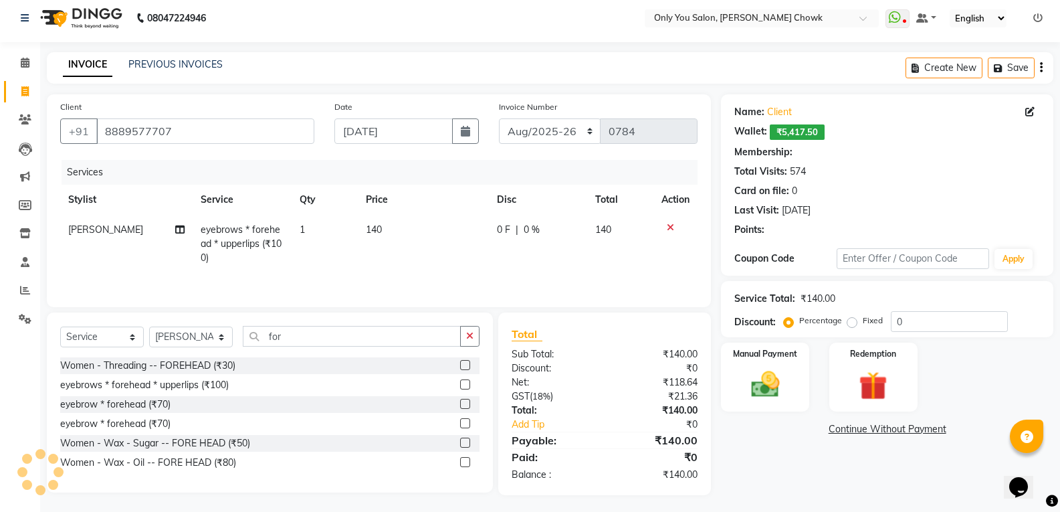
scroll to position [9, 0]
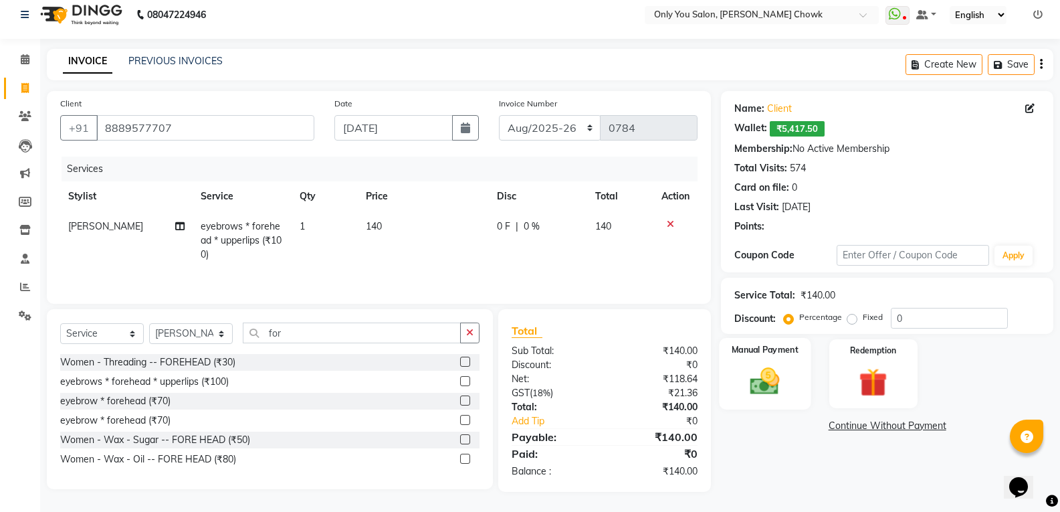
click at [784, 401] on div "Manual Payment" at bounding box center [766, 374] width 92 height 72
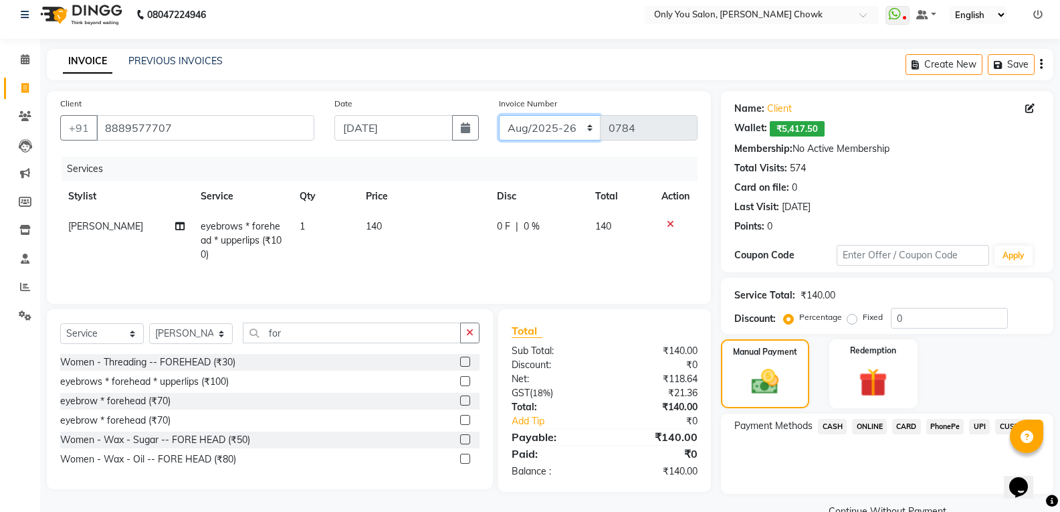
click at [575, 134] on select "Aug/25-26 Aug/2025-26 TRD/2025" at bounding box center [550, 127] width 102 height 25
select select "8714"
click at [499, 115] on select "Aug/25-26 Aug/2025-26 TRD/2025" at bounding box center [550, 127] width 102 height 25
type input "0697"
click at [825, 423] on span "CASH" at bounding box center [832, 426] width 29 height 15
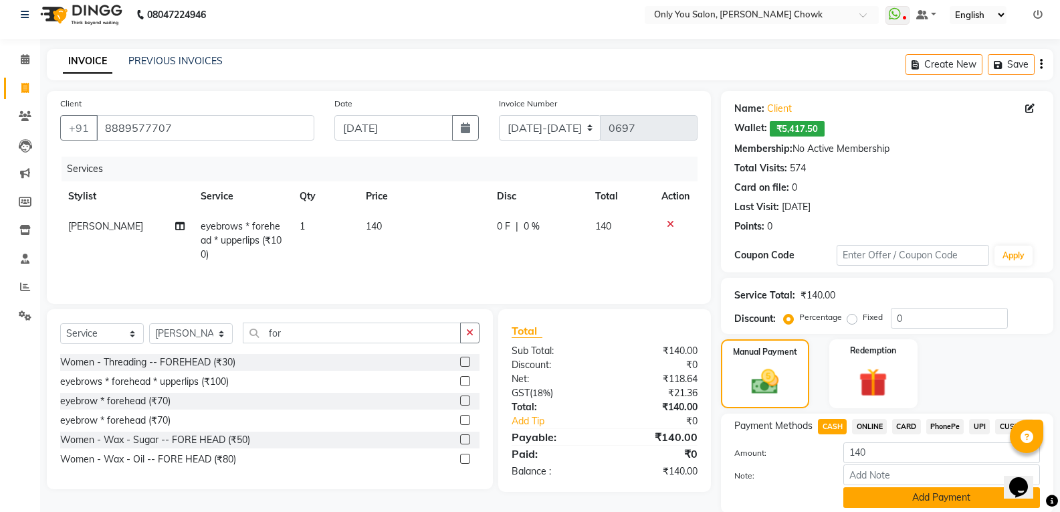
click at [910, 500] on button "Add Payment" at bounding box center [941, 497] width 197 height 21
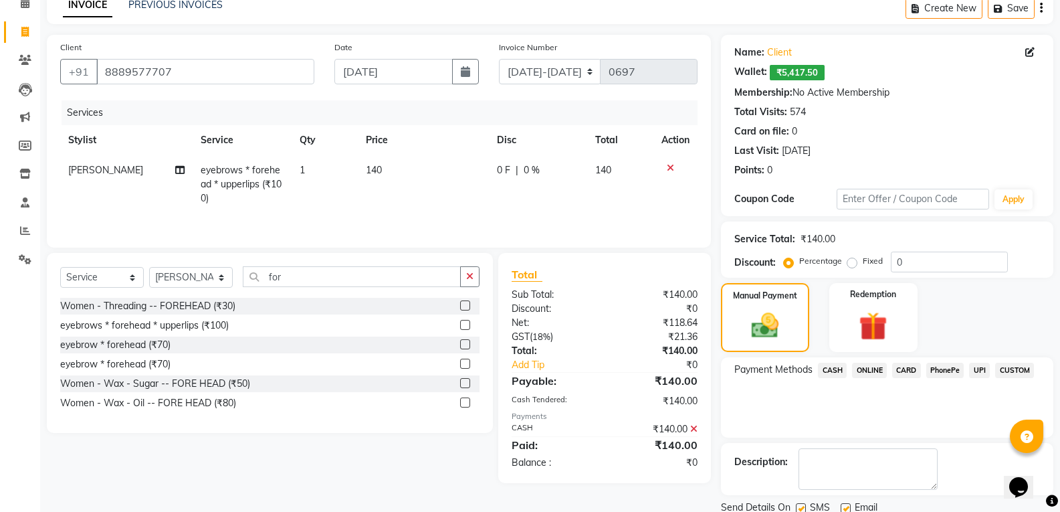
scroll to position [114, 0]
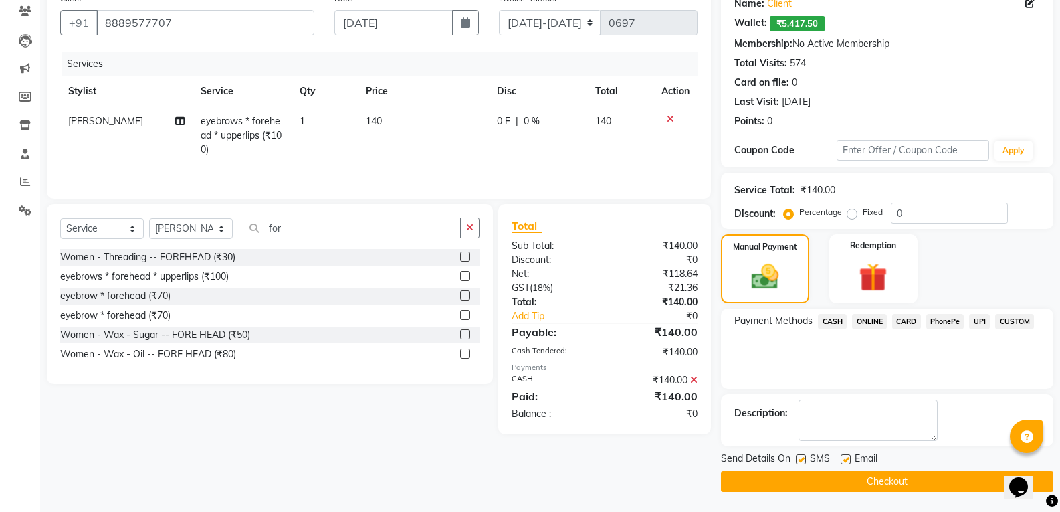
click at [894, 484] on button "Checkout" at bounding box center [887, 481] width 332 height 21
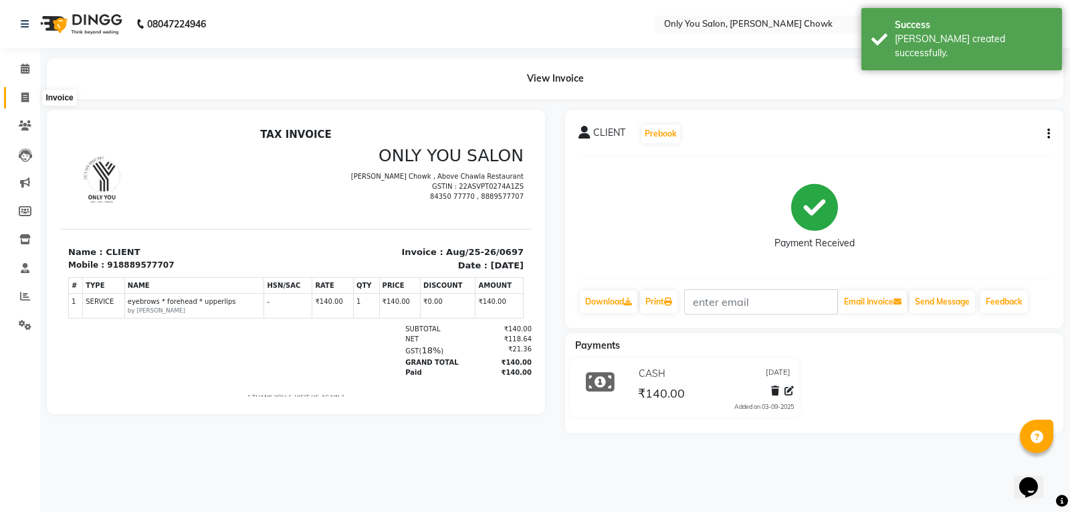
click at [29, 103] on span at bounding box center [24, 97] width 23 height 15
select select "service"
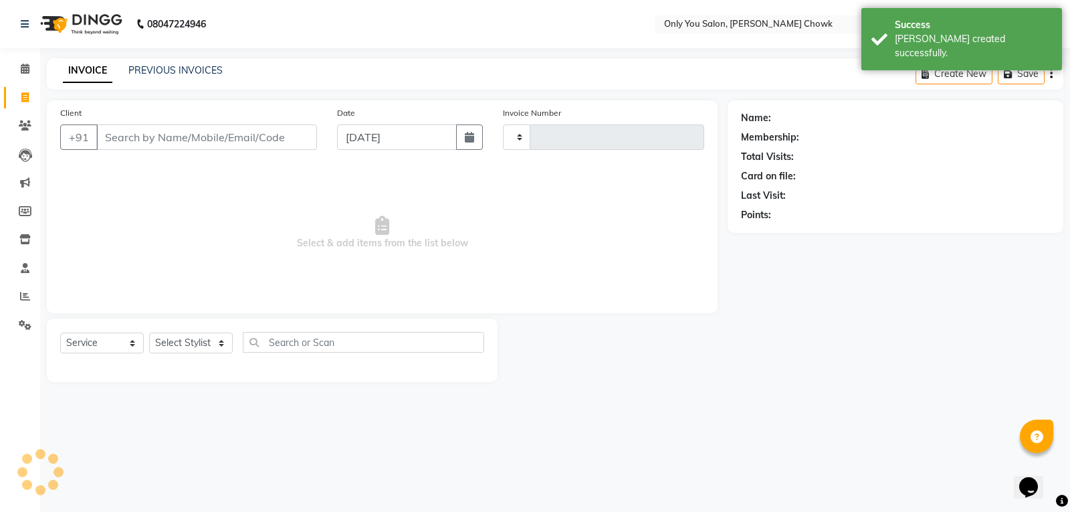
type input "0784"
select select "8713"
click at [162, 130] on input "Client" at bounding box center [206, 136] width 221 height 25
select select "package"
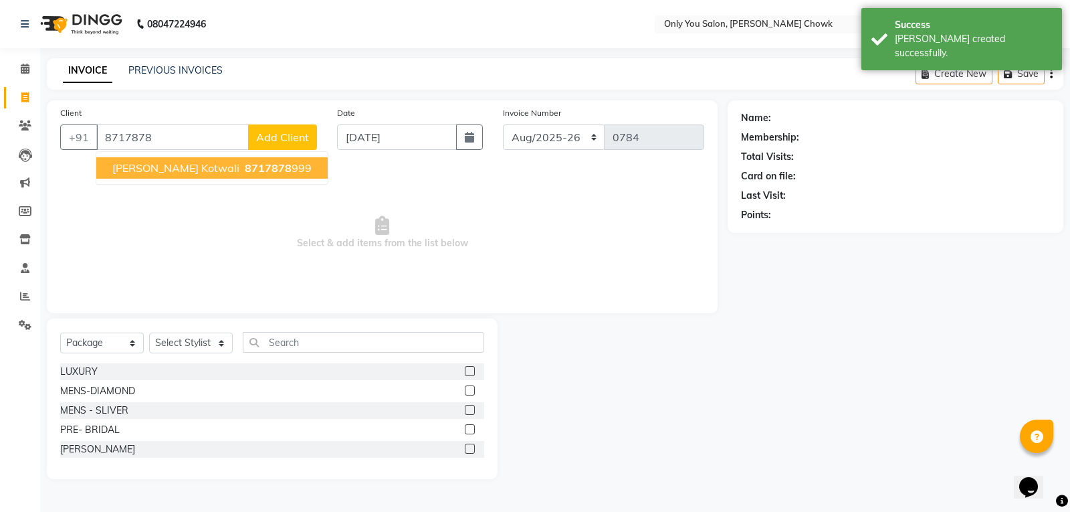
click at [220, 163] on span "Vinod Sharma Kotwali" at bounding box center [175, 167] width 127 height 13
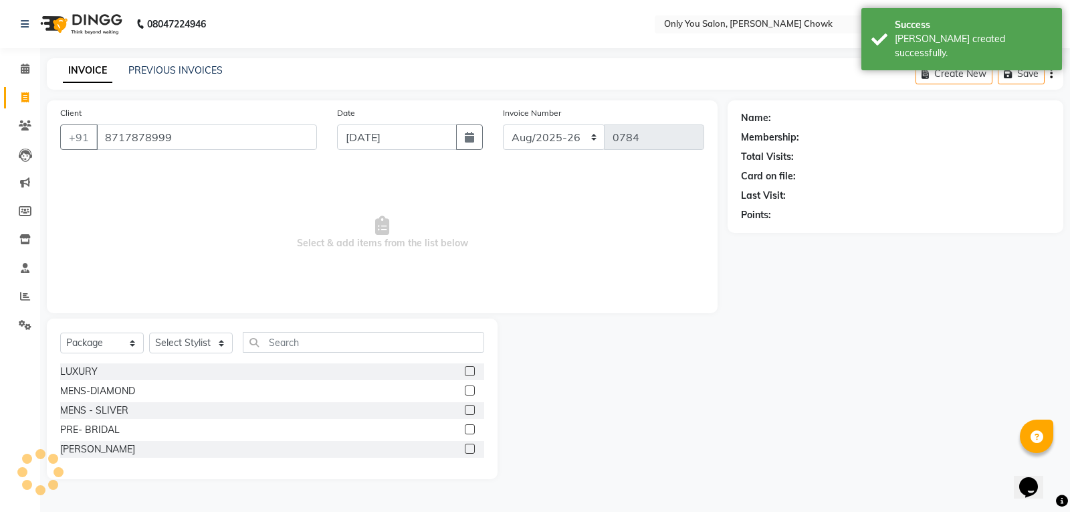
type input "8717878999"
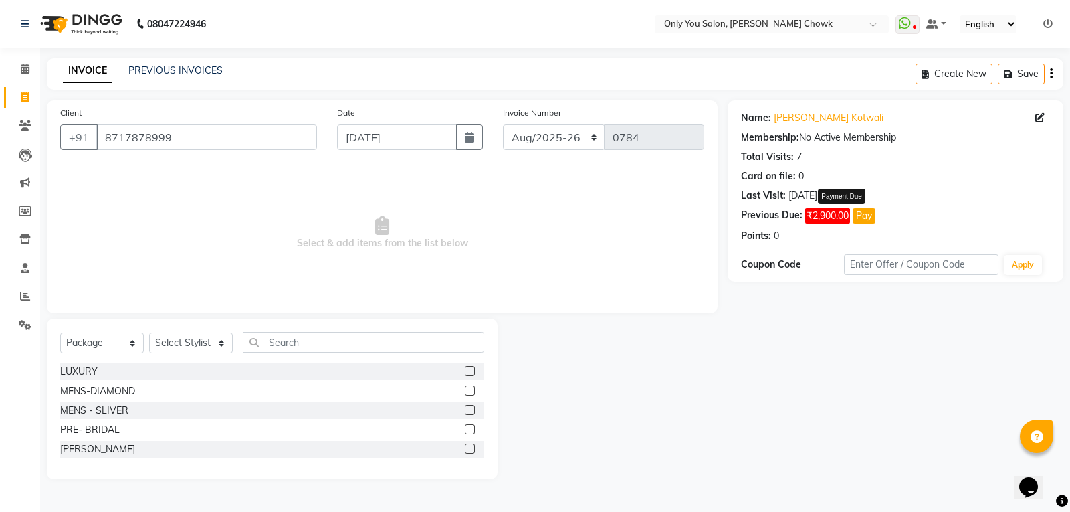
click at [872, 217] on button "Pay" at bounding box center [864, 215] width 23 height 15
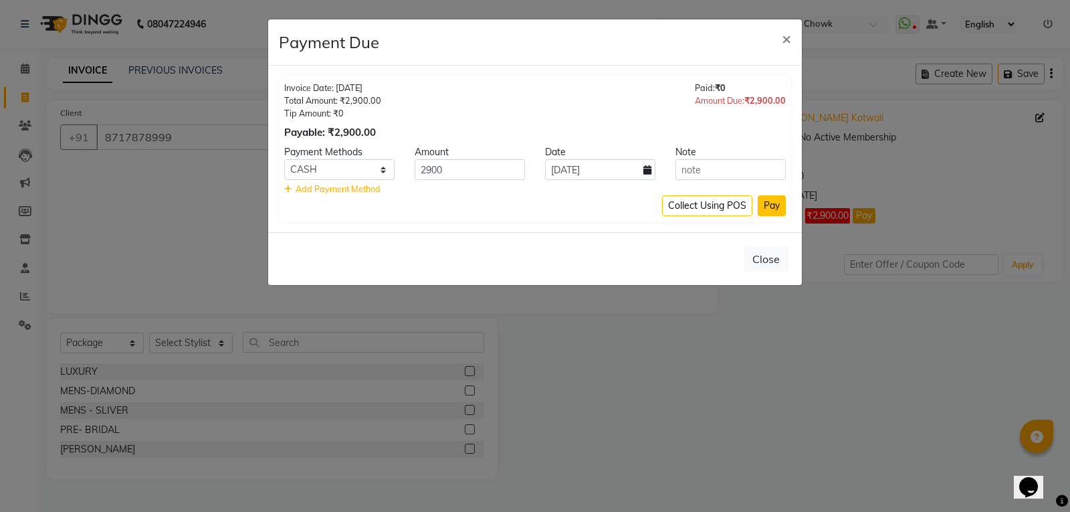
click at [767, 207] on button "Pay" at bounding box center [772, 205] width 28 height 21
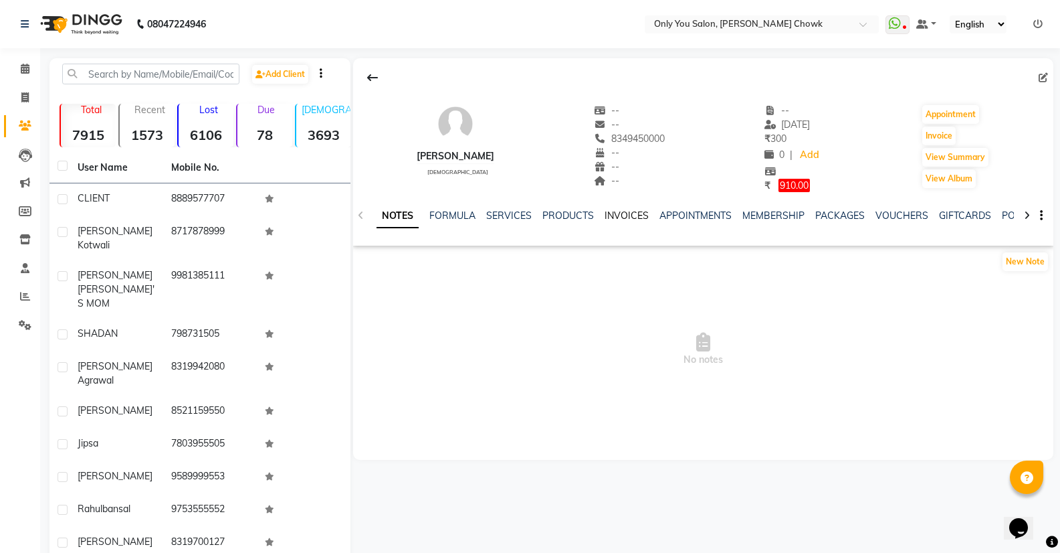
click at [629, 213] on link "INVOICES" at bounding box center [627, 215] width 44 height 12
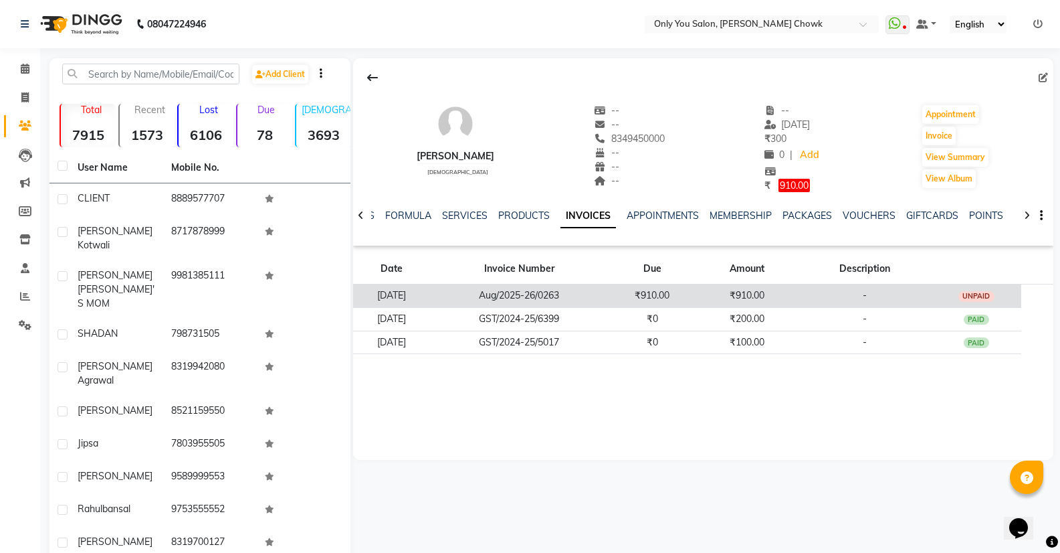
click at [659, 293] on td "₹910.00" at bounding box center [652, 295] width 87 height 23
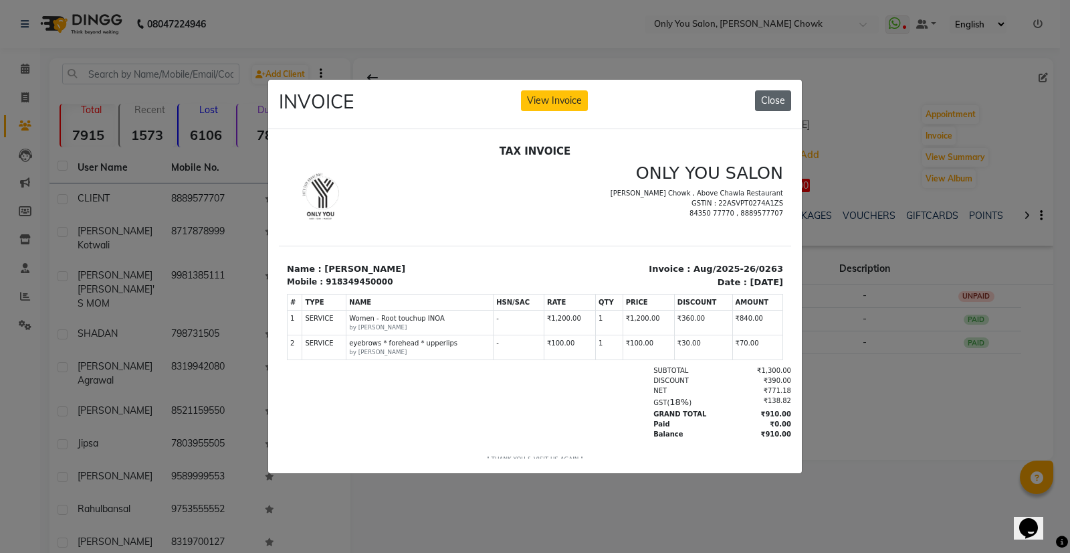
click at [774, 94] on button "Close" at bounding box center [773, 100] width 36 height 21
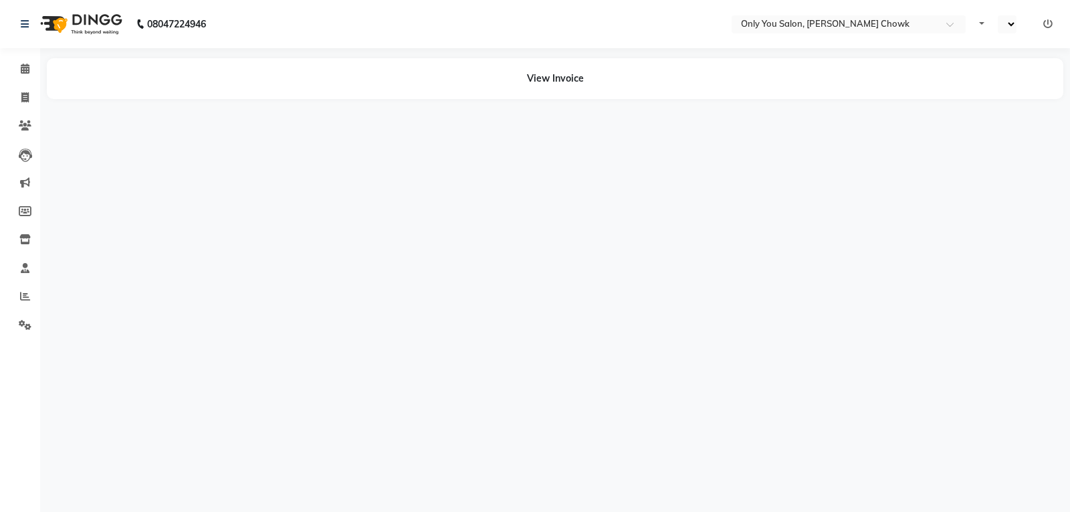
select select "en"
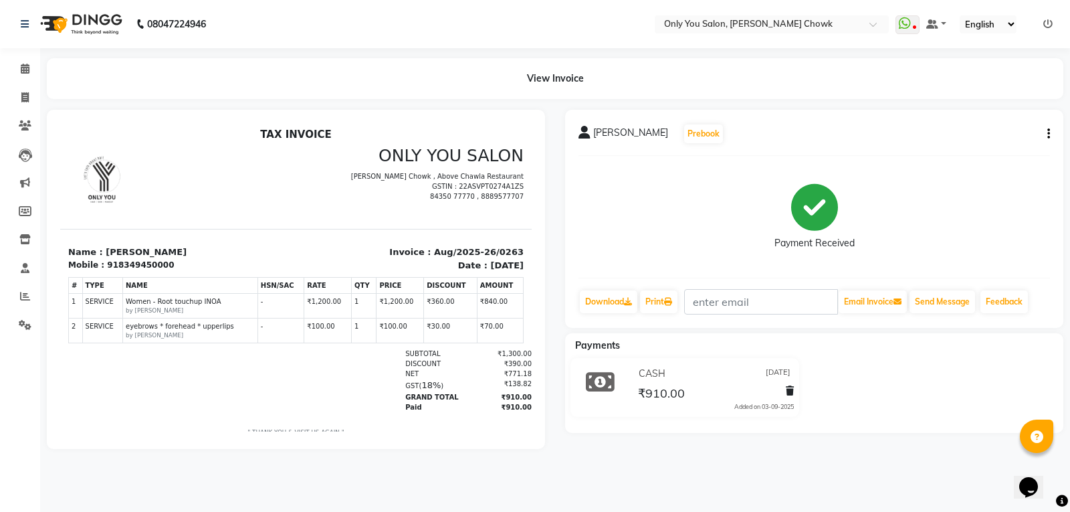
click at [151, 266] on div "918349450000" at bounding box center [140, 265] width 67 height 12
drag, startPoint x: 157, startPoint y: 261, endPoint x: 106, endPoint y: 267, distance: 51.2
click at [106, 267] on div "Mobile : 918349450000" at bounding box center [178, 265] width 220 height 12
copy div "18349450000"
click at [23, 87] on link "Invoice" at bounding box center [20, 98] width 32 height 22
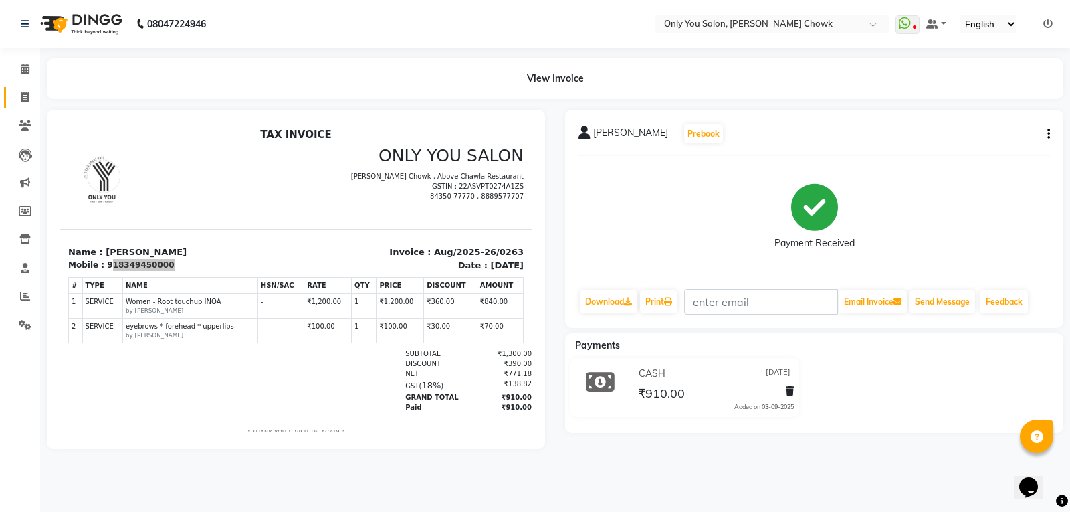
select select "service"
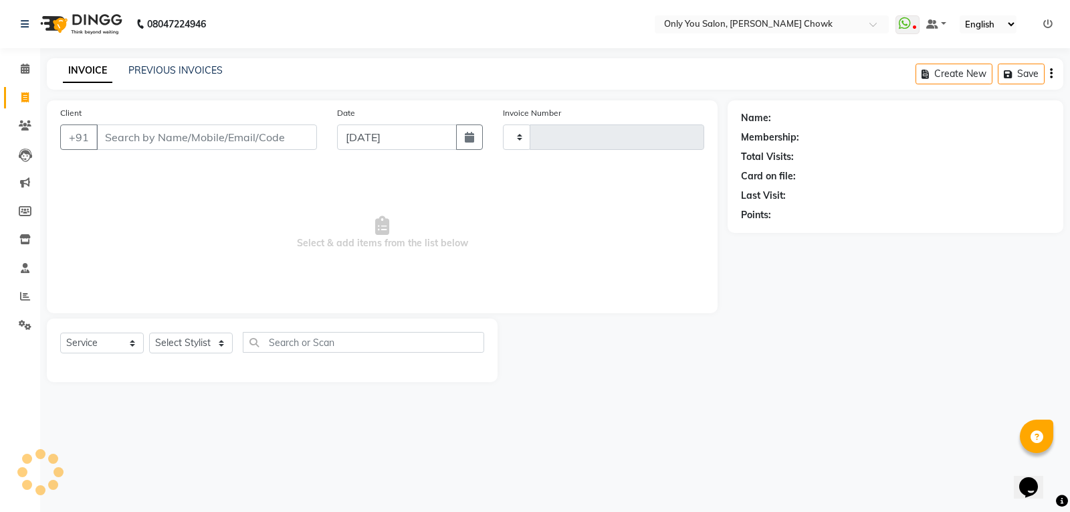
type input "0786"
select select "8713"
click at [201, 127] on input "Client" at bounding box center [206, 136] width 221 height 25
select select "package"
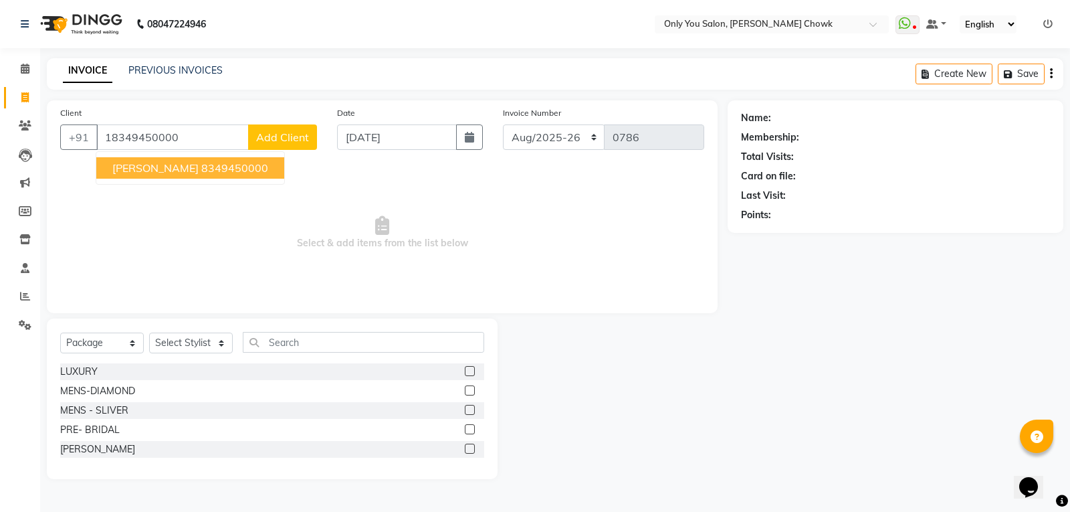
click at [112, 136] on input "18349450000" at bounding box center [172, 136] width 153 height 25
type input "8349450000"
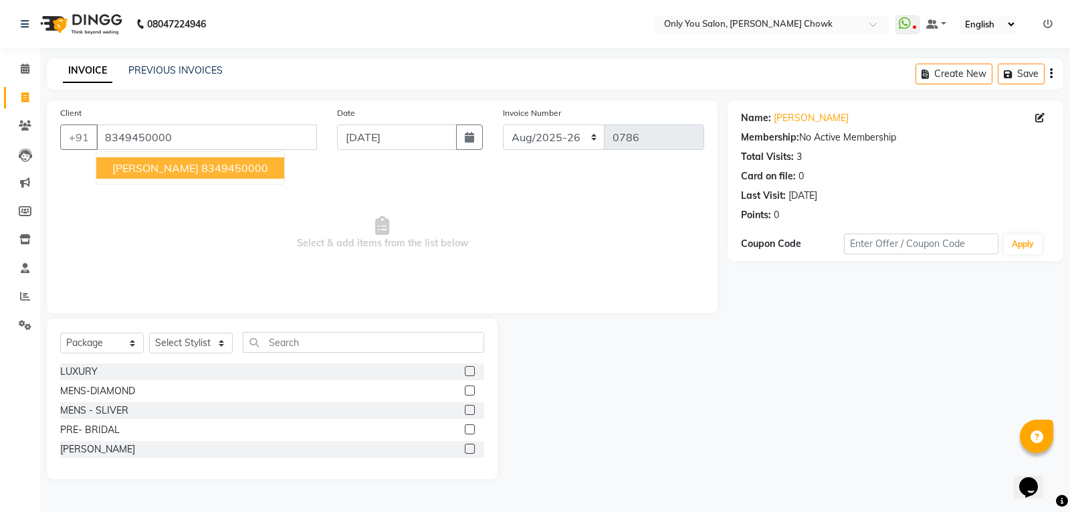
click at [203, 171] on ngb-highlight "8349450000" at bounding box center [234, 167] width 67 height 13
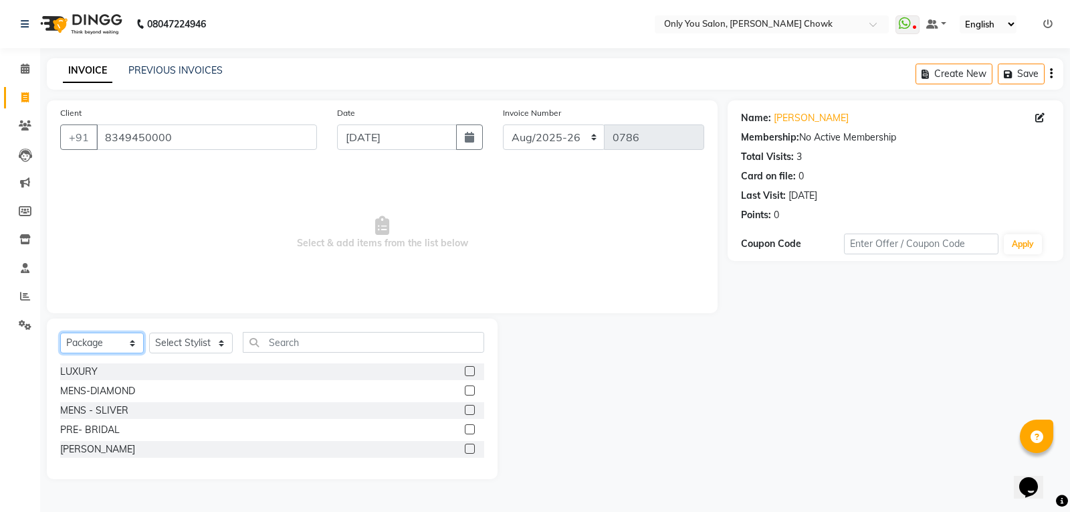
click at [114, 349] on select "Select Service Product Membership Package Voucher Prepaid Gift Card" at bounding box center [102, 342] width 84 height 21
select select "service"
click at [60, 332] on select "Select Service Product Membership Package Voucher Prepaid Gift Card" at bounding box center [102, 342] width 84 height 21
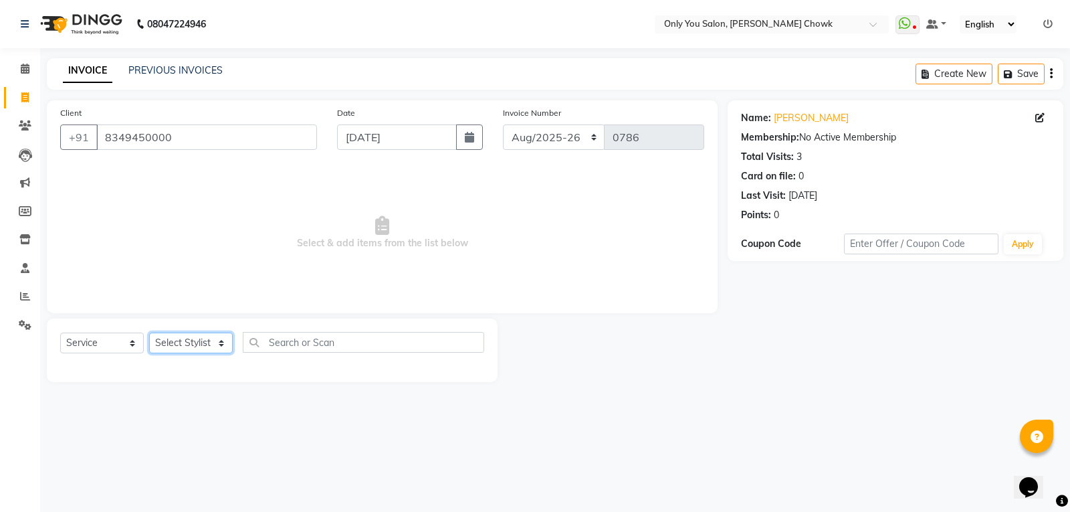
click at [199, 351] on select "Select Stylist [PERSON_NAME] [PERSON_NAME] [PERSON_NAME] MAMTA [PERSON_NAME] [P…" at bounding box center [191, 342] width 84 height 21
select select "21376"
click at [149, 332] on select "Select Stylist [PERSON_NAME] [PERSON_NAME] [PERSON_NAME] MAMTA [PERSON_NAME] [P…" at bounding box center [191, 342] width 84 height 21
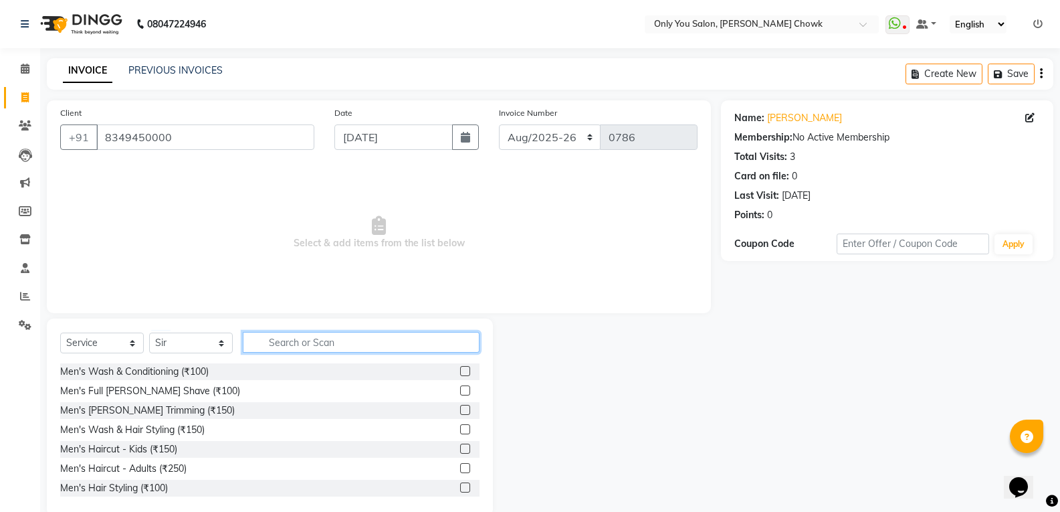
click at [302, 340] on input "text" at bounding box center [361, 342] width 237 height 21
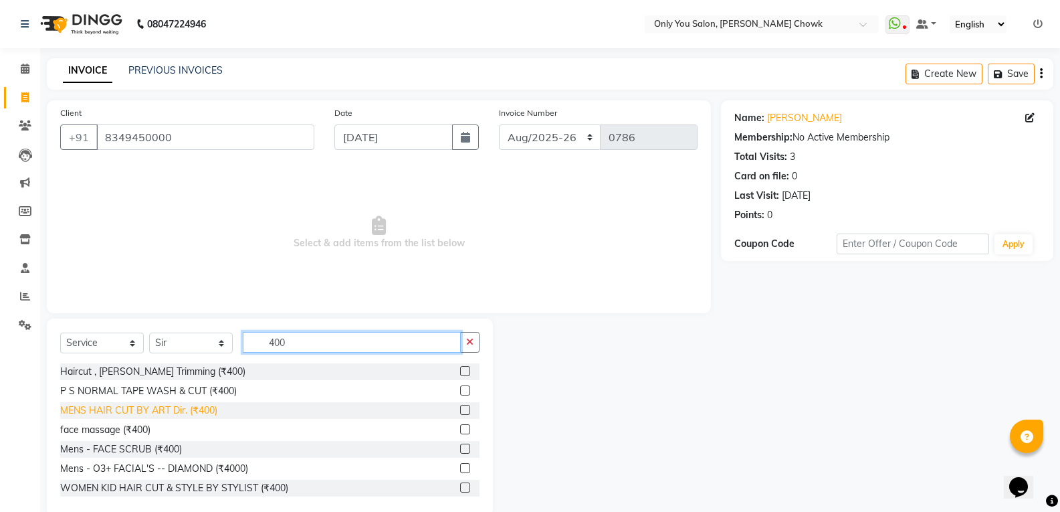
type input "400"
click at [184, 410] on div "MENS HAIR CUT BY ART Dir. (₹400)" at bounding box center [138, 410] width 157 height 14
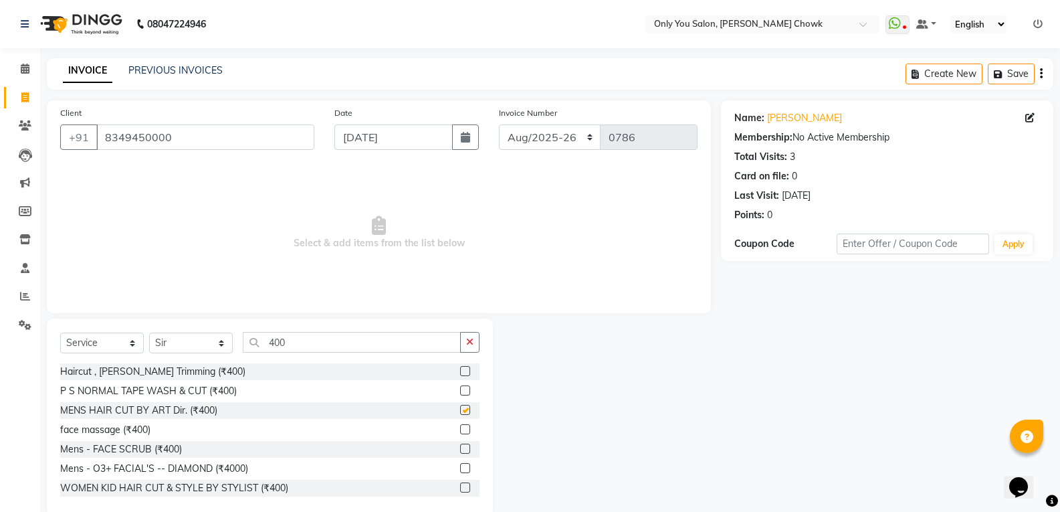
checkbox input "false"
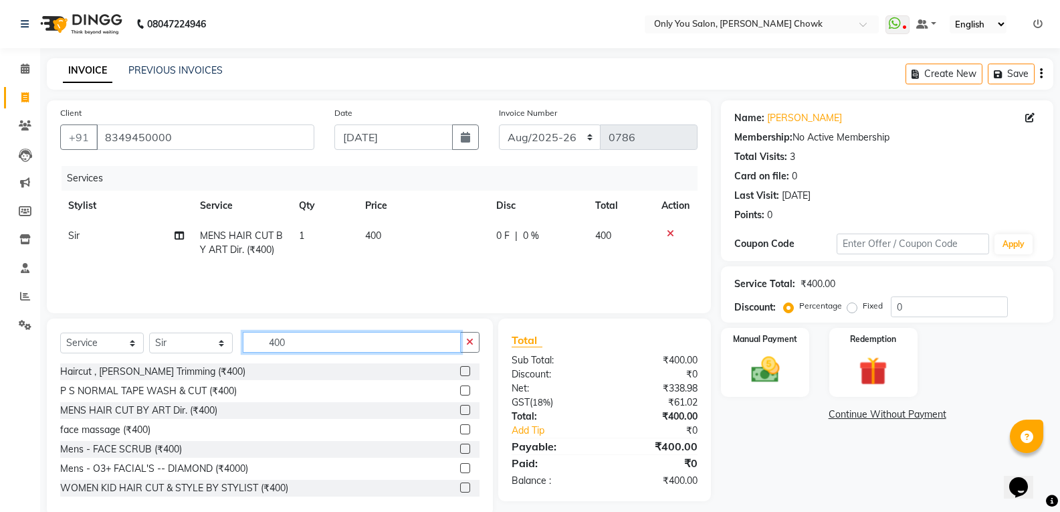
click at [313, 344] on input "400" at bounding box center [352, 342] width 218 height 21
type input "4"
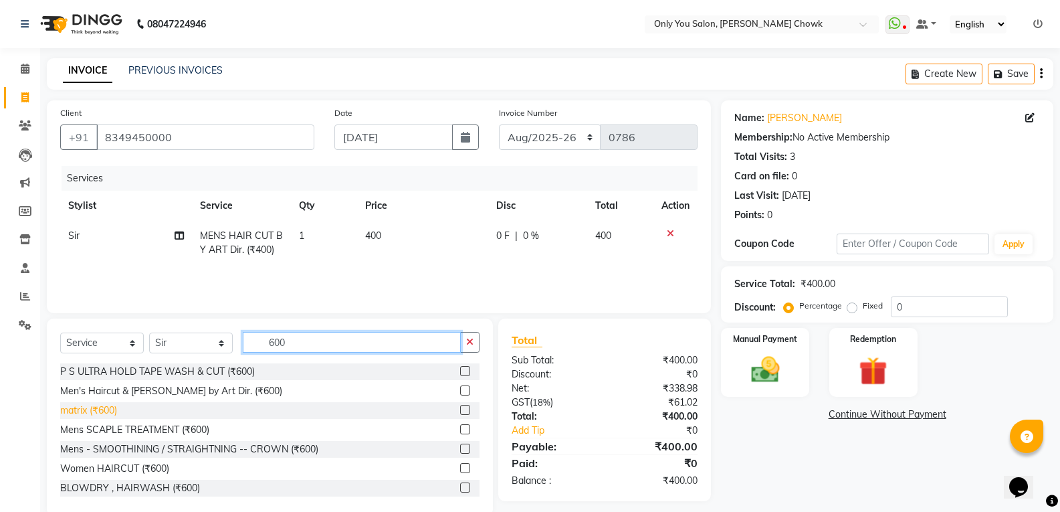
type input "600"
click at [77, 409] on div "matrix (₹600)" at bounding box center [88, 410] width 57 height 14
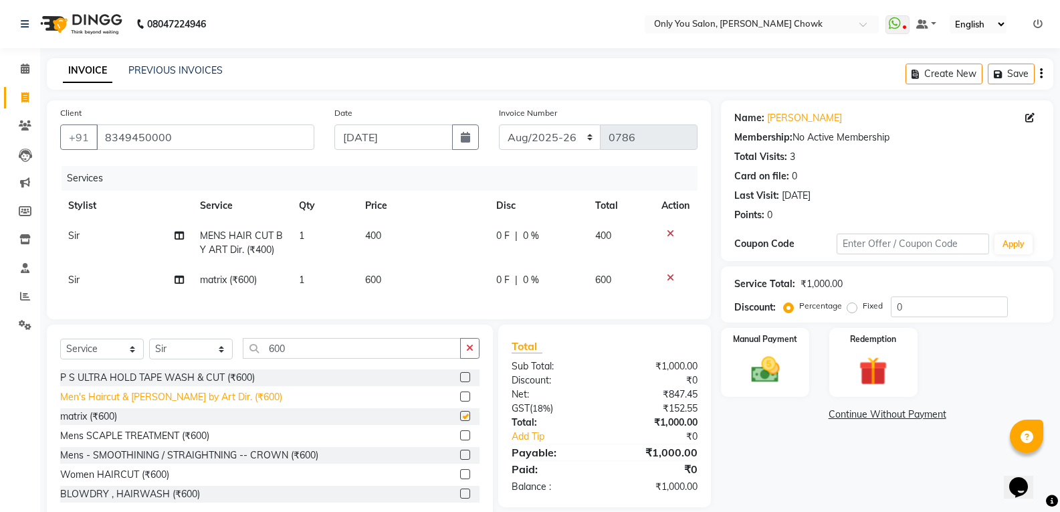
checkbox input "false"
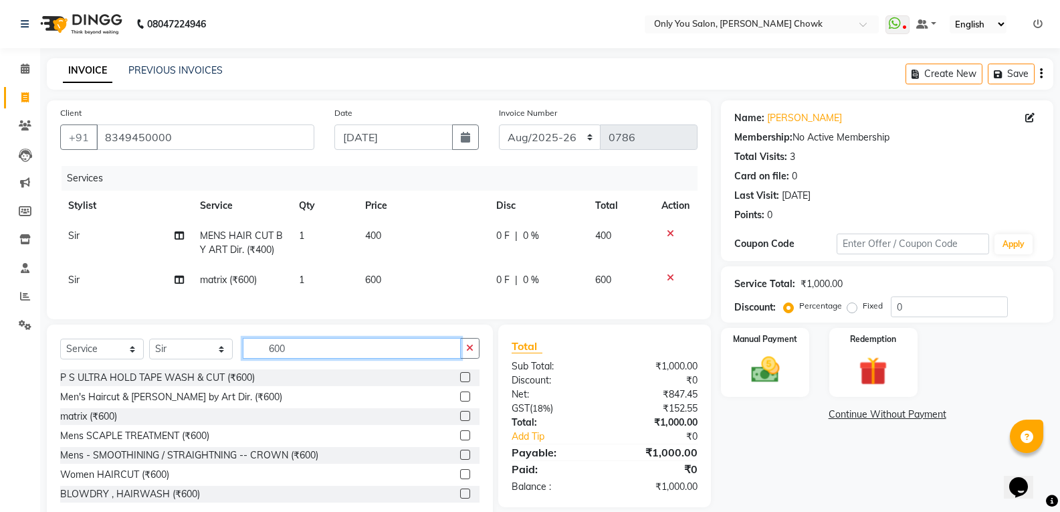
click at [360, 359] on input "600" at bounding box center [352, 348] width 218 height 21
type input "6"
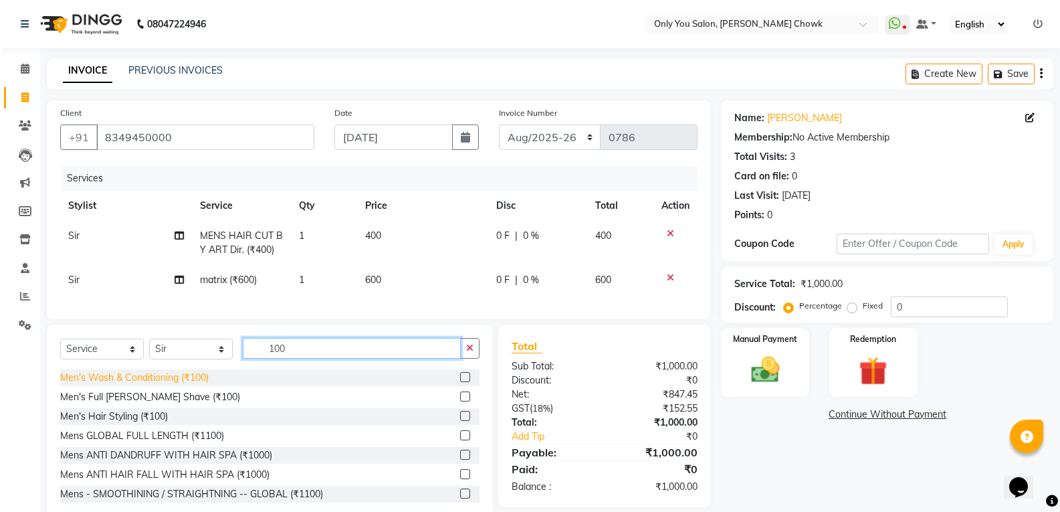
type input "100"
click at [129, 385] on div "Men's Wash & Conditioning (₹100)" at bounding box center [134, 378] width 148 height 14
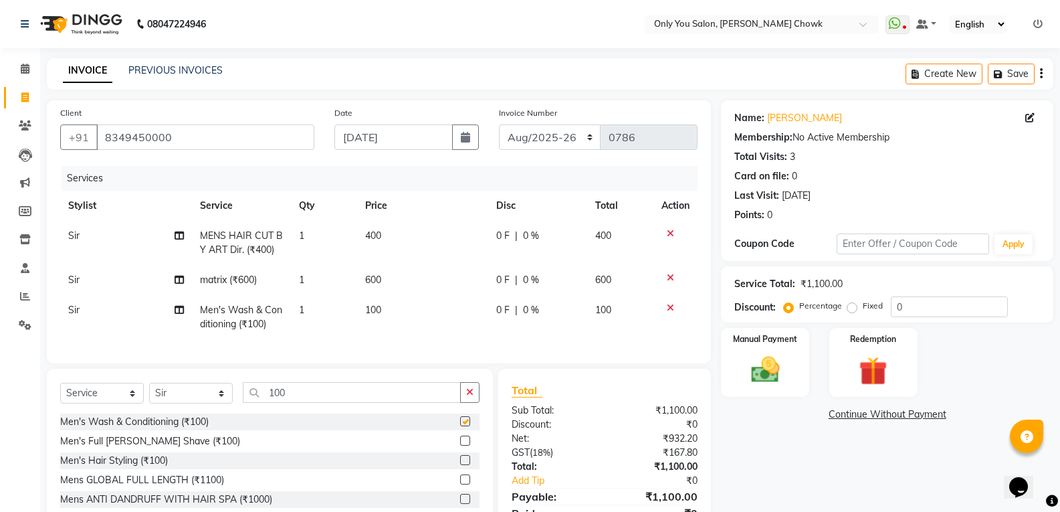
checkbox input "false"
click at [75, 241] on span "Sir" at bounding box center [73, 235] width 11 height 12
select select "21376"
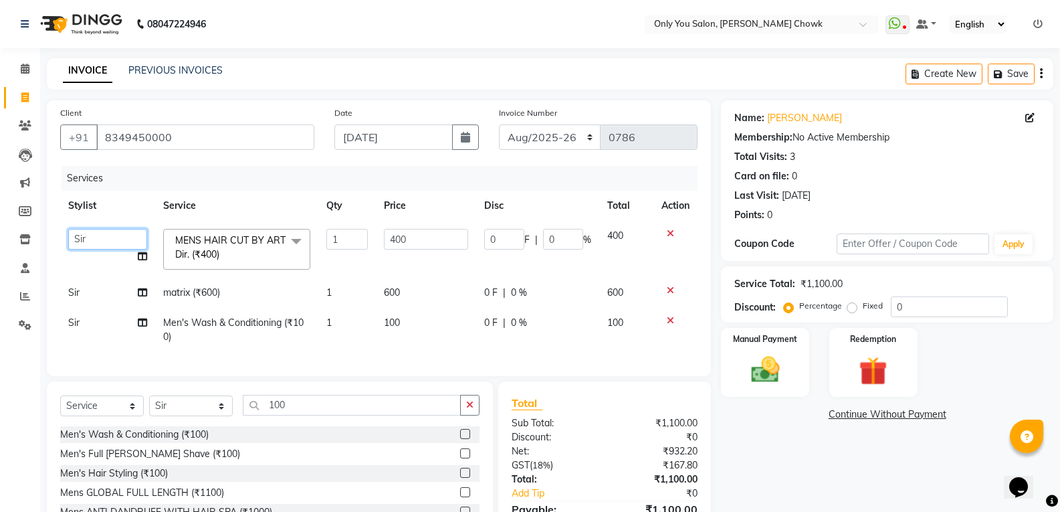
click at [75, 241] on select "ASHWIN gautam KHUSHI SIDAR LAXMI TIWARI MAMTA SAHU NARESH Ragini Sahu RAKESH RA…" at bounding box center [107, 239] width 79 height 21
select select "86684"
click at [75, 324] on span "Sir" at bounding box center [73, 322] width 11 height 12
select select "21376"
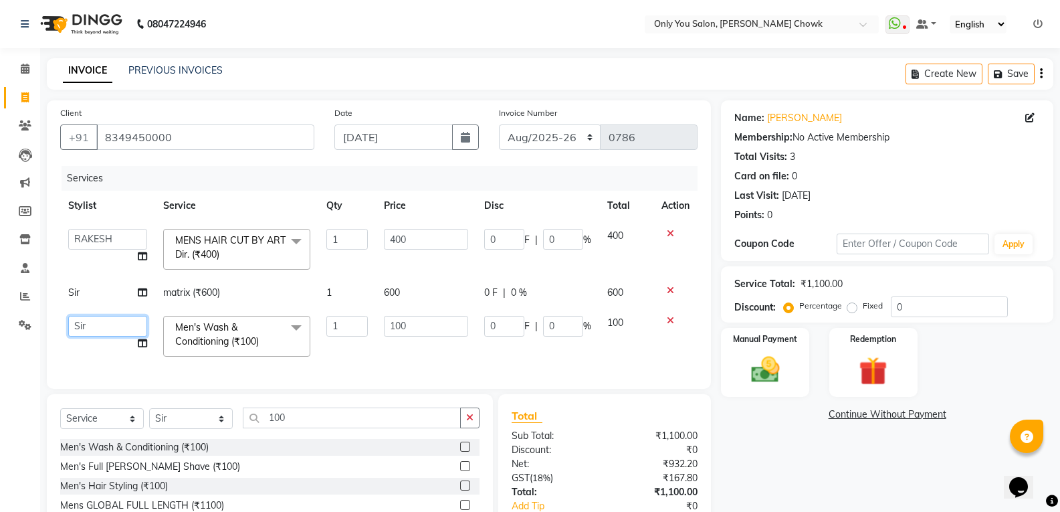
click at [75, 324] on select "ASHWIN gautam KHUSHI SIDAR LAXMI TIWARI MAMTA SAHU NARESH Ragini Sahu RAKESH RA…" at bounding box center [107, 326] width 79 height 21
select select "86684"
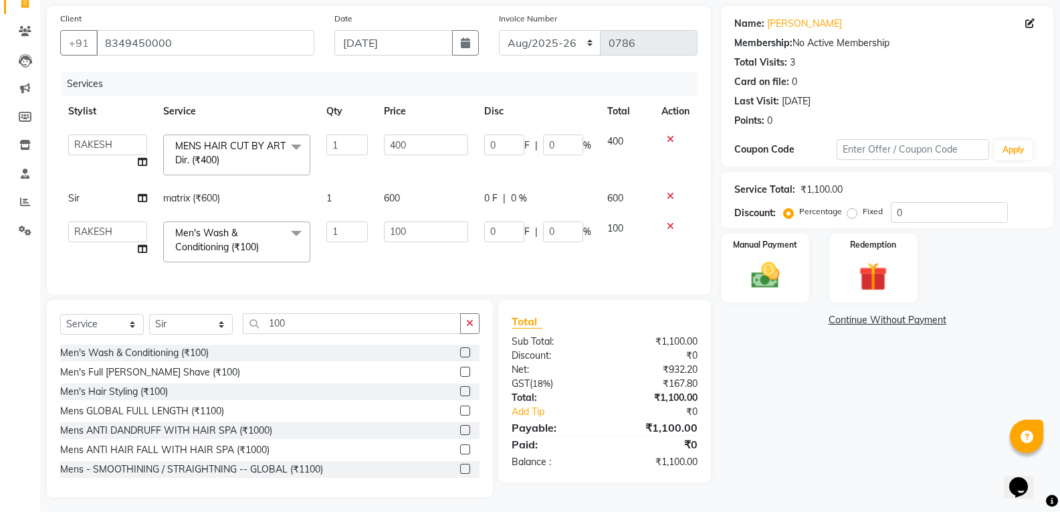
scroll to position [110, 0]
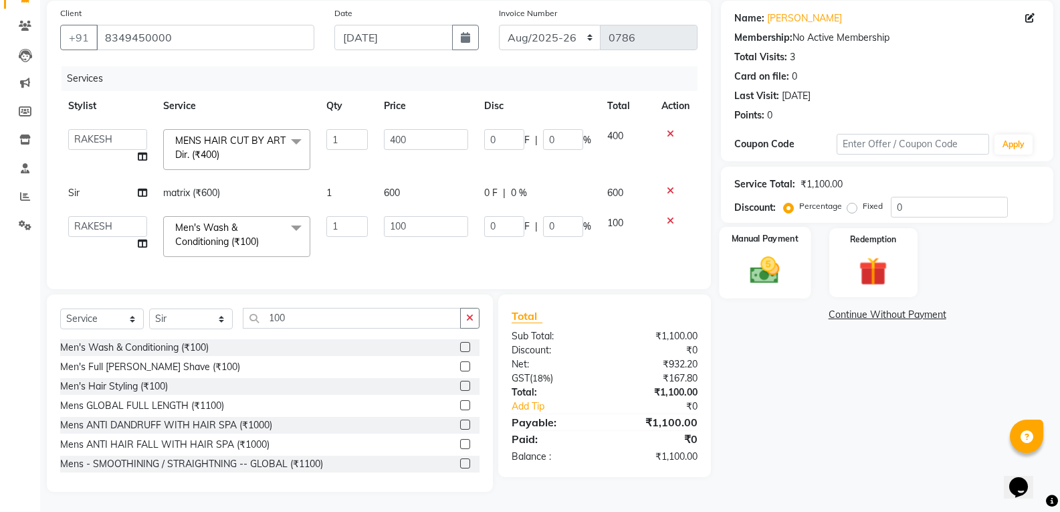
click at [757, 253] on img at bounding box center [764, 270] width 47 height 34
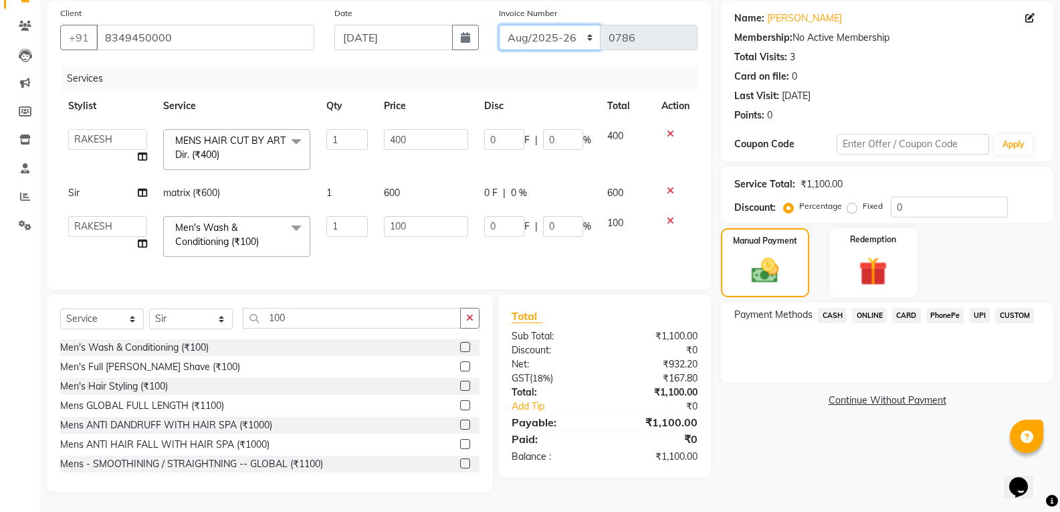
click at [540, 35] on select "[DATE]-[DATE]-26 TRD/2025" at bounding box center [550, 37] width 102 height 25
select select "8714"
click at [499, 25] on select "[DATE]-[DATE]-26 TRD/2025" at bounding box center [550, 37] width 102 height 25
type input "0698"
click at [841, 308] on span "CASH" at bounding box center [832, 315] width 29 height 15
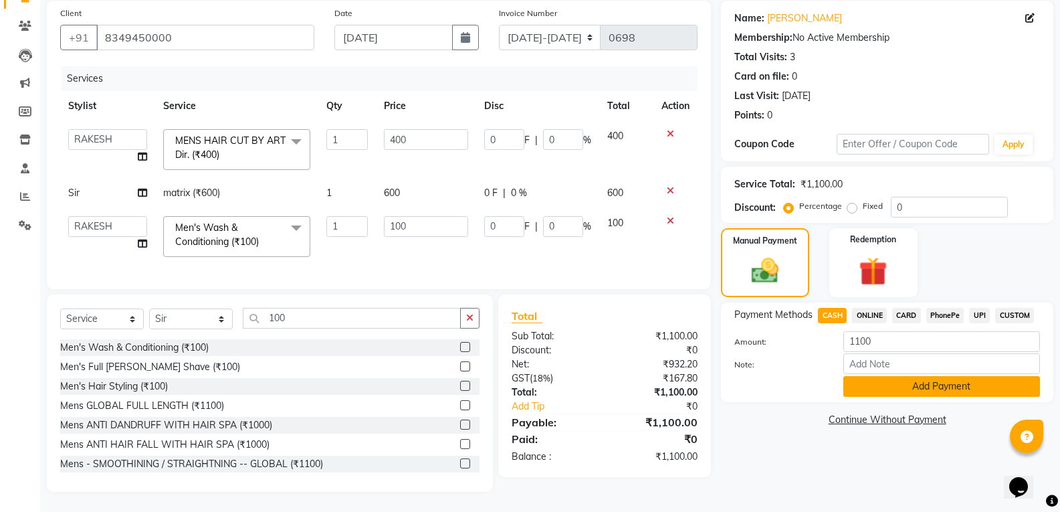
click at [931, 376] on button "Add Payment" at bounding box center [941, 386] width 197 height 21
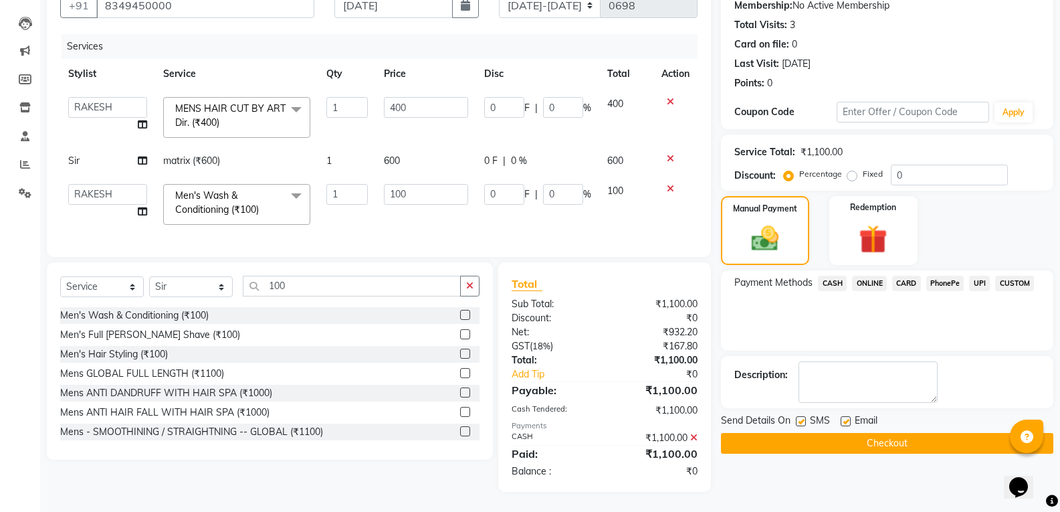
scroll to position [142, 0]
click at [956, 435] on button "Checkout" at bounding box center [887, 443] width 332 height 21
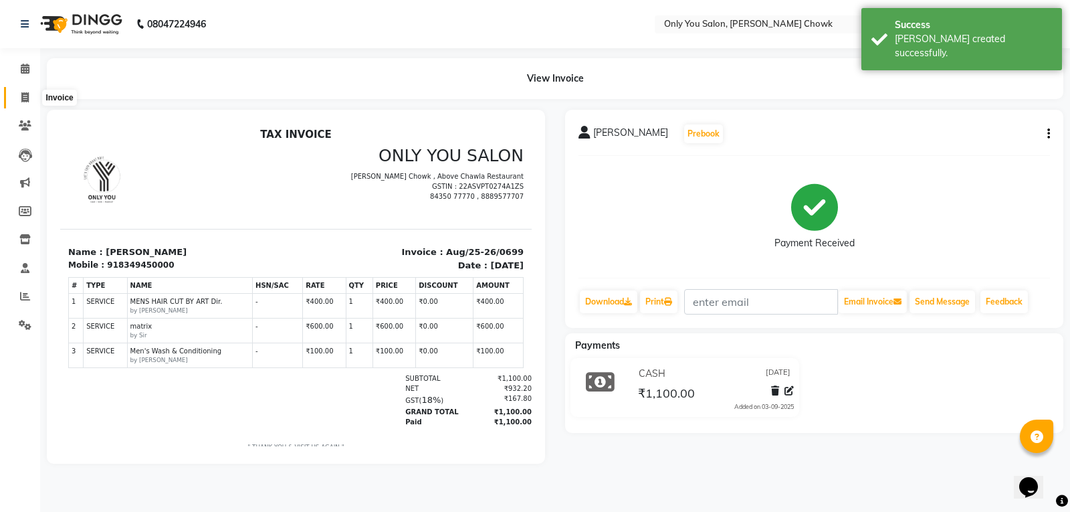
click at [27, 96] on icon at bounding box center [24, 97] width 7 height 10
select select "service"
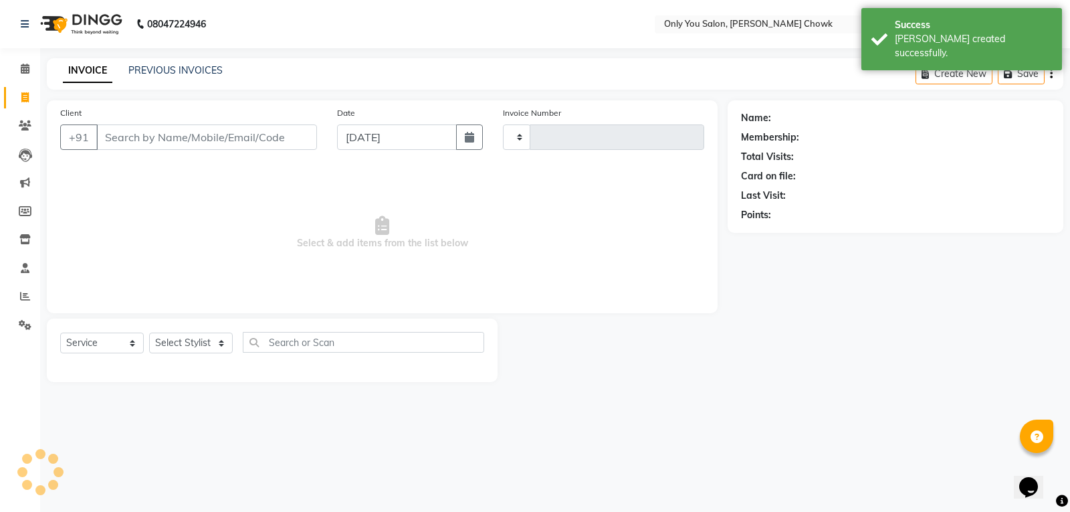
type input "0786"
select select "8713"
select select "package"
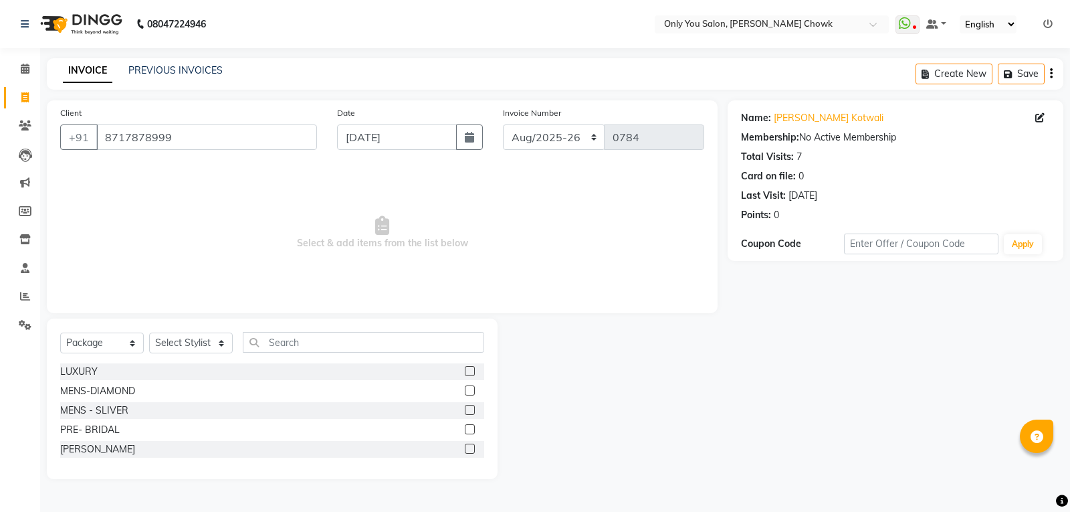
select select "8713"
select select "package"
click at [25, 70] on icon at bounding box center [25, 69] width 9 height 10
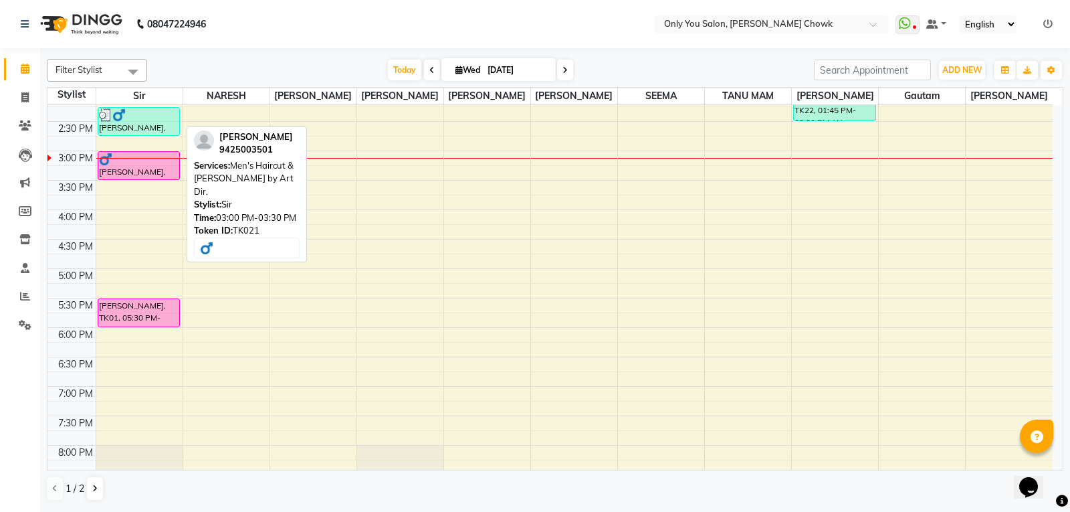
scroll to position [346, 0]
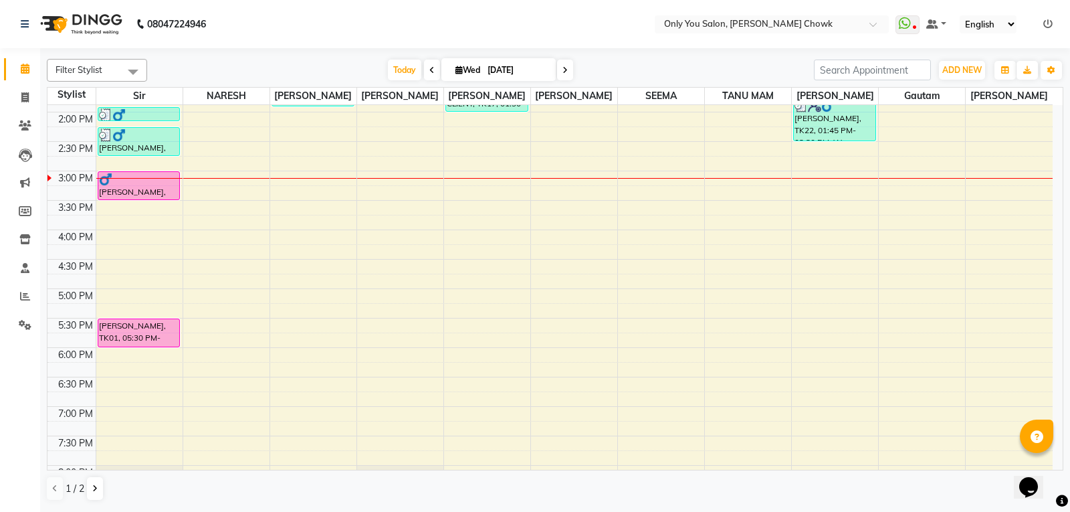
click at [122, 247] on div "8:00 AM 8:30 AM 9:00 AM 9:30 AM 10:00 AM 10:30 AM 11:00 AM 11:30 AM 12:00 PM 12…" at bounding box center [549, 170] width 1005 height 823
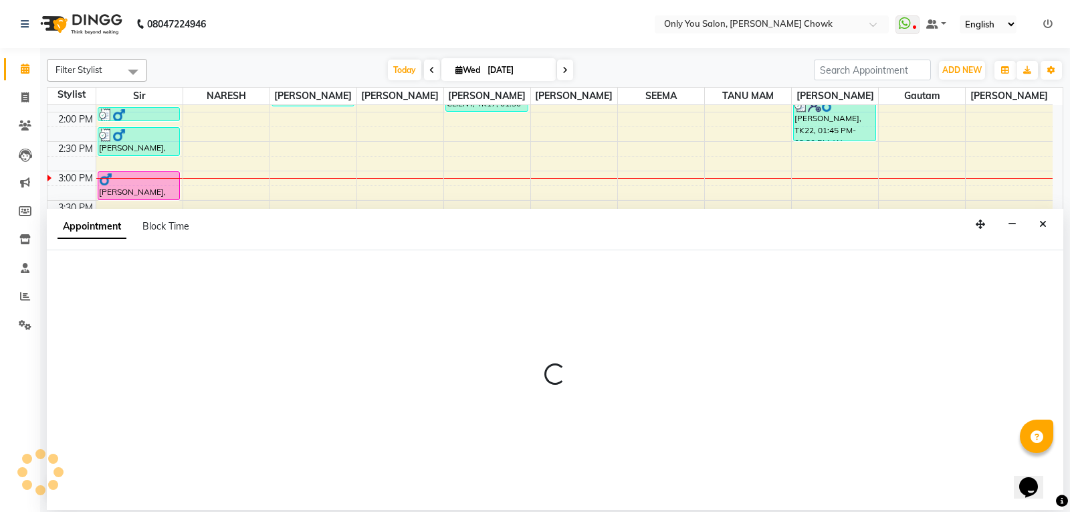
select select "21376"
select select "tentative"
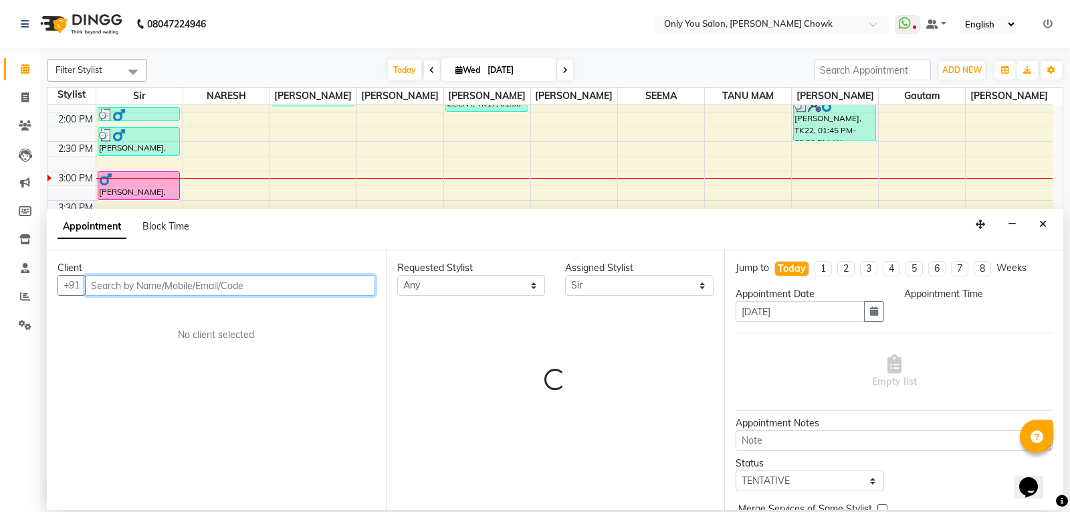
select select "975"
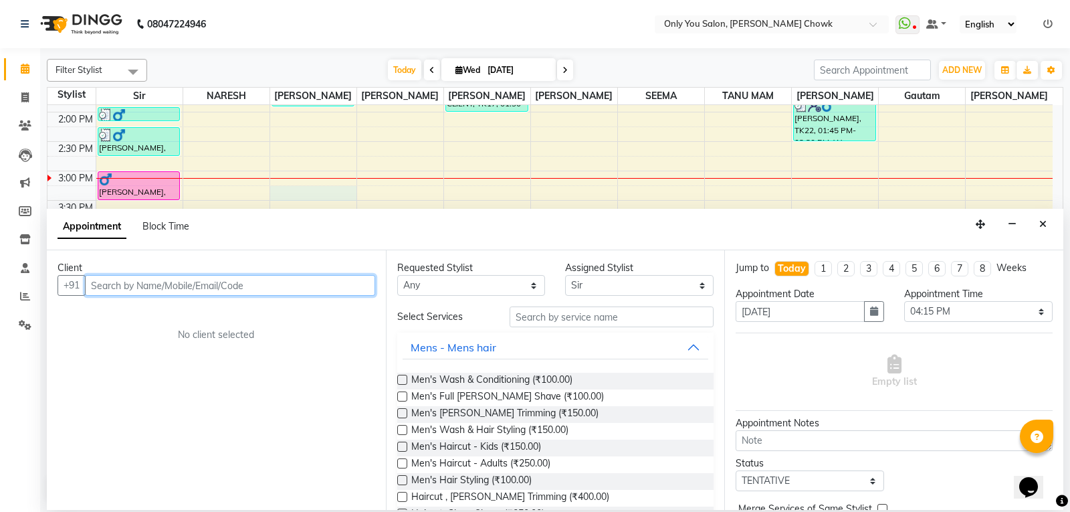
click at [336, 186] on div "8:00 AM 8:30 AM 9:00 AM 9:30 AM 10:00 AM 10:30 AM 11:00 AM 11:30 AM 12:00 PM 12…" at bounding box center [549, 170] width 1005 height 823
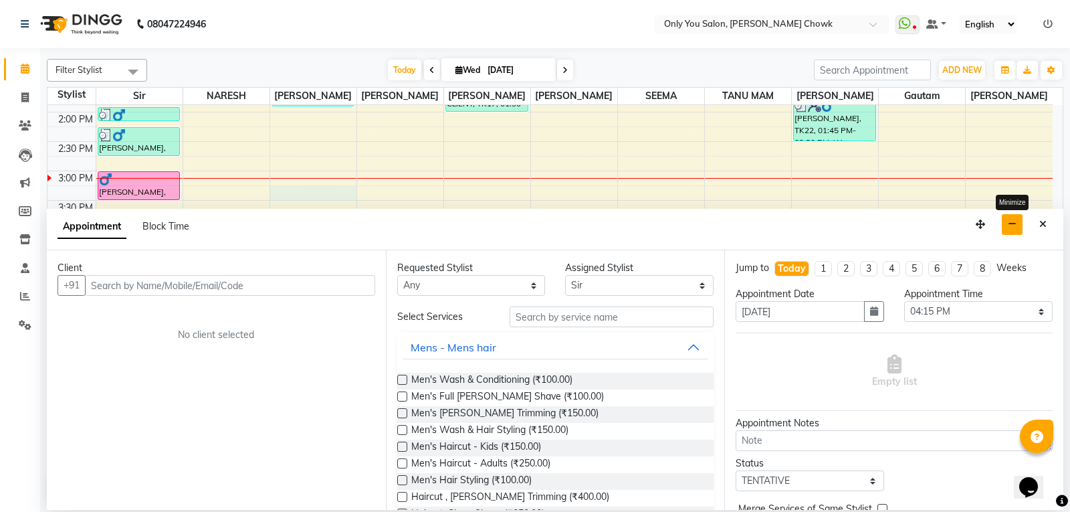
click at [1017, 227] on button "button" at bounding box center [1012, 224] width 21 height 21
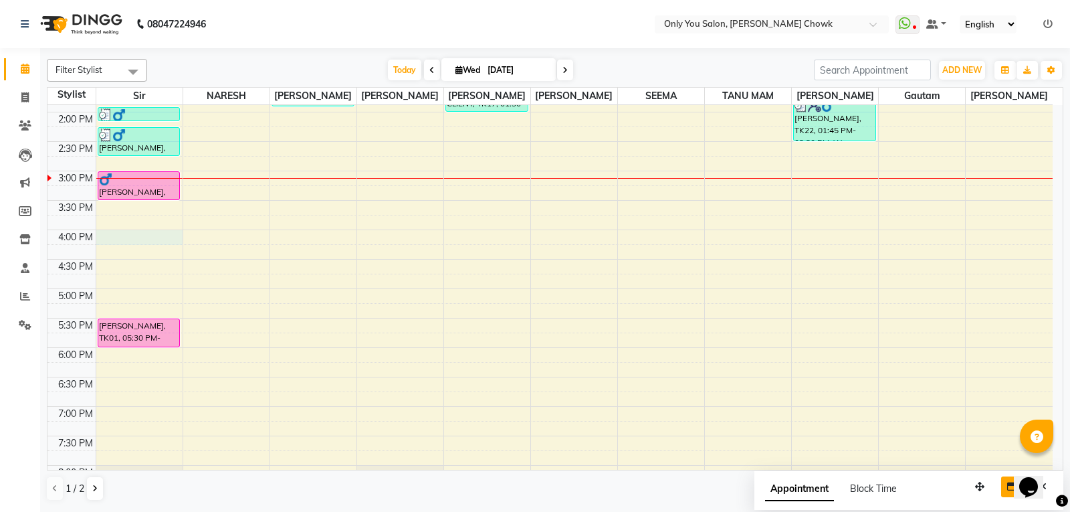
click at [148, 244] on div "8:00 AM 8:30 AM 9:00 AM 9:30 AM 10:00 AM 10:30 AM 11:00 AM 11:30 AM 12:00 PM 12…" at bounding box center [549, 170] width 1005 height 823
select select "21376"
select select "960"
select select "tentative"
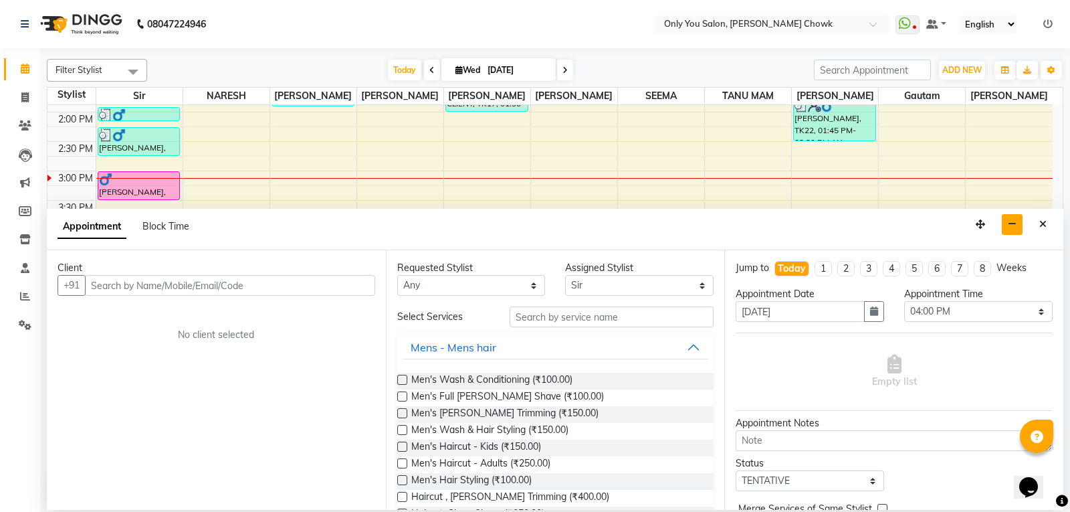
click at [157, 272] on div "Client" at bounding box center [217, 268] width 318 height 14
click at [154, 288] on input "text" at bounding box center [230, 285] width 290 height 21
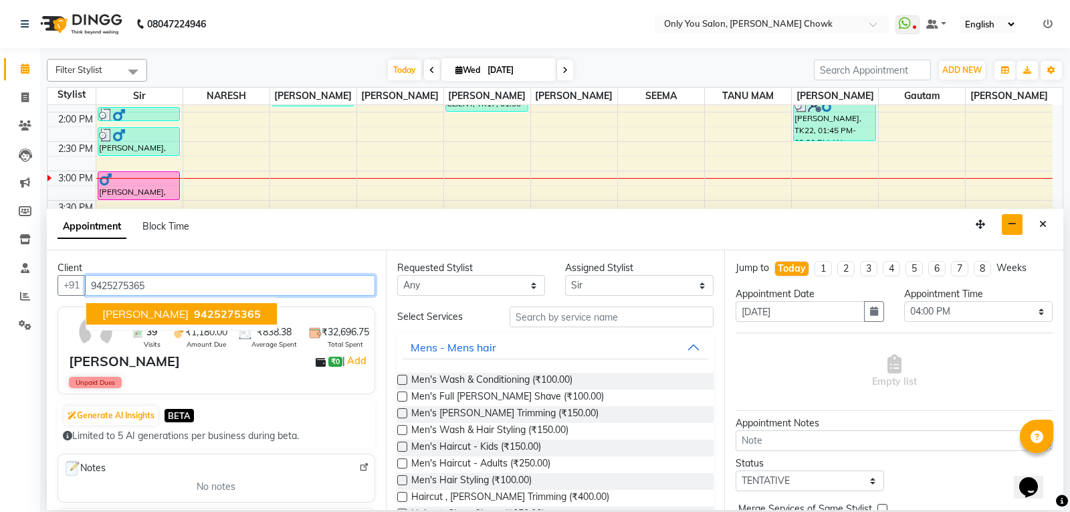
click at [136, 306] on button "[PERSON_NAME] 9425275365" at bounding box center [181, 313] width 191 height 21
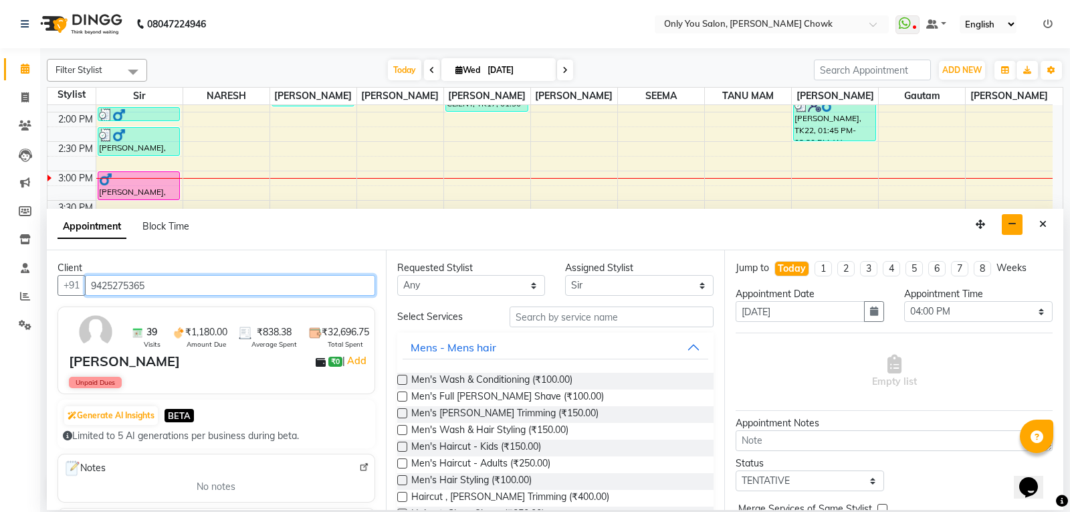
type input "9425275365"
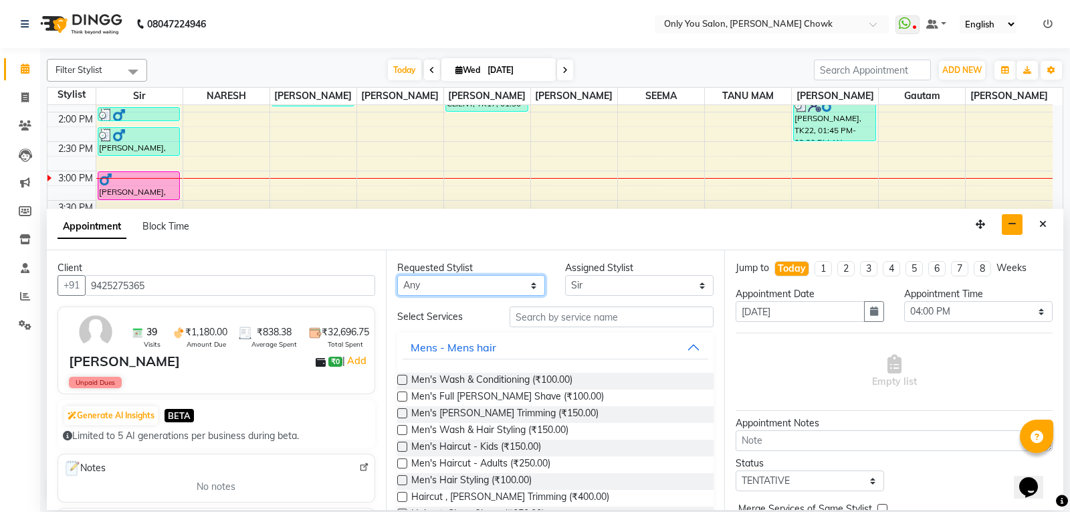
click at [442, 288] on select "Any [PERSON_NAME] [PERSON_NAME] [PERSON_NAME] [PERSON_NAME] [PERSON_NAME] RAMA …" at bounding box center [471, 285] width 148 height 21
select select "21376"
click at [397, 275] on select "Any [PERSON_NAME] [PERSON_NAME] [PERSON_NAME] [PERSON_NAME] [PERSON_NAME] RAMA …" at bounding box center [471, 285] width 148 height 21
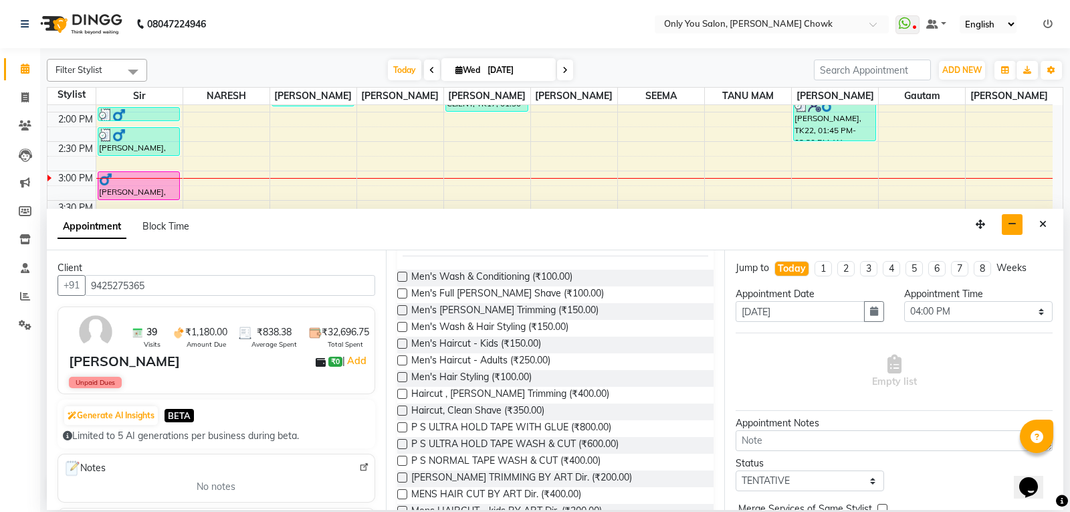
scroll to position [268, 0]
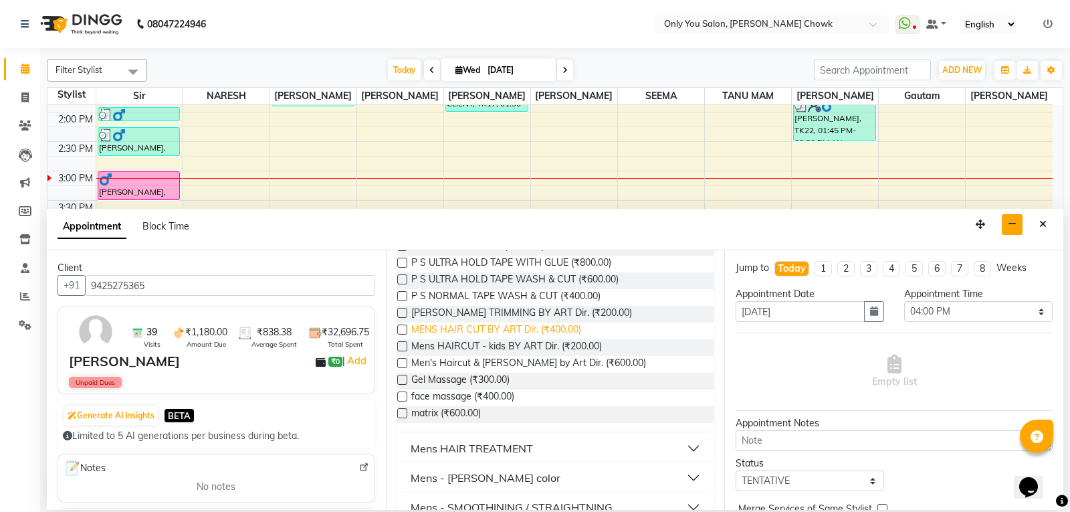
click at [559, 332] on span "MENS HAIR CUT BY ART Dir. (₹400.00)" at bounding box center [496, 330] width 170 height 17
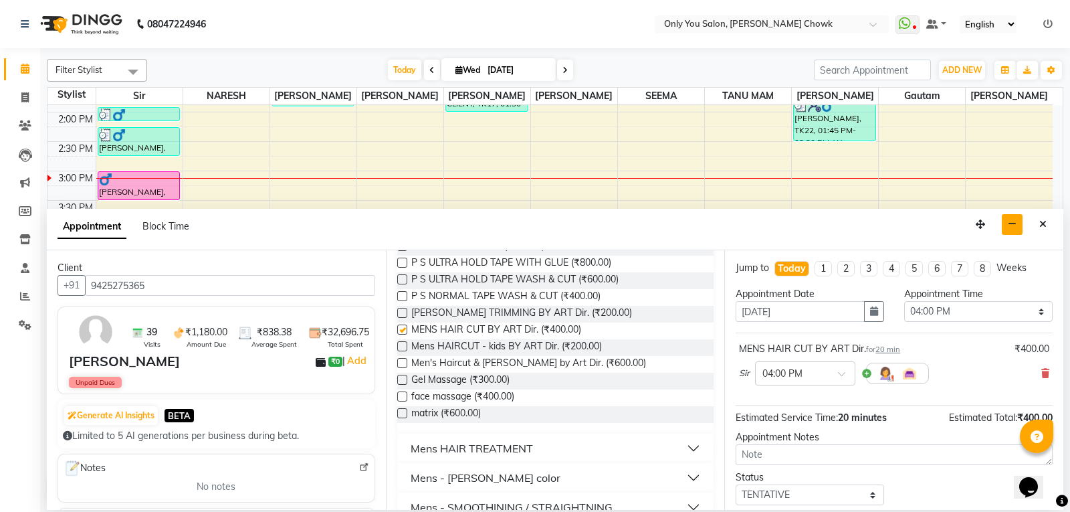
checkbox input "false"
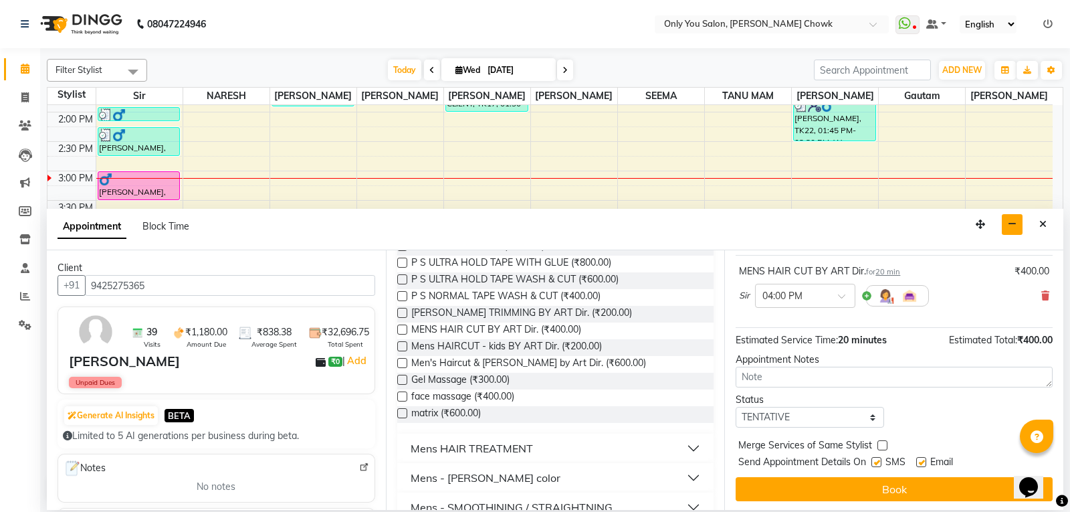
scroll to position [80, 0]
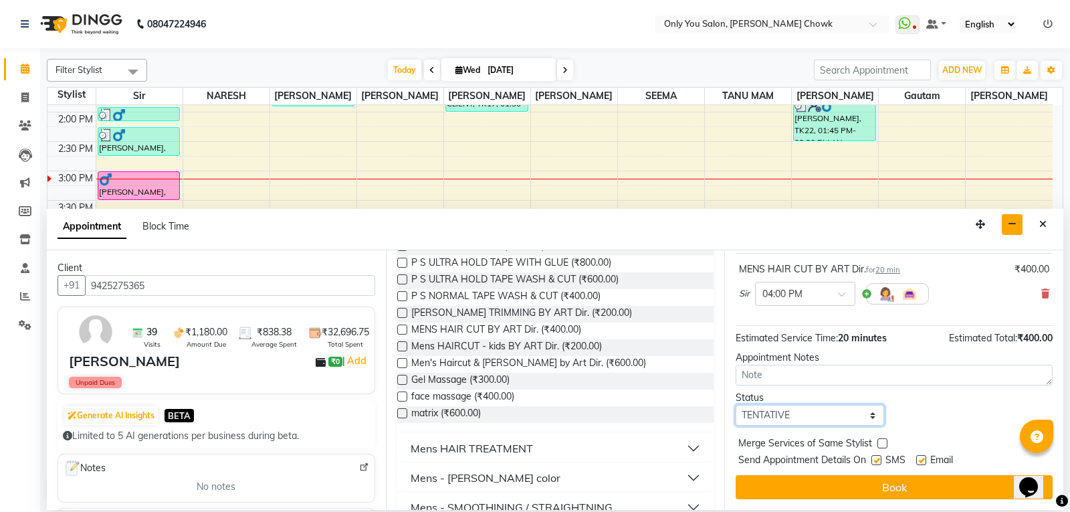
click at [835, 414] on select "Select TENTATIVE CONFIRM CHECK-IN UPCOMING" at bounding box center [810, 415] width 148 height 21
select select "confirm booking"
click at [736, 405] on select "Select TENTATIVE CONFIRM CHECK-IN UPCOMING" at bounding box center [810, 415] width 148 height 21
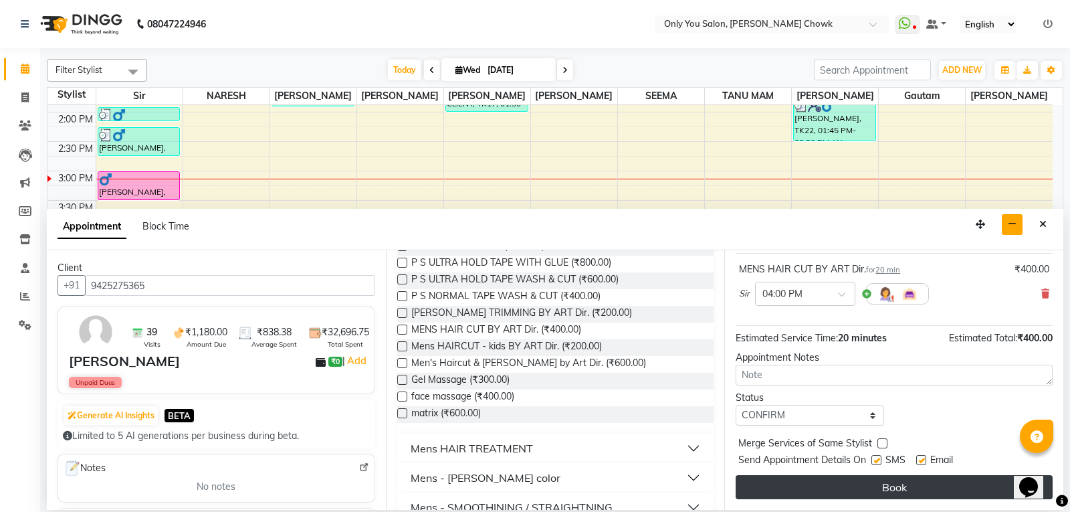
click at [888, 484] on button "Book" at bounding box center [894, 487] width 317 height 24
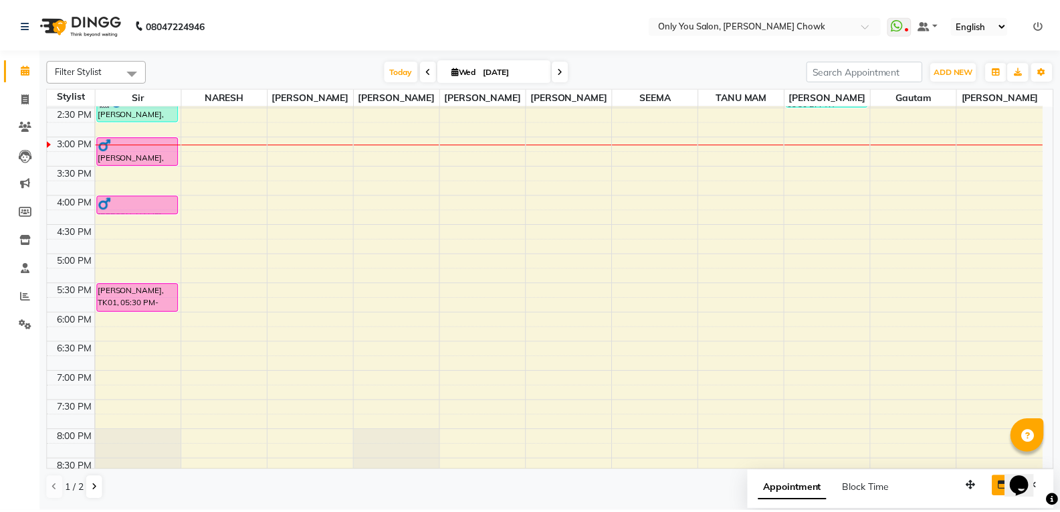
scroll to position [413, 0]
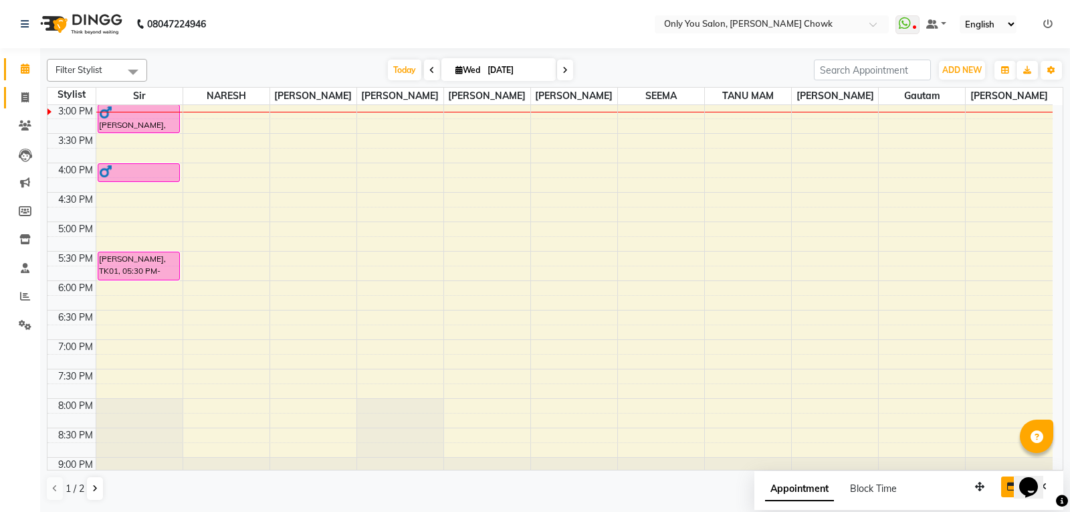
drag, startPoint x: 12, startPoint y: 93, endPoint x: 29, endPoint y: 99, distance: 18.4
click at [11, 94] on link "Invoice" at bounding box center [20, 98] width 32 height 22
select select "8713"
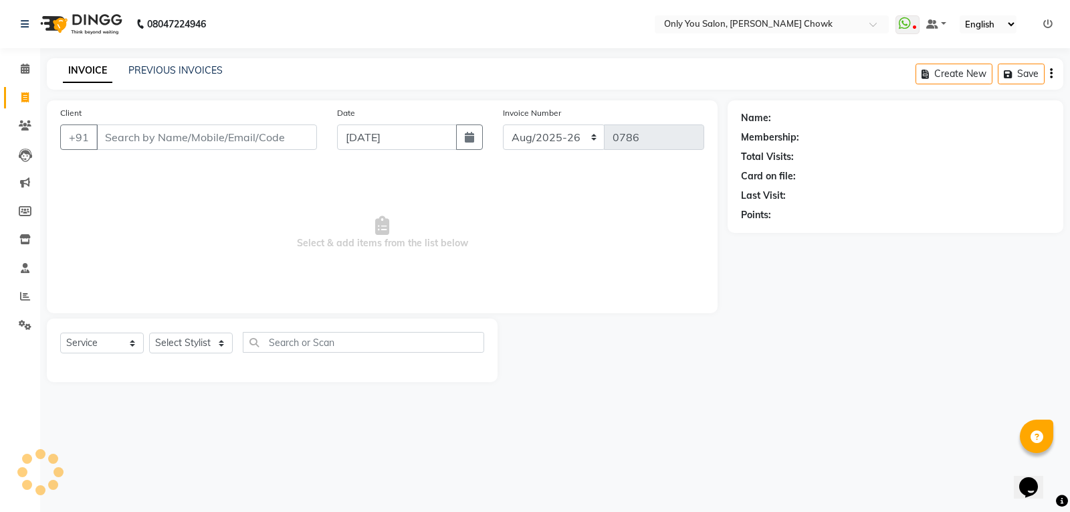
drag, startPoint x: 175, startPoint y: 136, endPoint x: 175, endPoint y: 124, distance: 11.4
click at [174, 134] on input "Client" at bounding box center [206, 136] width 221 height 25
select select "package"
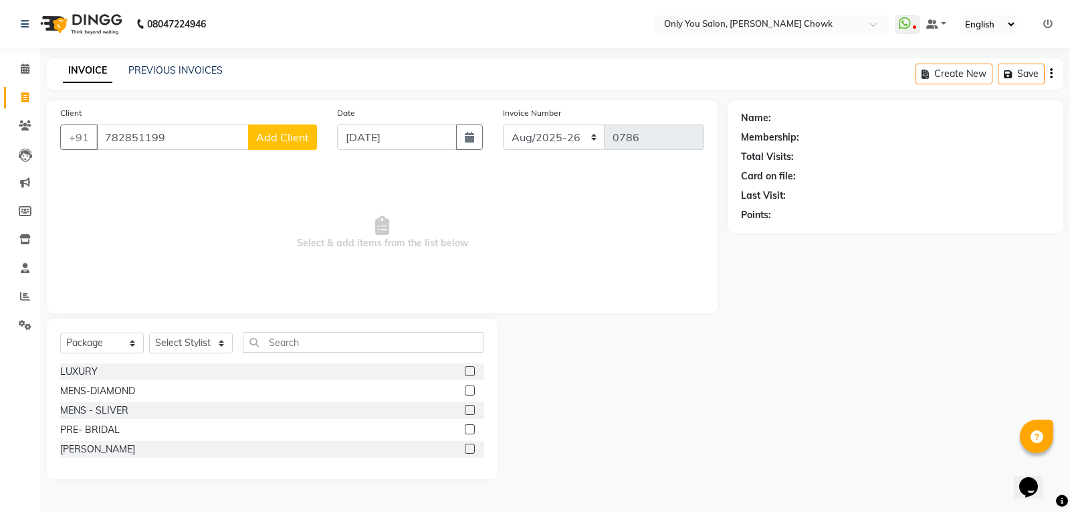
click at [165, 142] on input "782851199" at bounding box center [172, 136] width 153 height 25
type input "7828511999"
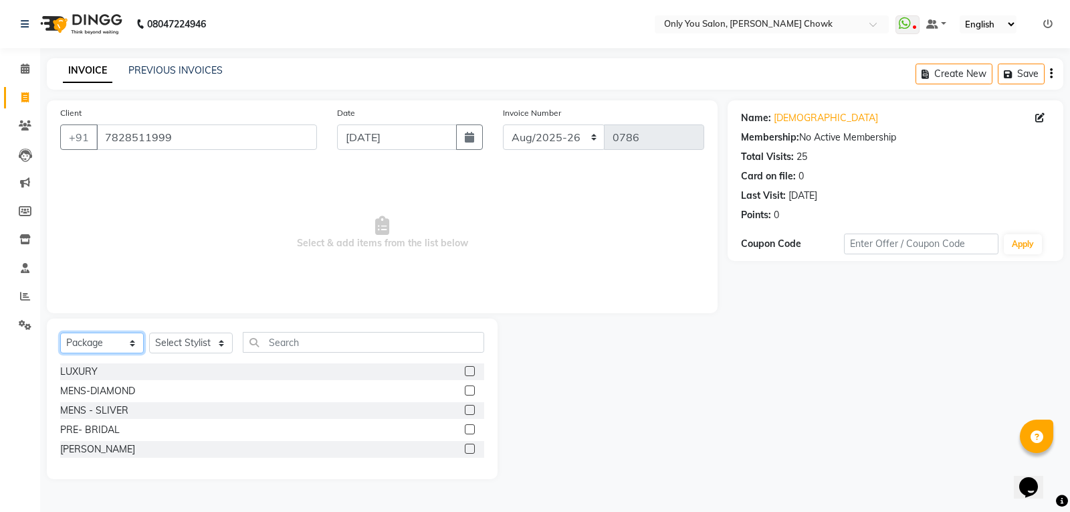
click at [108, 346] on select "Select Service Product Membership Package Voucher Prepaid Gift Card" at bounding box center [102, 342] width 84 height 21
select select "service"
click at [60, 332] on select "Select Service Product Membership Package Voucher Prepaid Gift Card" at bounding box center [102, 342] width 84 height 21
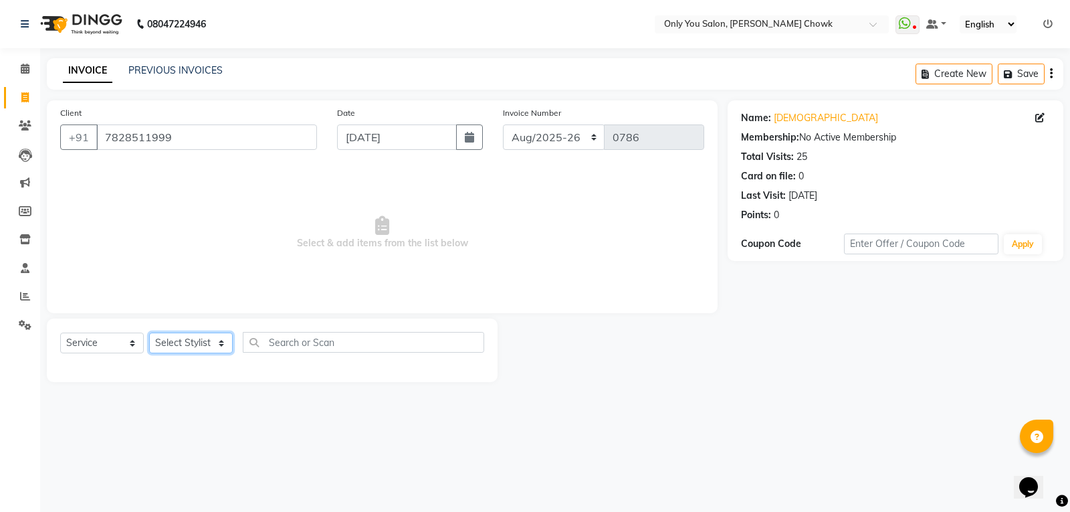
click at [187, 344] on select "Select Stylist [PERSON_NAME] [PERSON_NAME] [PERSON_NAME] MAMTA [PERSON_NAME] [P…" at bounding box center [191, 342] width 84 height 21
select select "54278"
click at [149, 332] on select "Select Stylist [PERSON_NAME] [PERSON_NAME] [PERSON_NAME] MAMTA [PERSON_NAME] [P…" at bounding box center [191, 342] width 84 height 21
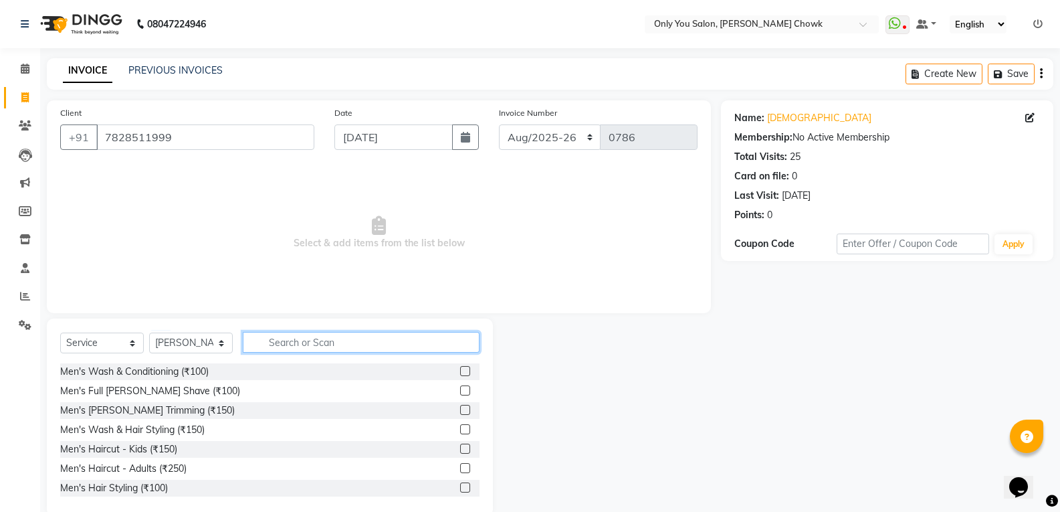
click at [308, 336] on input "text" at bounding box center [361, 342] width 237 height 21
type input "400"
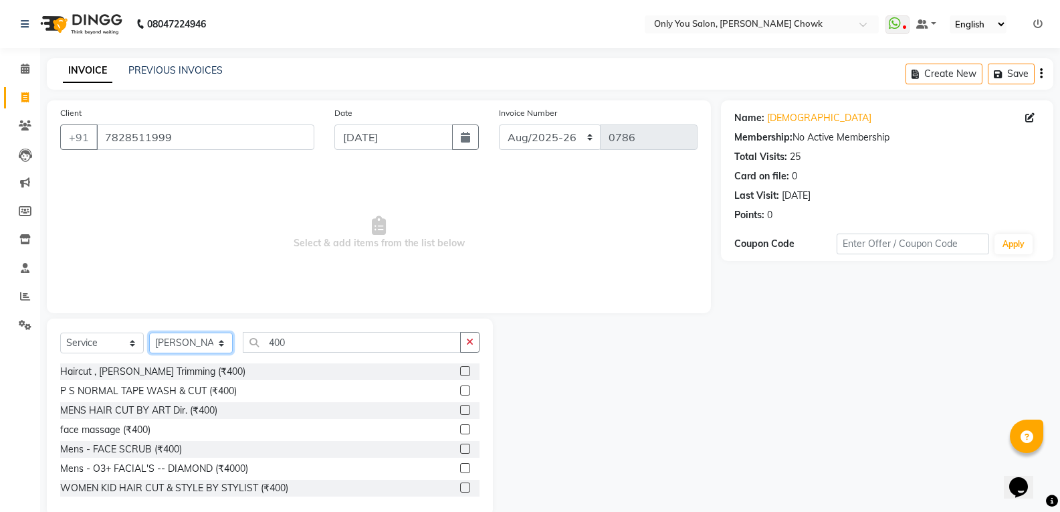
click at [181, 338] on select "Select Stylist [PERSON_NAME] [PERSON_NAME] [PERSON_NAME] MAMTA [PERSON_NAME] [P…" at bounding box center [191, 342] width 84 height 21
select select "88527"
click at [149, 332] on select "Select Stylist [PERSON_NAME] [PERSON_NAME] [PERSON_NAME] MAMTA [PERSON_NAME] [P…" at bounding box center [191, 342] width 84 height 21
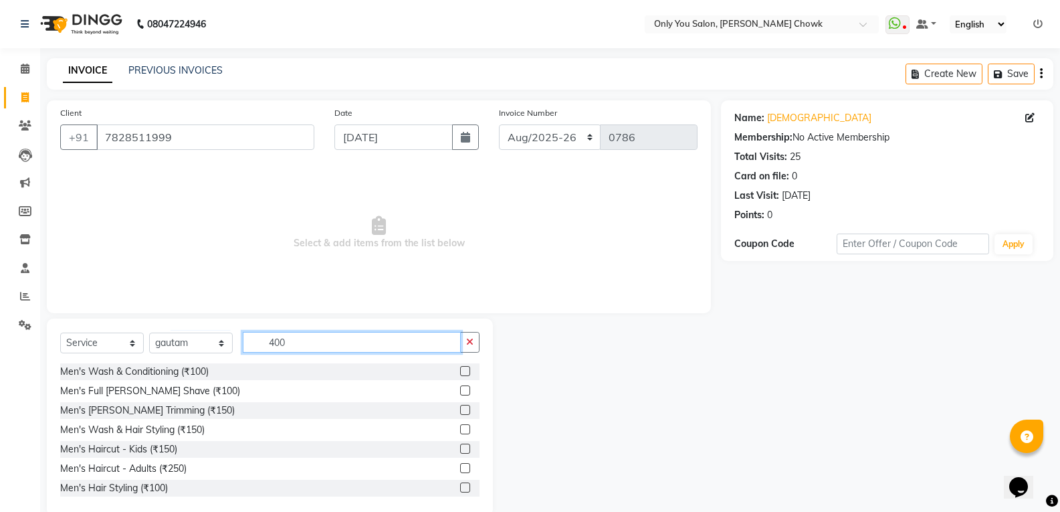
click at [308, 339] on input "400" at bounding box center [352, 342] width 218 height 21
type input "4"
type input "400"
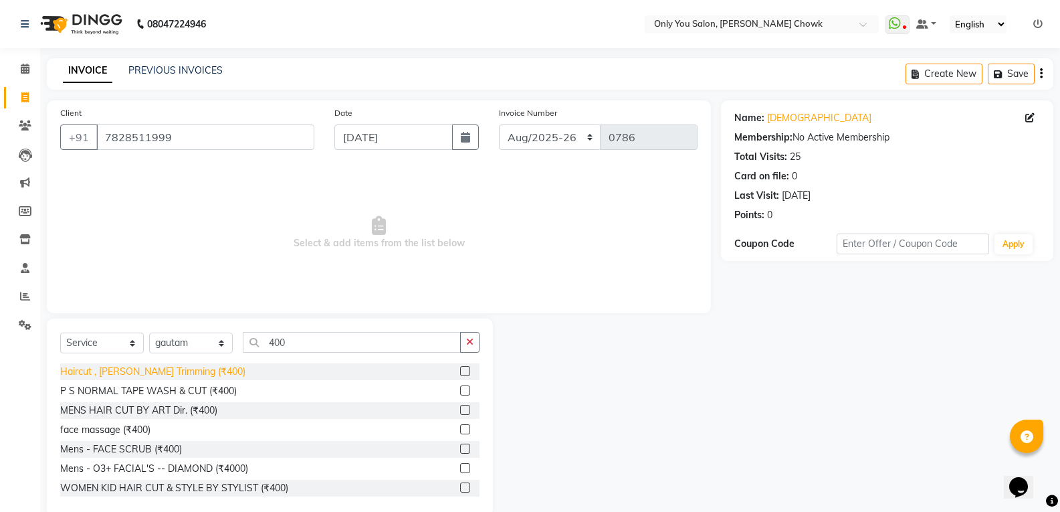
click at [159, 374] on div "Haircut , [PERSON_NAME] Trimming (₹400)" at bounding box center [152, 372] width 185 height 14
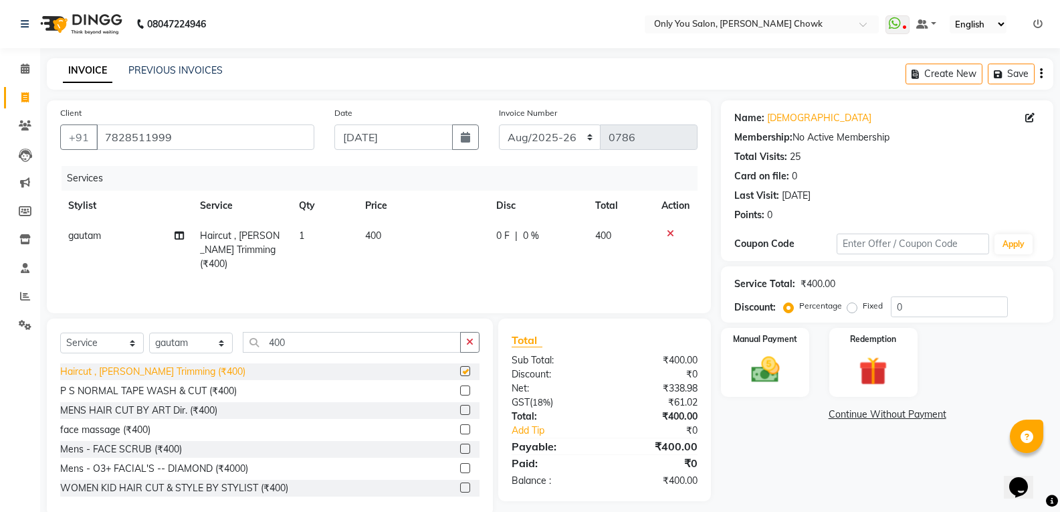
checkbox input "false"
click at [532, 131] on select "[DATE]-[DATE]-26 TRD/2025" at bounding box center [550, 136] width 102 height 25
select select "8714"
click at [499, 124] on select "[DATE]-[DATE]-26 TRD/2025" at bounding box center [550, 136] width 102 height 25
type input "0701"
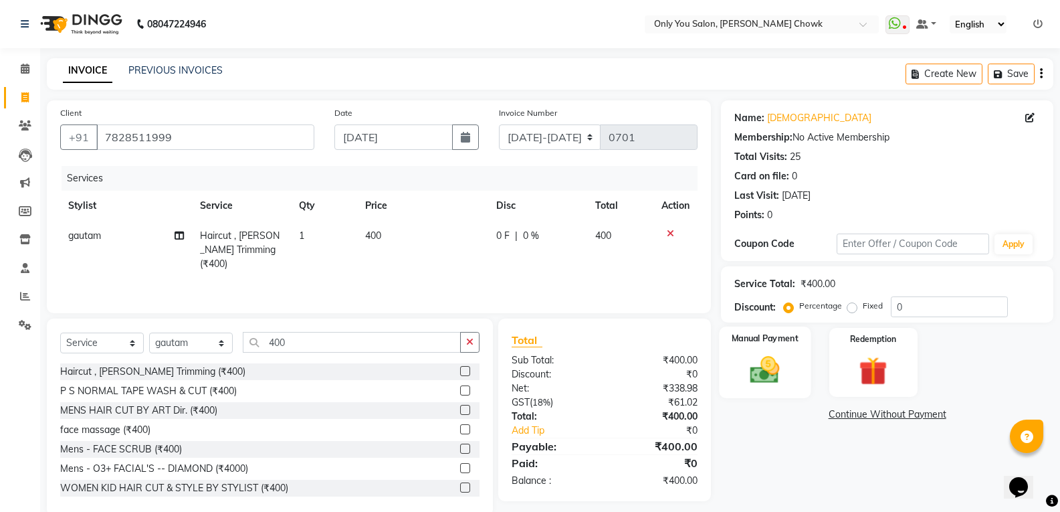
click at [785, 383] on img at bounding box center [764, 370] width 47 height 34
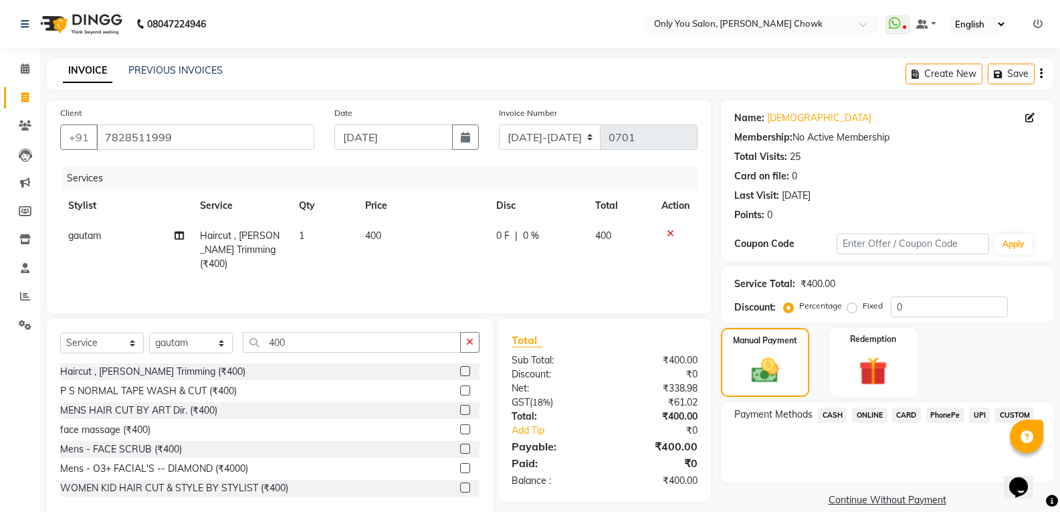
click at [830, 417] on span "CASH" at bounding box center [832, 414] width 29 height 15
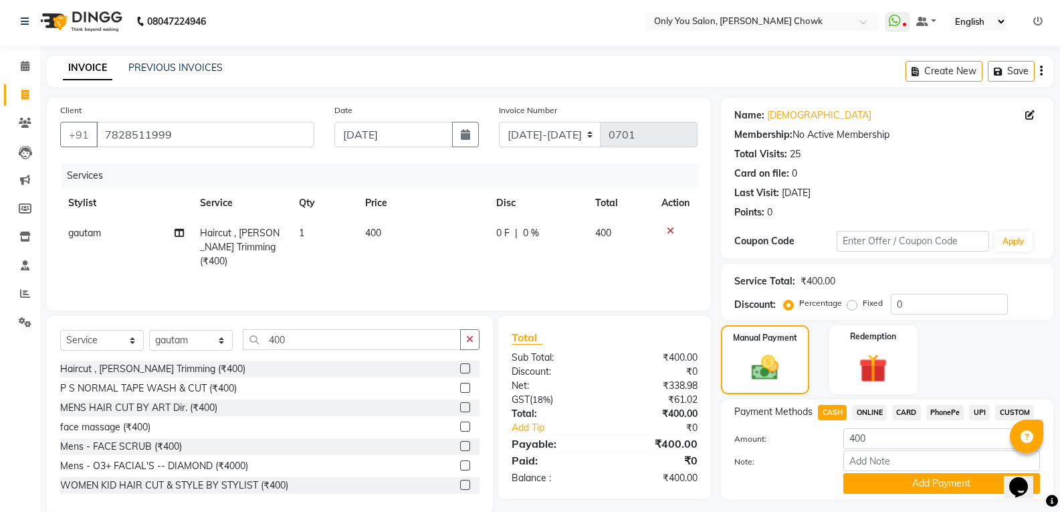
scroll to position [37, 0]
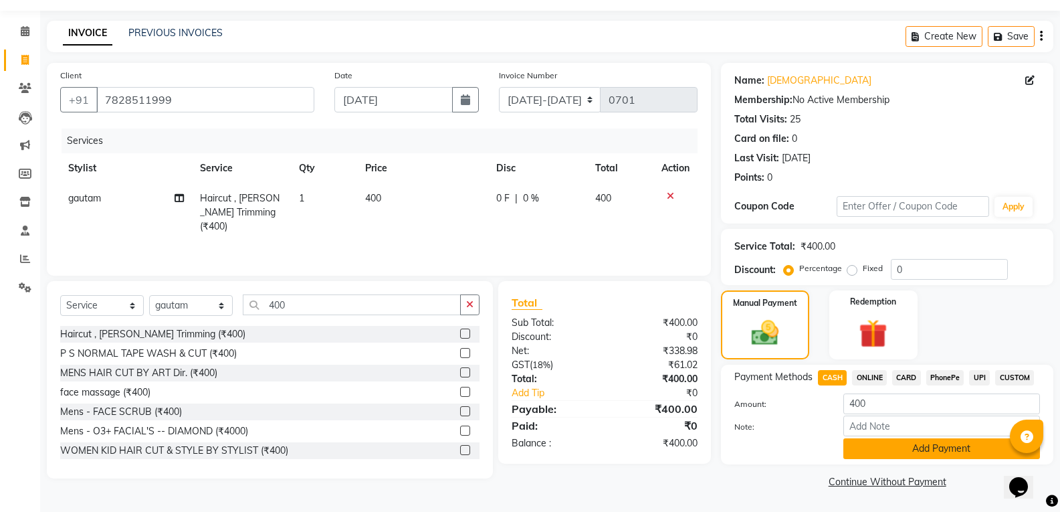
click at [905, 450] on button "Add Payment" at bounding box center [941, 448] width 197 height 21
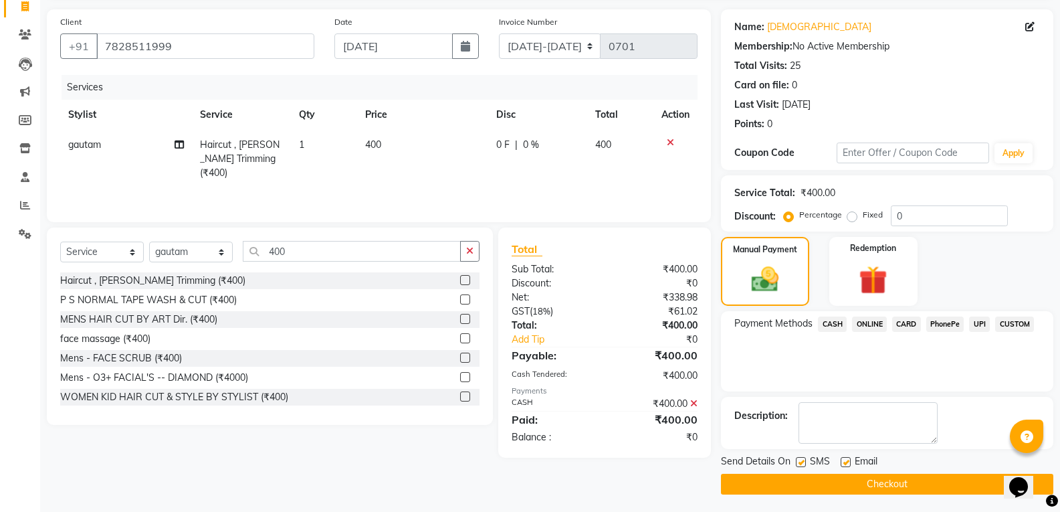
scroll to position [94, 0]
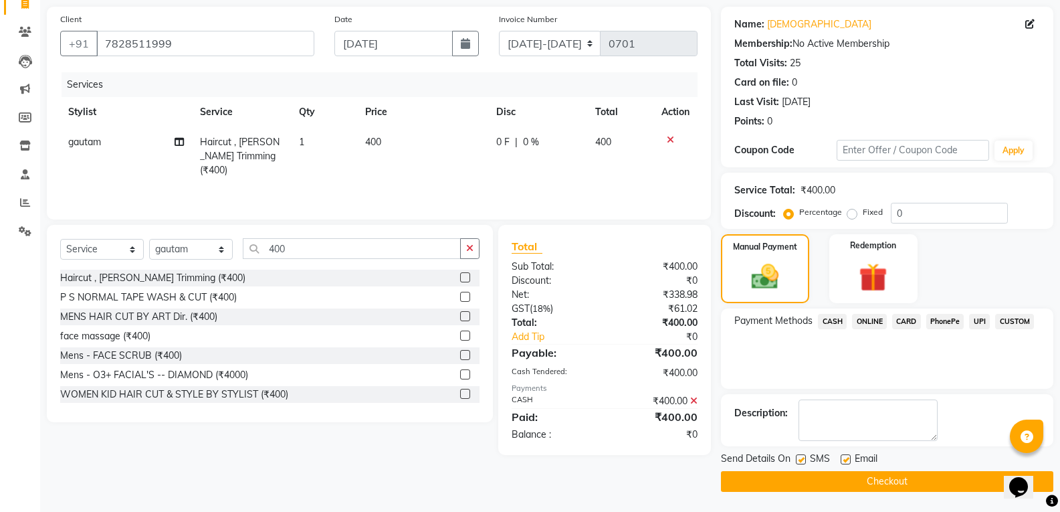
click at [928, 479] on button "Checkout" at bounding box center [887, 481] width 332 height 21
